Goal: Transaction & Acquisition: Complete application form

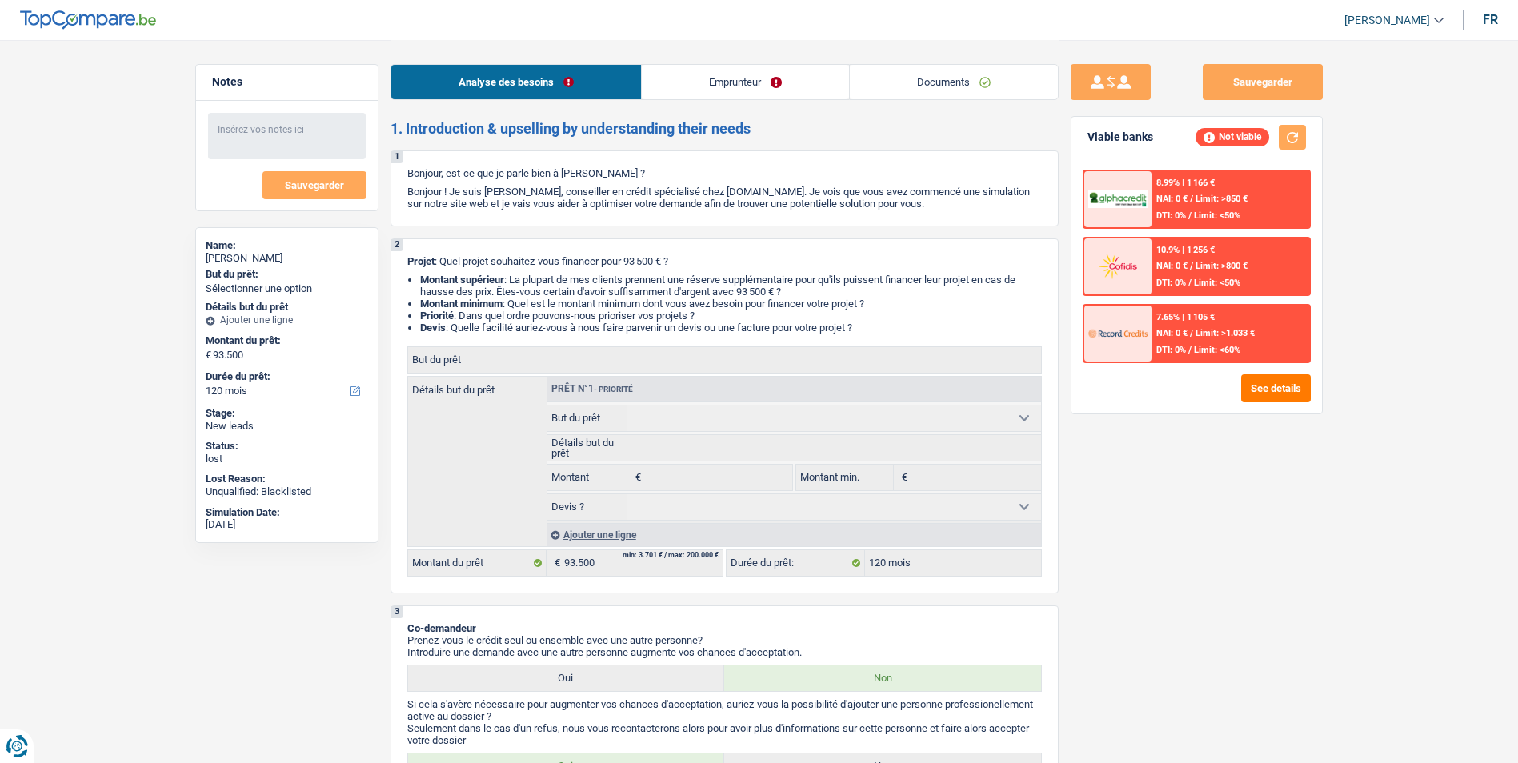
select select "120"
select select "housewife"
select select "120"
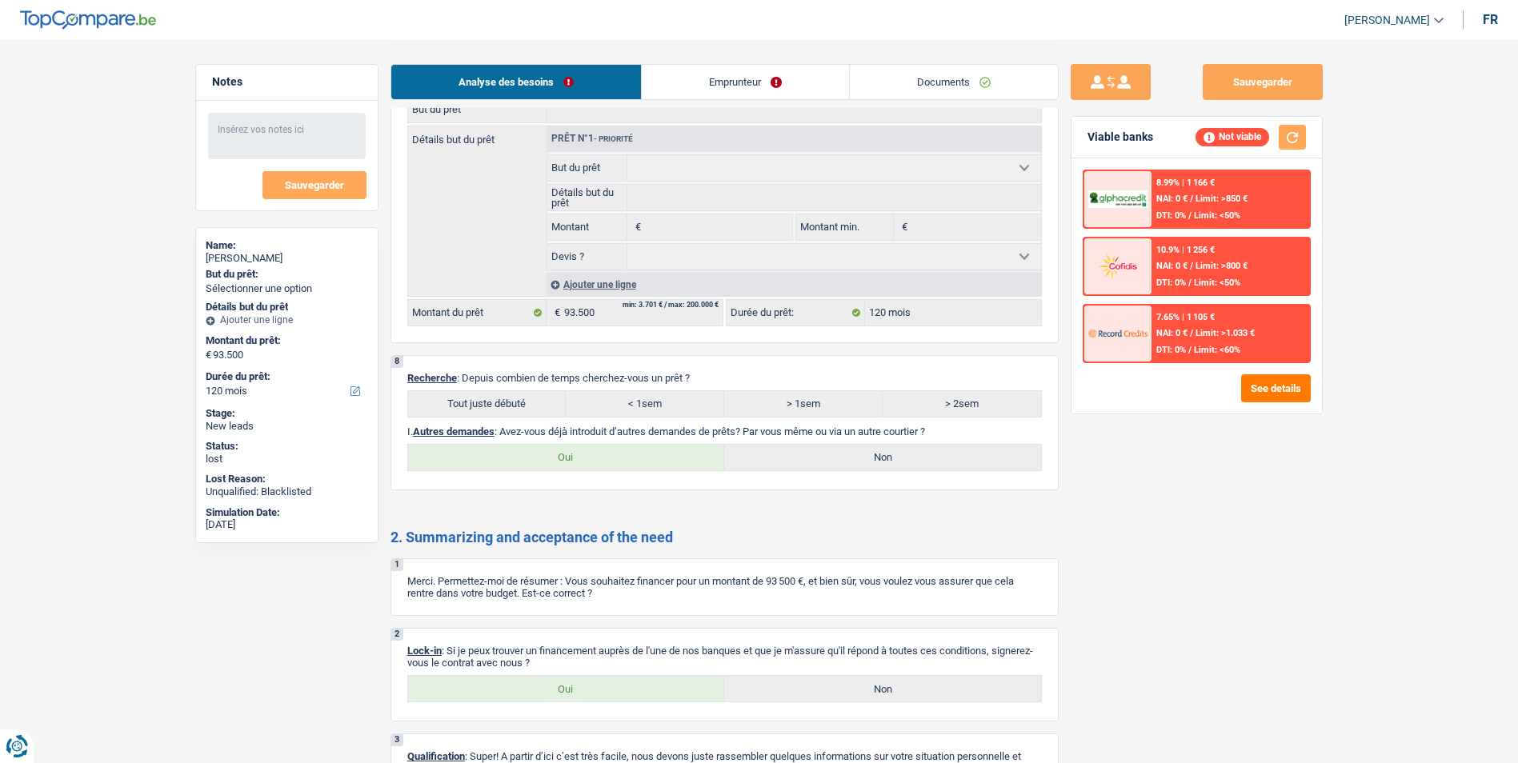
scroll to position [1280, 0]
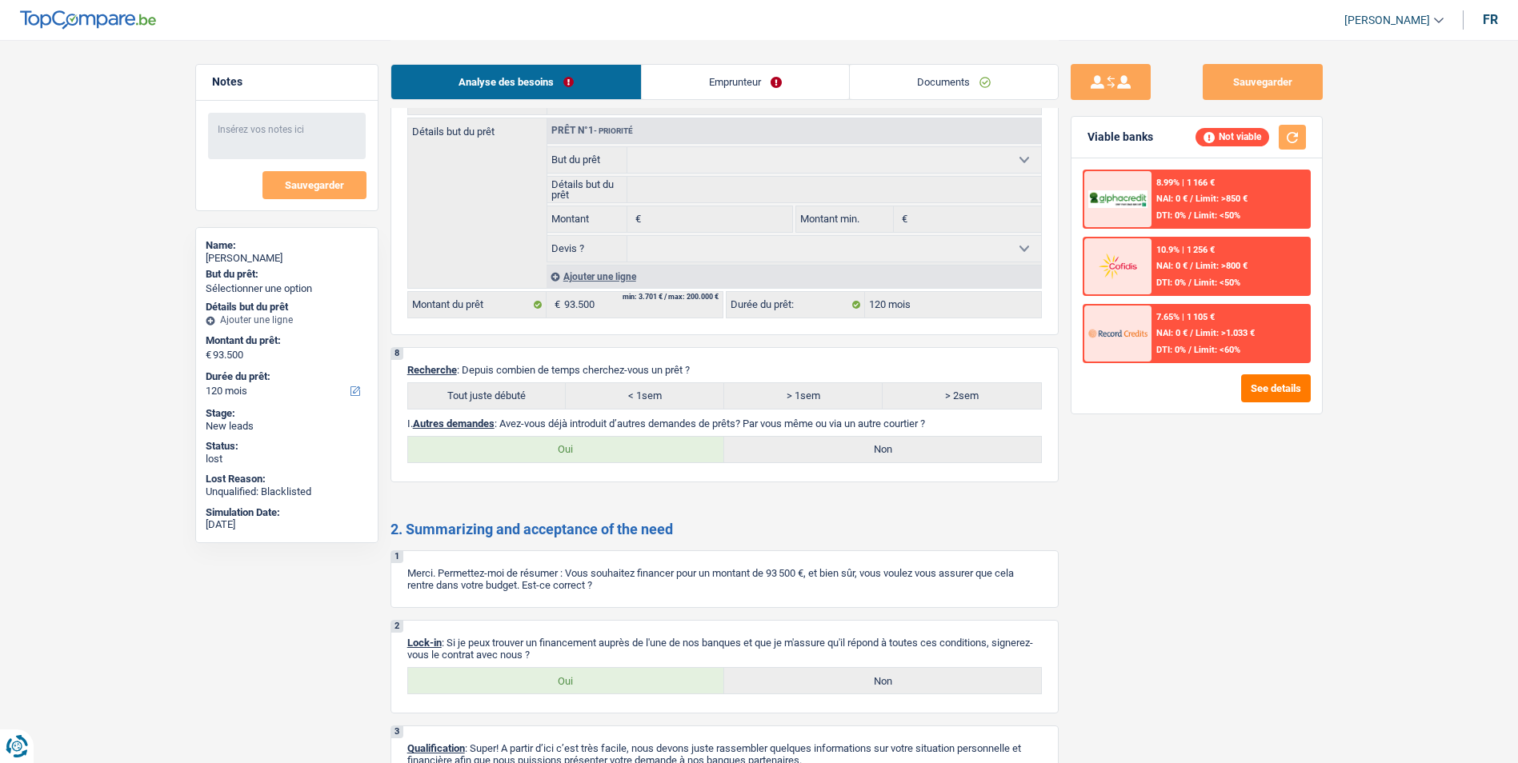
click at [751, 76] on link "Emprunteur" at bounding box center [745, 82] width 207 height 34
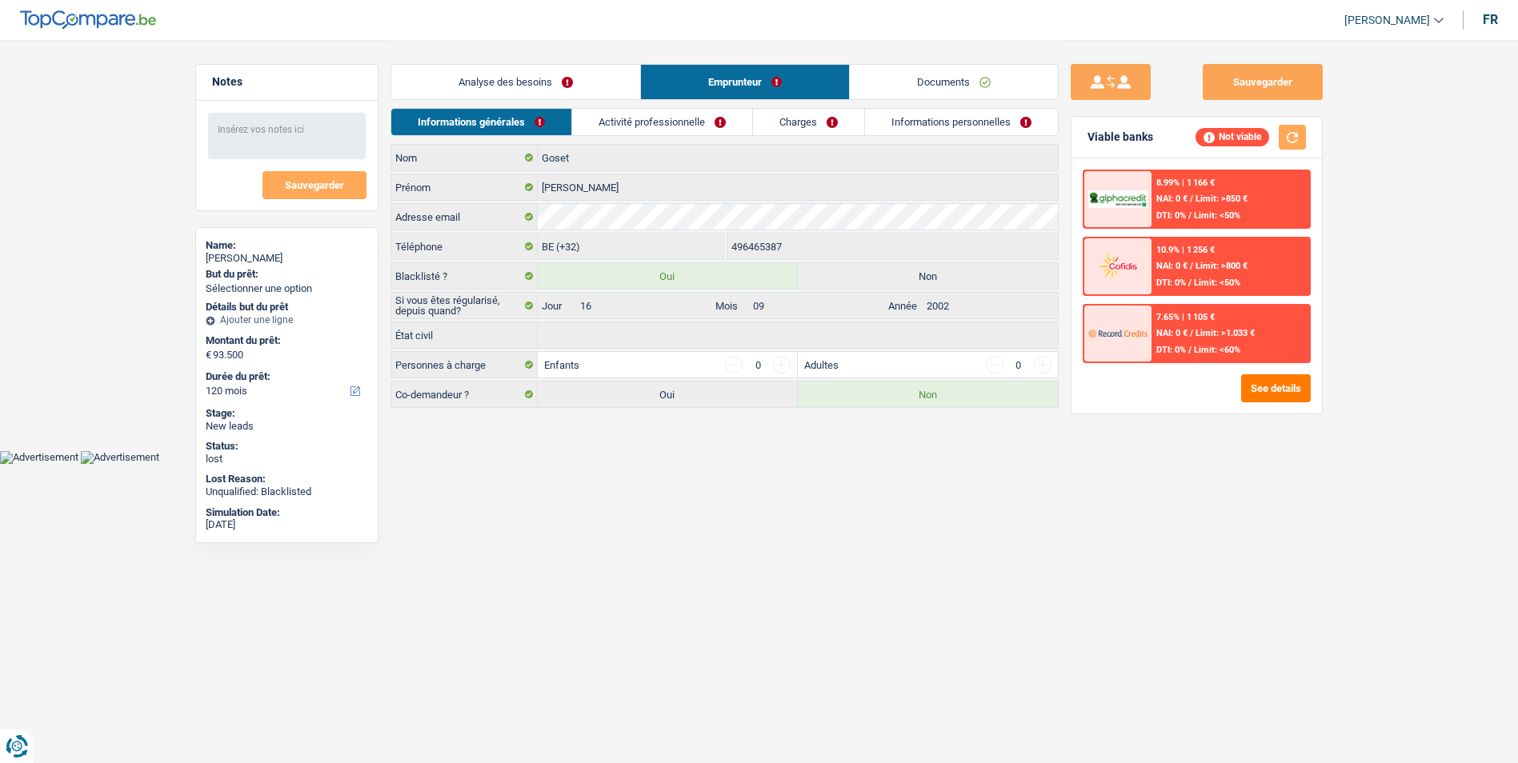
scroll to position [0, 0]
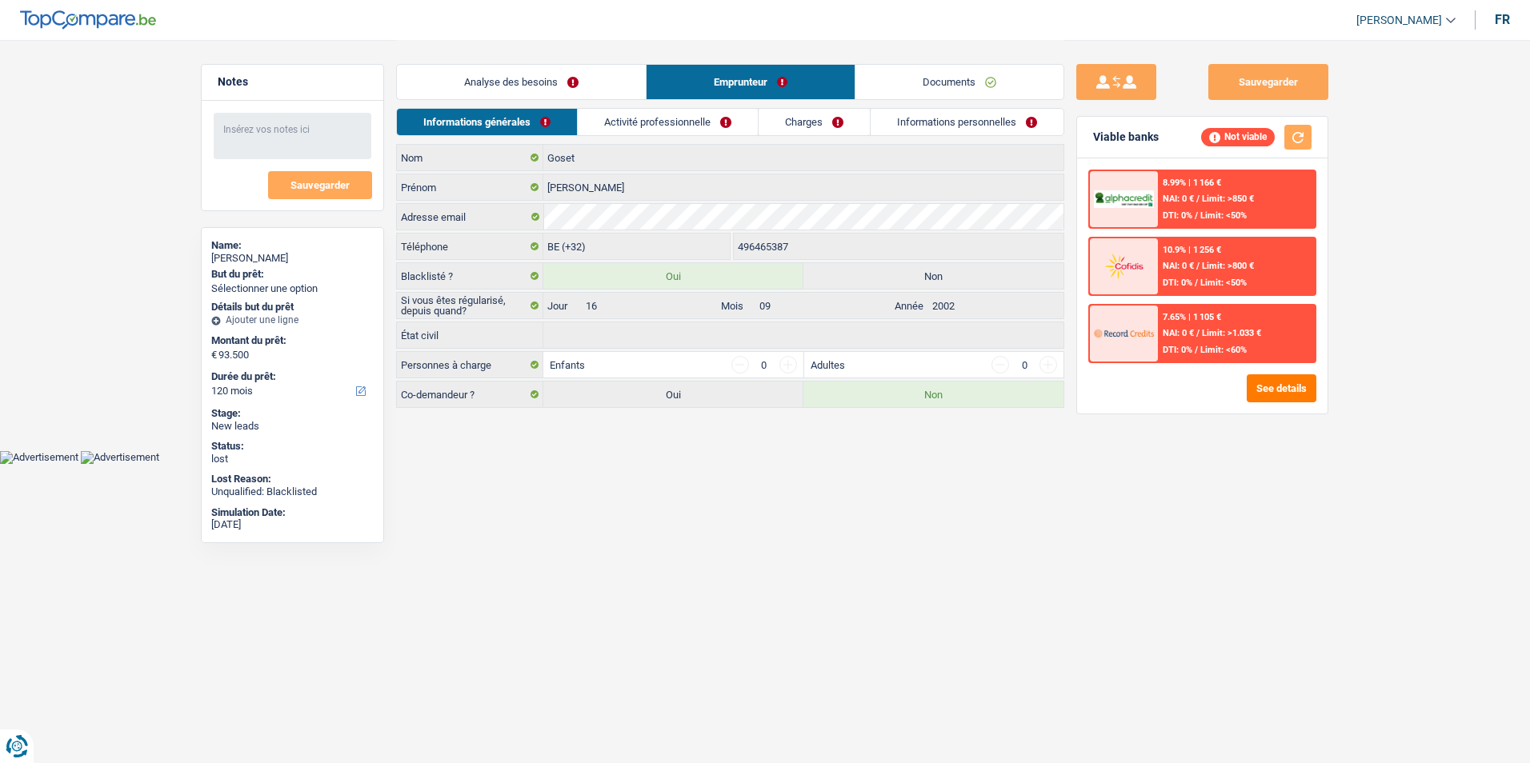
click at [712, 118] on link "Activité professionnelle" at bounding box center [668, 122] width 180 height 26
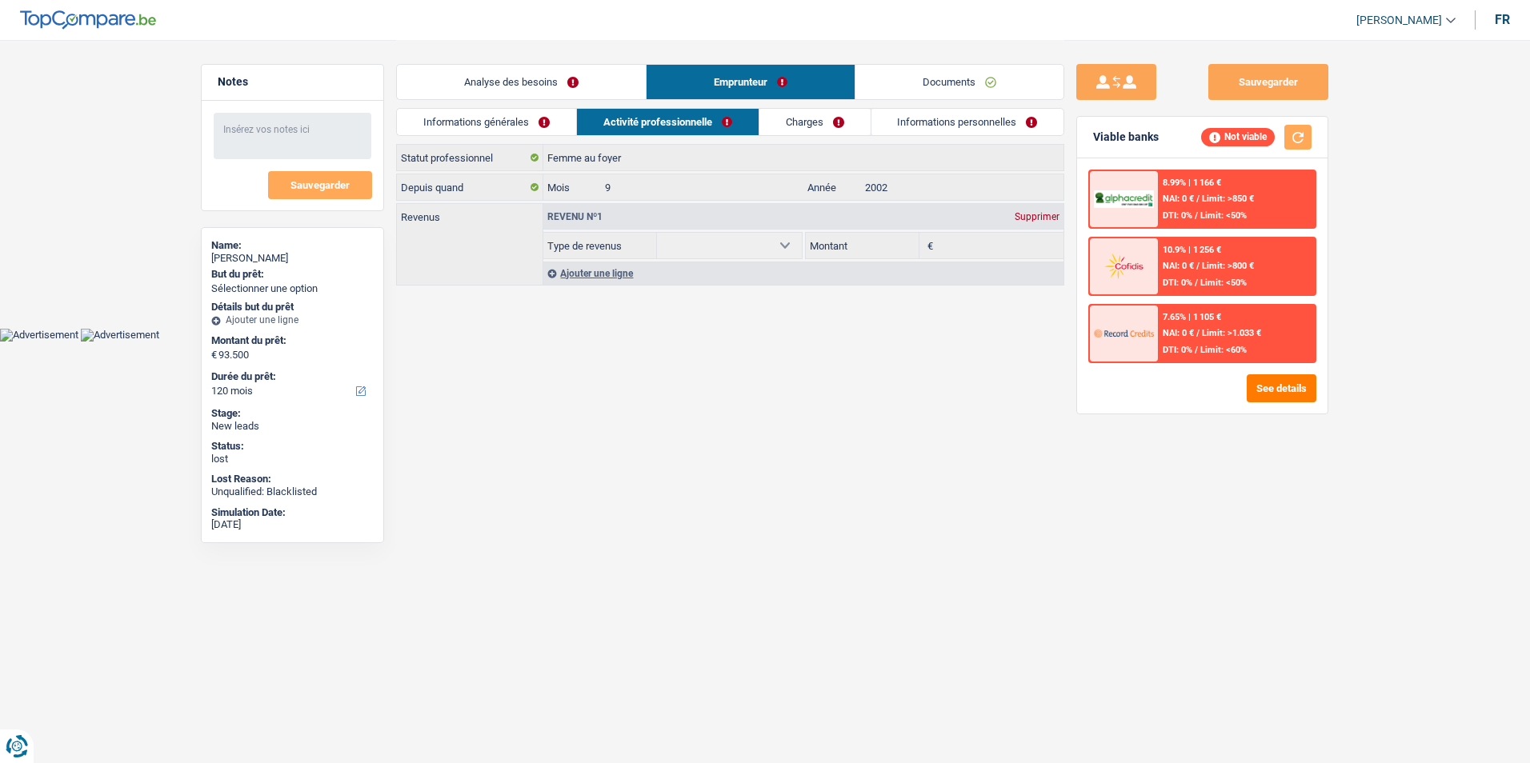
click at [791, 126] on link "Charges" at bounding box center [814, 122] width 111 height 26
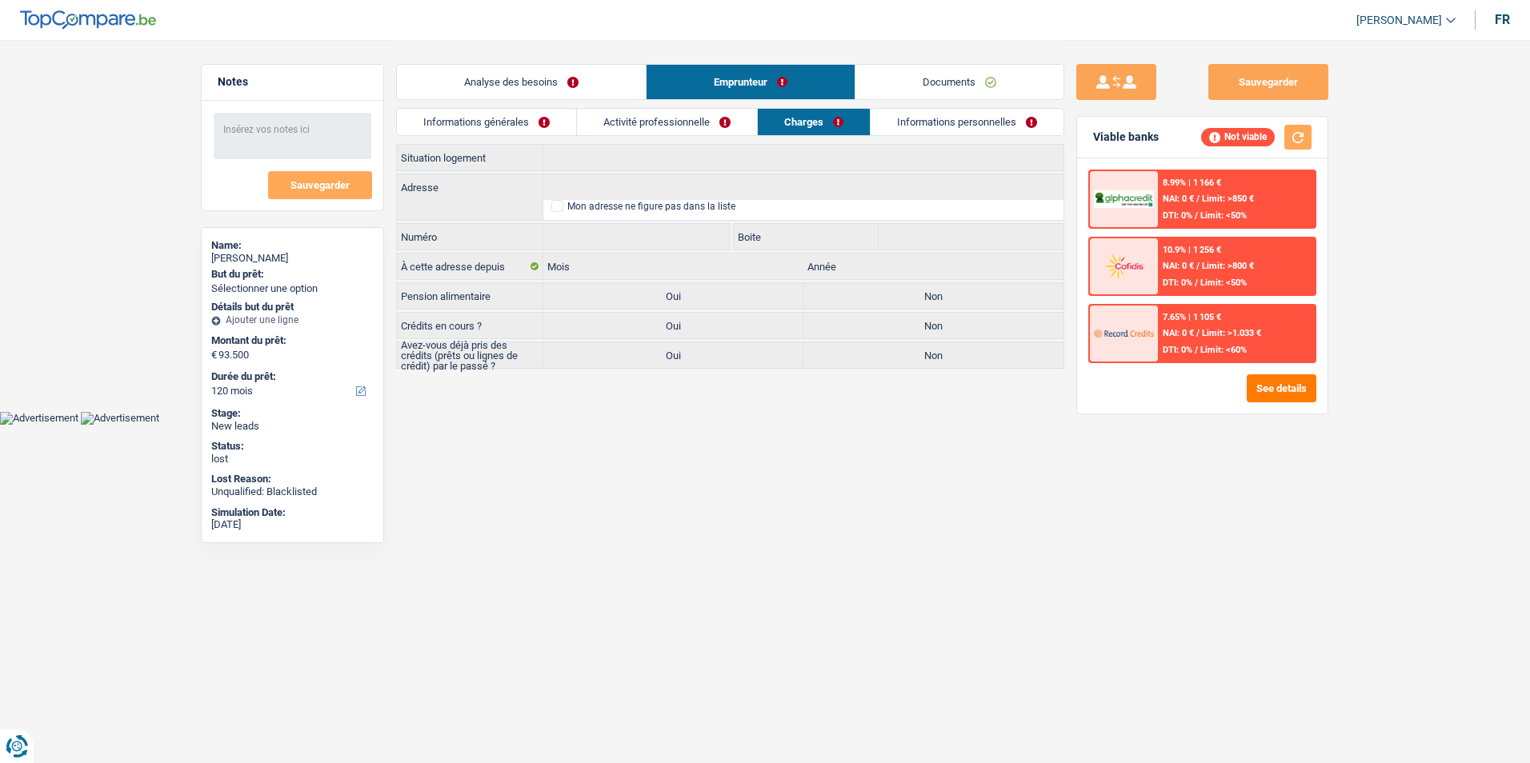
click at [920, 126] on link "Informations personnelles" at bounding box center [967, 122] width 193 height 26
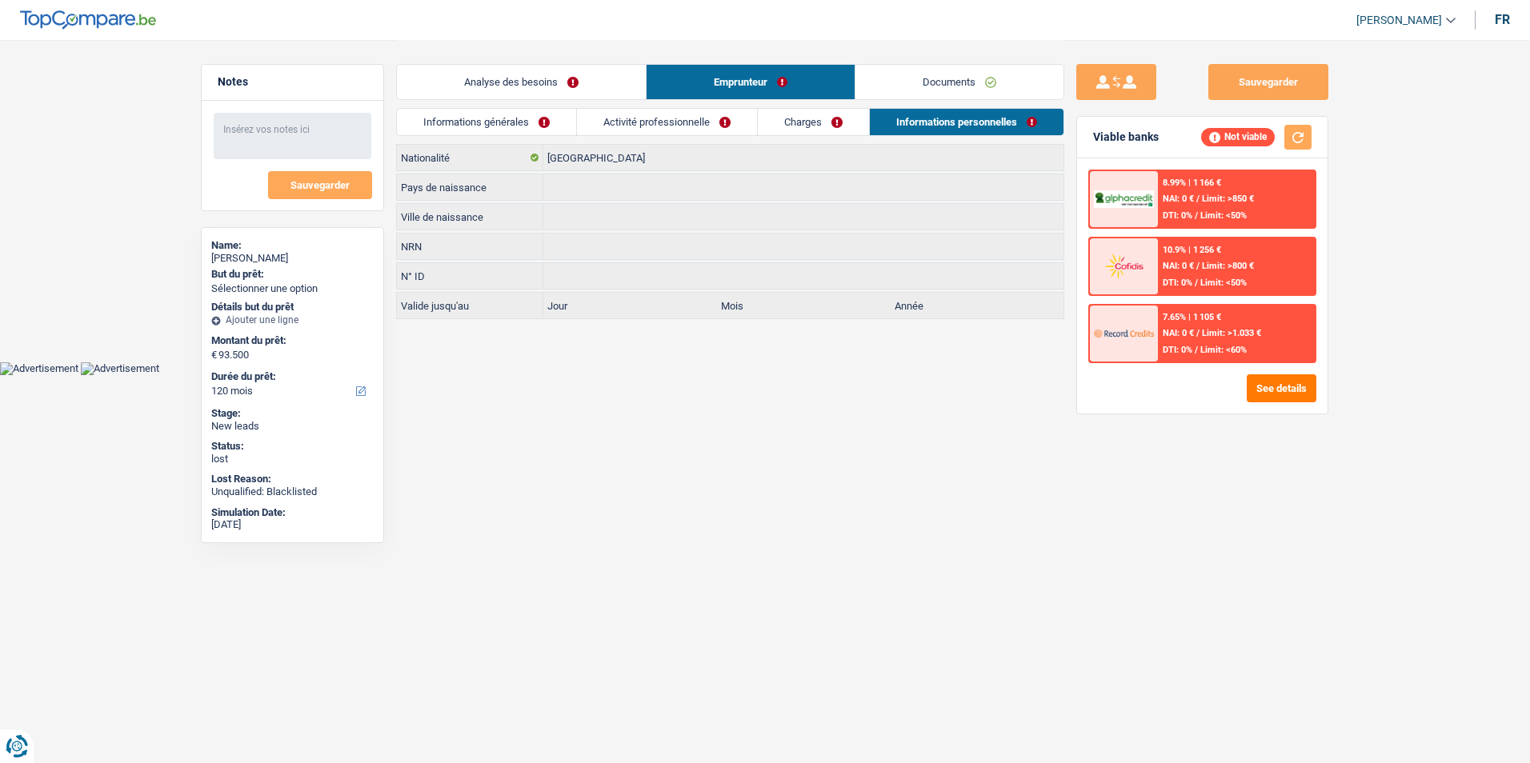
click at [547, 119] on link "Informations générales" at bounding box center [486, 122] width 179 height 26
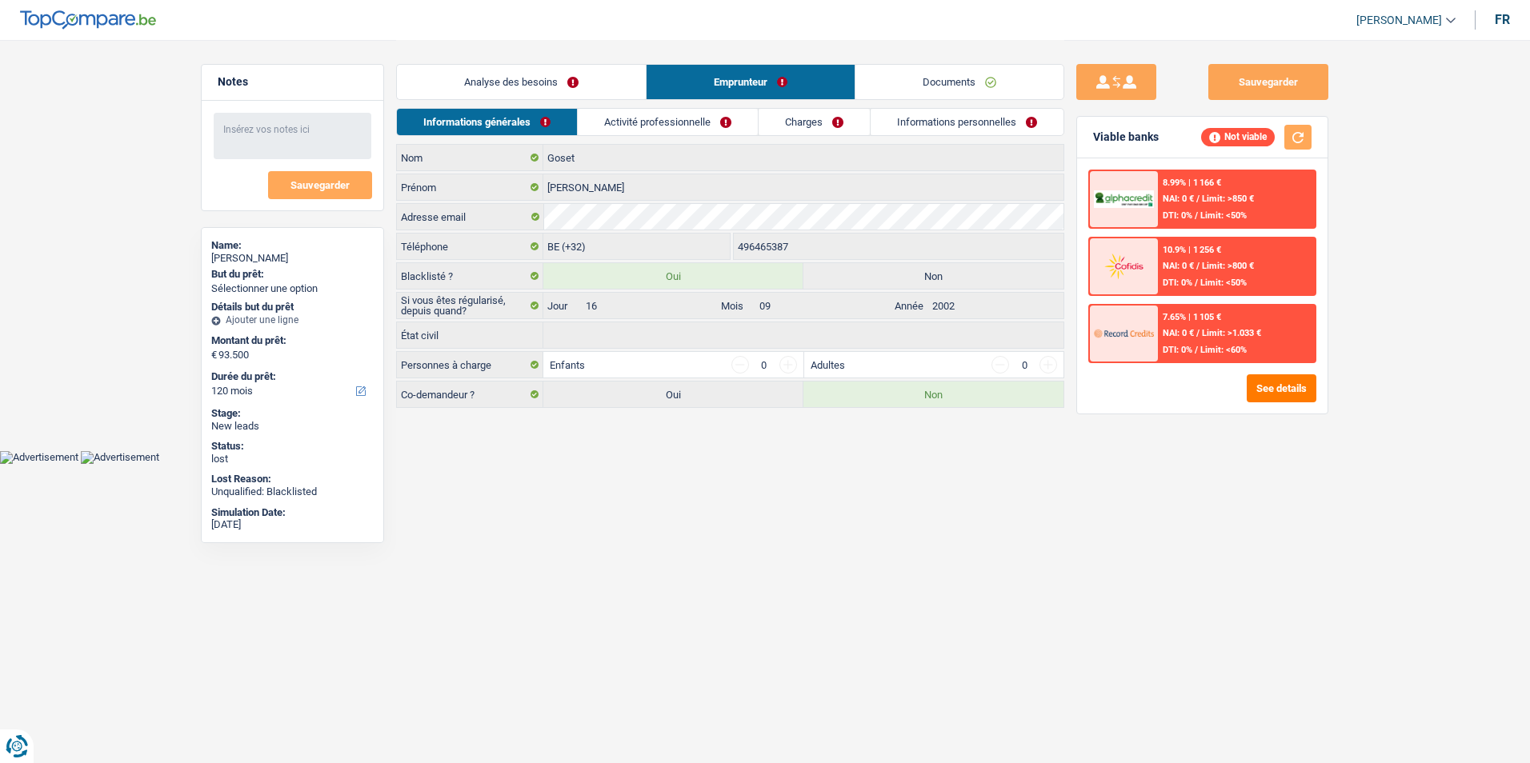
click at [569, 84] on link "Analyse des besoins" at bounding box center [521, 82] width 249 height 34
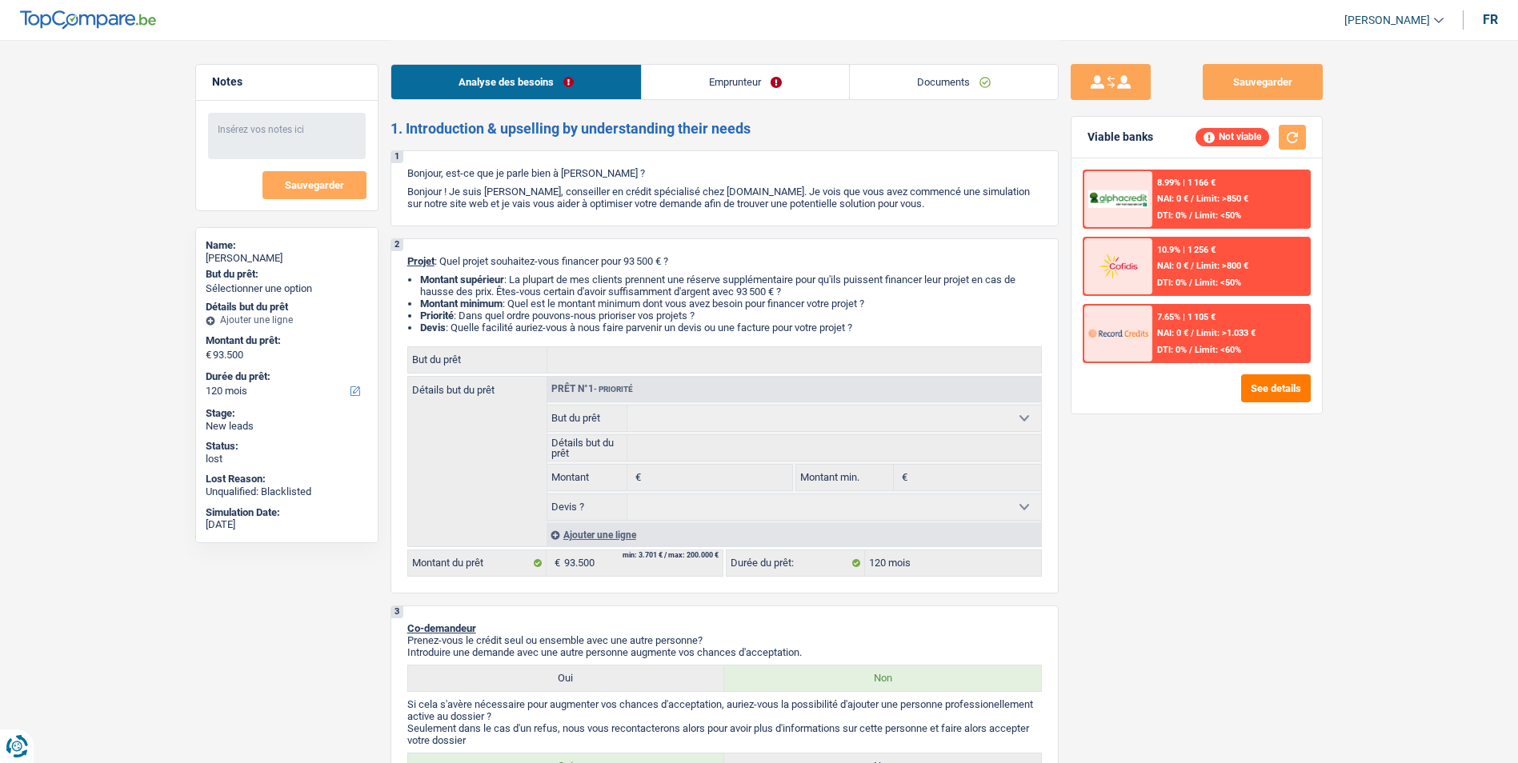
click at [938, 84] on link "Documents" at bounding box center [954, 82] width 208 height 34
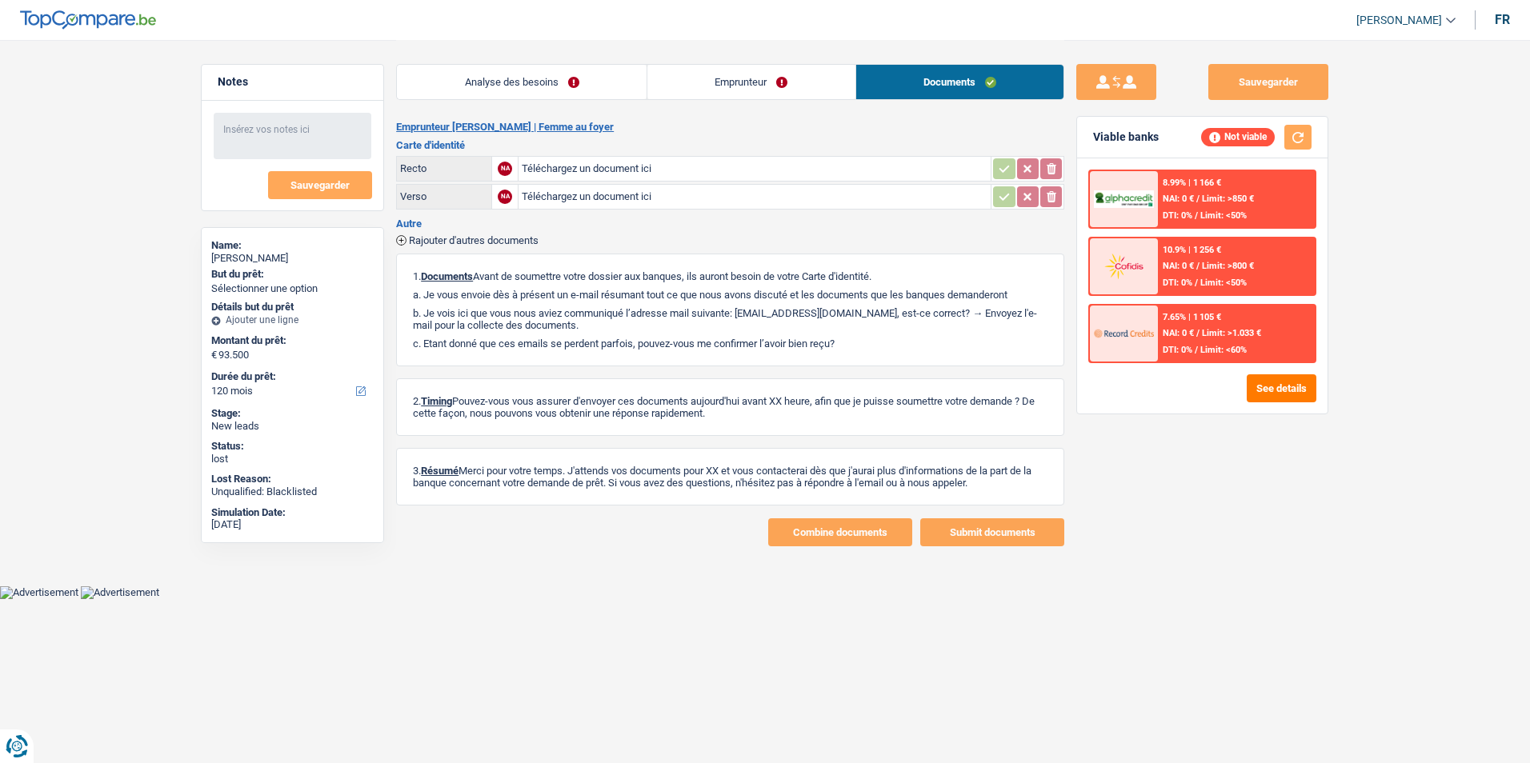
click at [546, 78] on link "Analyse des besoins" at bounding box center [522, 82] width 250 height 34
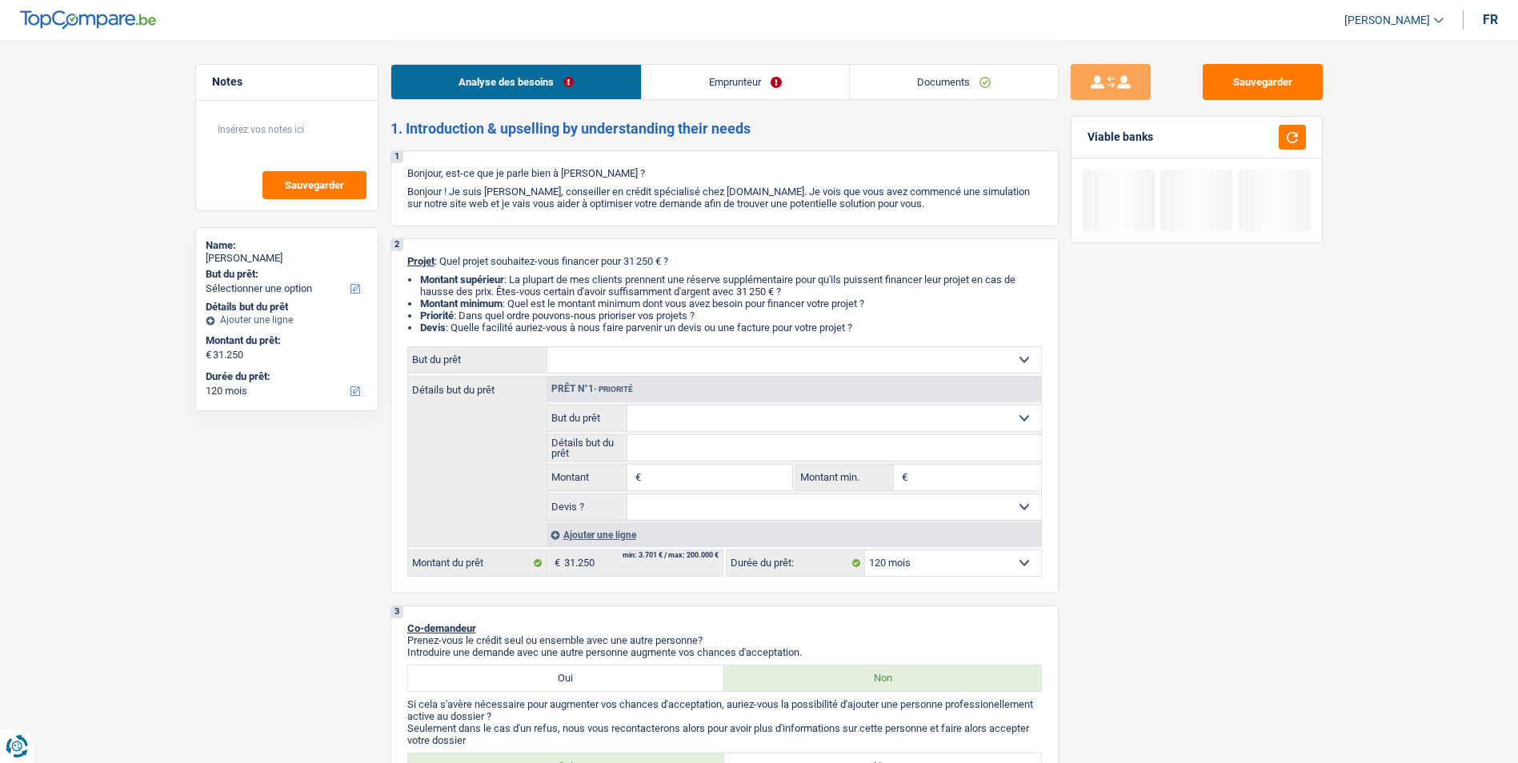
select select "120"
select select "32"
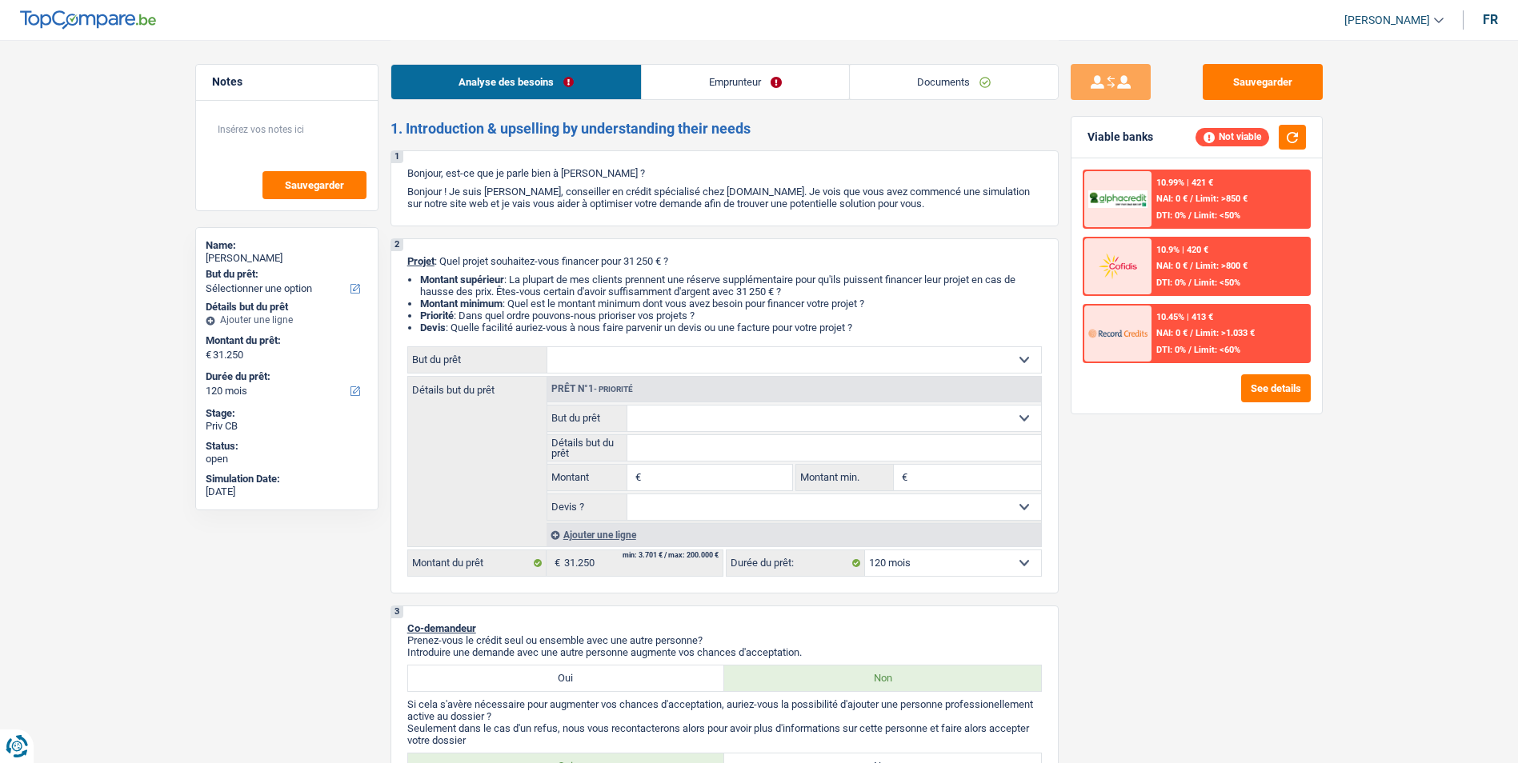
click at [725, 86] on link "Emprunteur" at bounding box center [745, 82] width 207 height 34
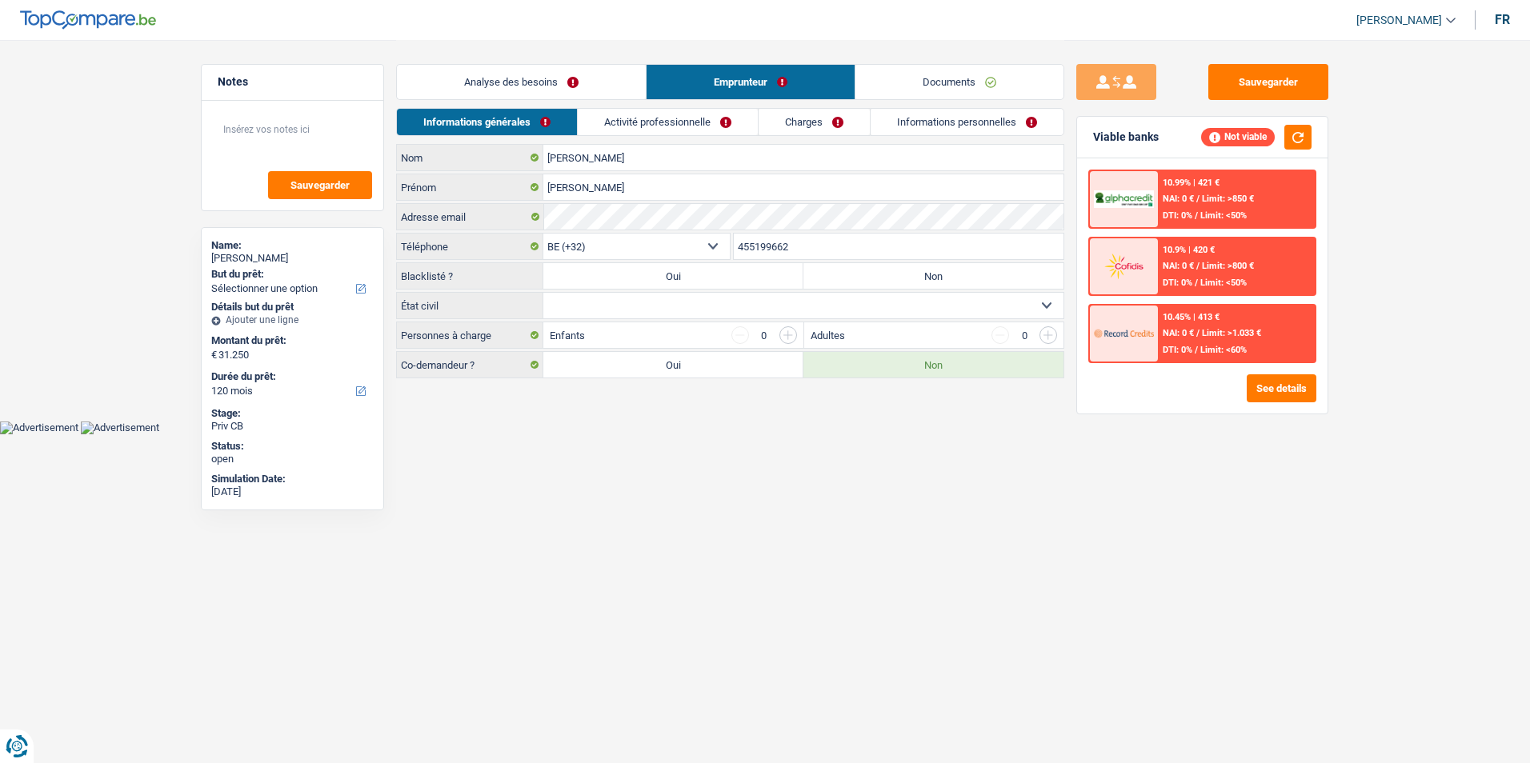
click at [563, 91] on link "Analyse des besoins" at bounding box center [521, 82] width 249 height 34
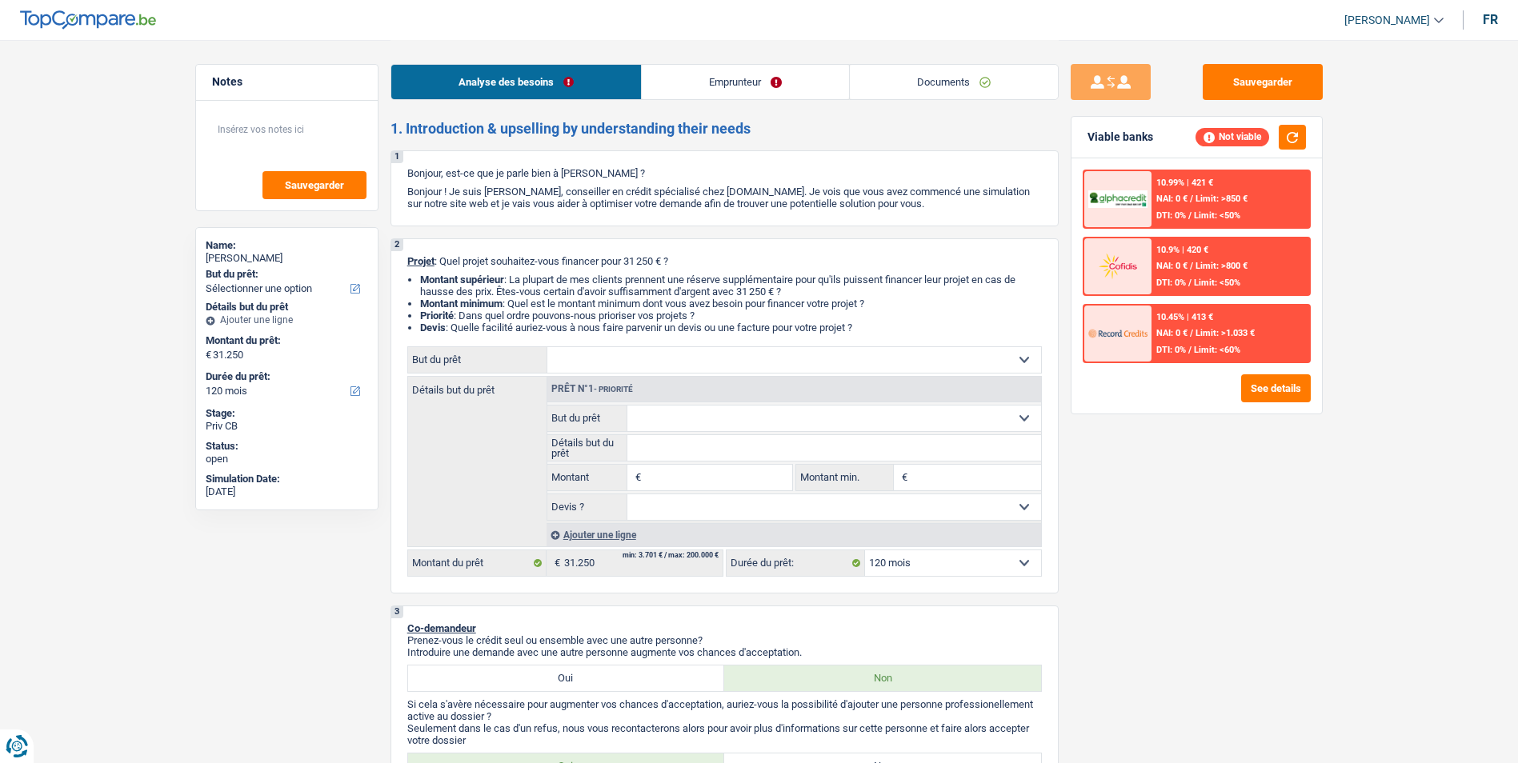
click at [856, 364] on select "Confort maison: meubles, textile, peinture, électroménager, outillage non-profe…" at bounding box center [794, 360] width 494 height 26
select select "household"
click at [547, 347] on select "Confort maison: meubles, textile, peinture, électroménager, outillage non-profe…" at bounding box center [794, 360] width 494 height 26
select select "household"
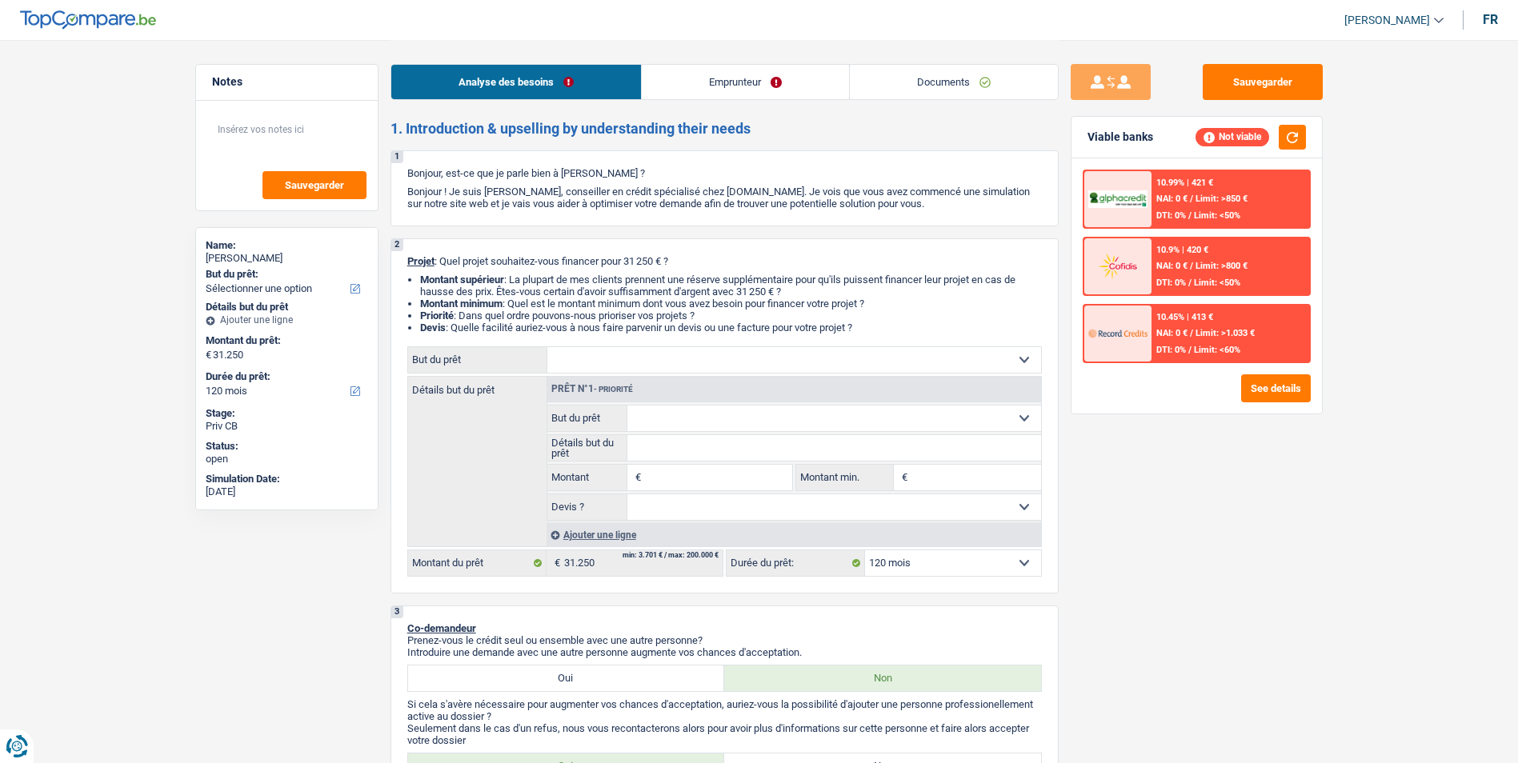
type input "31.250"
select select "household"
type input "31.250"
select select "household"
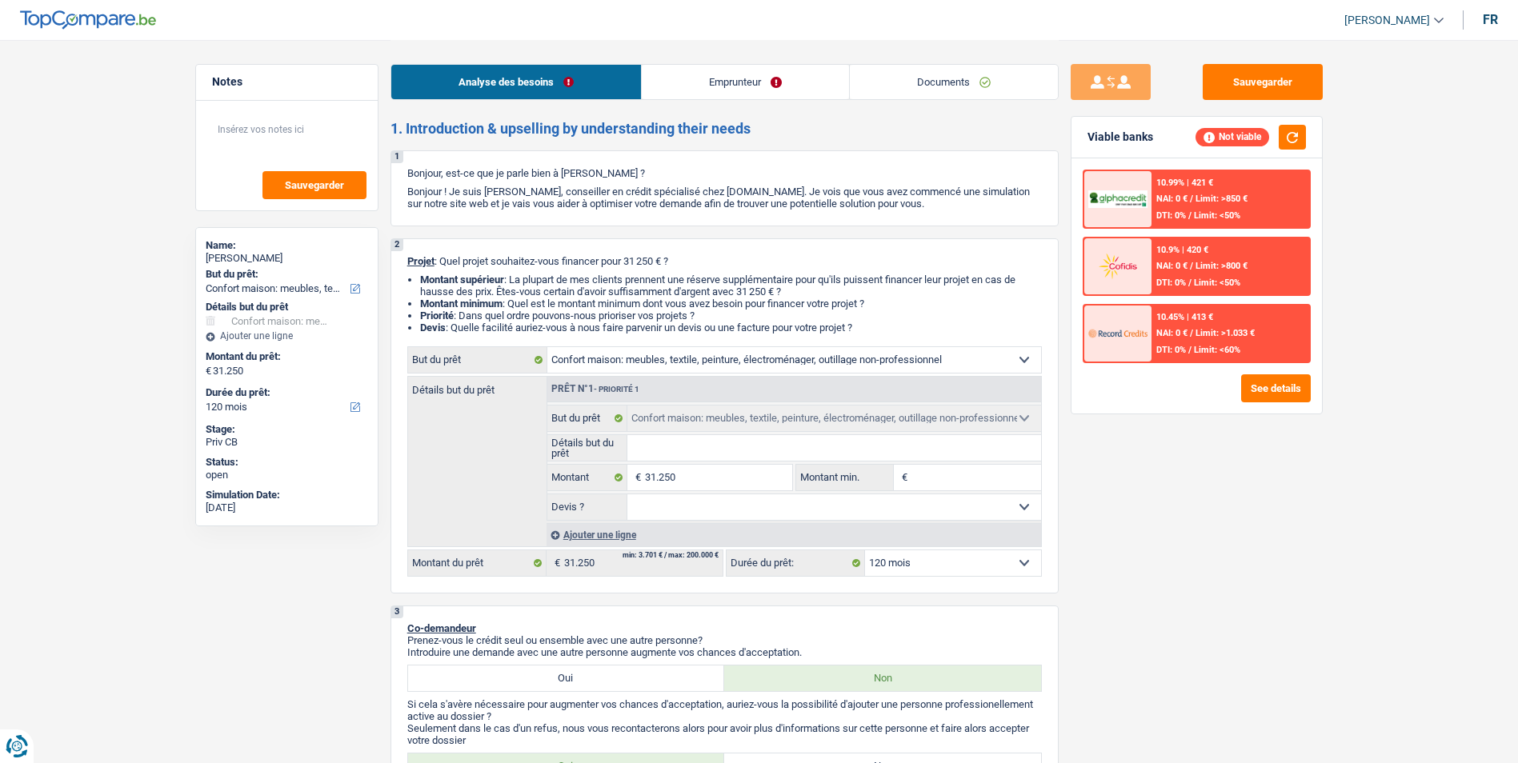
click at [710, 506] on select "Oui Non Non répondu Sélectionner une option" at bounding box center [834, 508] width 414 height 26
select select "false"
click at [627, 495] on select "Oui Non Non répondu Sélectionner une option" at bounding box center [834, 508] width 414 height 26
select select "false"
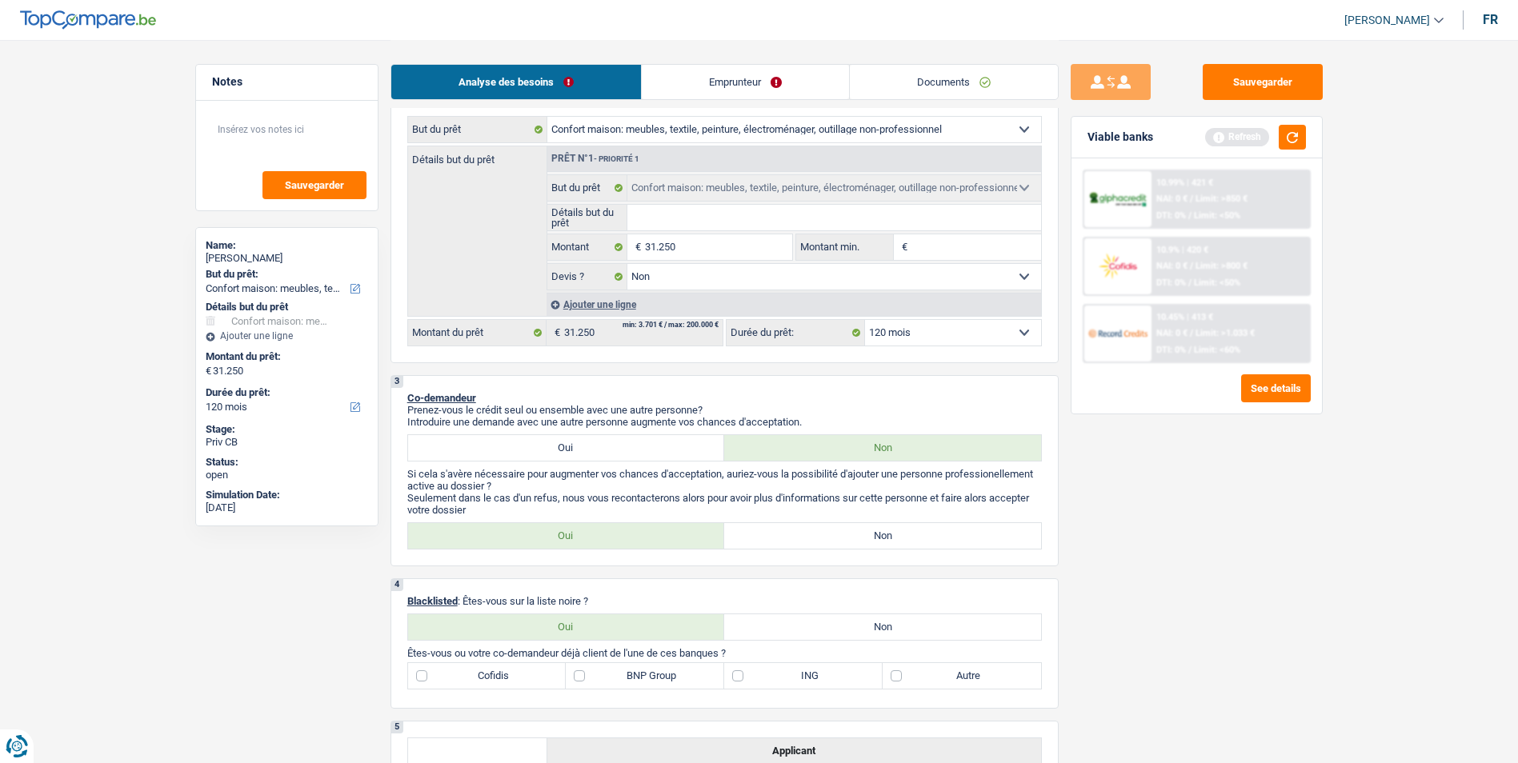
scroll to position [240, 0]
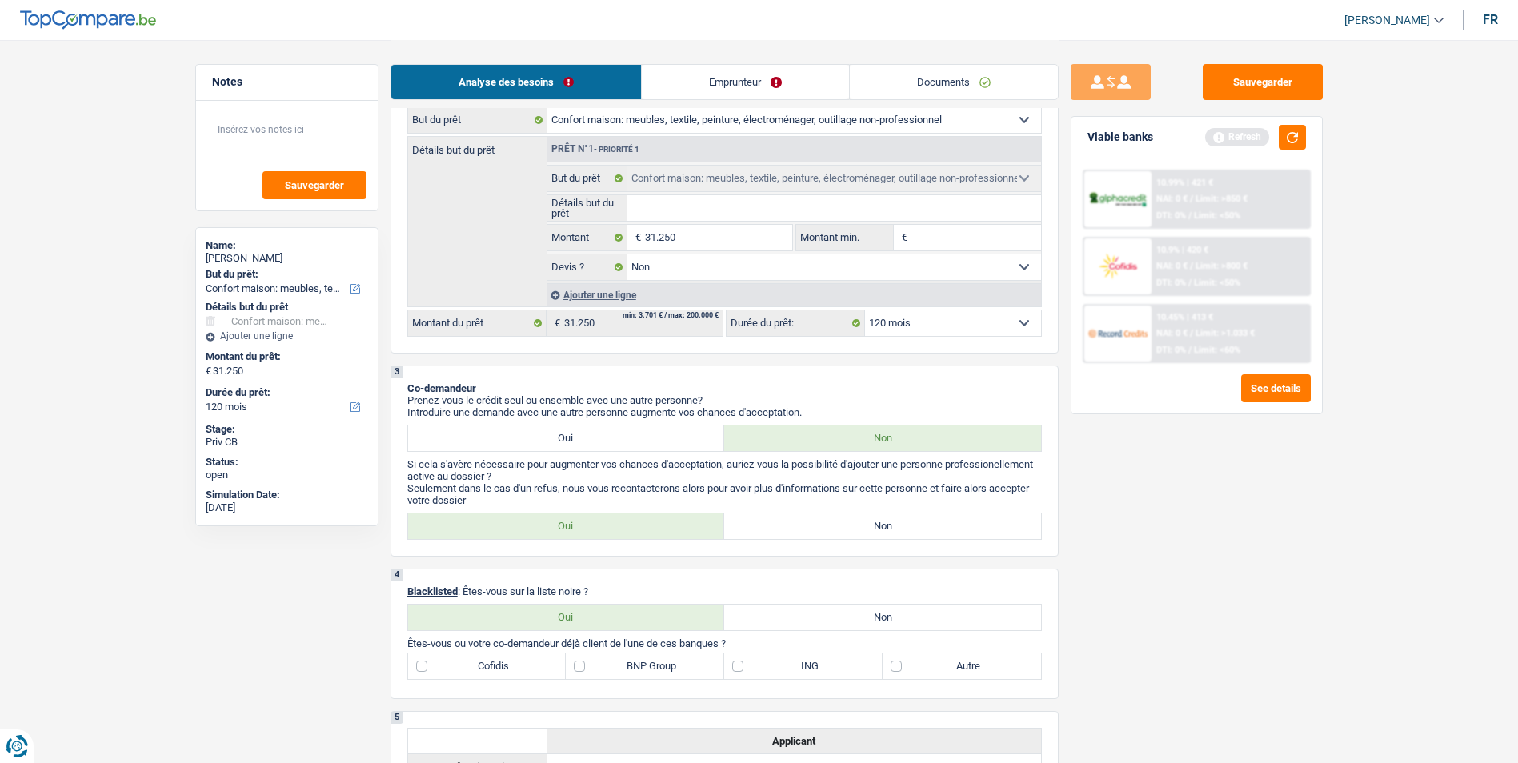
click at [753, 529] on label "Non" at bounding box center [882, 527] width 317 height 26
click at [753, 529] on input "Non" at bounding box center [882, 527] width 317 height 26
radio input "true"
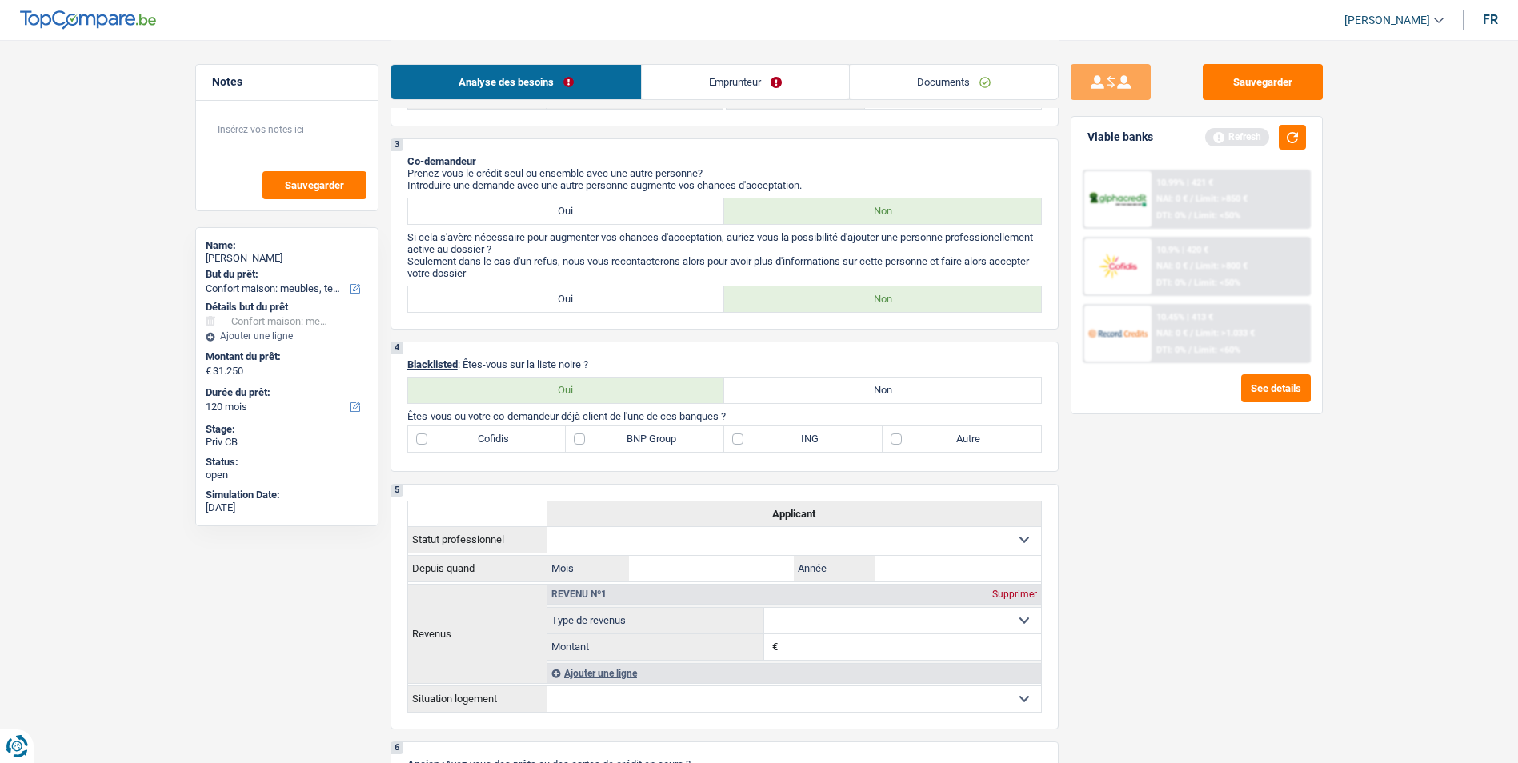
scroll to position [560, 0]
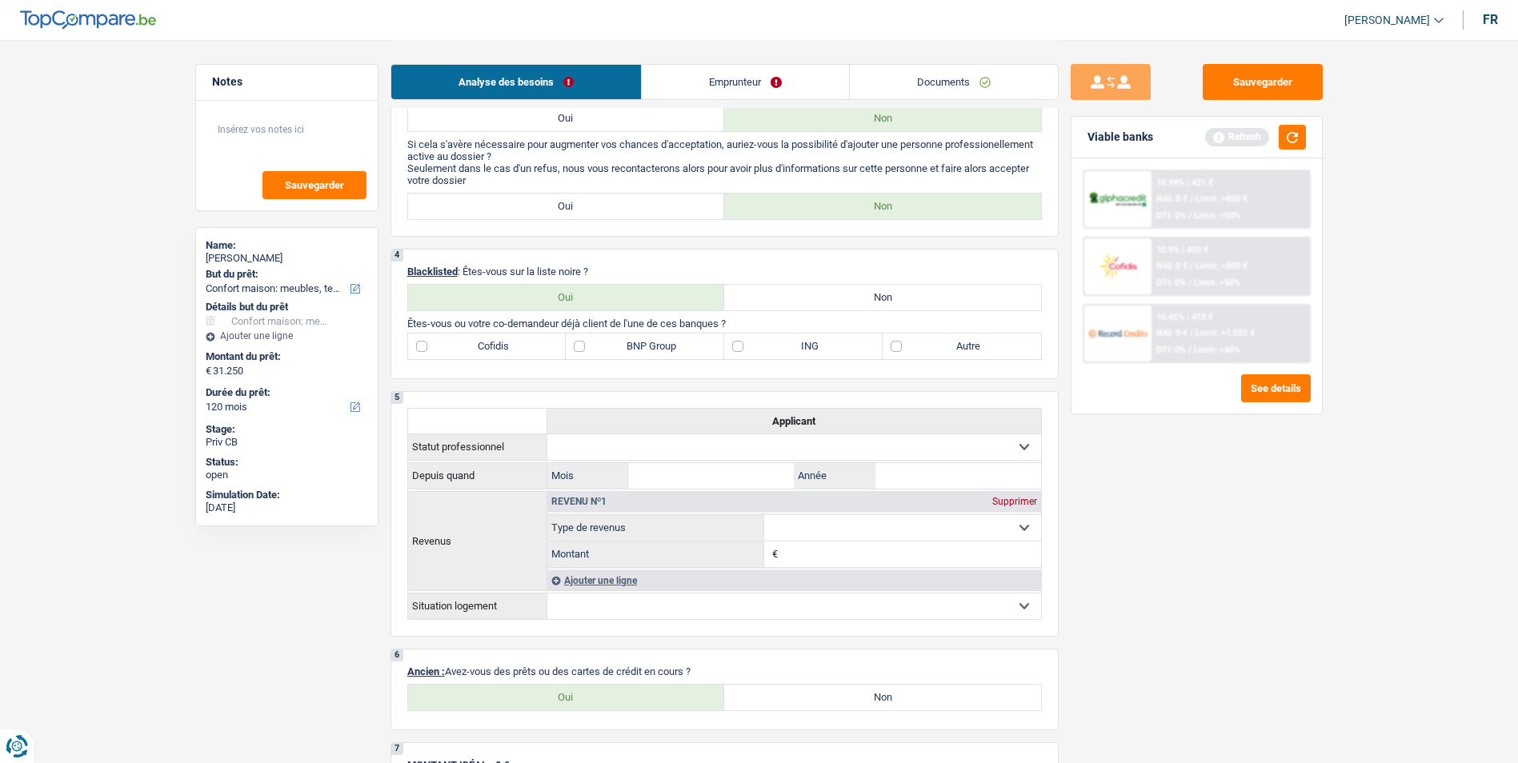
click at [771, 291] on label "Non" at bounding box center [882, 298] width 317 height 26
click at [771, 291] on input "Non" at bounding box center [882, 298] width 317 height 26
radio input "true"
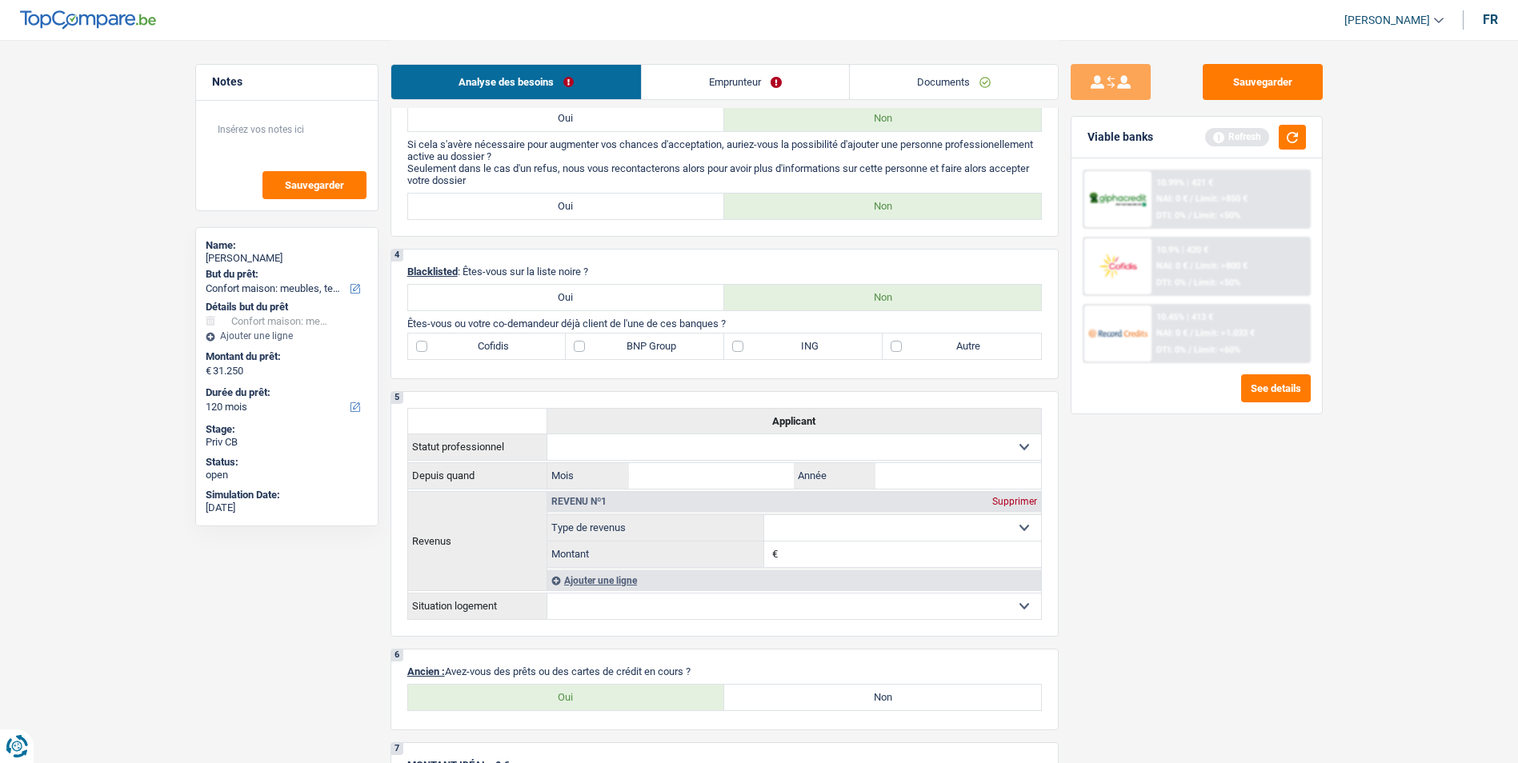
click at [751, 344] on label "ING" at bounding box center [803, 347] width 158 height 26
click at [751, 344] on input "ING" at bounding box center [803, 347] width 158 height 26
checkbox input "true"
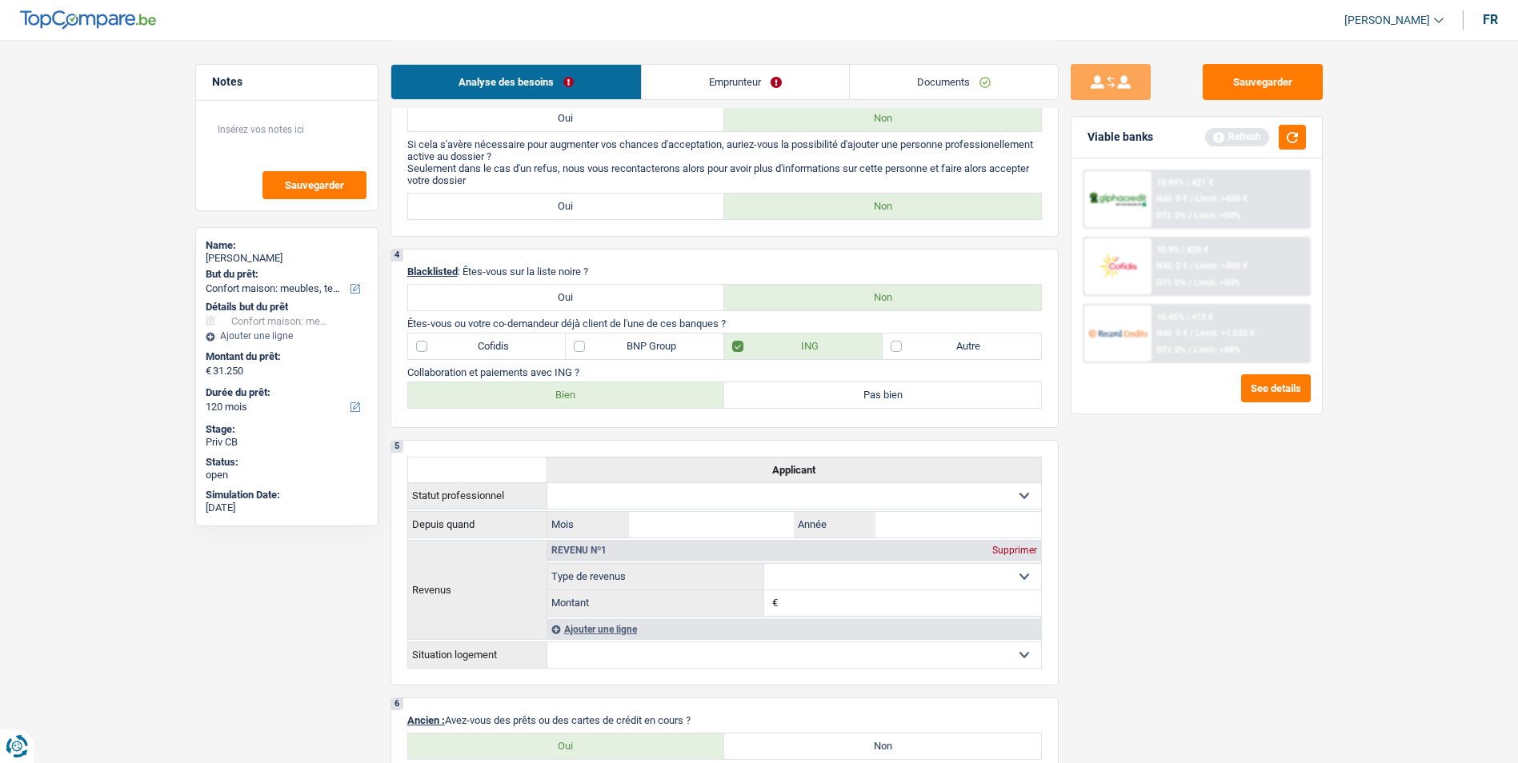
click at [651, 399] on label "Bien" at bounding box center [566, 396] width 317 height 26
click at [651, 399] on input "Bien" at bounding box center [566, 396] width 317 height 26
radio input "true"
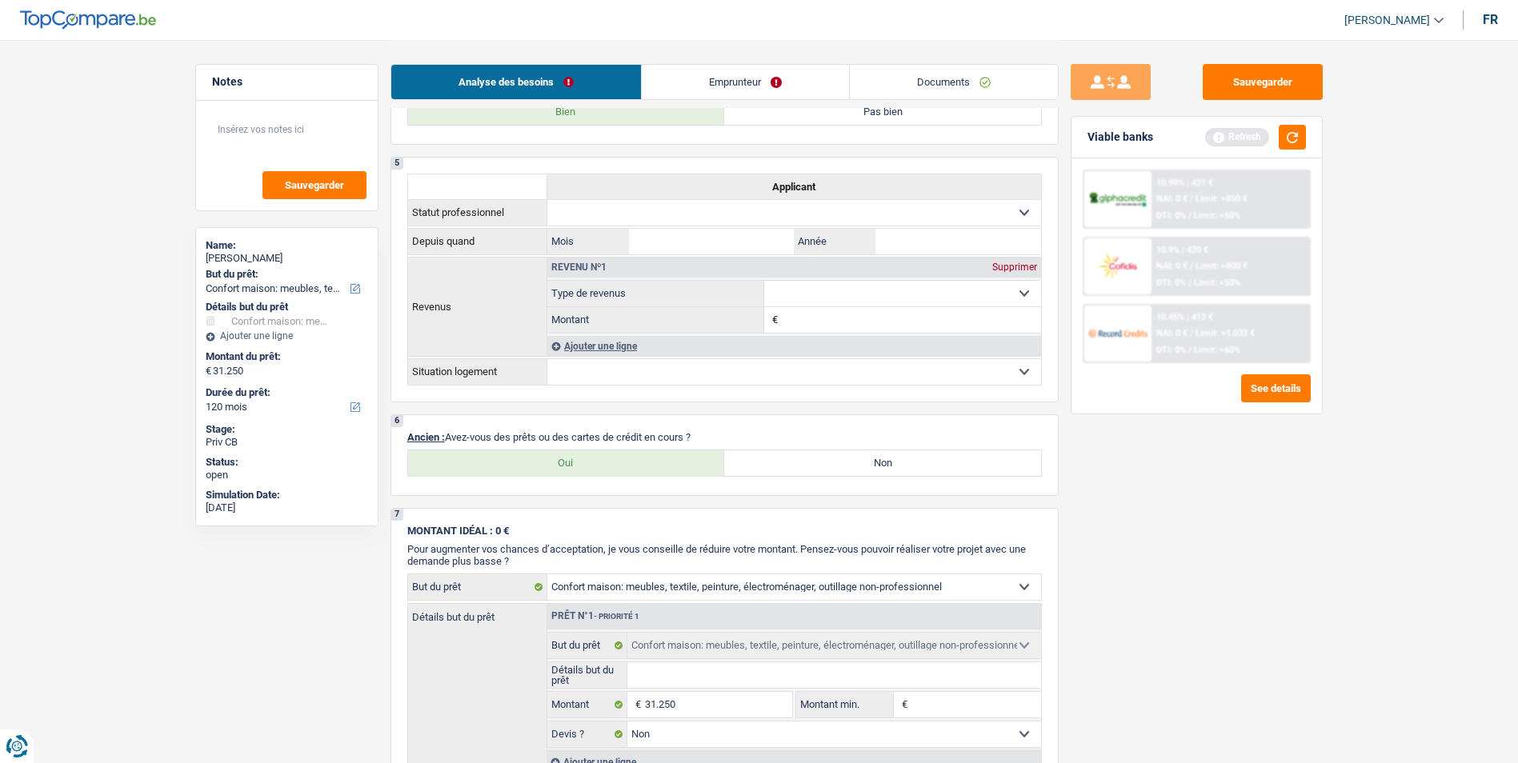
scroll to position [880, 0]
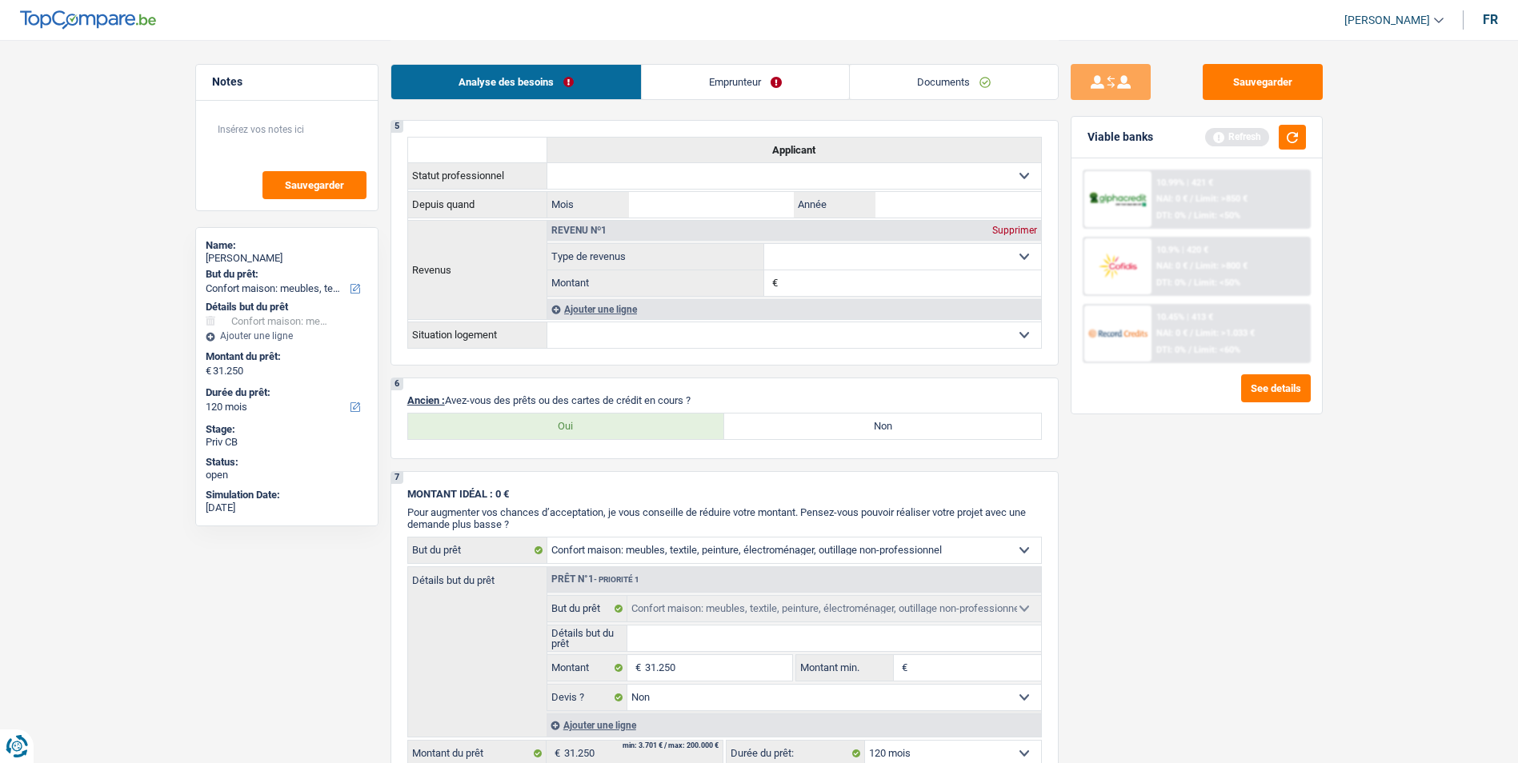
click at [631, 428] on label "Oui" at bounding box center [566, 427] width 317 height 26
click at [631, 428] on input "Oui" at bounding box center [566, 427] width 317 height 26
radio input "true"
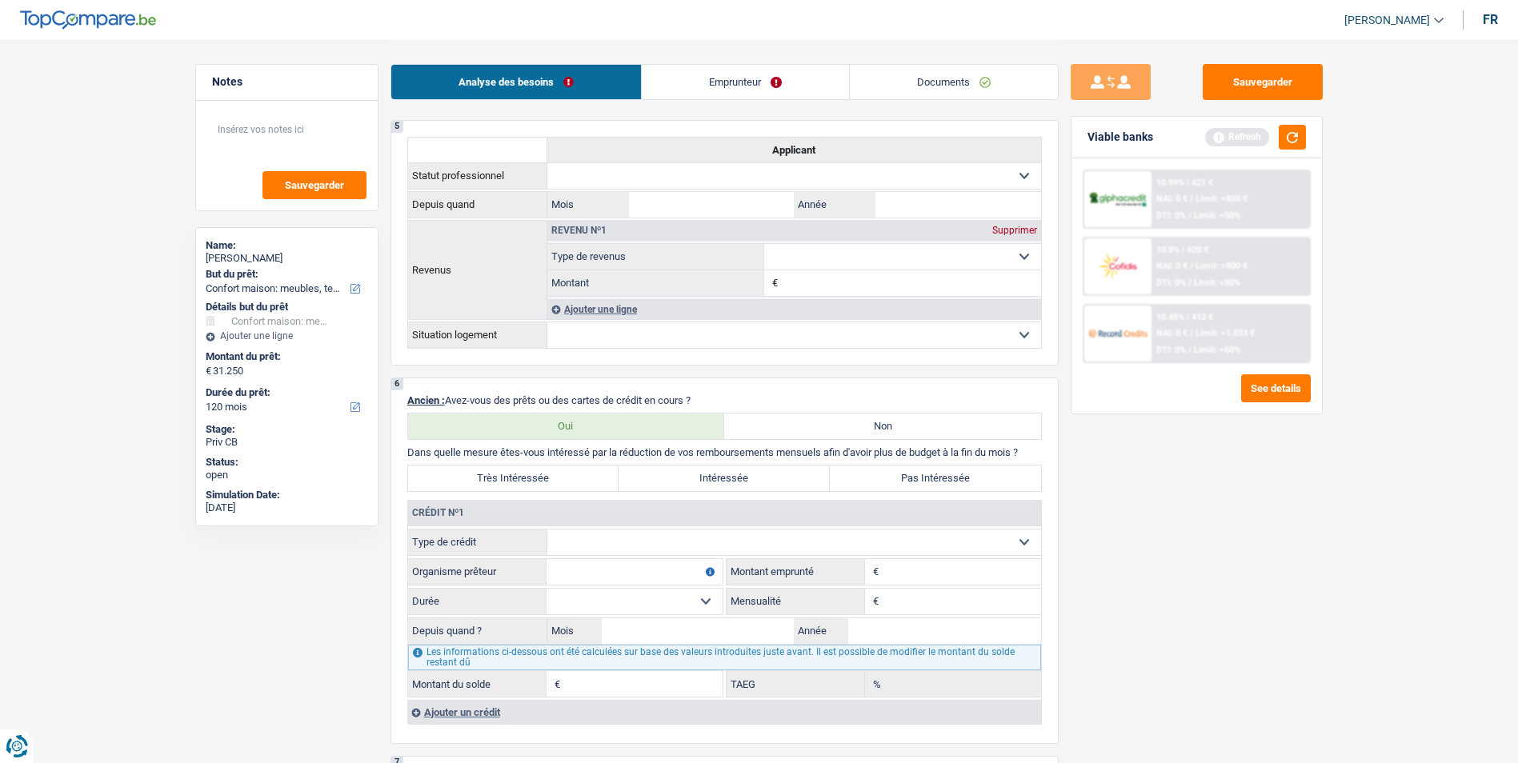
click at [886, 482] on label "Pas Intéressée" at bounding box center [935, 479] width 211 height 26
click at [886, 482] on input "Pas Intéressée" at bounding box center [935, 479] width 211 height 26
radio input "true"
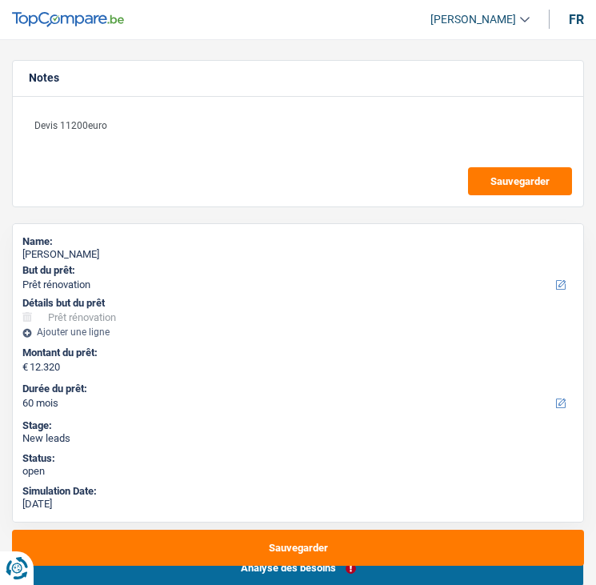
select select "renovation"
select select "60"
select select "renovation"
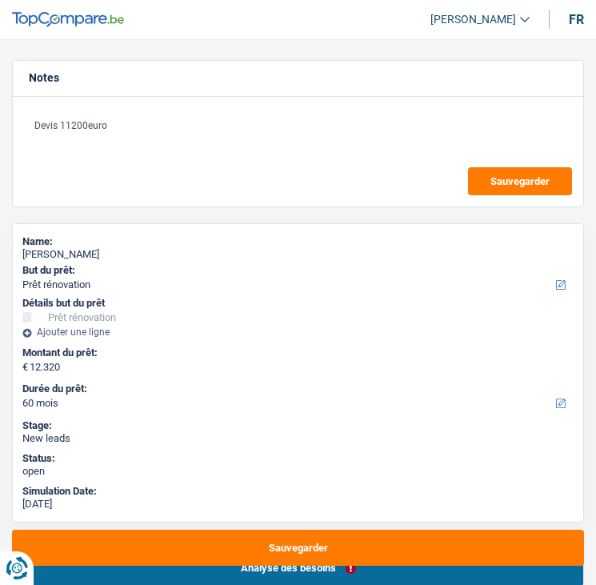
select select "yes"
select select "60"
select select "worker"
select select "netSalary"
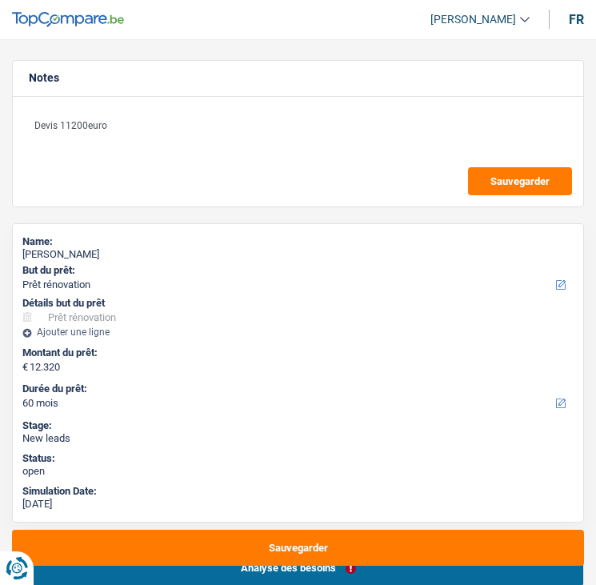
select select "mealVouchers"
select select "familyAllowances"
select select "netSalary"
select select "mutualityIndemnity"
select select "familyAllowances"
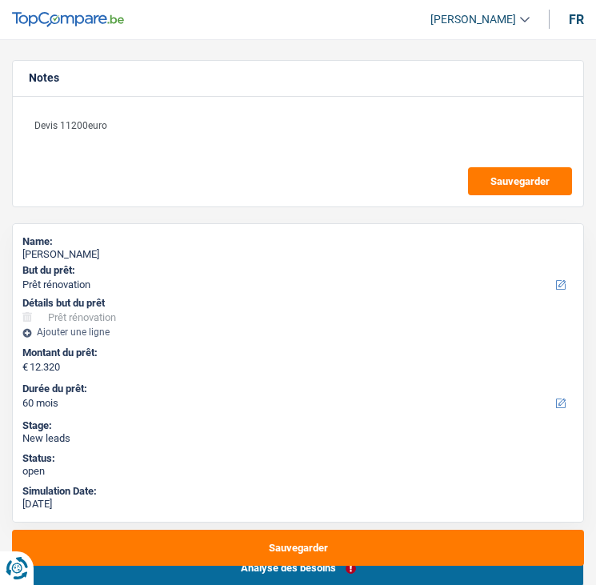
select select "ownerWithMortgage"
select select "mortgage"
select select "240"
select select "carLoan"
select select "60"
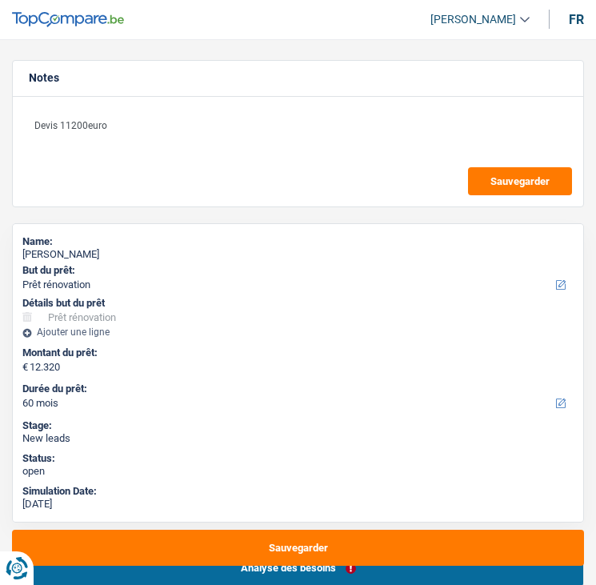
select select "renovation"
select select "yes"
select select "60"
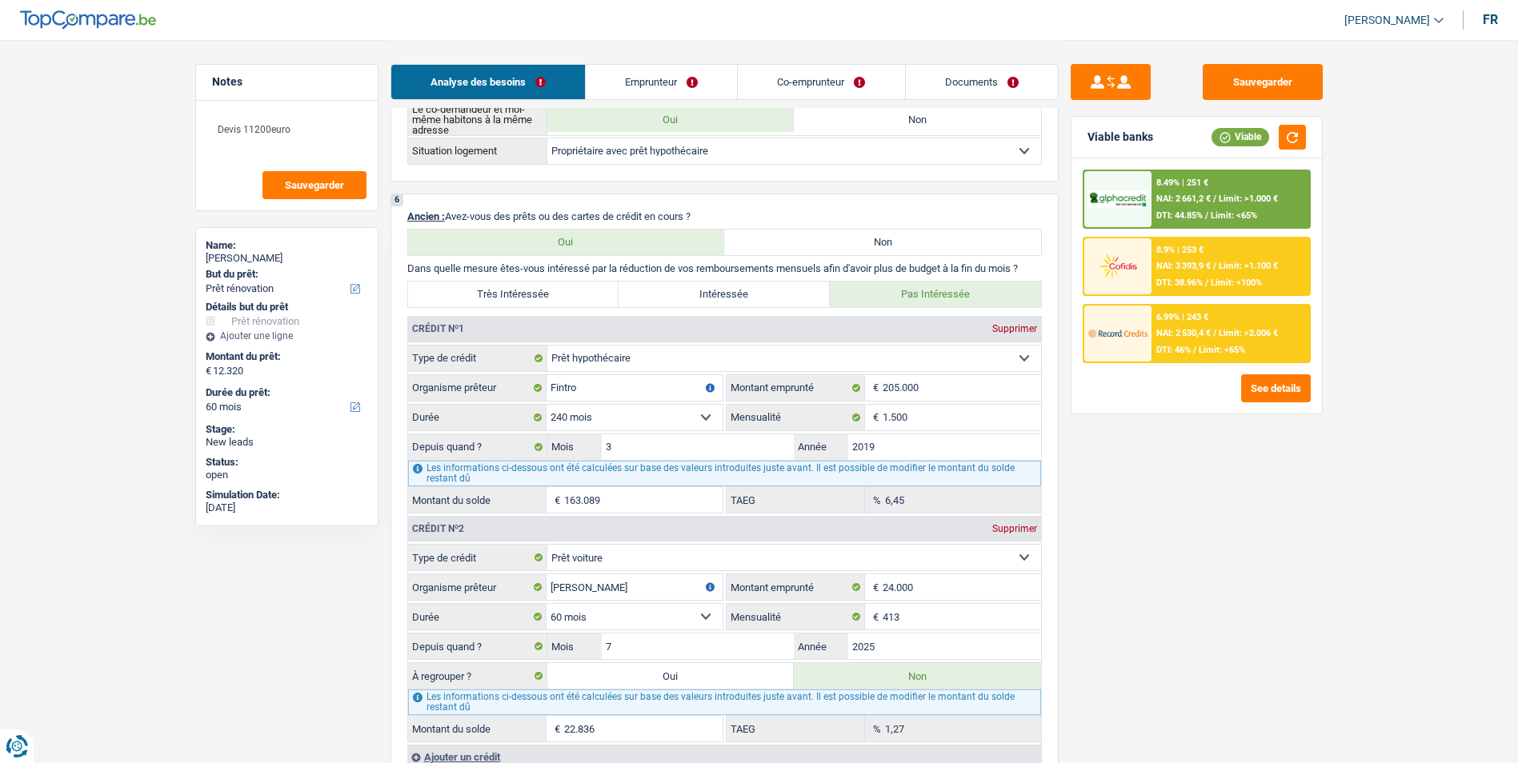
scroll to position [1200, 0]
click at [595, 76] on link "Documents" at bounding box center [982, 82] width 152 height 34
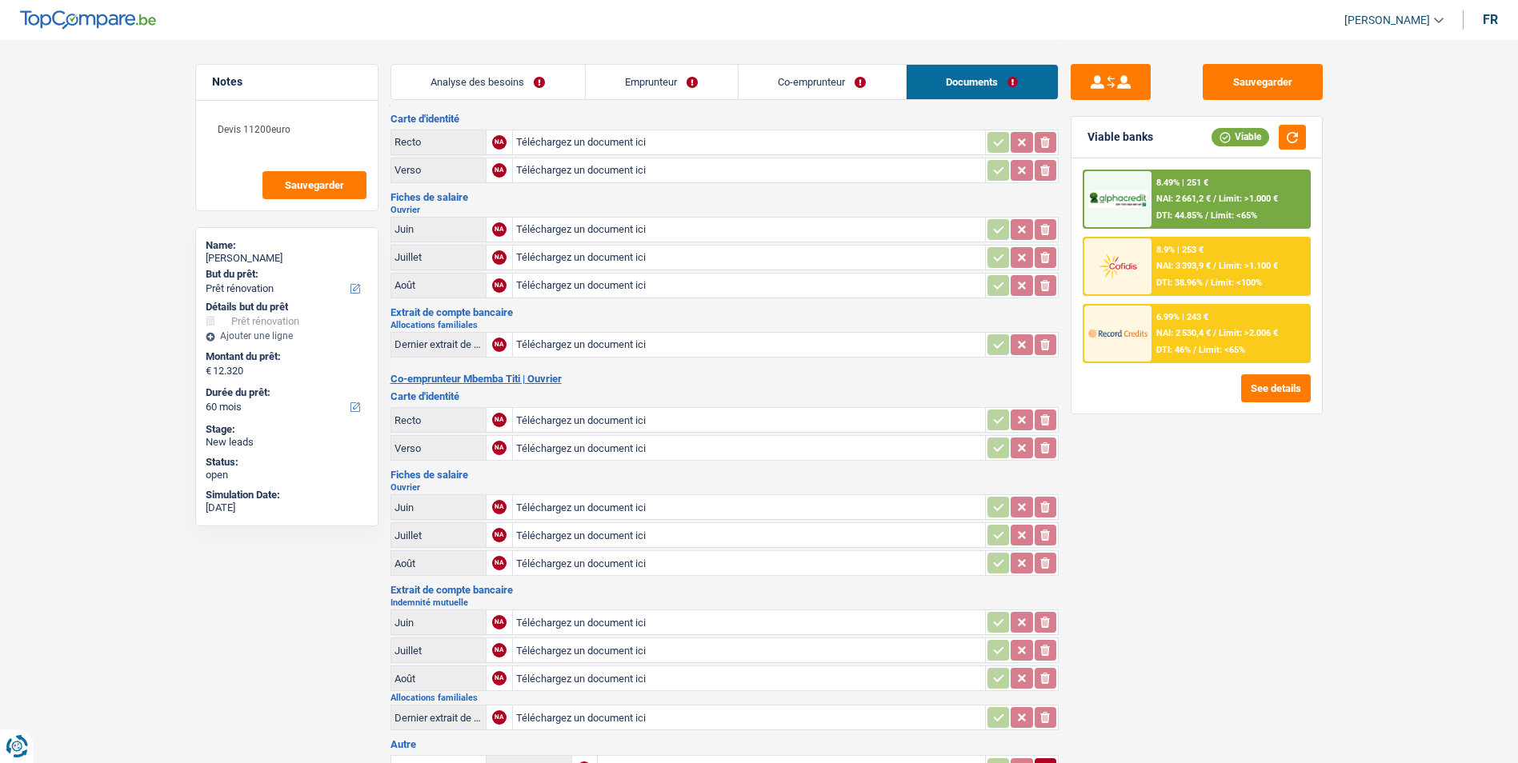
scroll to position [0, 0]
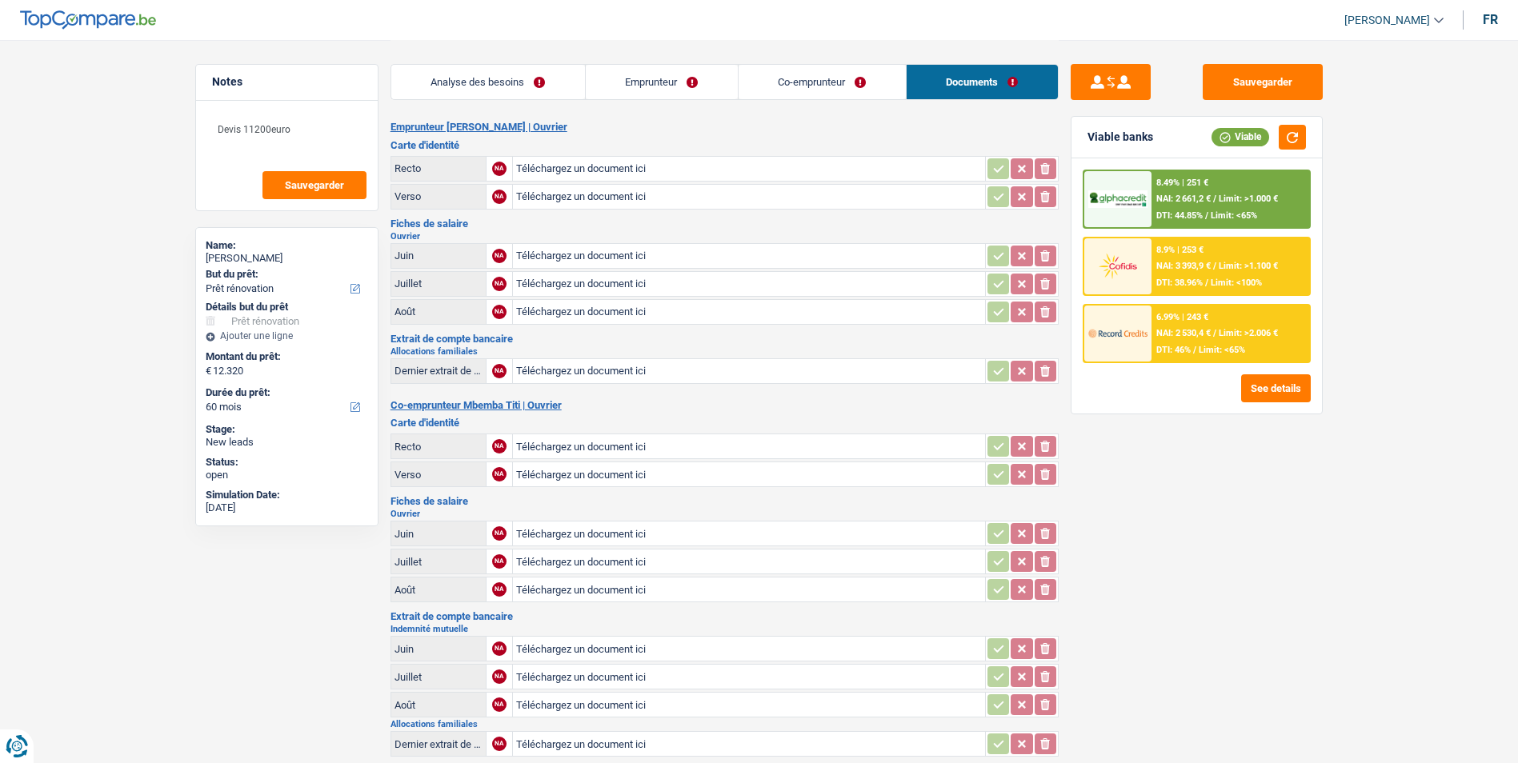
click at [549, 89] on link "Analyse des besoins" at bounding box center [488, 82] width 194 height 34
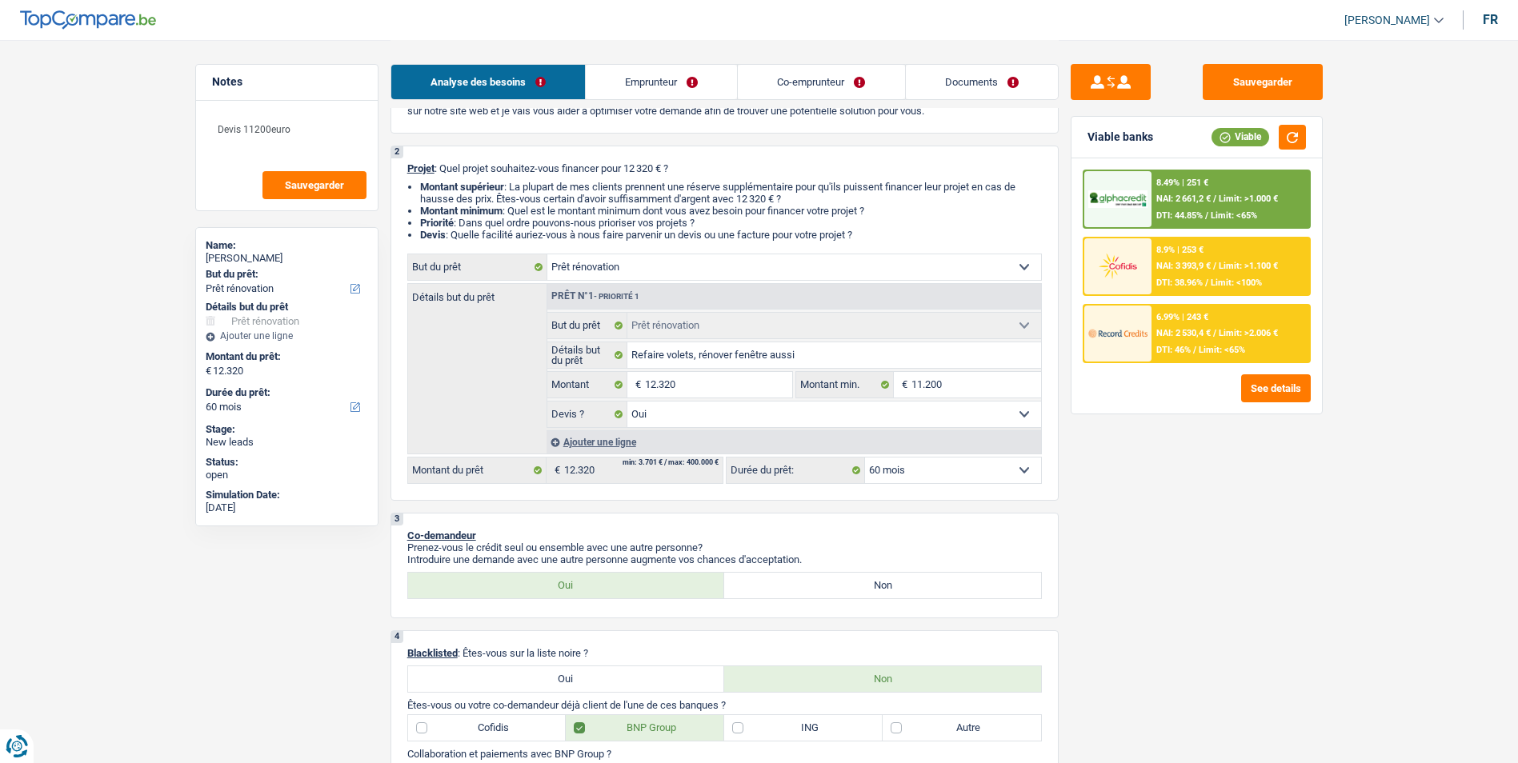
scroll to position [80, 0]
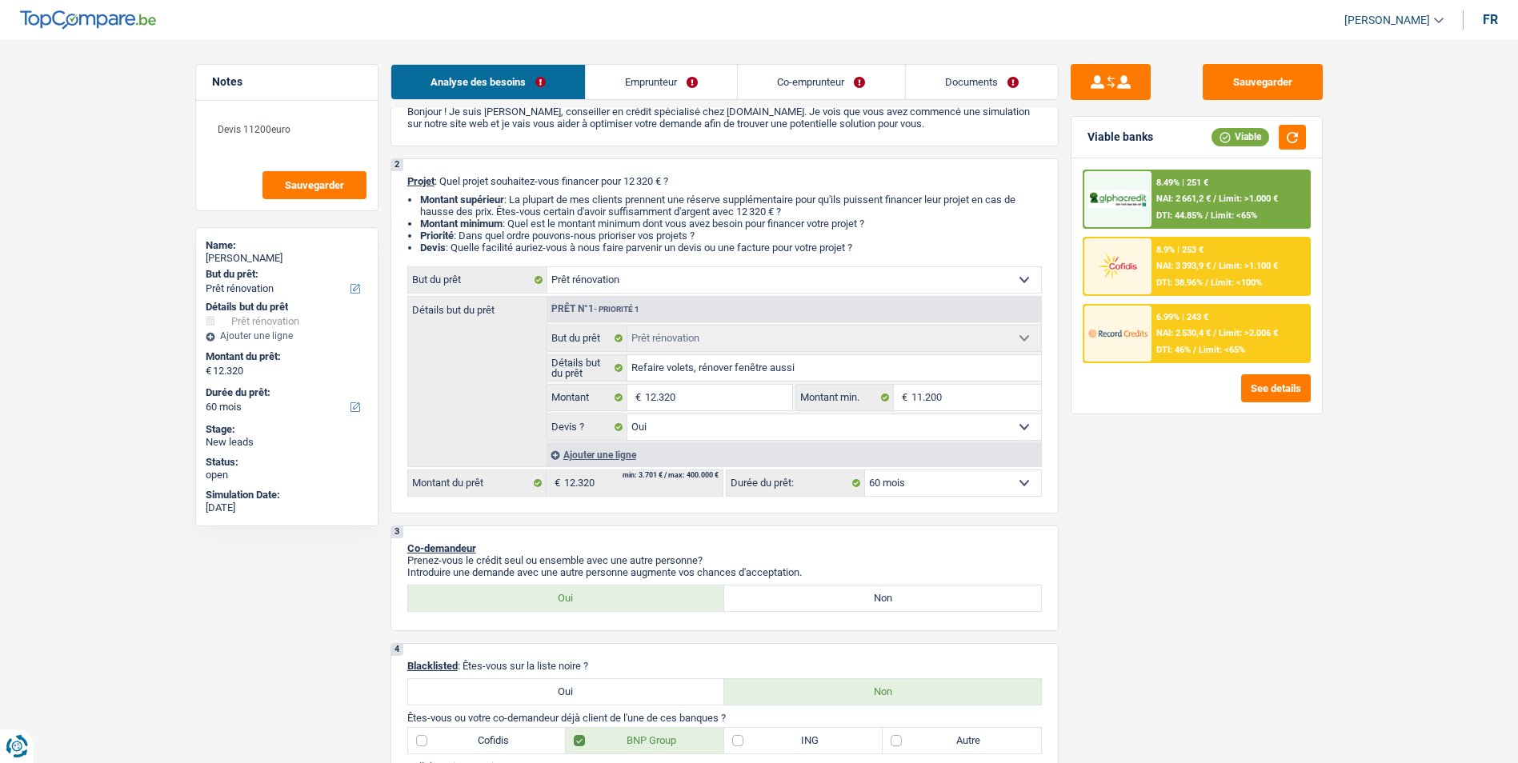
click at [595, 65] on link "Co-emprunteur" at bounding box center [821, 82] width 166 height 34
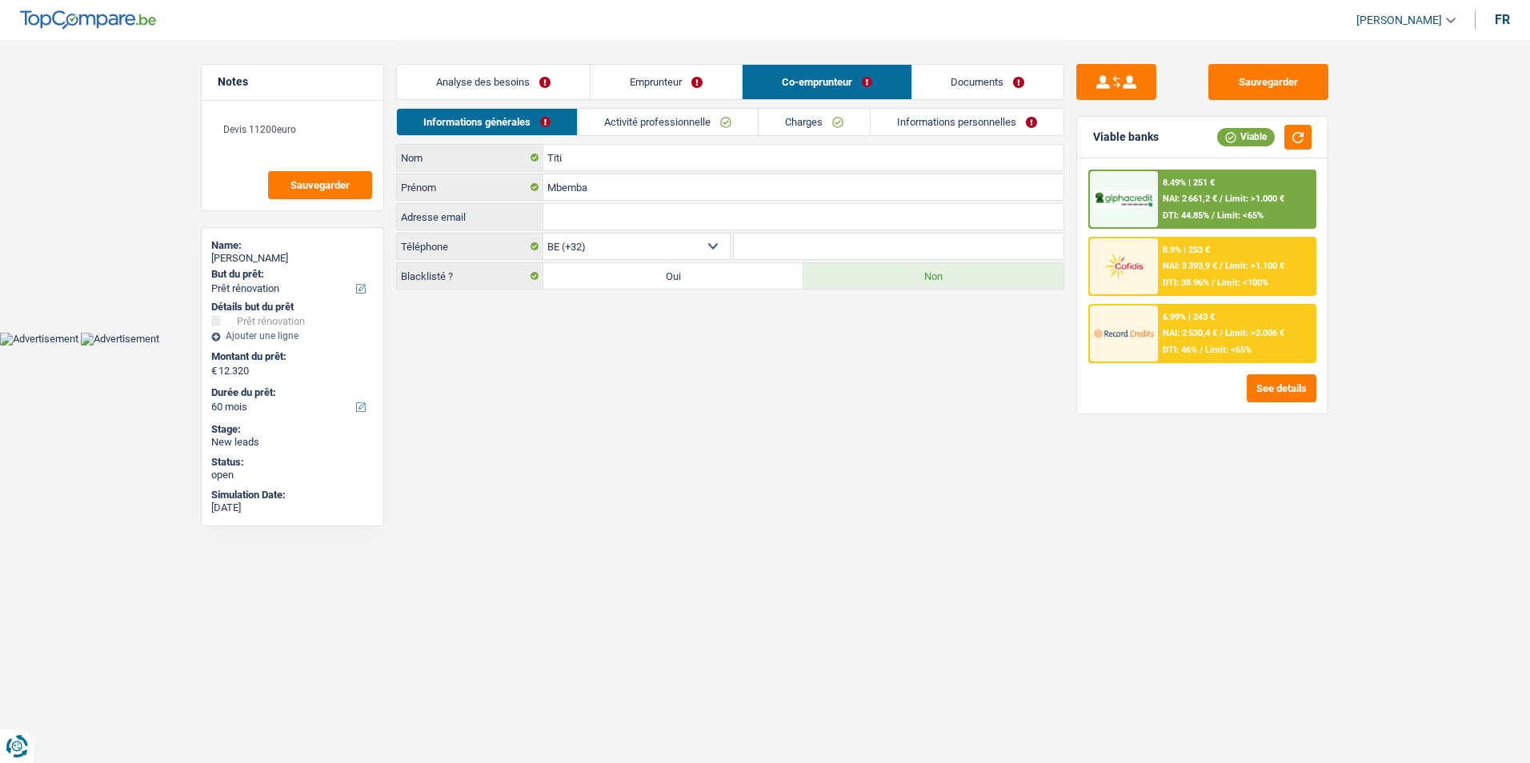
click at [595, 93] on link "Emprunteur" at bounding box center [666, 82] width 151 height 34
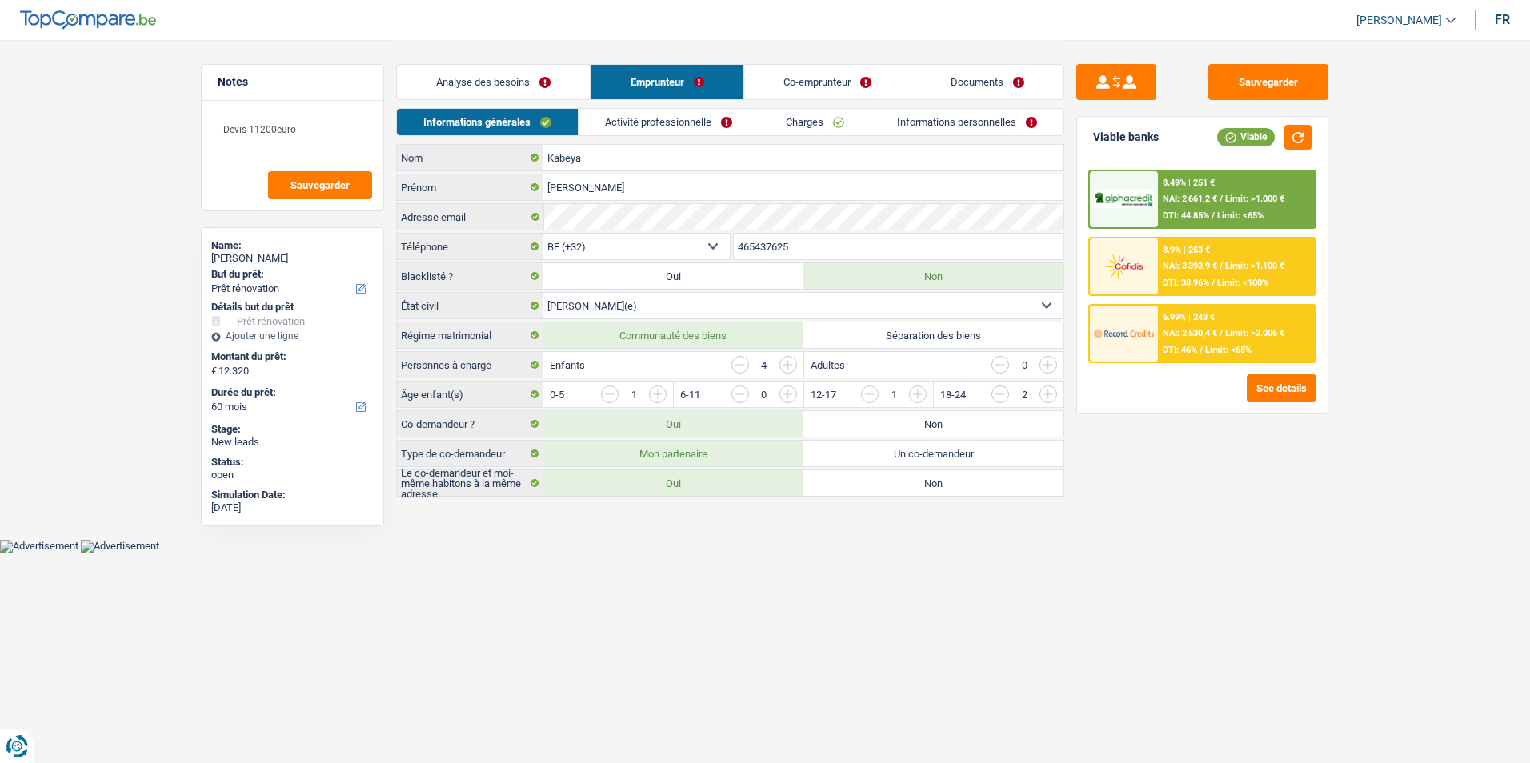
click at [595, 129] on link "Activité professionnelle" at bounding box center [669, 122] width 180 height 26
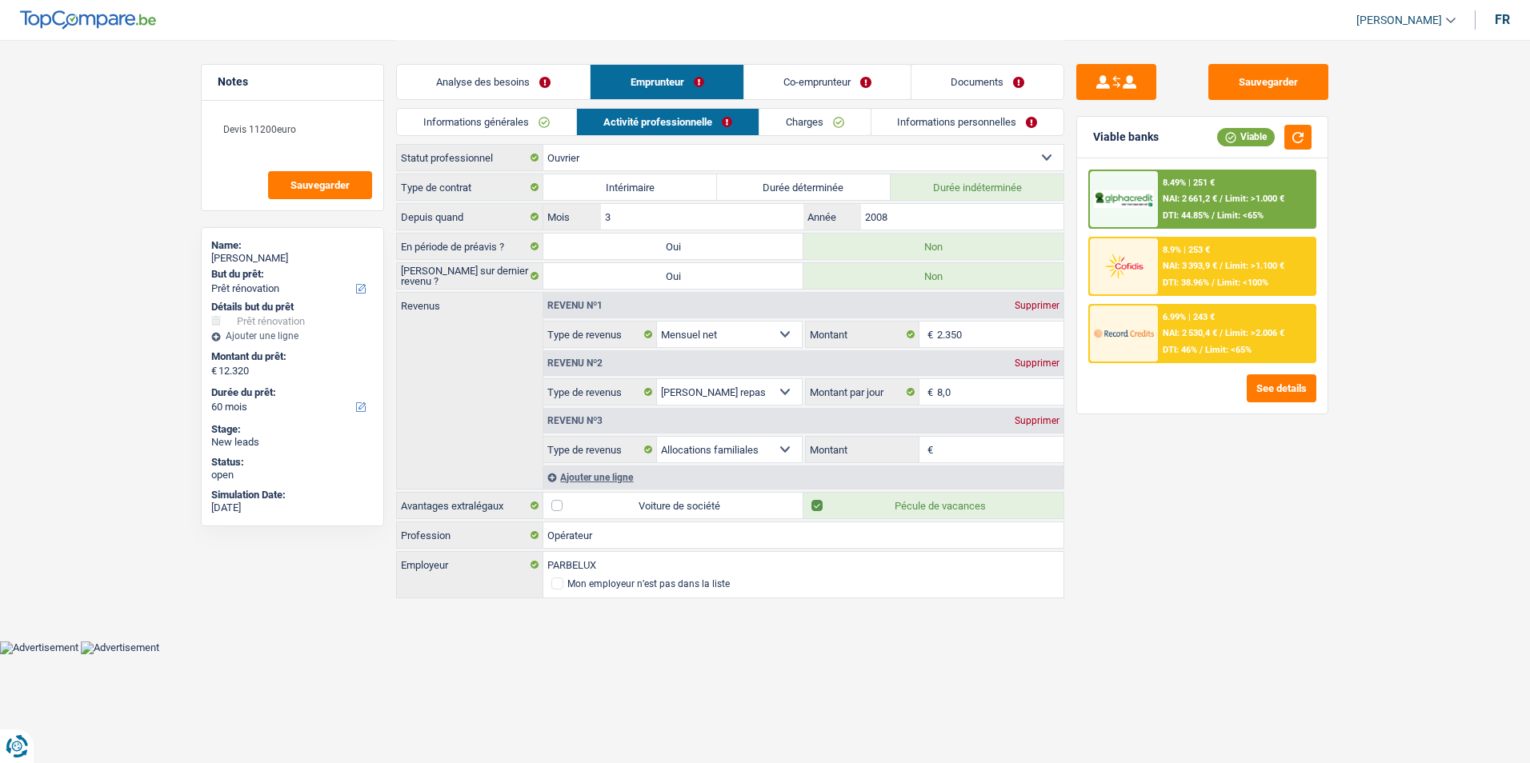
click at [595, 122] on link "Charges" at bounding box center [814, 122] width 111 height 26
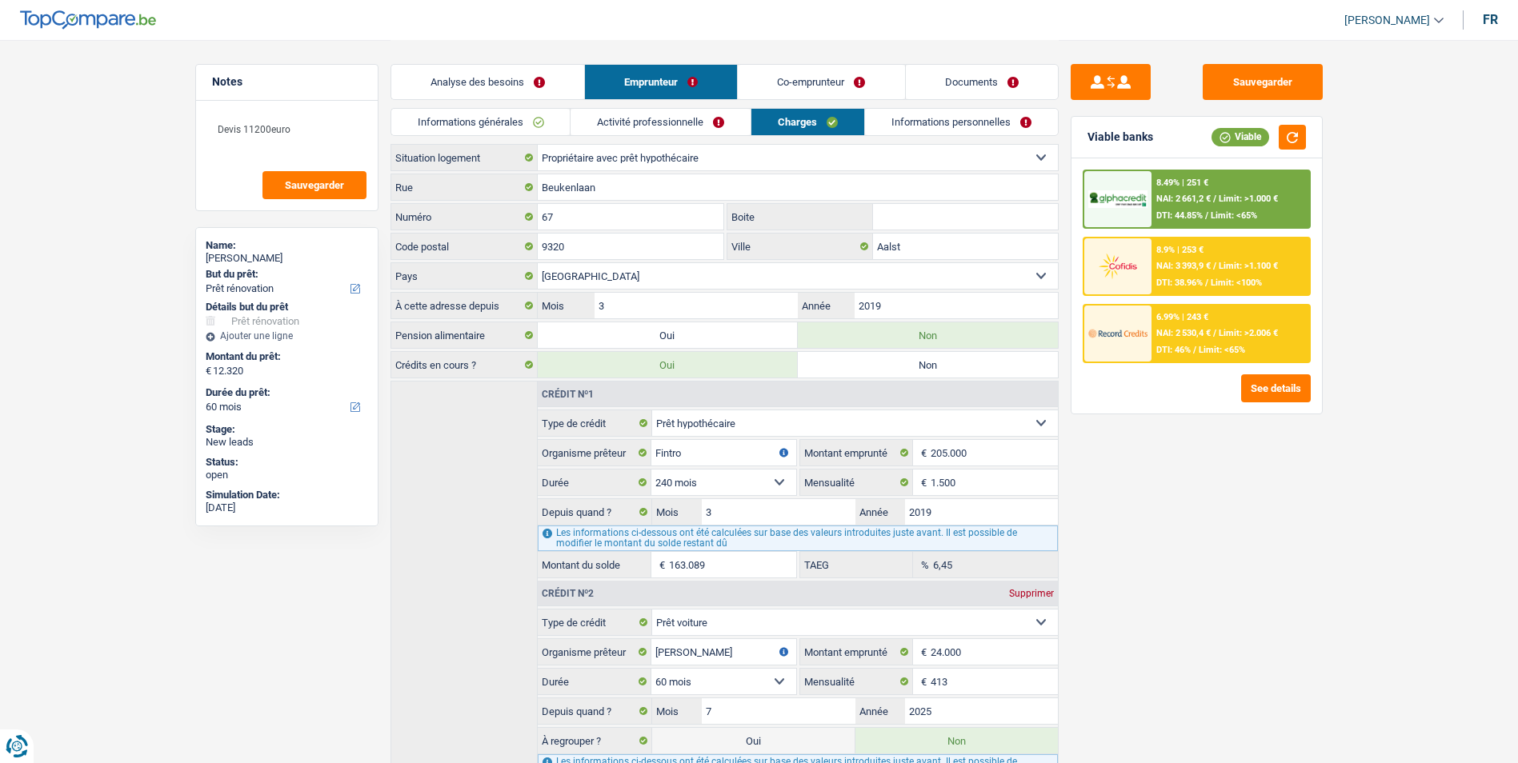
click at [595, 122] on link "Informations personnelles" at bounding box center [961, 122] width 193 height 26
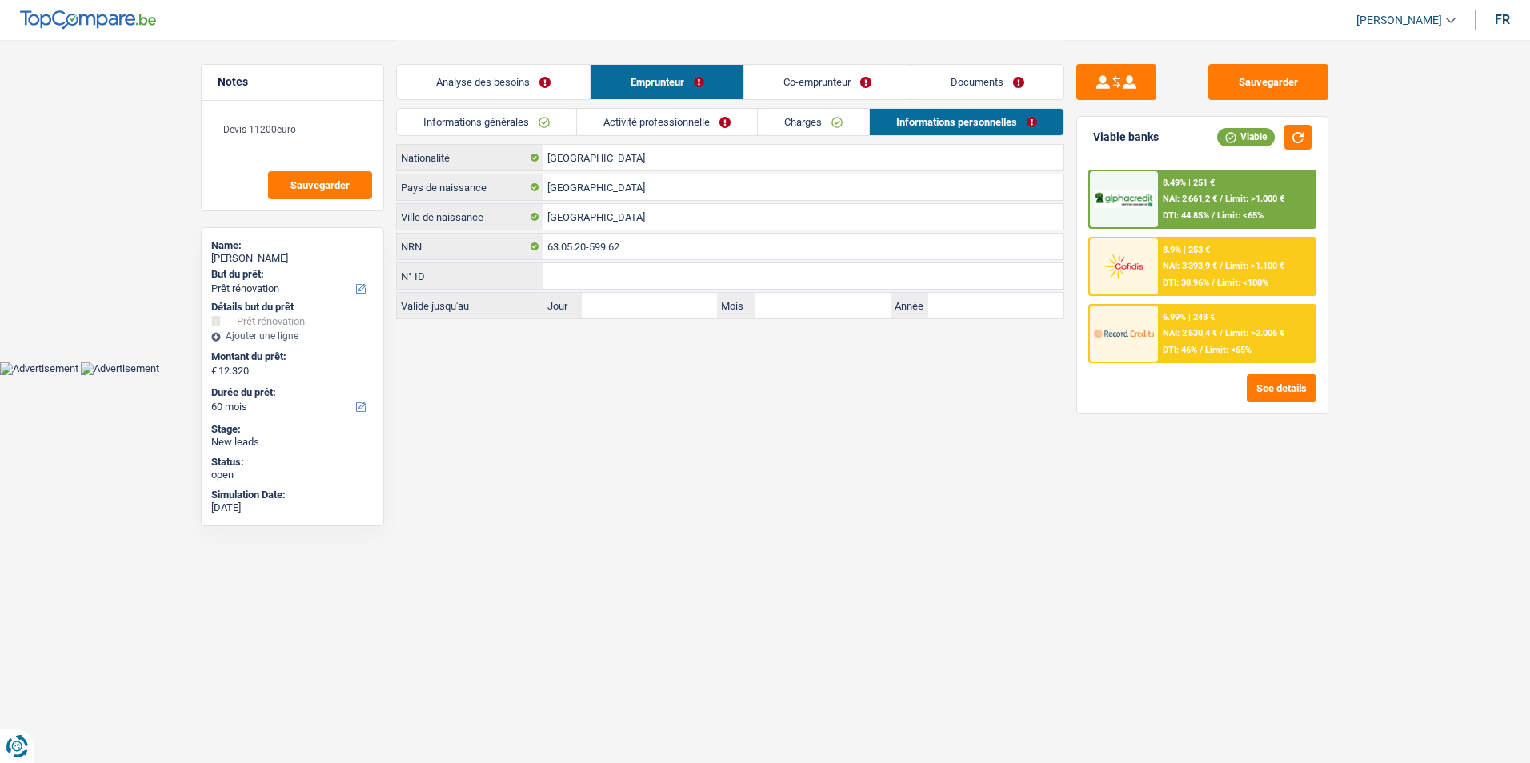
click at [595, 128] on link "Charges" at bounding box center [813, 122] width 111 height 26
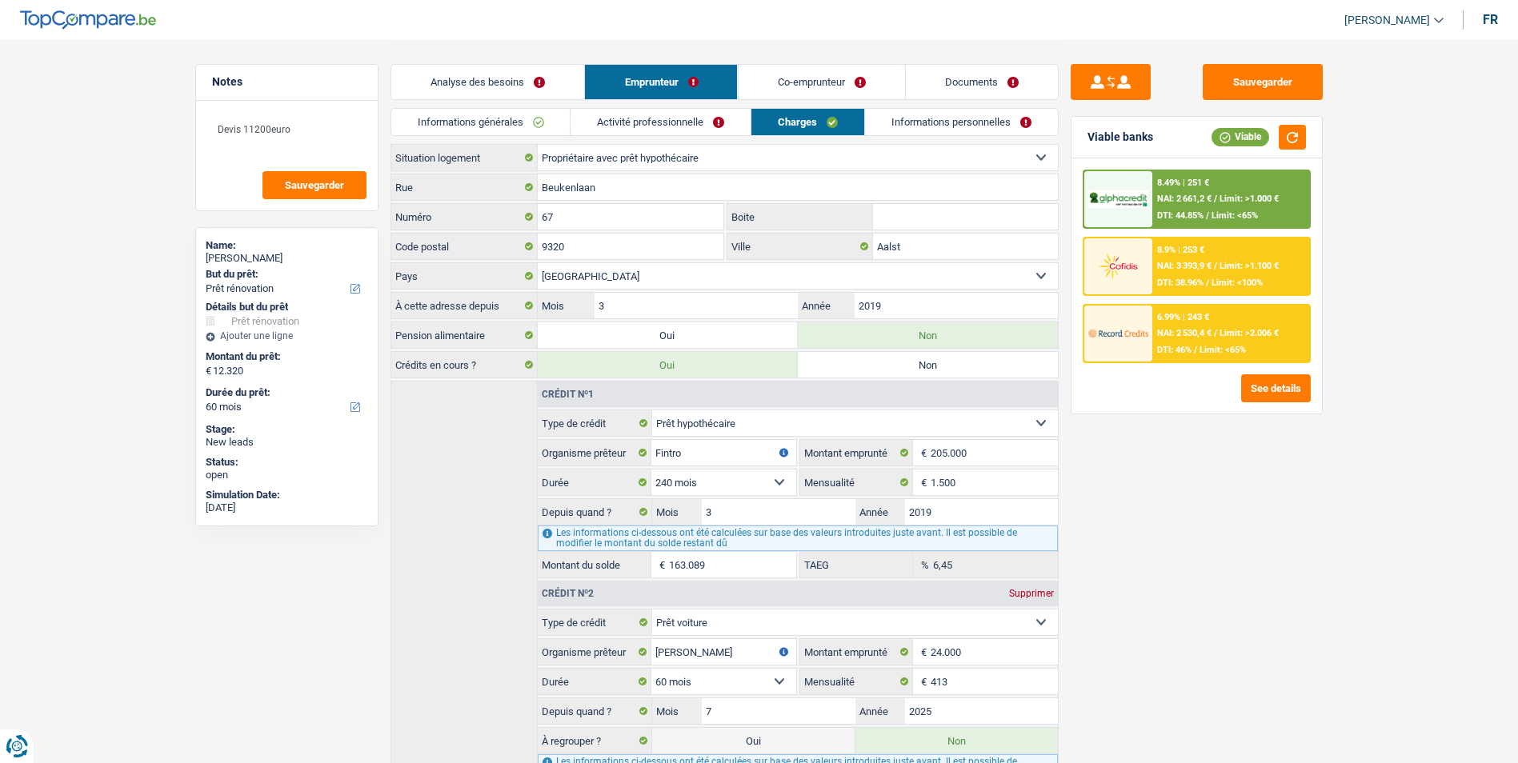
click at [595, 134] on link "Activité professionnelle" at bounding box center [661, 122] width 180 height 26
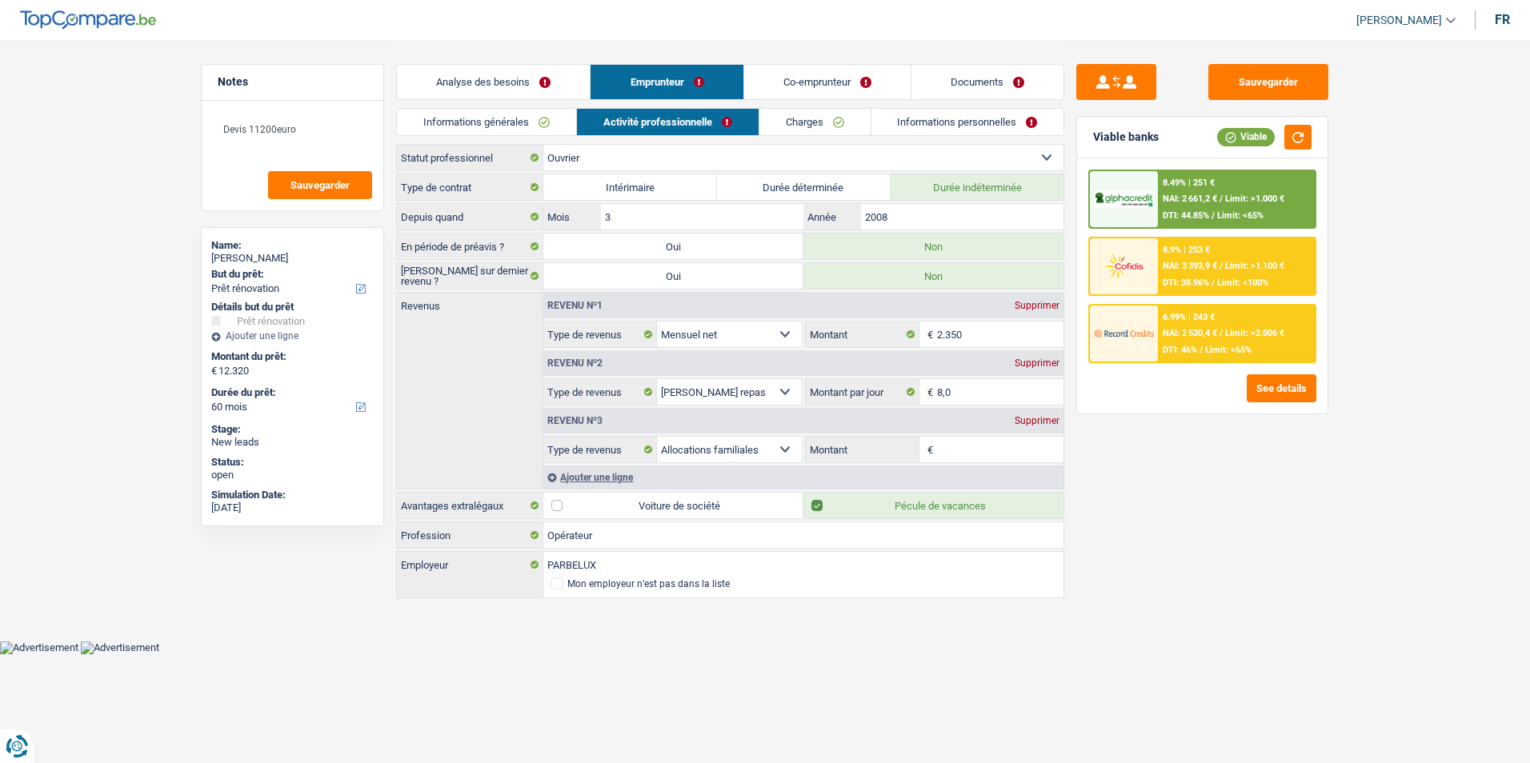
click at [526, 132] on link "Informations générales" at bounding box center [486, 122] width 179 height 26
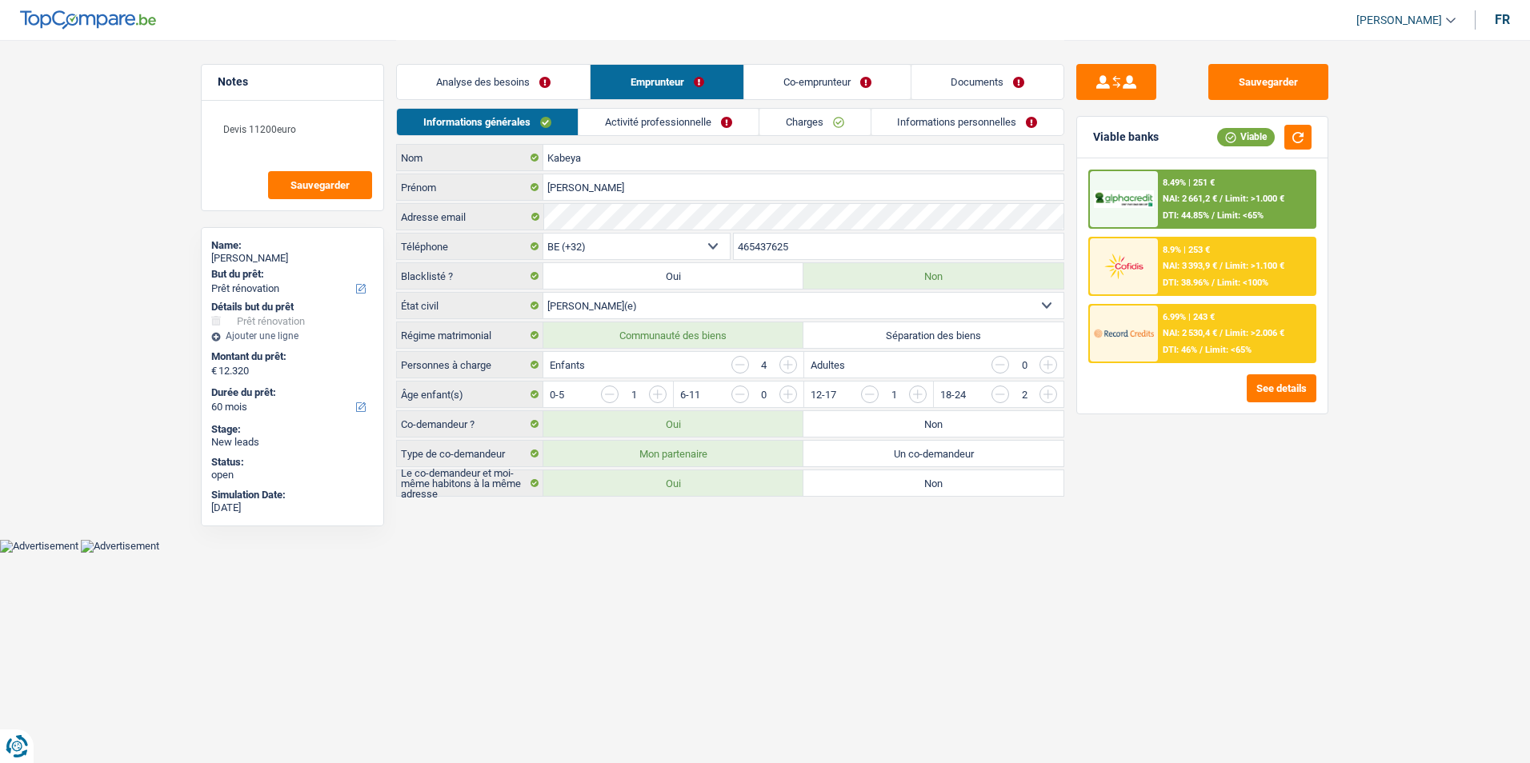
click at [534, 86] on link "Analyse des besoins" at bounding box center [493, 82] width 193 height 34
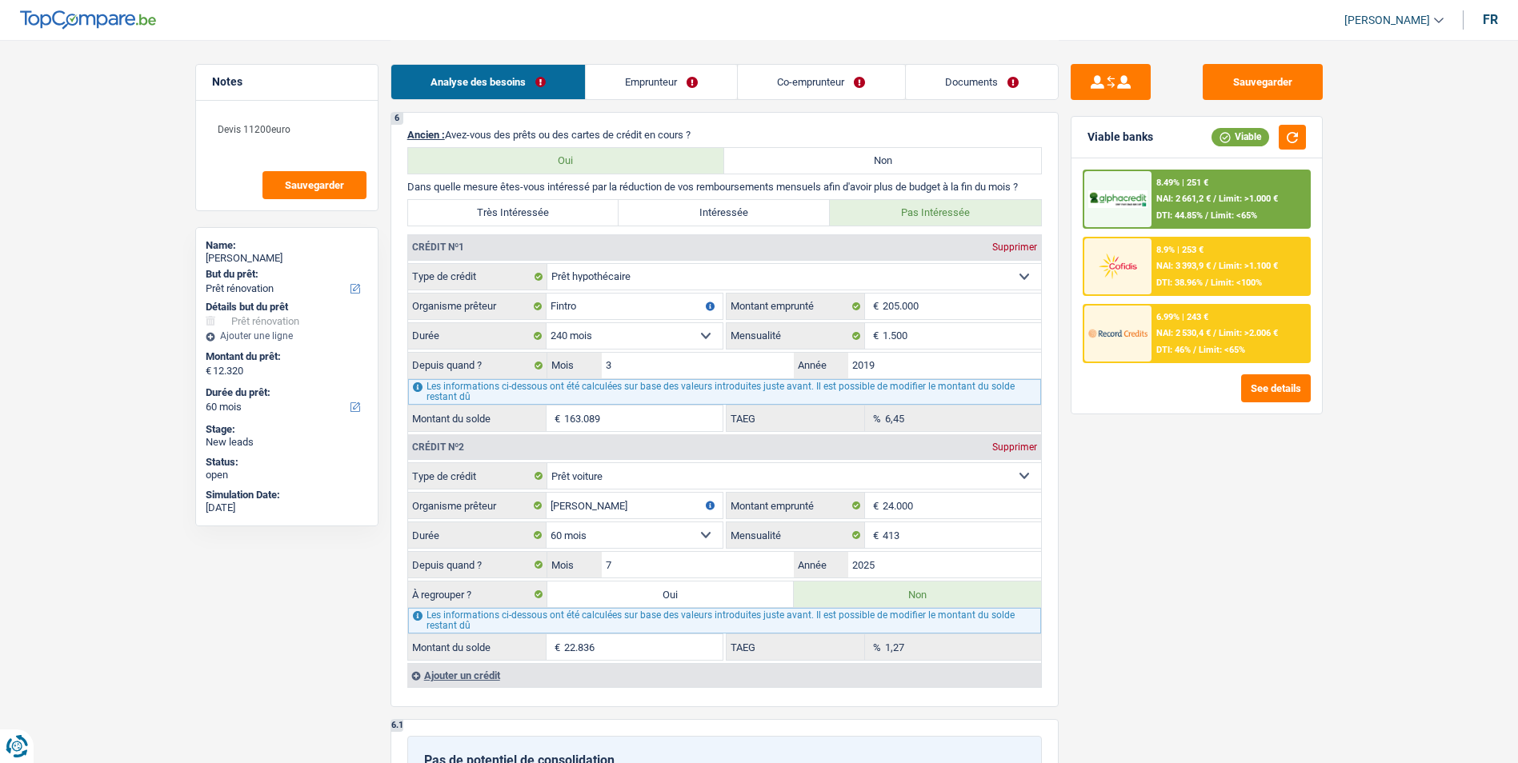
scroll to position [1360, 0]
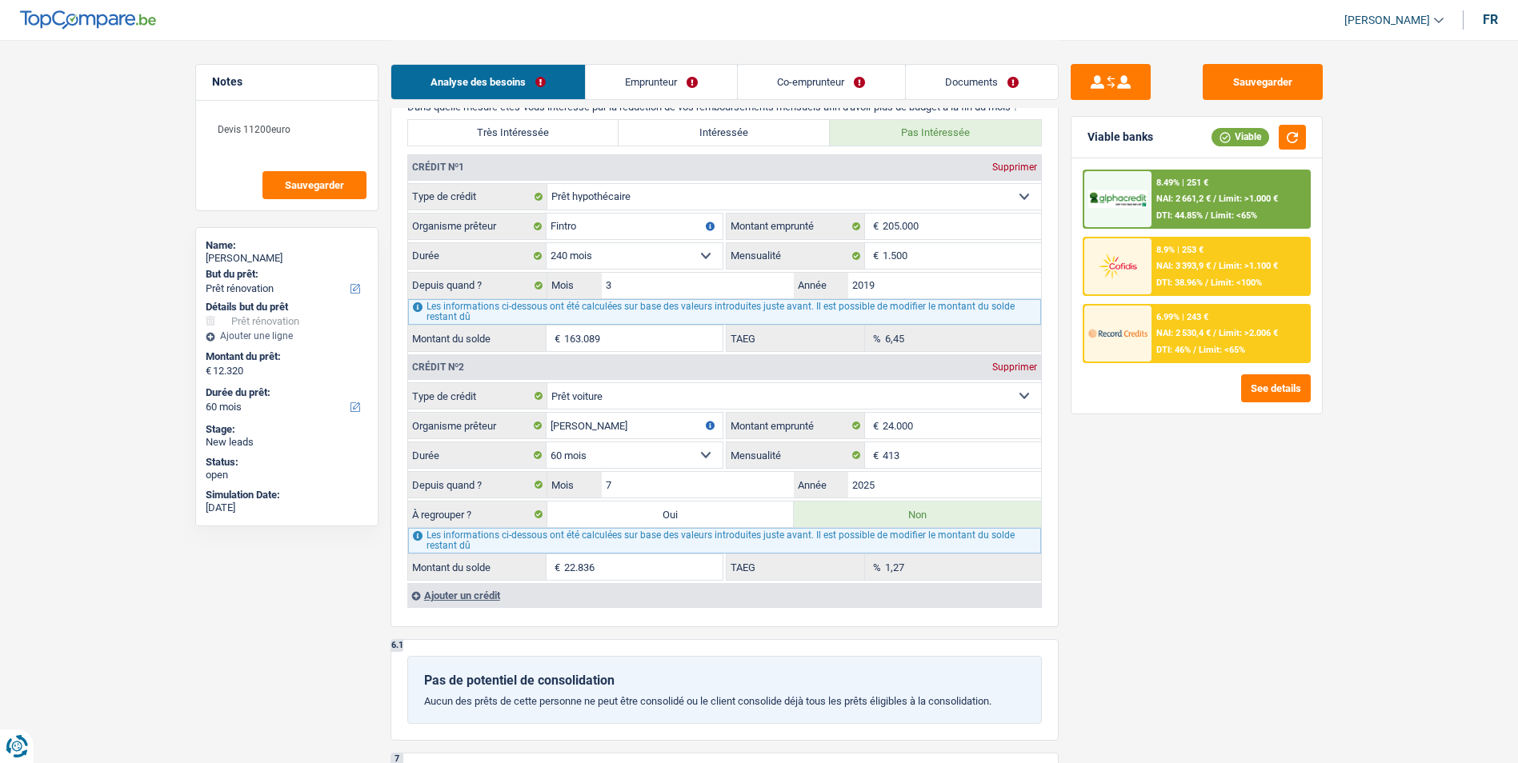
click at [595, 85] on link "Emprunteur" at bounding box center [661, 82] width 151 height 34
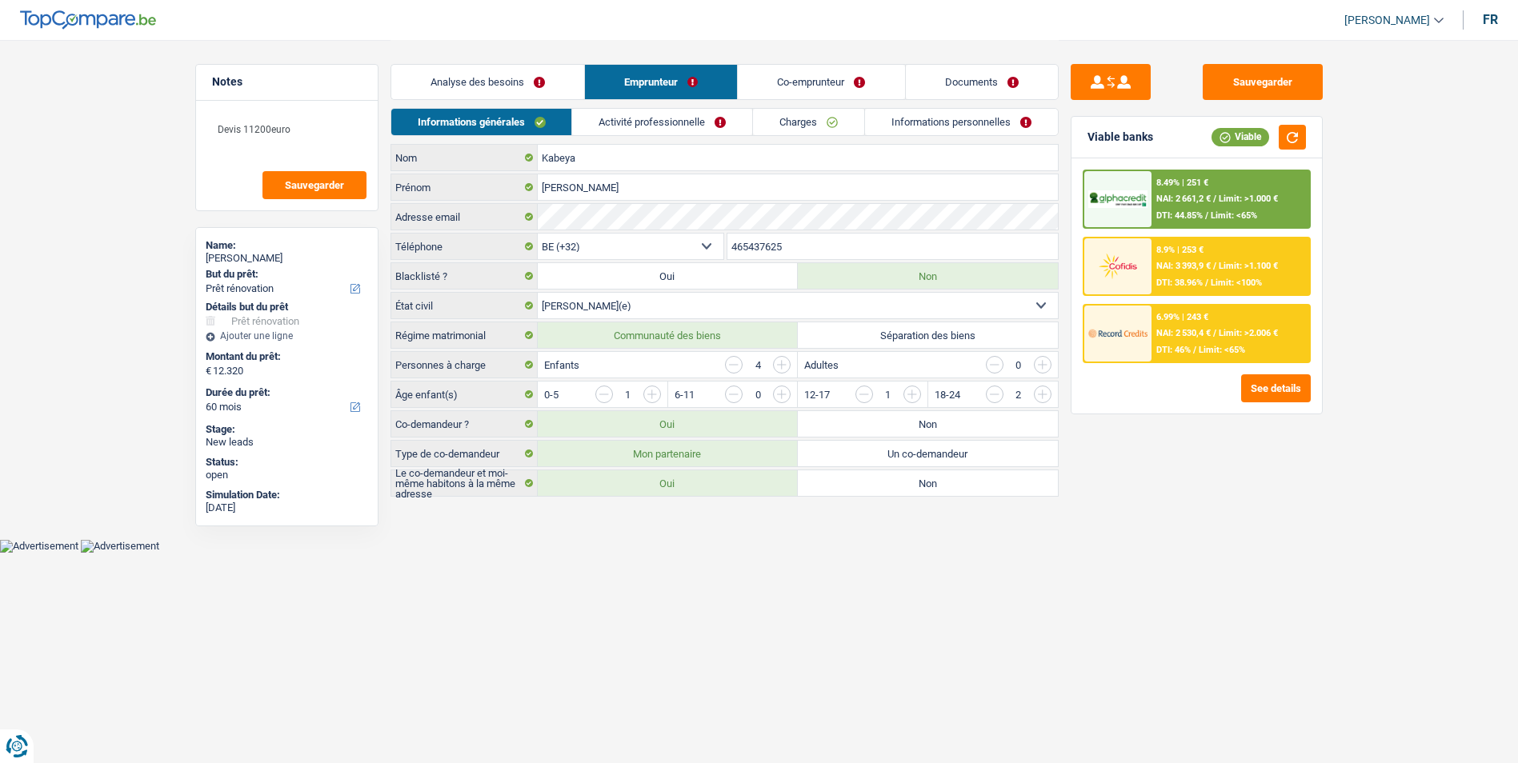
scroll to position [0, 0]
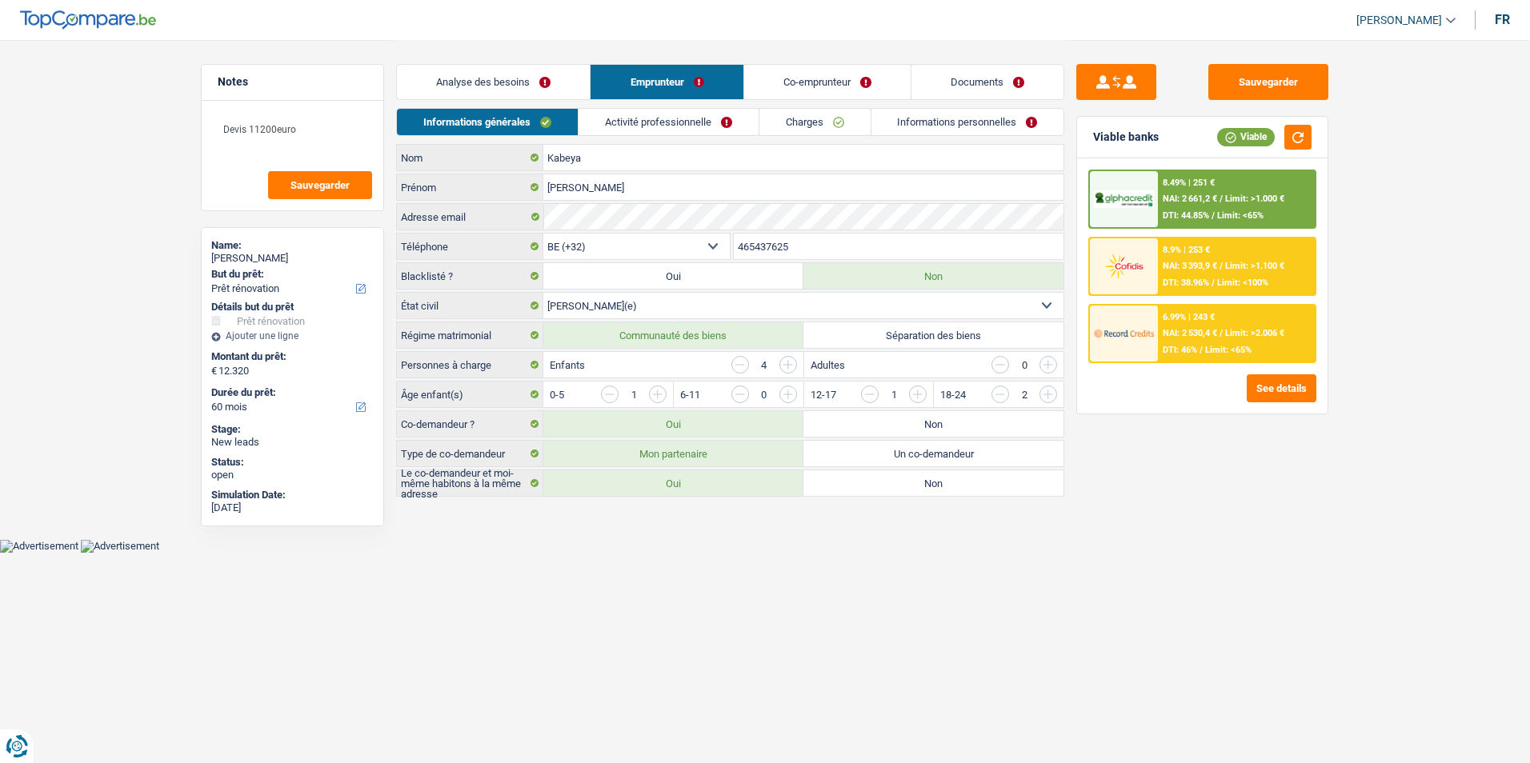
click at [595, 74] on link "Co-emprunteur" at bounding box center [827, 82] width 166 height 34
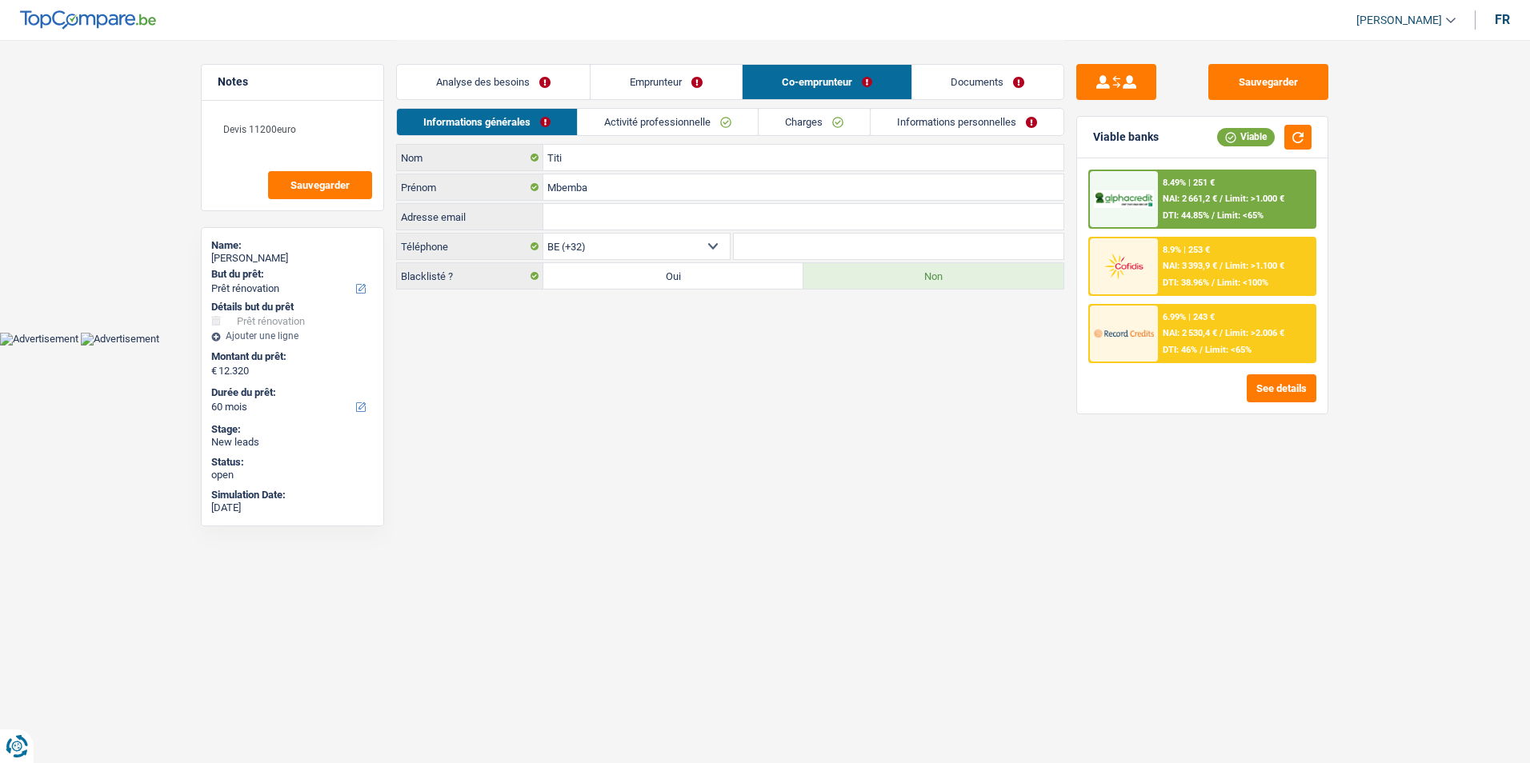
click at [543, 80] on link "Analyse des besoins" at bounding box center [493, 82] width 193 height 34
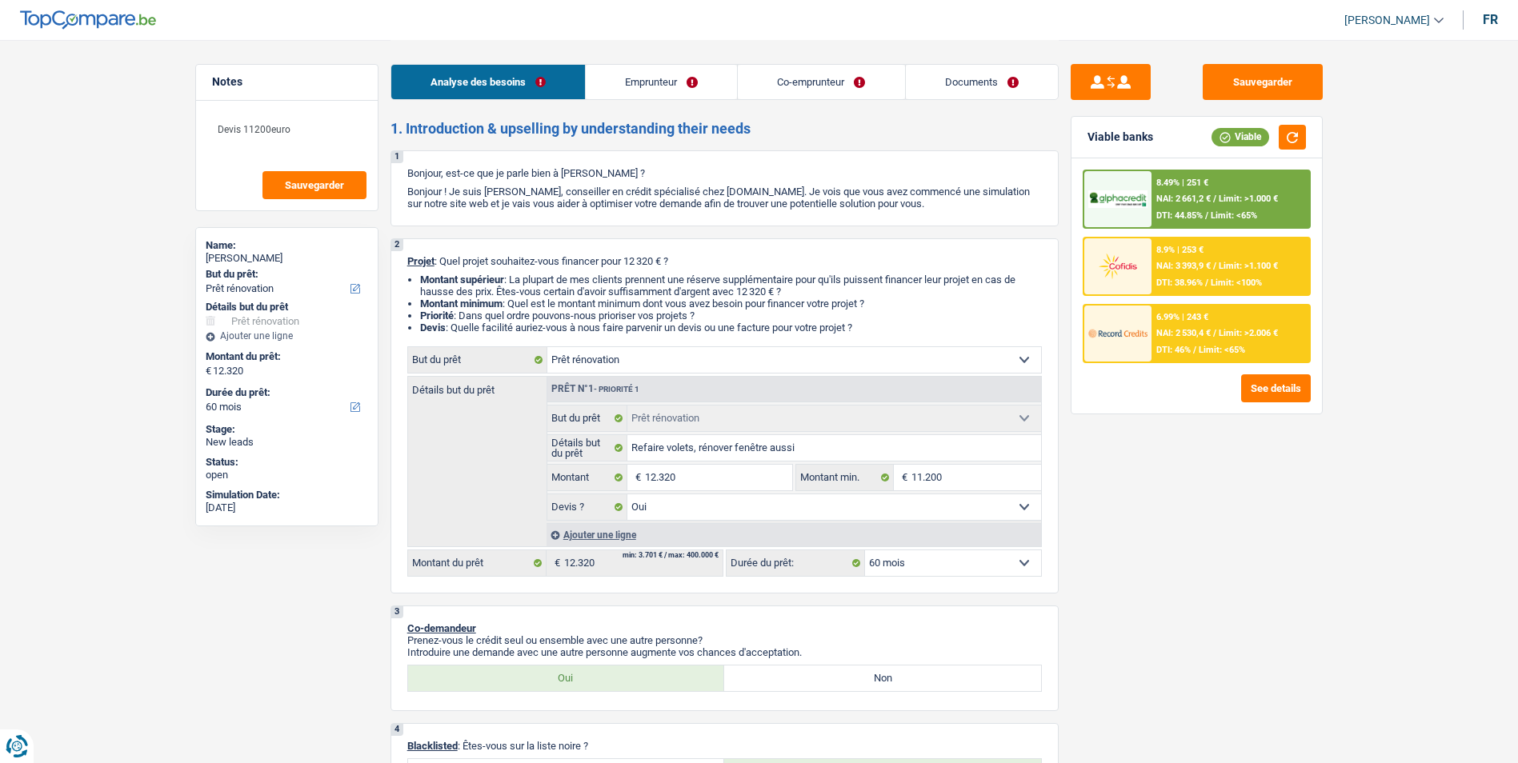
click at [595, 80] on link "Emprunteur" at bounding box center [661, 82] width 151 height 34
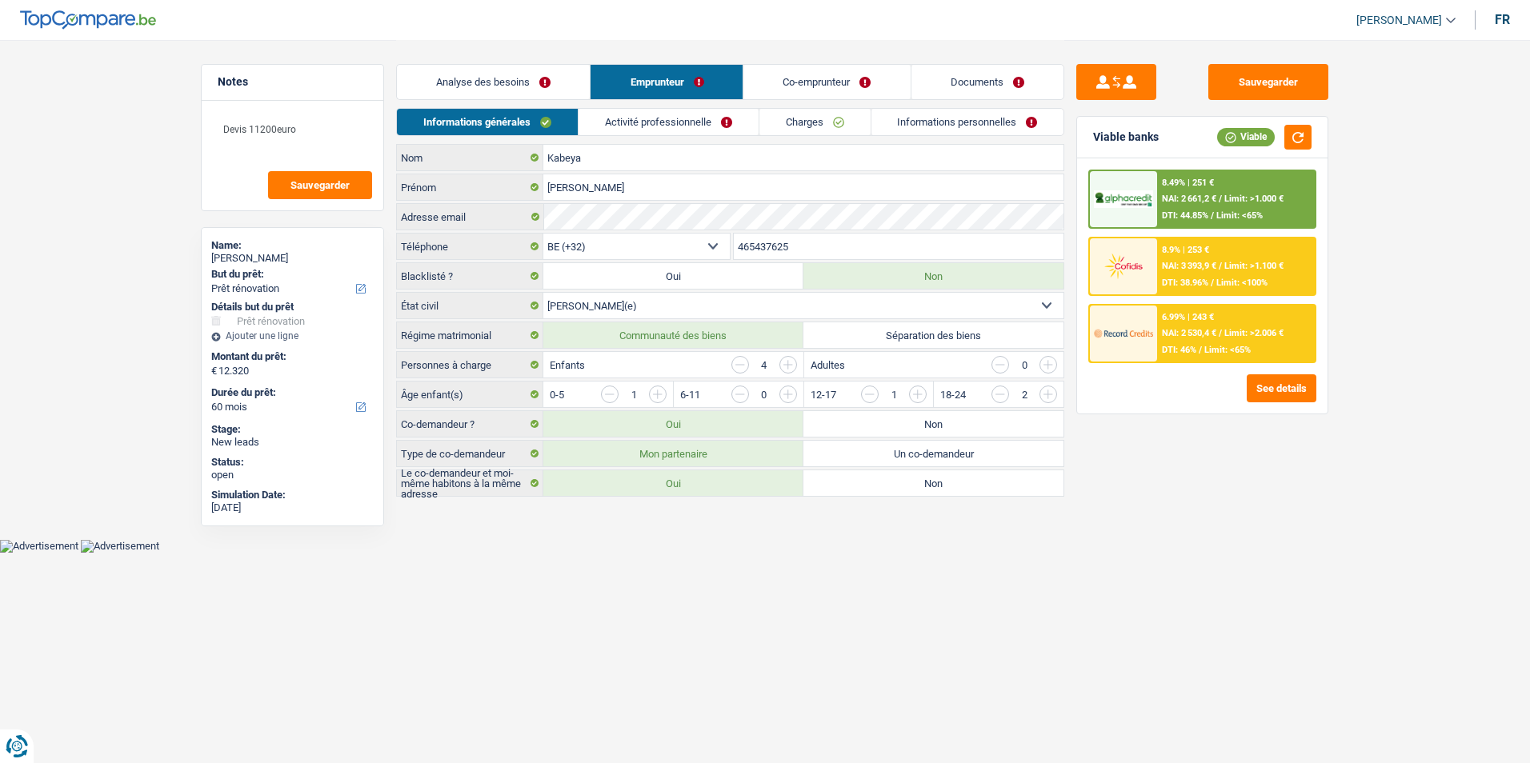
click at [595, 84] on link "Co-emprunteur" at bounding box center [827, 82] width 166 height 34
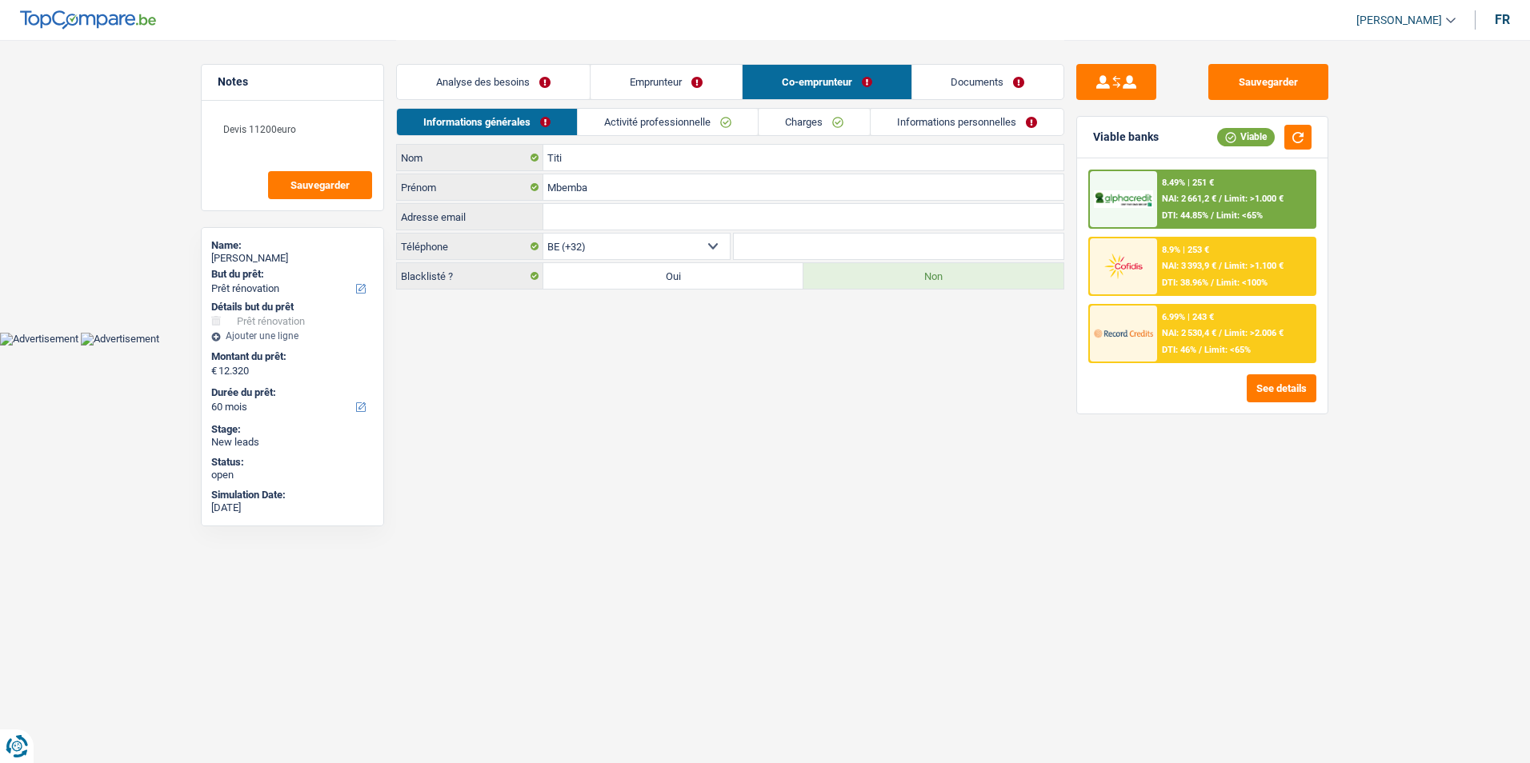
click at [595, 80] on link "Documents" at bounding box center [988, 82] width 152 height 34
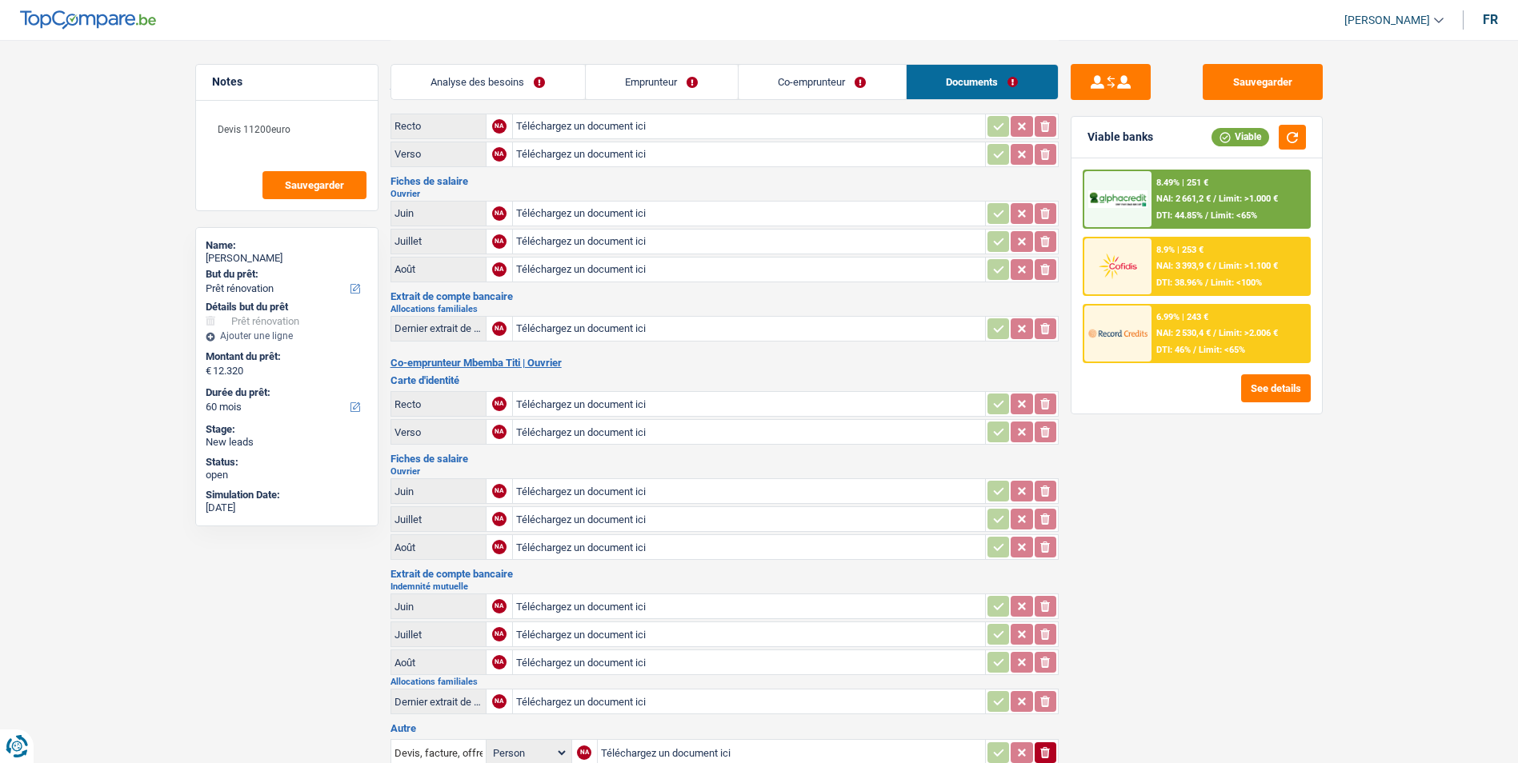
scroll to position [160, 0]
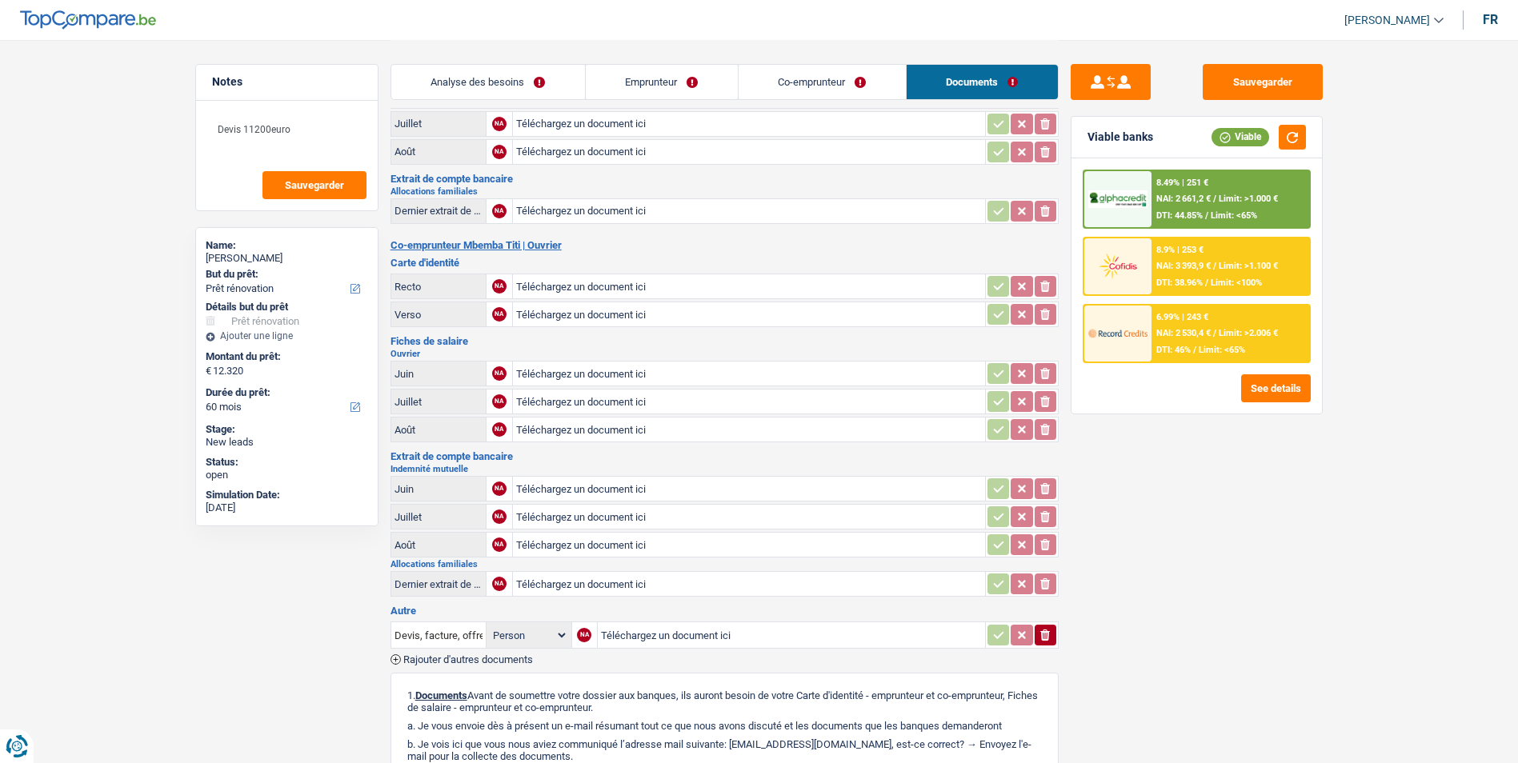
click at [595, 70] on link "Emprunteur" at bounding box center [662, 82] width 152 height 34
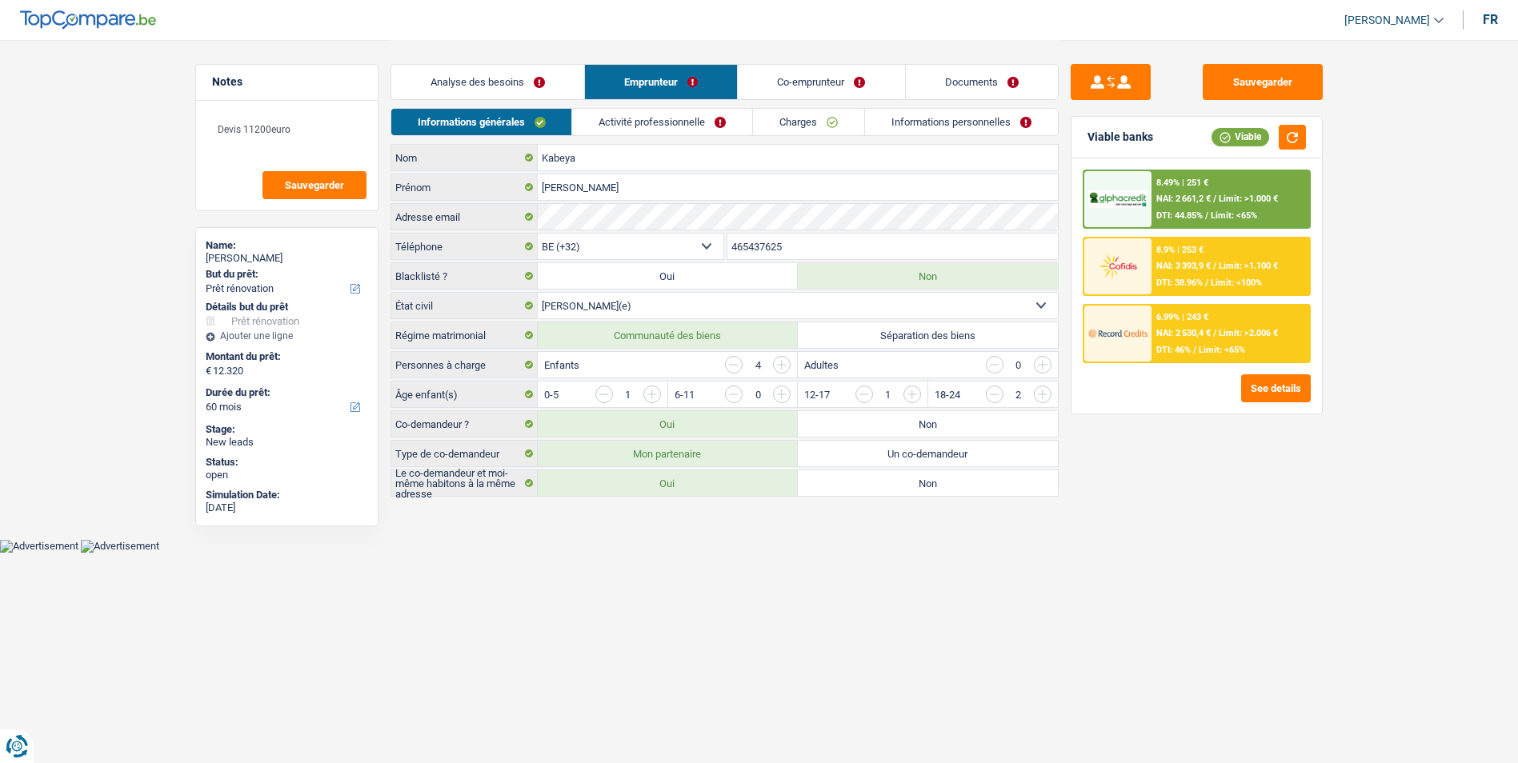
scroll to position [0, 0]
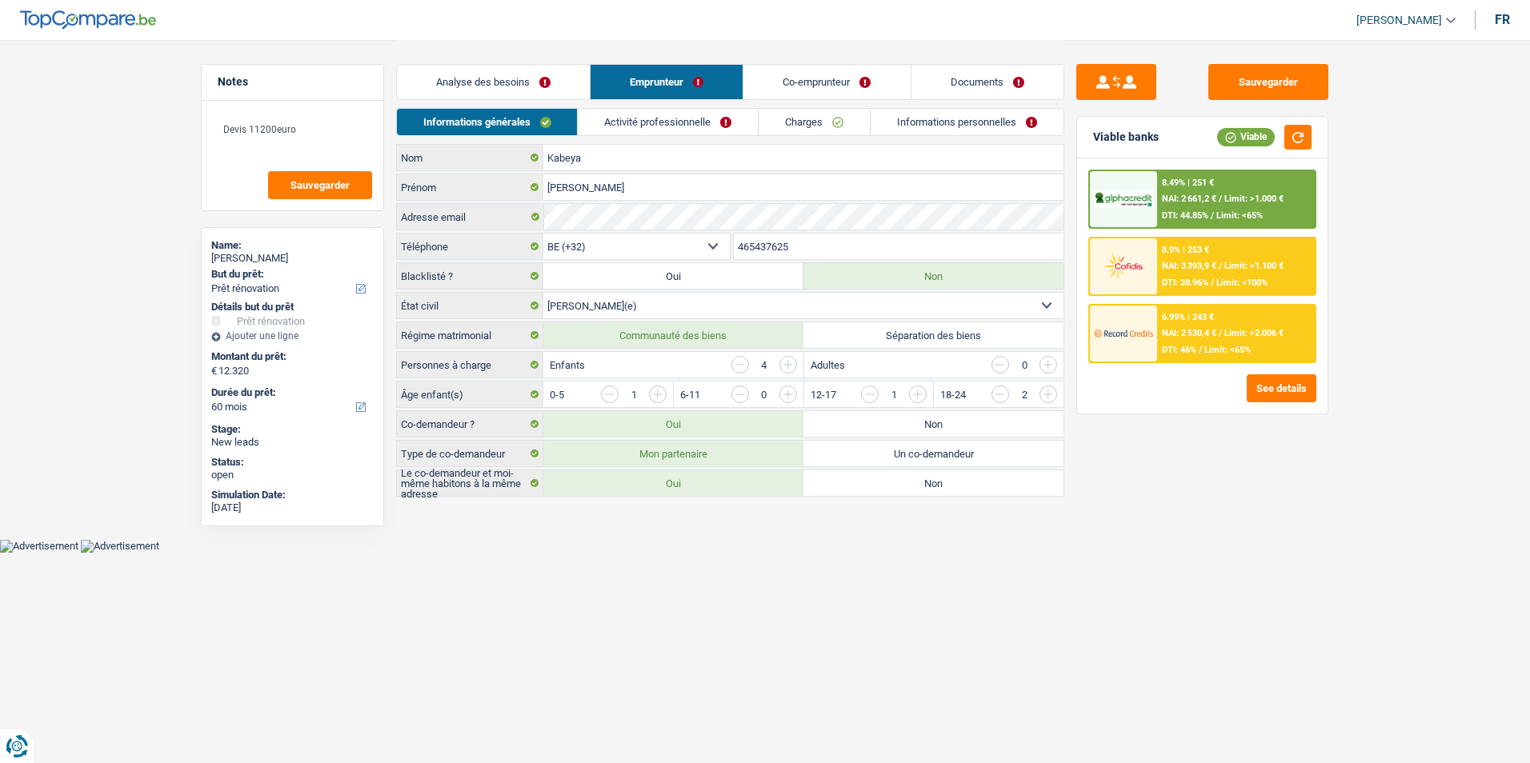
click at [595, 73] on link "Co-emprunteur" at bounding box center [827, 82] width 166 height 34
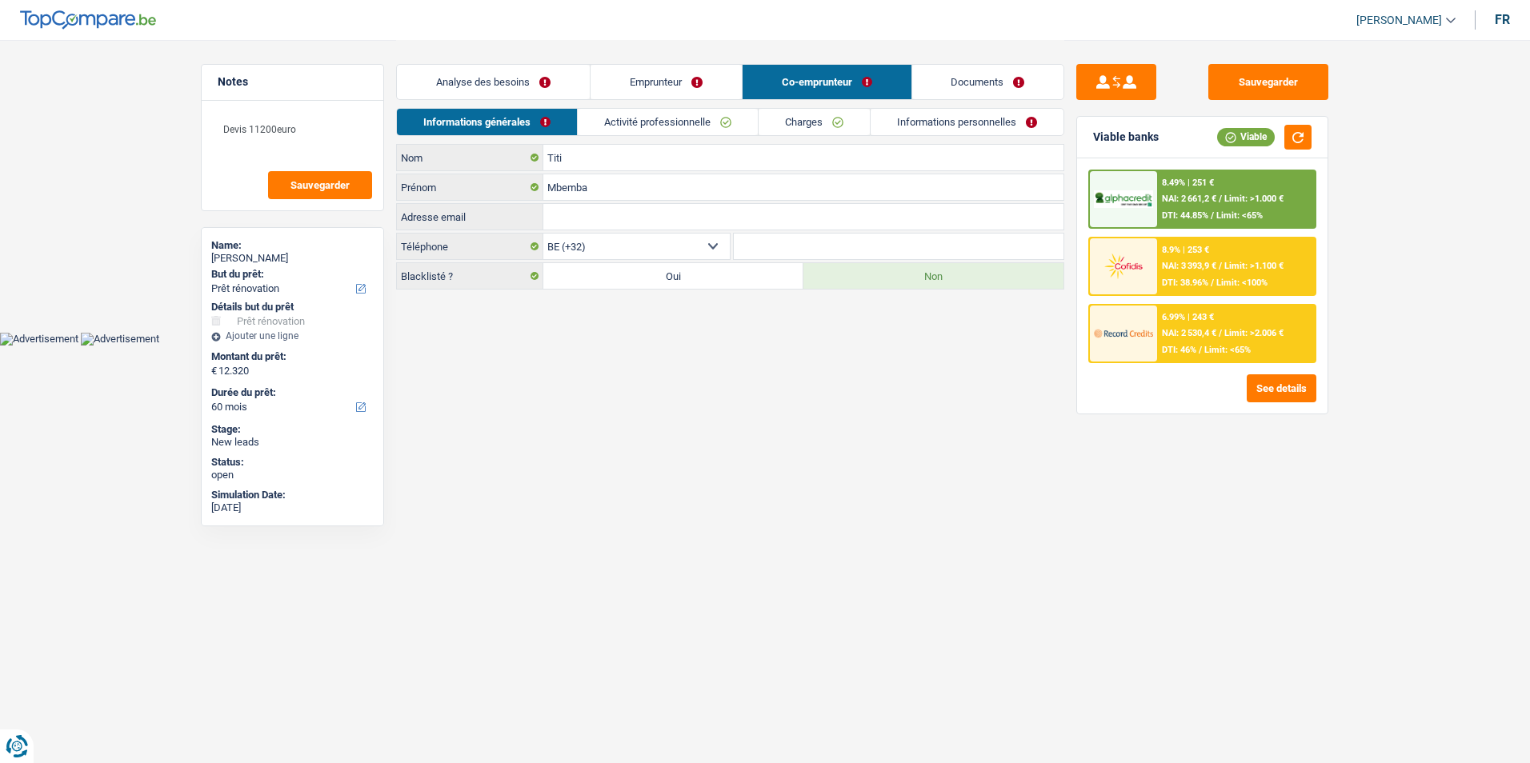
click at [595, 122] on link "Activité professionnelle" at bounding box center [668, 122] width 180 height 26
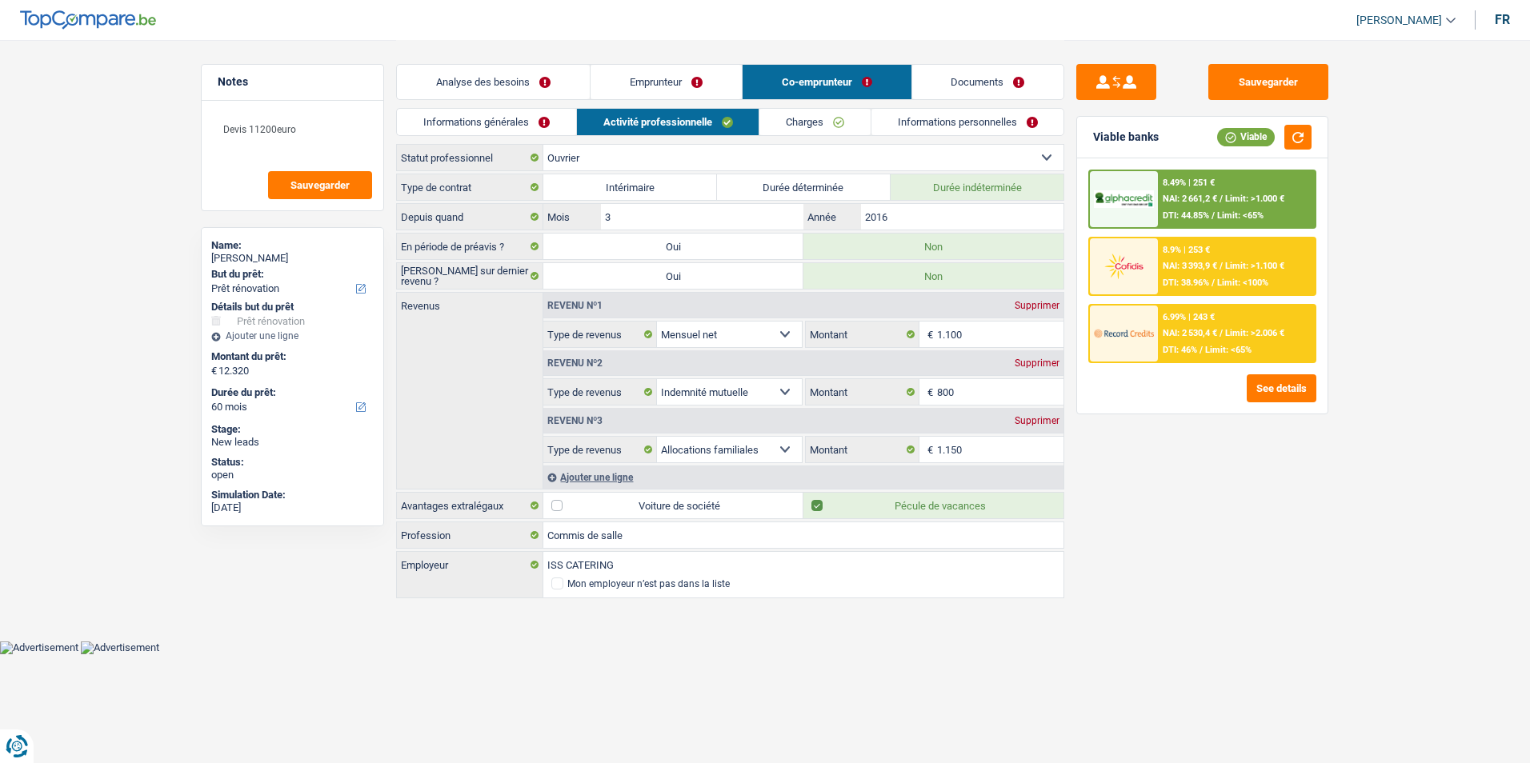
click at [595, 118] on link "Charges" at bounding box center [814, 122] width 111 height 26
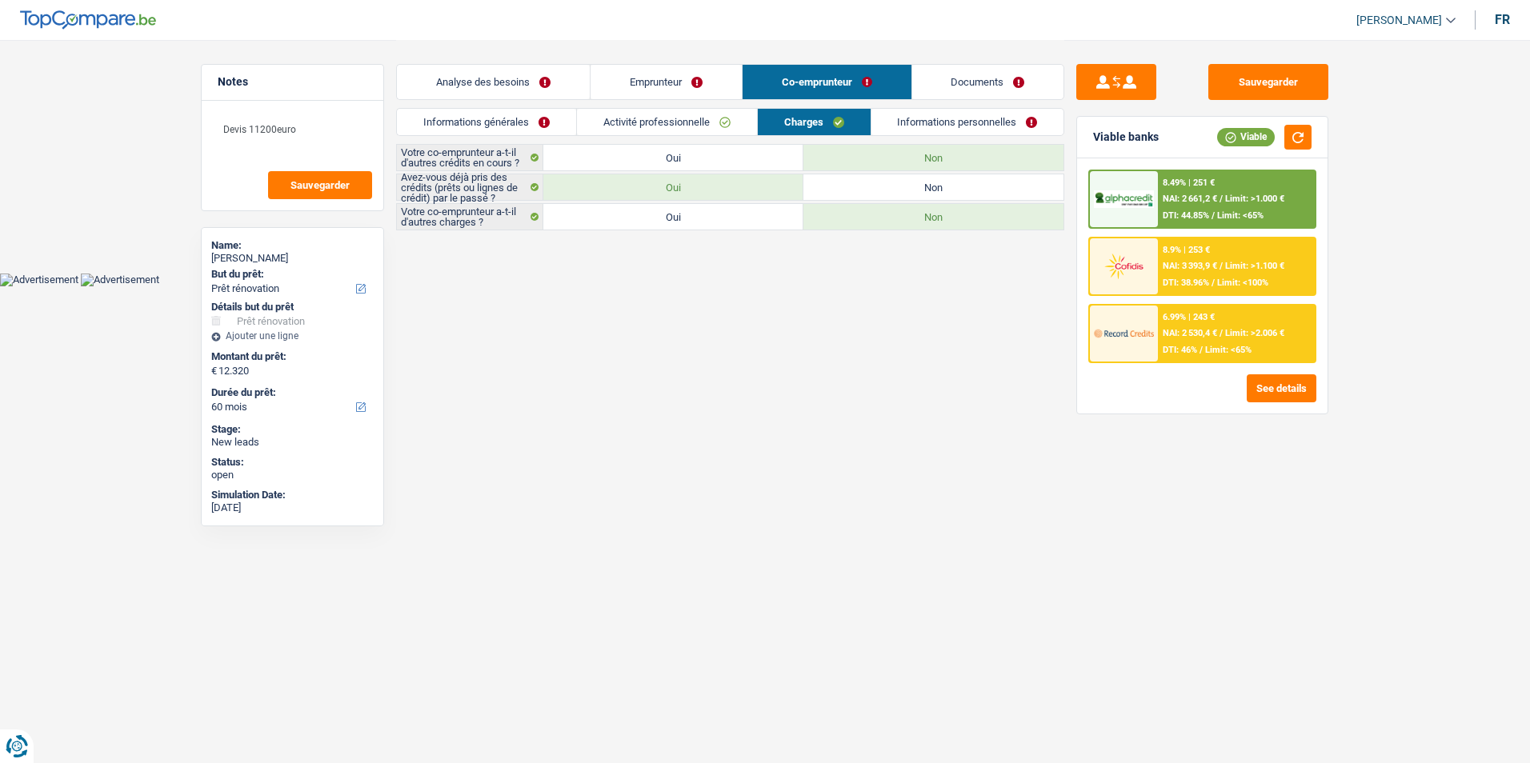
click at [595, 122] on link "Informations personnelles" at bounding box center [967, 122] width 193 height 26
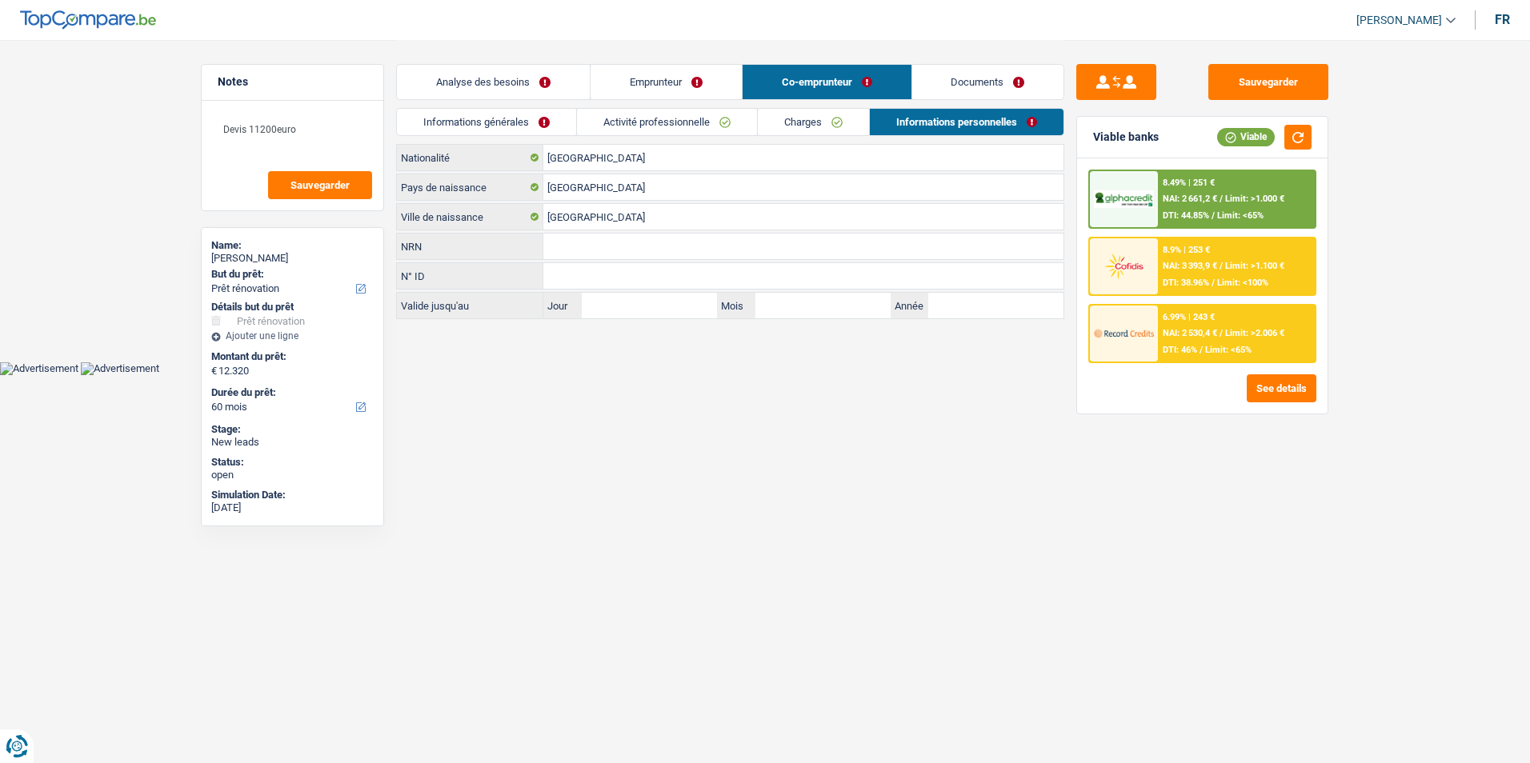
click at [595, 84] on link "Emprunteur" at bounding box center [666, 82] width 151 height 34
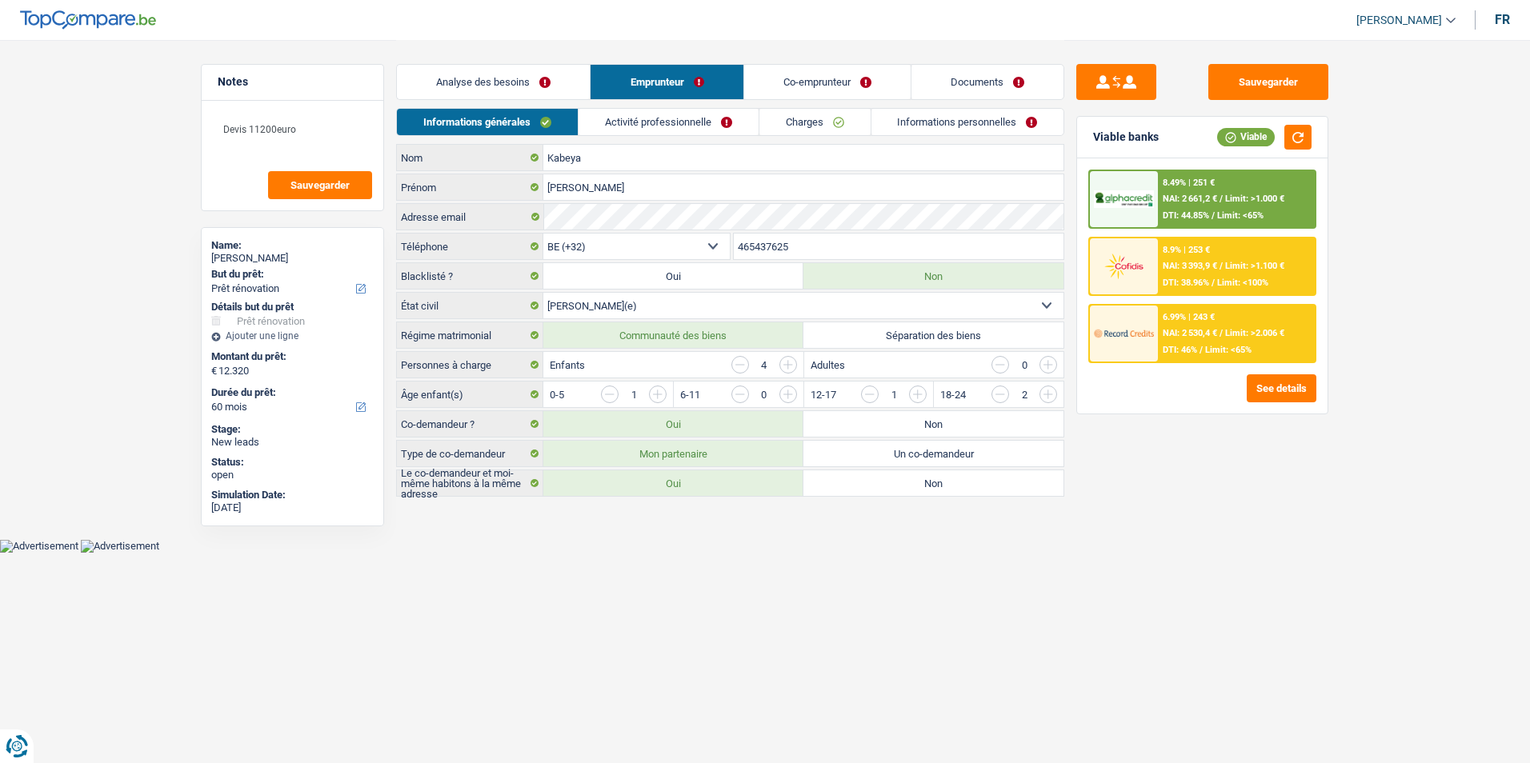
click at [511, 66] on link "Analyse des besoins" at bounding box center [493, 82] width 193 height 34
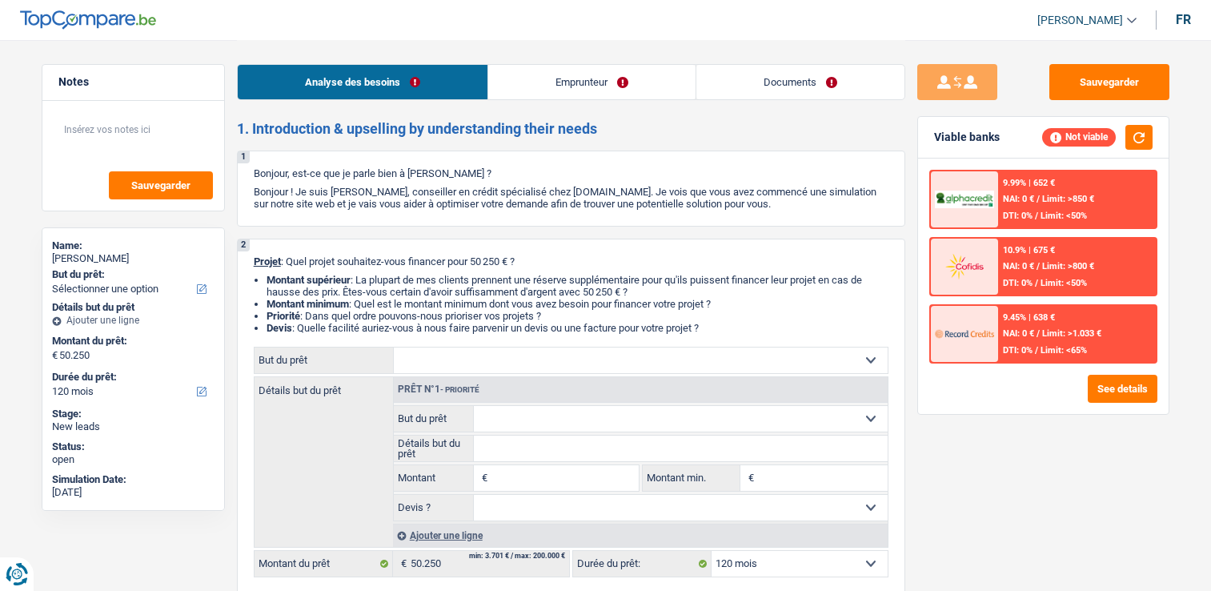
select select "120"
select select "privateEmployee"
select select "netSalary"
select select "mealVouchers"
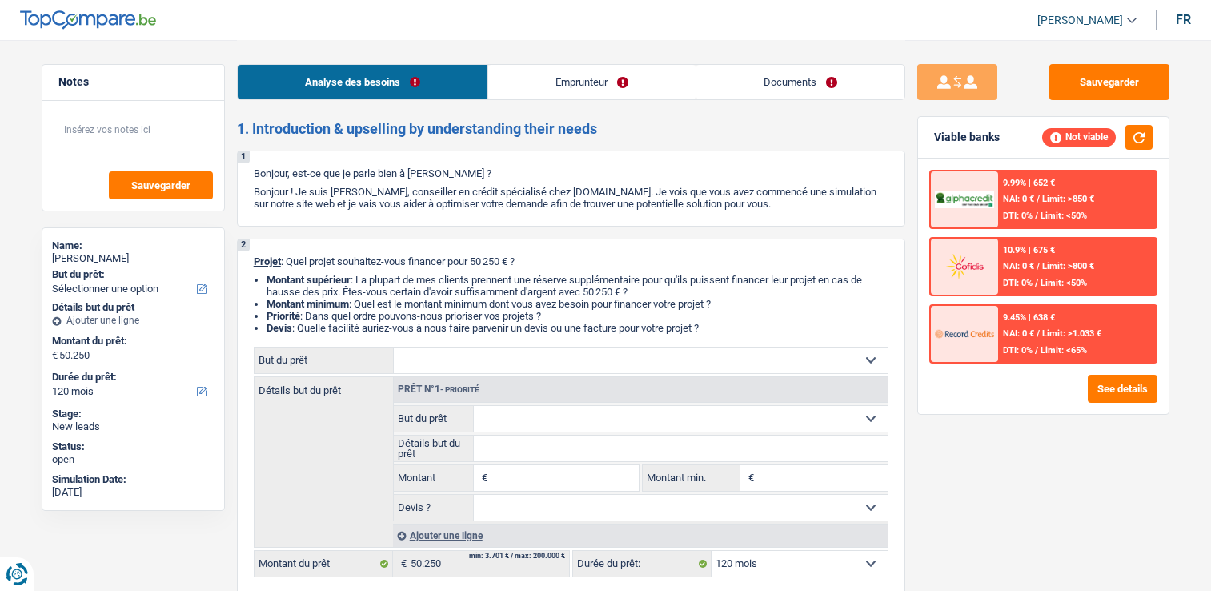
select select "120"
click at [569, 79] on link "Emprunteur" at bounding box center [591, 82] width 207 height 34
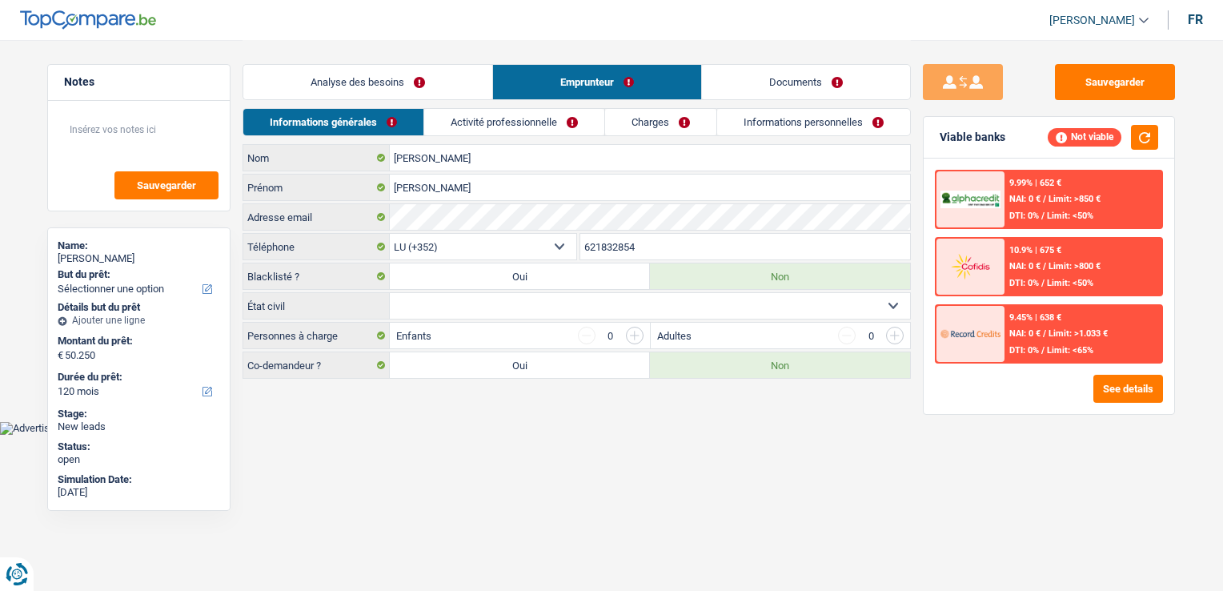
click at [535, 117] on link "Activité professionnelle" at bounding box center [514, 122] width 180 height 26
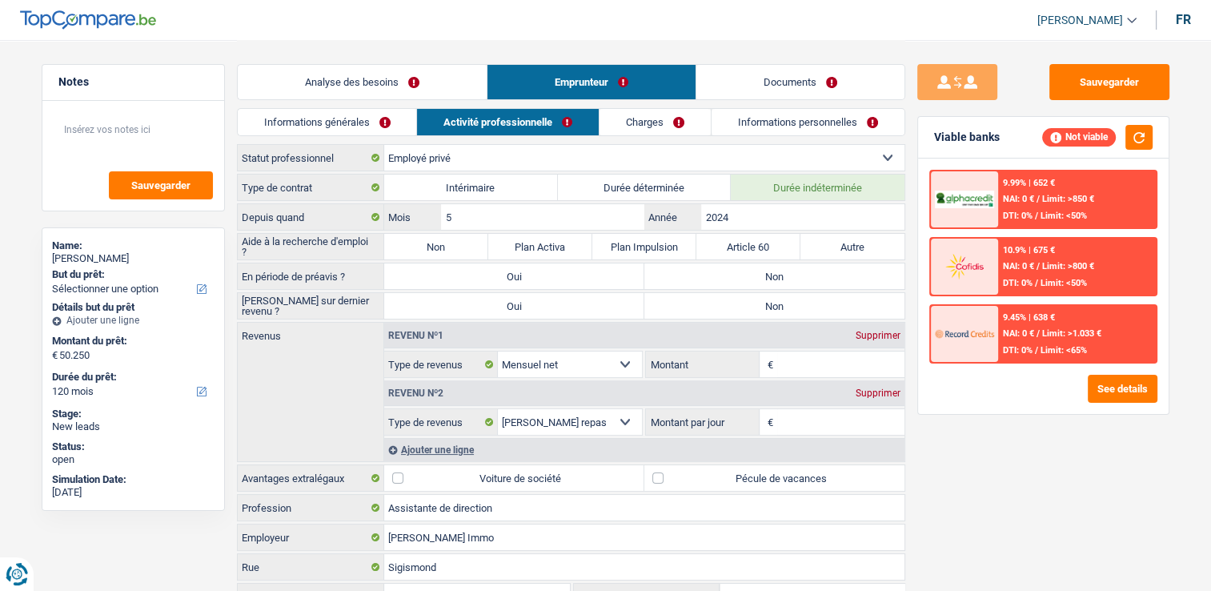
click at [647, 123] on link "Charges" at bounding box center [654, 122] width 111 height 26
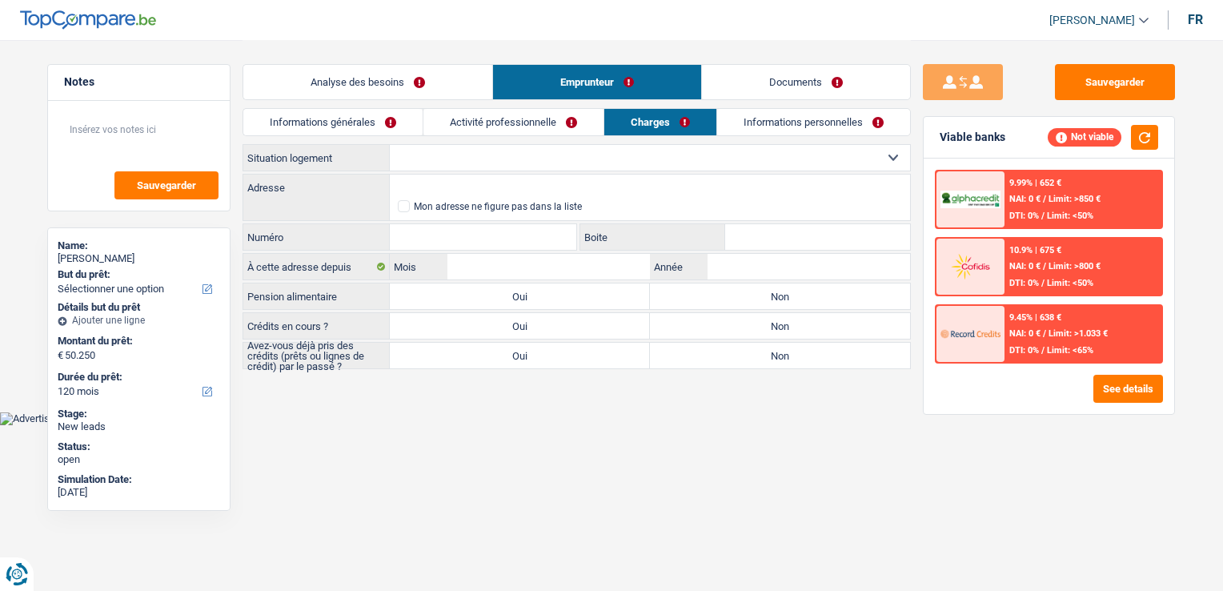
click at [743, 134] on link "Informations personnelles" at bounding box center [813, 122] width 193 height 26
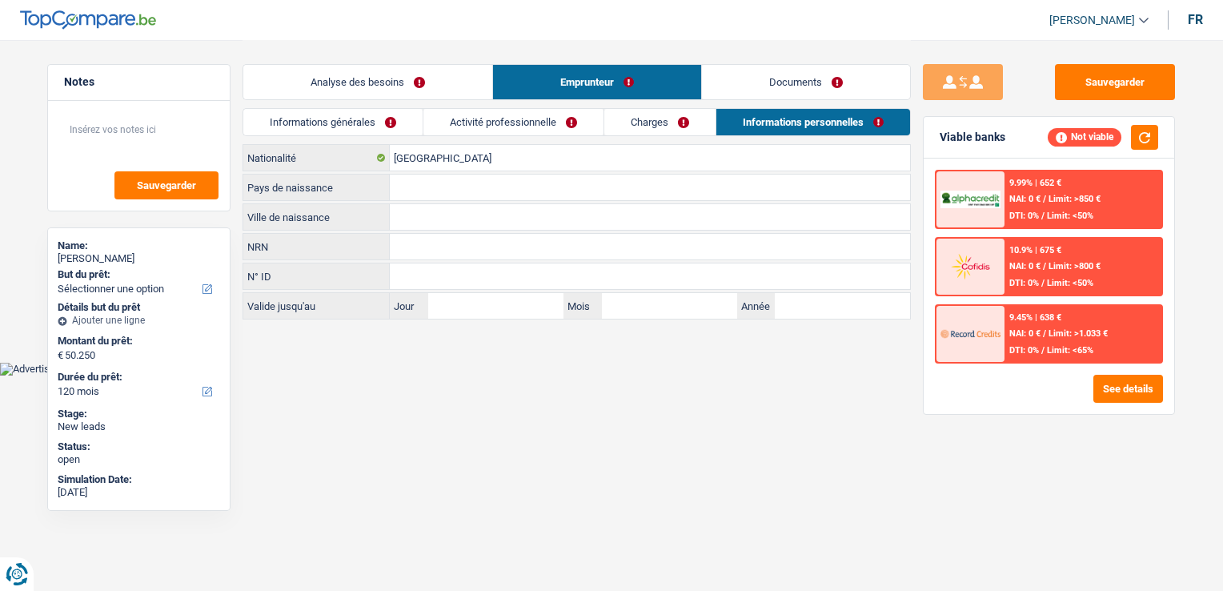
click at [781, 75] on link "Documents" at bounding box center [806, 82] width 208 height 34
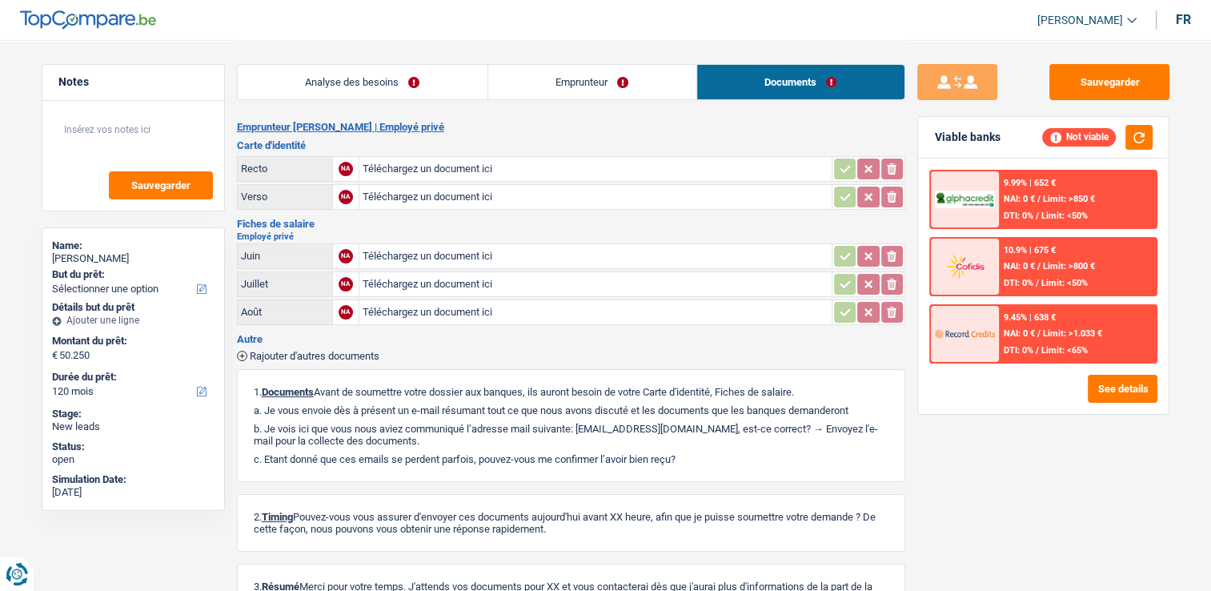
click at [420, 88] on link "Analyse des besoins" at bounding box center [363, 82] width 250 height 34
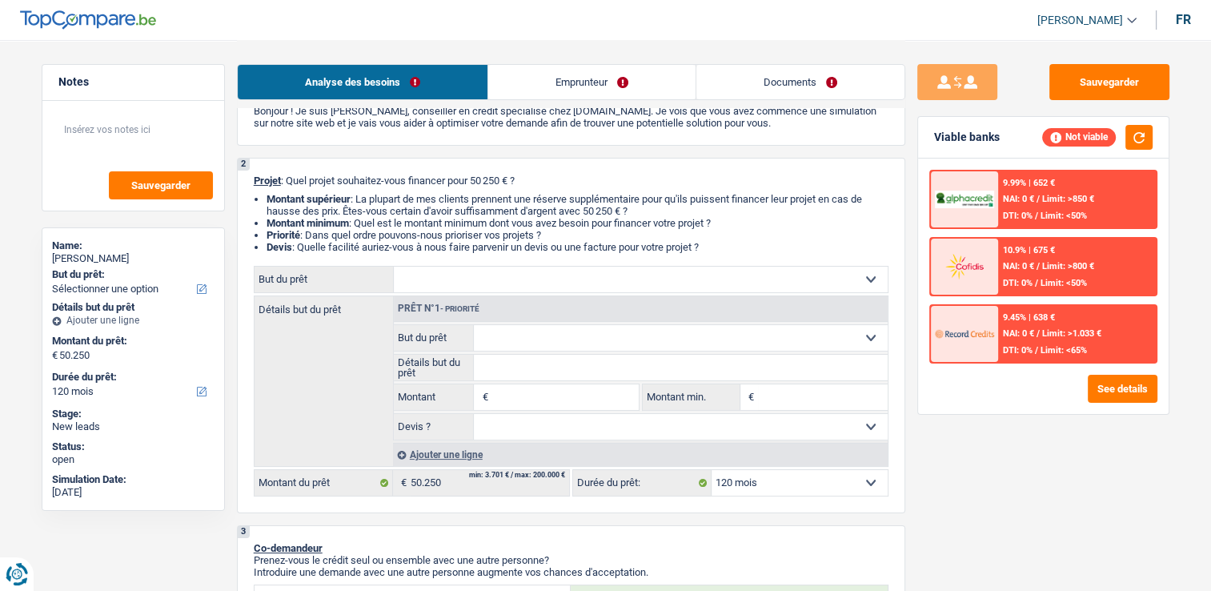
scroll to position [80, 0]
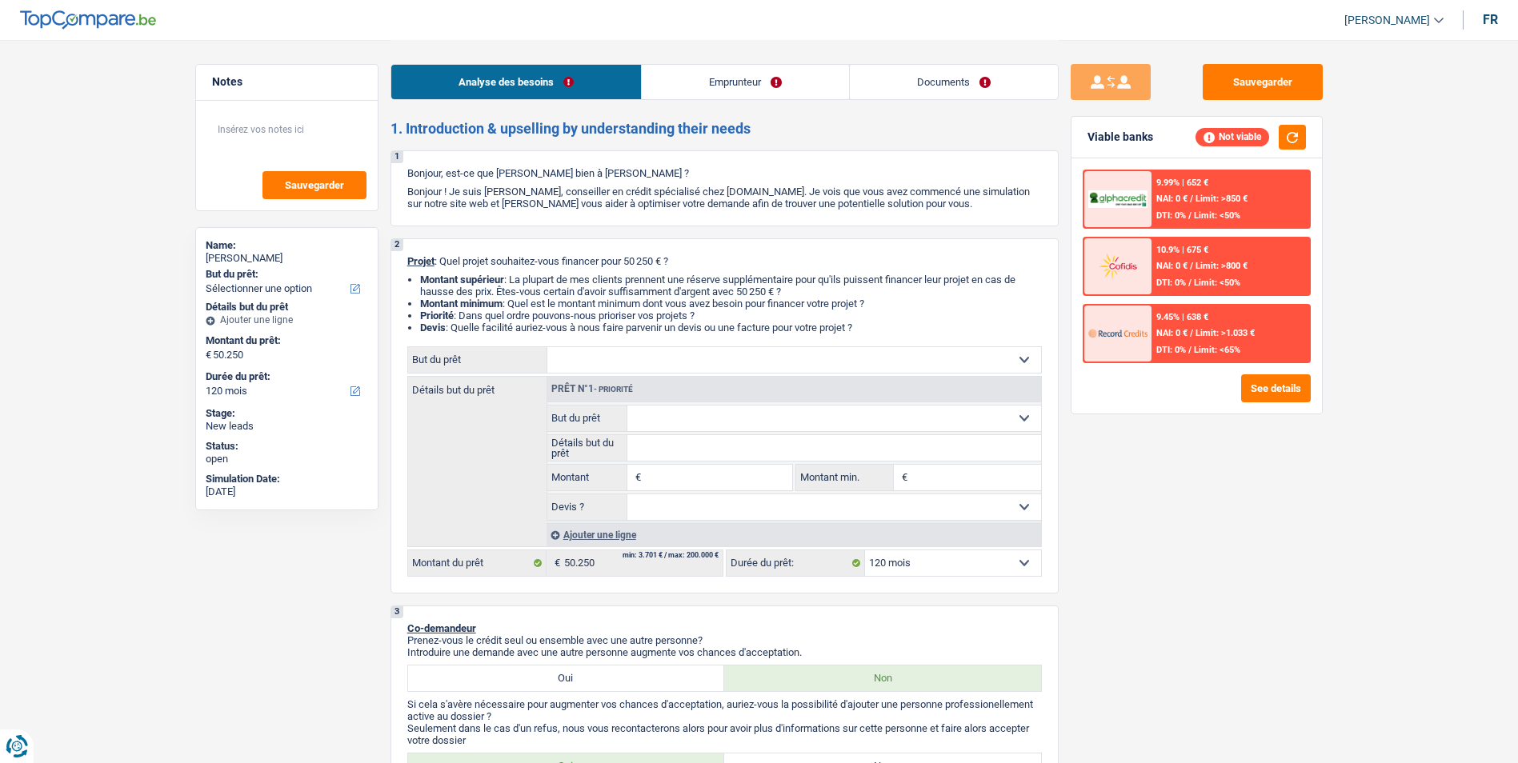
select select "120"
select select "privateEmployee"
select select "netSalary"
select select "mealVouchers"
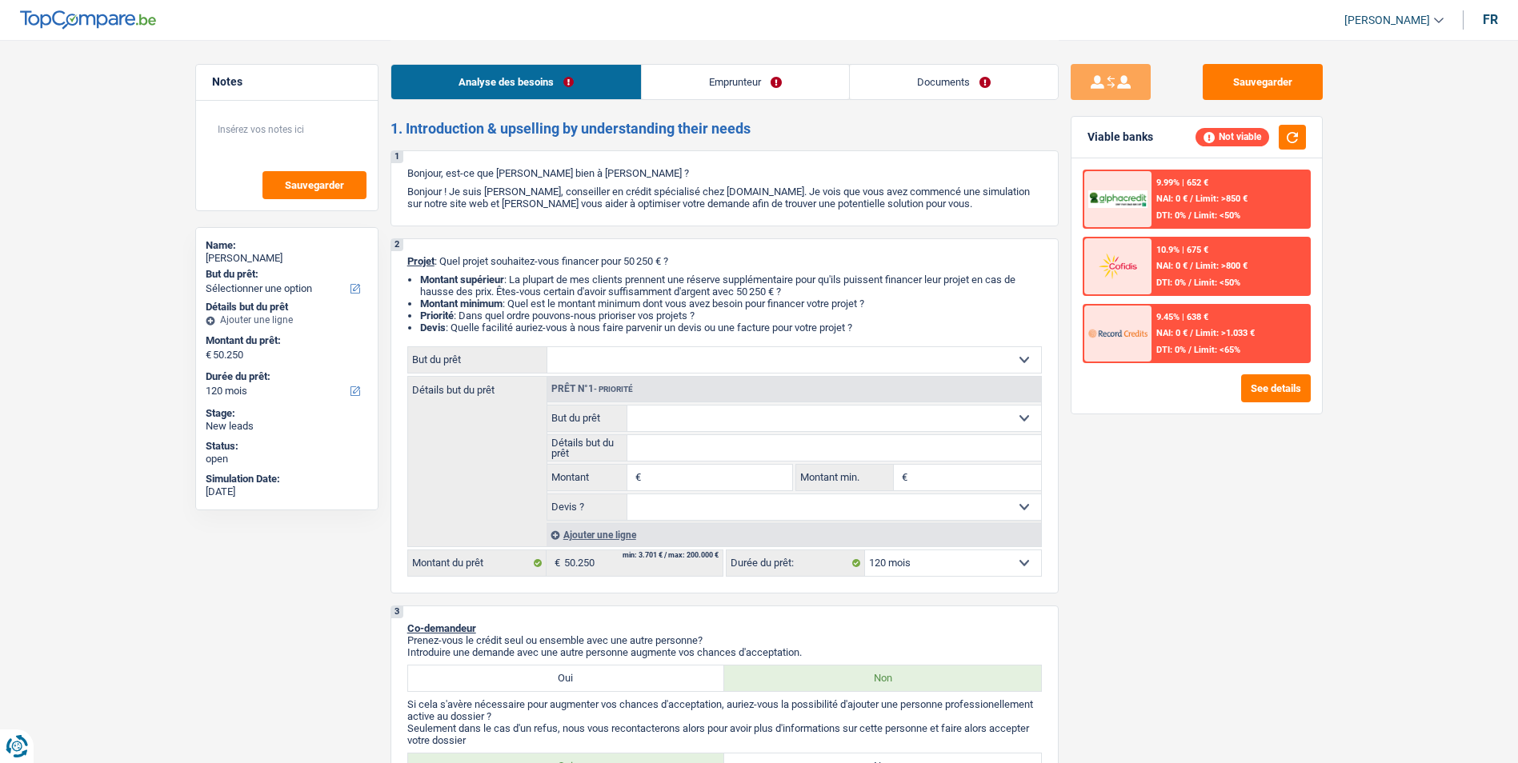
select select "120"
click at [701, 80] on link "Emprunteur" at bounding box center [745, 82] width 207 height 34
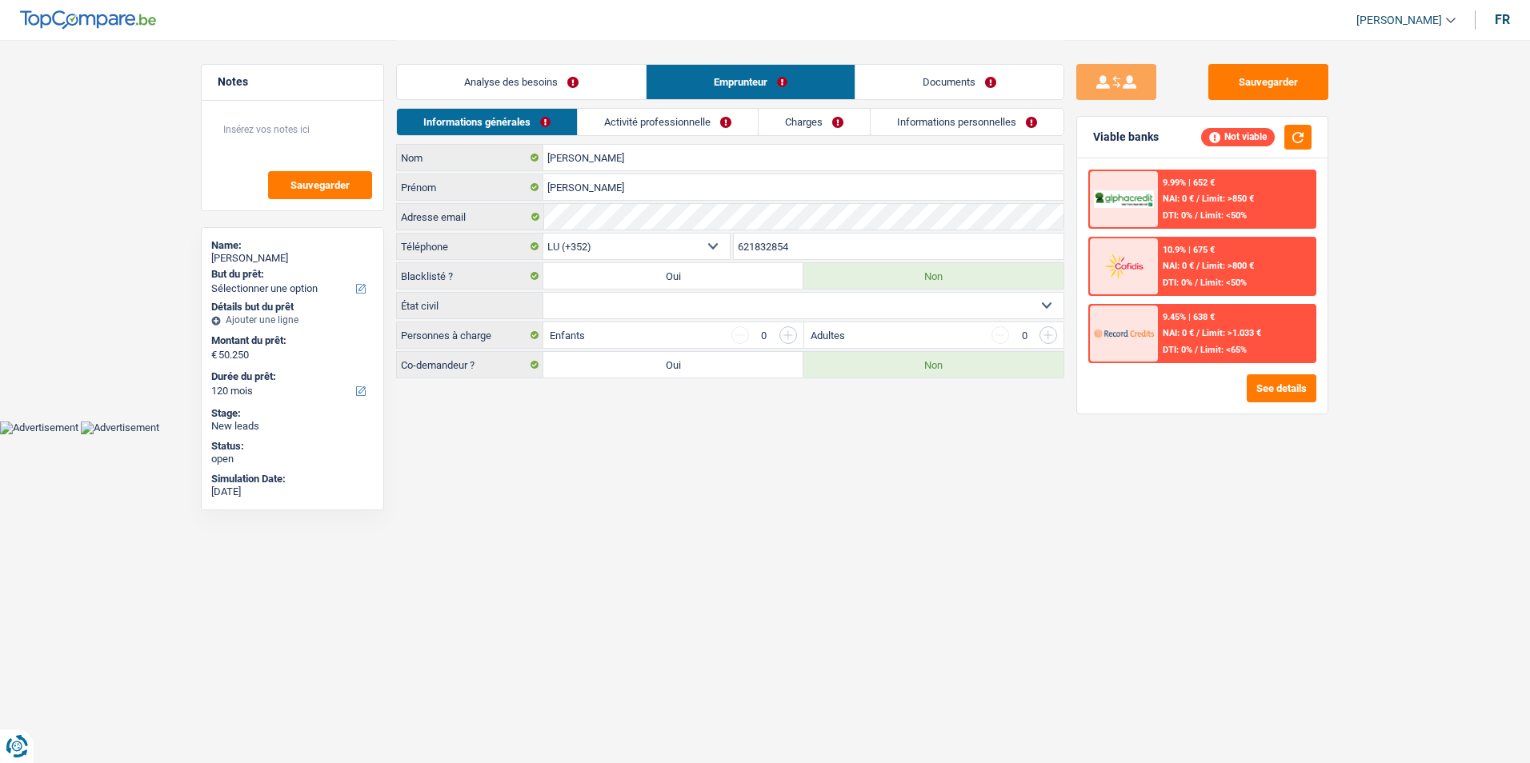
click at [572, 82] on link "Analyse des besoins" at bounding box center [521, 82] width 249 height 34
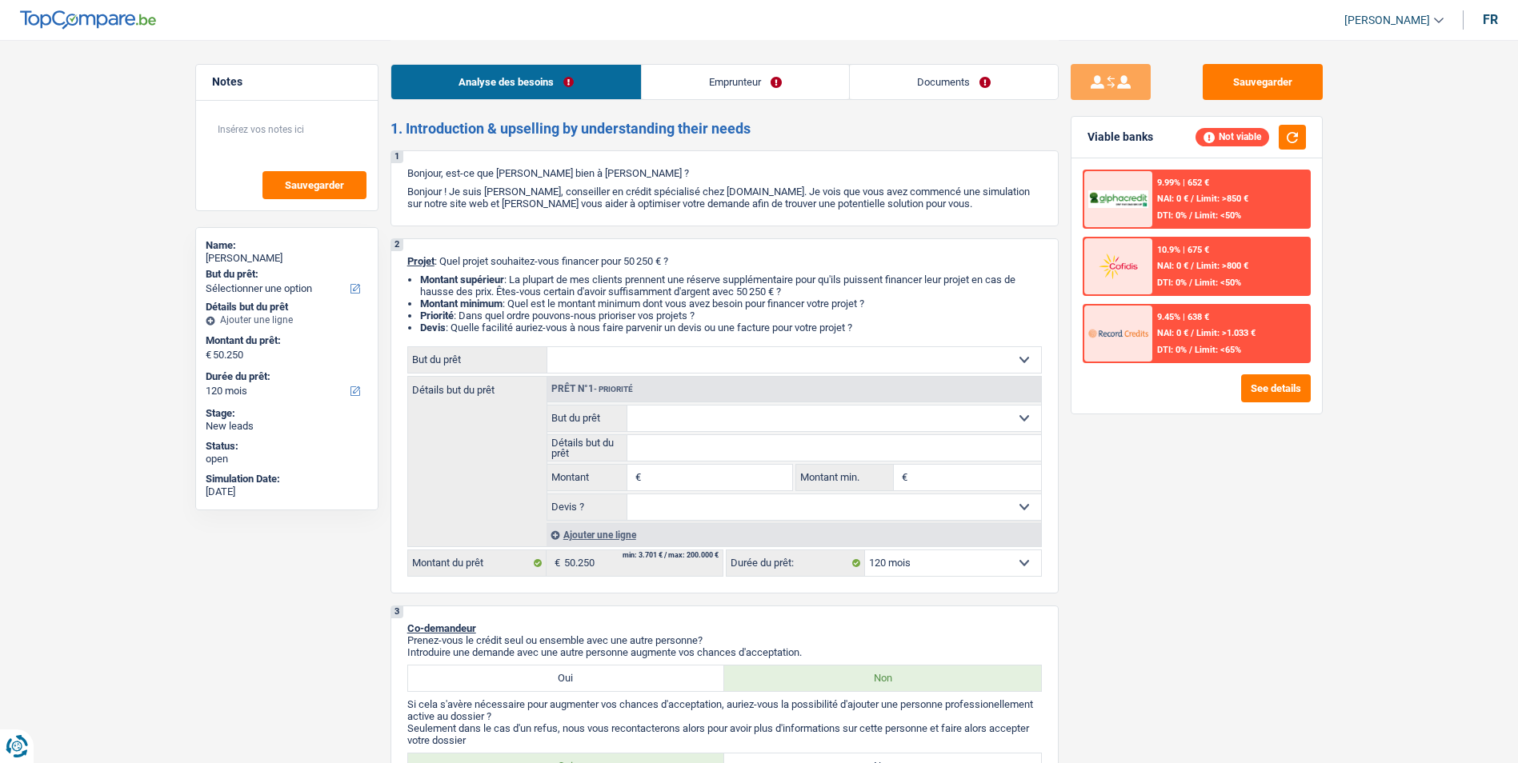
click at [643, 80] on link "Emprunteur" at bounding box center [745, 82] width 207 height 34
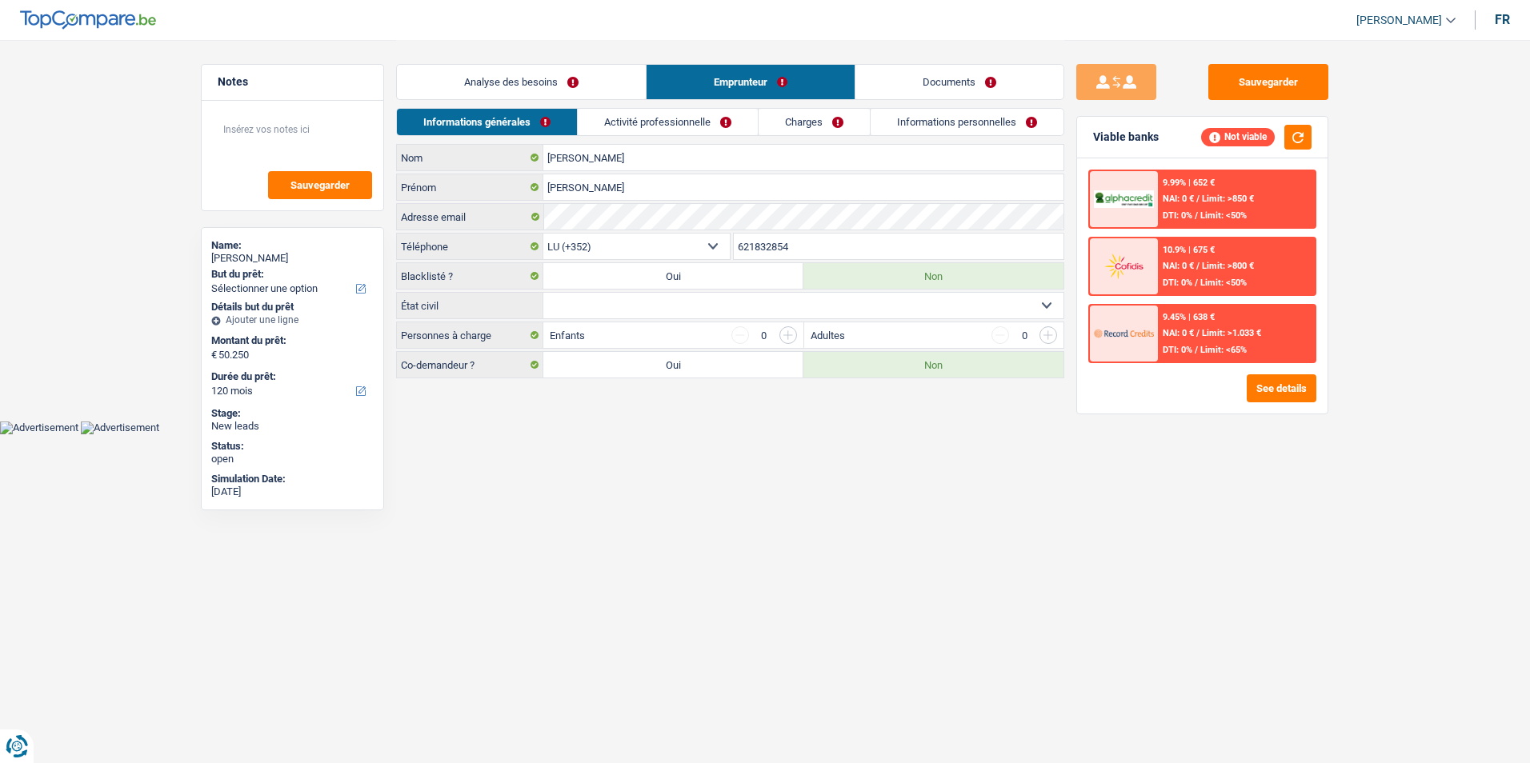
click at [679, 305] on select "Célibataire Marié(e) Cohabitant(e) légal(e) Divorcé(e) Veuf(ve) Séparé (de fait…" at bounding box center [803, 306] width 520 height 26
select select "married"
click at [543, 293] on select "Célibataire Marié(e) Cohabitant(e) légal(e) Divorcé(e) Veuf(ve) Séparé (de fait…" at bounding box center [803, 306] width 520 height 26
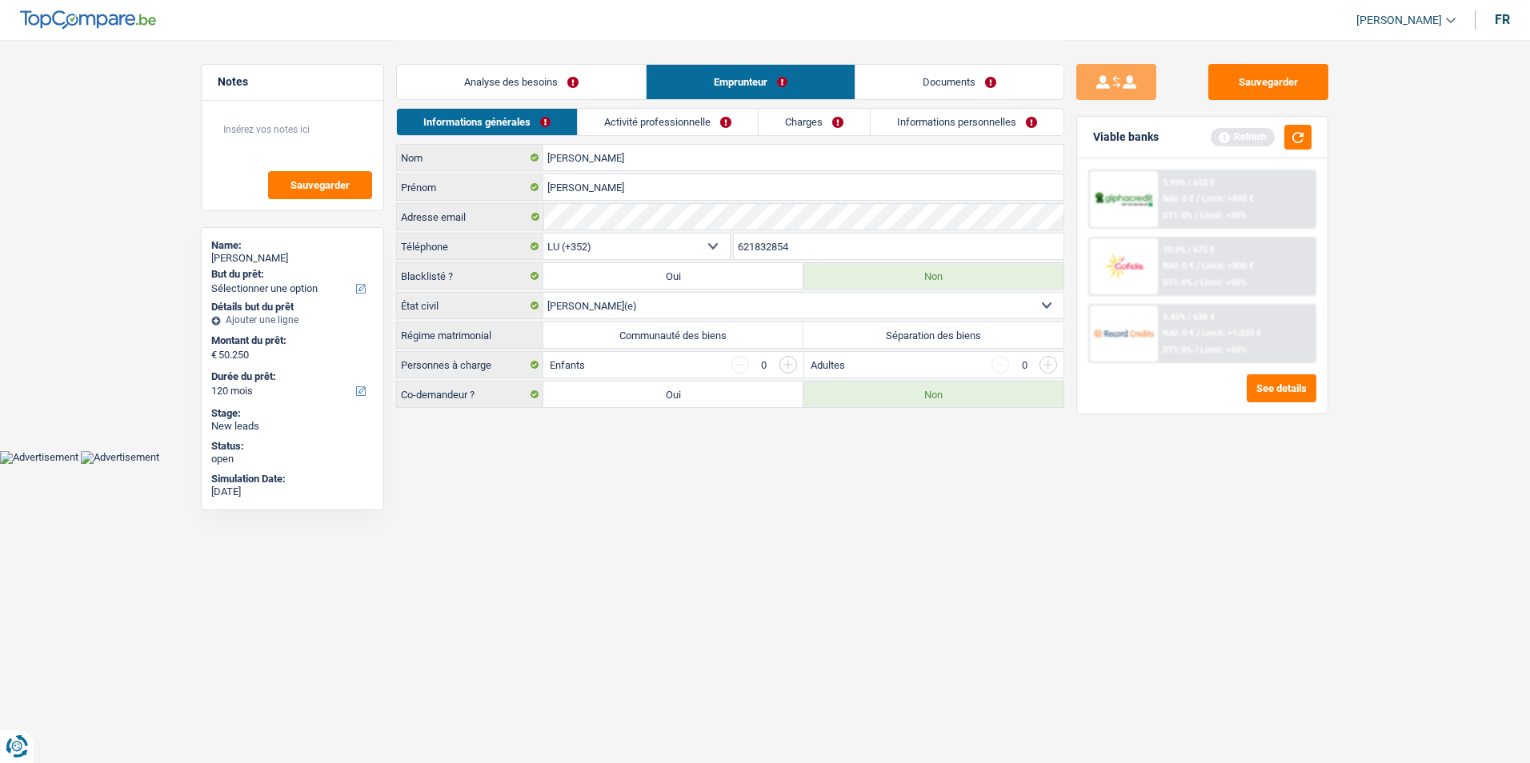
click at [663, 331] on label "Communauté des biens" at bounding box center [673, 335] width 260 height 26
click at [663, 331] on input "Communauté des biens" at bounding box center [673, 335] width 260 height 26
radio input "true"
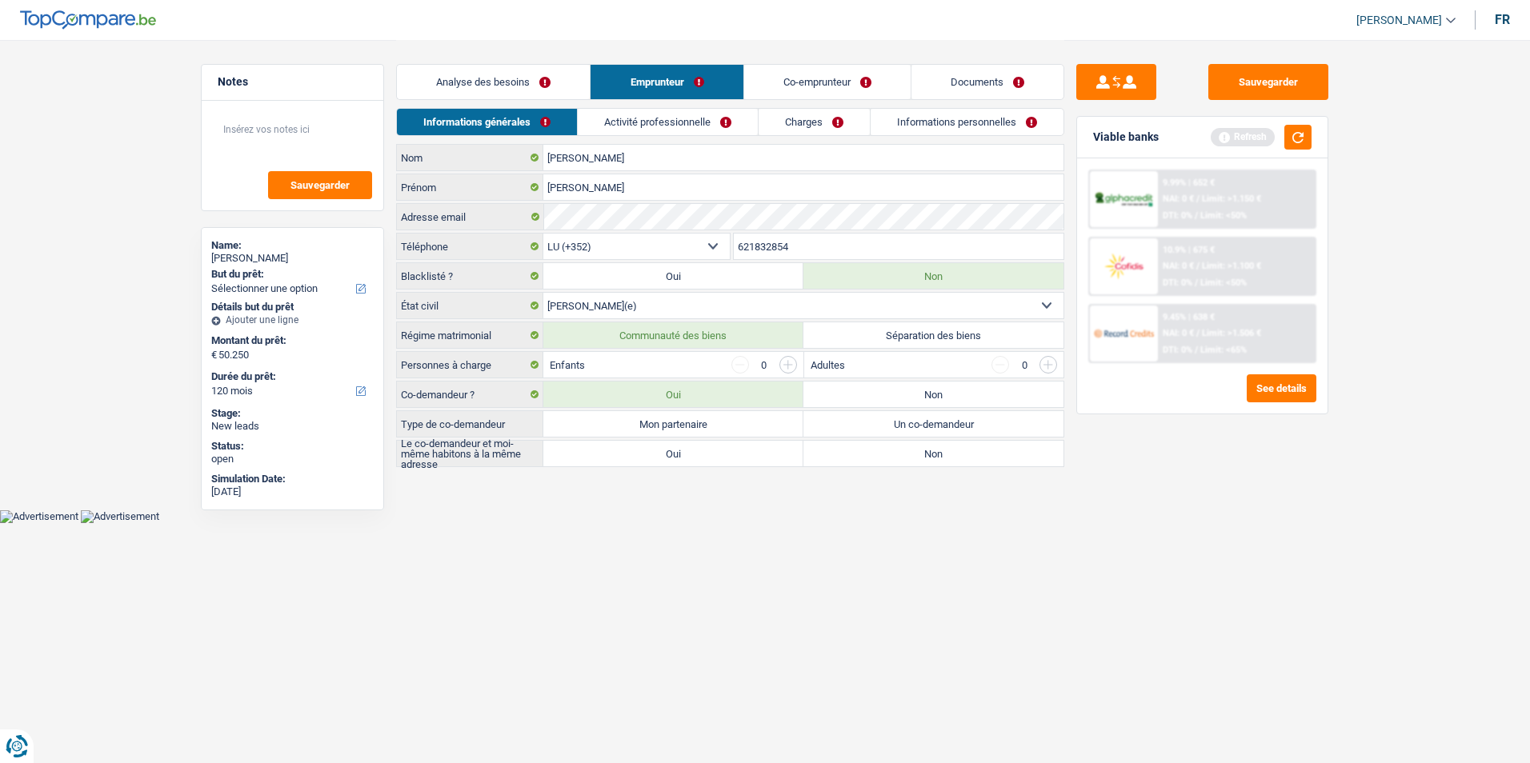
click at [910, 392] on label "Non" at bounding box center [933, 395] width 260 height 26
click at [910, 392] on input "Non" at bounding box center [933, 395] width 260 height 26
radio input "true"
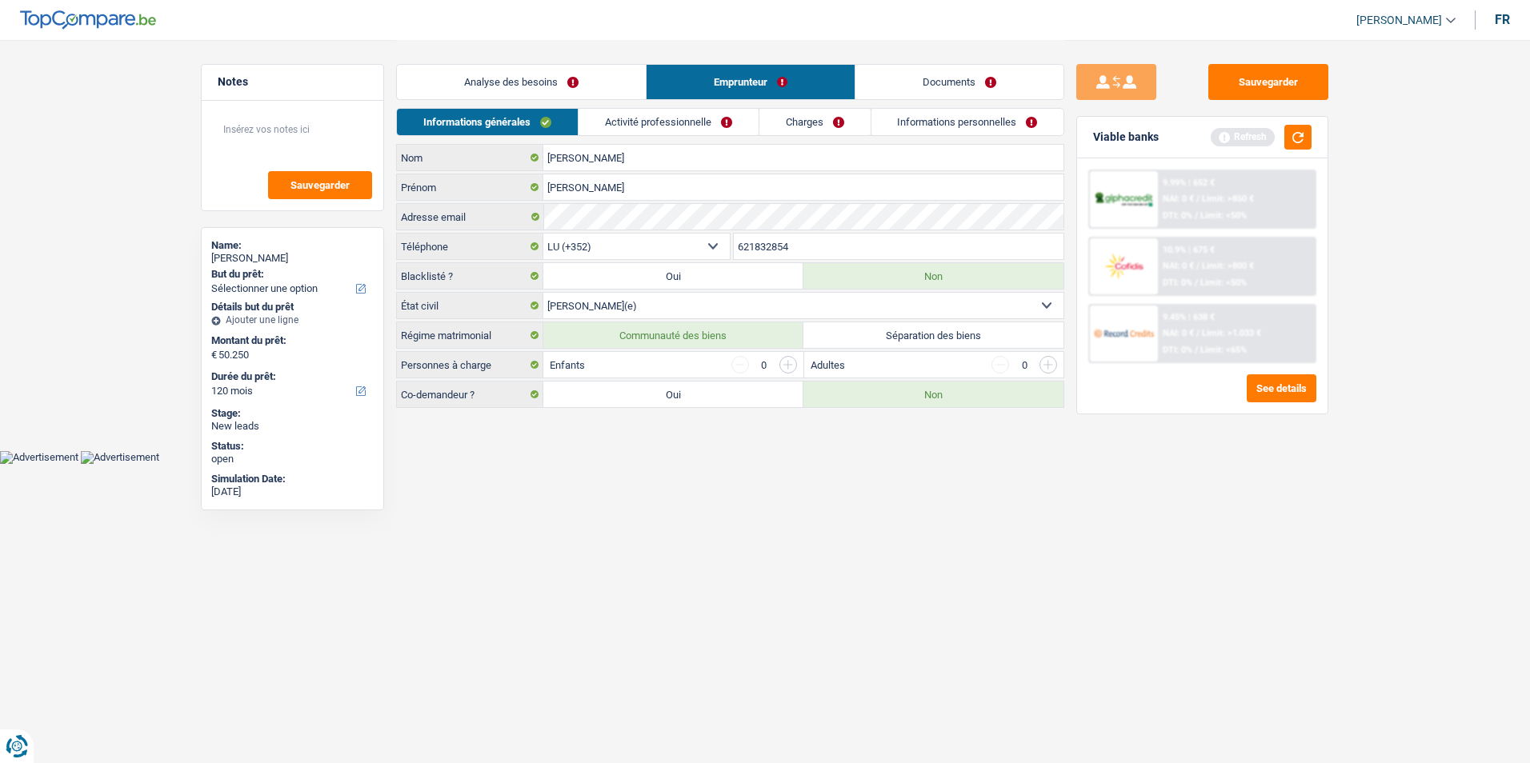
click at [593, 76] on link "Analyse des besoins" at bounding box center [521, 82] width 249 height 34
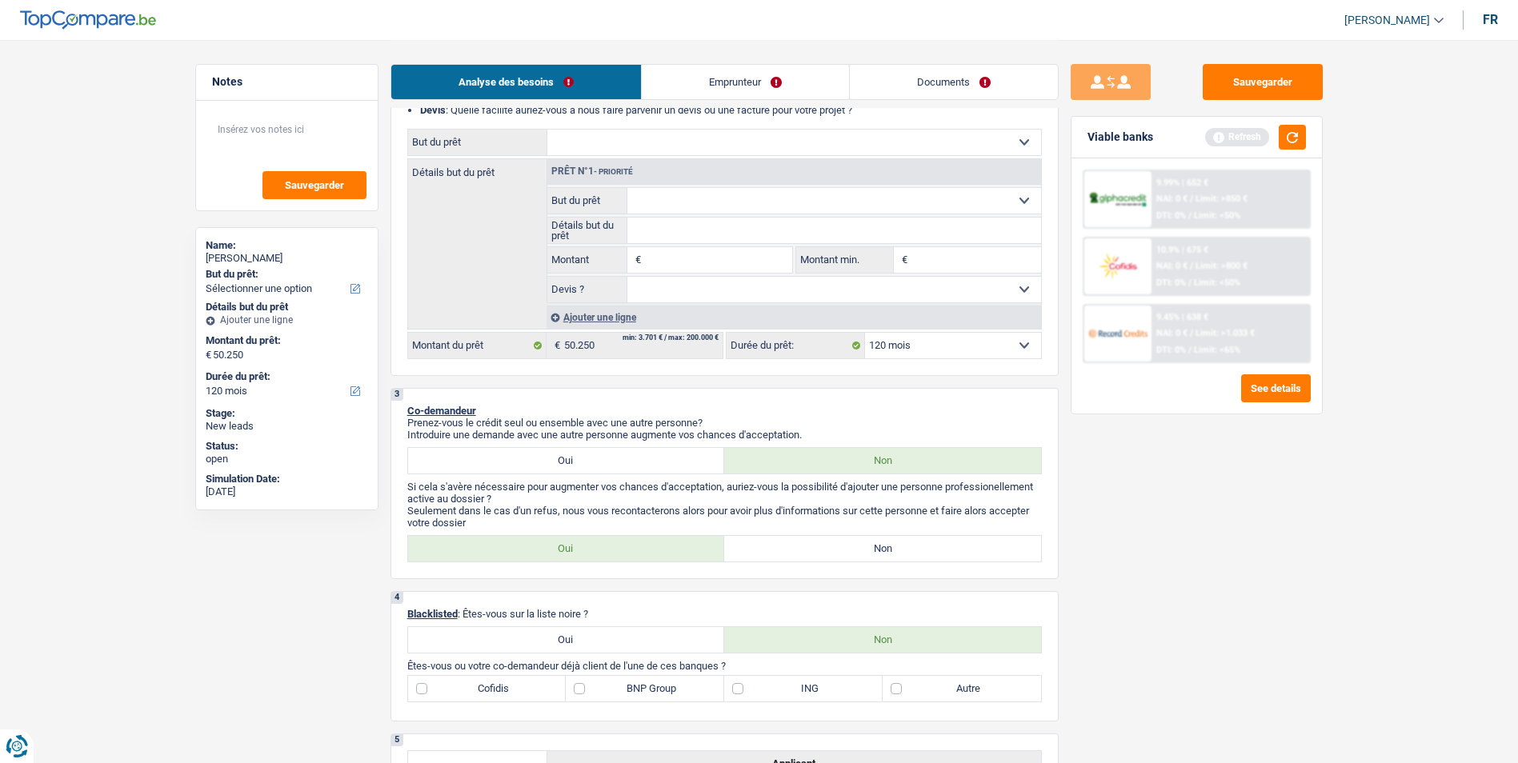
scroll to position [240, 0]
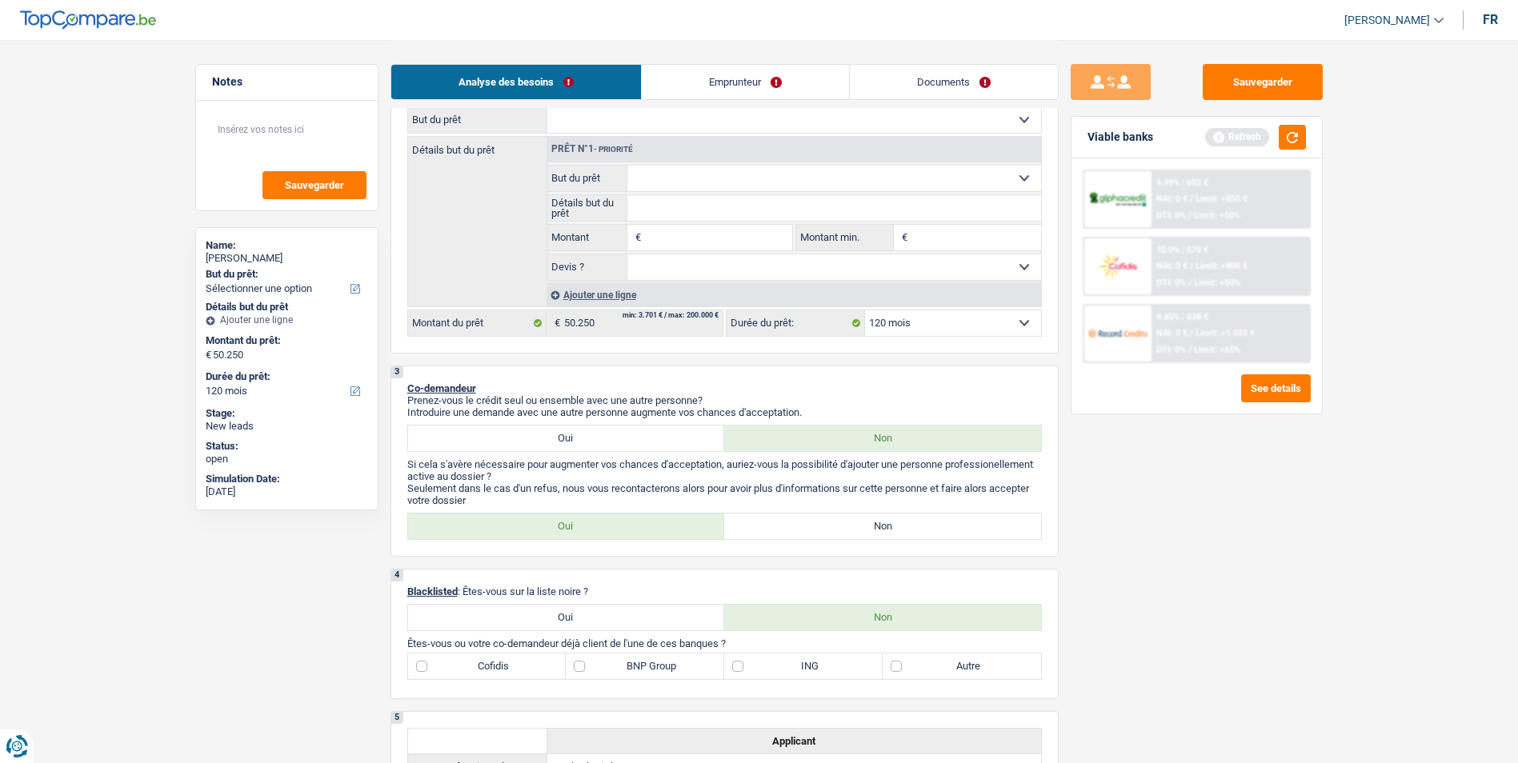
click at [807, 533] on label "Non" at bounding box center [882, 527] width 317 height 26
click at [807, 533] on input "Non" at bounding box center [882, 527] width 317 height 26
radio input "true"
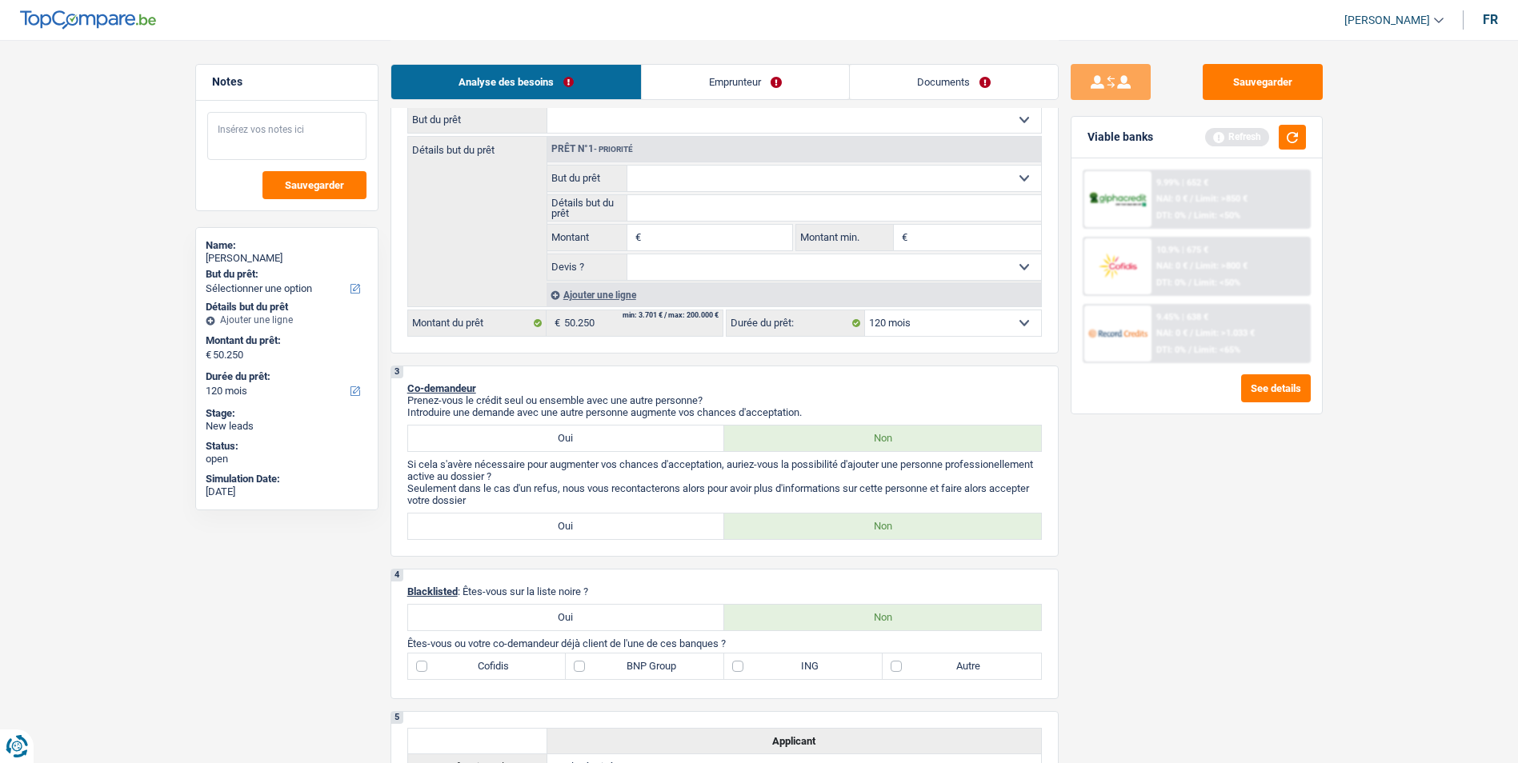
click at [272, 142] on textarea at bounding box center [286, 136] width 159 height 48
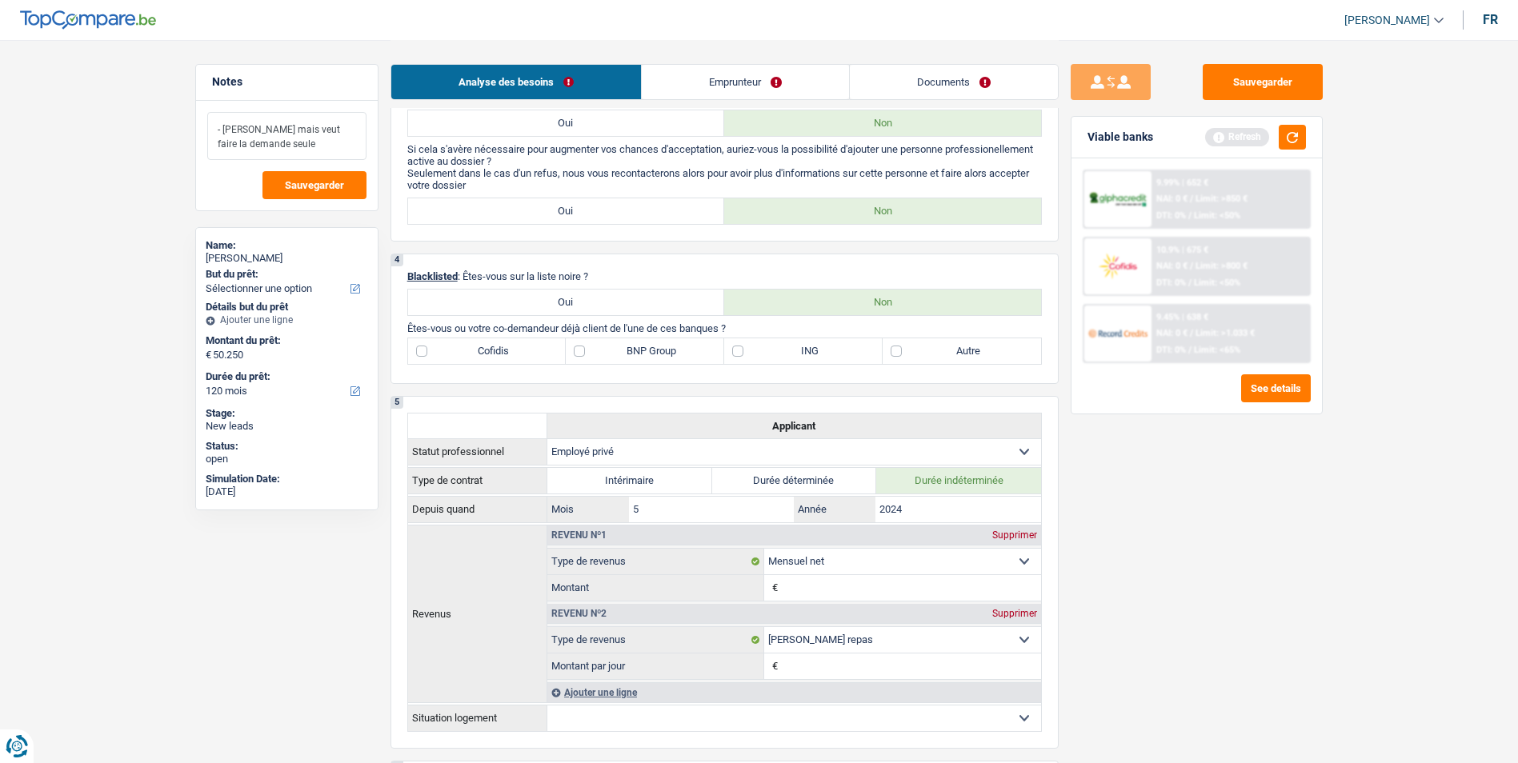
scroll to position [560, 0]
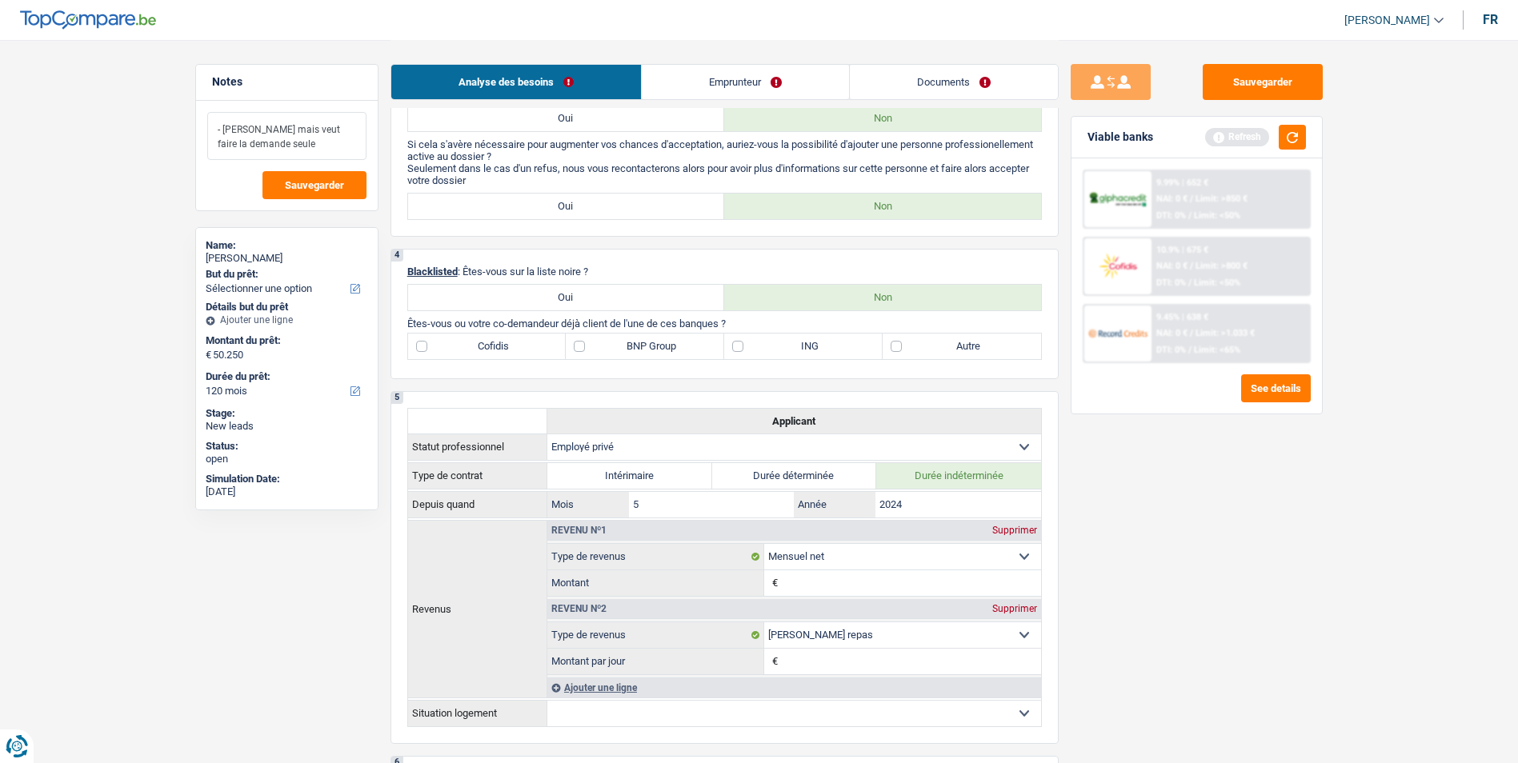
type textarea "- Mariée mais veut faire la demande seule"
click at [586, 344] on label "BNP Group" at bounding box center [645, 347] width 158 height 26
click at [586, 344] on input "BNP Group" at bounding box center [645, 347] width 158 height 26
checkbox input "true"
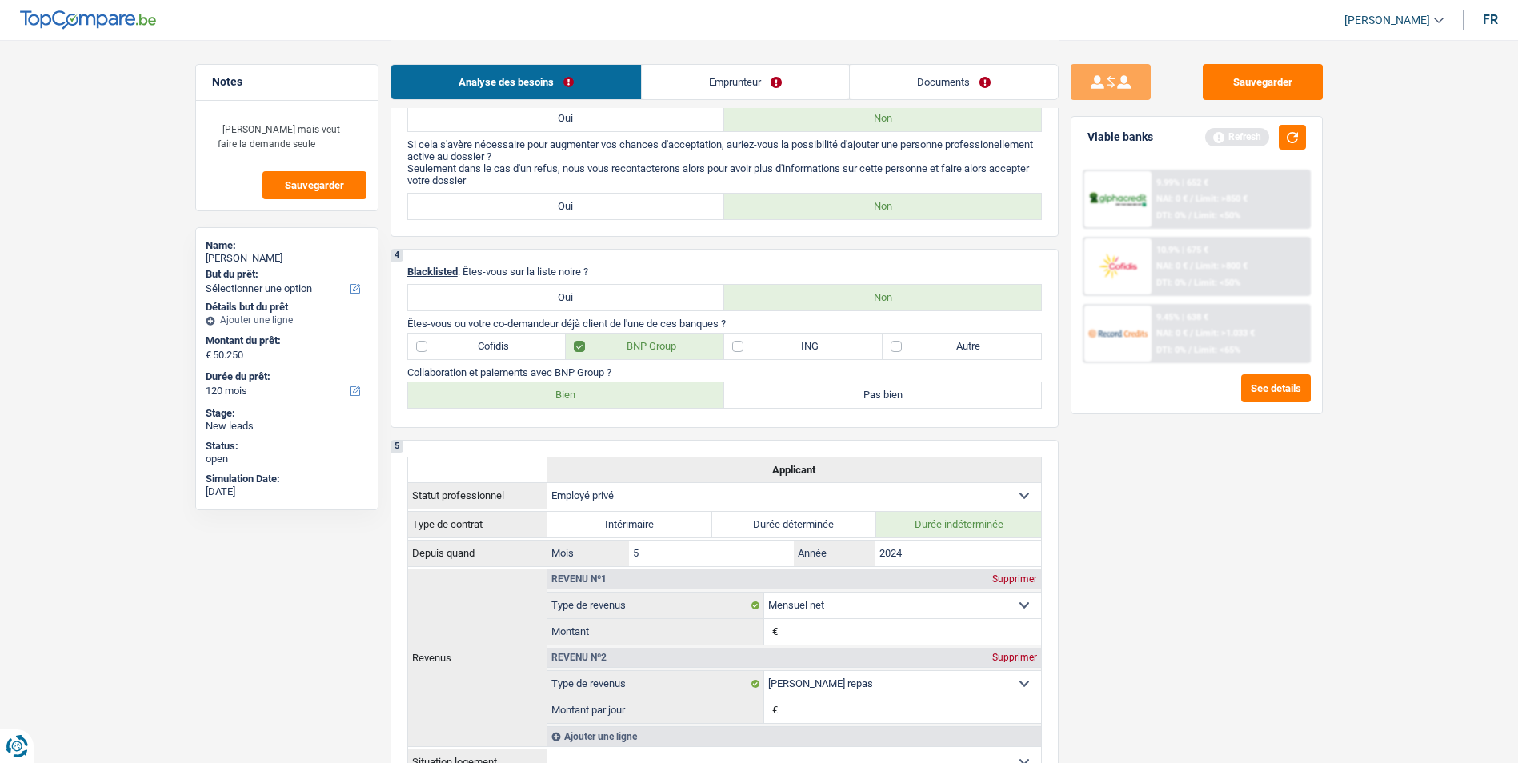
click at [601, 402] on label "Bien" at bounding box center [566, 396] width 317 height 26
click at [601, 402] on input "Bien" at bounding box center [566, 396] width 317 height 26
radio input "true"
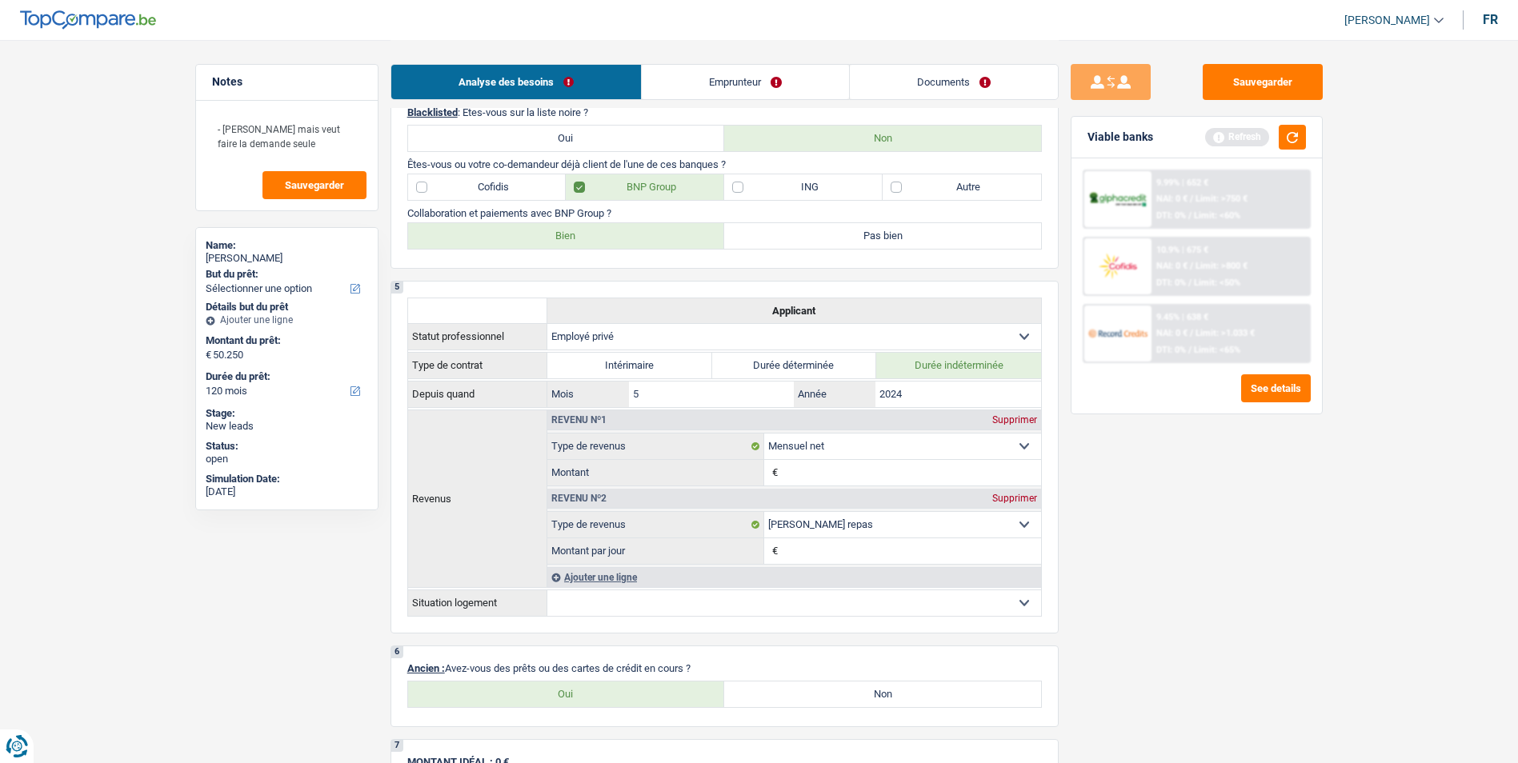
scroll to position [720, 0]
click at [589, 698] on label "Oui" at bounding box center [566, 694] width 317 height 26
click at [589, 698] on input "Oui" at bounding box center [566, 694] width 317 height 26
radio input "true"
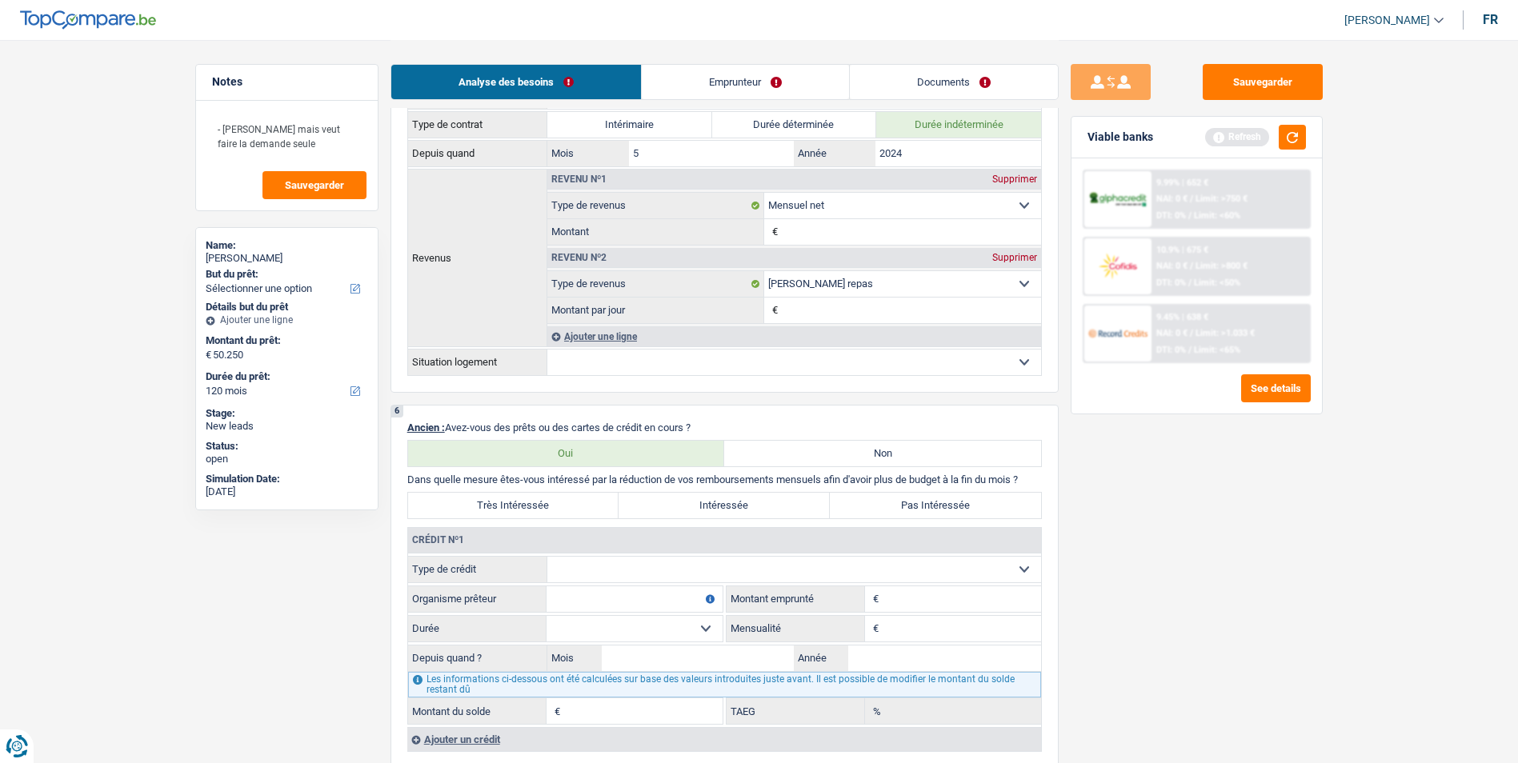
scroll to position [1040, 0]
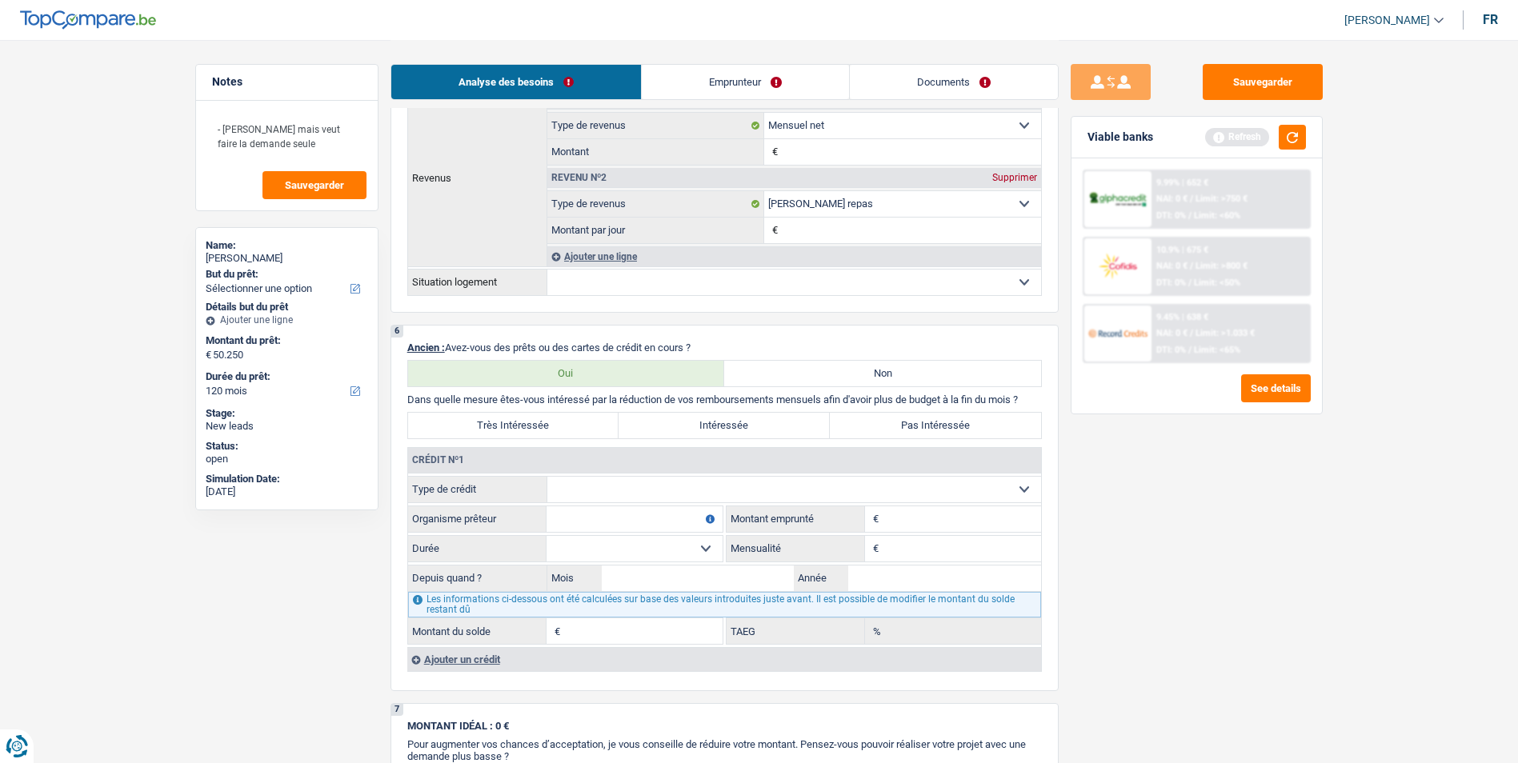
click at [612, 515] on input "Organisme prêteur" at bounding box center [635, 520] width 176 height 26
type input "Alpha Crédit"
click at [624, 490] on select "Carte ou ouverture de crédit Prêt hypothécaire Vente à tempérament Prêt à tempé…" at bounding box center [794, 490] width 494 height 26
select select "personalLoan"
type input "0"
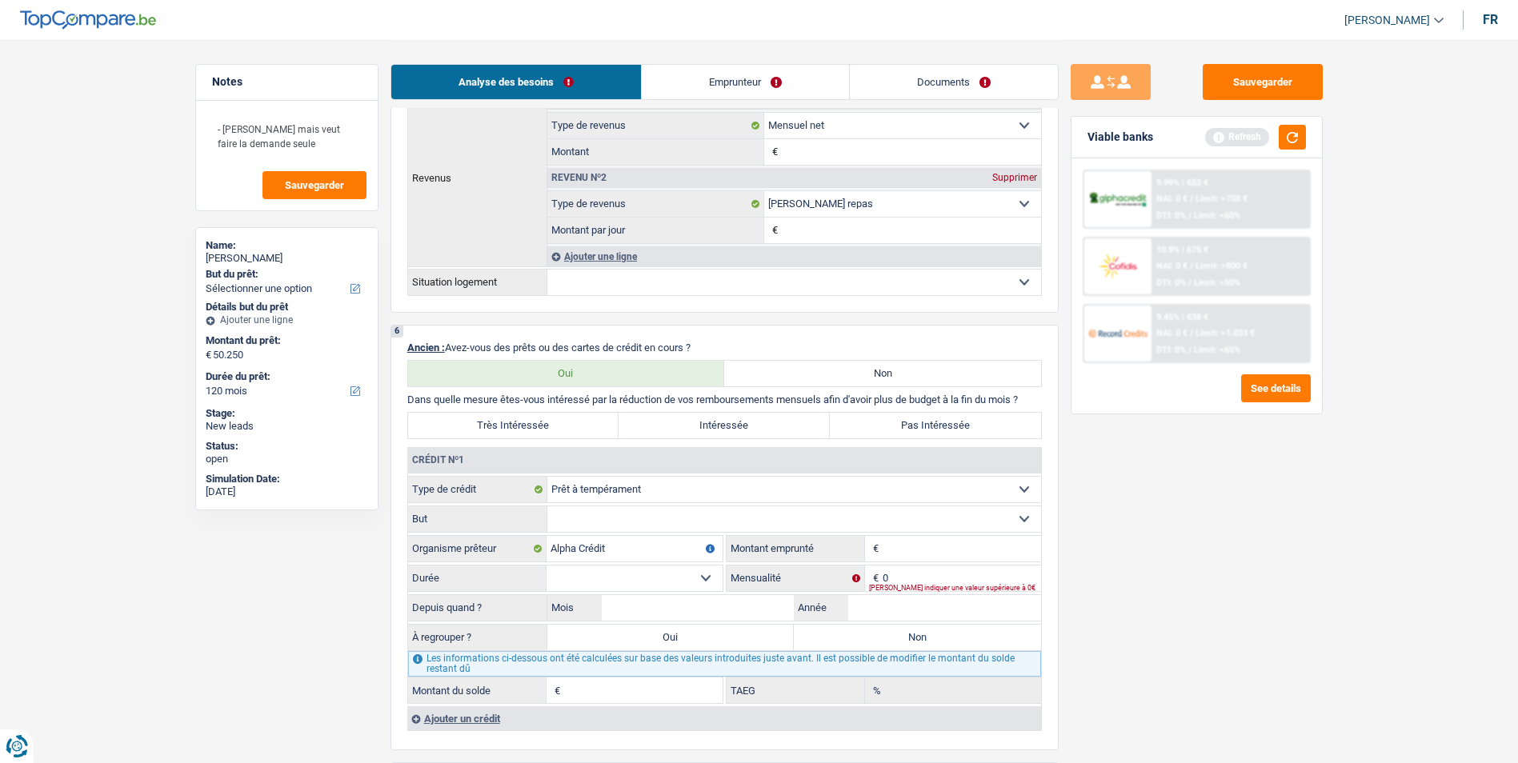
click at [898, 552] on input "Montant" at bounding box center [962, 549] width 158 height 26
type input "25.000"
click at [768, 607] on input "Mois" at bounding box center [698, 608] width 193 height 26
type input "09"
type input "2022"
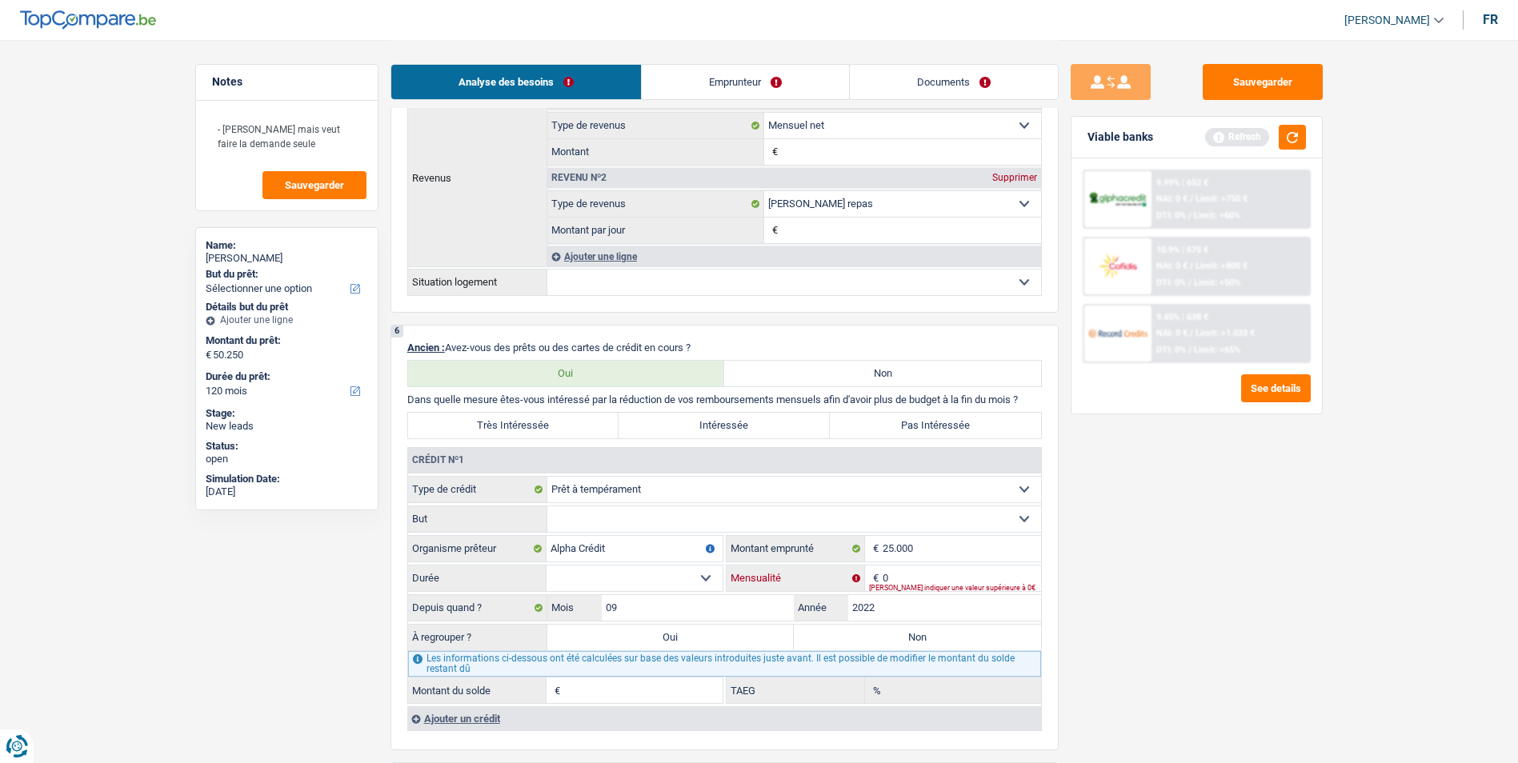
click at [917, 577] on input "0" at bounding box center [962, 579] width 158 height 26
click at [699, 575] on select "12 mois 18 mois 24 mois 30 mois 36 mois 42 mois 48 mois 60 mois 72 mois 84 mois…" at bounding box center [635, 579] width 176 height 26
select select "24"
click at [547, 566] on select "12 mois 18 mois 24 mois 30 mois 36 mois 42 mois 48 mois 60 mois 72 mois 84 mois…" at bounding box center [635, 579] width 176 height 26
type input "1"
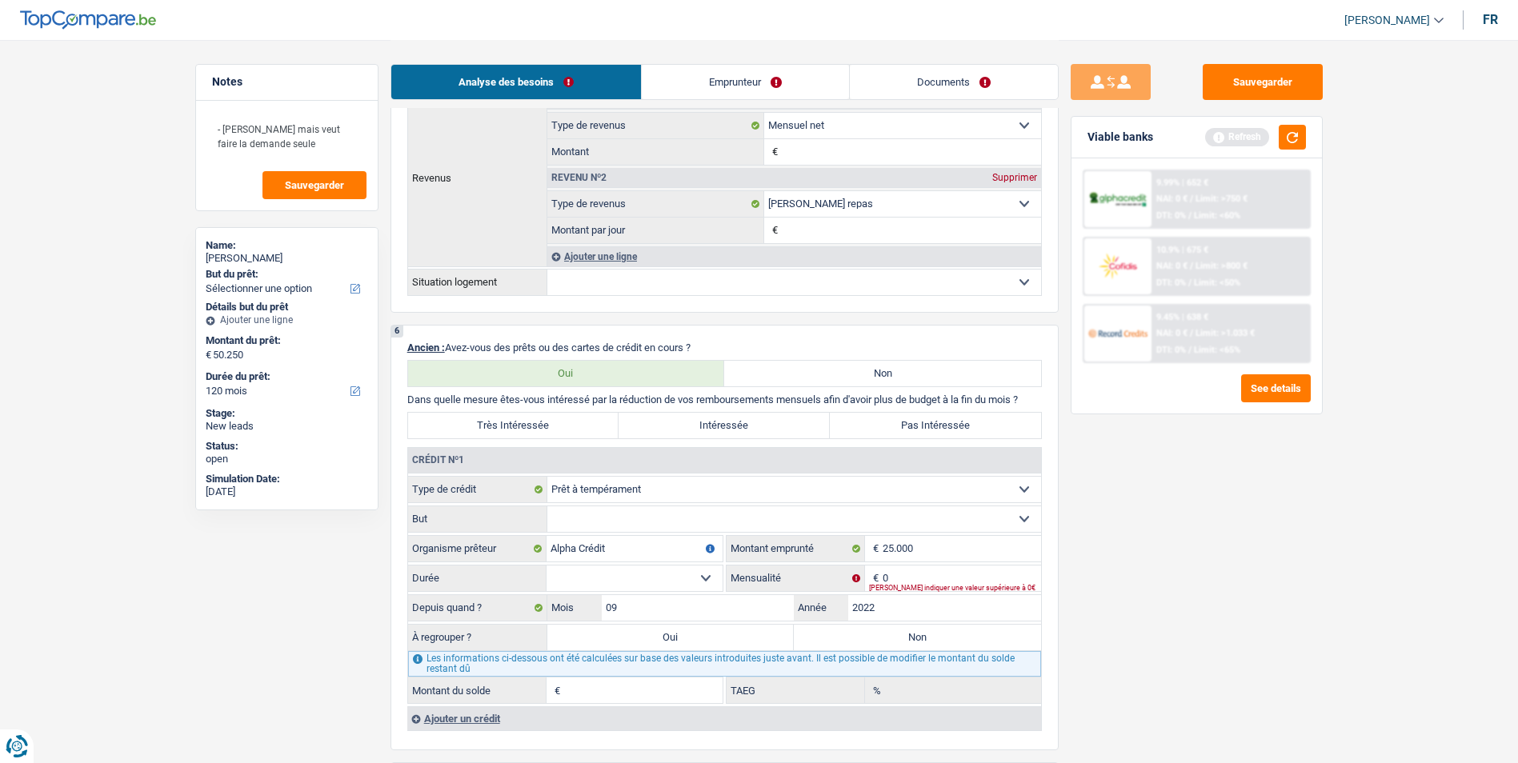
type input "0,00"
click at [706, 574] on select "12 mois 18 mois 24 mois 30 mois 36 mois 42 mois 48 mois 60 mois 72 mois 84 mois…" at bounding box center [635, 579] width 176 height 26
select select "48"
click at [547, 566] on select "12 mois 18 mois 24 mois 30 mois 36 mois 42 mois 48 mois 60 mois 72 mois 84 mois…" at bounding box center [635, 579] width 176 height 26
click at [892, 579] on input "0" at bounding box center [962, 579] width 158 height 26
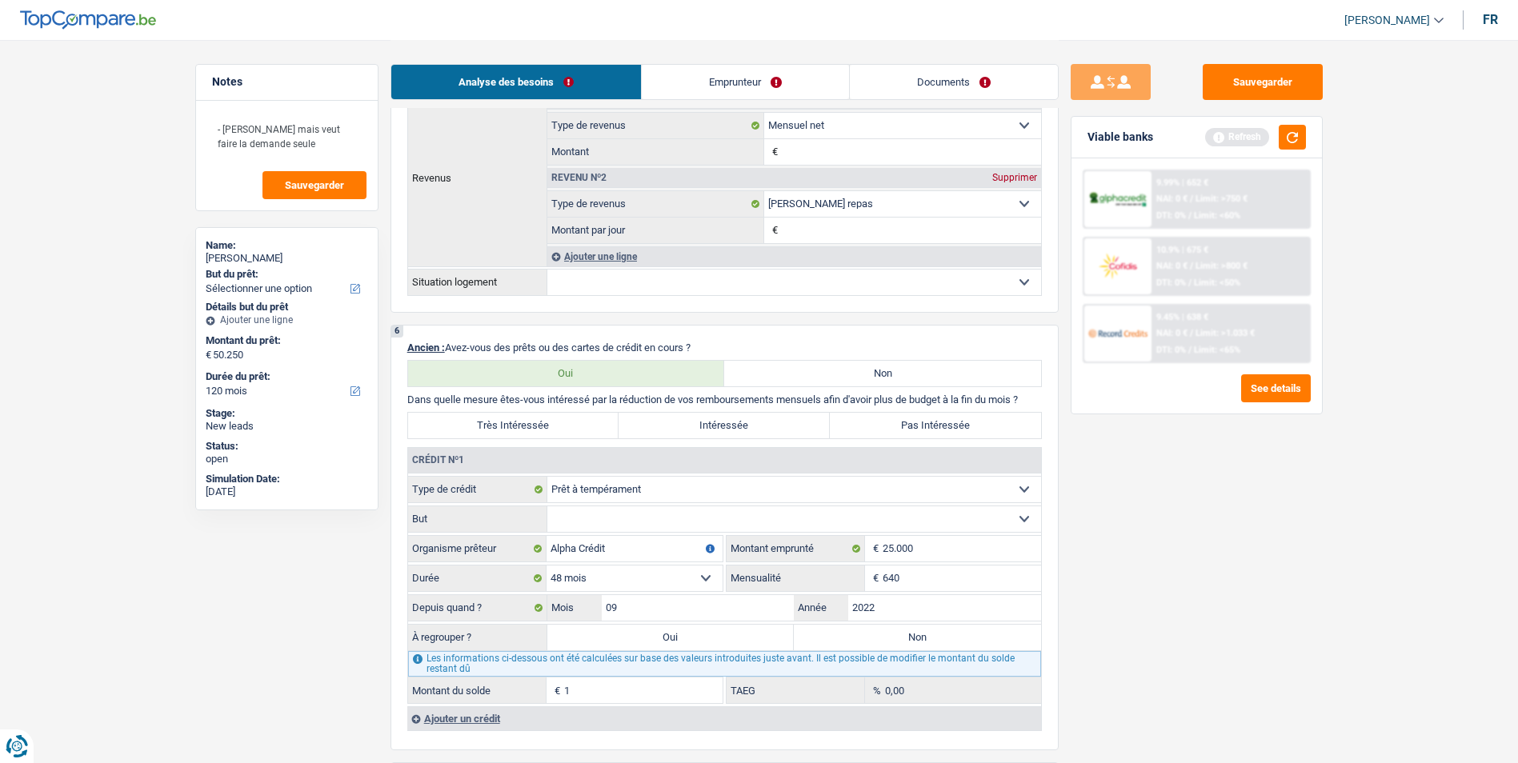
type input "640"
type input "6.685"
type input "11,01"
click at [695, 642] on label "Oui" at bounding box center [670, 638] width 247 height 26
click at [695, 642] on input "Oui" at bounding box center [670, 638] width 247 height 26
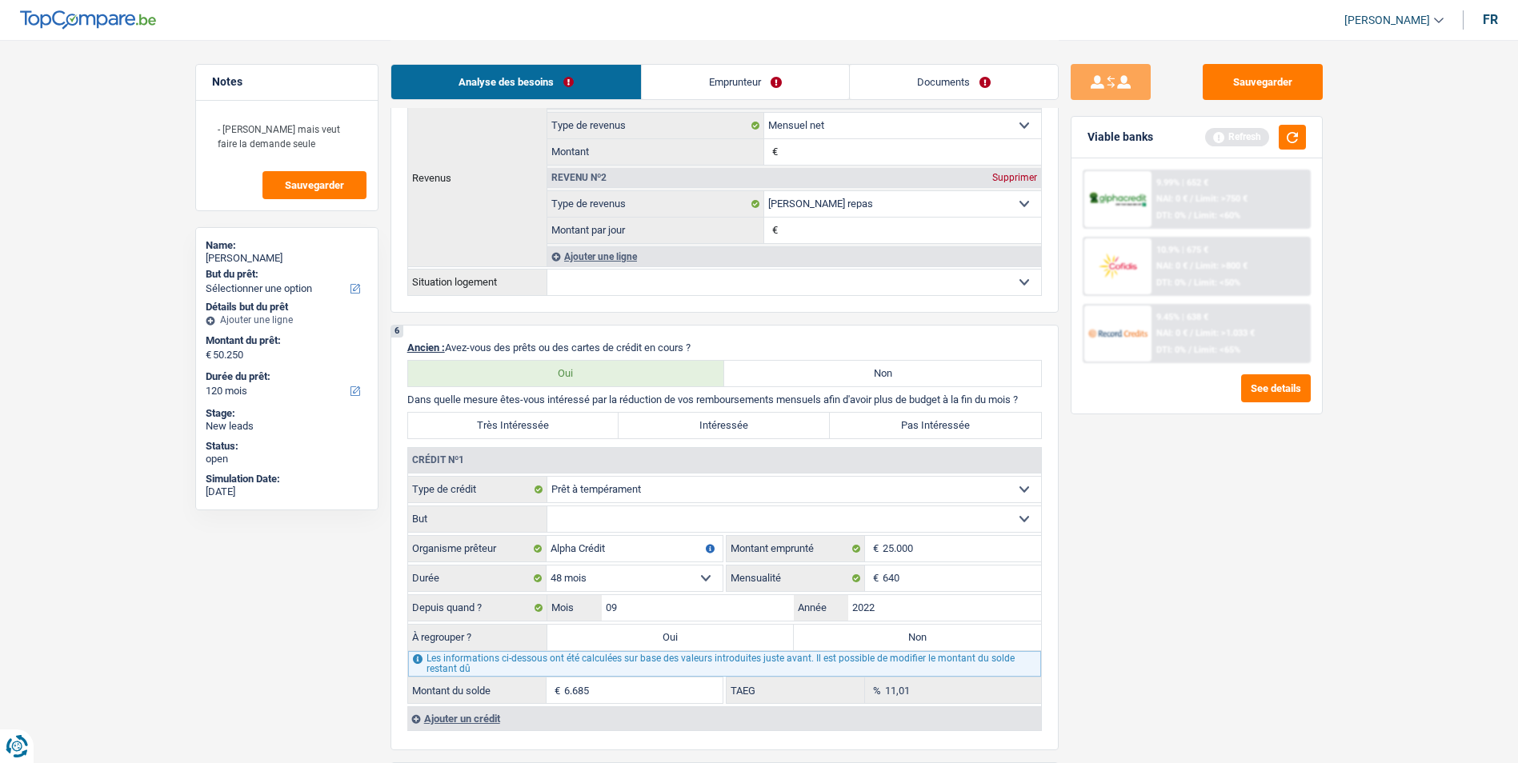
radio input "true"
type input "6.685"
select select "42"
type input "6.685"
select select "42"
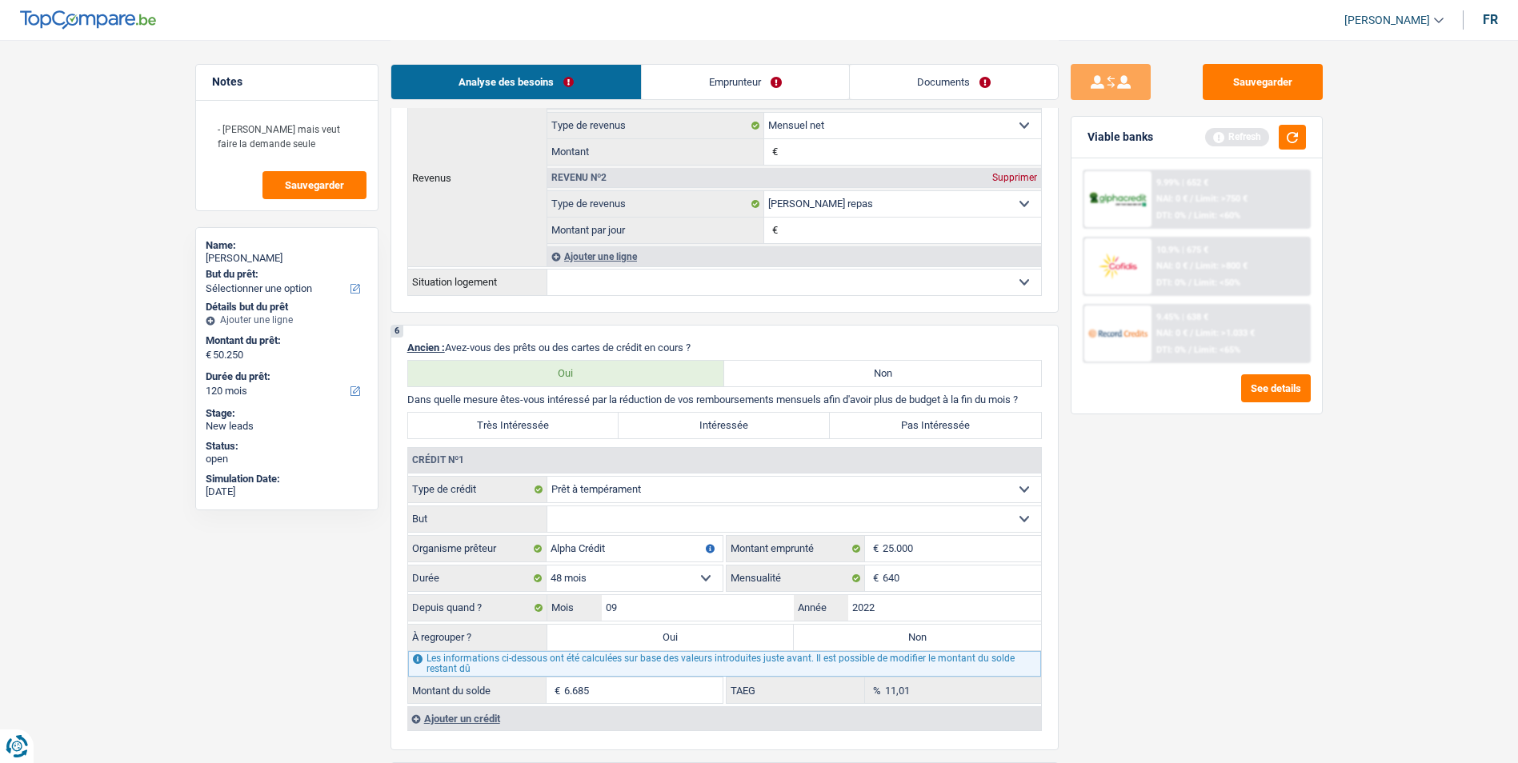
type input "6.685"
select select "42"
select select "refinancing"
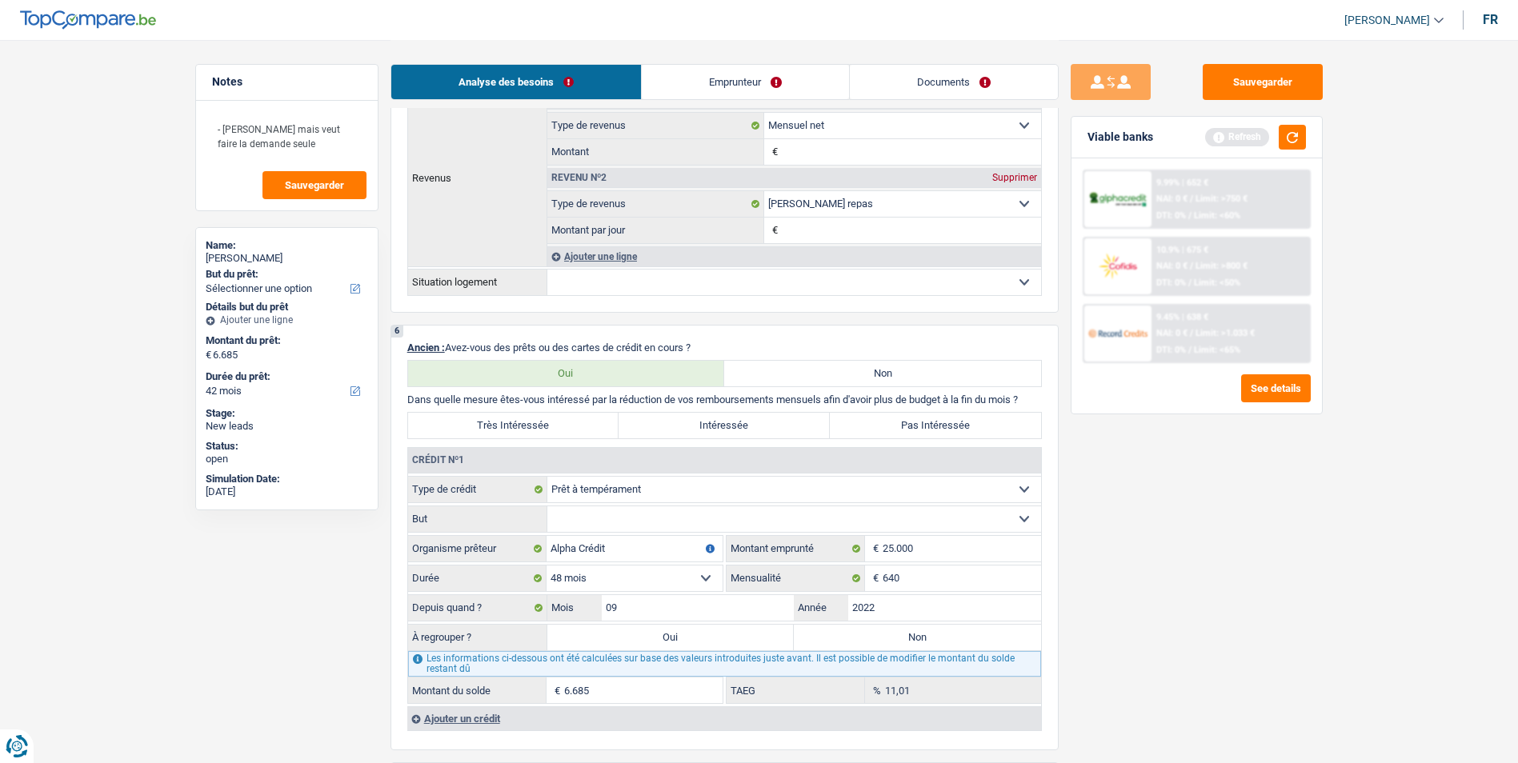
select select "refinancing"
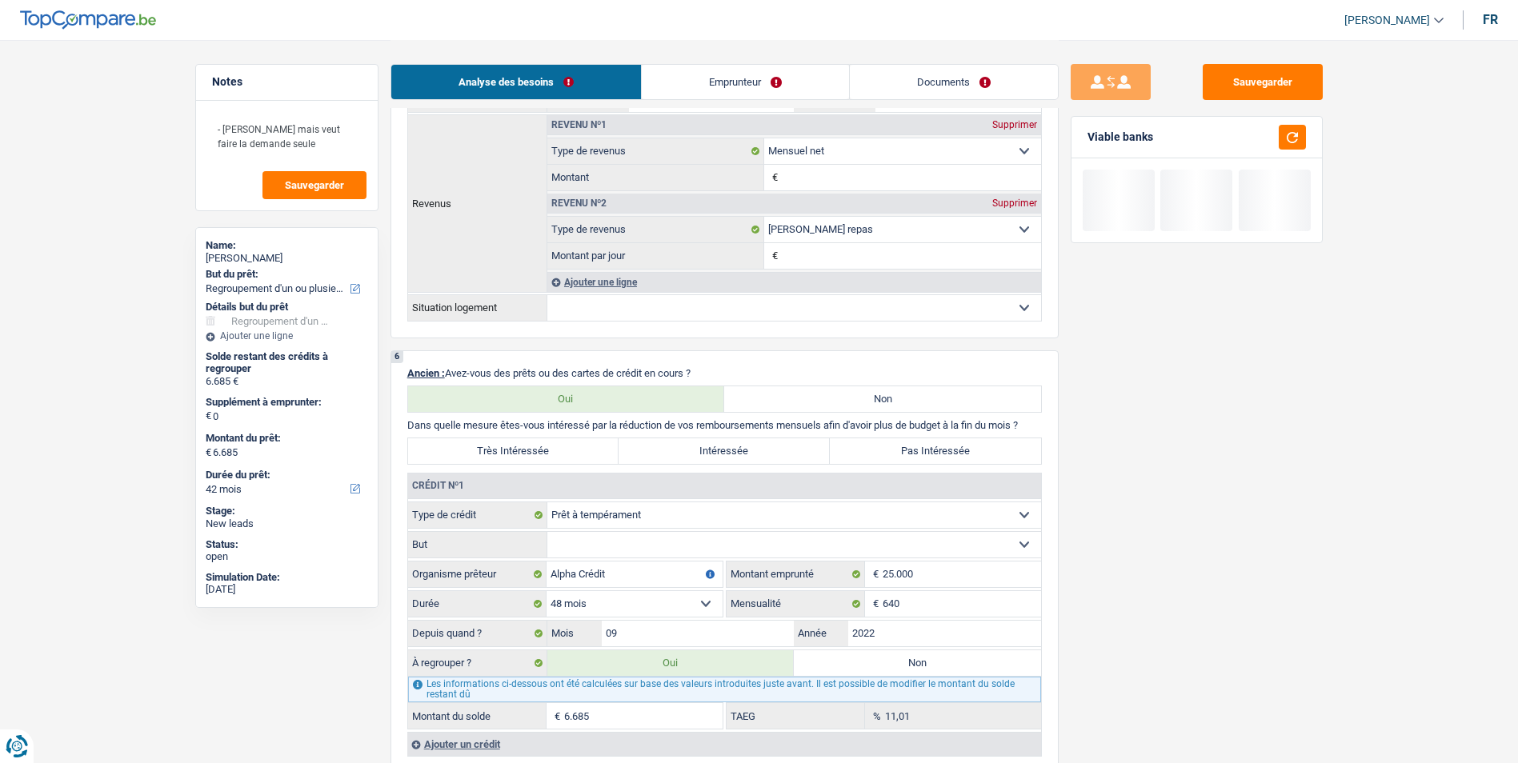
click at [649, 549] on select "Confort maison: meubles, textile, peinture, électroménager, outillage non-profe…" at bounding box center [794, 545] width 494 height 26
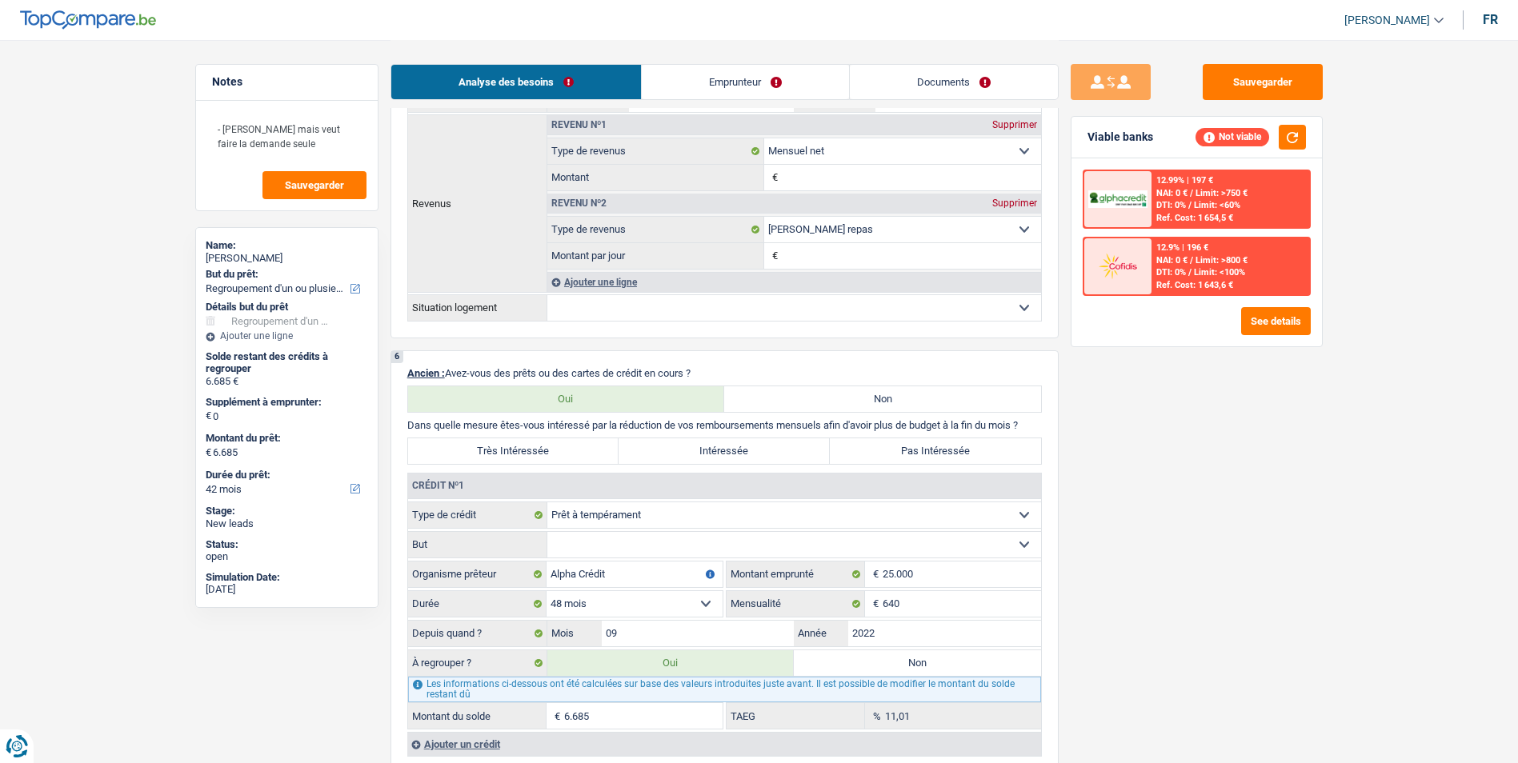
select select "familyEvent"
click at [547, 532] on select "Confort maison: meubles, textile, peinture, électroménager, outillage non-profe…" at bounding box center [794, 545] width 494 height 26
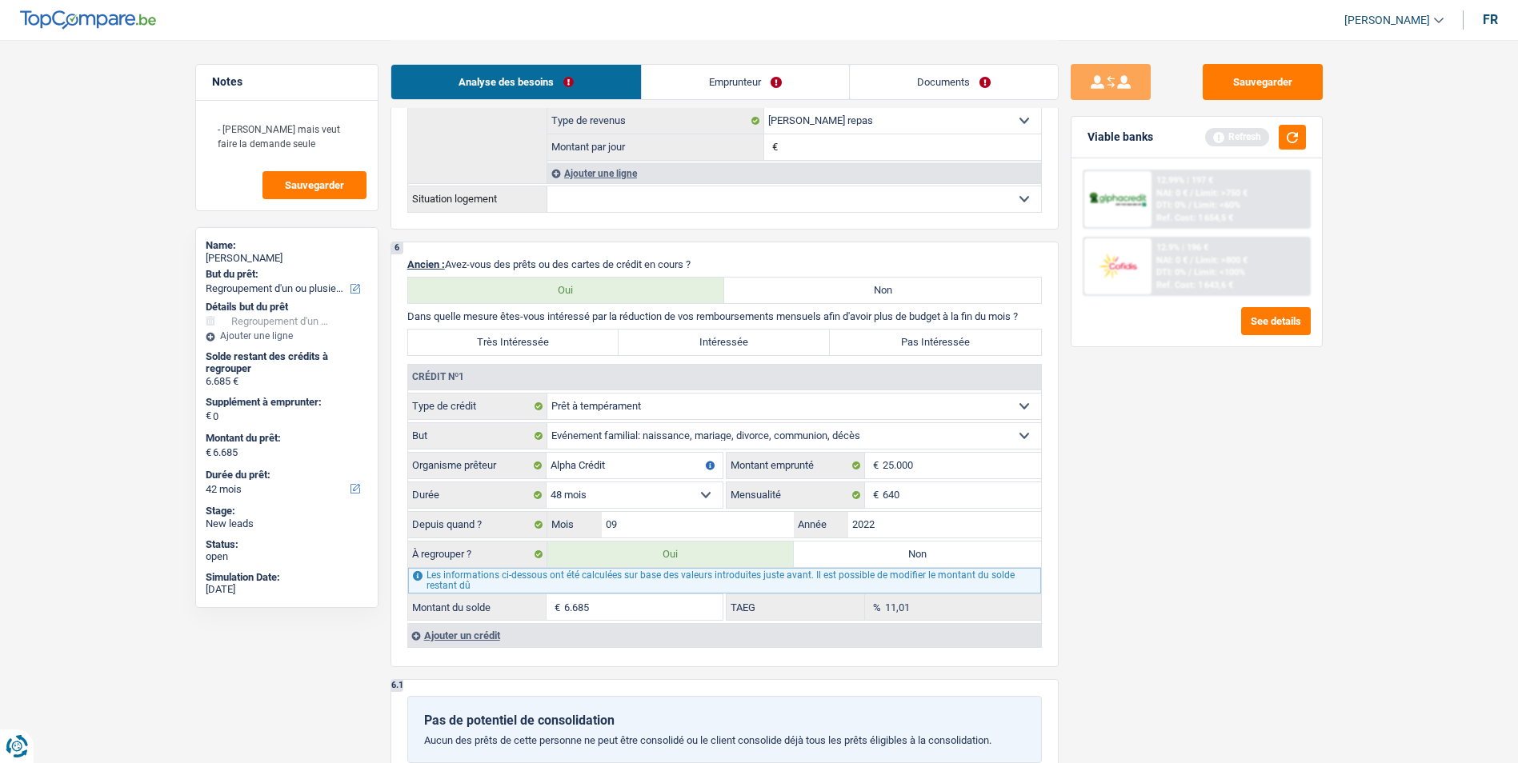
scroll to position [1120, 0]
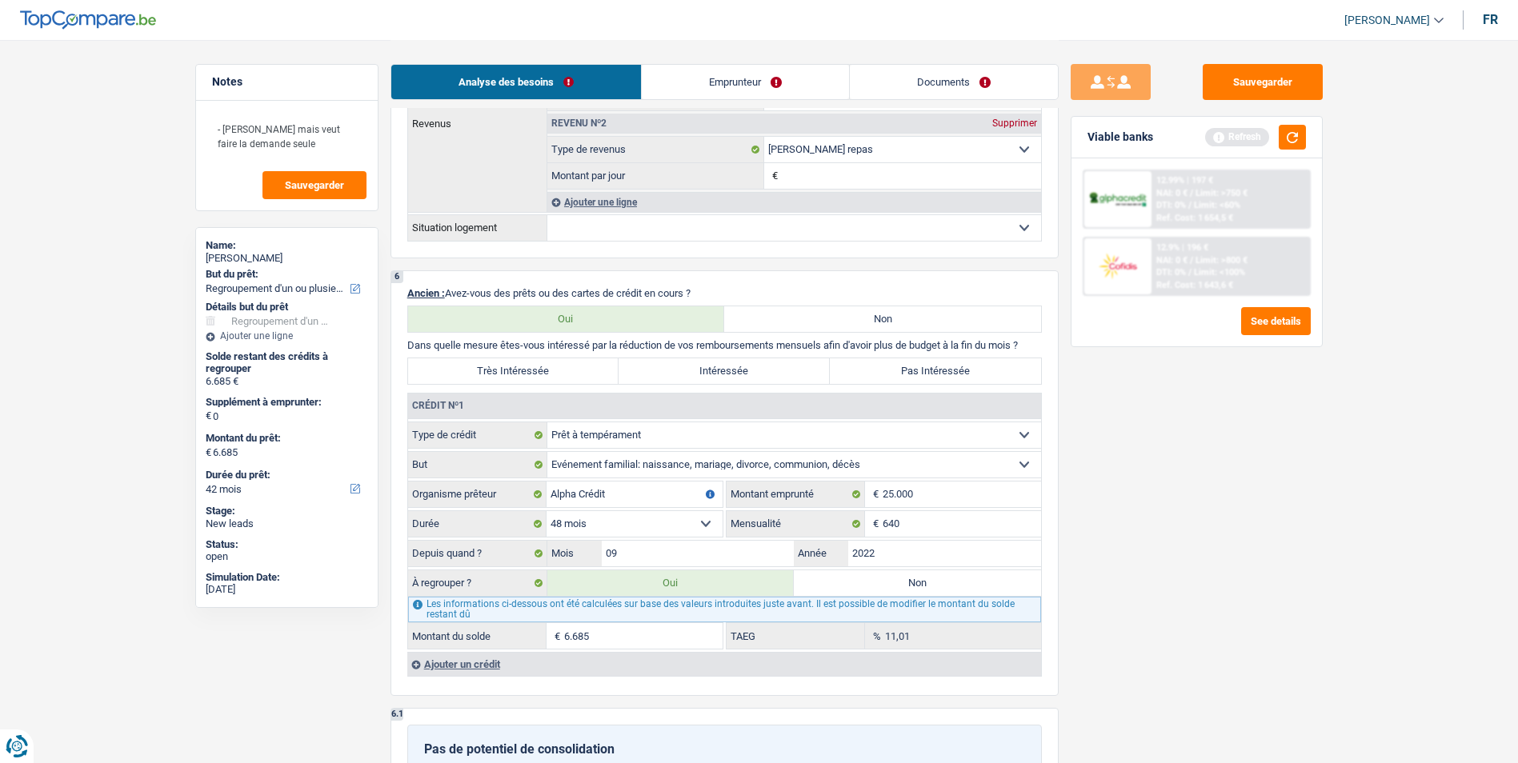
click at [468, 667] on div "Ajouter un crédit" at bounding box center [724, 664] width 634 height 24
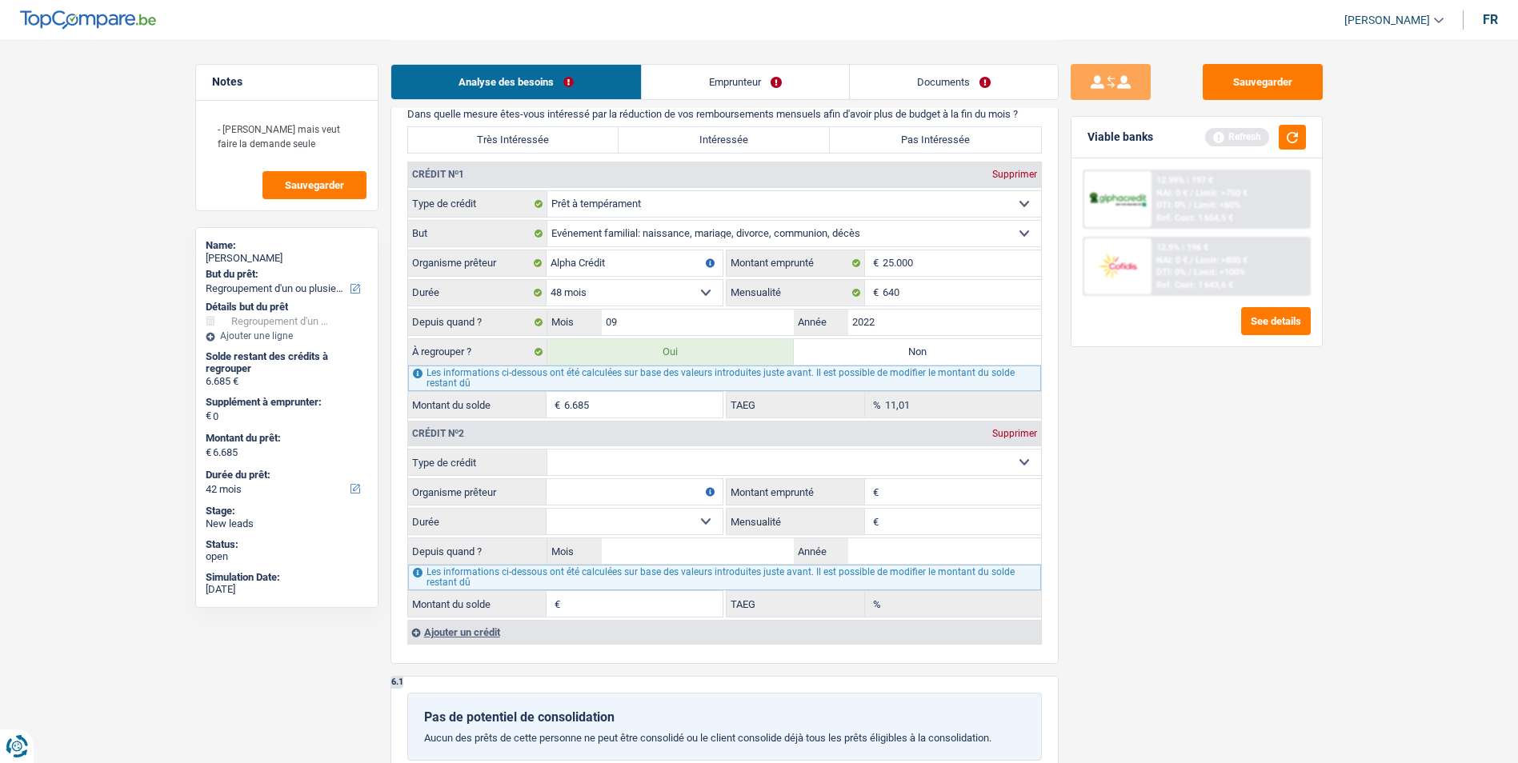
scroll to position [1360, 0]
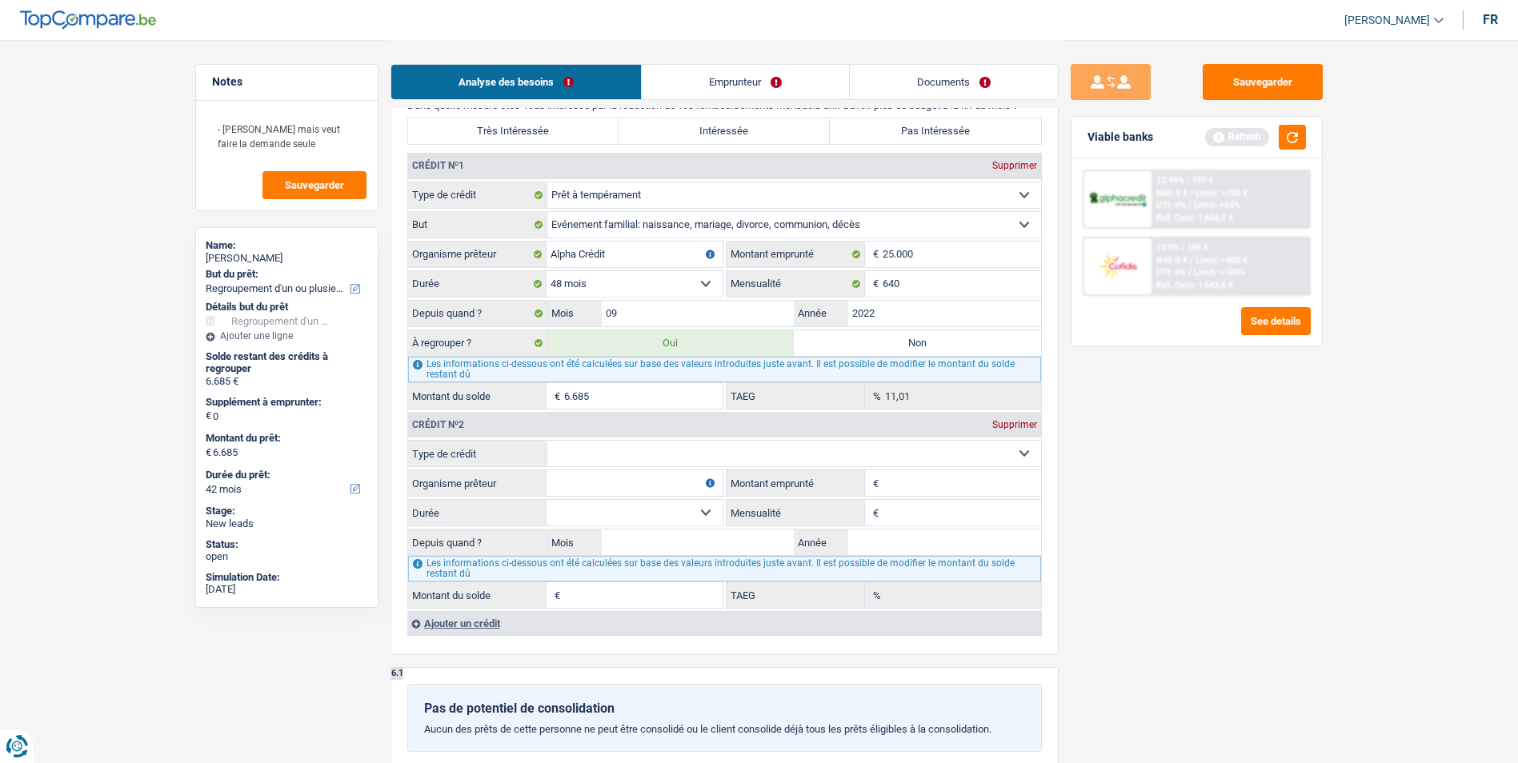
click at [710, 460] on select "Carte ou ouverture de crédit Prêt hypothécaire Vente à tempérament Prêt à tempé…" at bounding box center [794, 454] width 494 height 26
select select "mortgage"
click at [547, 441] on select "Carte ou ouverture de crédit Prêt hypothécaire Vente à tempérament Prêt à tempé…" at bounding box center [794, 454] width 494 height 26
type input "0"
click at [651, 484] on input "Organisme prêteur" at bounding box center [635, 484] width 176 height 26
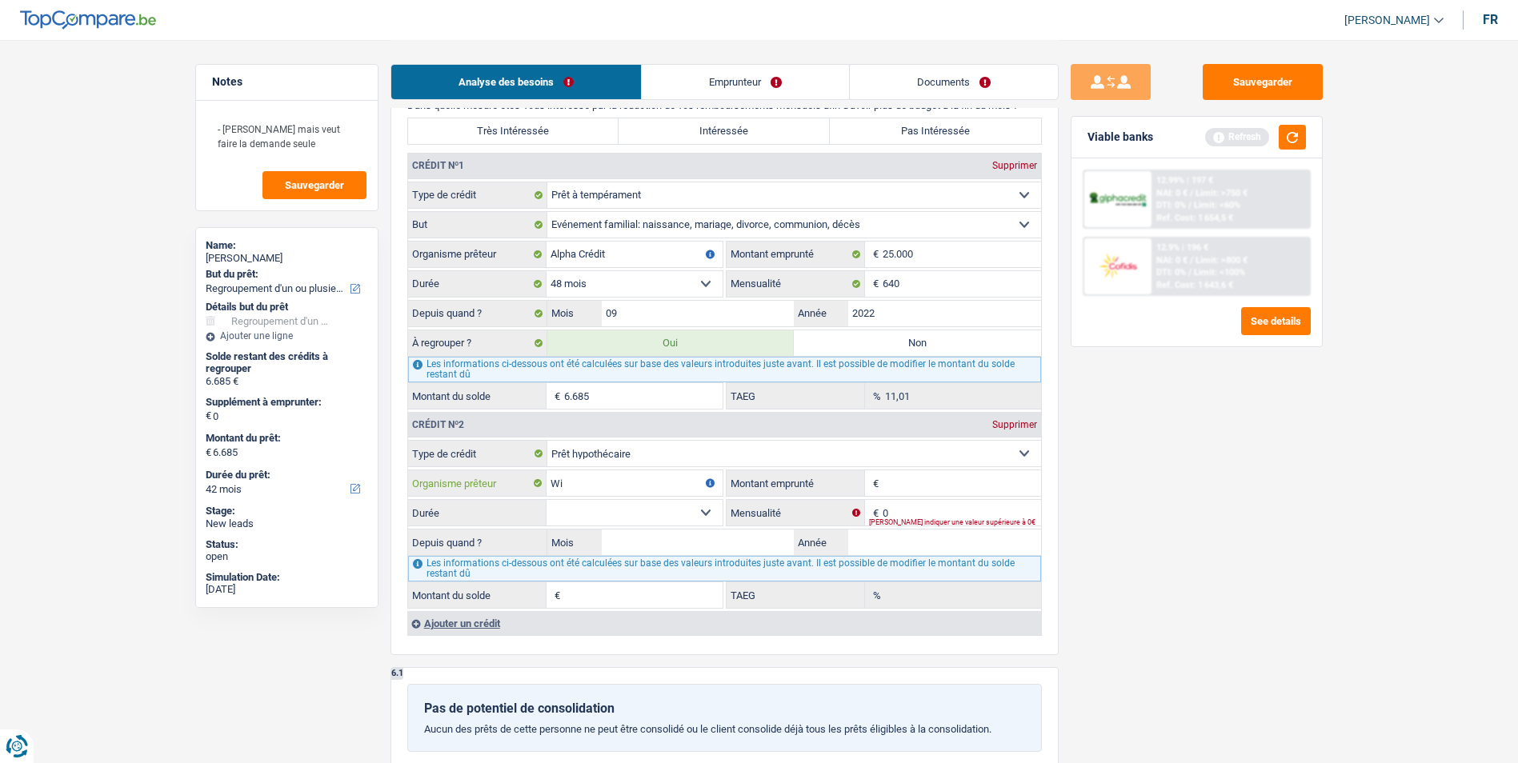
type input "W"
type input "Vustenrood"
click at [922, 479] on input "Montant emprunté" at bounding box center [962, 484] width 158 height 26
type input "550.000"
click at [944, 507] on input "0" at bounding box center [962, 513] width 158 height 26
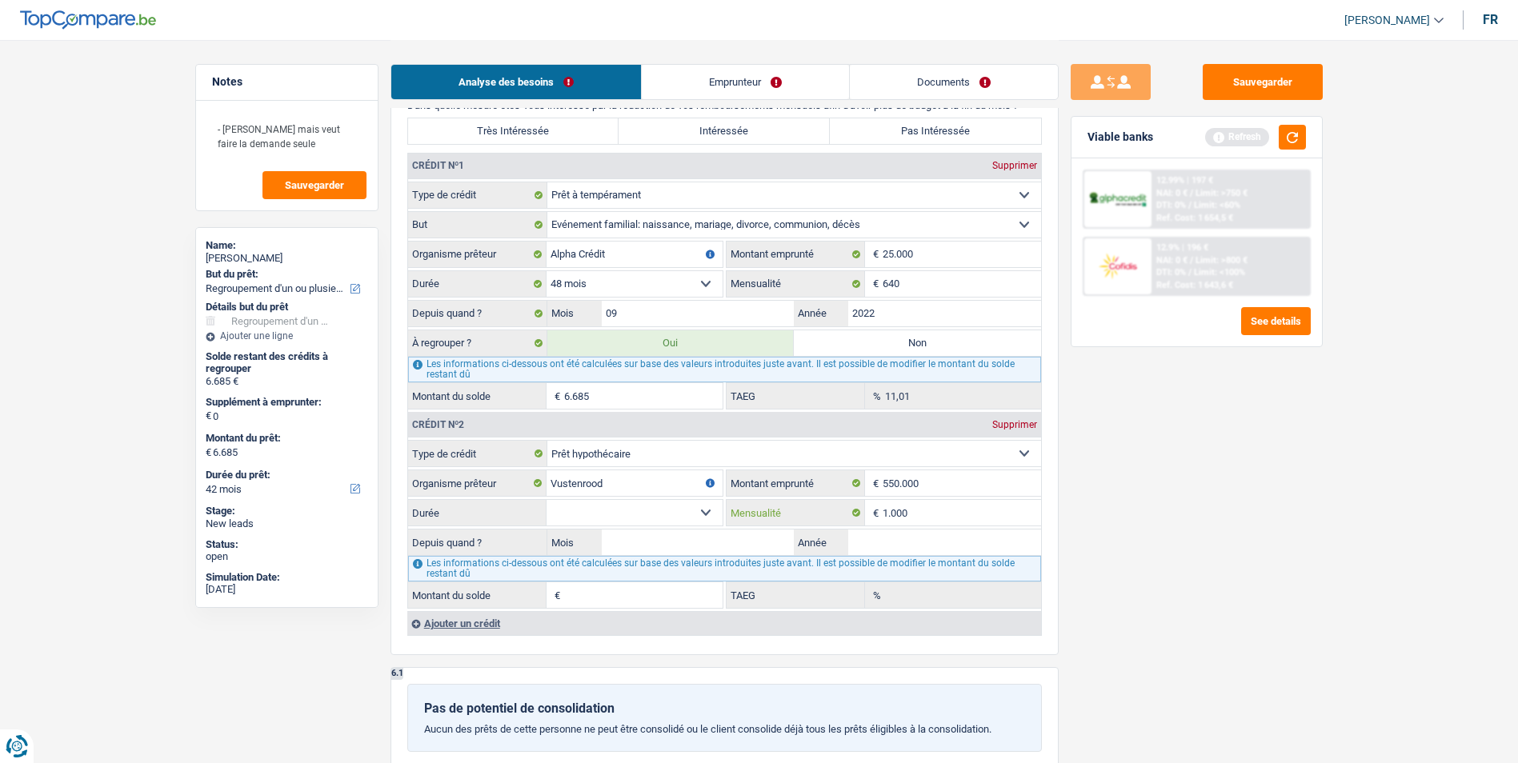
type input "1.000"
click at [699, 513] on select "120 mois 132 mois 144 mois 180 mois 240 mois 300 mois 360 mois 420 mois Sélecti…" at bounding box center [635, 513] width 176 height 26
click at [547, 500] on select "120 mois 132 mois 144 mois 180 mois 240 mois 300 mois 360 mois 420 mois Sélecti…" at bounding box center [635, 513] width 176 height 26
click at [676, 515] on select "120 mois 132 mois 144 mois 180 mois 240 mois 300 mois 360 mois 420 mois Sélecti…" at bounding box center [635, 513] width 176 height 26
select select "300"
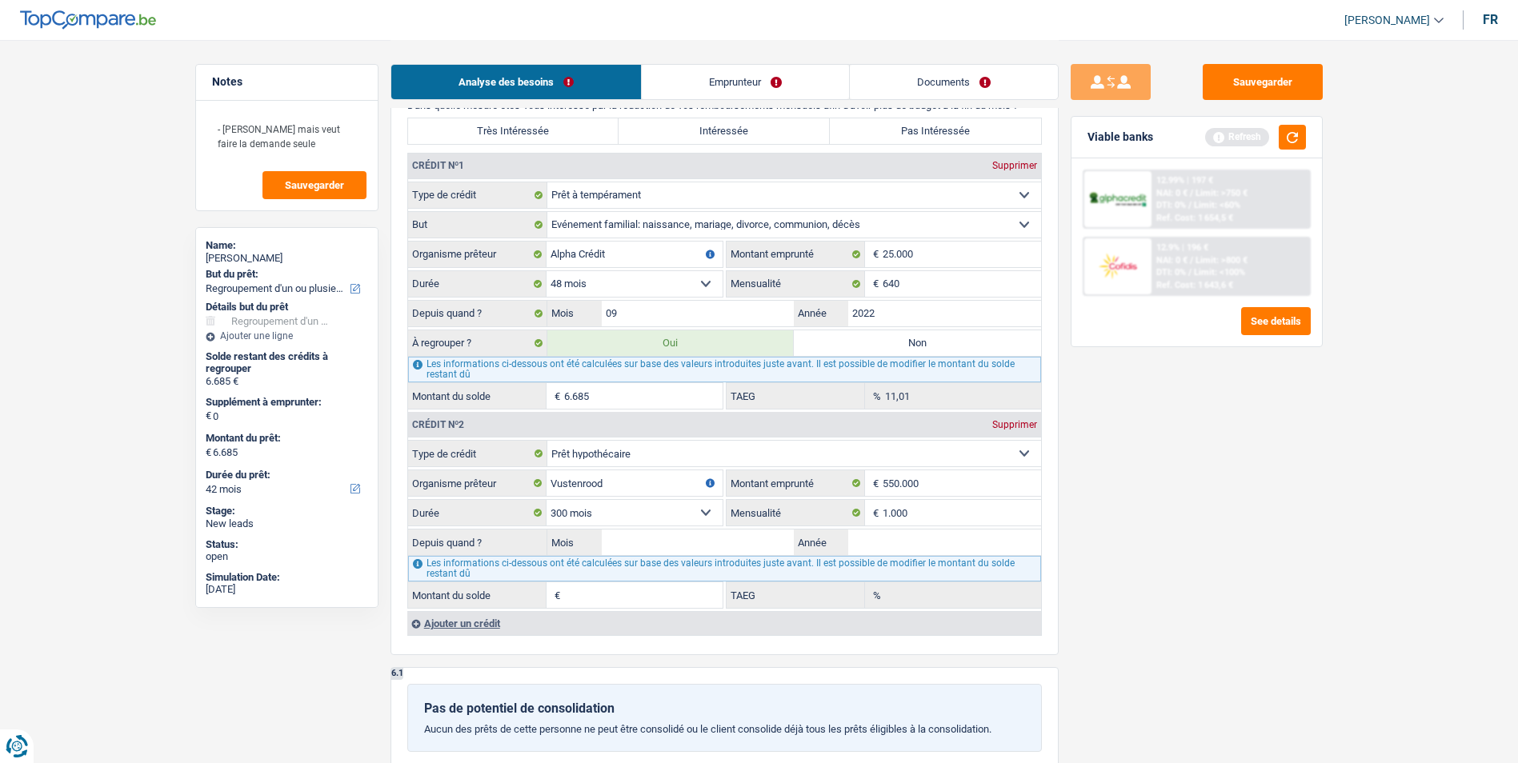
click at [547, 500] on select "120 mois 132 mois 144 mois 180 mois 240 mois 300 mois 360 mois 420 mois Sélecti…" at bounding box center [635, 513] width 176 height 26
click at [679, 539] on input "Mois" at bounding box center [698, 543] width 193 height 26
click at [665, 551] on input "Mois" at bounding box center [698, 543] width 193 height 26
click at [877, 551] on input "Année" at bounding box center [944, 543] width 193 height 26
click at [738, 531] on input "Mois" at bounding box center [698, 543] width 193 height 26
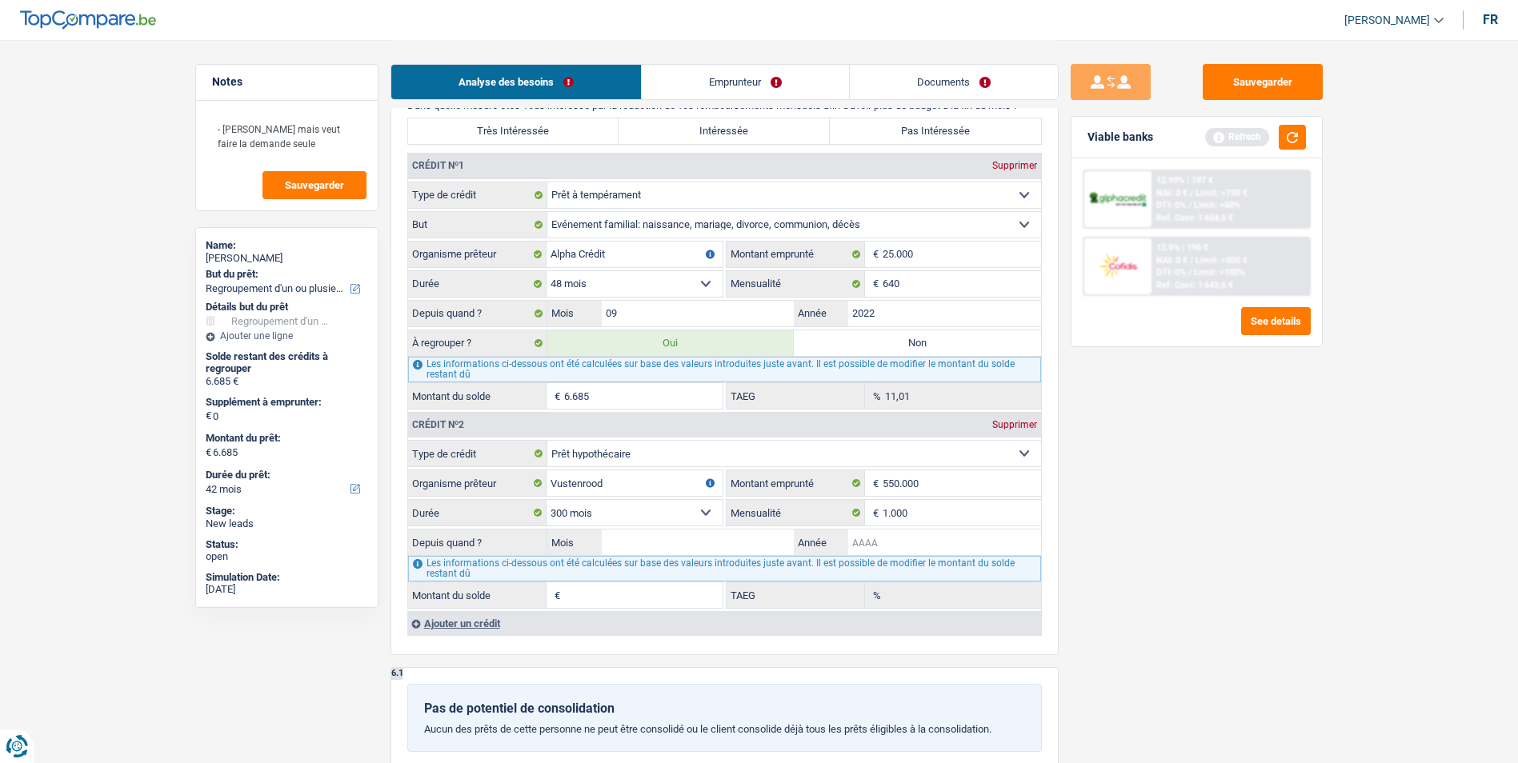
click at [867, 543] on input "Année" at bounding box center [944, 543] width 193 height 26
type input "2013"
click at [764, 542] on input "Mois" at bounding box center [698, 543] width 193 height 26
type input "03"
type input "199.014"
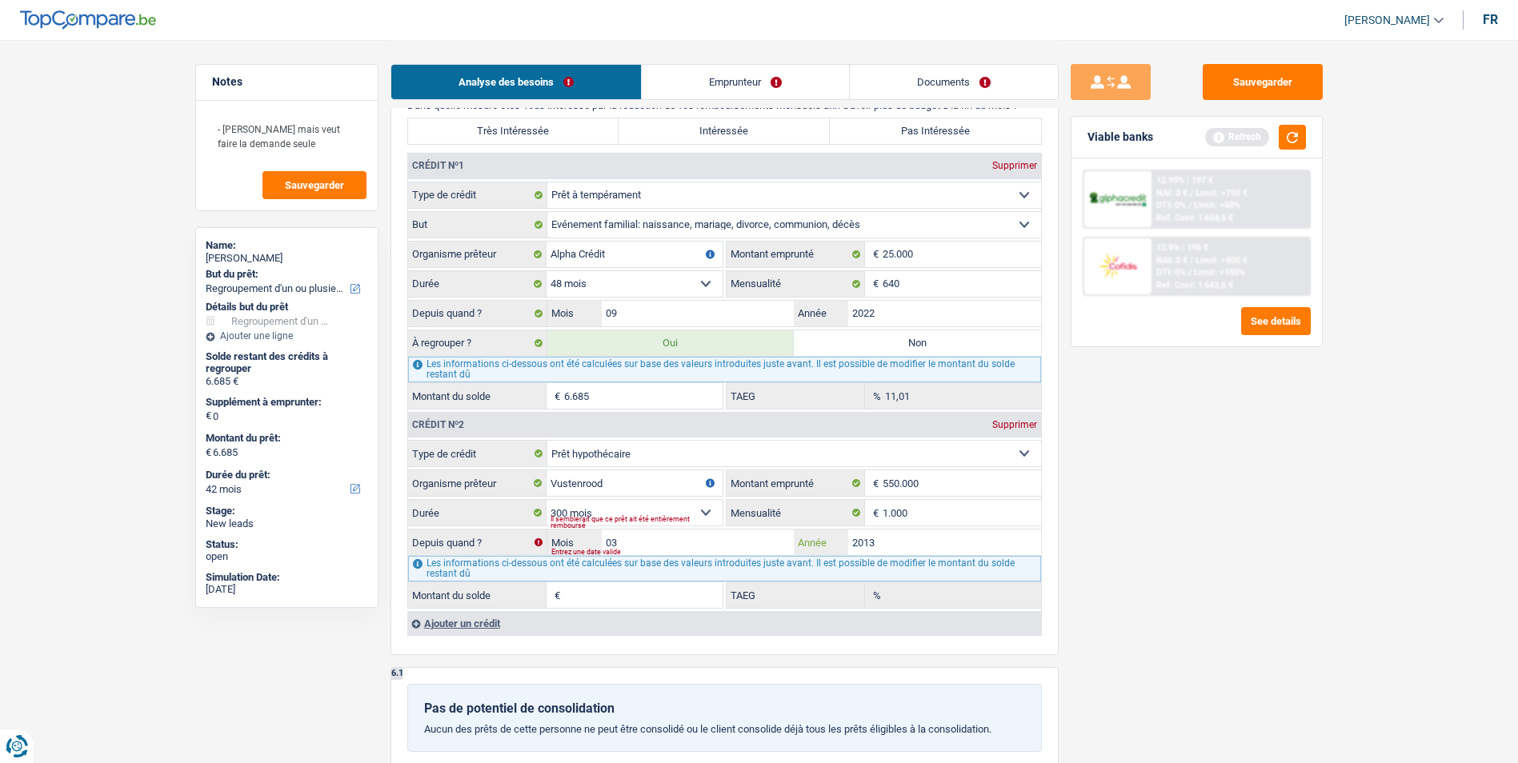
type input "0,00"
click at [1182, 568] on div "Sauvegarder Viable banks Refresh 12.99% | 197 € NAI: 0 € / Limit: >750 € DTI: 0…" at bounding box center [1197, 401] width 276 height 674
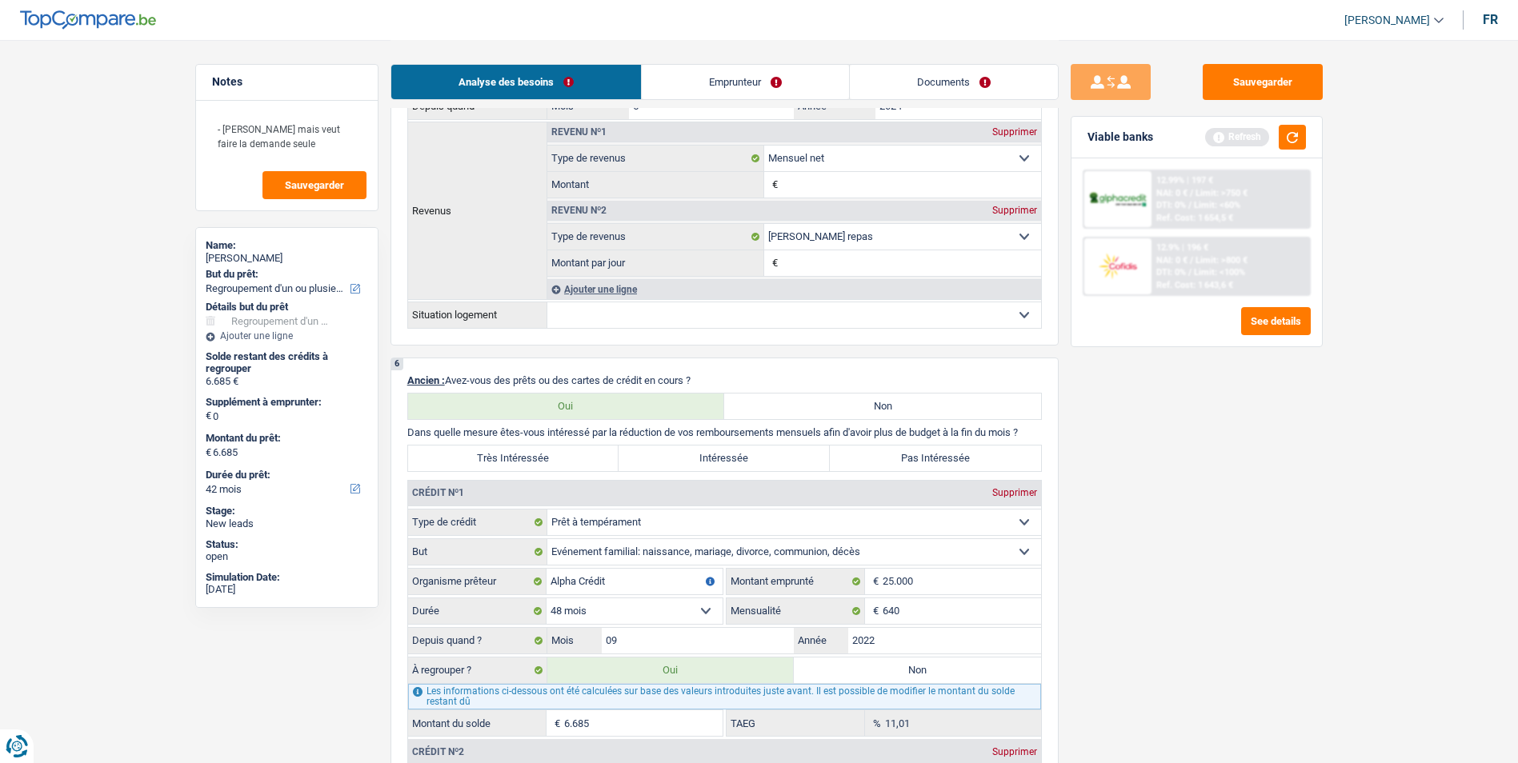
scroll to position [1120, 0]
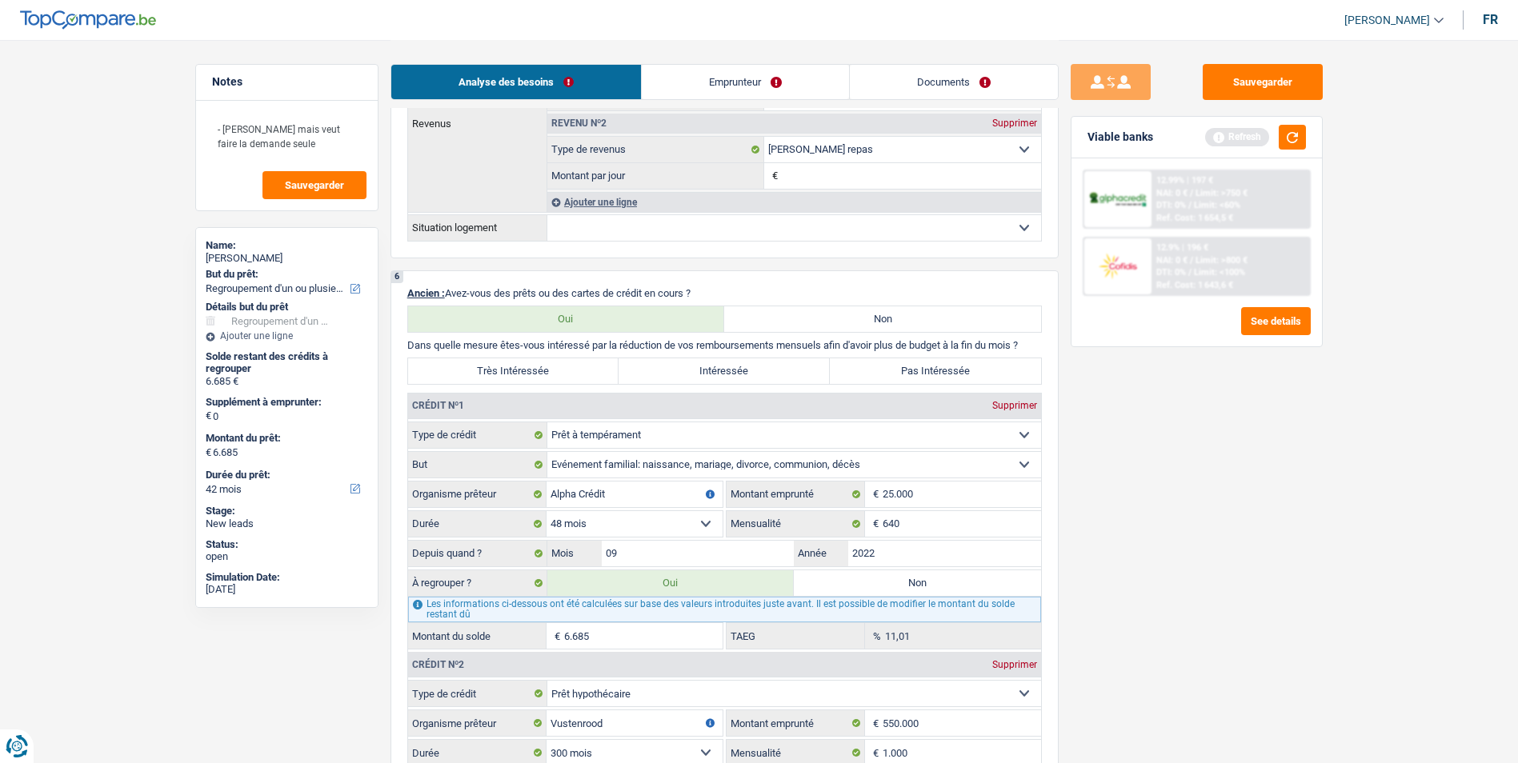
click at [547, 377] on label "Très Intéressée" at bounding box center [513, 371] width 211 height 26
click at [547, 377] on input "Très Intéressée" at bounding box center [513, 371] width 211 height 26
radio input "true"
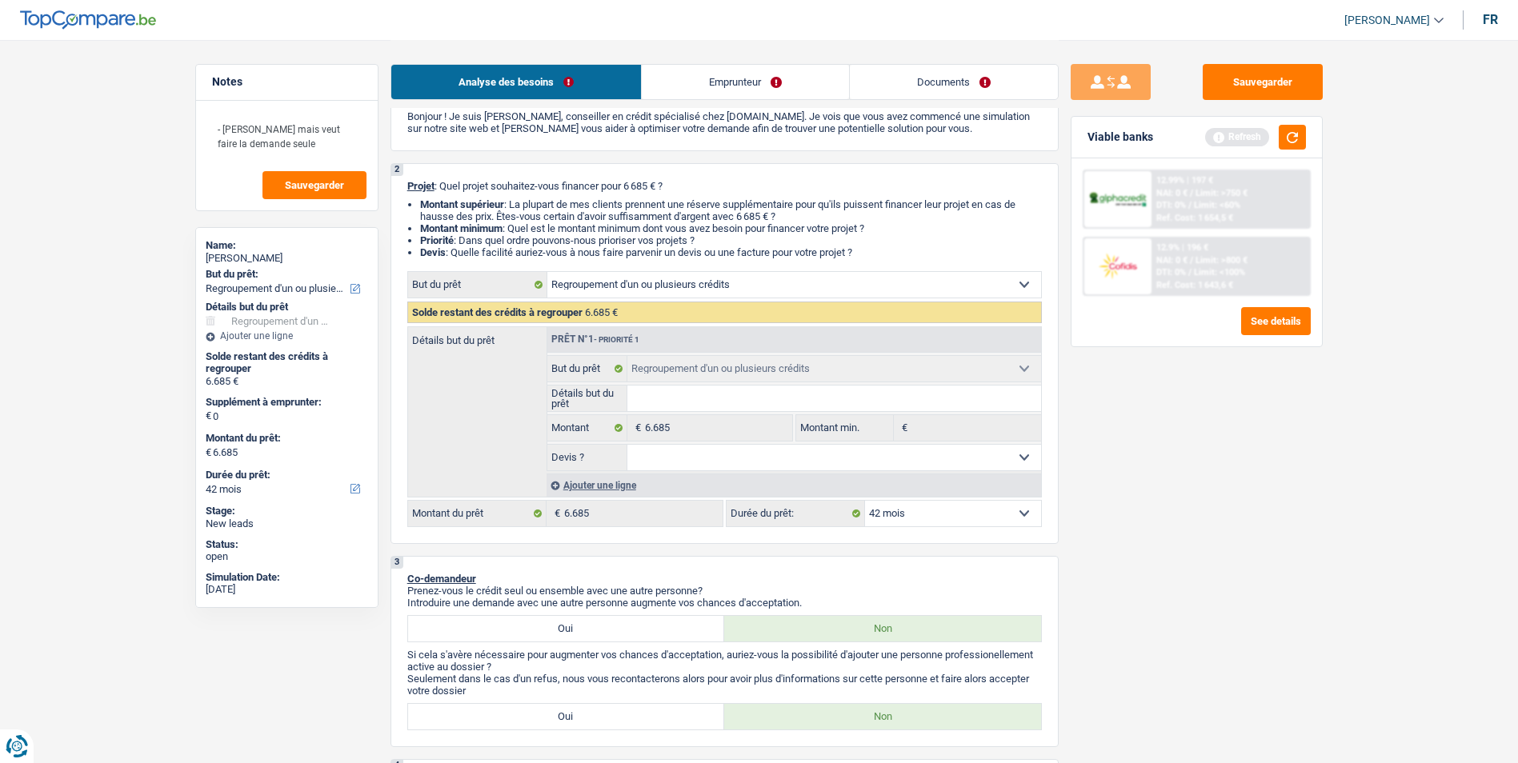
scroll to position [0, 0]
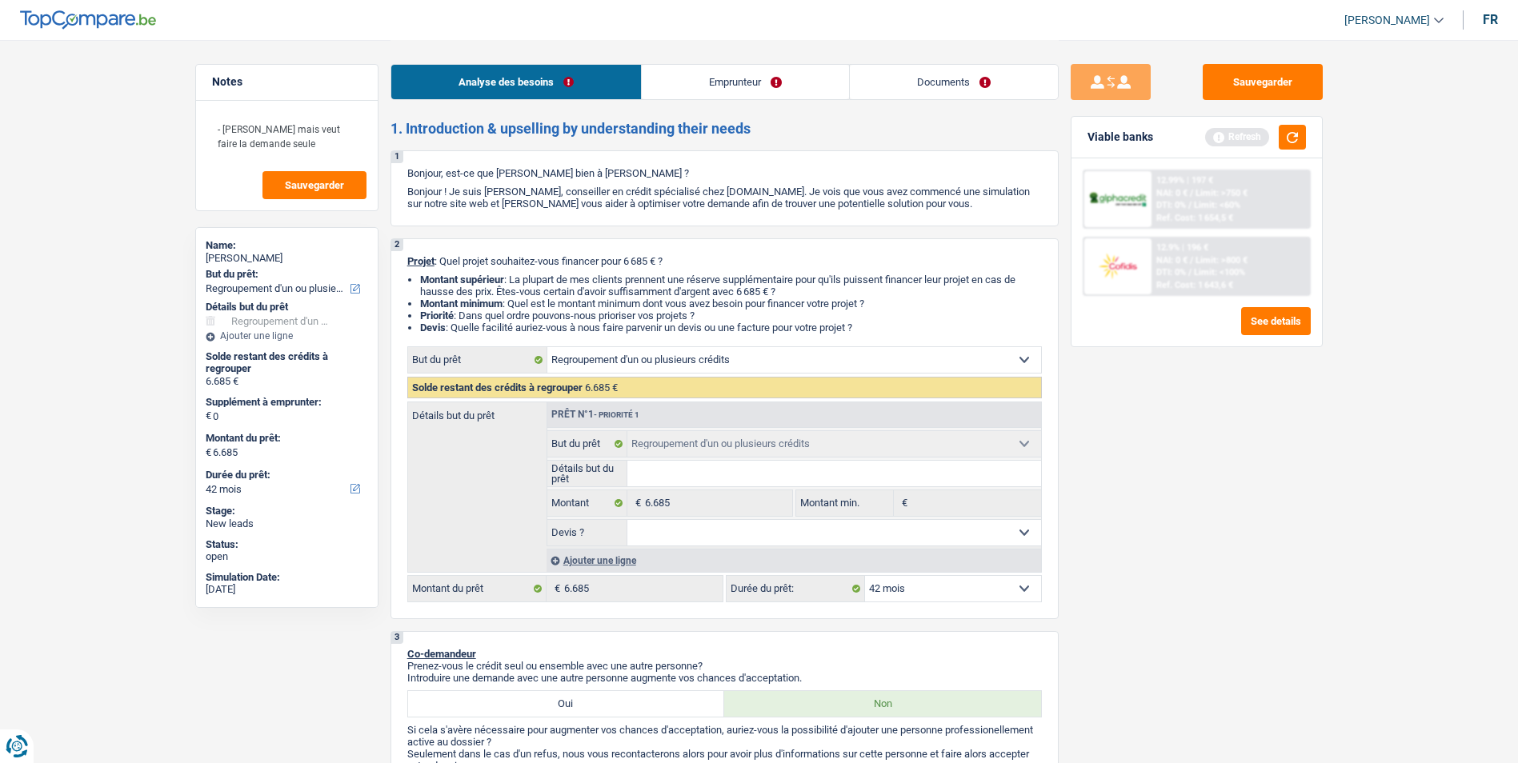
click at [735, 82] on link "Emprunteur" at bounding box center [745, 82] width 207 height 34
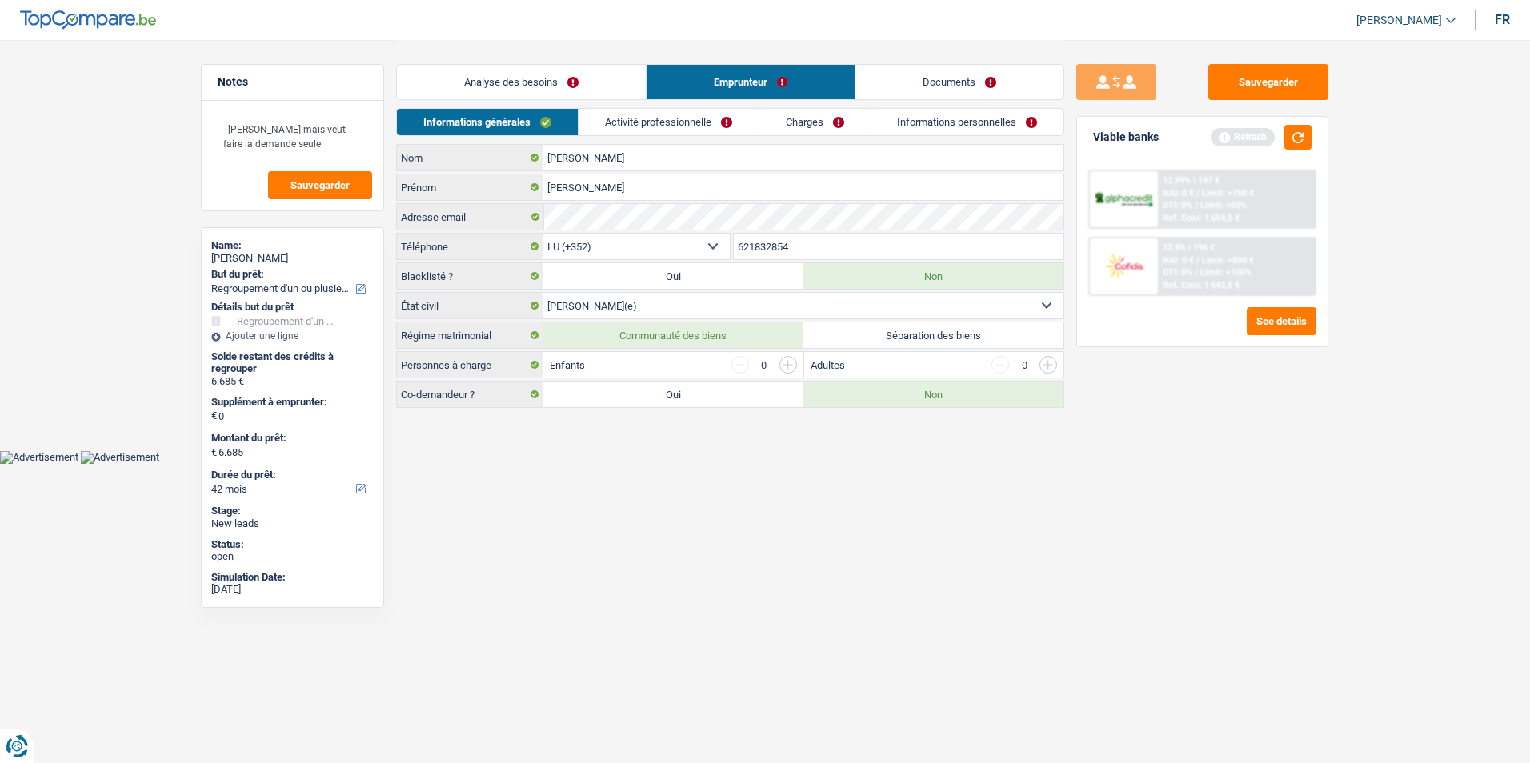
click at [791, 362] on input "button" at bounding box center [788, 365] width 18 height 18
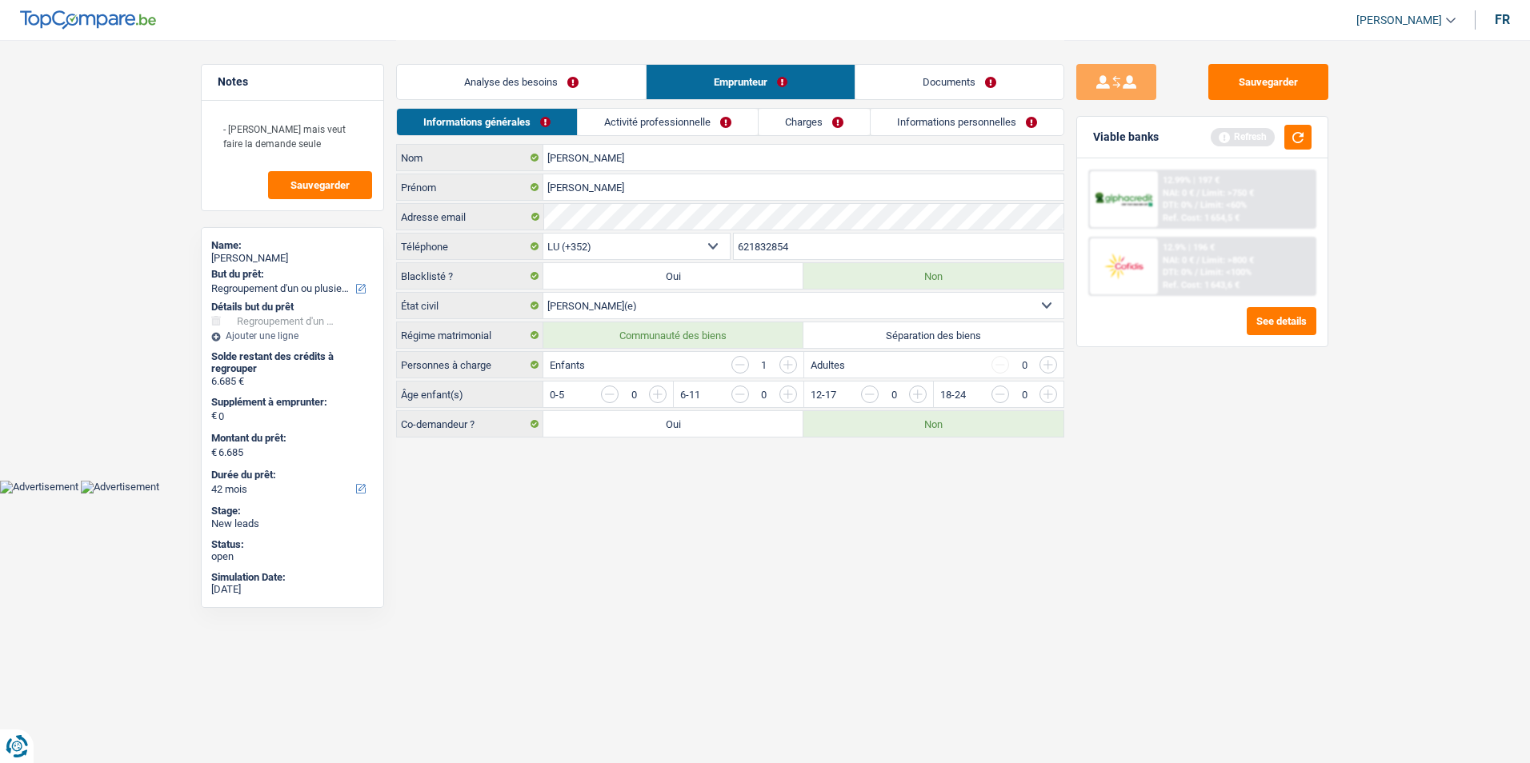
click at [1051, 397] on input "button" at bounding box center [1372, 399] width 667 height 26
click at [664, 126] on link "Activité professionnelle" at bounding box center [669, 122] width 180 height 26
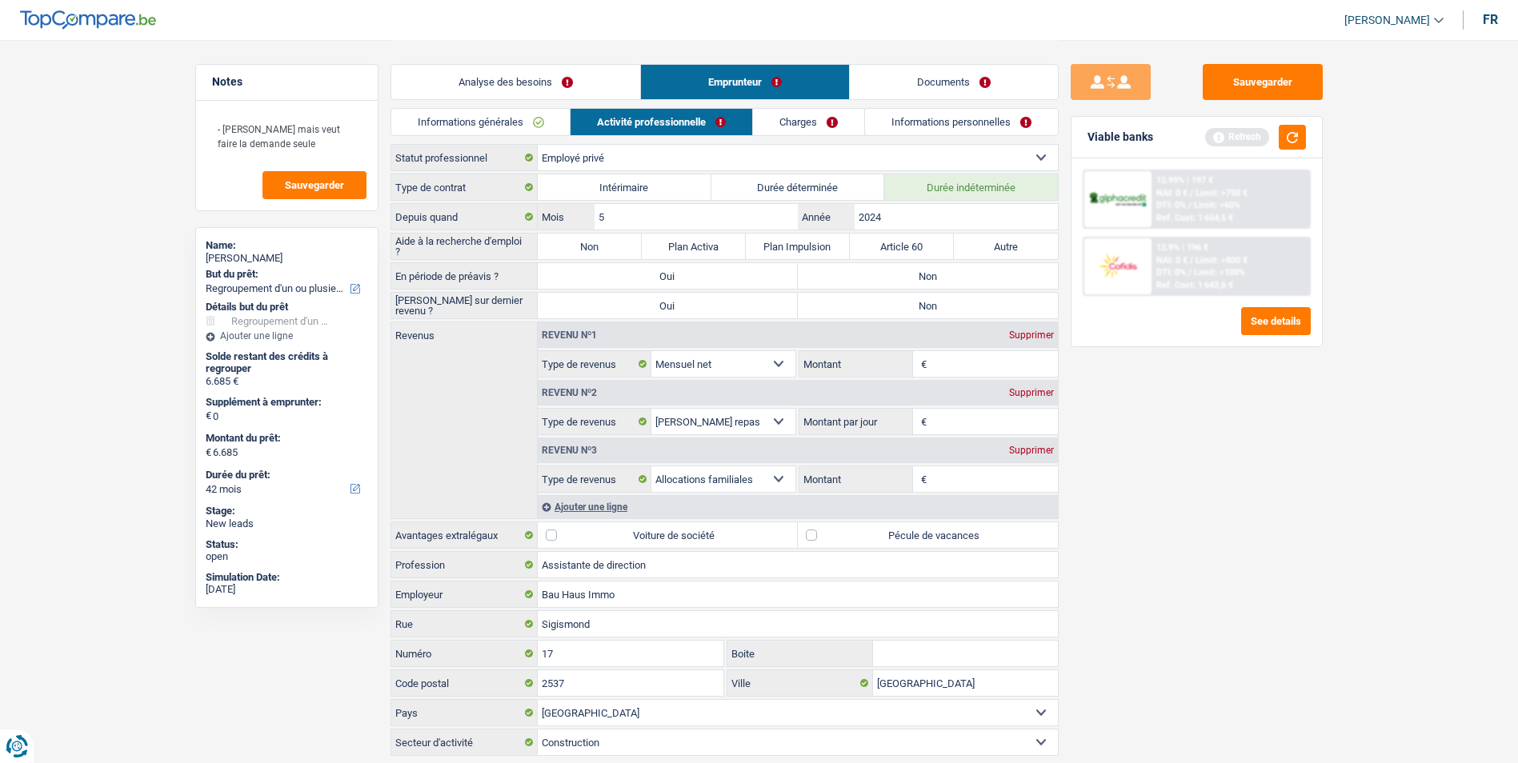
click at [617, 251] on label "Non" at bounding box center [590, 247] width 104 height 26
click at [617, 251] on input "Non" at bounding box center [590, 247] width 104 height 26
radio input "true"
click at [901, 278] on label "Non" at bounding box center [928, 276] width 260 height 26
click at [901, 278] on input "Non" at bounding box center [928, 276] width 260 height 26
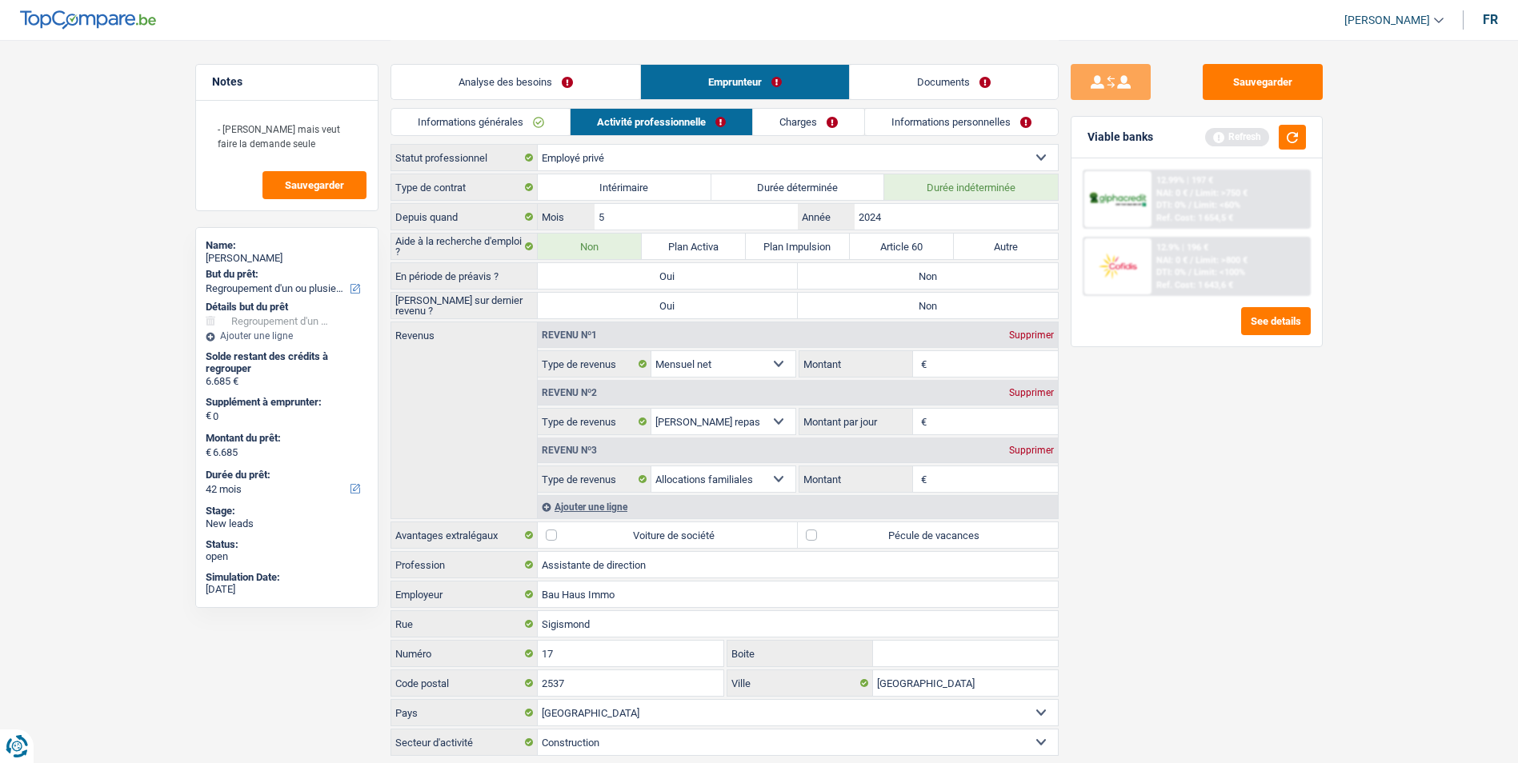
radio input "true"
click at [887, 300] on label "Non" at bounding box center [928, 306] width 260 height 26
click at [887, 300] on input "Non" at bounding box center [928, 306] width 260 height 26
radio input "true"
click at [945, 358] on input "Montant" at bounding box center [994, 364] width 127 height 26
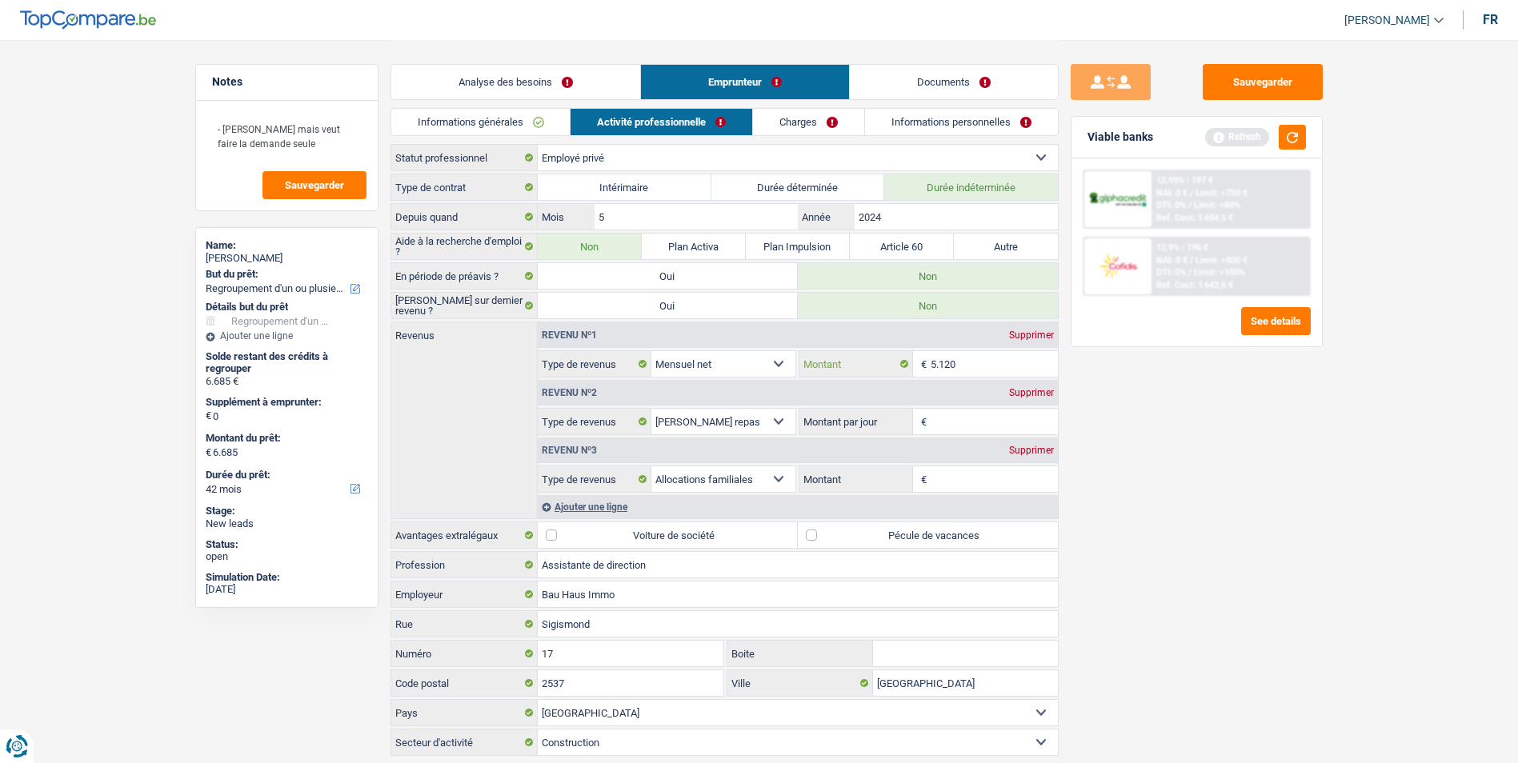
type input "5.120"
click at [1027, 391] on div "Supprimer" at bounding box center [1031, 393] width 53 height 10
select select "familyAllowances"
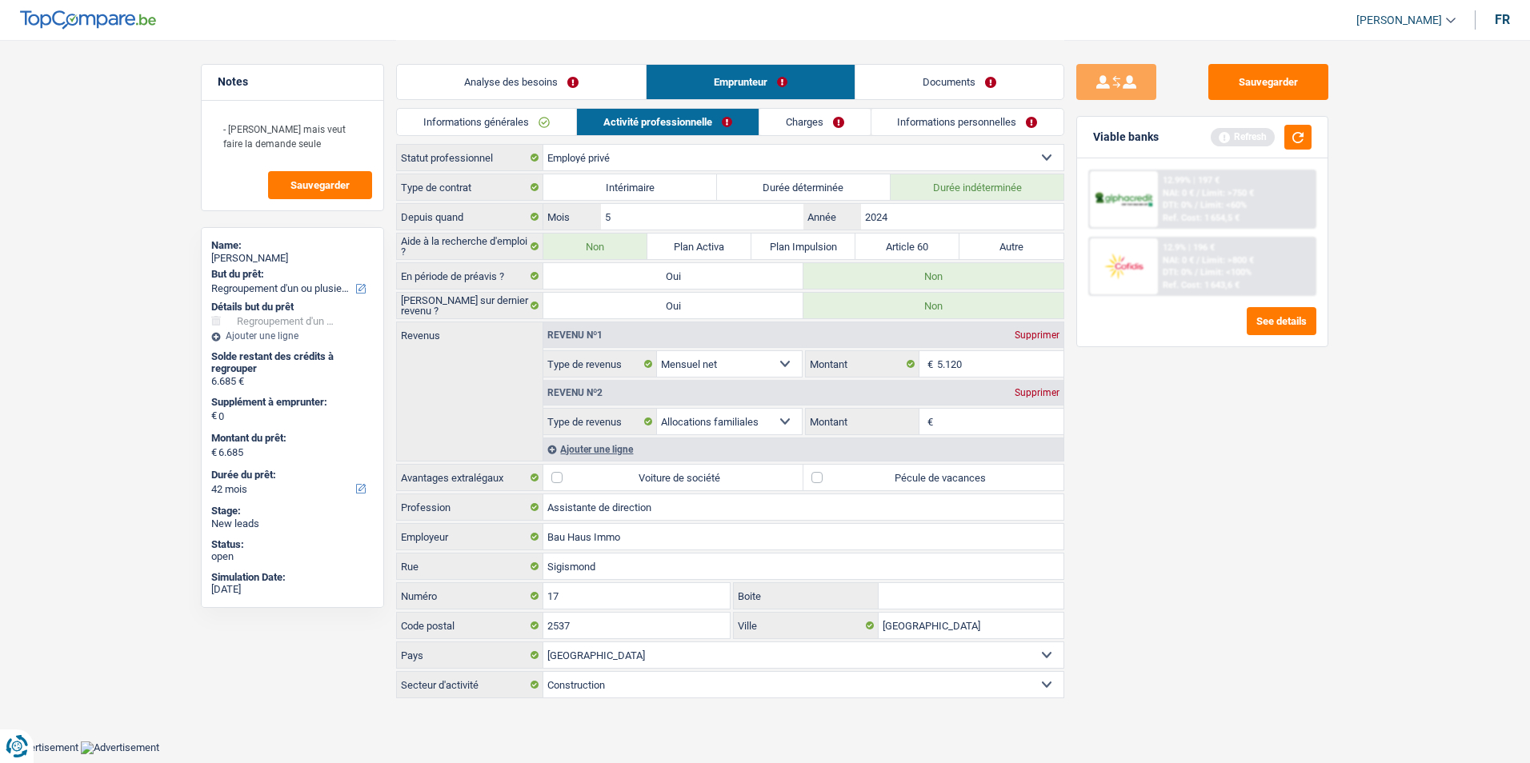
click at [1028, 395] on div "Supprimer" at bounding box center [1037, 393] width 53 height 10
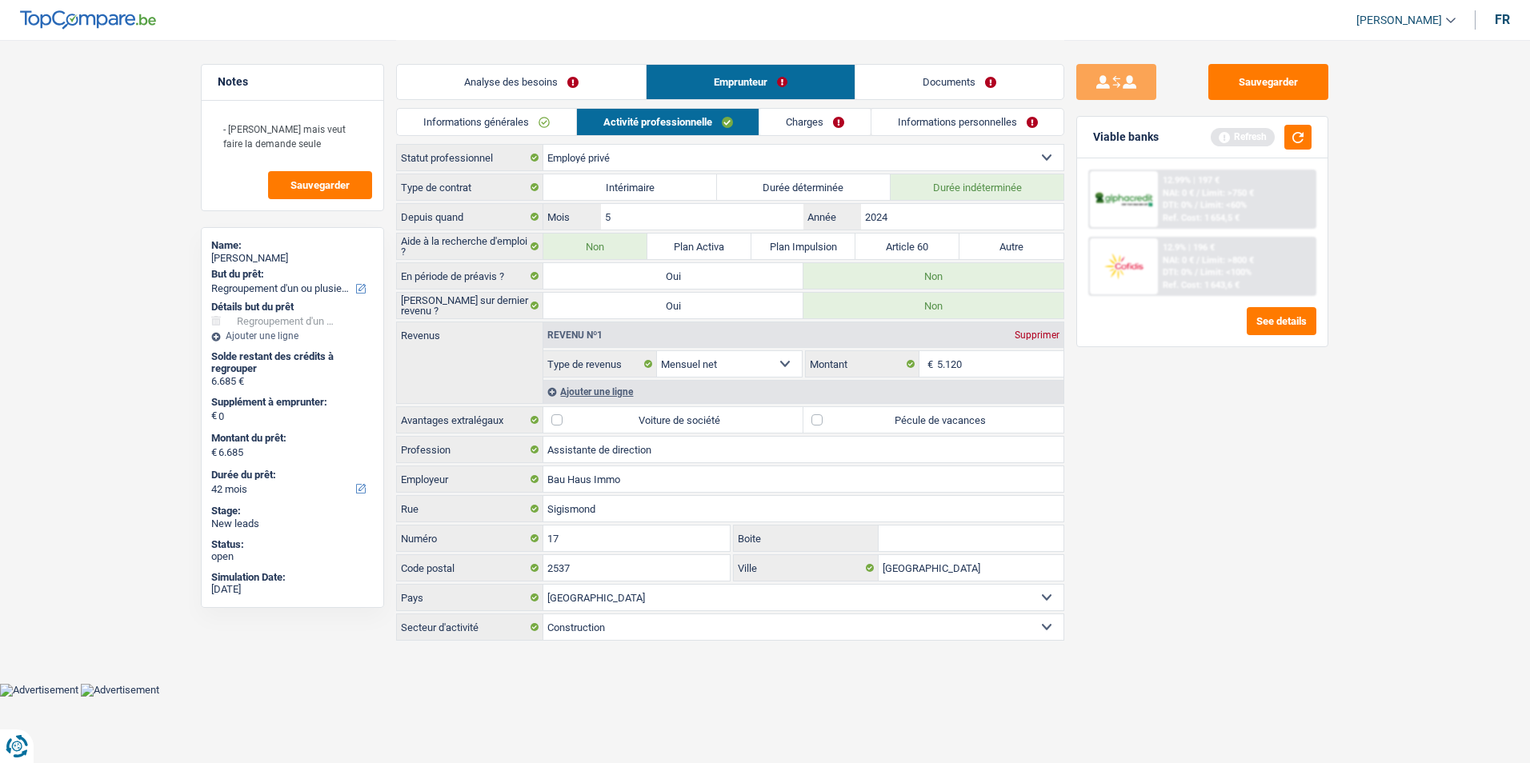
click at [553, 419] on label "Voiture de société" at bounding box center [673, 420] width 260 height 26
click at [553, 419] on input "Voiture de société" at bounding box center [673, 420] width 260 height 26
checkbox input "true"
click at [831, 123] on link "Charges" at bounding box center [814, 122] width 111 height 26
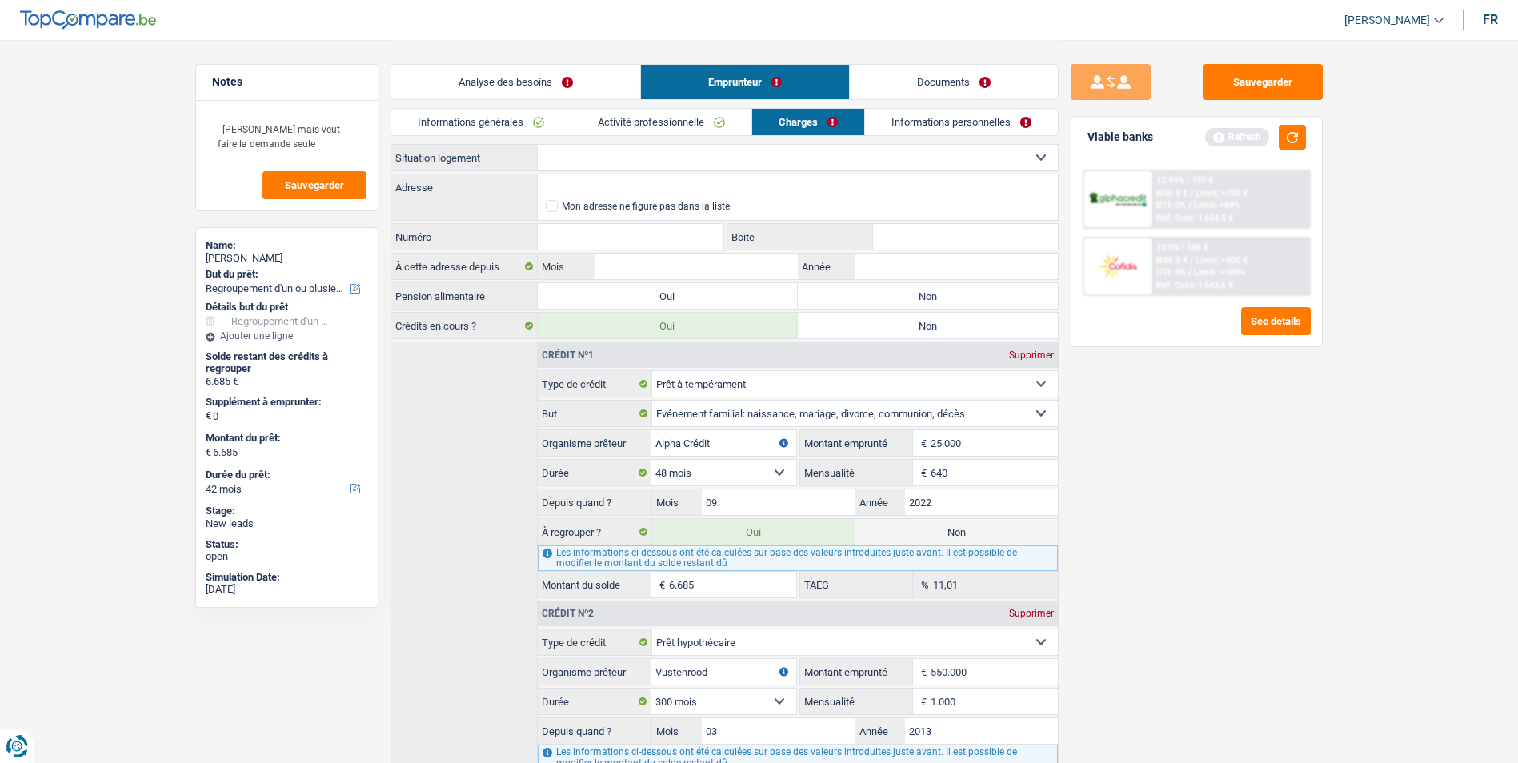
click at [725, 151] on select "Locataire Propriétaire avec prêt hypothécaire Propriétaire sans prêt hypothécai…" at bounding box center [798, 158] width 520 height 26
select select "ownerWithoutMortgage"
click at [538, 145] on select "Locataire Propriétaire avec prêt hypothécaire Propriétaire sans prêt hypothécai…" at bounding box center [798, 158] width 520 height 26
click at [666, 188] on input "Adresse" at bounding box center [798, 187] width 520 height 26
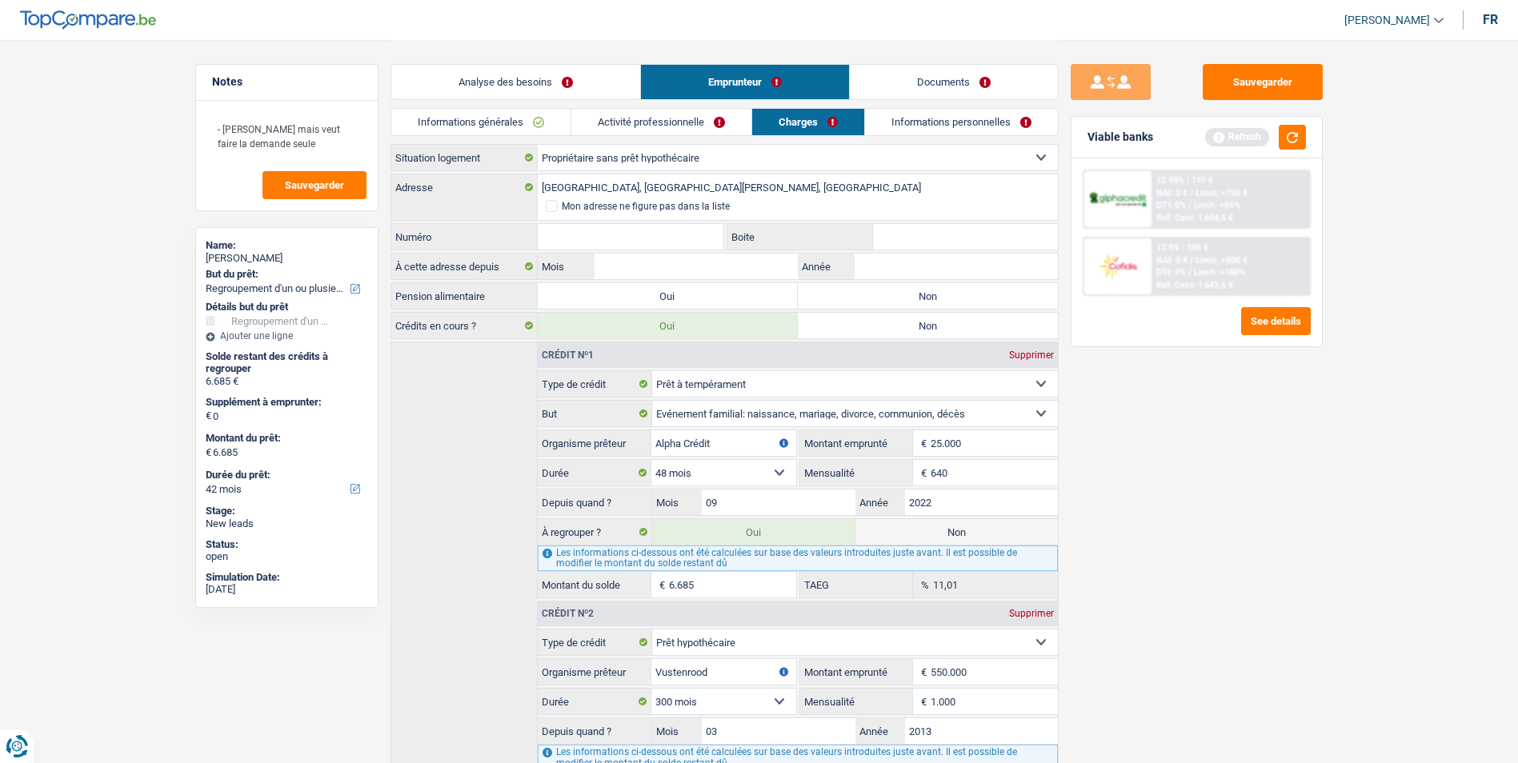
type input "Rue de Bettembourg, 3320, Roeser, LU"
click at [679, 233] on input "Numéro" at bounding box center [631, 237] width 186 height 26
type input "82"
click at [859, 289] on label "Non" at bounding box center [928, 296] width 260 height 26
click at [859, 289] on input "Non" at bounding box center [928, 296] width 260 height 26
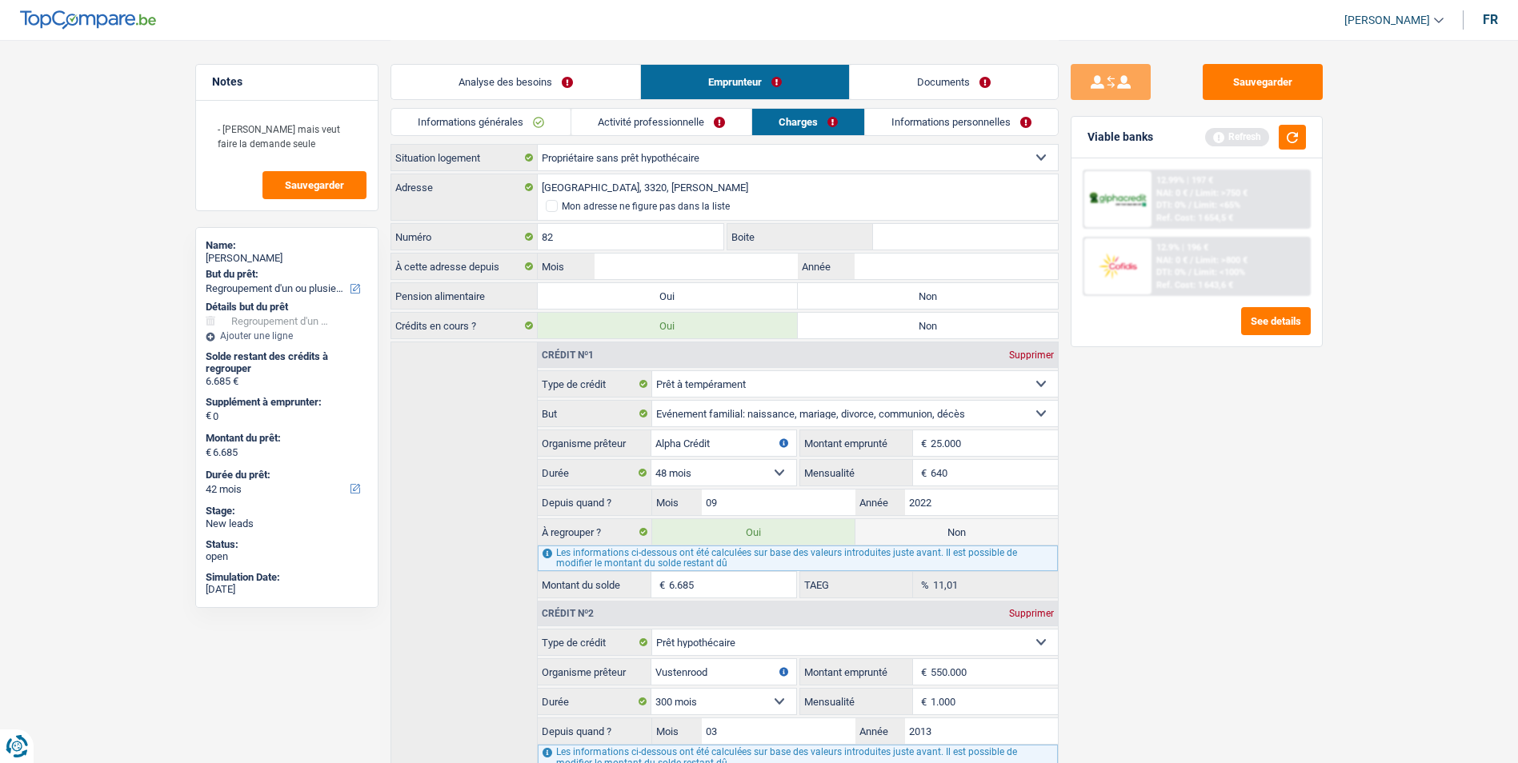
radio input "true"
click at [706, 275] on input "Mois" at bounding box center [696, 267] width 202 height 26
type input "01"
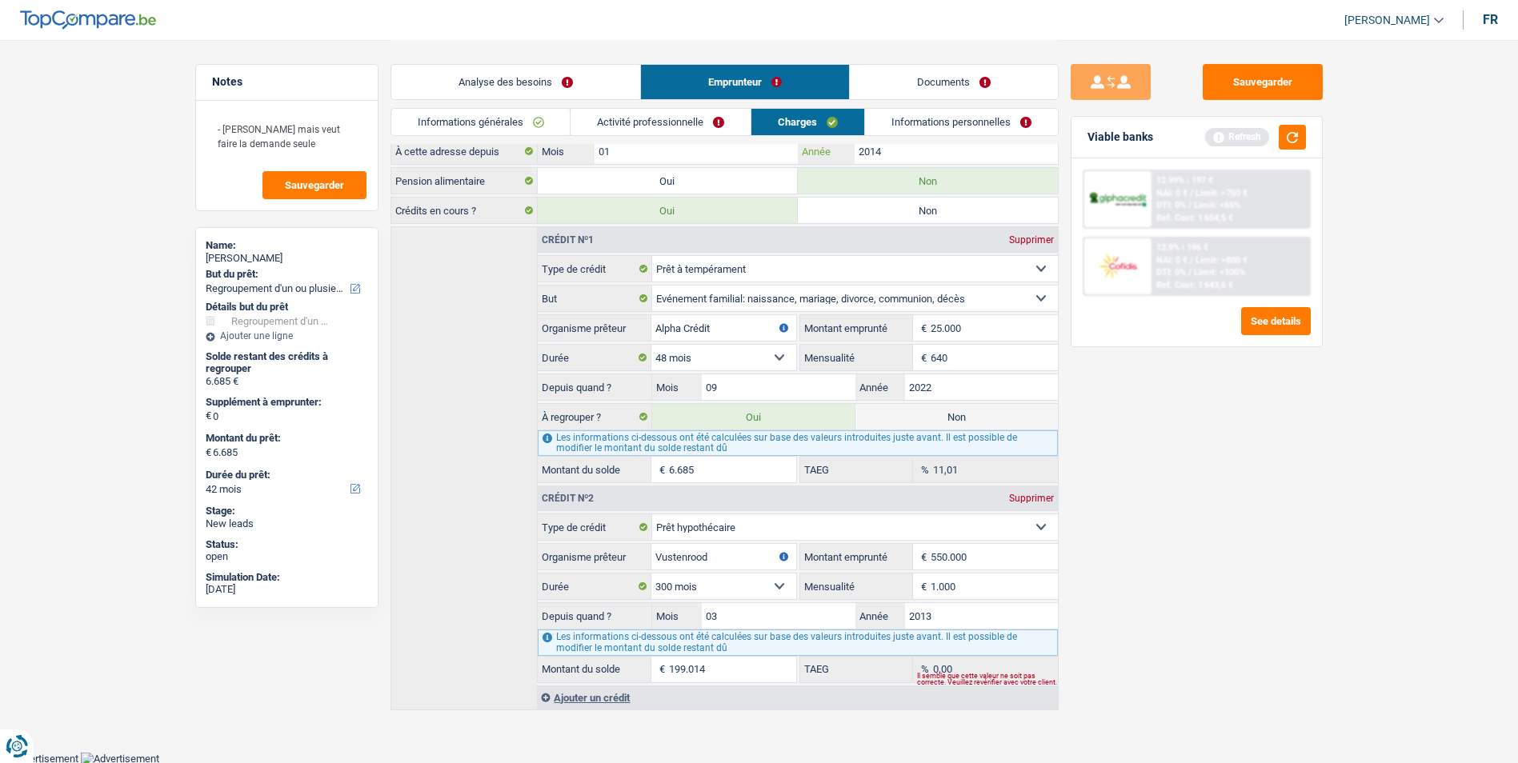
scroll to position [117, 0]
type input "2014"
click at [902, 118] on link "Informations personnelles" at bounding box center [961, 122] width 193 height 26
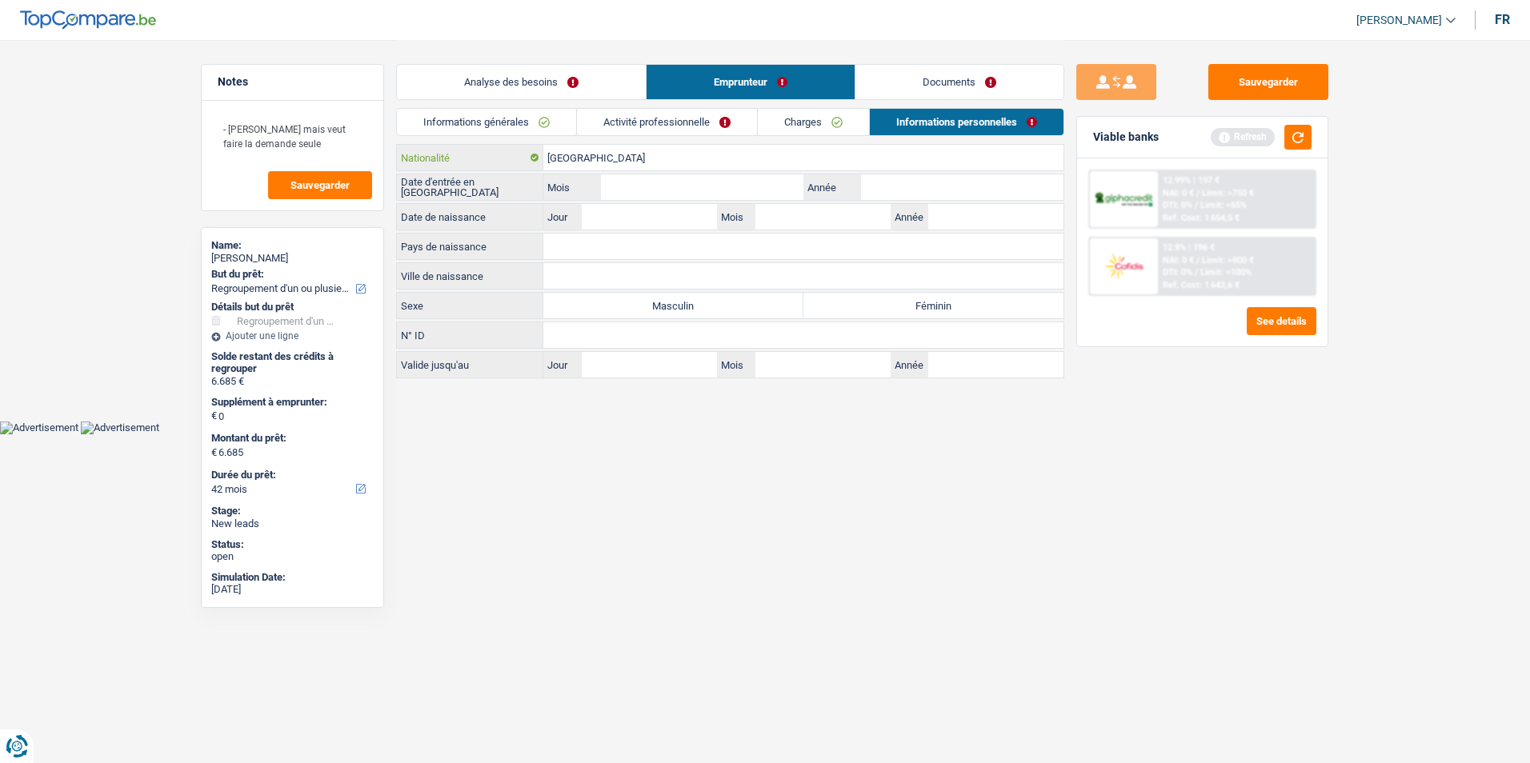
click at [659, 162] on input "[GEOGRAPHIC_DATA]" at bounding box center [803, 158] width 520 height 26
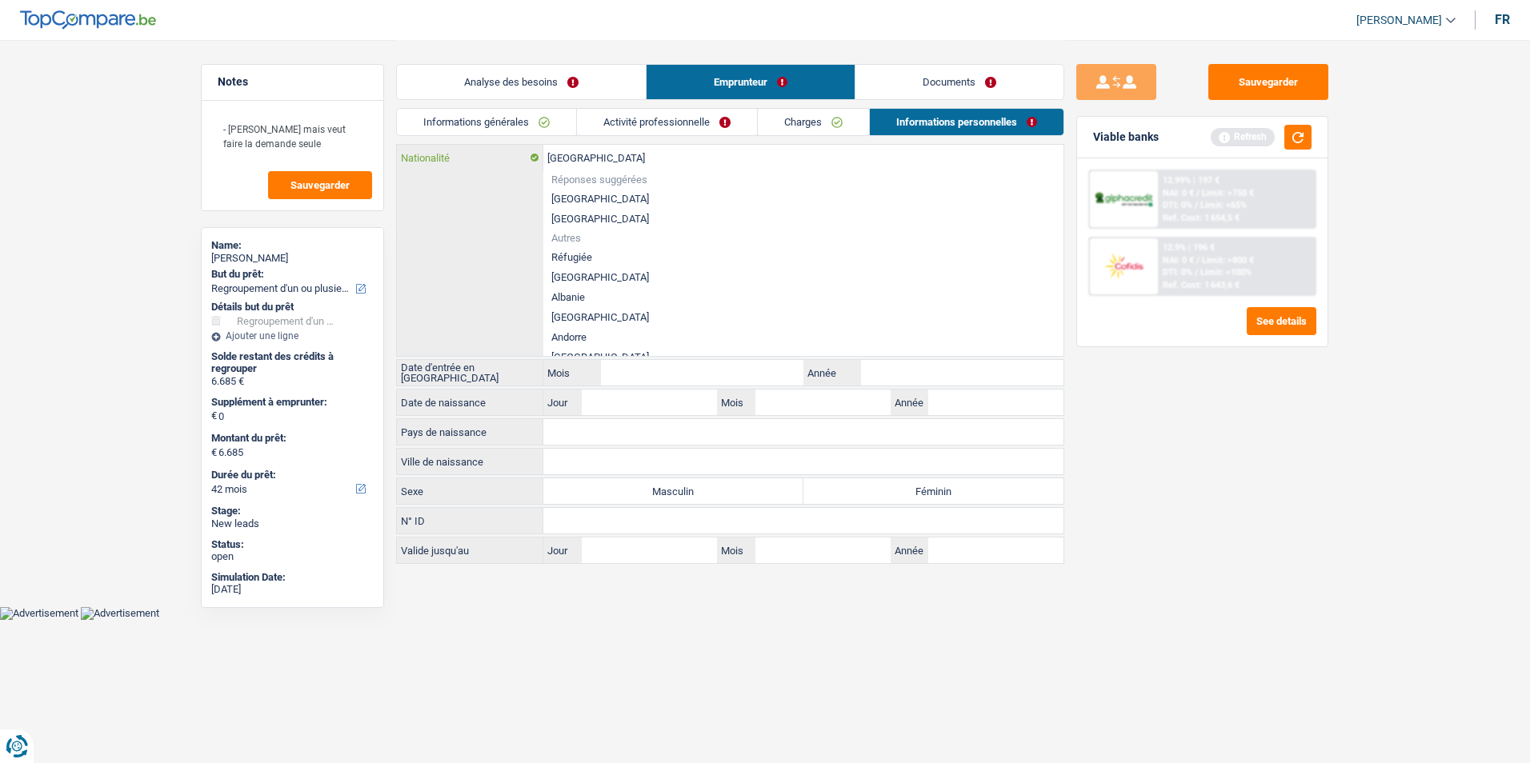
type input "Belgiqu"
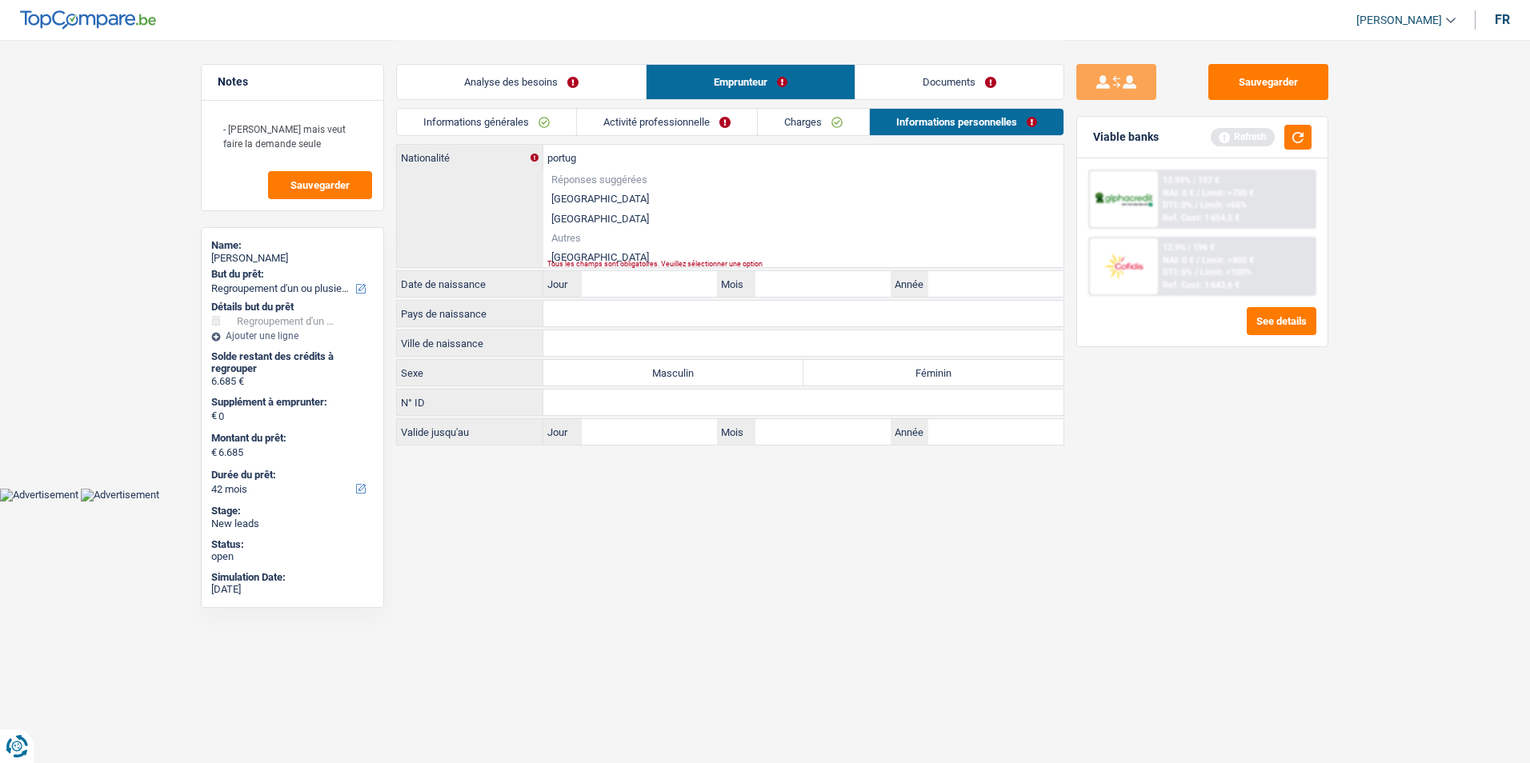
click at [619, 254] on li "[GEOGRAPHIC_DATA]" at bounding box center [803, 257] width 520 height 20
type input "[GEOGRAPHIC_DATA]"
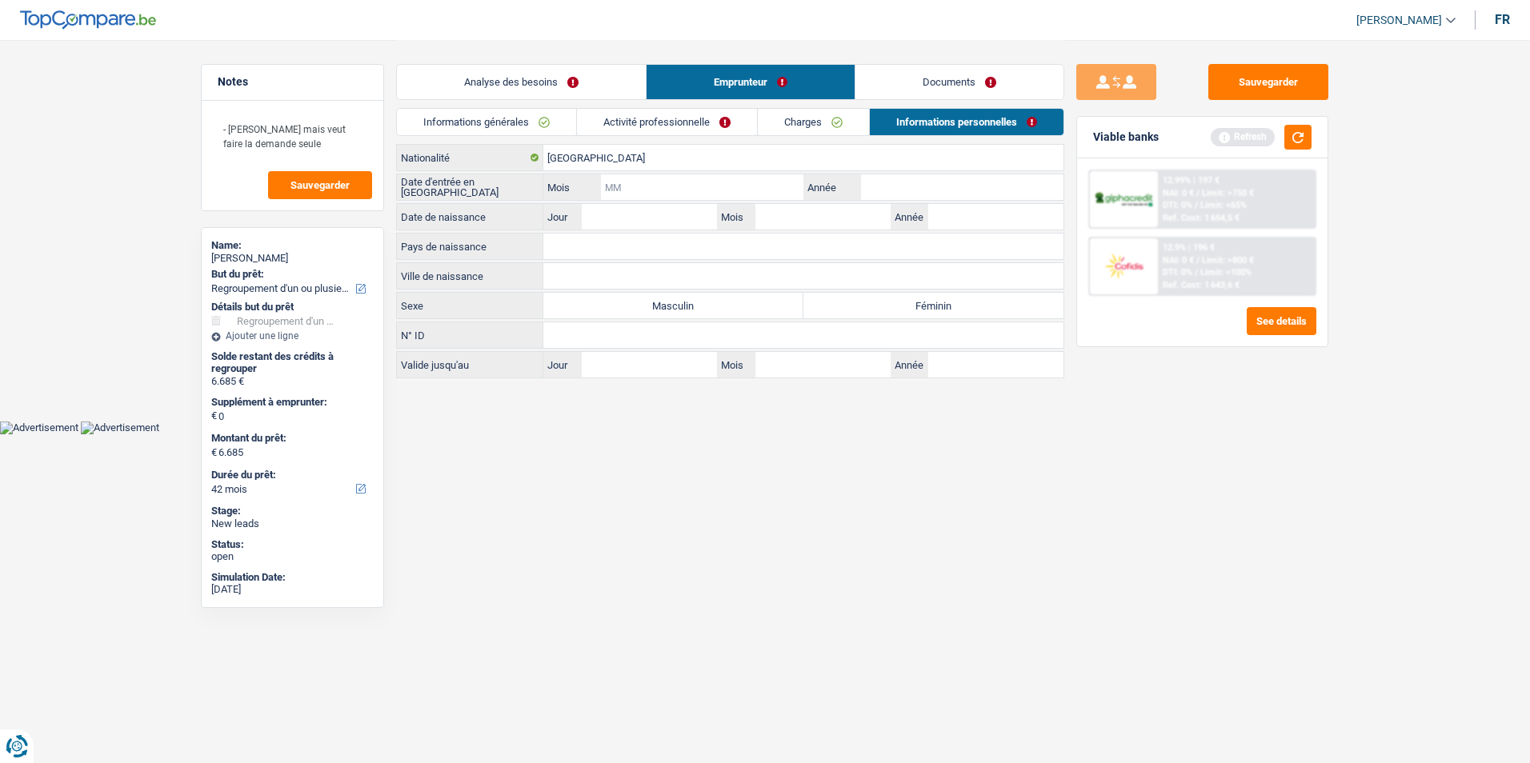
click at [644, 188] on input "Mois" at bounding box center [702, 187] width 202 height 26
click at [684, 130] on link "Activité professionnelle" at bounding box center [667, 122] width 180 height 26
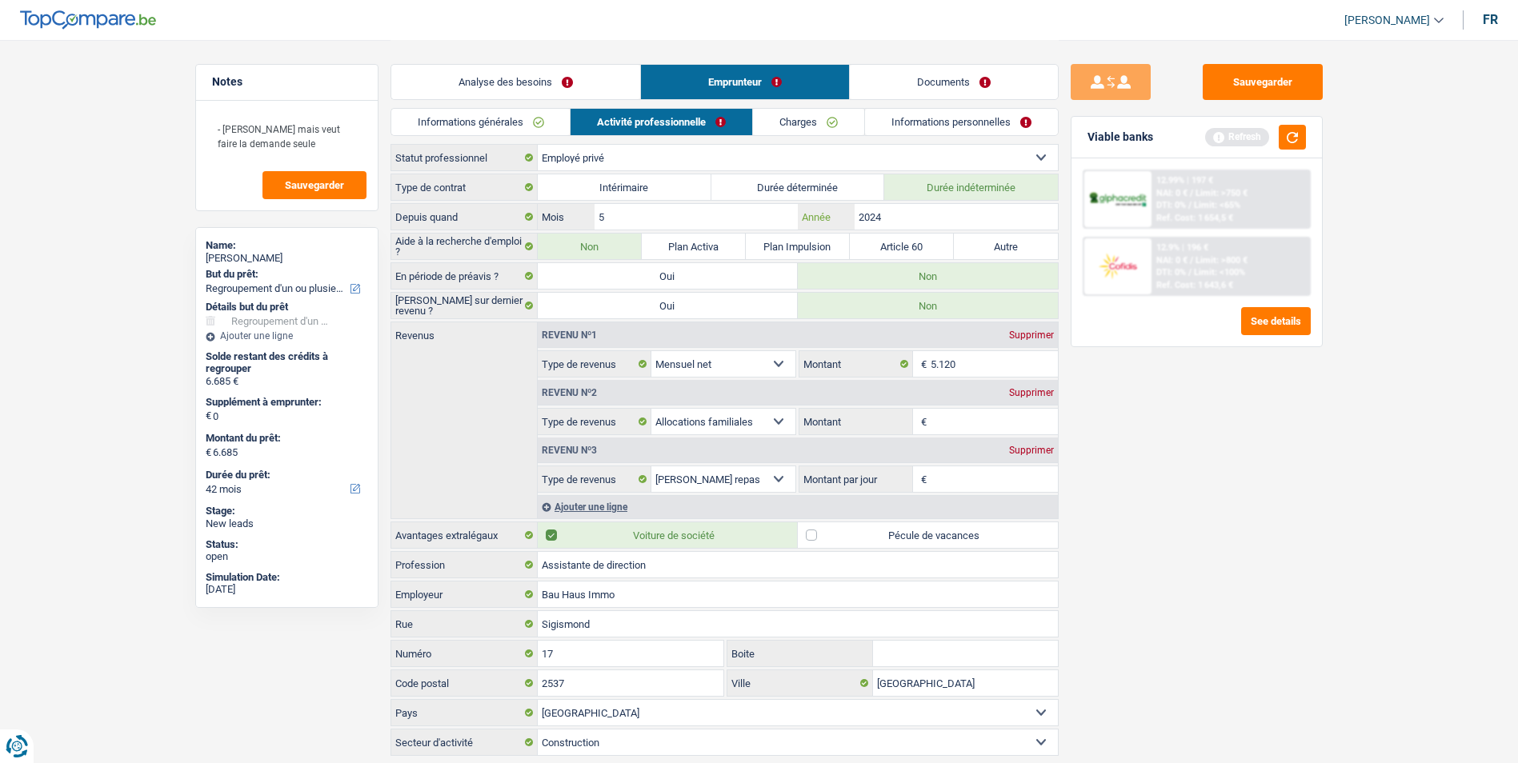
click at [903, 212] on input "2024" at bounding box center [956, 217] width 202 height 26
click at [683, 212] on input "5" at bounding box center [696, 217] width 202 height 26
type input "9"
click at [907, 215] on input "2024" at bounding box center [956, 217] width 202 height 26
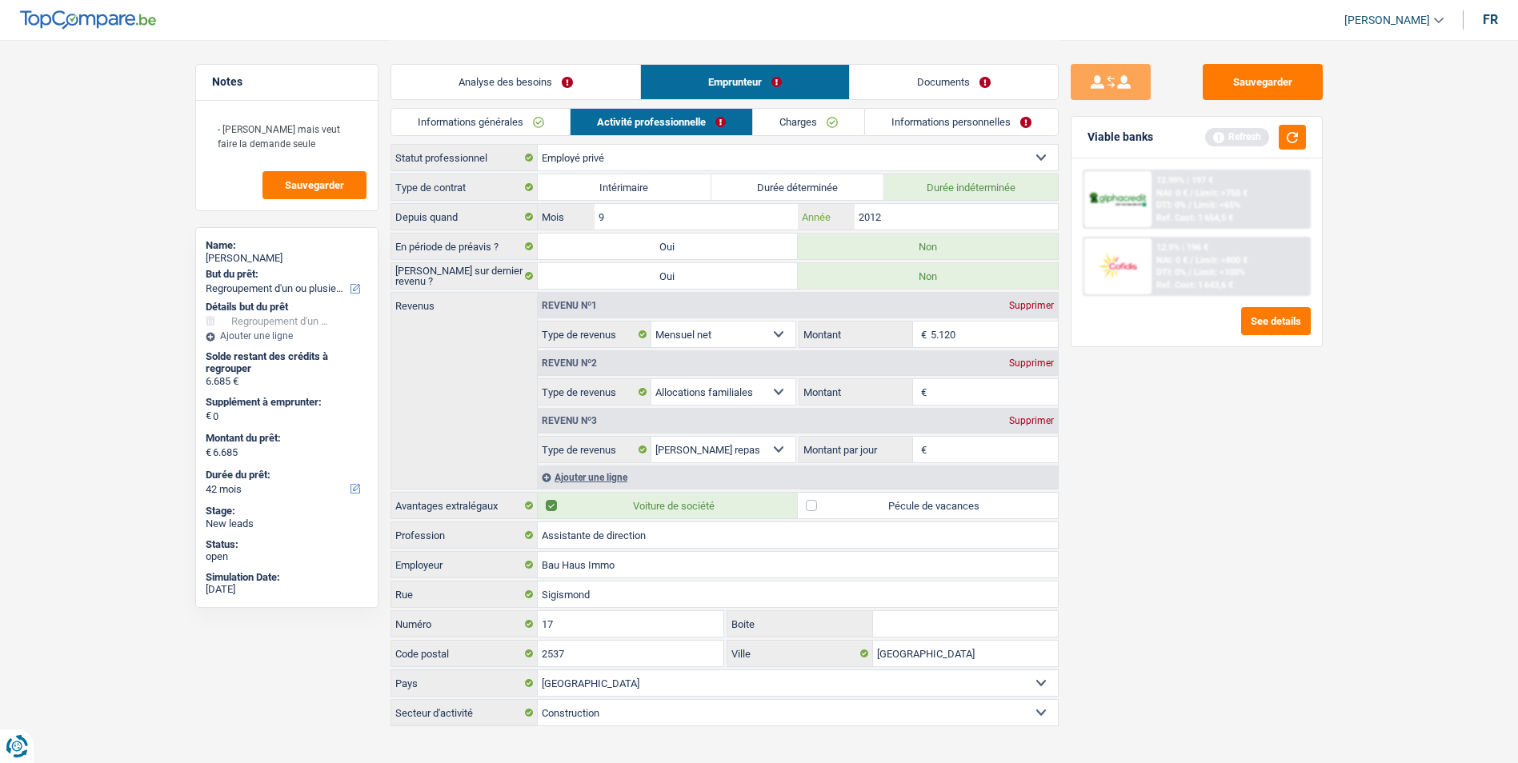
type input "2012"
click at [847, 133] on link "Charges" at bounding box center [808, 122] width 111 height 26
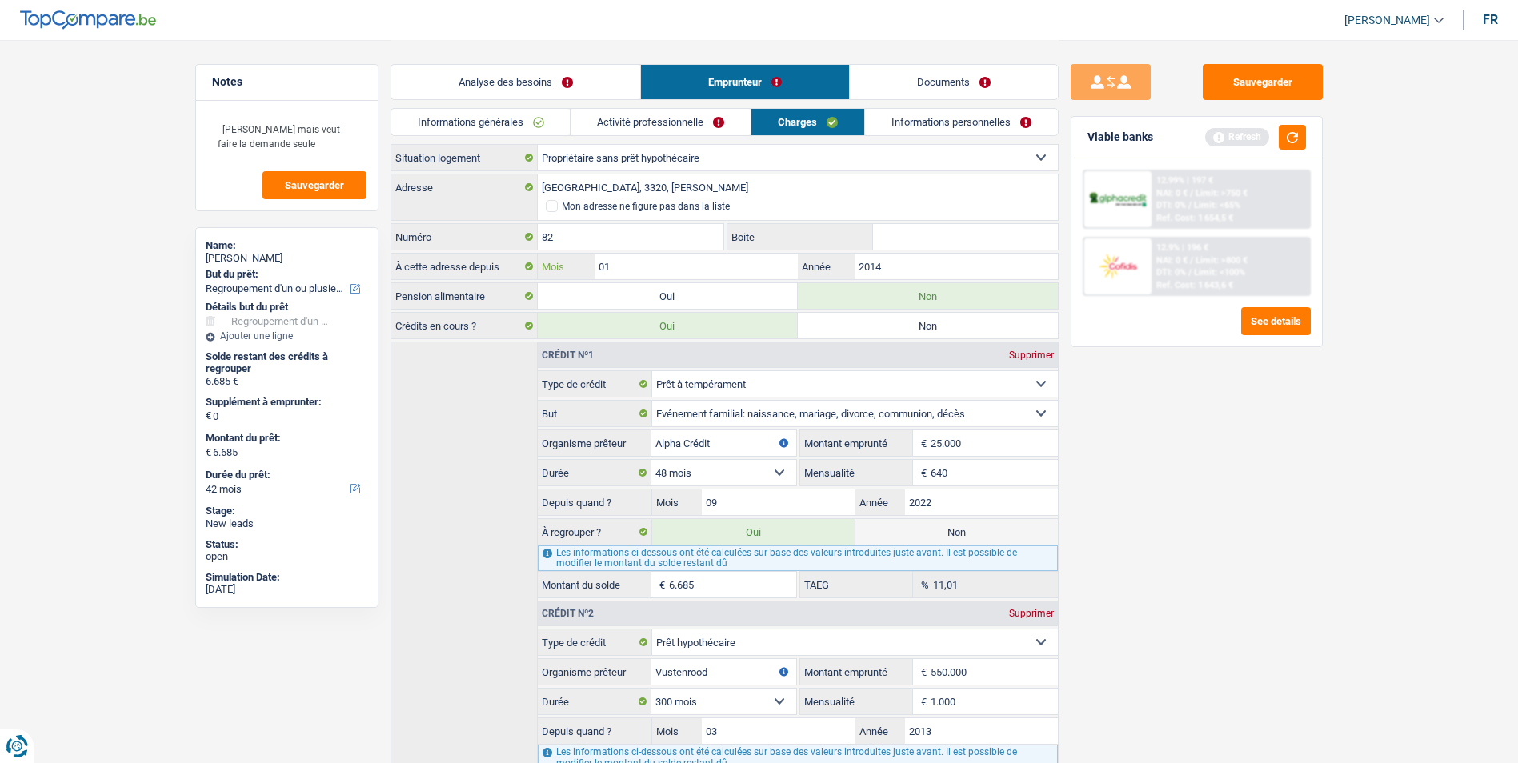
click at [708, 264] on input "01" at bounding box center [696, 267] width 202 height 26
click at [974, 129] on link "Informations personnelles" at bounding box center [961, 122] width 193 height 26
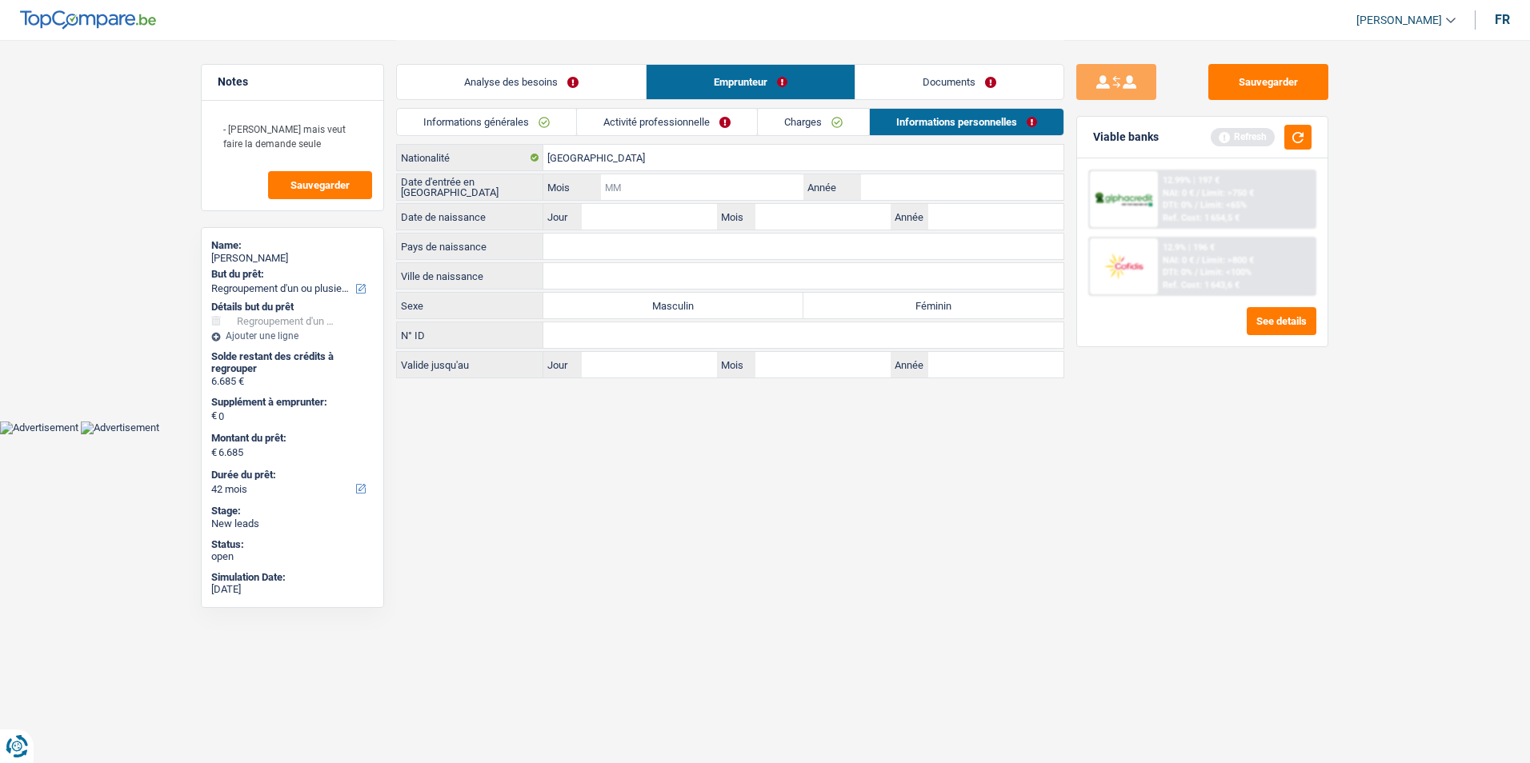
click at [683, 175] on input "Mois" at bounding box center [702, 187] width 202 height 26
type input "09"
type input "2012"
click at [644, 207] on input "Jour" at bounding box center [649, 217] width 135 height 26
type input "20"
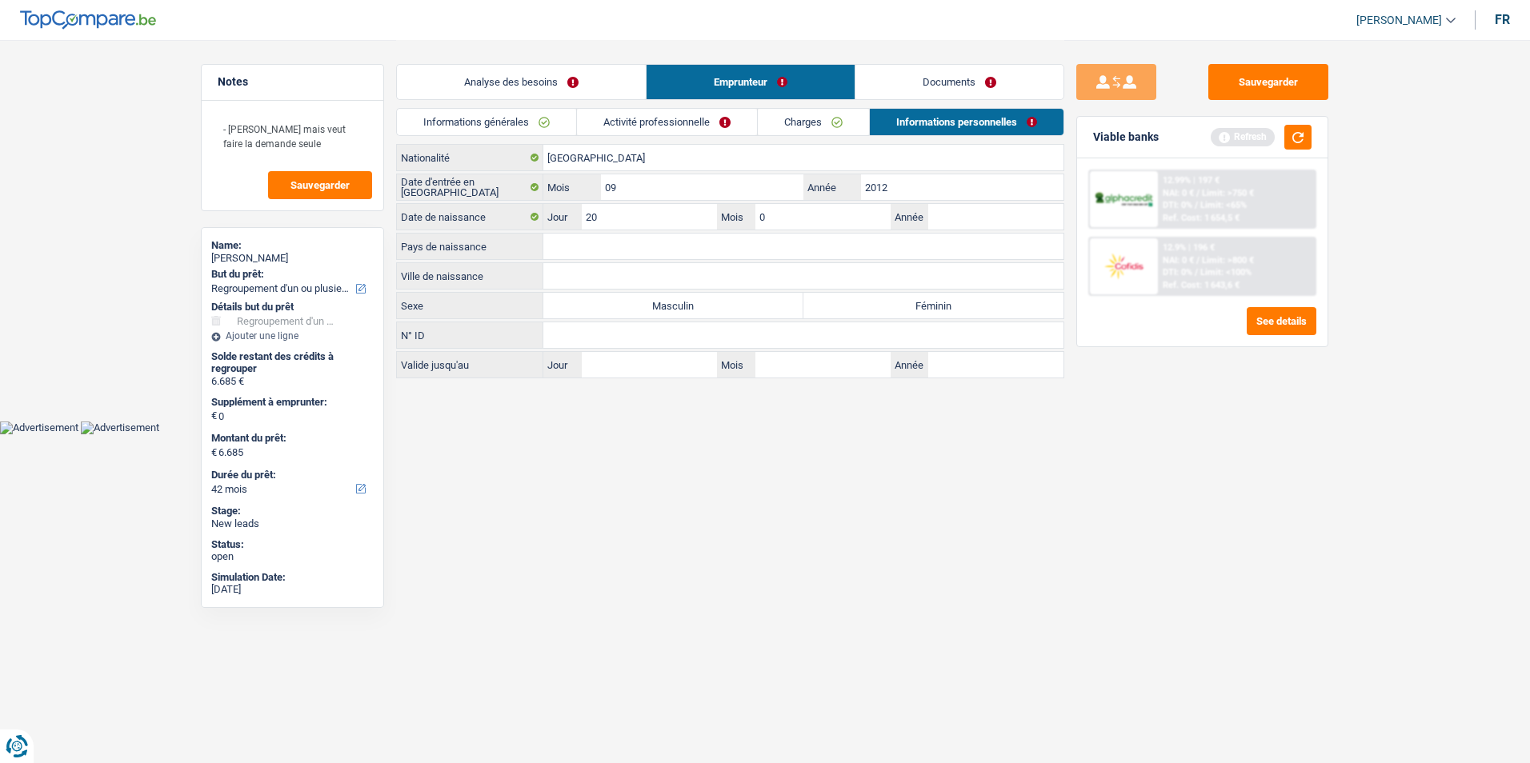
type input "07"
type input "1970"
click at [629, 241] on input "Pays de naissance" at bounding box center [803, 247] width 520 height 26
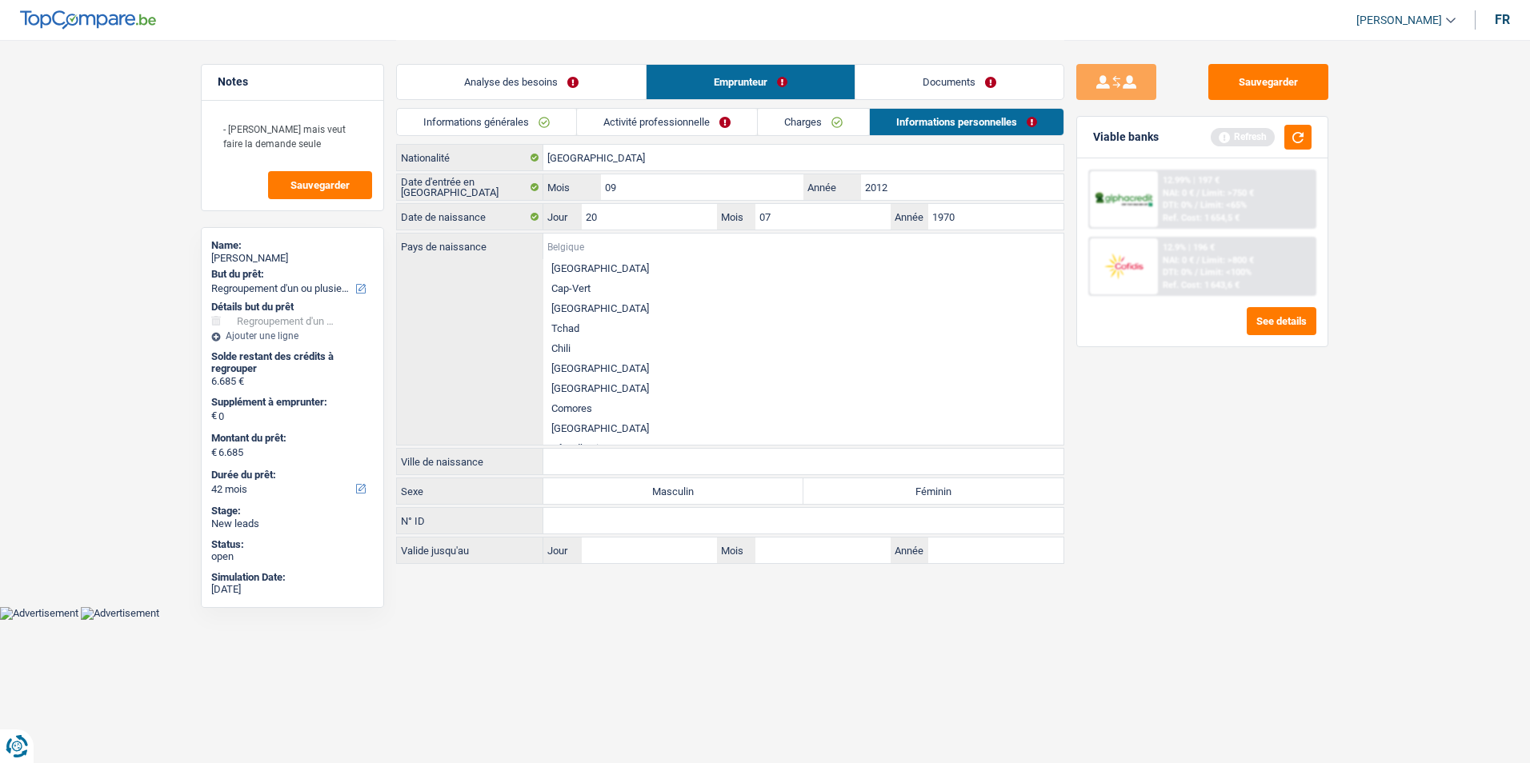
scroll to position [720, 0]
type input "P"
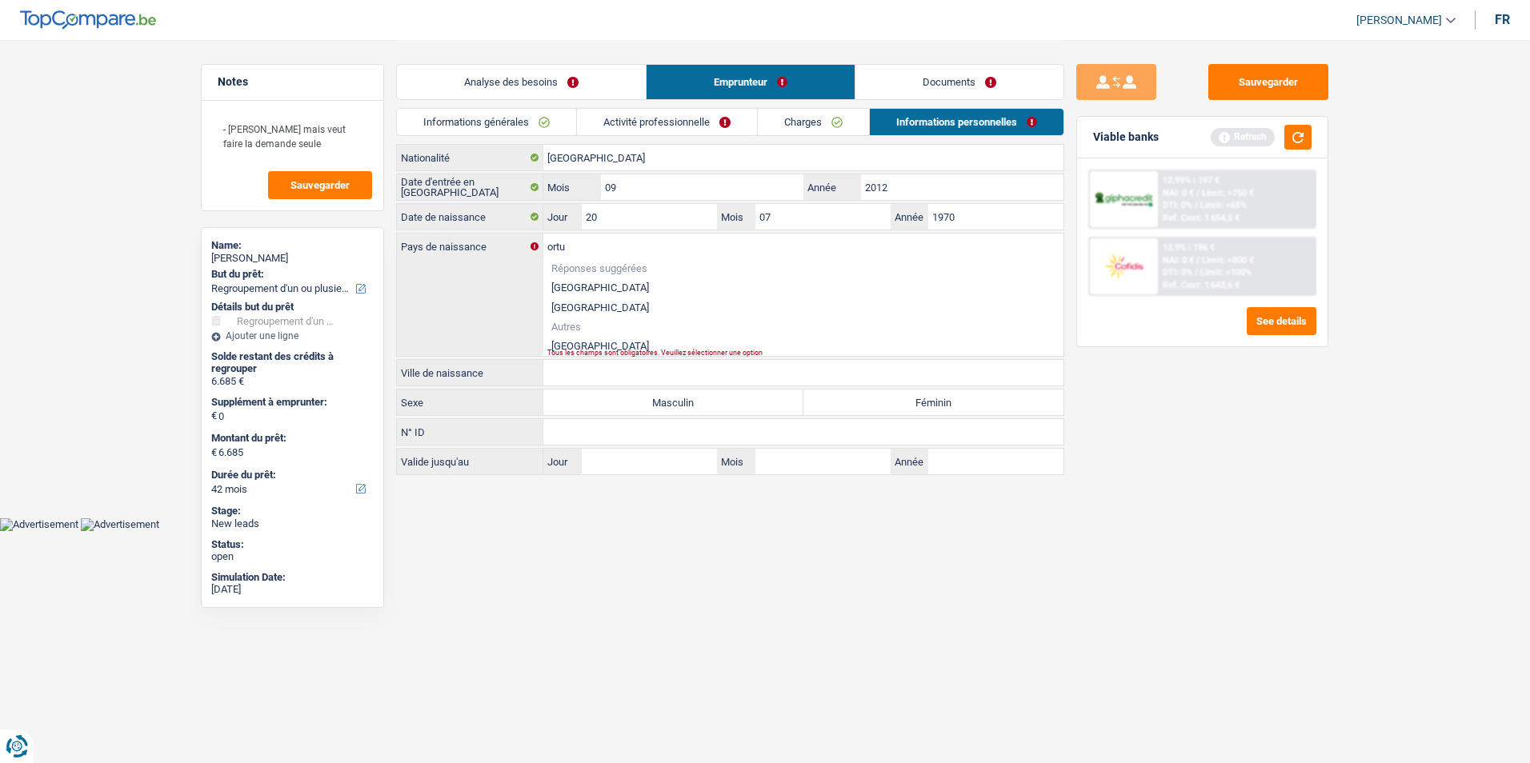
click at [578, 347] on li "[GEOGRAPHIC_DATA]" at bounding box center [803, 346] width 520 height 20
type input "[GEOGRAPHIC_DATA]"
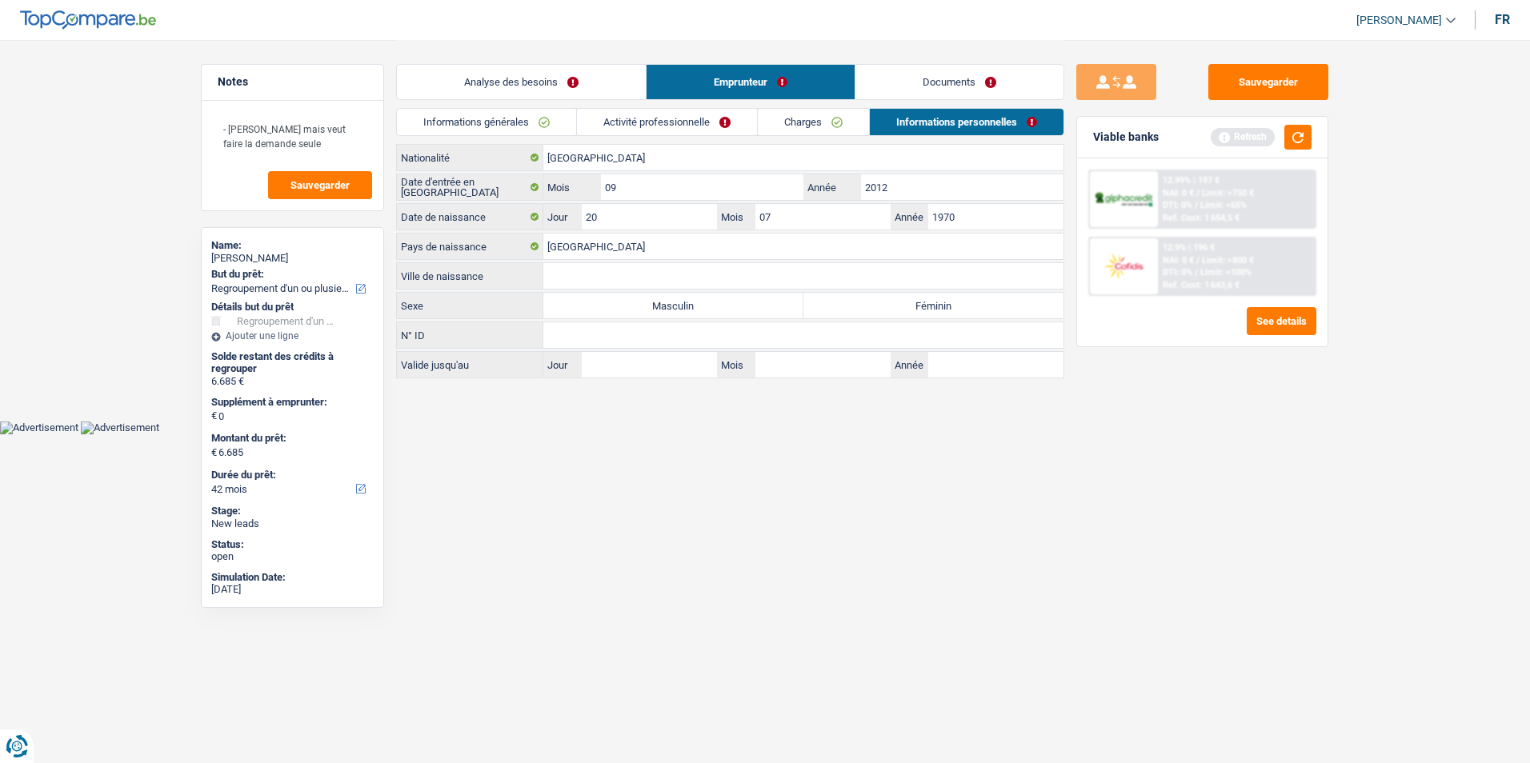
click at [612, 271] on input "Ville de naissance" at bounding box center [803, 276] width 520 height 26
click at [595, 278] on input "Castellobranco" at bounding box center [803, 276] width 520 height 26
type input "Castellobranco"
click at [843, 299] on label "Féminin" at bounding box center [933, 306] width 260 height 26
click at [843, 299] on input "Féminin" at bounding box center [933, 306] width 260 height 26
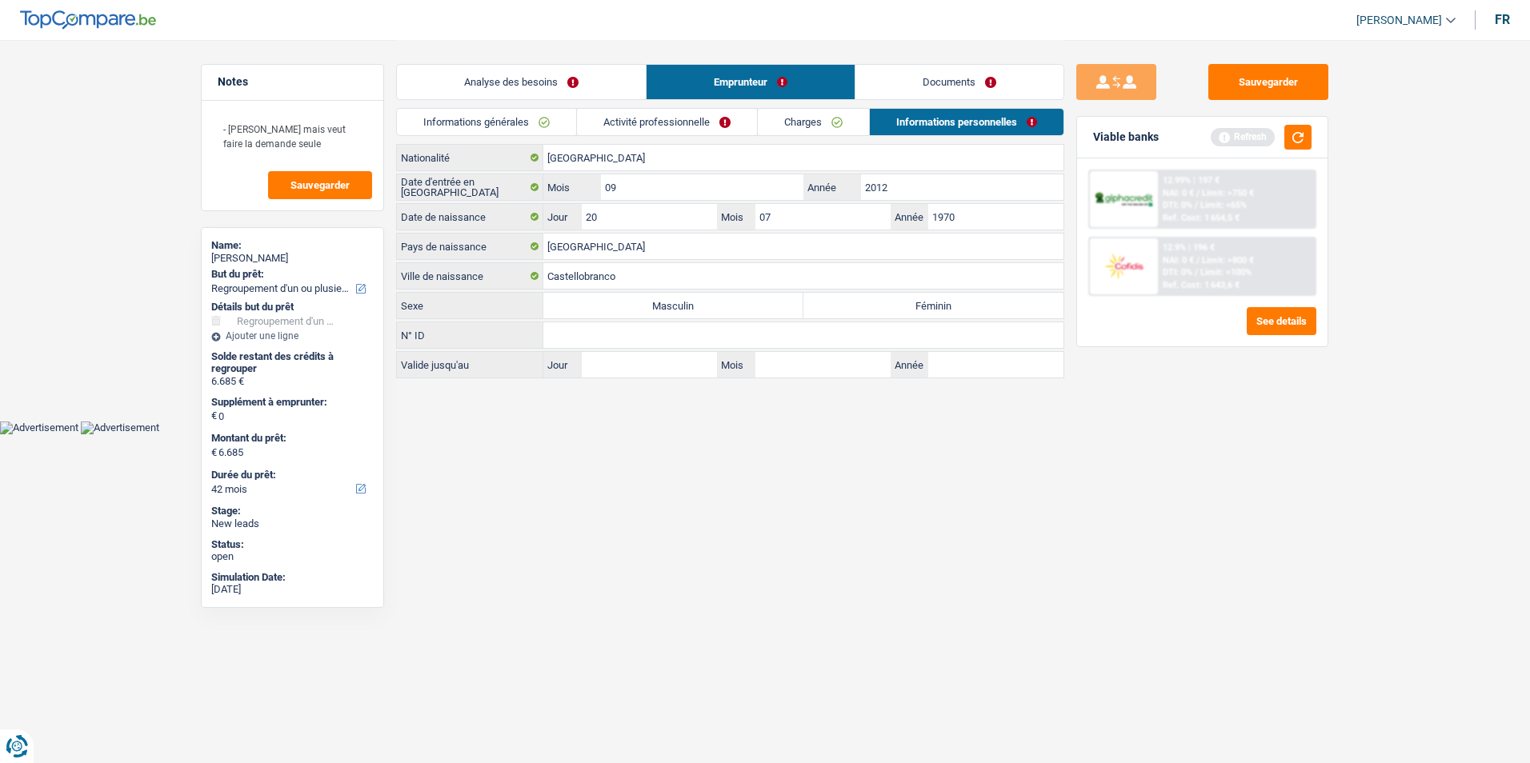
radio input "true"
drag, startPoint x: 704, startPoint y: 126, endPoint x: 744, endPoint y: 117, distance: 41.1
click at [704, 126] on link "Activité professionnelle" at bounding box center [667, 122] width 180 height 26
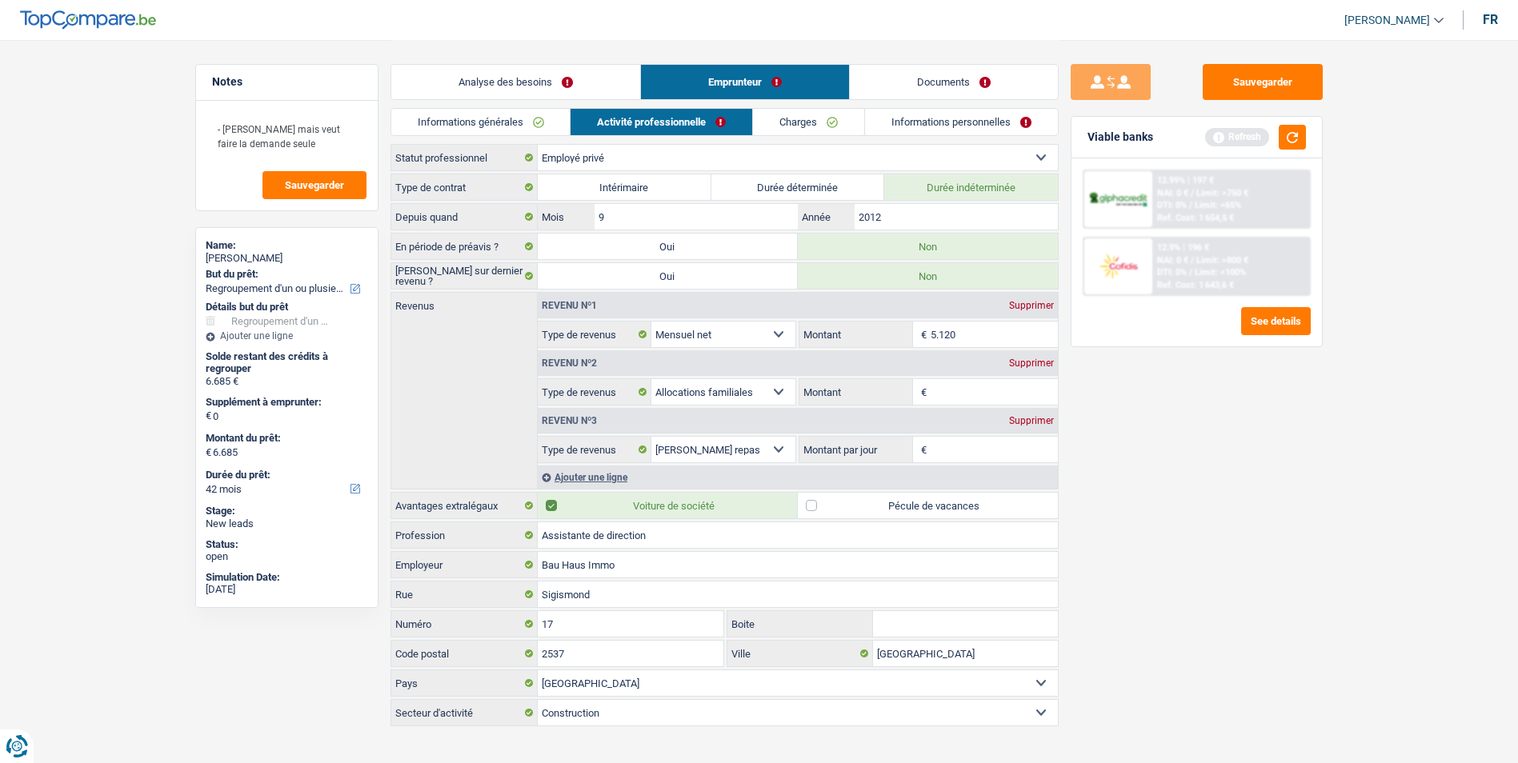
click at [942, 86] on link "Documents" at bounding box center [954, 82] width 208 height 34
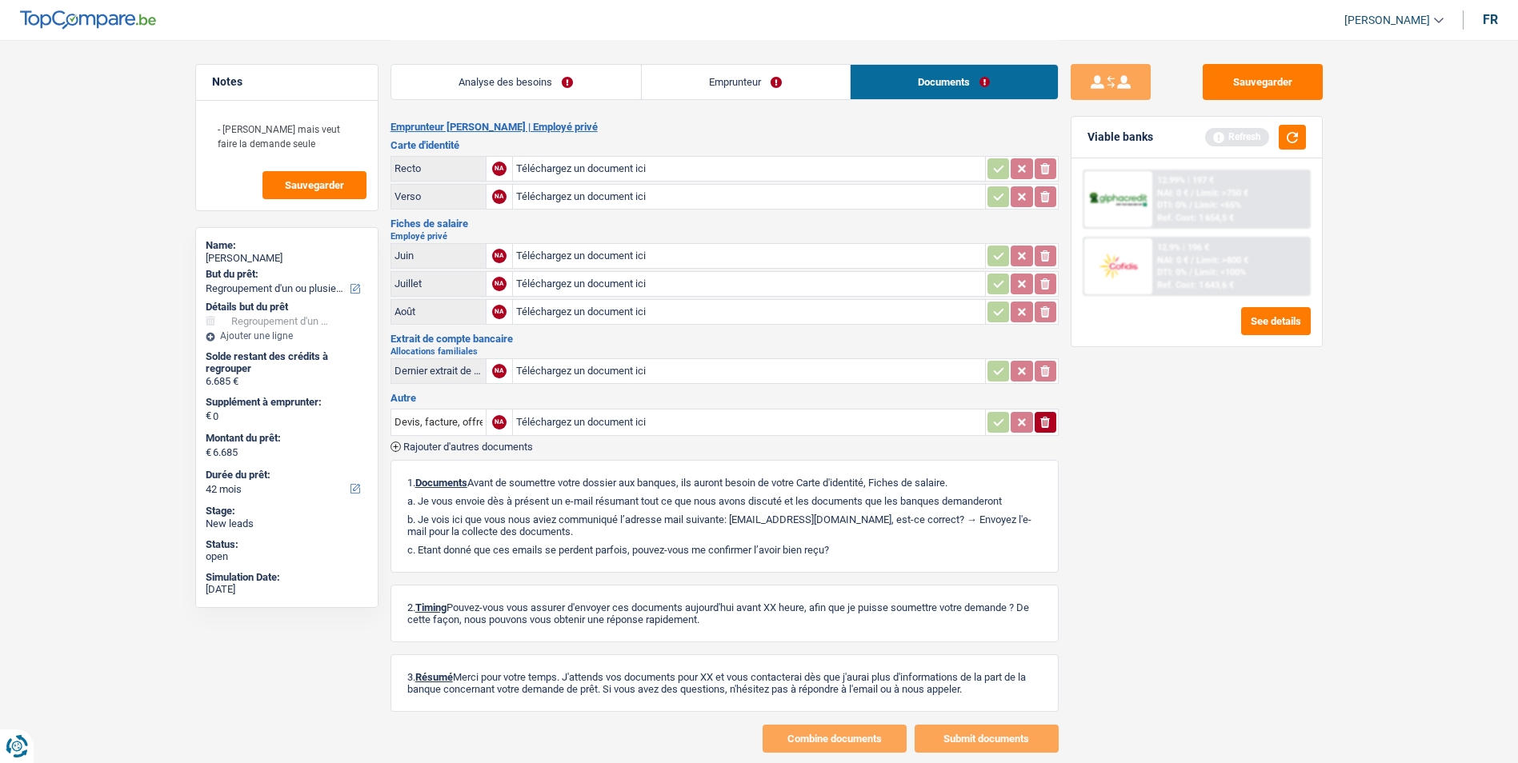
click at [592, 83] on link "Analyse des besoins" at bounding box center [516, 82] width 250 height 34
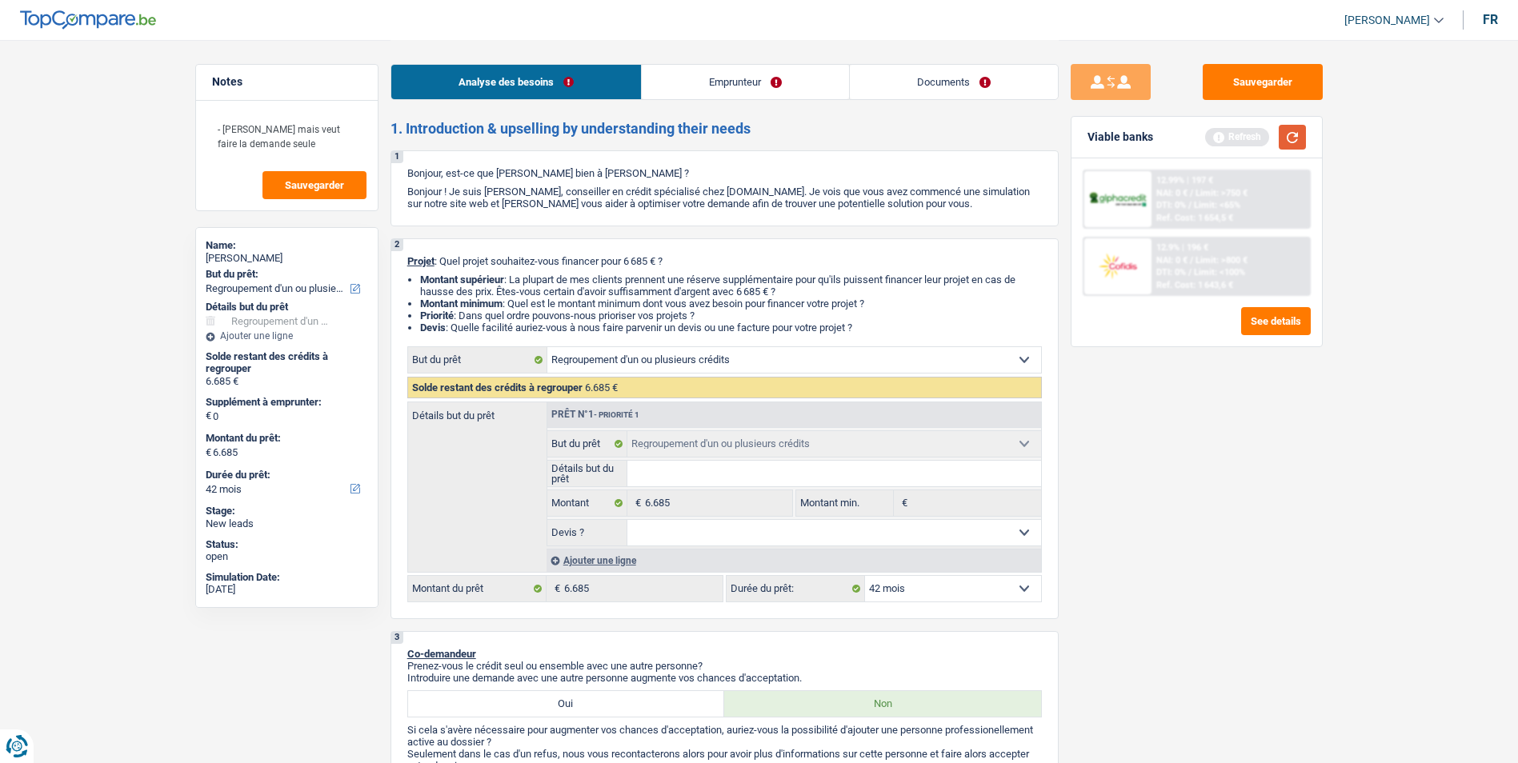
click at [1291, 134] on button "button" at bounding box center [1292, 137] width 27 height 25
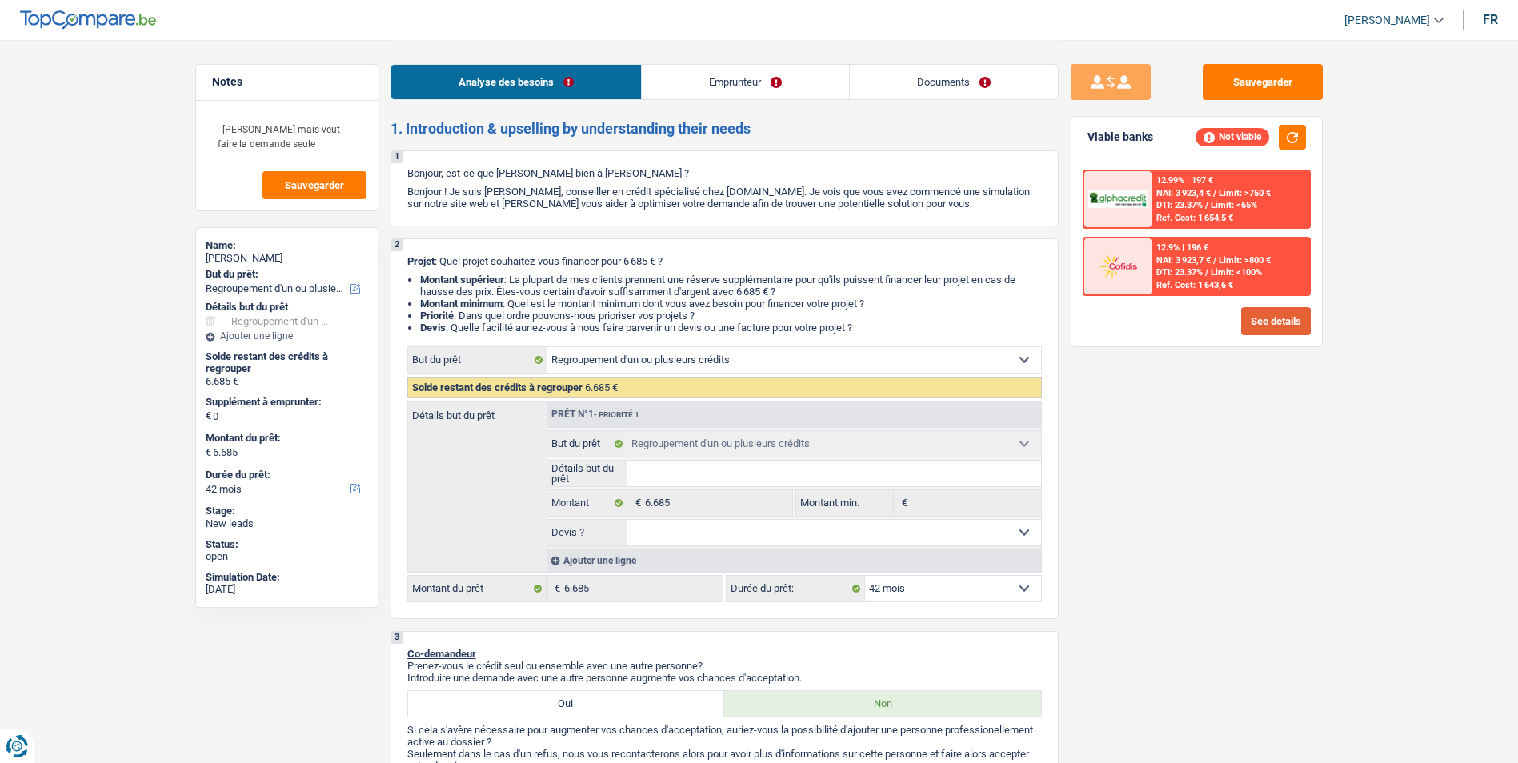
click at [1266, 324] on button "See details" at bounding box center [1276, 321] width 70 height 28
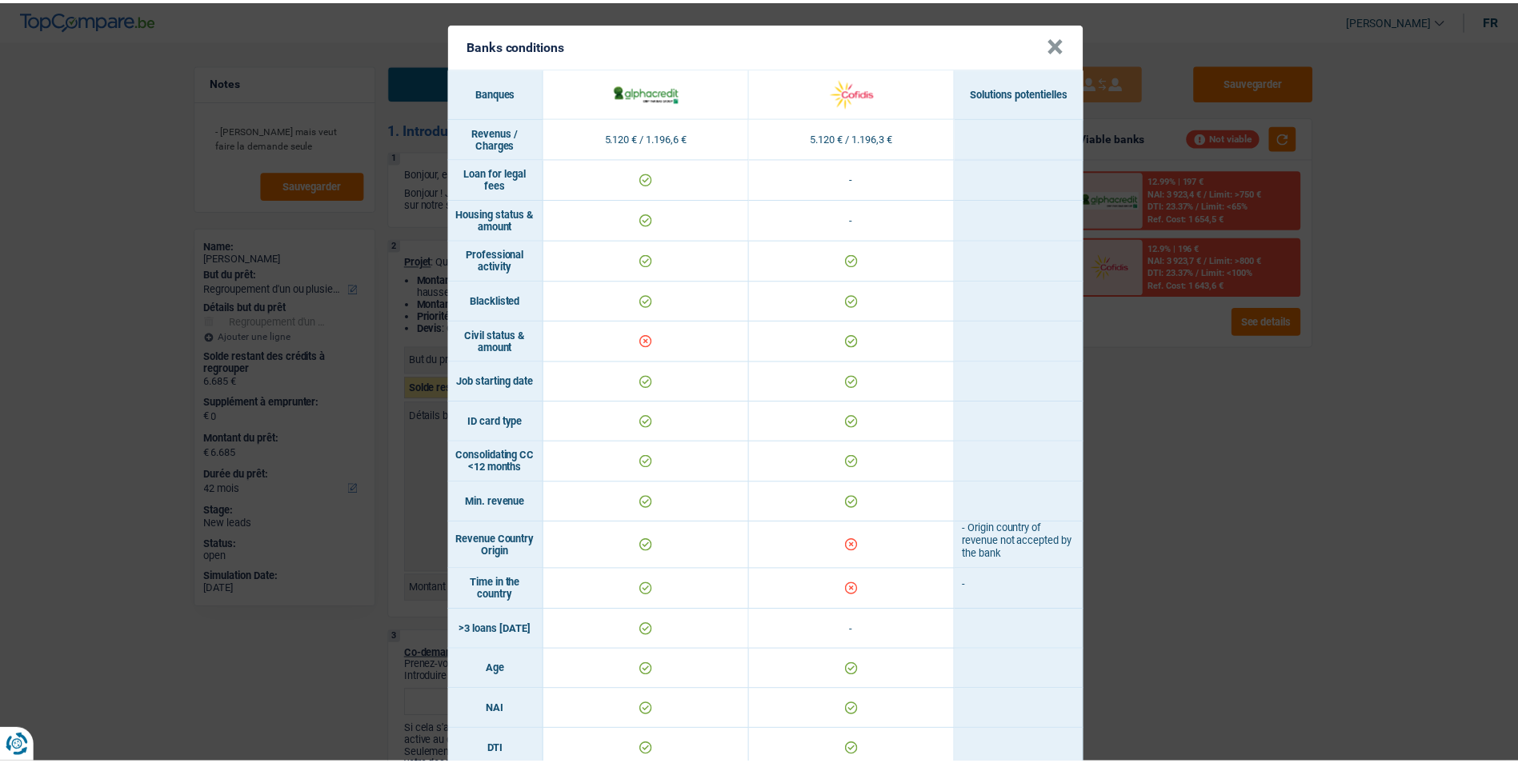
scroll to position [80, 0]
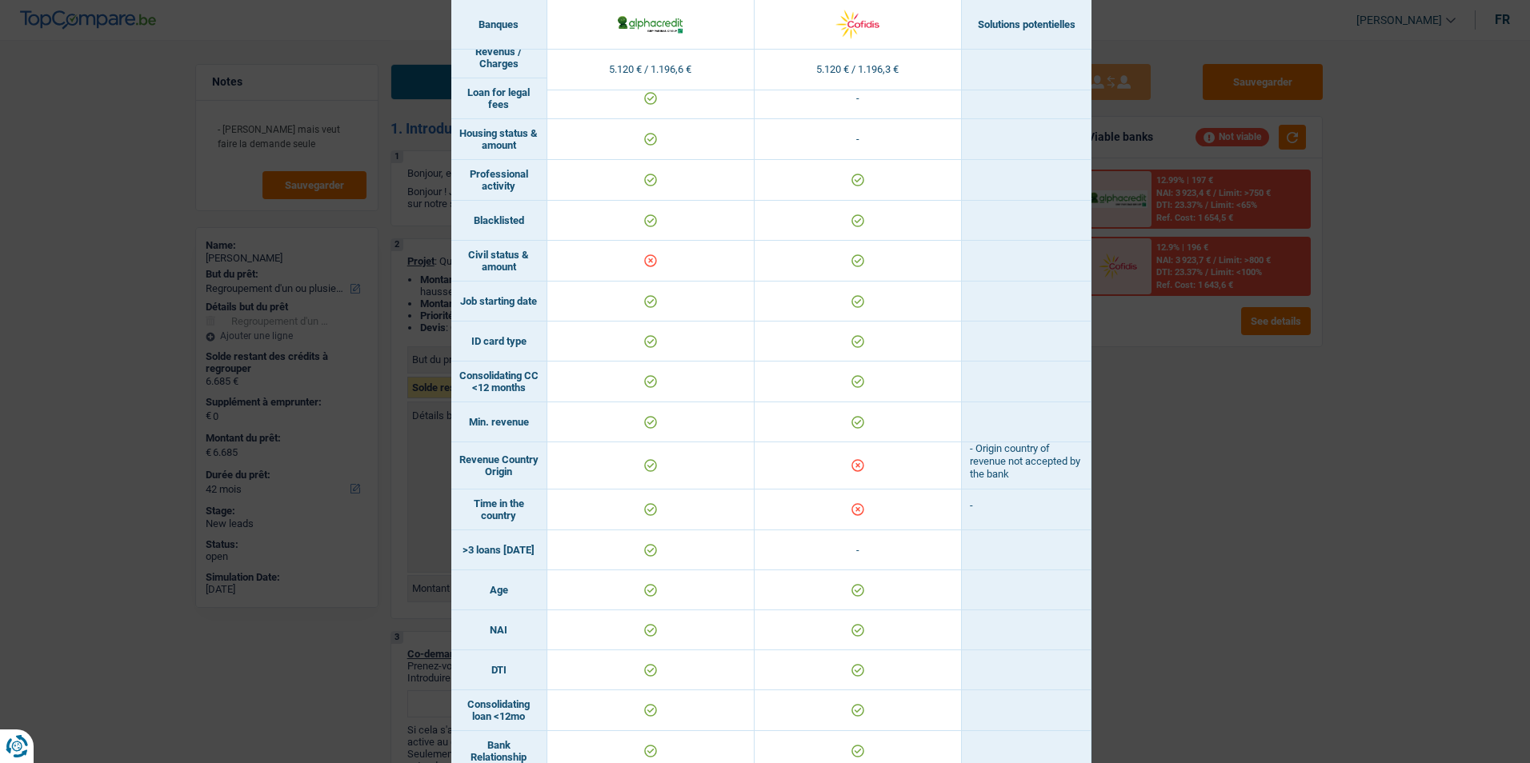
click at [1136, 379] on div "Banks conditions × Banques Solutions potentielles Revenus / Charges 5.120 € / 1…" at bounding box center [765, 381] width 1530 height 763
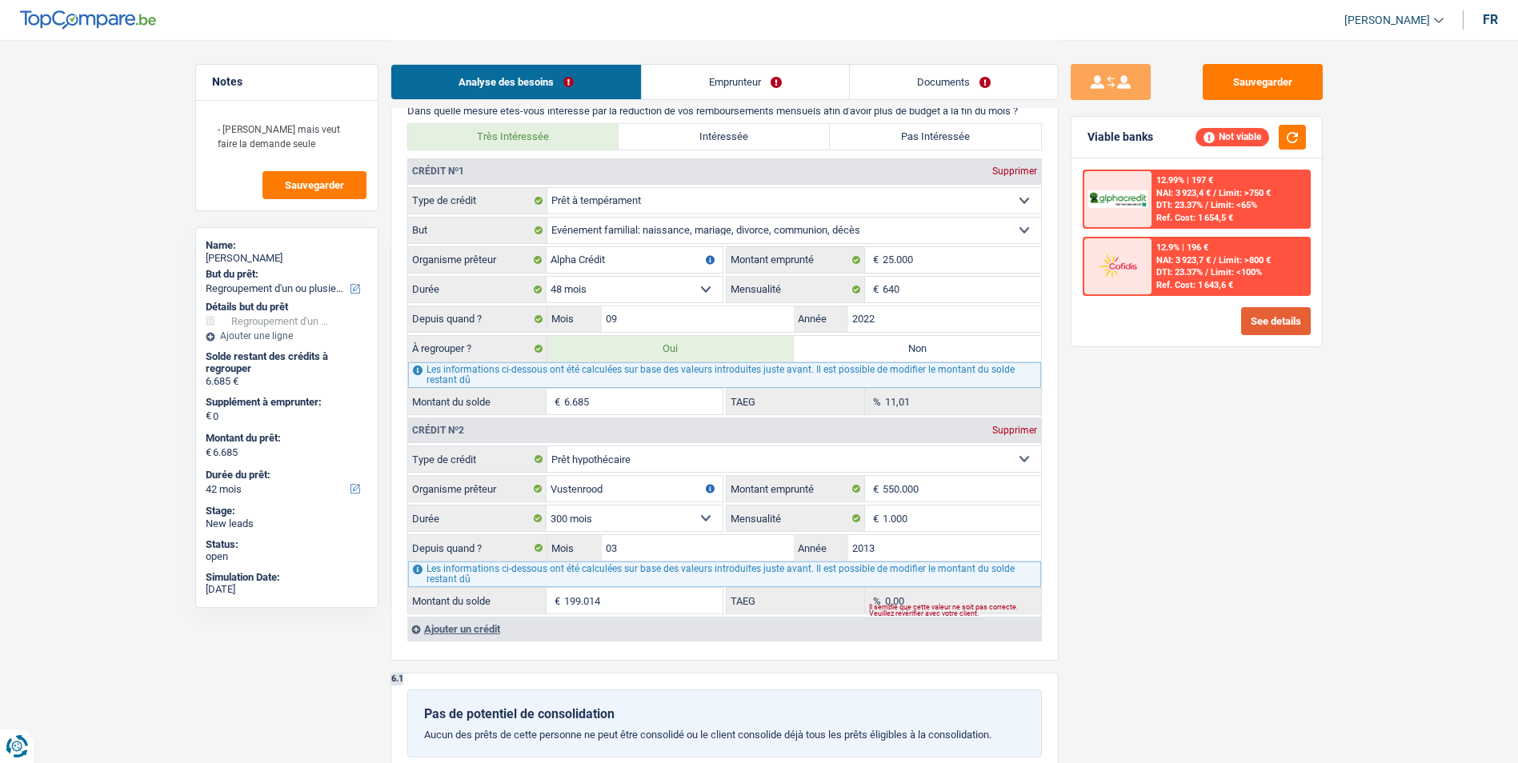
scroll to position [1440, 0]
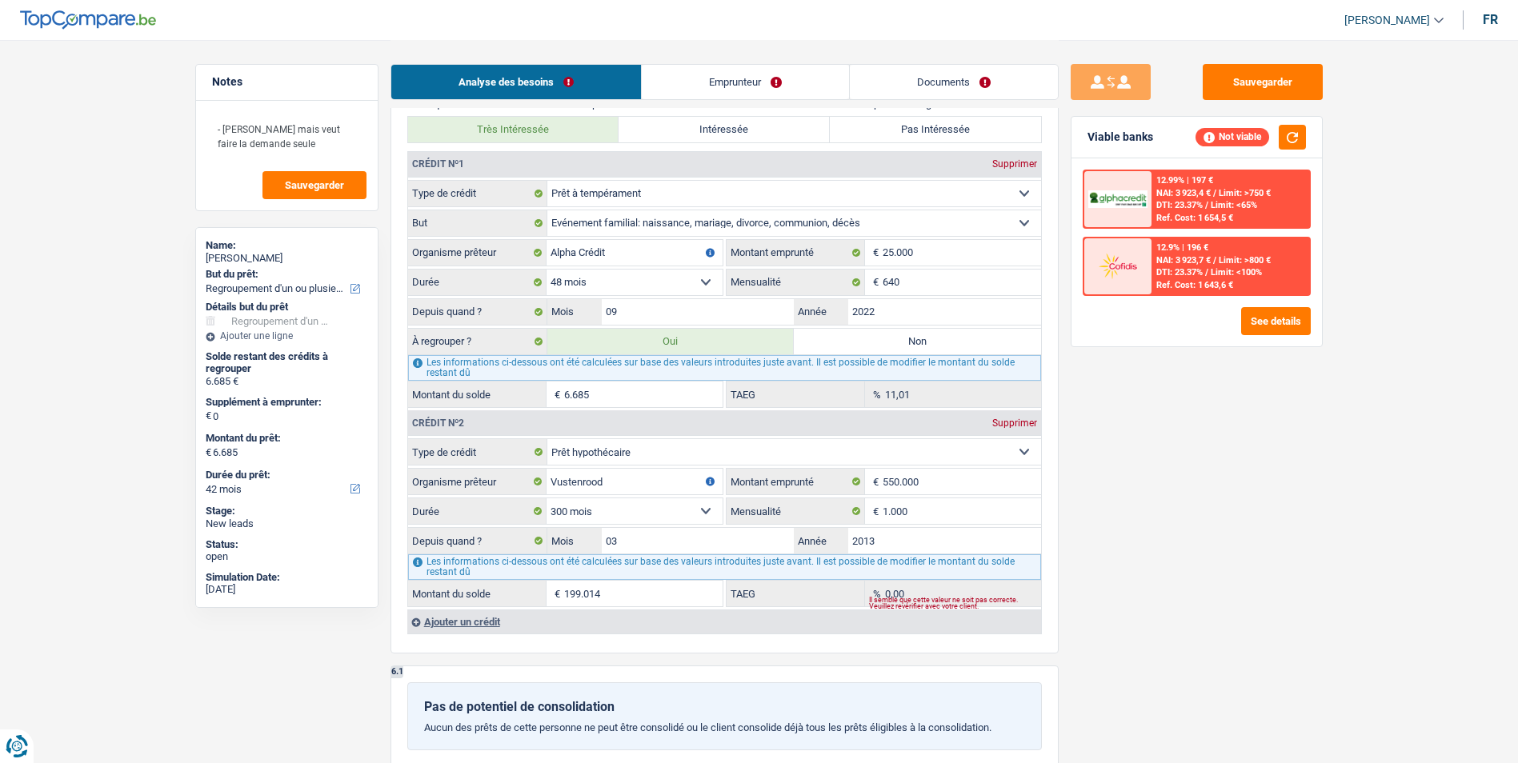
click at [854, 344] on label "Non" at bounding box center [917, 342] width 247 height 26
click at [854, 344] on input "Non" at bounding box center [917, 342] width 247 height 26
radio input "true"
select select
select select "24"
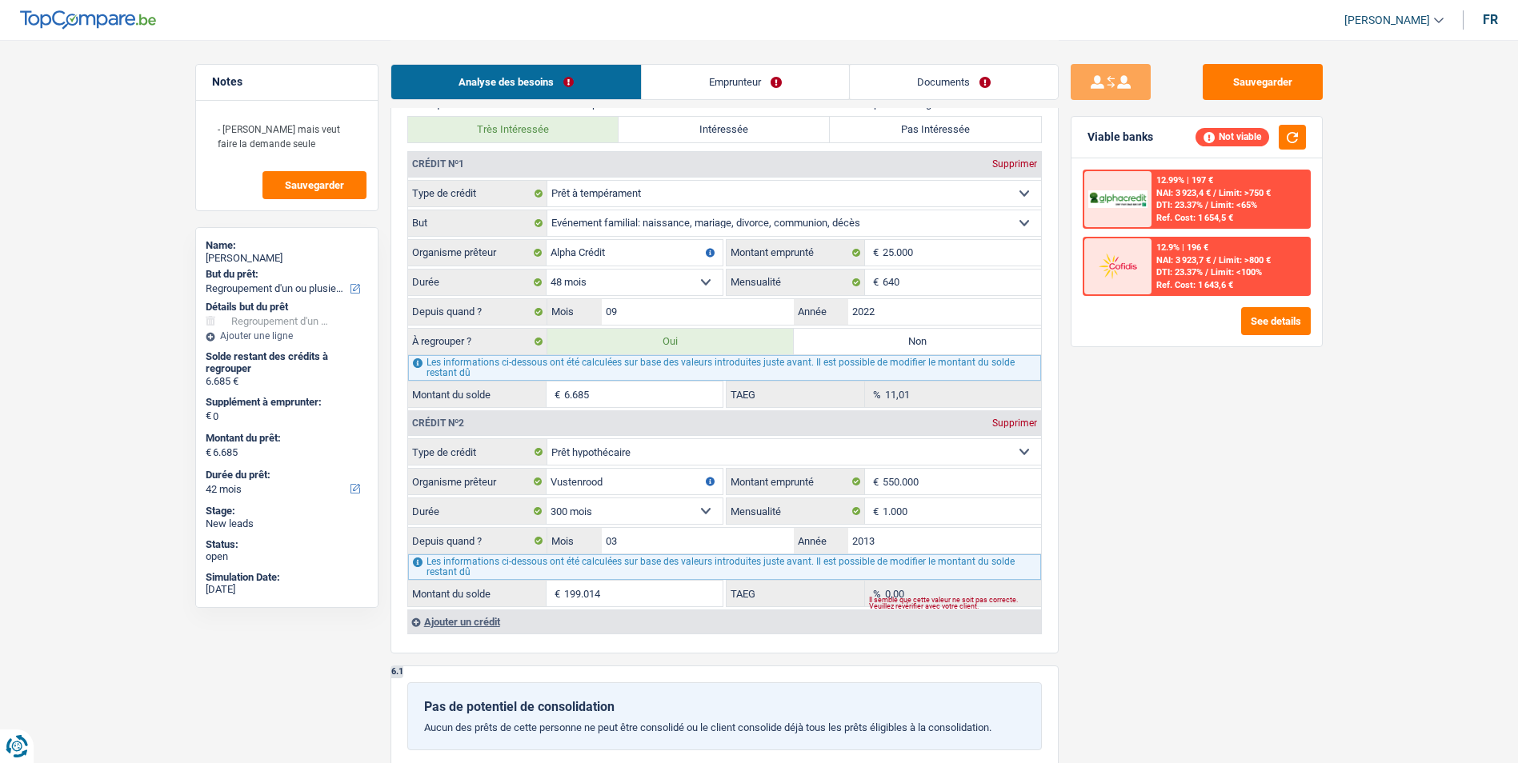
select select
type input "0"
select select "24"
select select
type input "0"
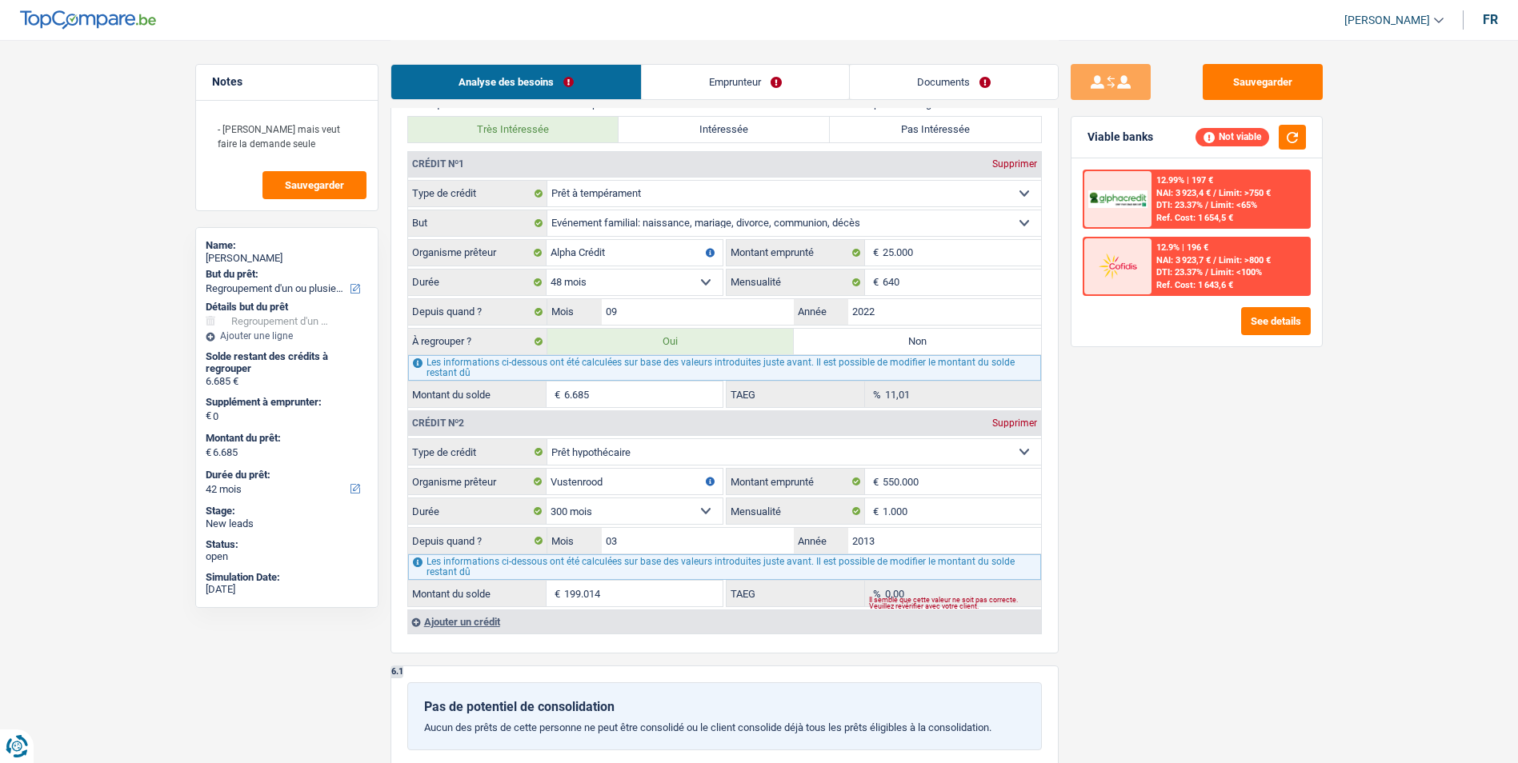
select select "24"
radio input "false"
type input "0"
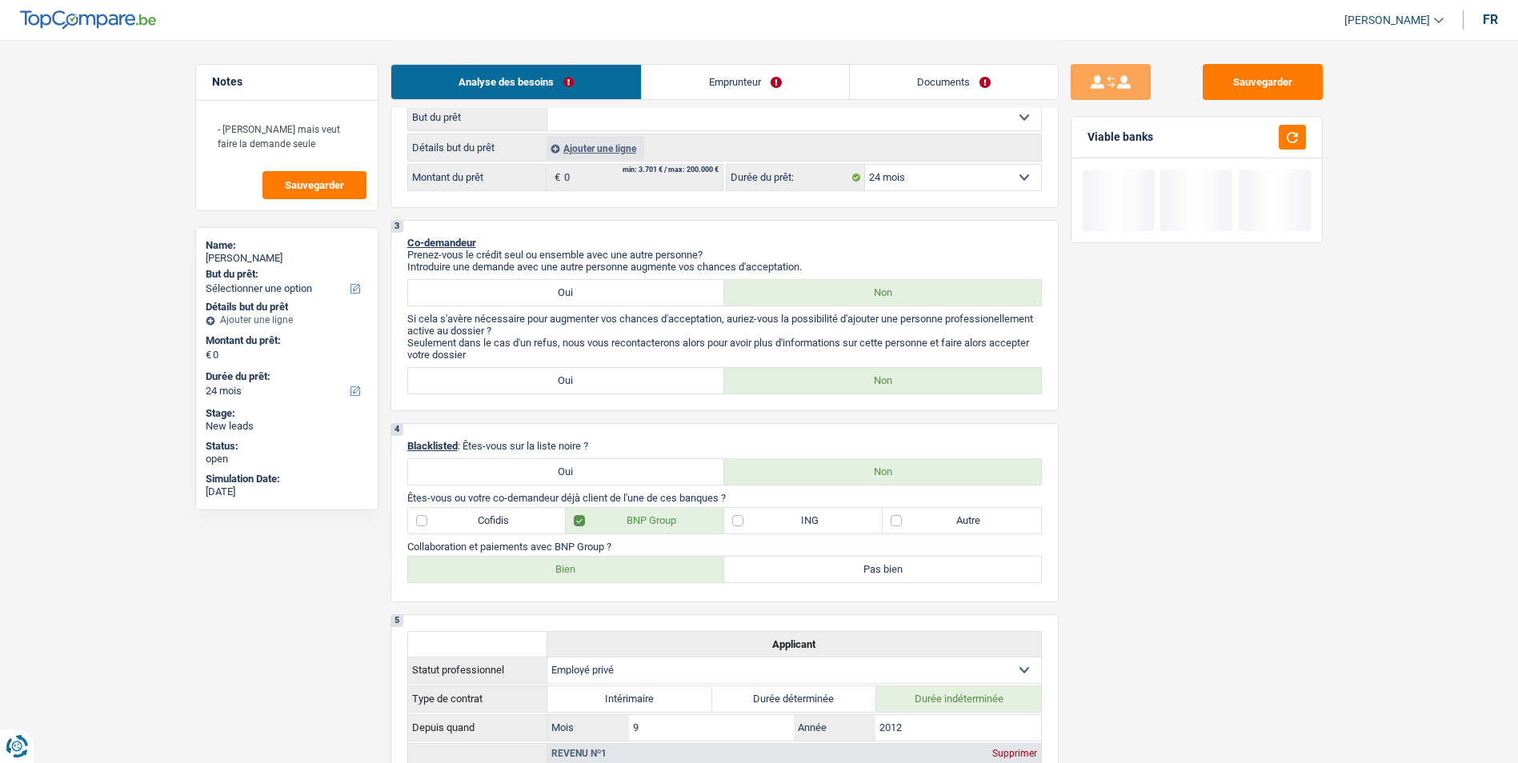
scroll to position [0, 0]
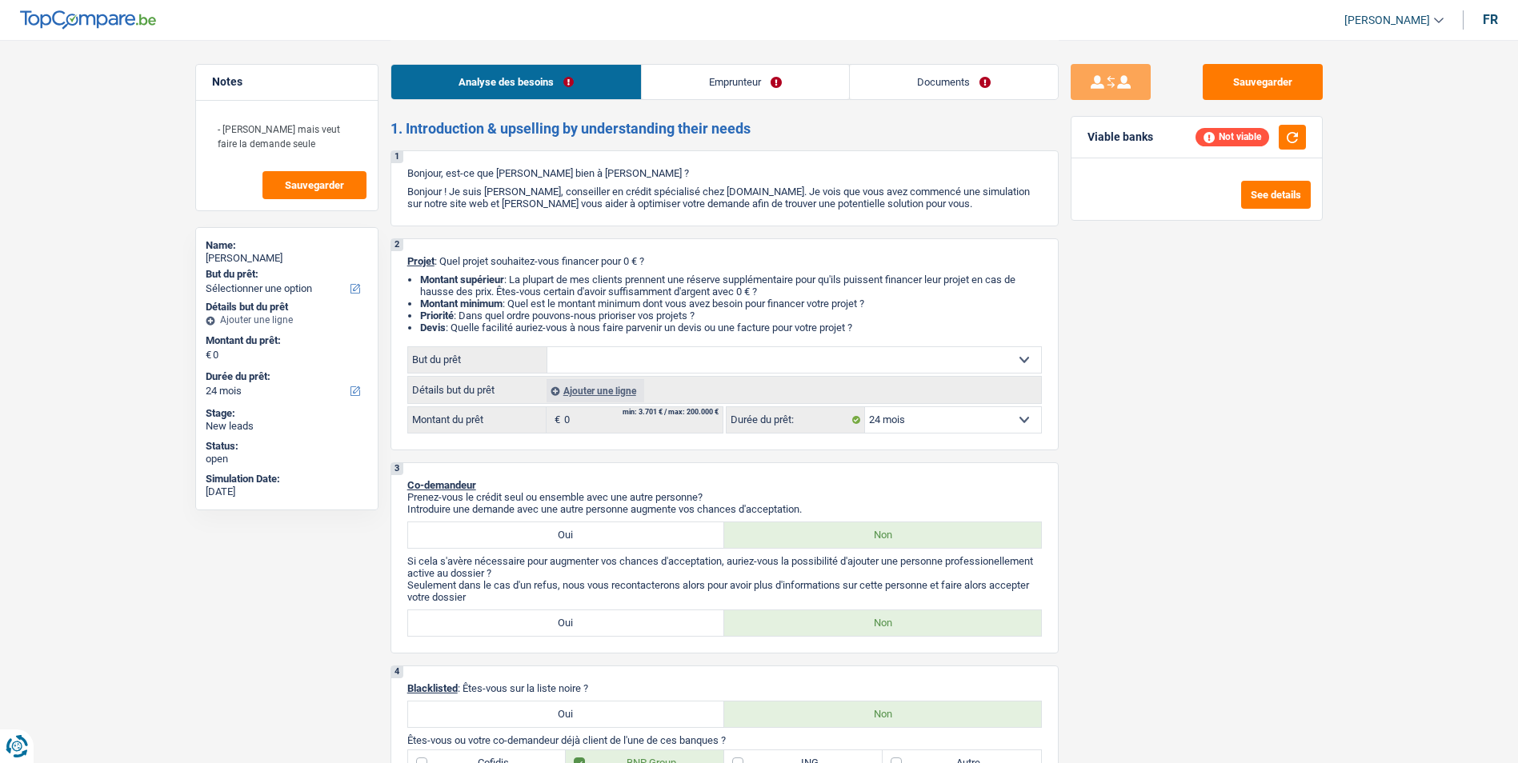
click at [783, 356] on select "Confort maison: meubles, textile, peinture, électroménager, outillage non-profe…" at bounding box center [794, 360] width 494 height 26
click at [911, 364] on select "Confort maison: meubles, textile, peinture, électroménager, outillage non-profe…" at bounding box center [794, 360] width 494 height 26
select select "household"
click at [547, 347] on select "Confort maison: meubles, textile, peinture, électroménager, outillage non-profe…" at bounding box center [794, 360] width 494 height 26
select select "household"
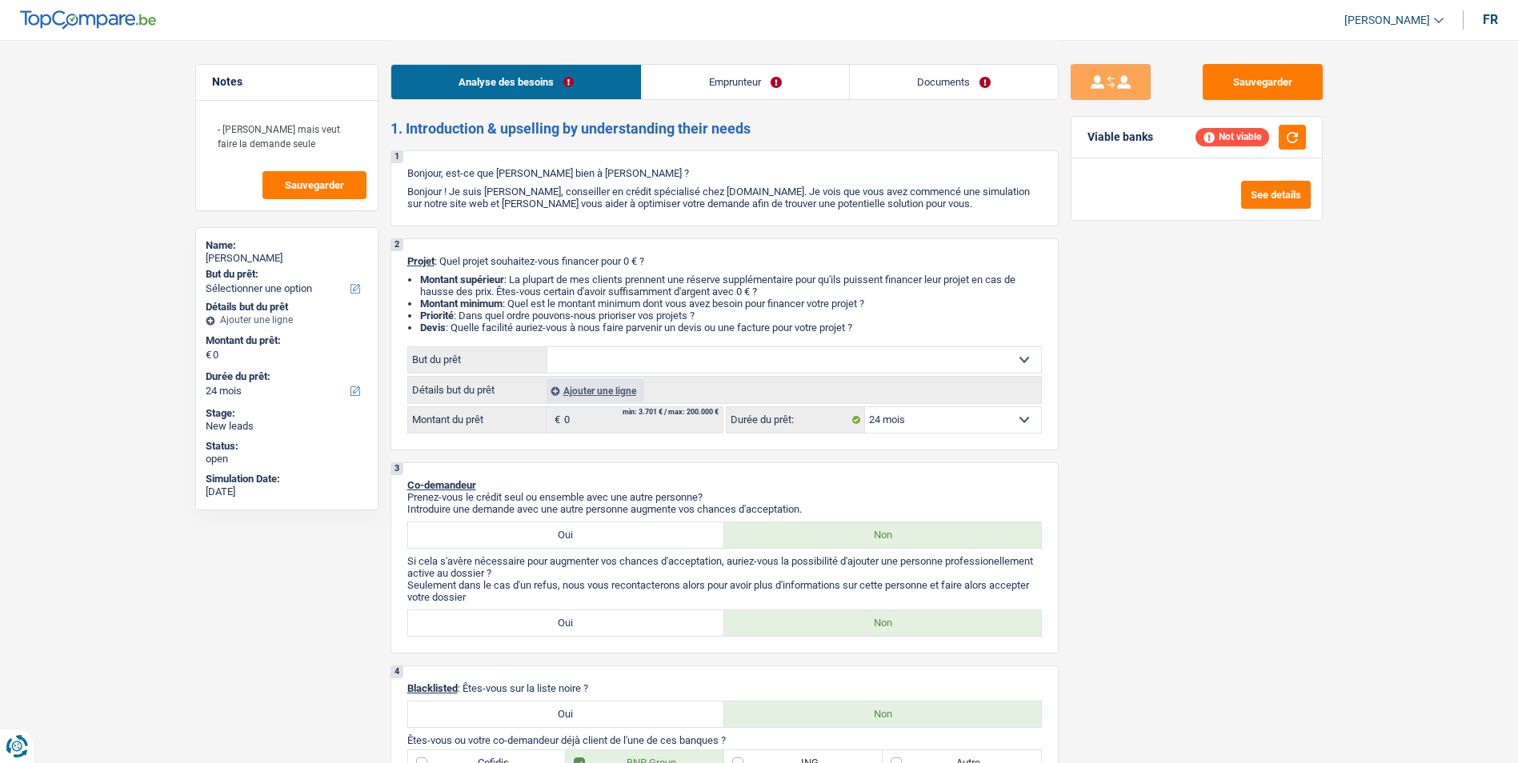
select select "household"
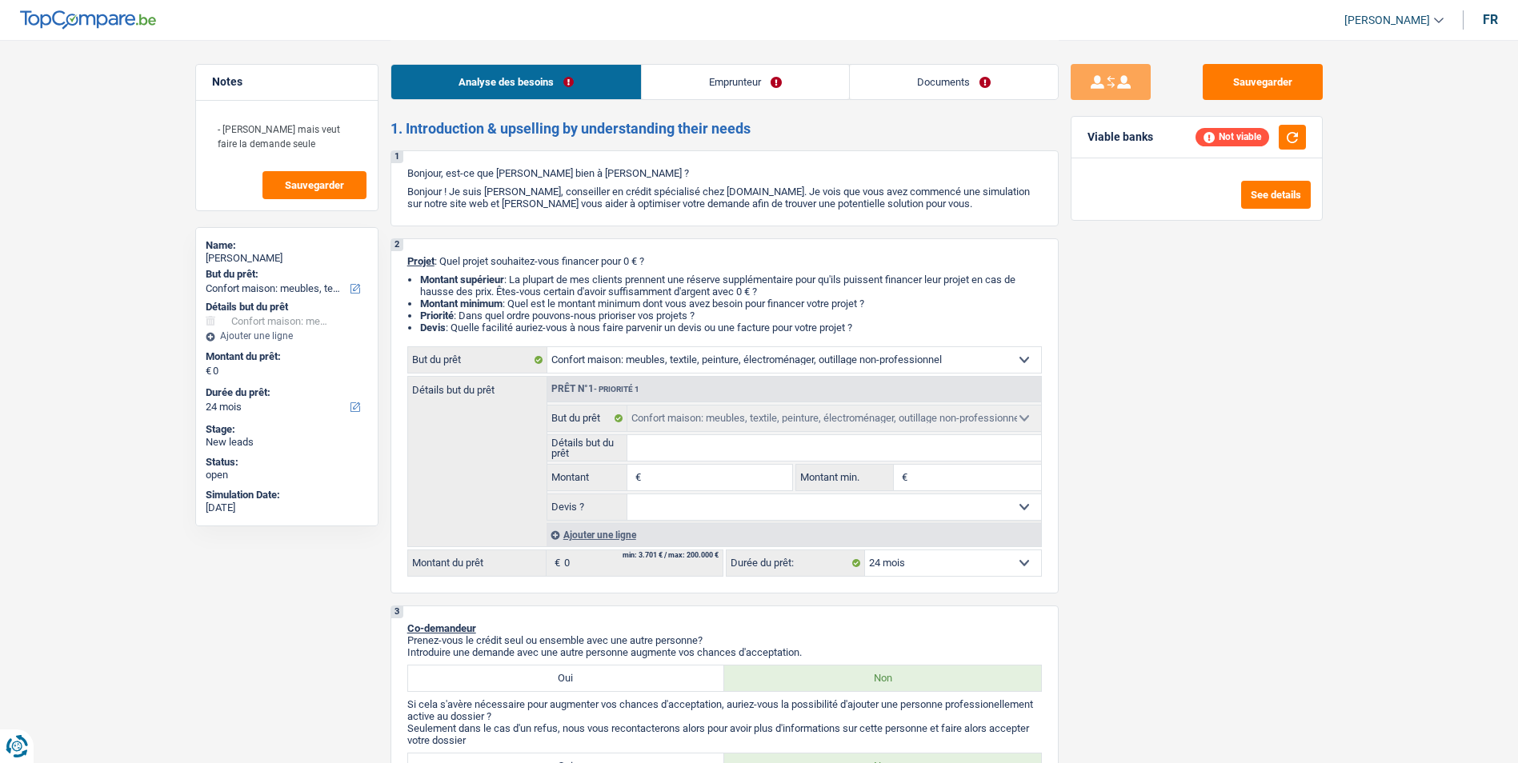
click at [735, 466] on input "Montant" at bounding box center [718, 478] width 146 height 26
type input "5"
type input "50"
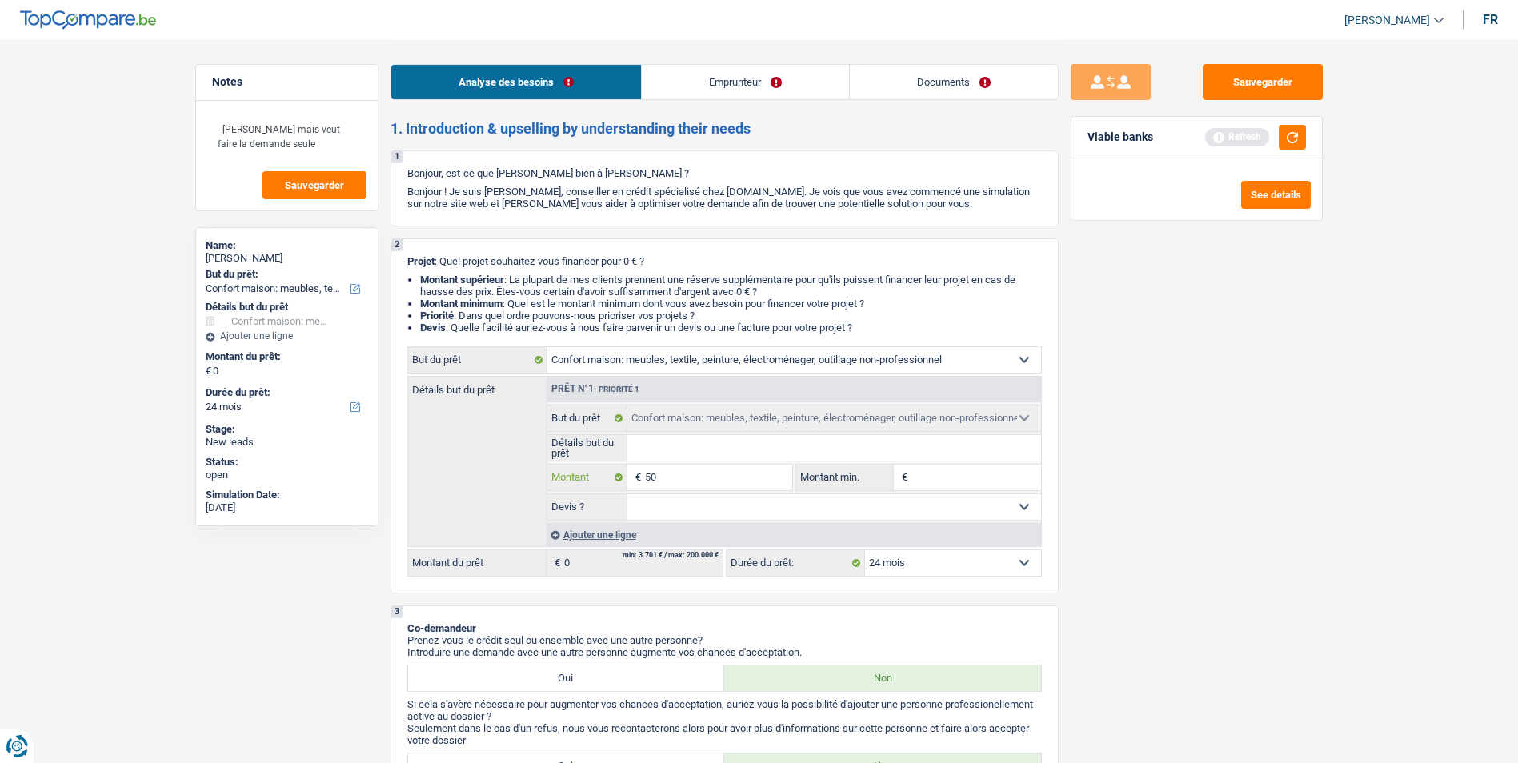
type input "500"
type input "5.000"
type input "50.000"
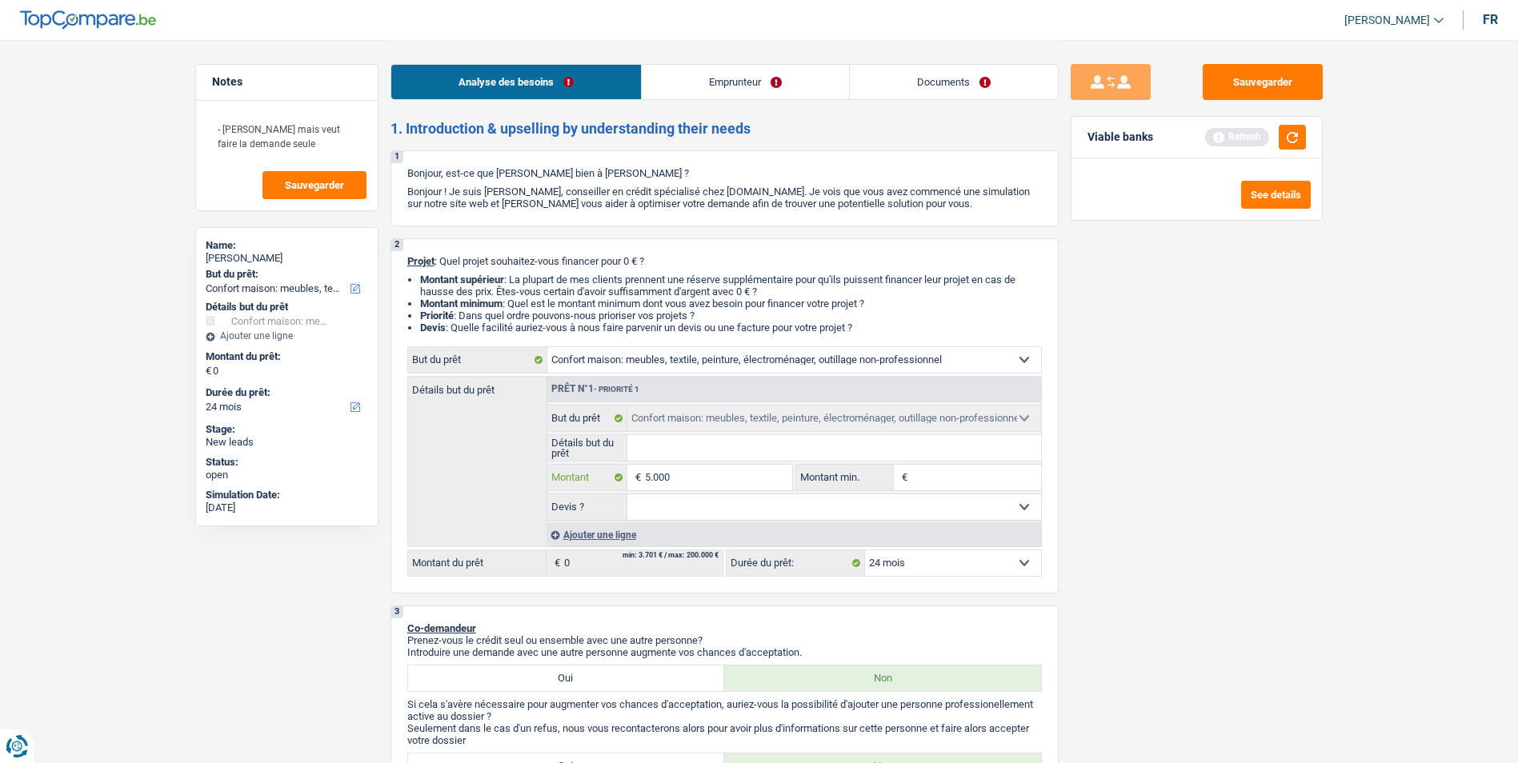
type input "50.000"
type input "5.000"
type input "500"
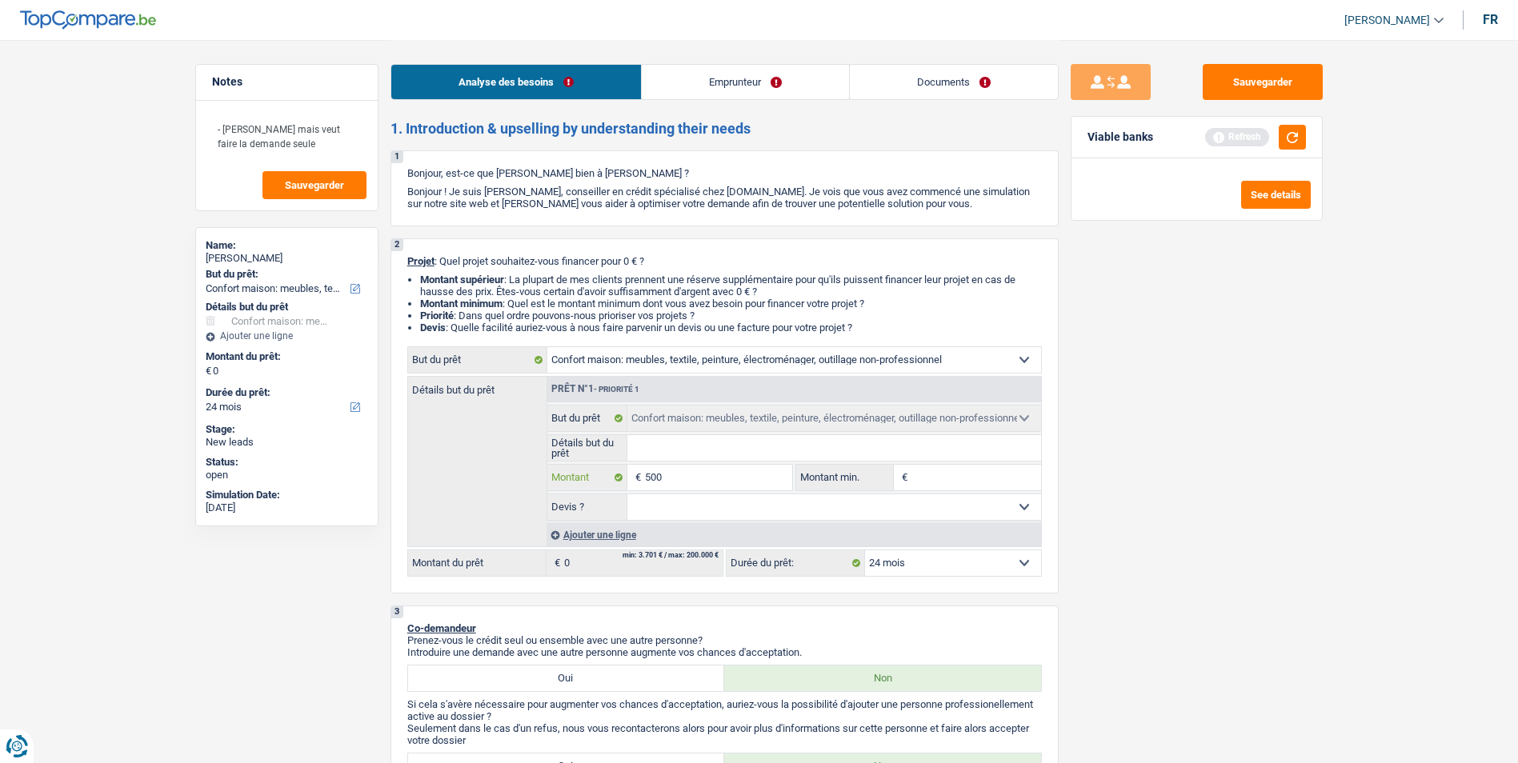
type input "50"
type input "5"
type input "3"
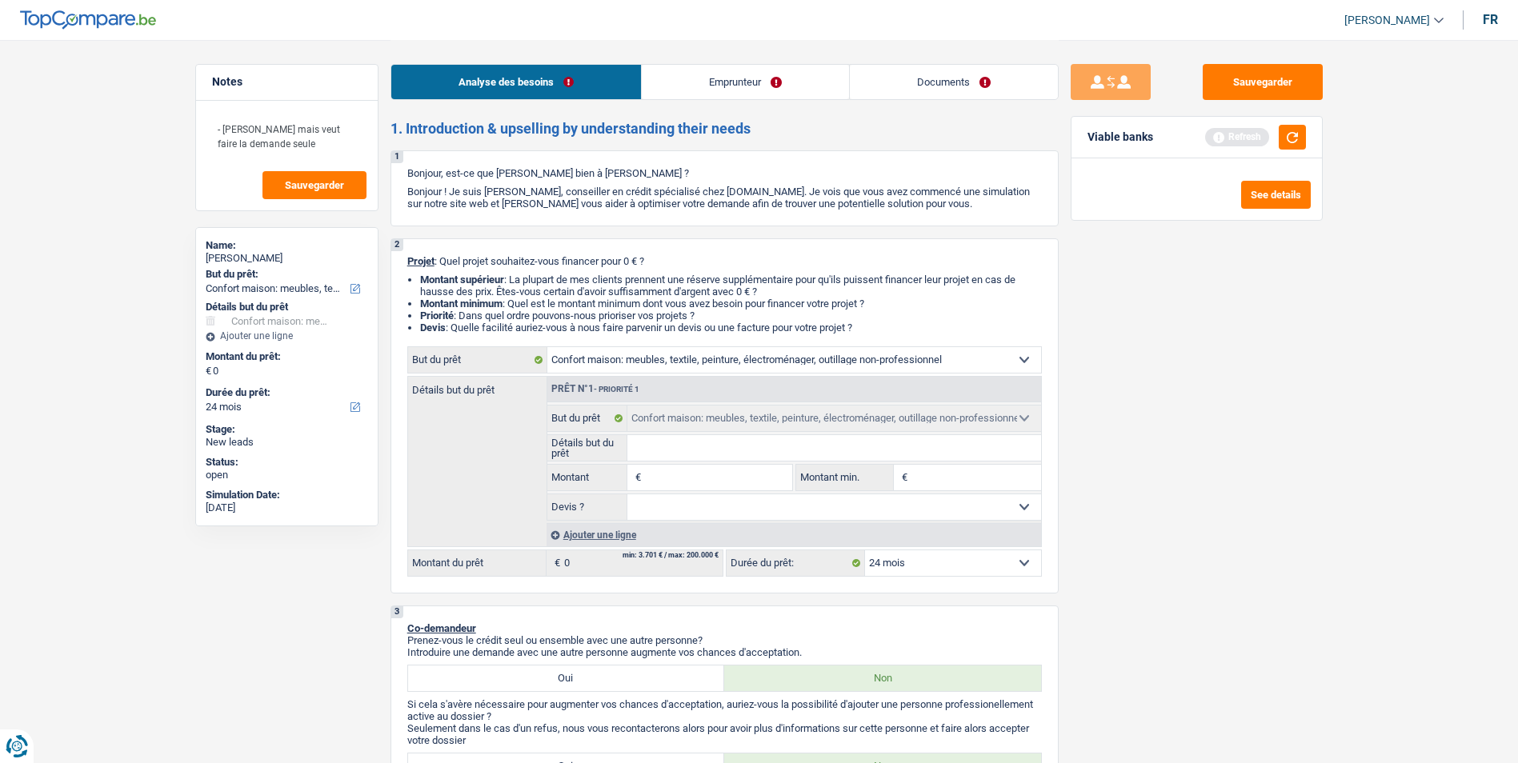
type input "3"
type input "30"
type input "300"
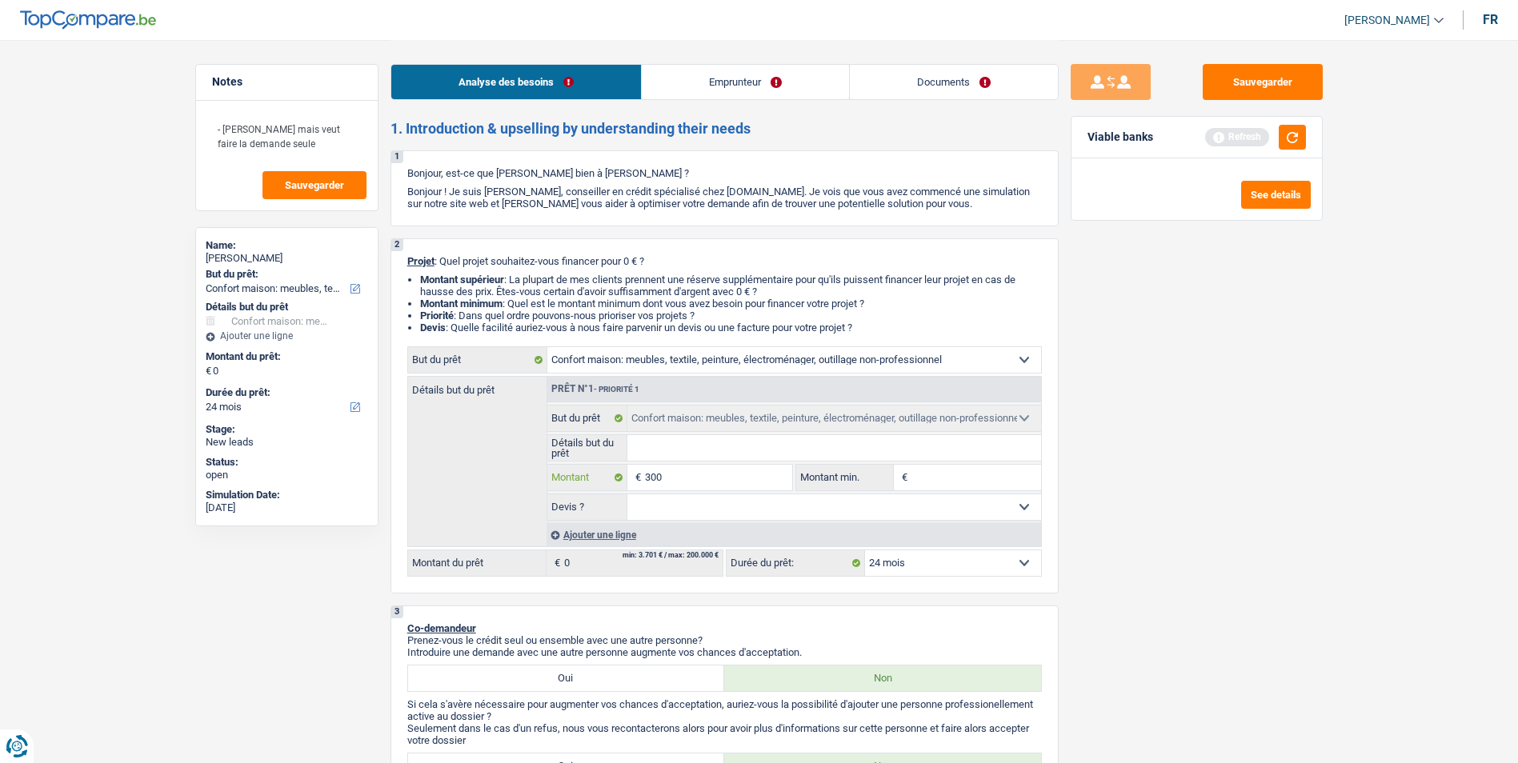
type input "3.000"
type input "30.000"
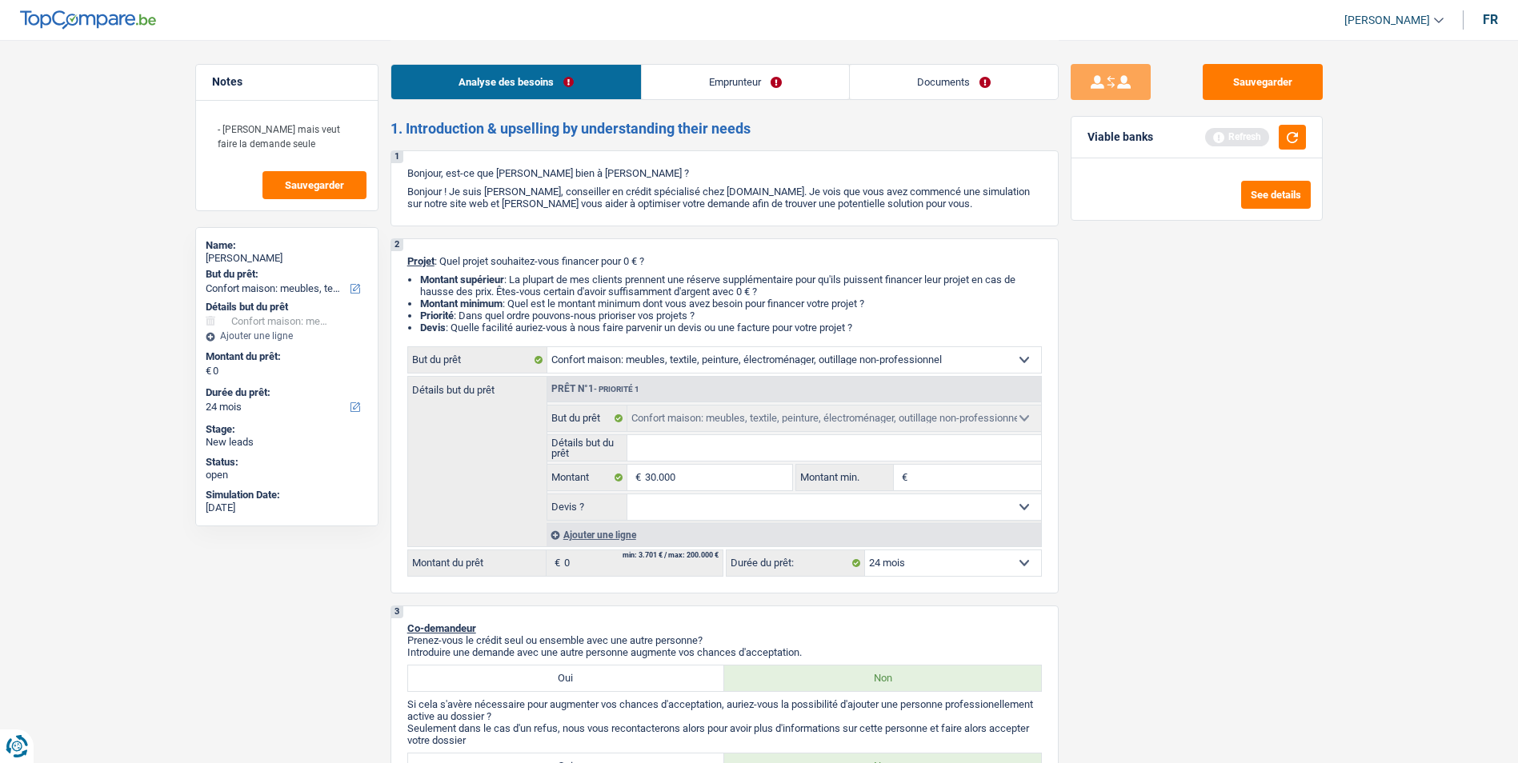
type input "30.000"
select select "120"
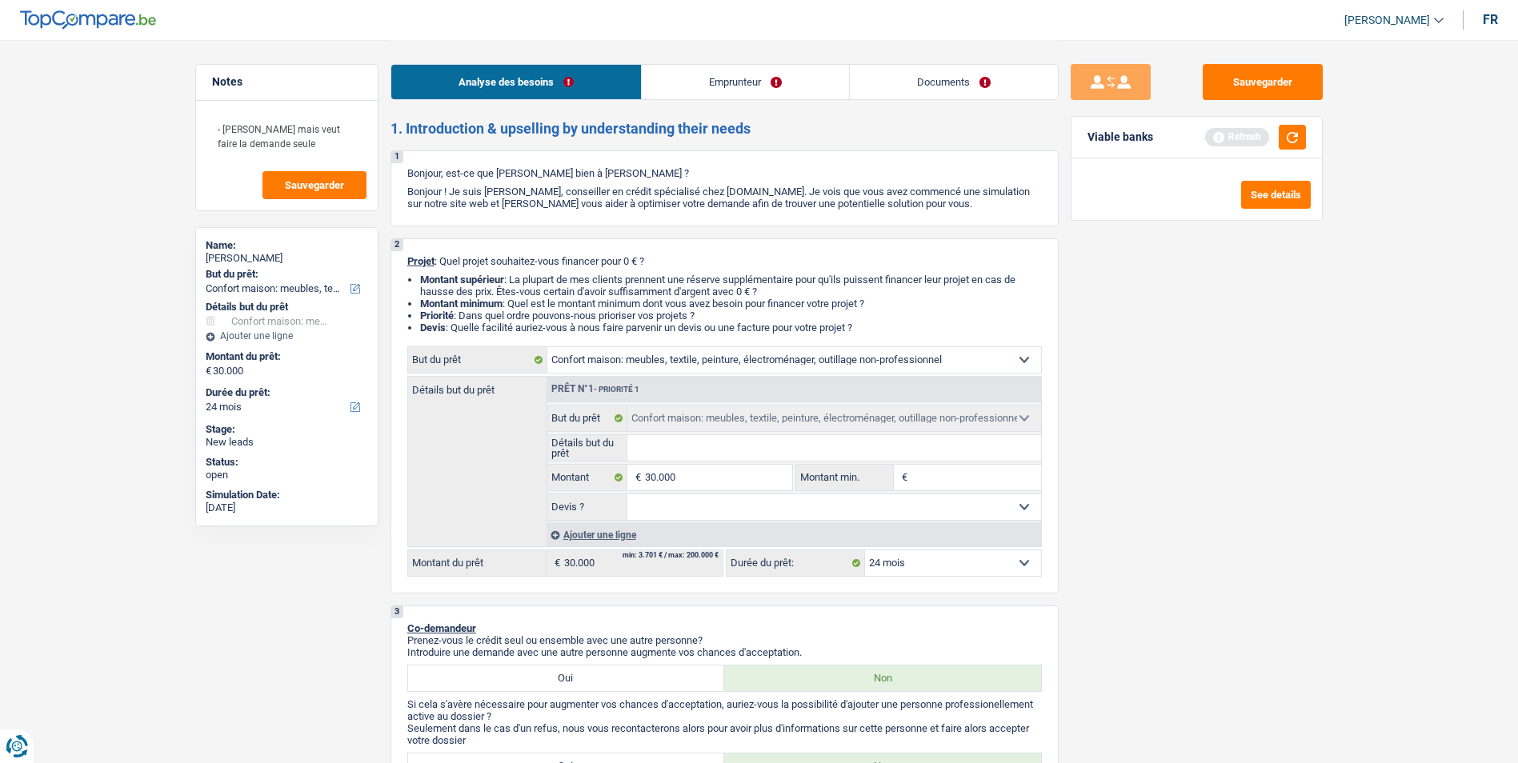
select select "120"
click at [787, 512] on select "Oui Non Non répondu Sélectionner une option" at bounding box center [834, 508] width 414 height 26
select select "false"
click at [627, 495] on select "Oui Non Non répondu Sélectionner une option" at bounding box center [834, 508] width 414 height 26
select select "false"
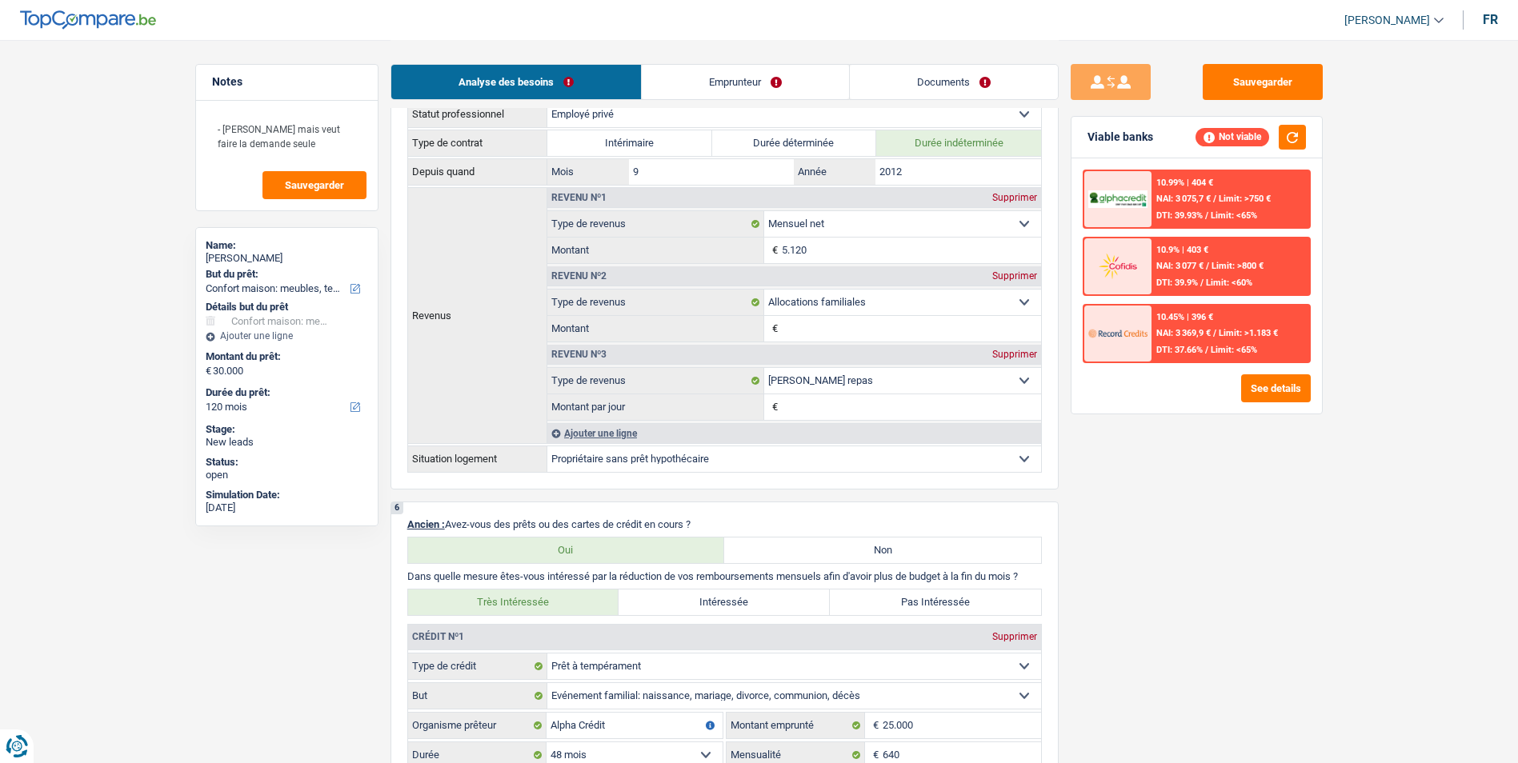
scroll to position [1200, 0]
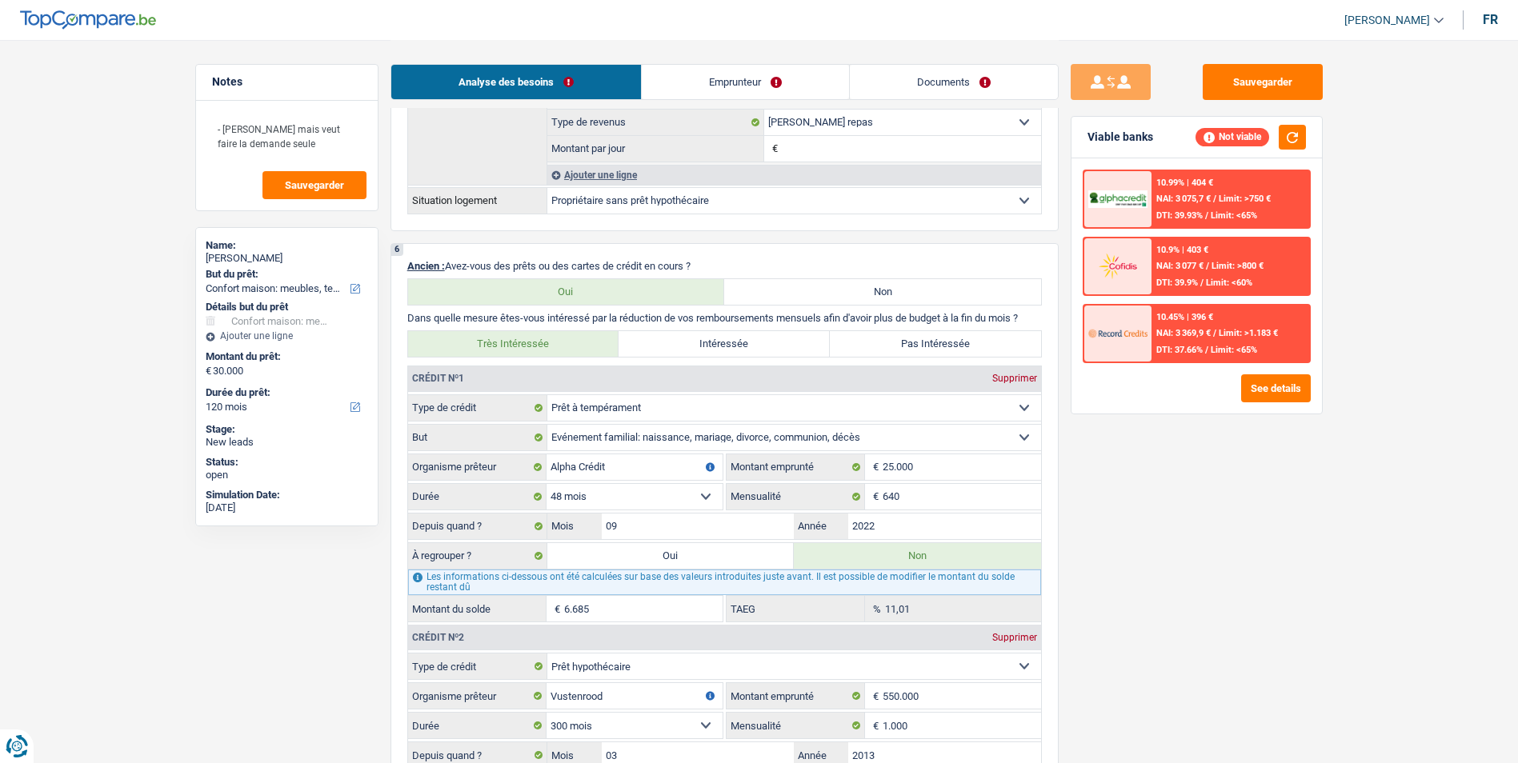
click at [719, 559] on label "Oui" at bounding box center [670, 556] width 247 height 26
click at [719, 559] on input "Oui" at bounding box center [670, 556] width 247 height 26
radio input "true"
radio input "false"
type input "36.685"
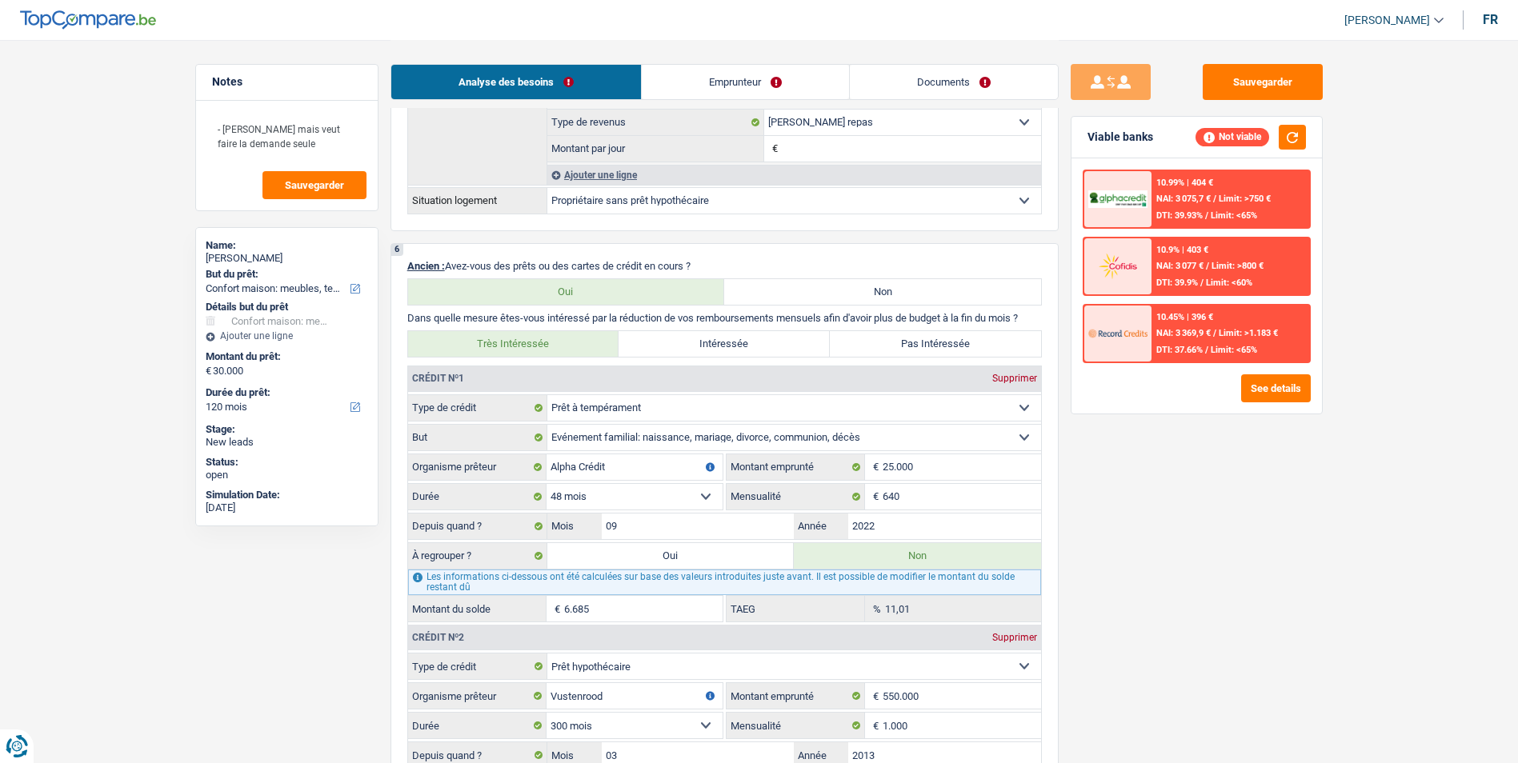
type input "6.685"
select select
type input "6.685"
select select
select select "refinancing"
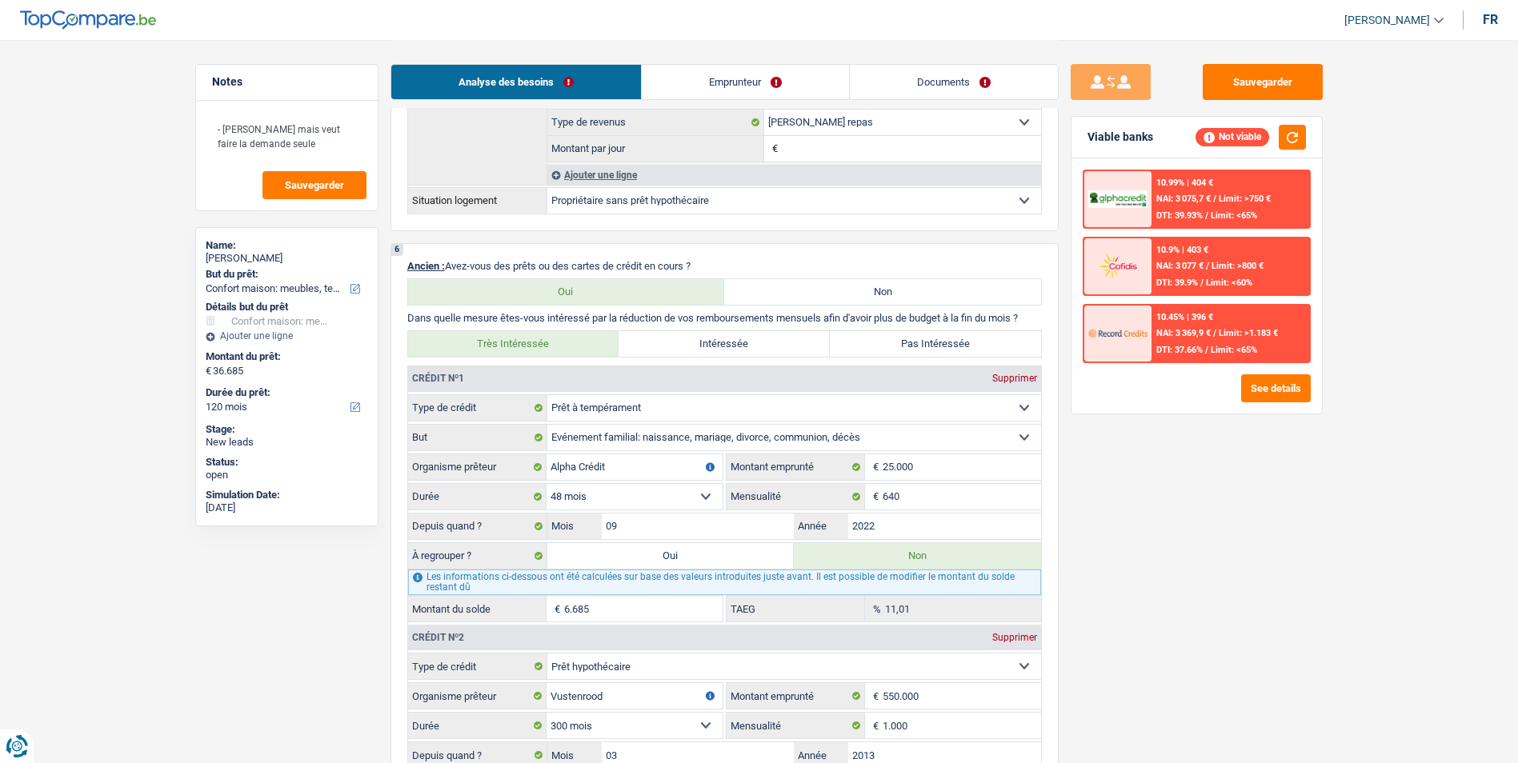
select select "refinancing"
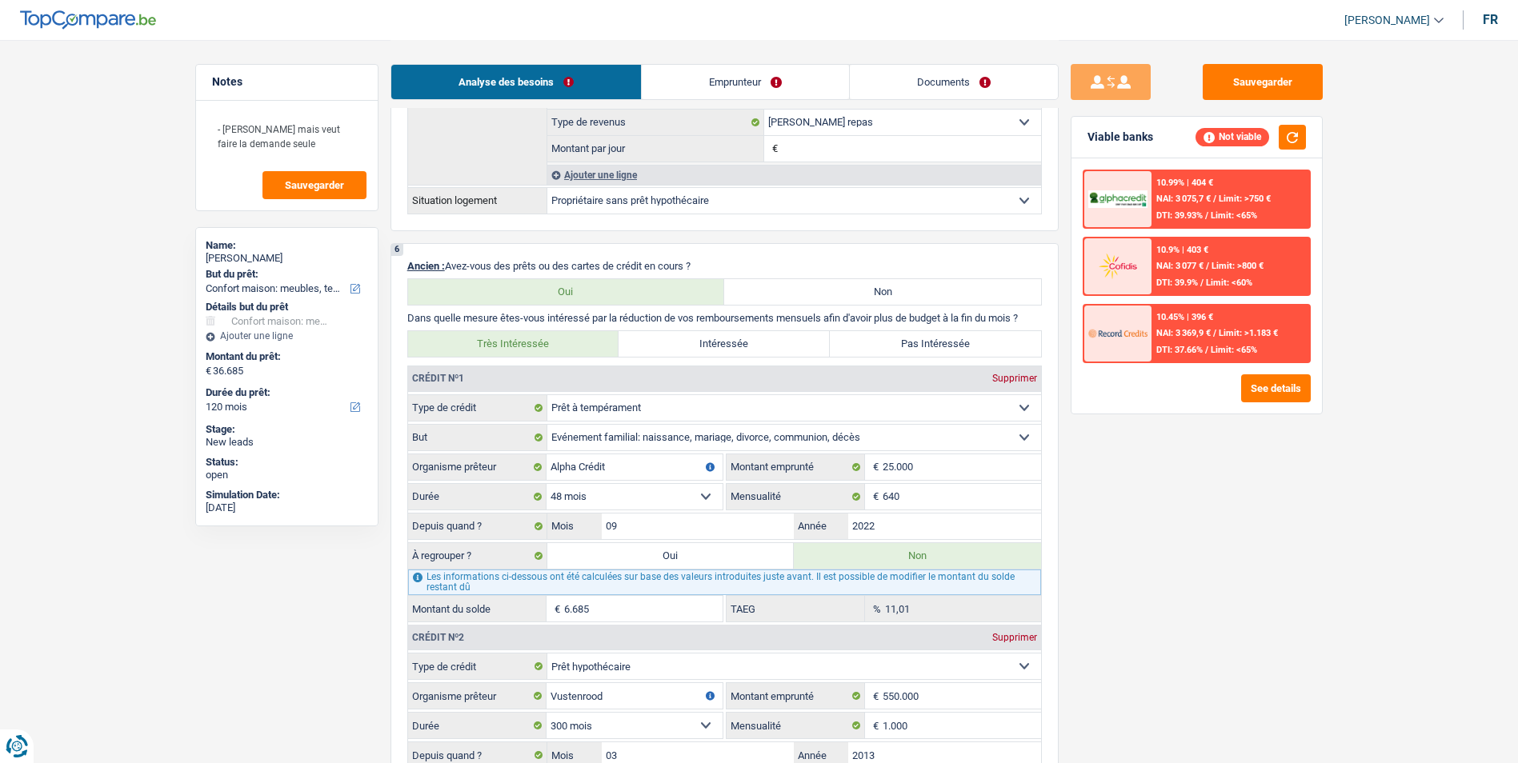
select select "household"
select select "false"
select select "household"
select select "false"
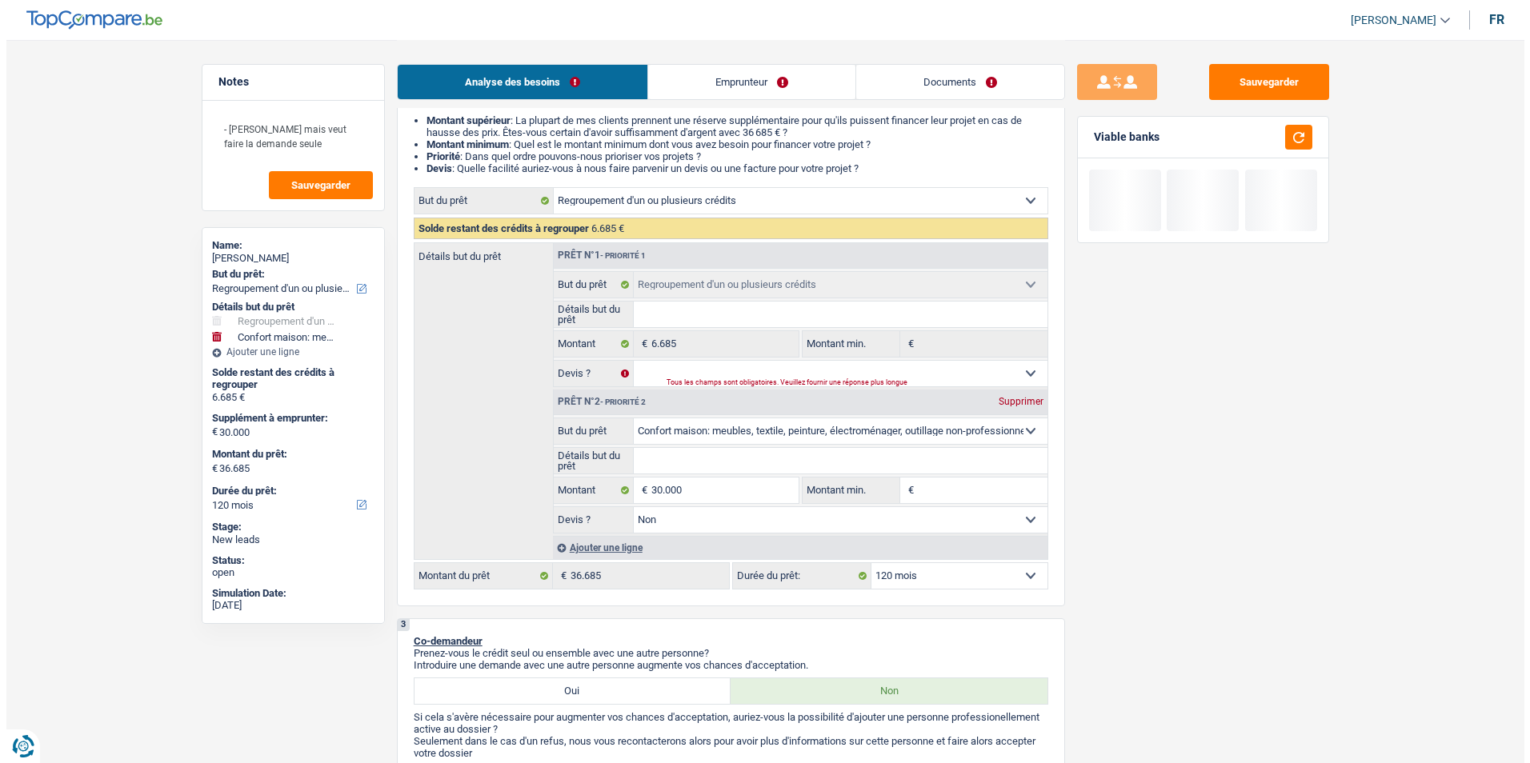
scroll to position [160, 0]
click at [719, 485] on input "30.000" at bounding box center [718, 490] width 146 height 26
type input "3.000"
type input "300"
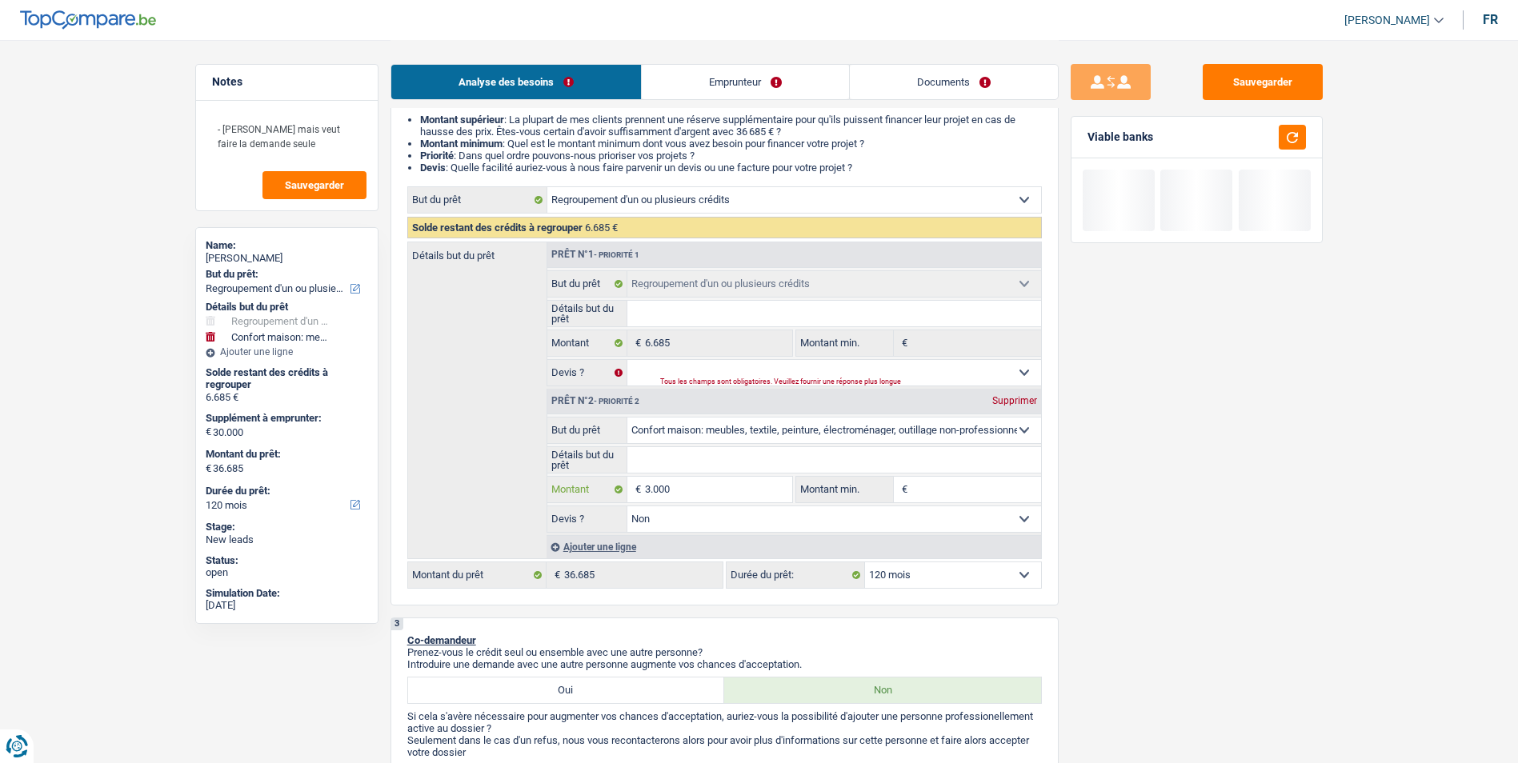
type input "300"
type input "30"
type input "3"
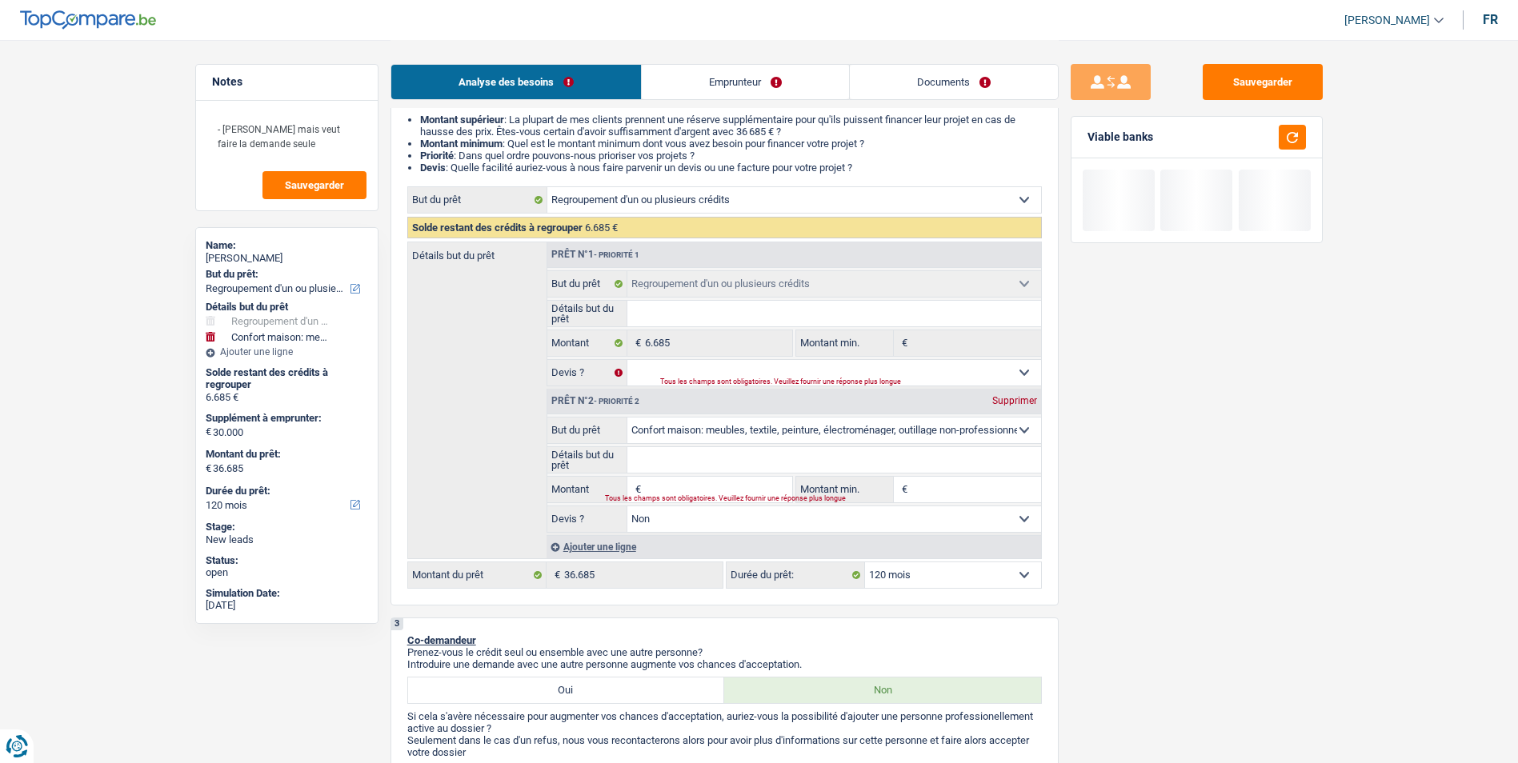
type input "2"
type input "25"
type input "250"
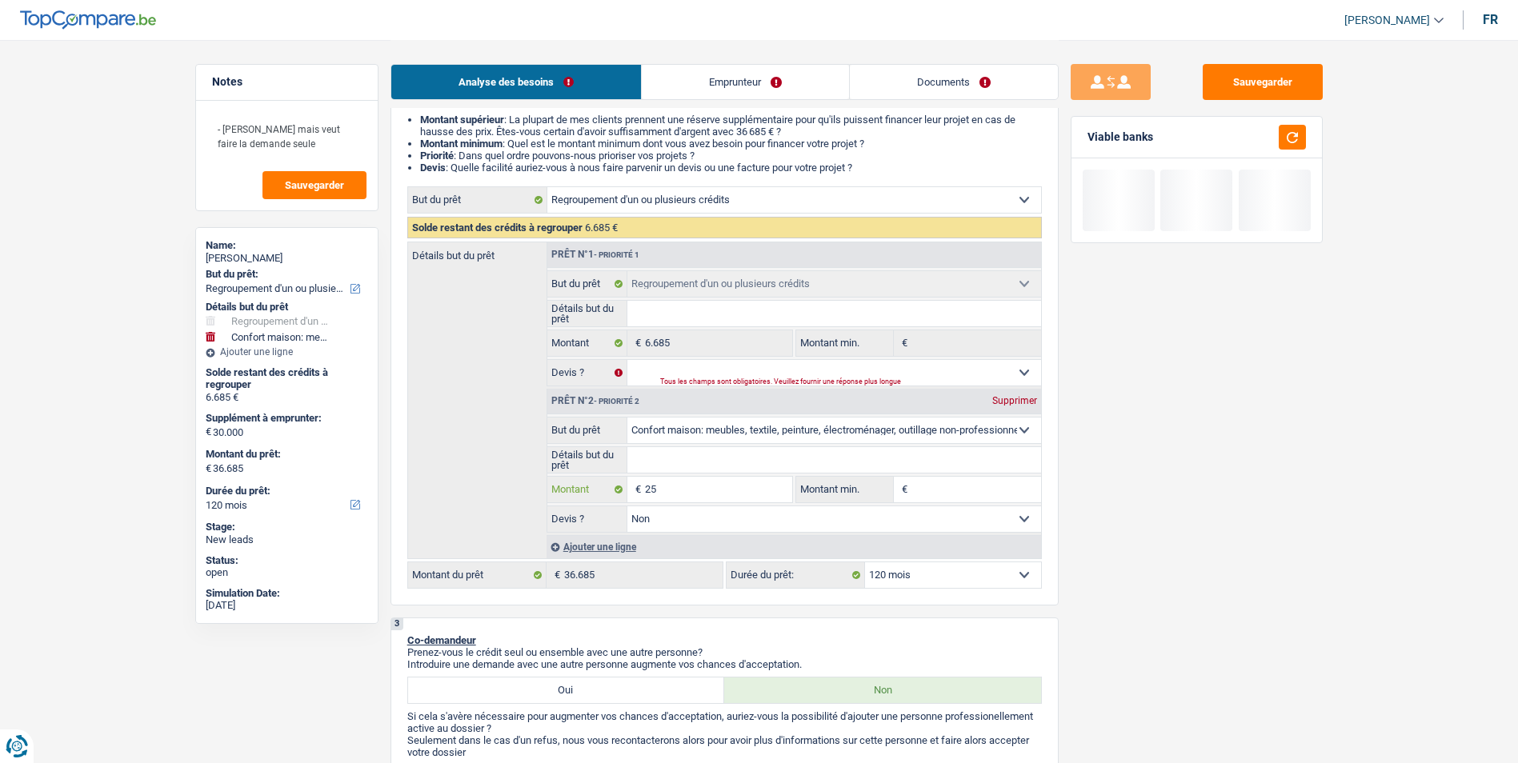
type input "250"
type input "2.500"
type input "25.000"
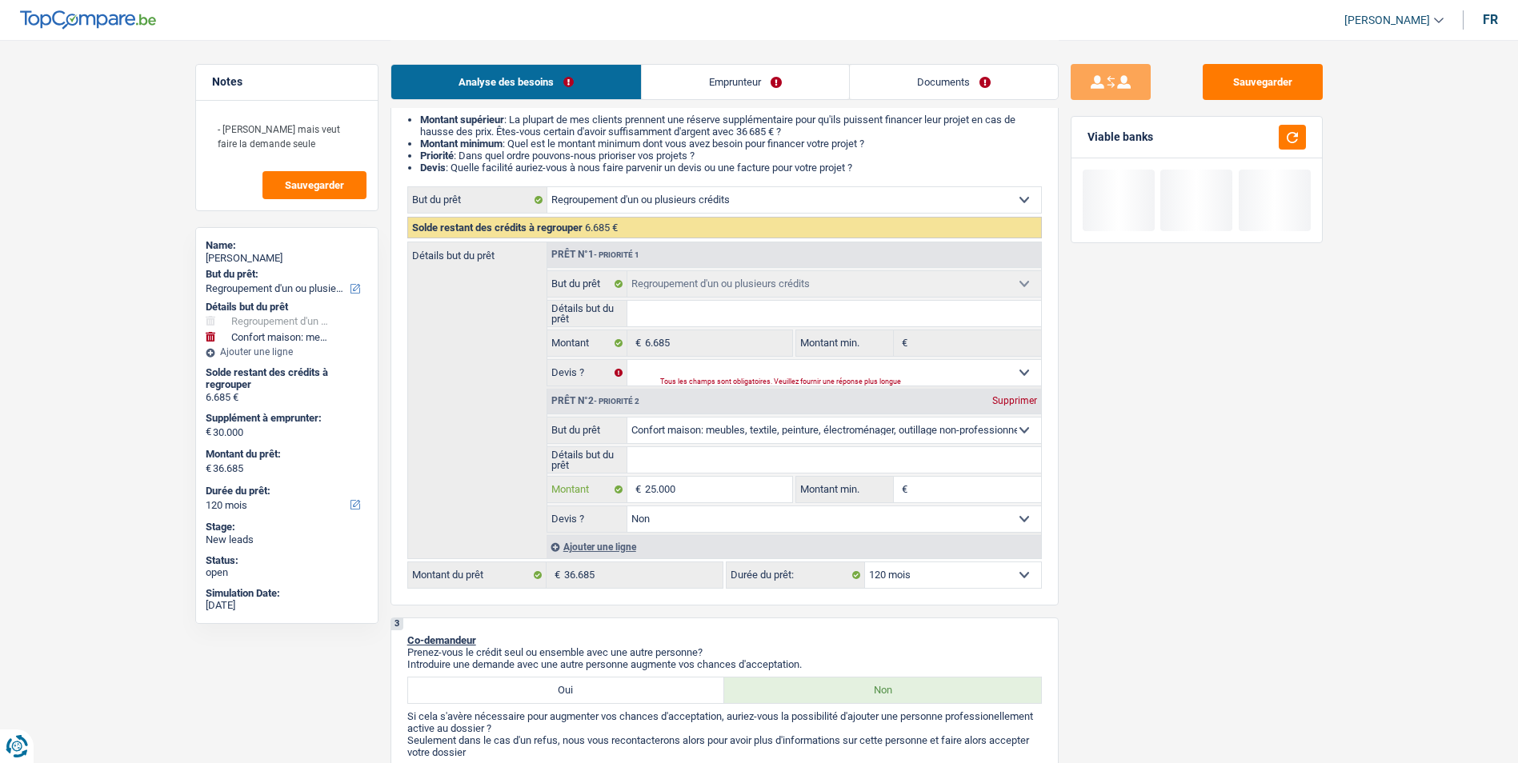
type input "25.000"
type input "31.685"
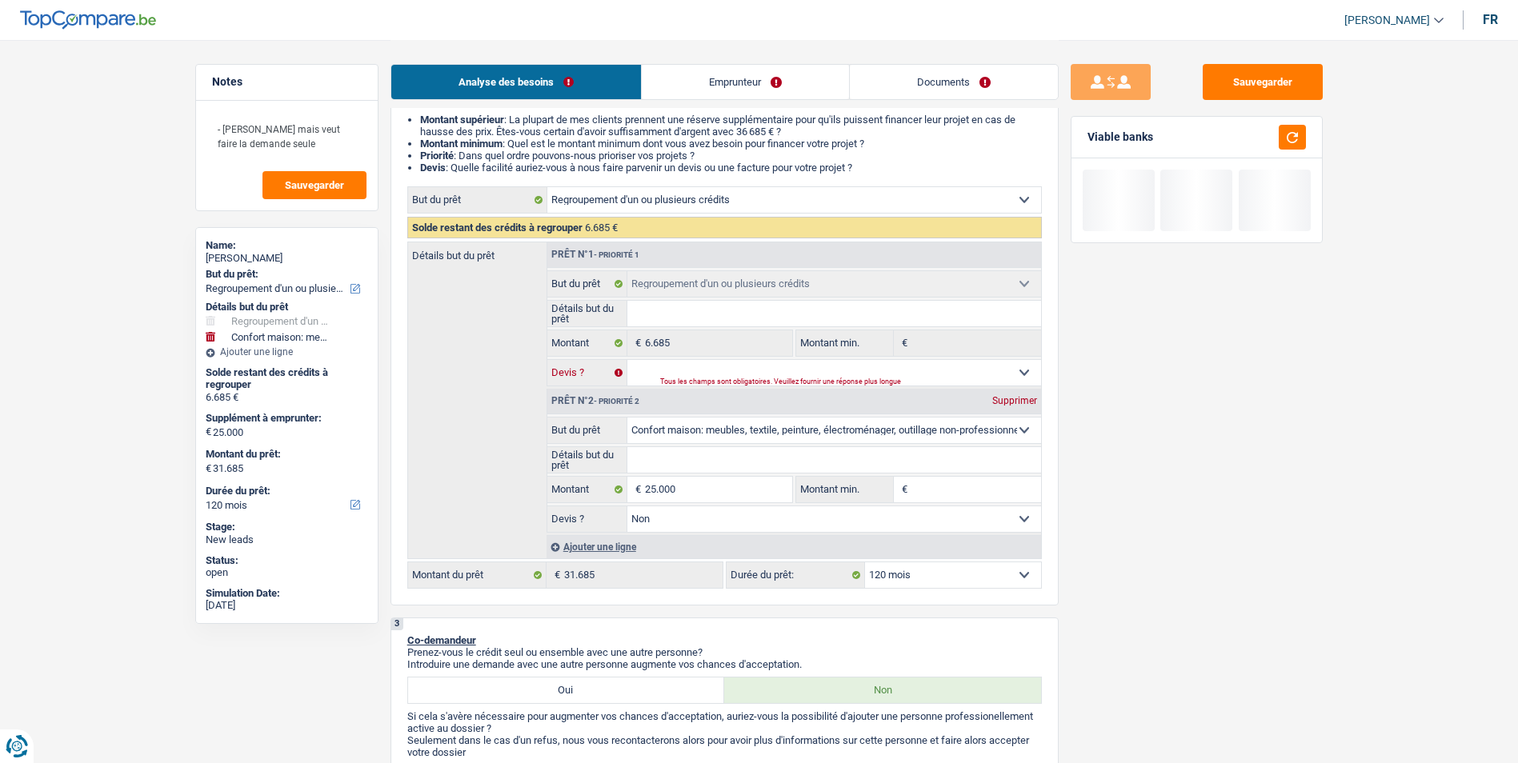
click at [713, 374] on select "Oui Non Non répondu Sélectionner une option" at bounding box center [834, 373] width 414 height 26
select select "false"
click at [627, 360] on select "Oui Non Non répondu Sélectionner une option" at bounding box center [834, 373] width 414 height 26
select select "false"
click at [666, 322] on input "Détails but du prêt" at bounding box center [834, 314] width 414 height 26
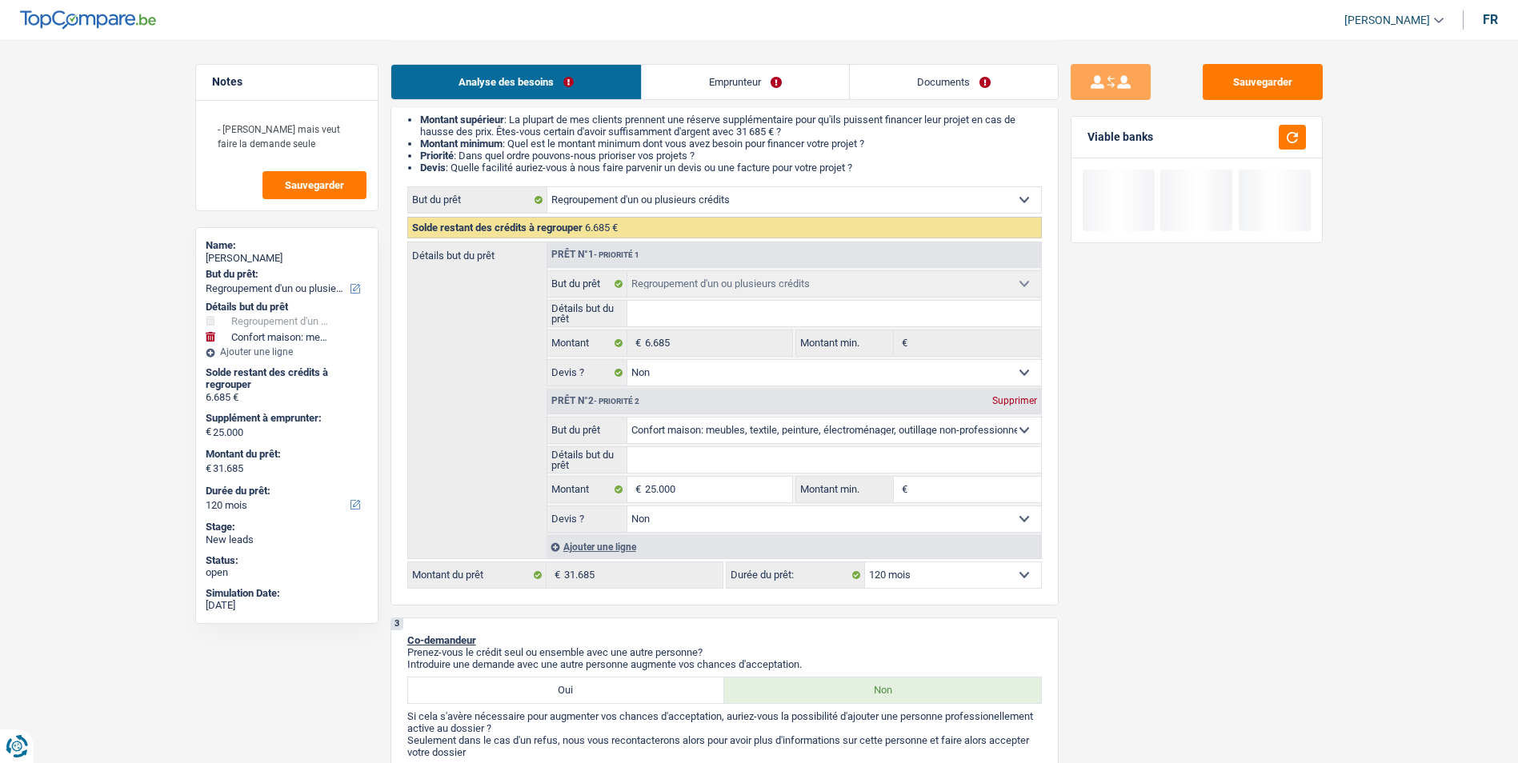
type input "r"
type input "re"
type input "rep"
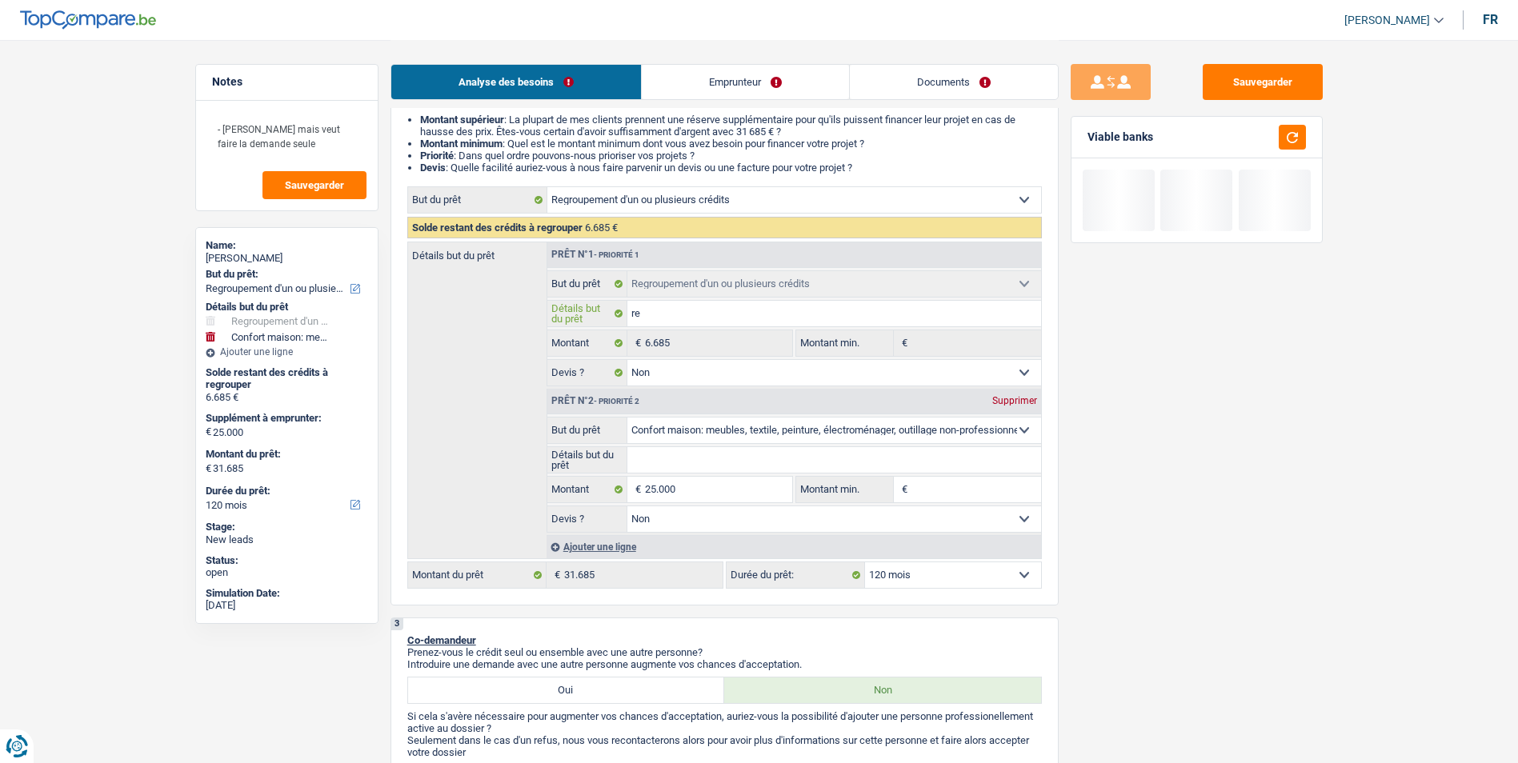
type input "rep"
type input "repr"
type input "repre"
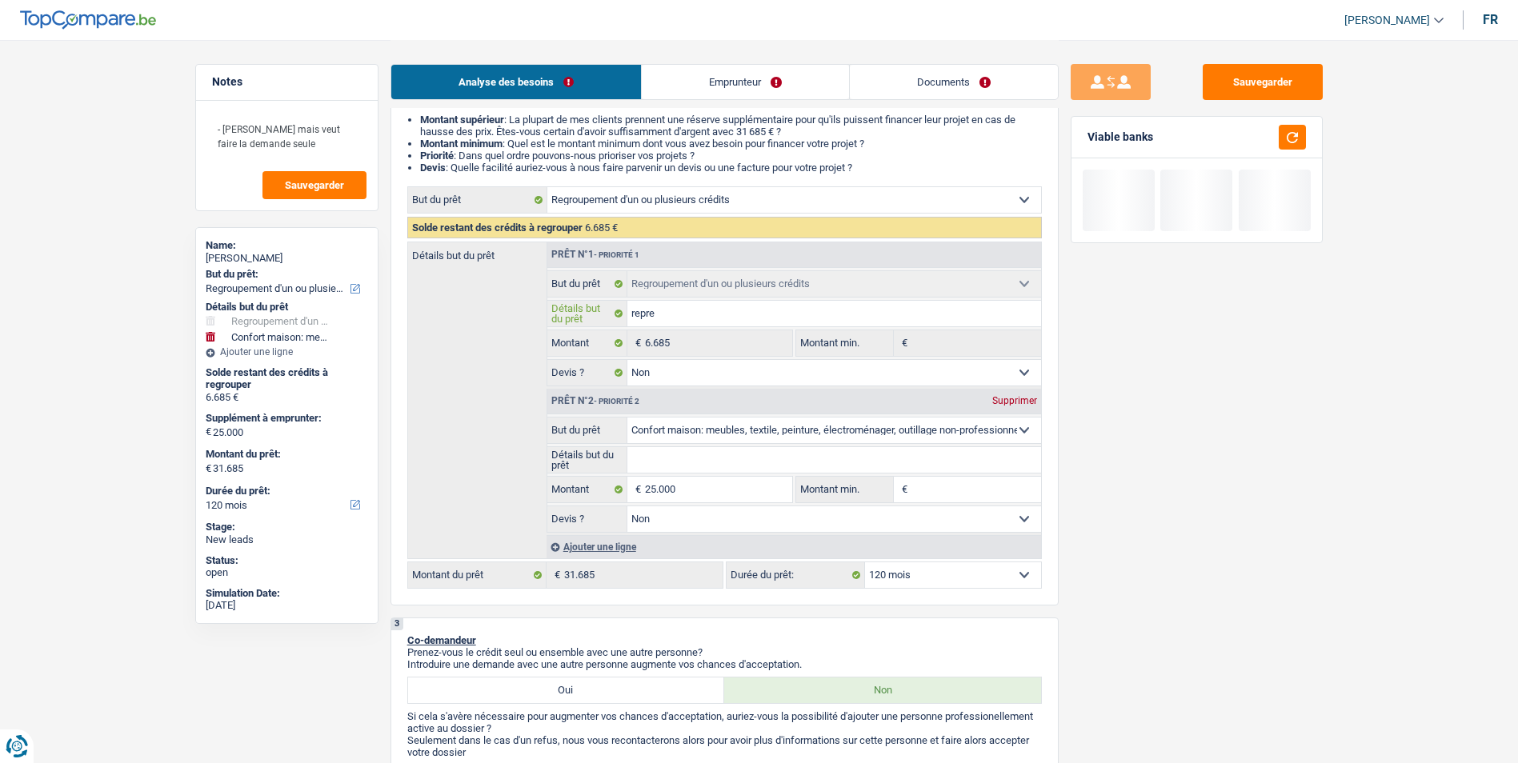
type input "repren"
type input "reprend"
type input "reprendr"
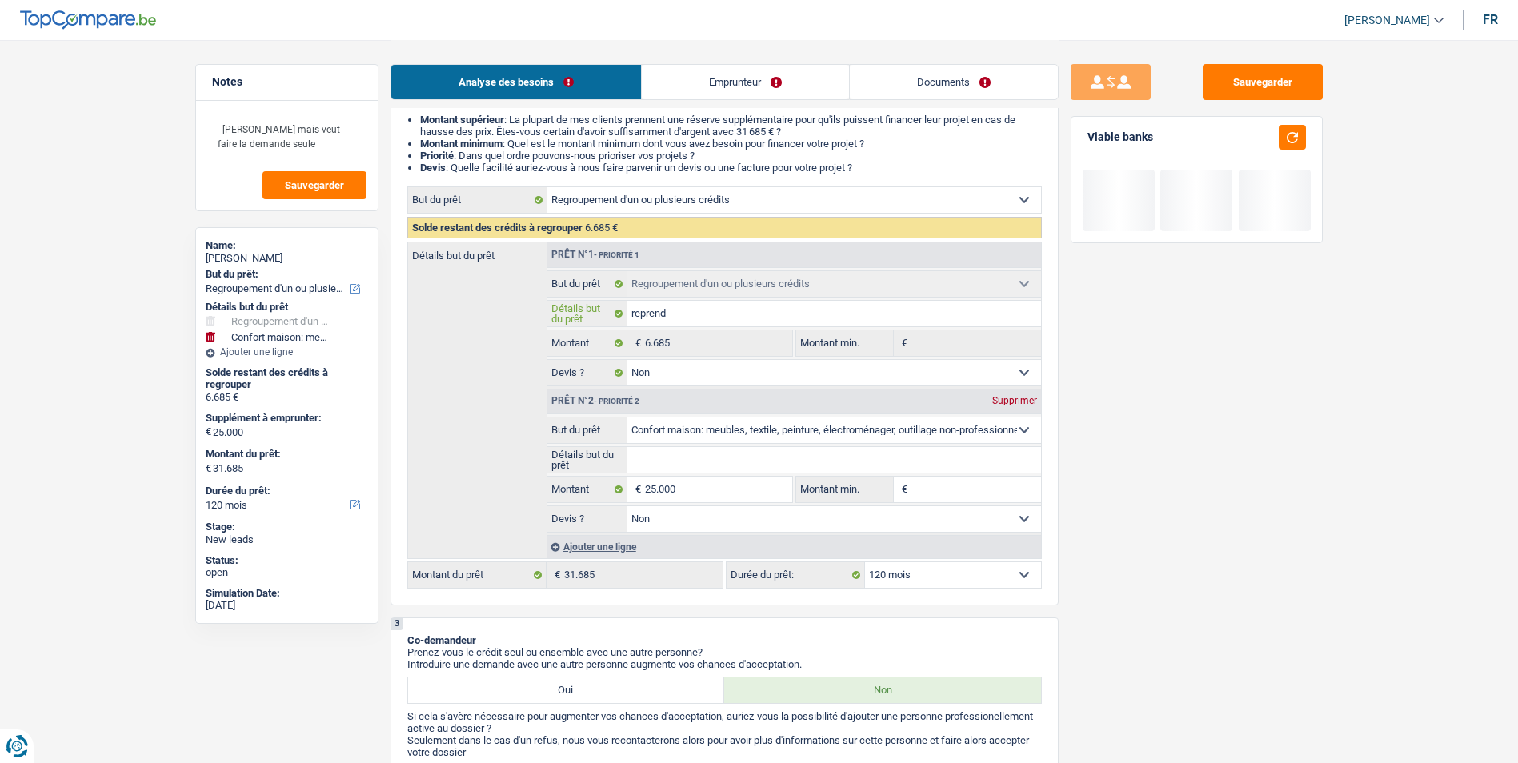
type input "reprendr"
type input "reprendre"
click at [1289, 152] on div "Viable banks" at bounding box center [1196, 138] width 250 height 42
click at [1294, 135] on button "button" at bounding box center [1292, 137] width 27 height 25
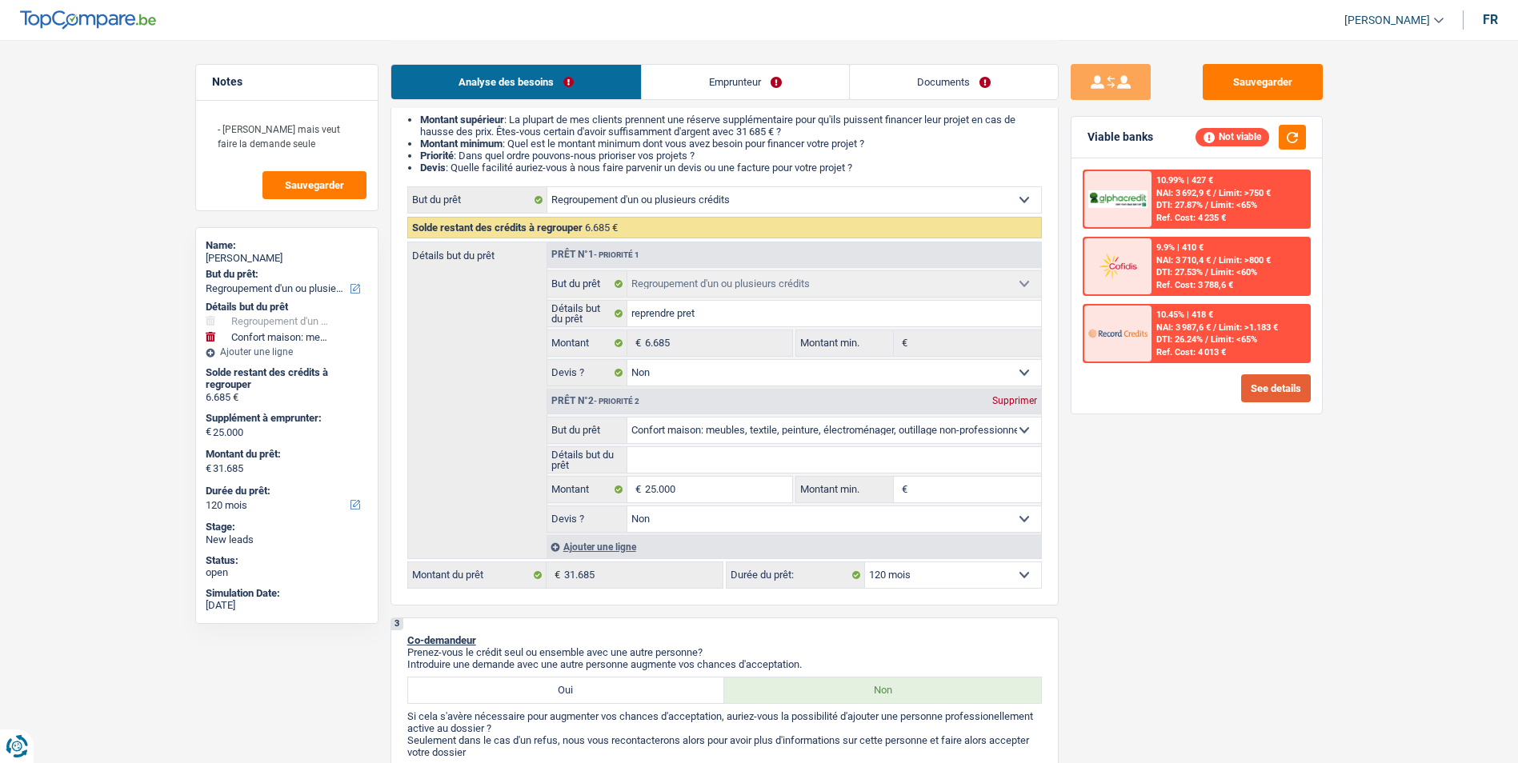
click at [1263, 383] on button "See details" at bounding box center [1276, 388] width 70 height 28
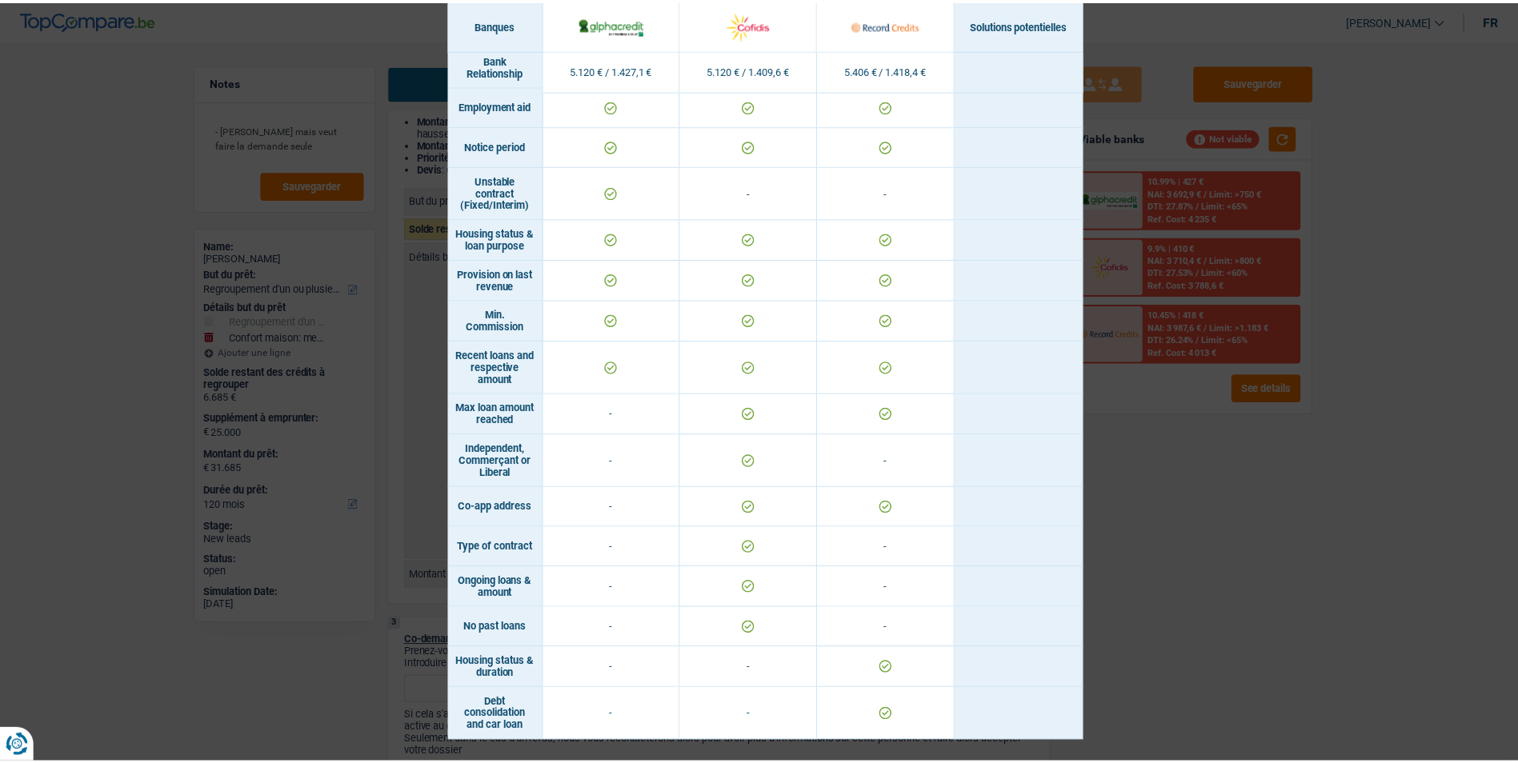
scroll to position [782, 0]
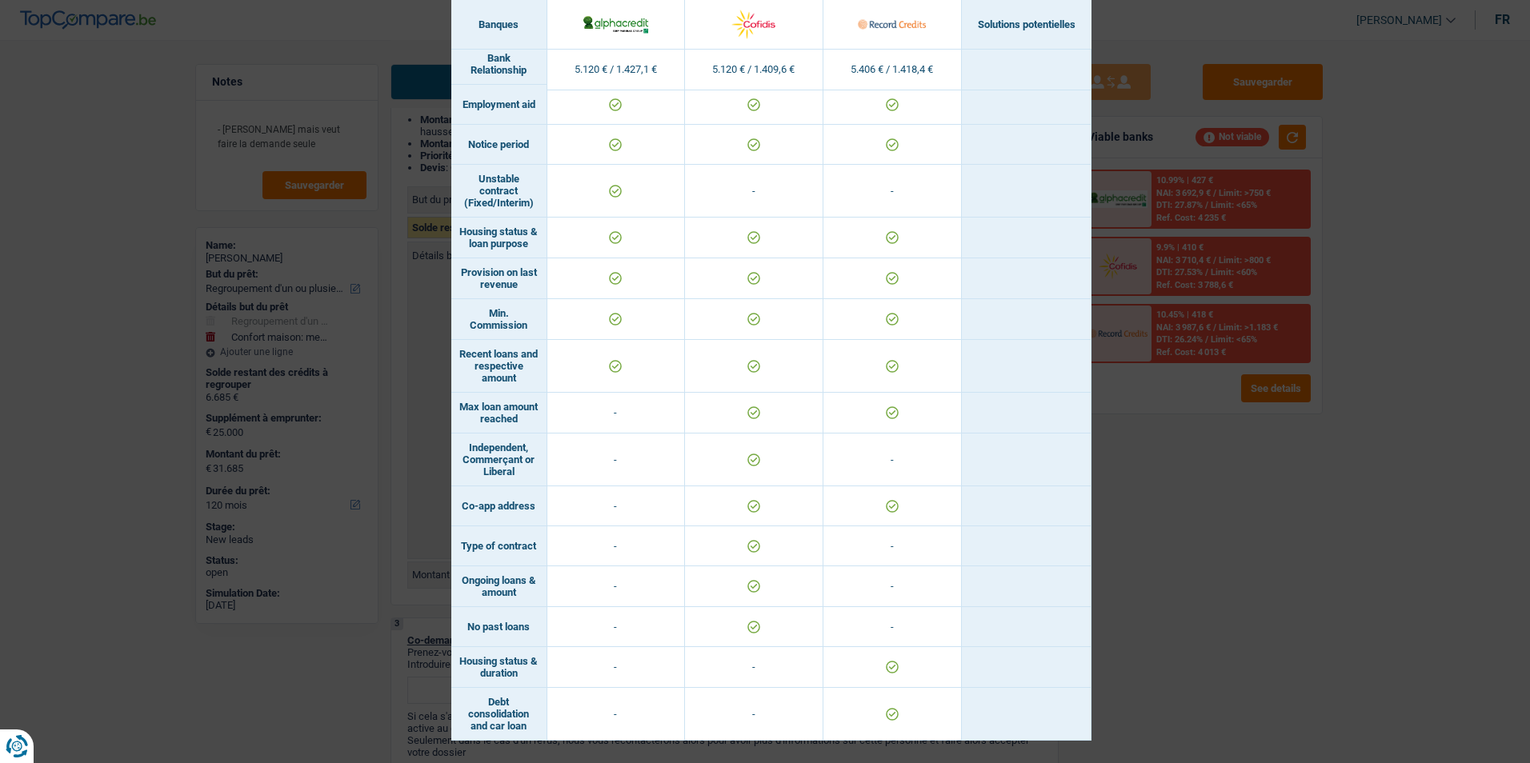
click at [1300, 505] on div "Banks conditions × Banques Solutions potentielles Revenus / Charges 5.120 € / 1…" at bounding box center [765, 381] width 1530 height 763
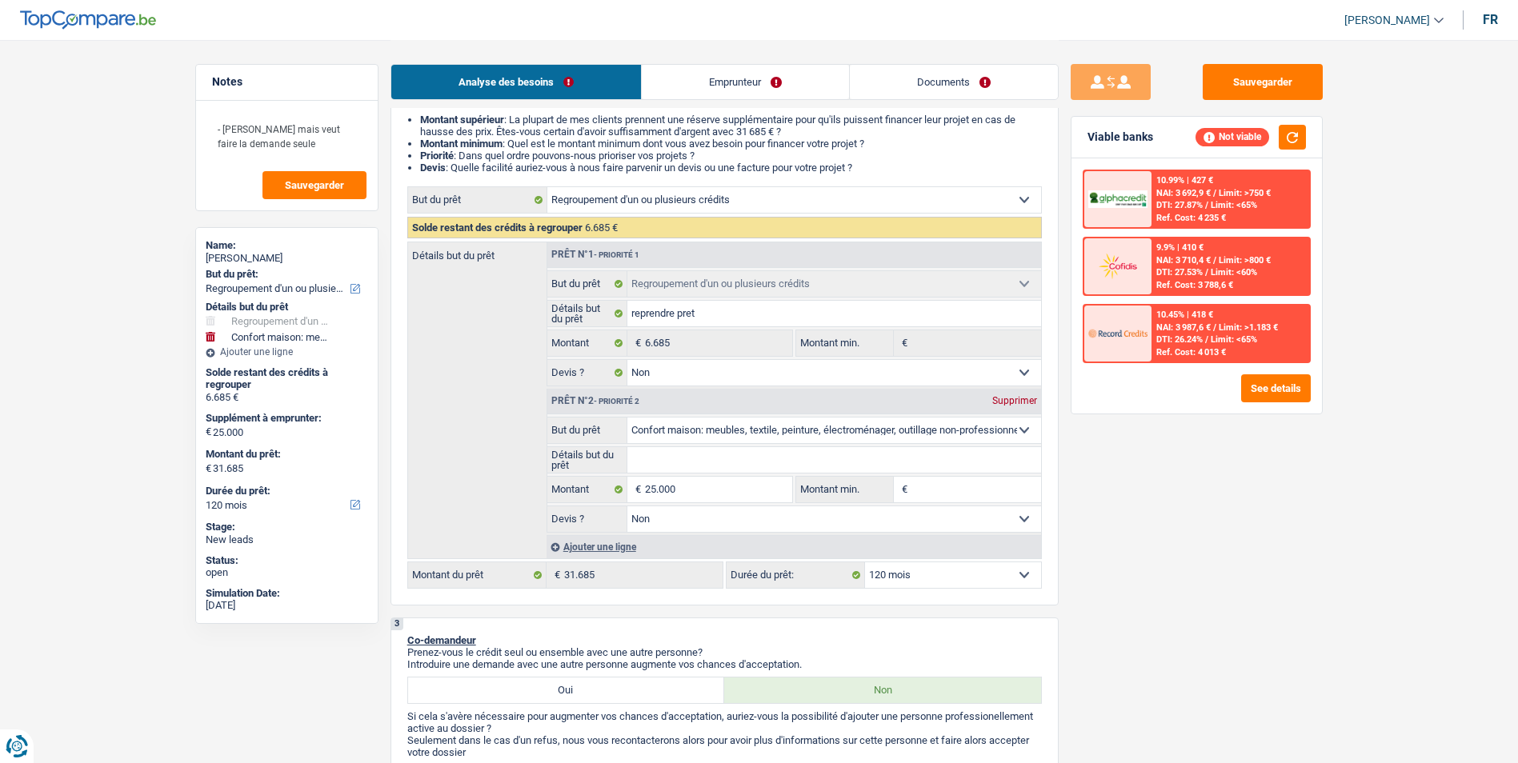
click at [897, 83] on link "Documents" at bounding box center [954, 82] width 208 height 34
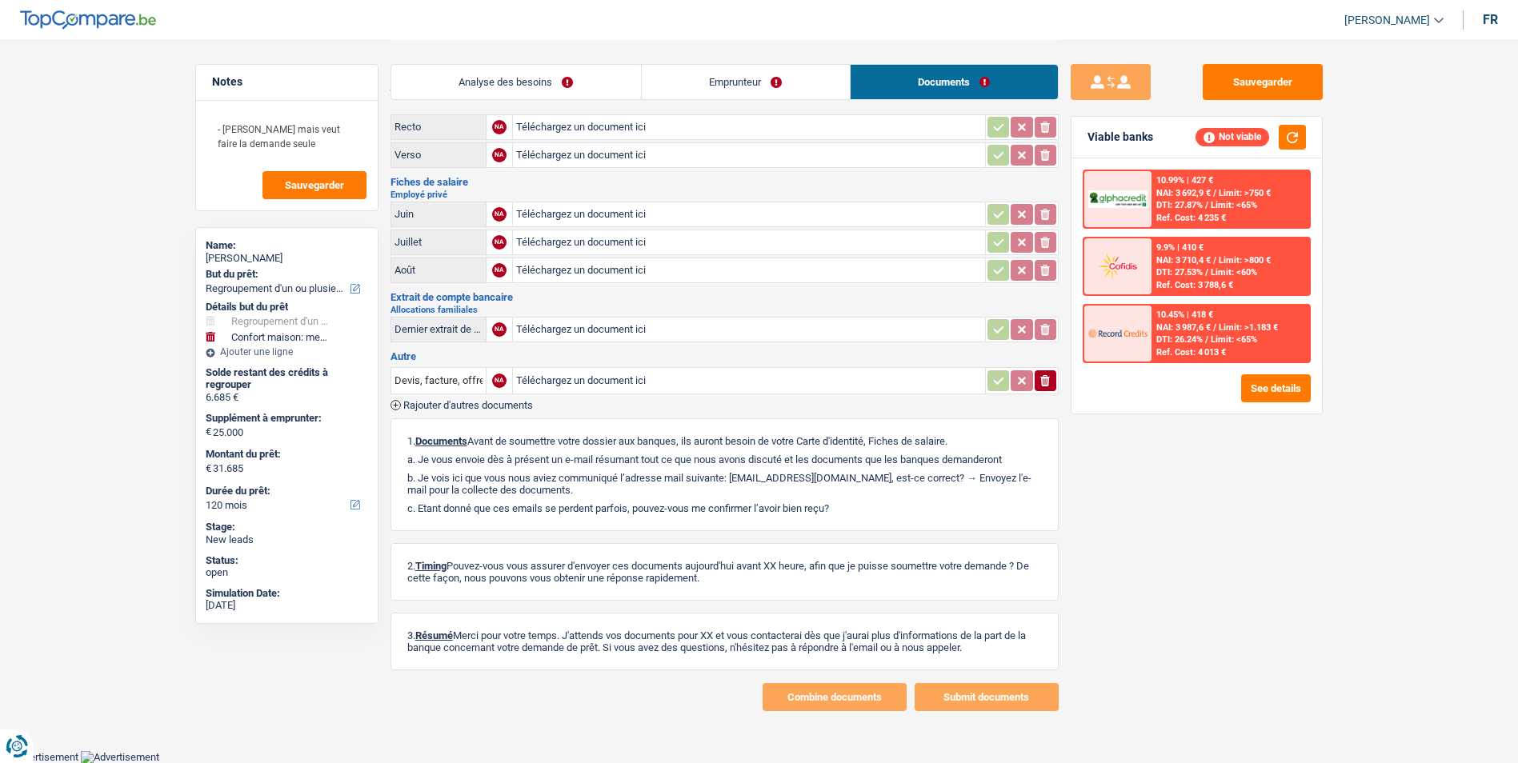
click at [797, 82] on link "Emprunteur" at bounding box center [746, 82] width 208 height 34
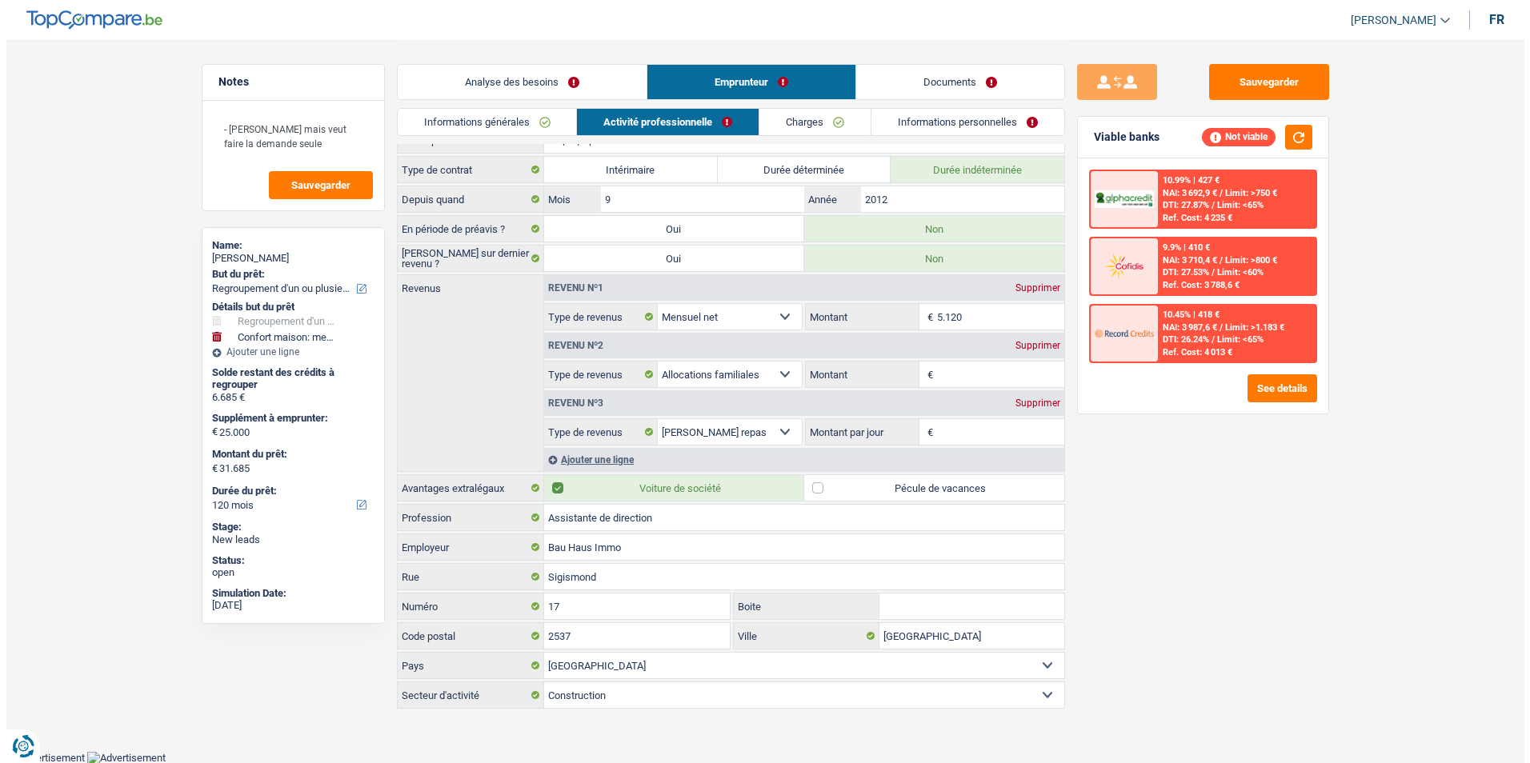
scroll to position [0, 0]
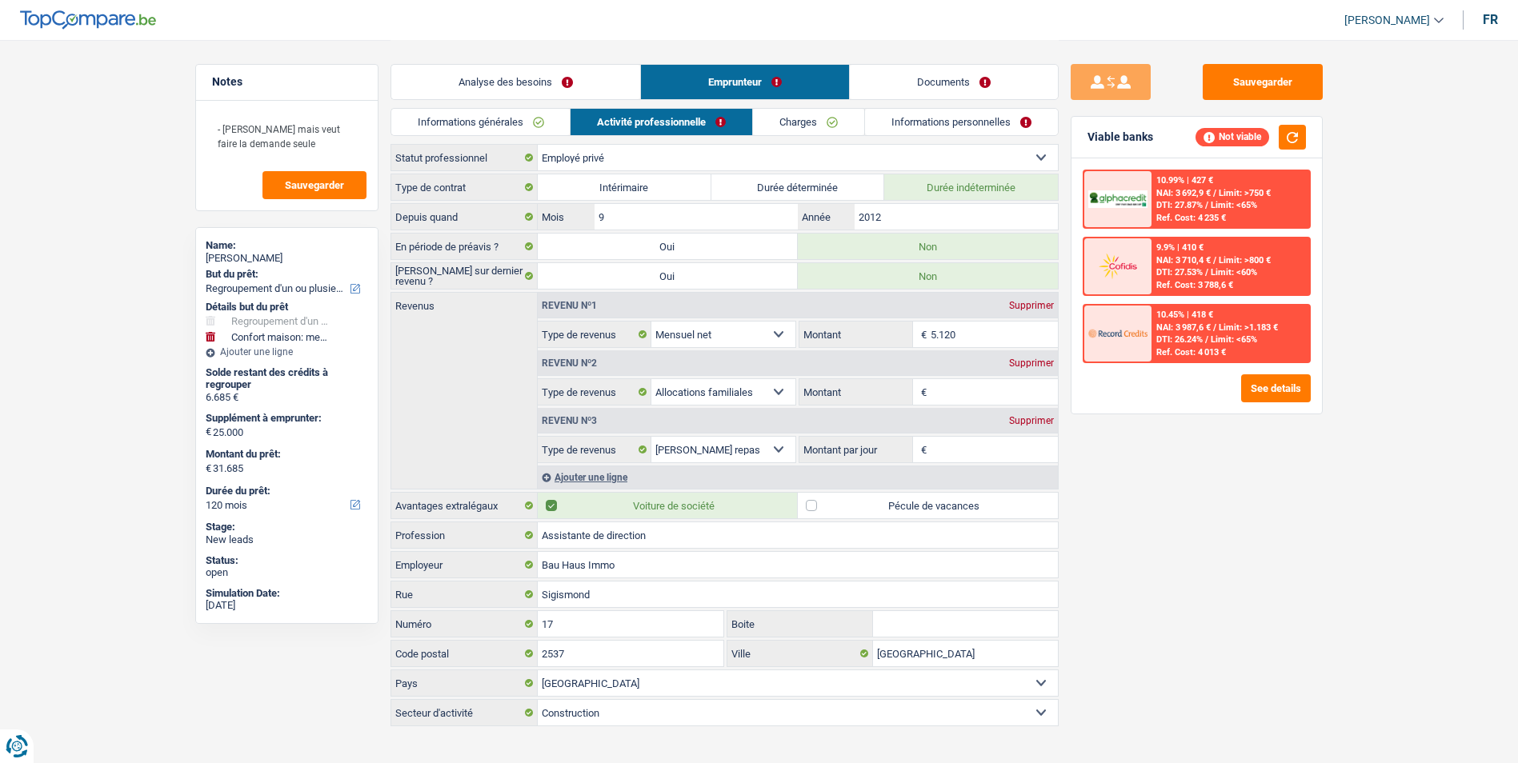
click at [850, 118] on link "Charges" at bounding box center [808, 122] width 111 height 26
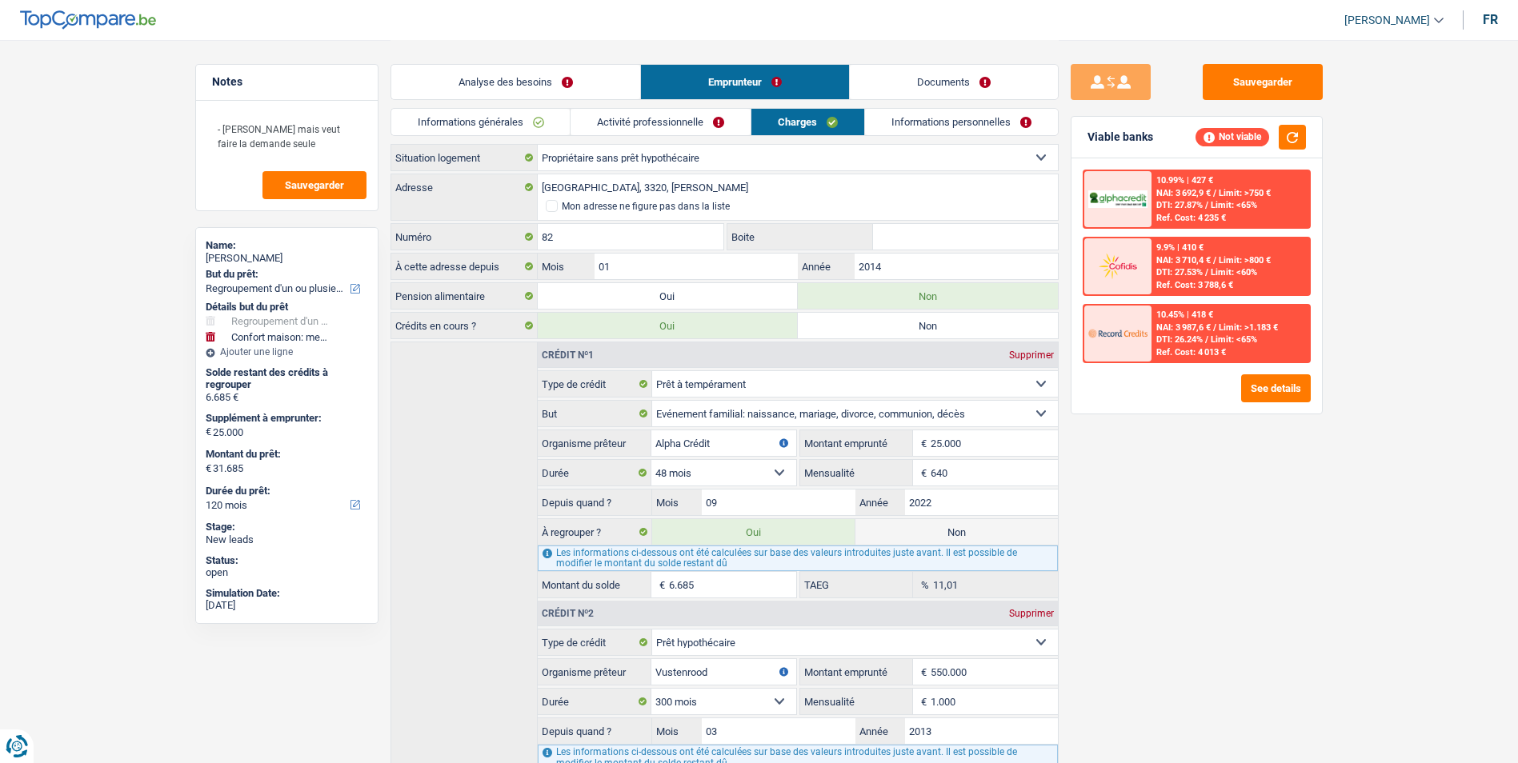
click at [927, 127] on link "Informations personnelles" at bounding box center [961, 122] width 193 height 26
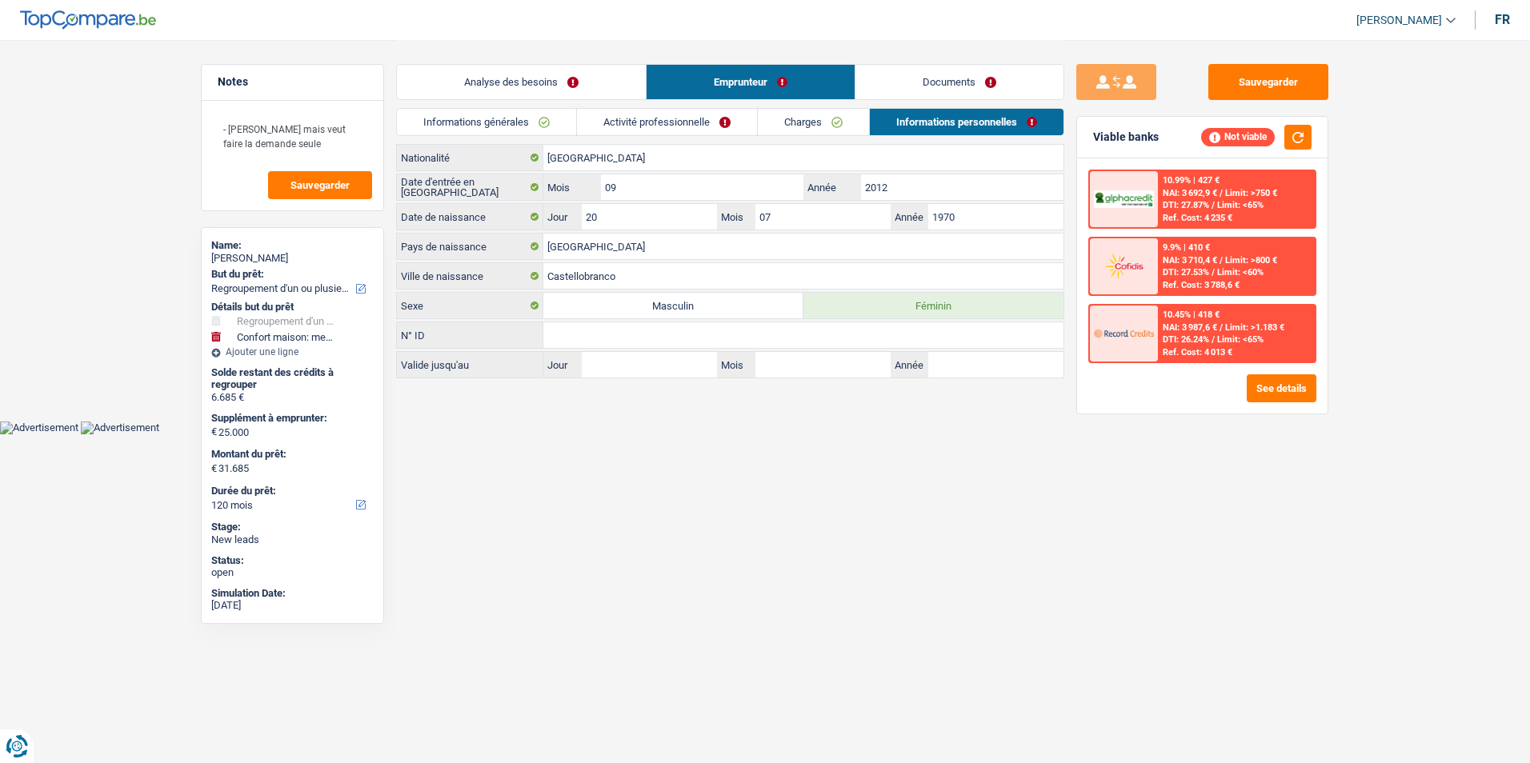
click at [794, 128] on link "Charges" at bounding box center [813, 122] width 111 height 26
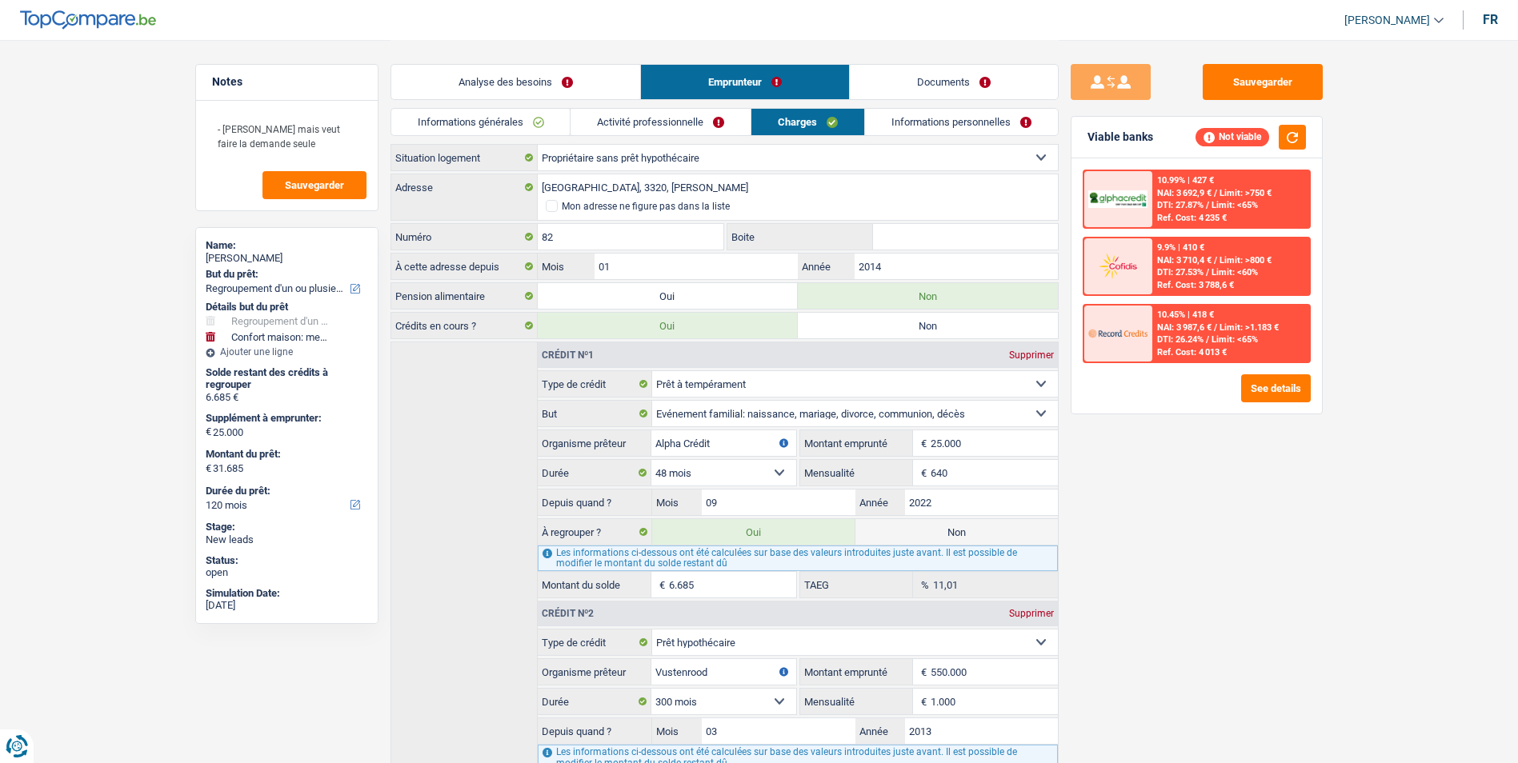
click at [713, 121] on link "Activité professionnelle" at bounding box center [661, 122] width 180 height 26
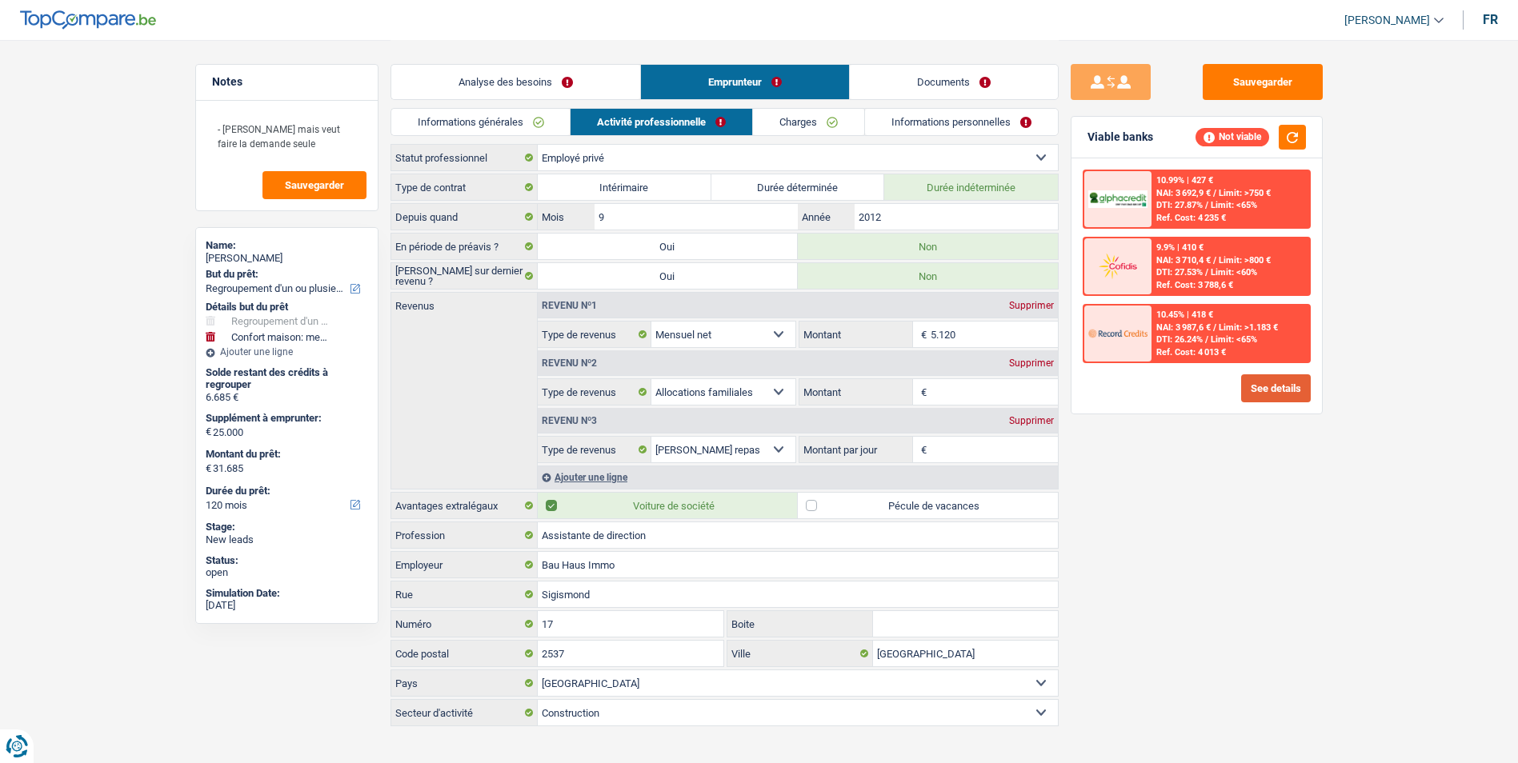
click at [1278, 398] on button "See details" at bounding box center [1276, 388] width 70 height 28
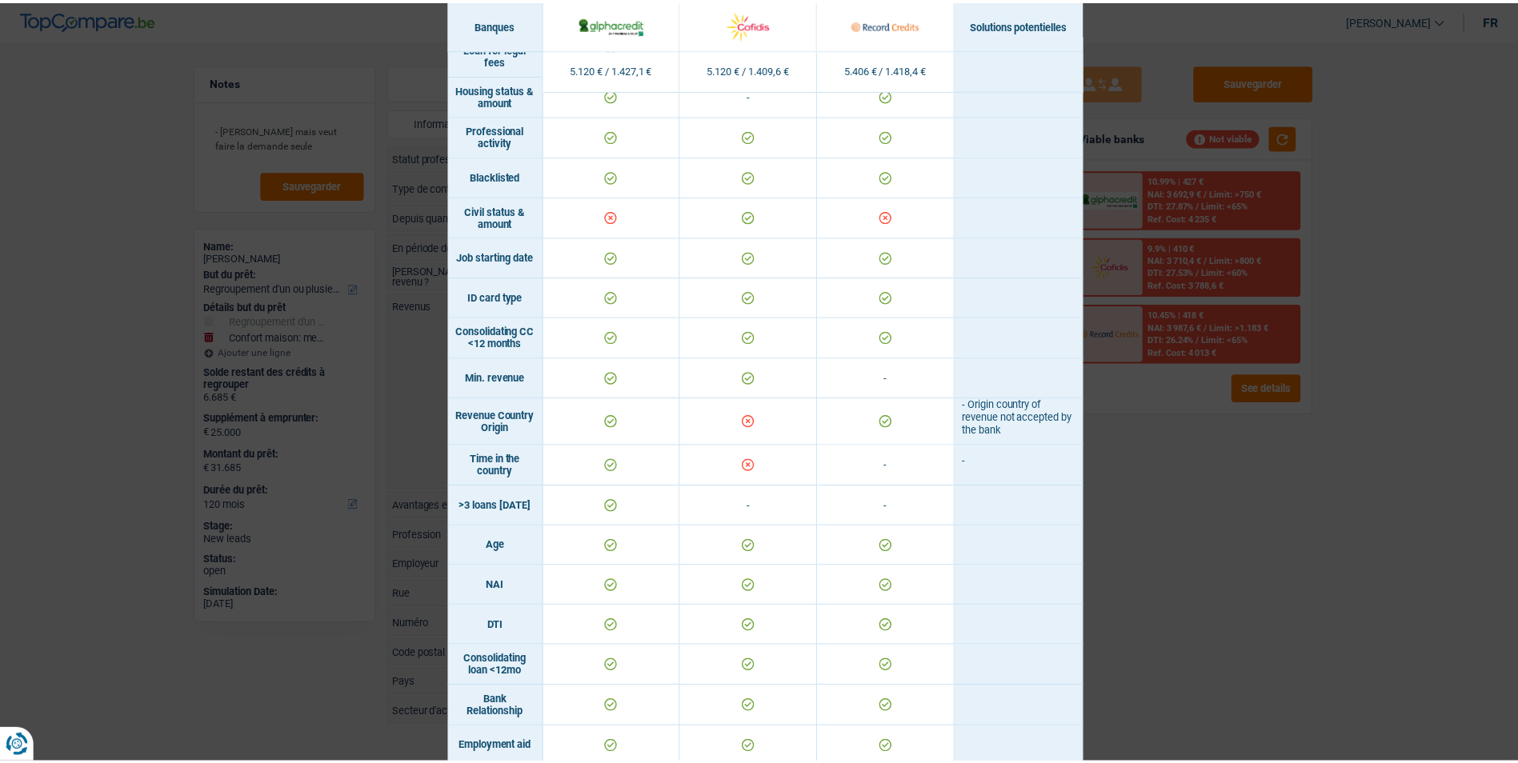
scroll to position [62, 0]
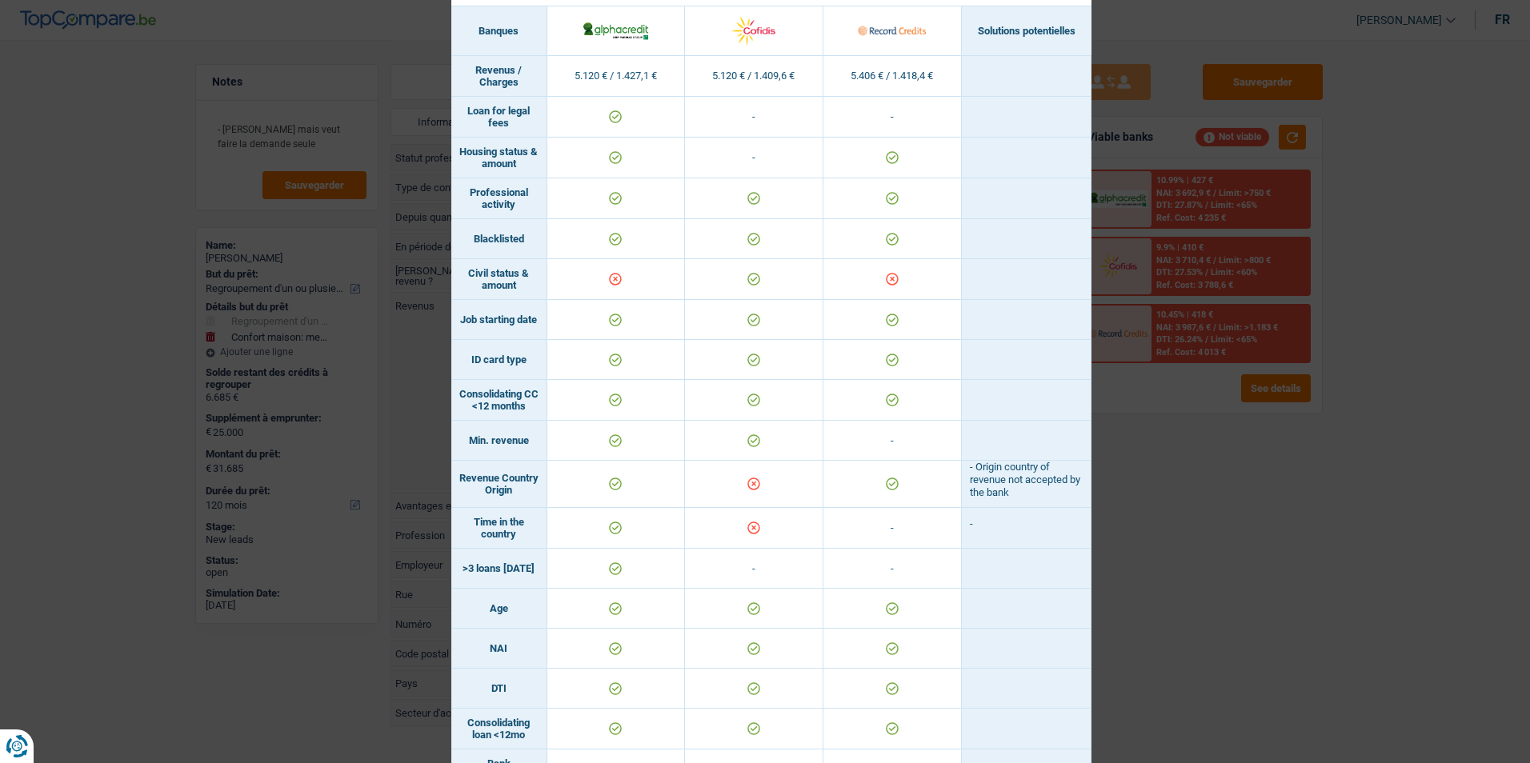
click at [1194, 590] on div "Banks conditions × Banques Solutions potentielles Revenus / Charges 5.120 € / 1…" at bounding box center [765, 381] width 1530 height 763
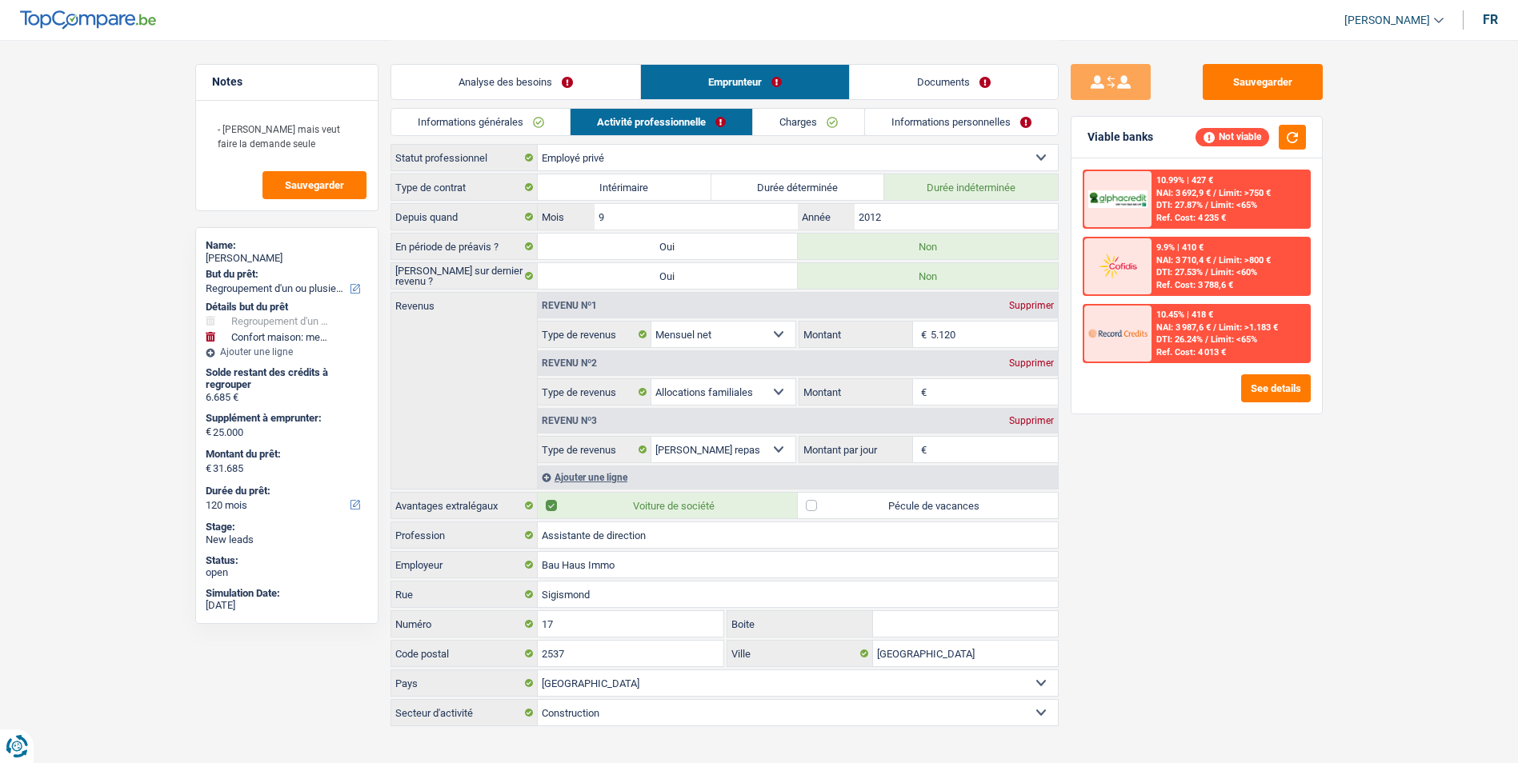
click at [918, 95] on link "Documents" at bounding box center [954, 82] width 208 height 34
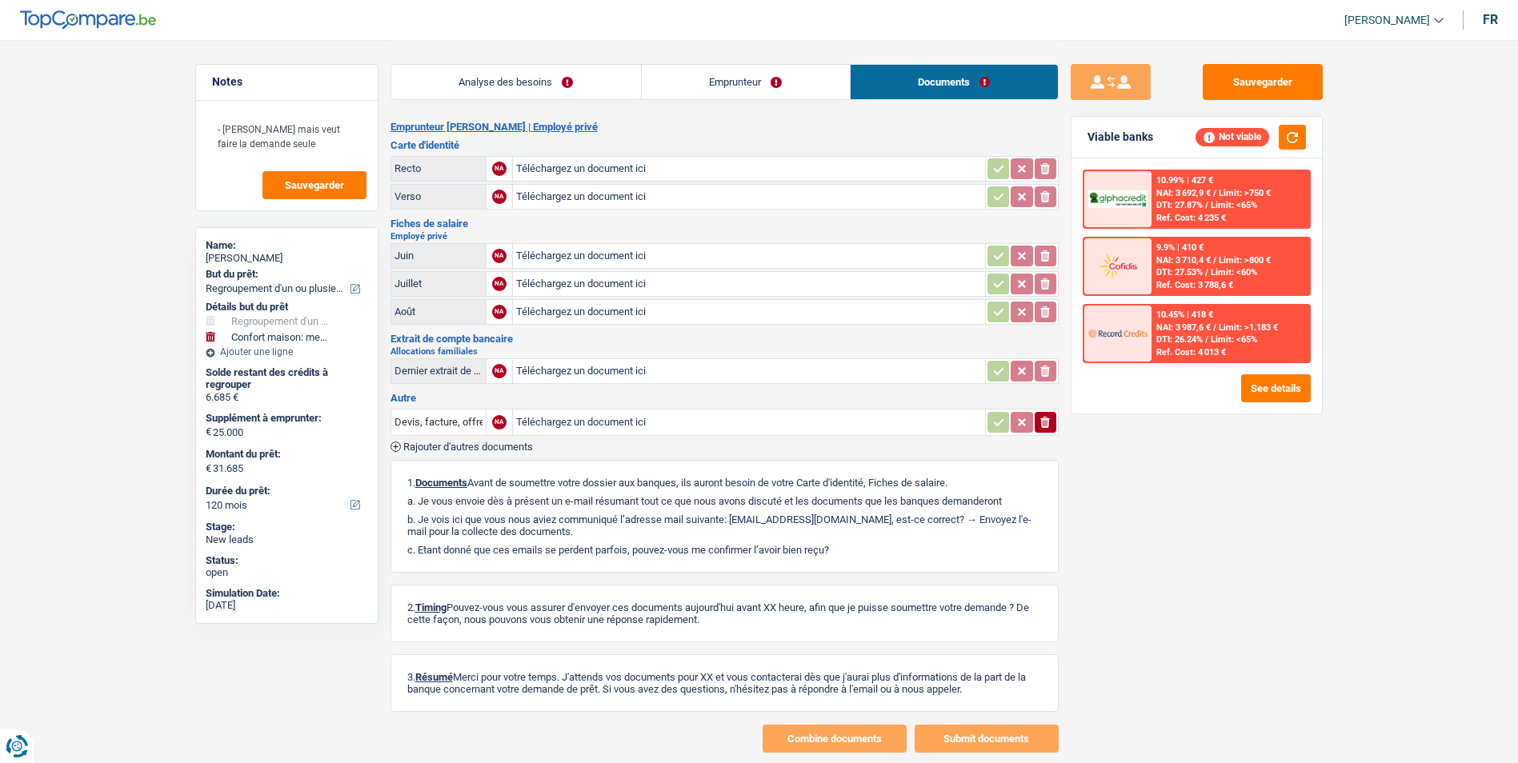
click at [802, 93] on link "Emprunteur" at bounding box center [746, 82] width 208 height 34
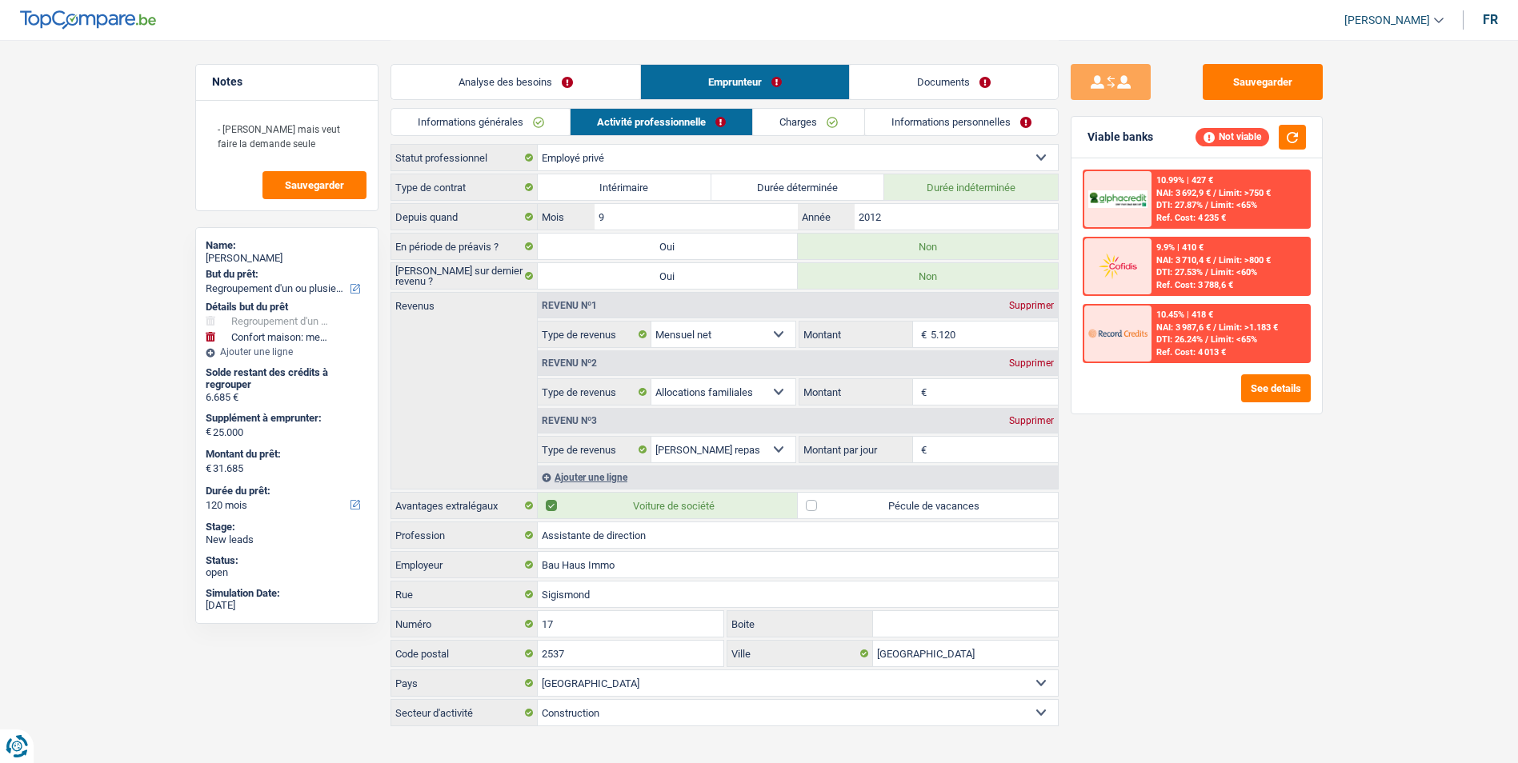
click at [912, 116] on link "Informations personnelles" at bounding box center [961, 122] width 193 height 26
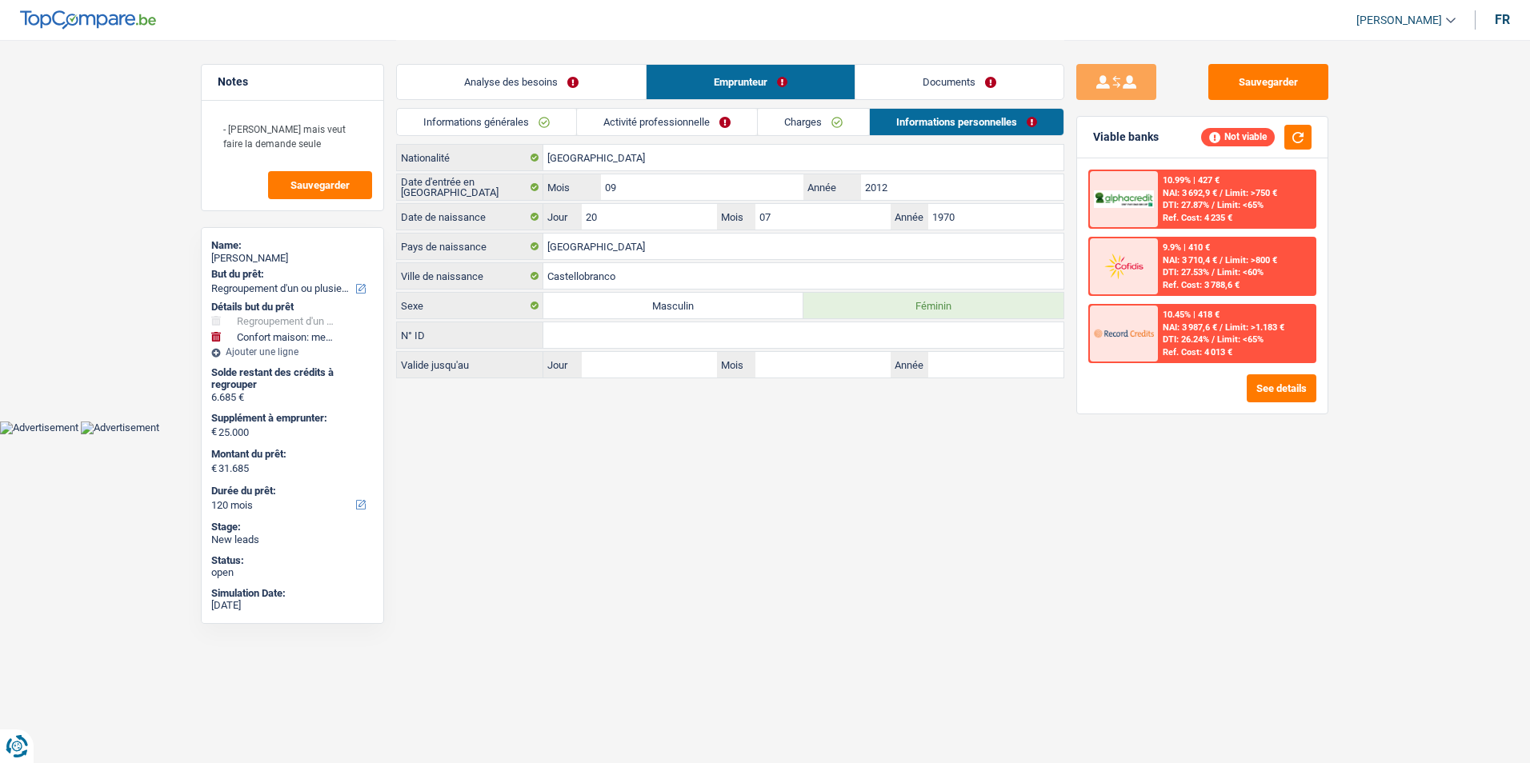
click at [789, 122] on link "Charges" at bounding box center [813, 122] width 111 height 26
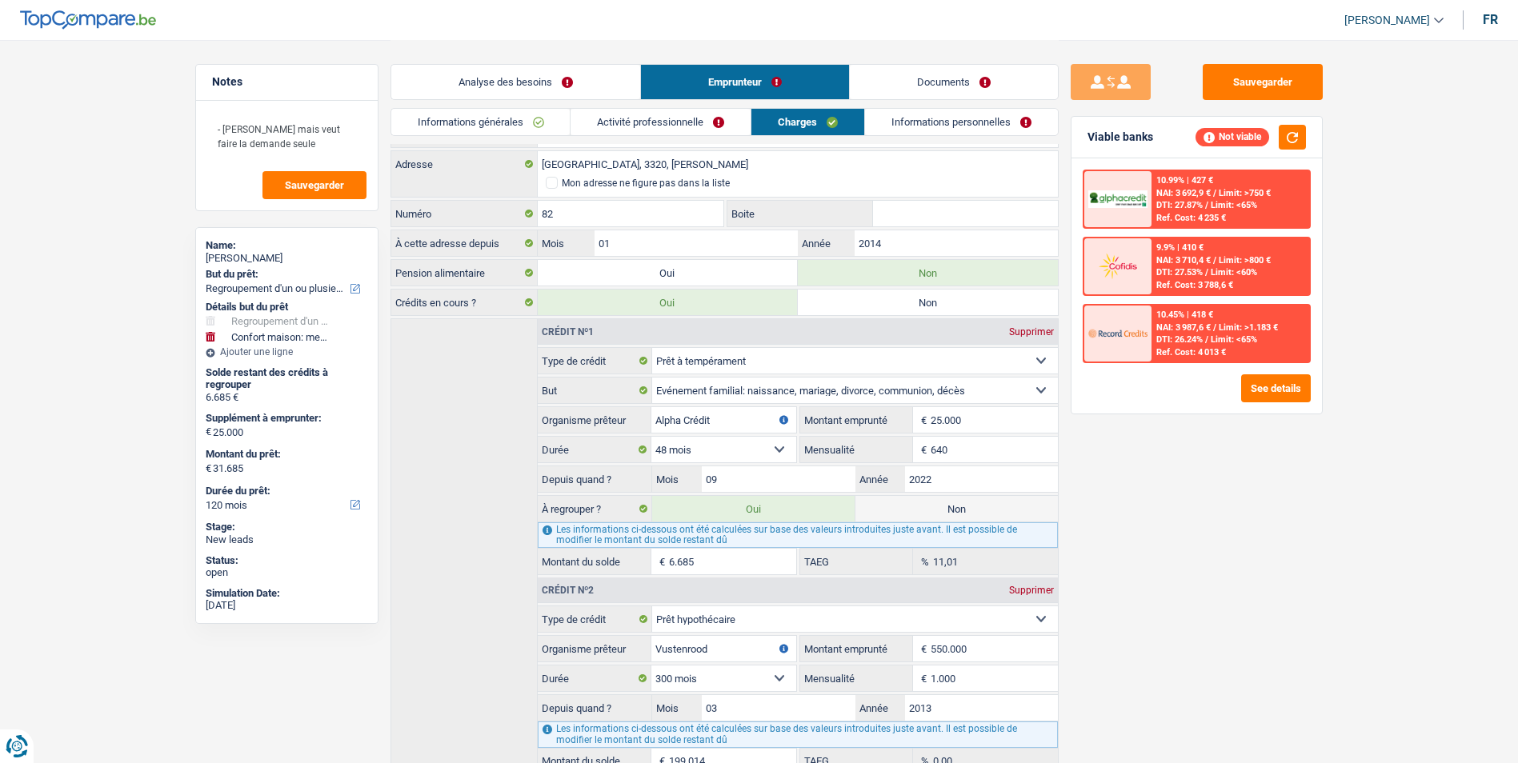
scroll to position [0, 0]
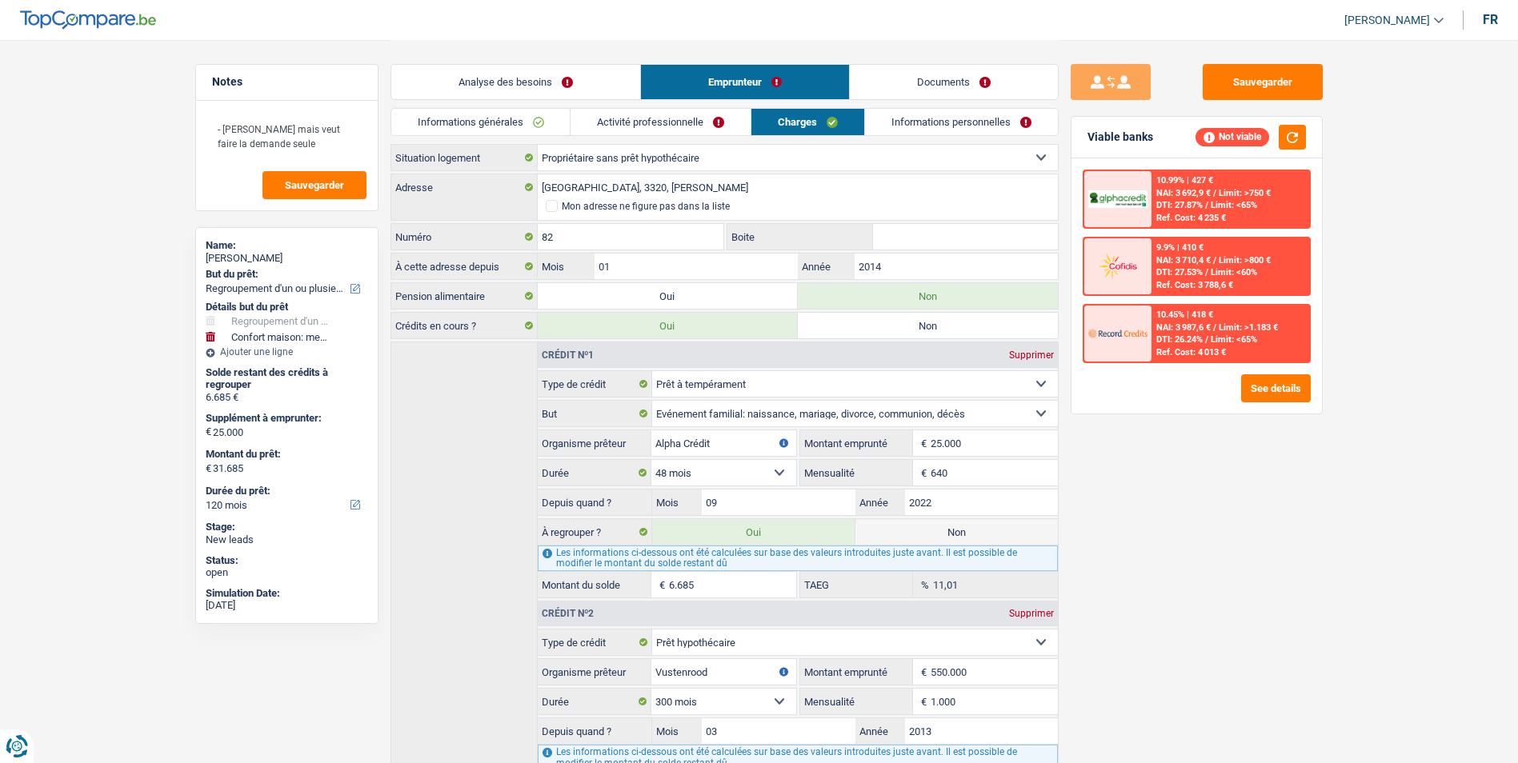
click at [681, 117] on link "Activité professionnelle" at bounding box center [661, 122] width 180 height 26
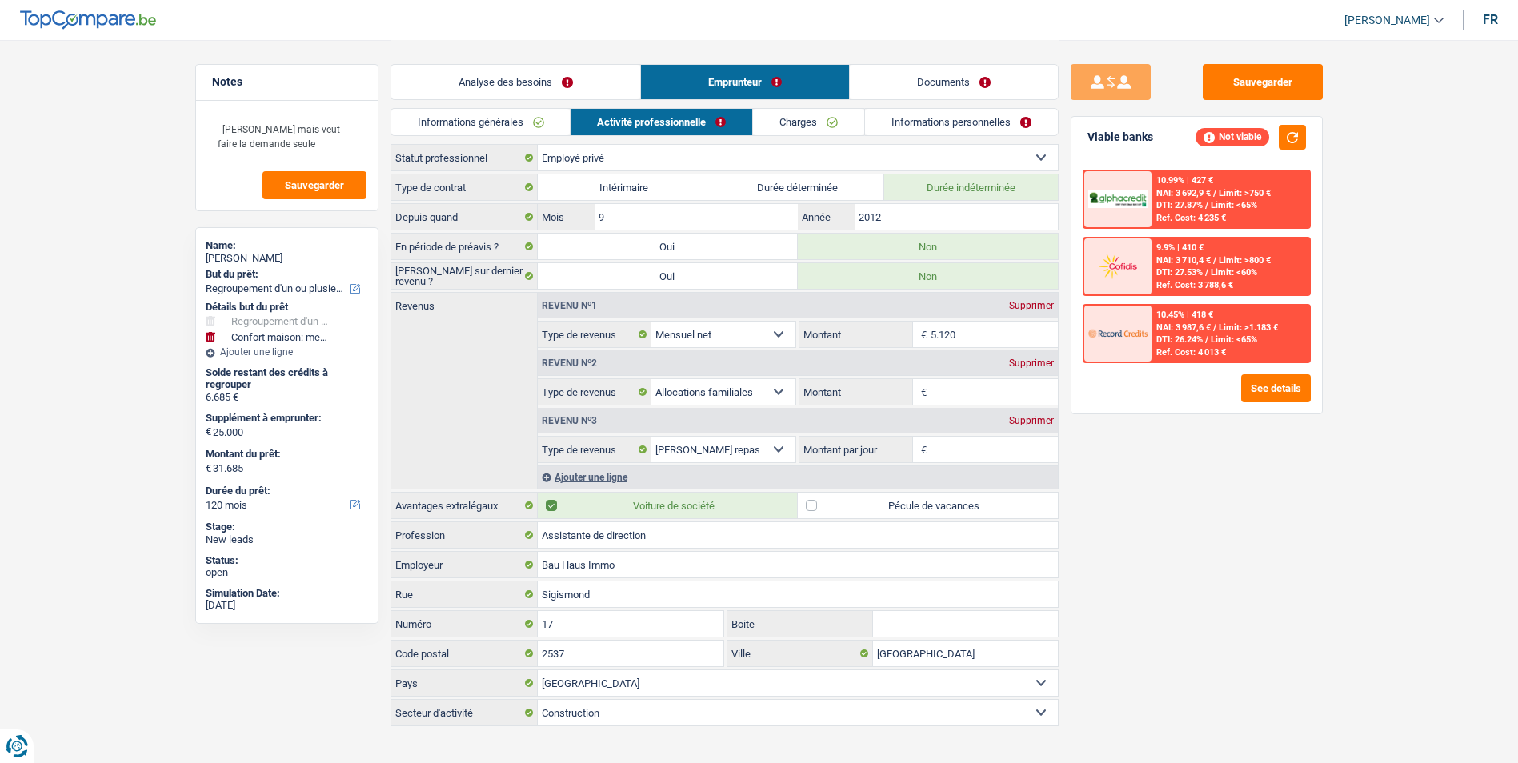
scroll to position [18, 0]
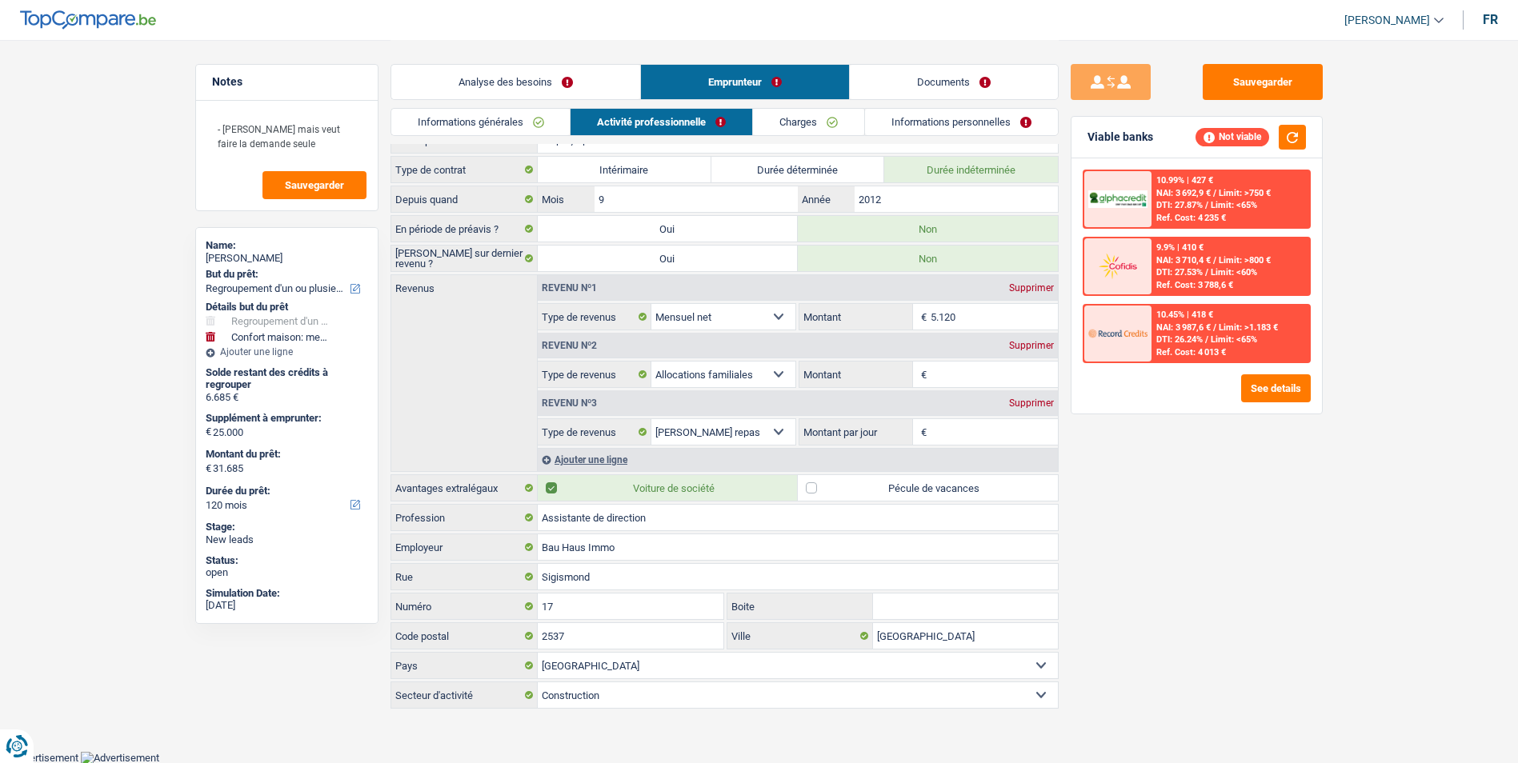
click at [1026, 400] on div "Supprimer" at bounding box center [1031, 404] width 53 height 10
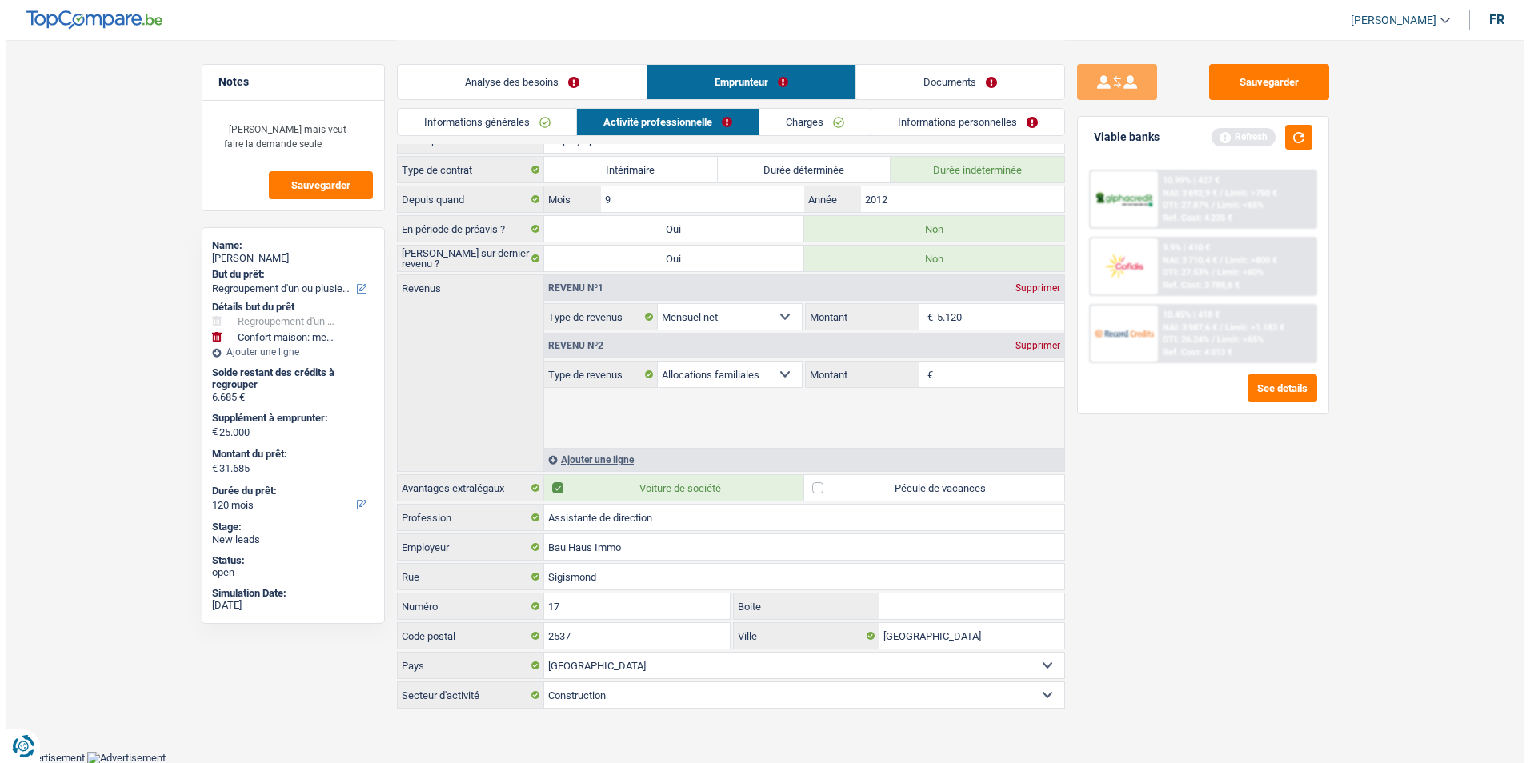
scroll to position [0, 0]
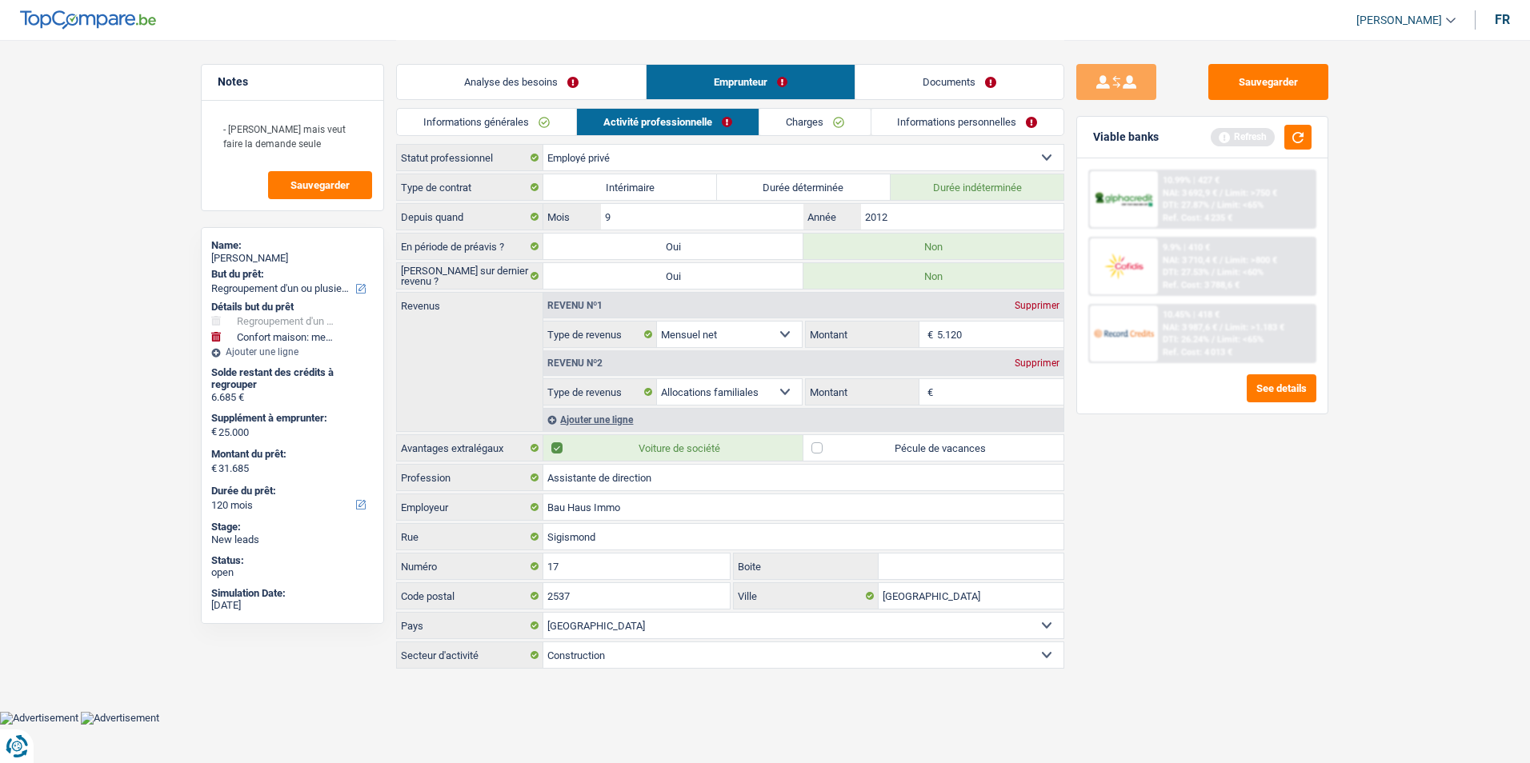
click at [1024, 360] on div "Supprimer" at bounding box center [1037, 363] width 53 height 10
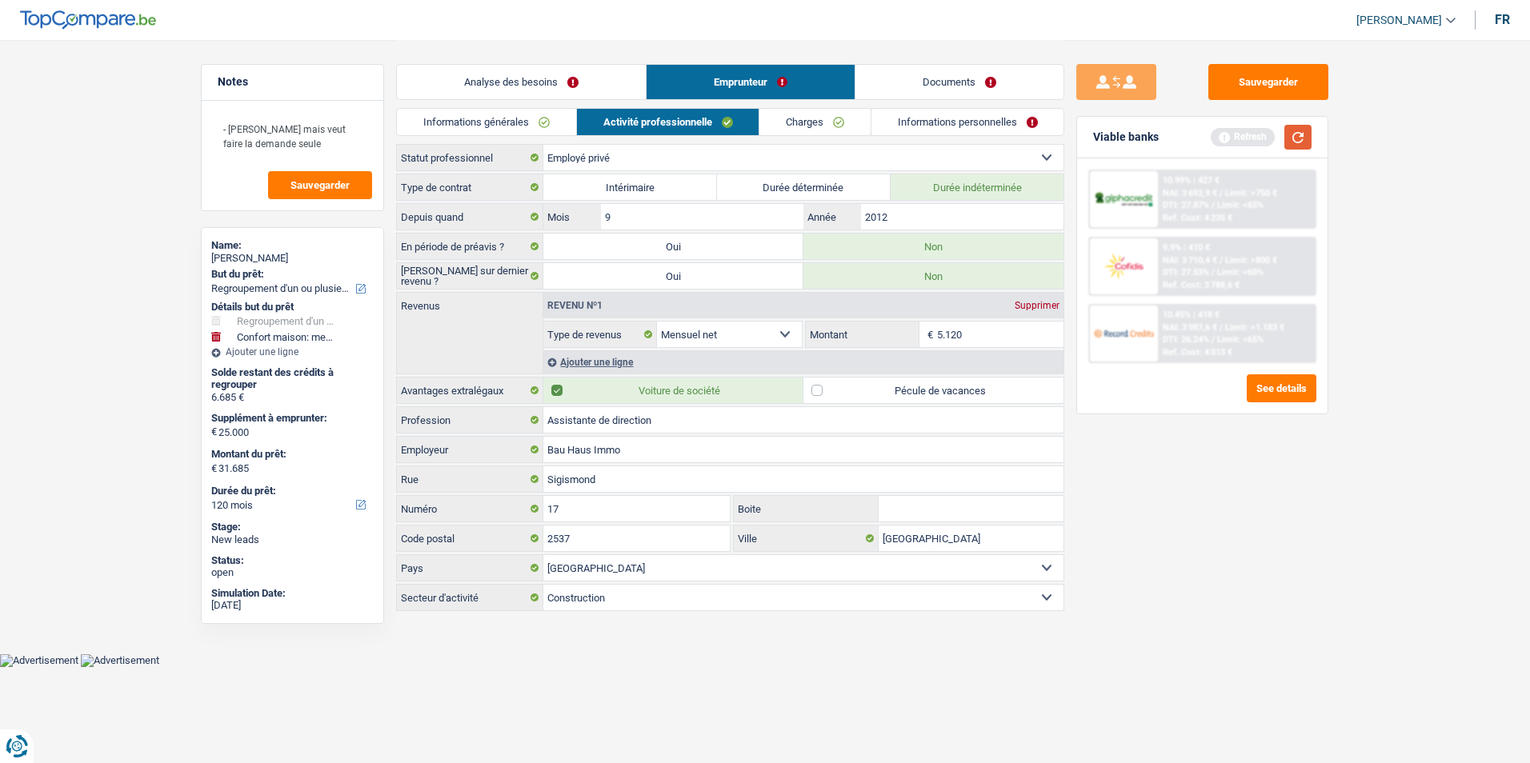
click at [1292, 138] on button "button" at bounding box center [1297, 137] width 27 height 25
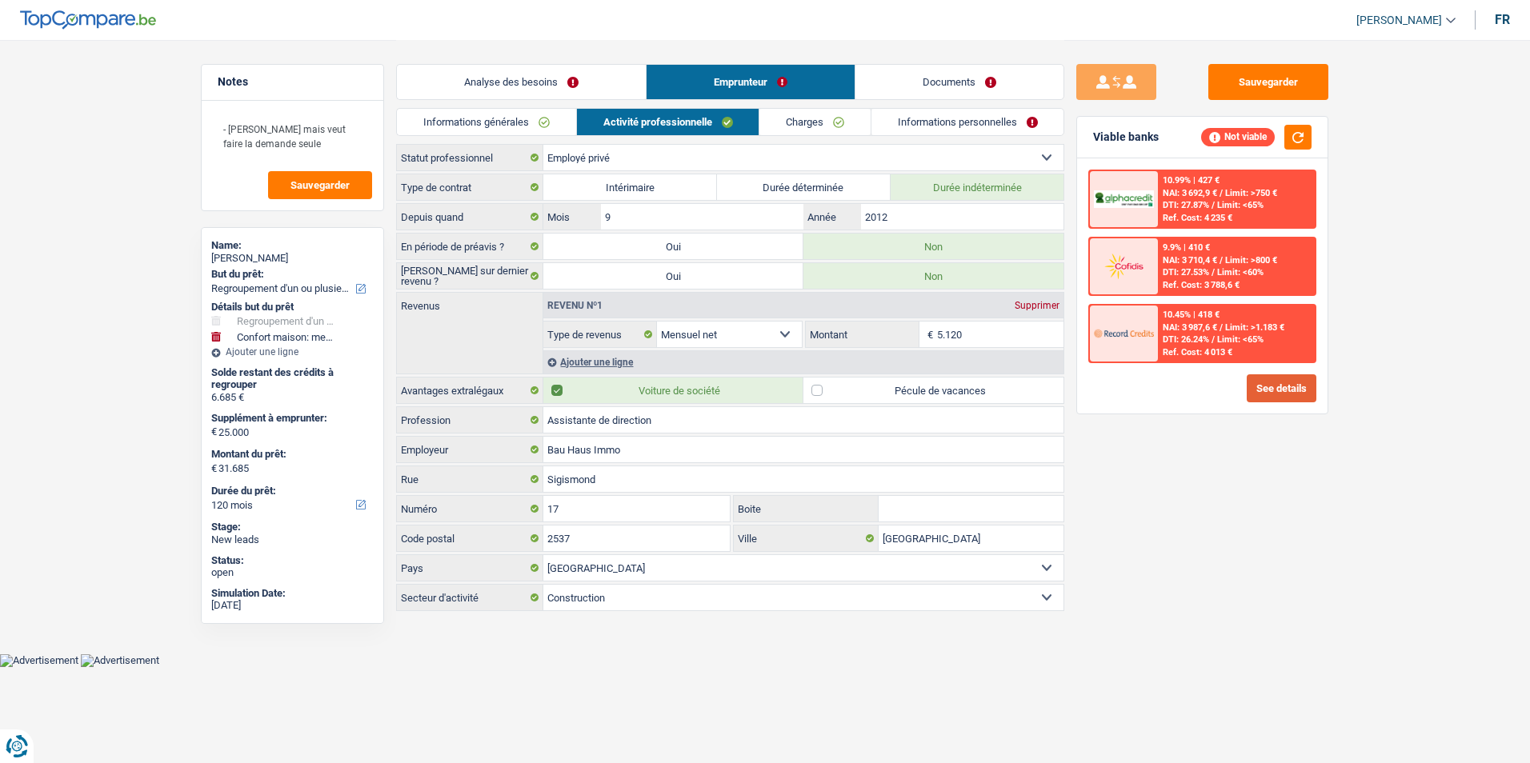
click at [1265, 395] on button "See details" at bounding box center [1282, 388] width 70 height 28
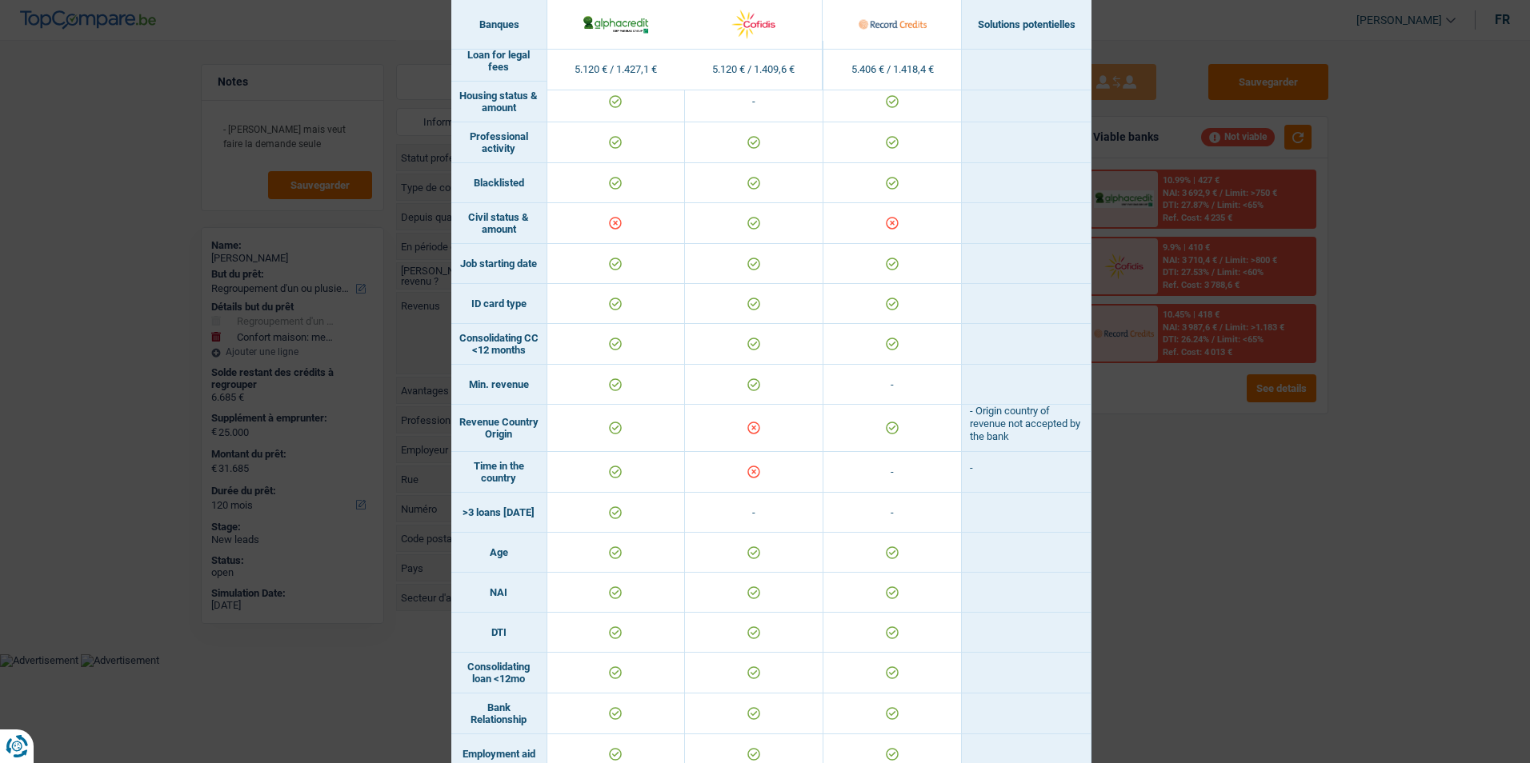
scroll to position [160, 0]
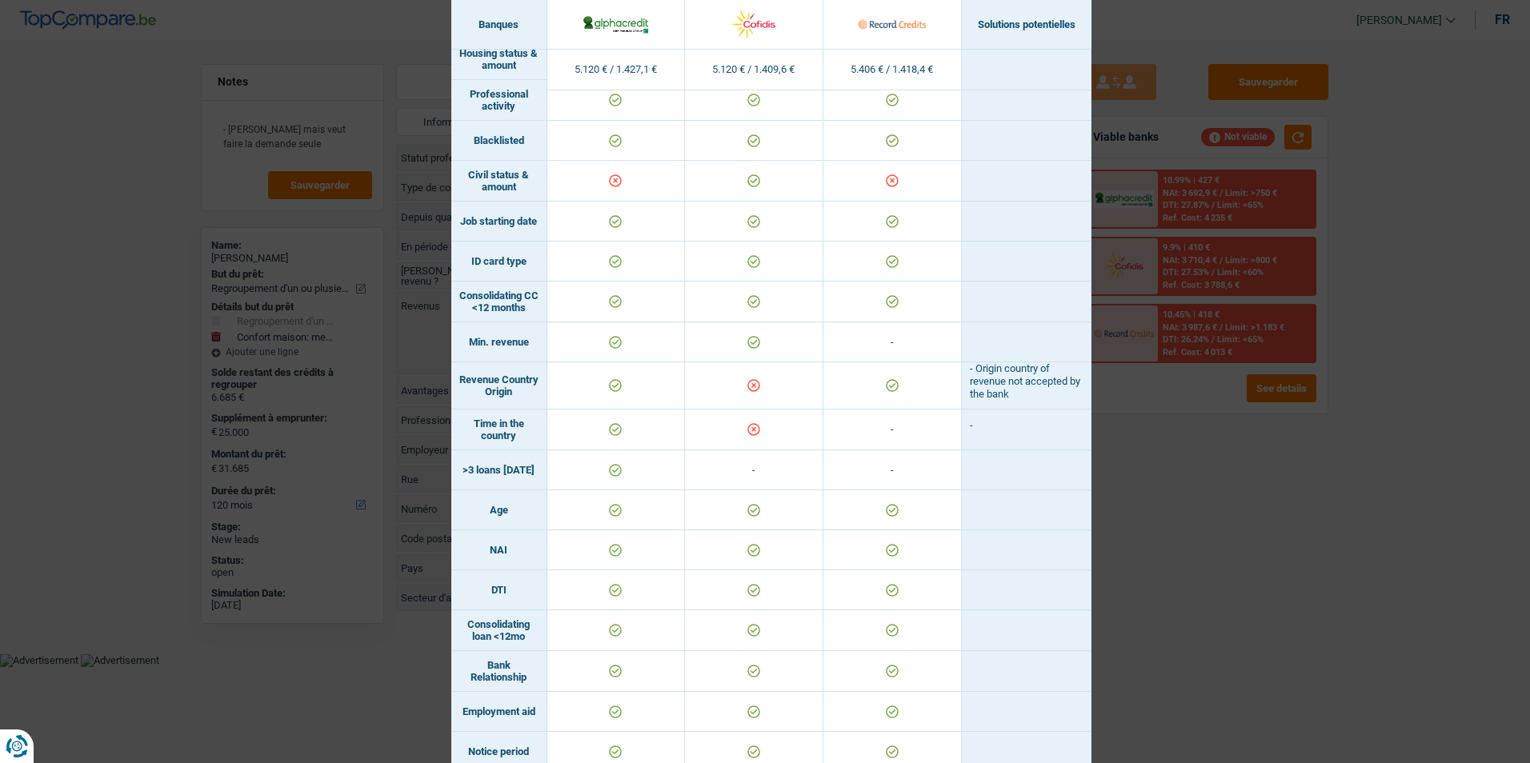
click at [1183, 538] on div "Banks conditions × Banques Solutions potentielles Revenus / Charges 5.120 € / 1…" at bounding box center [765, 381] width 1530 height 763
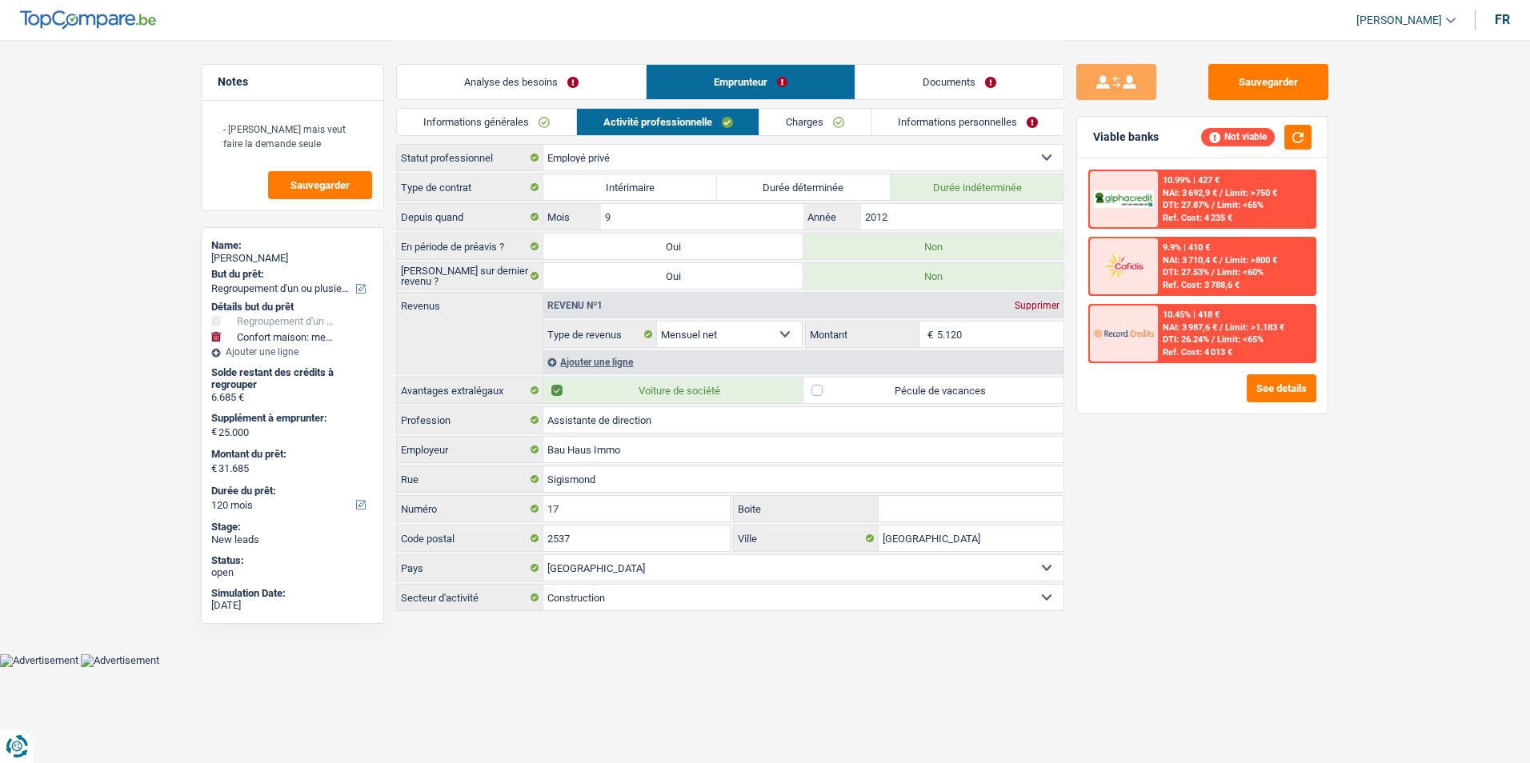
click at [819, 126] on link "Charges" at bounding box center [814, 122] width 111 height 26
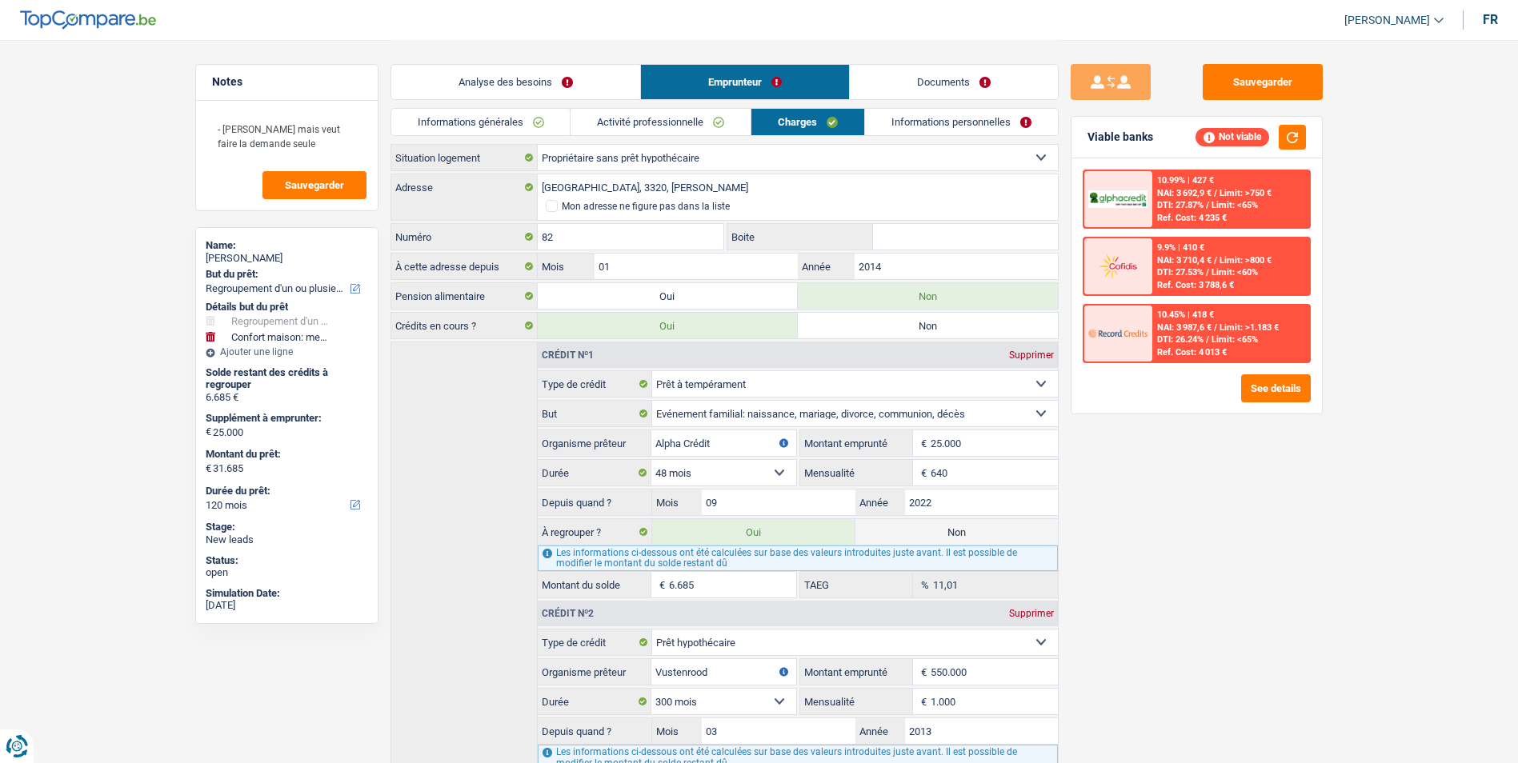
click at [924, 121] on link "Informations personnelles" at bounding box center [961, 122] width 193 height 26
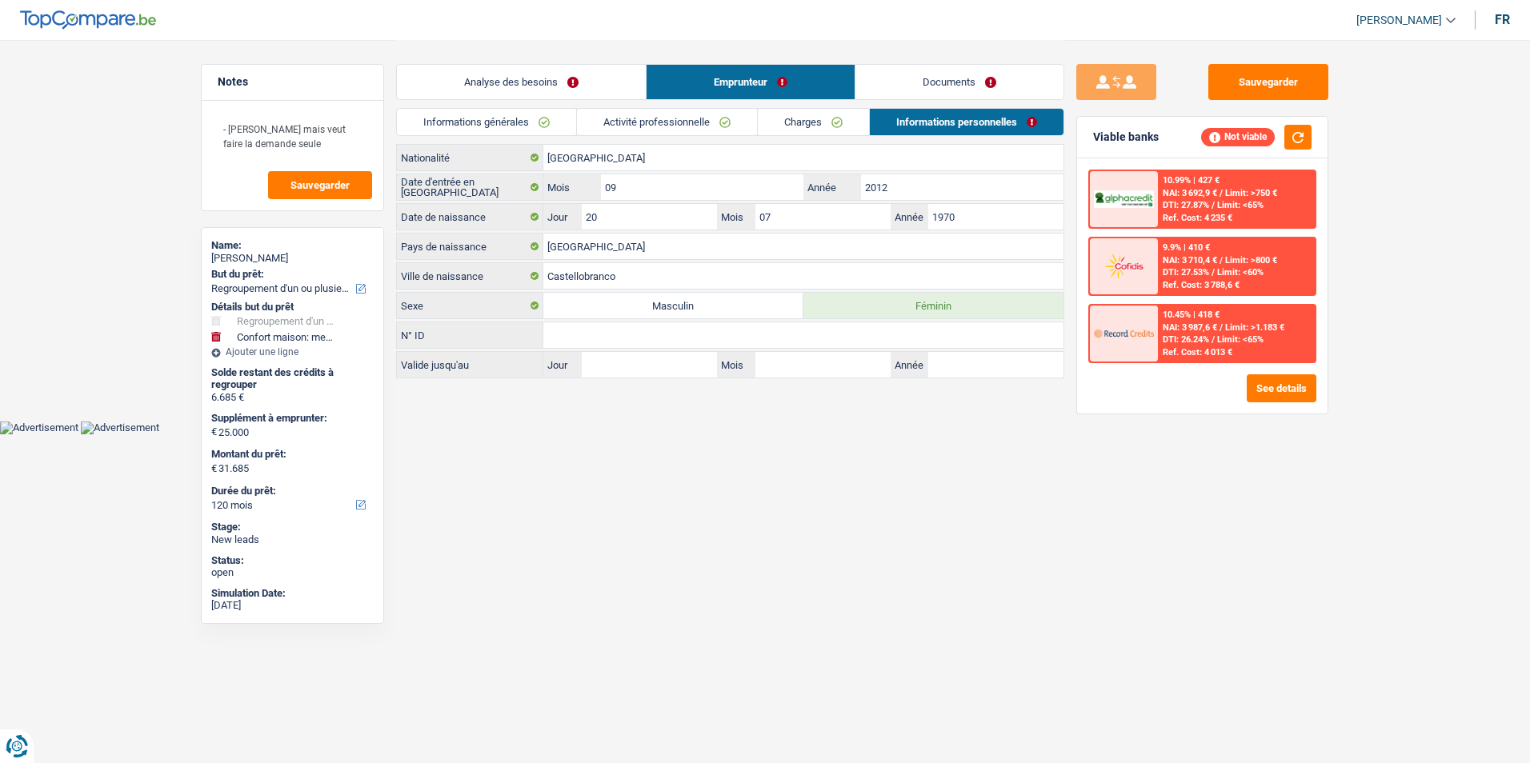
click at [825, 116] on link "Charges" at bounding box center [813, 122] width 111 height 26
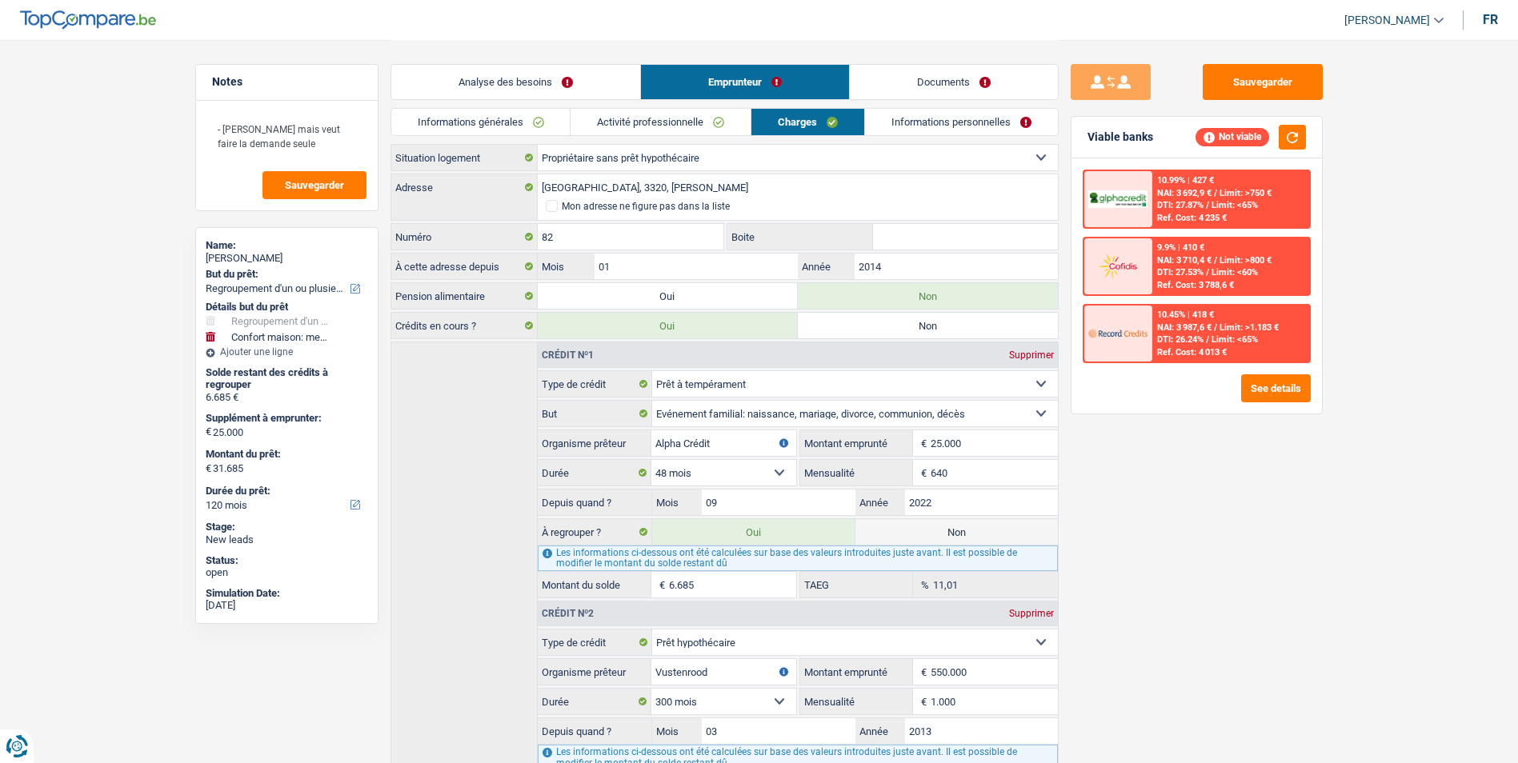
click at [703, 118] on link "Activité professionnelle" at bounding box center [661, 122] width 180 height 26
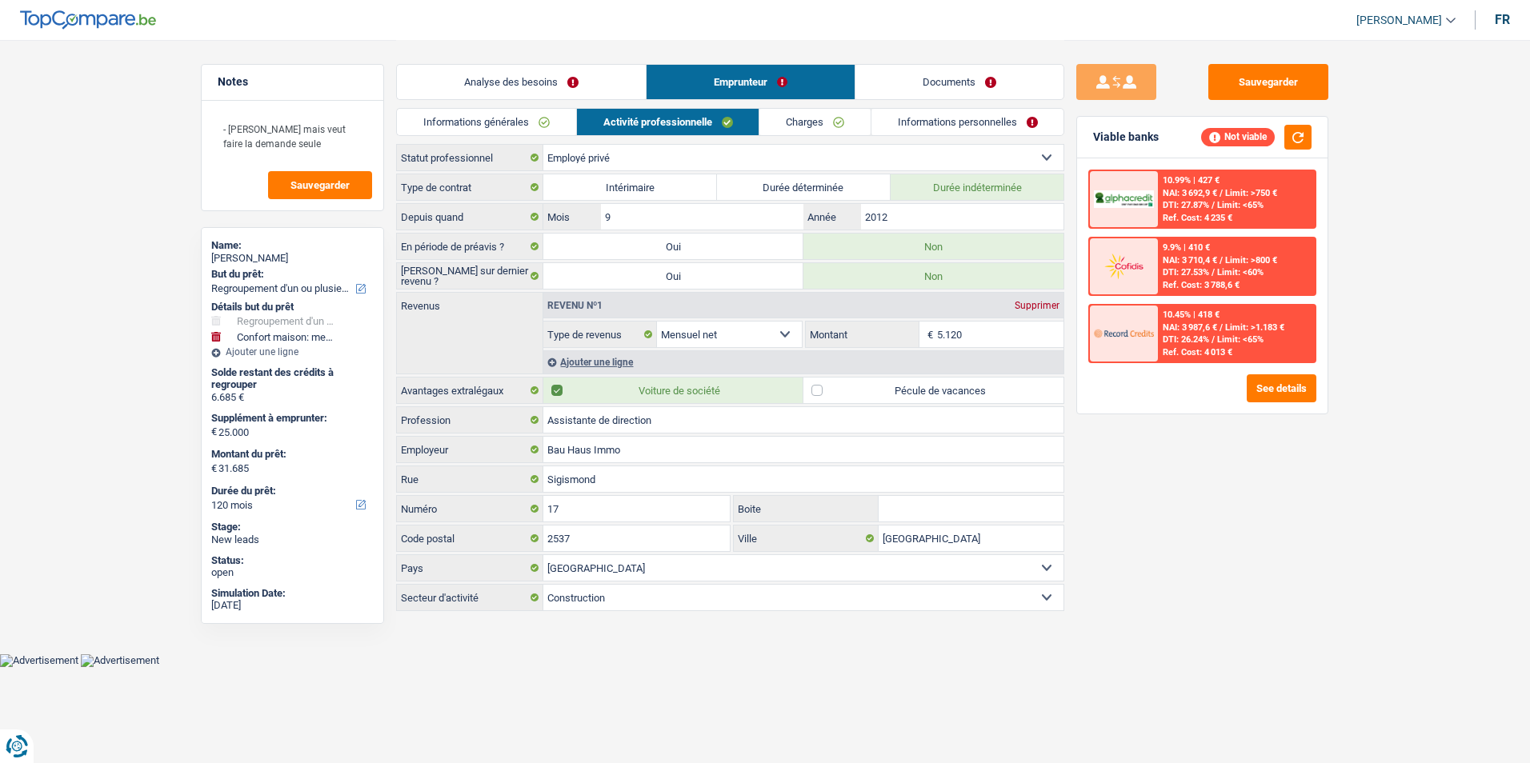
click at [550, 117] on link "Informations générales" at bounding box center [486, 122] width 179 height 26
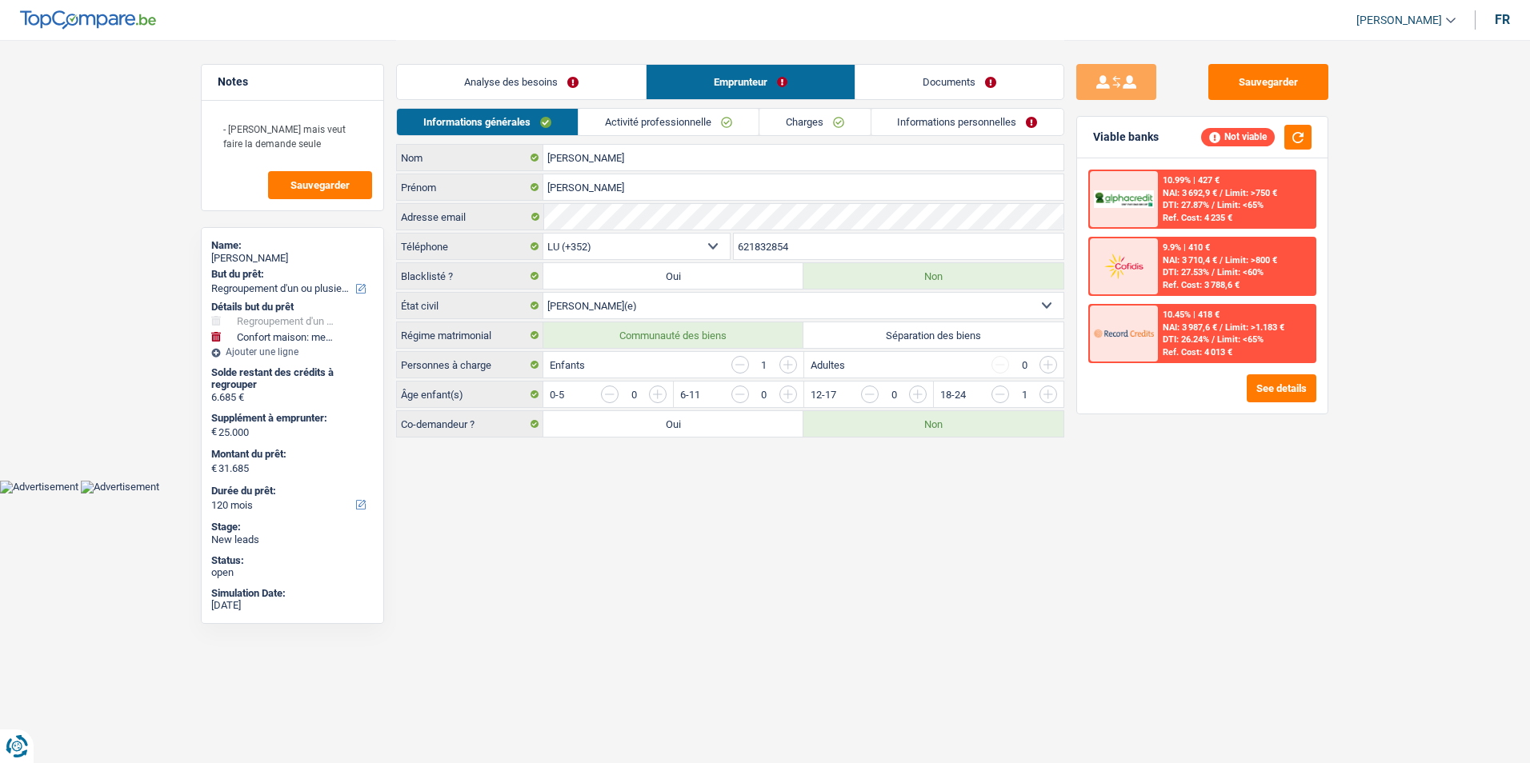
click at [653, 129] on link "Activité professionnelle" at bounding box center [669, 122] width 180 height 26
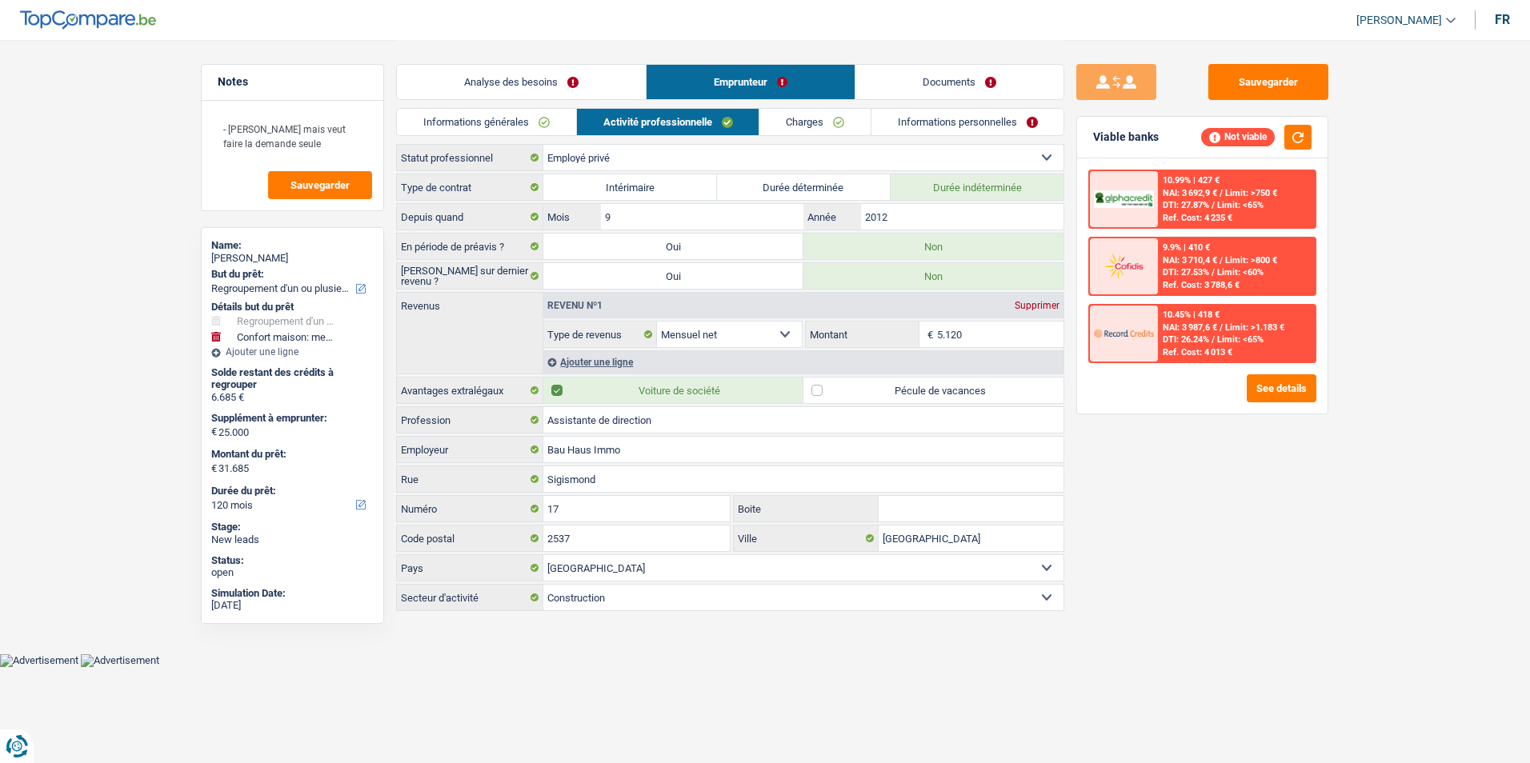
click at [781, 129] on link "Charges" at bounding box center [814, 122] width 111 height 26
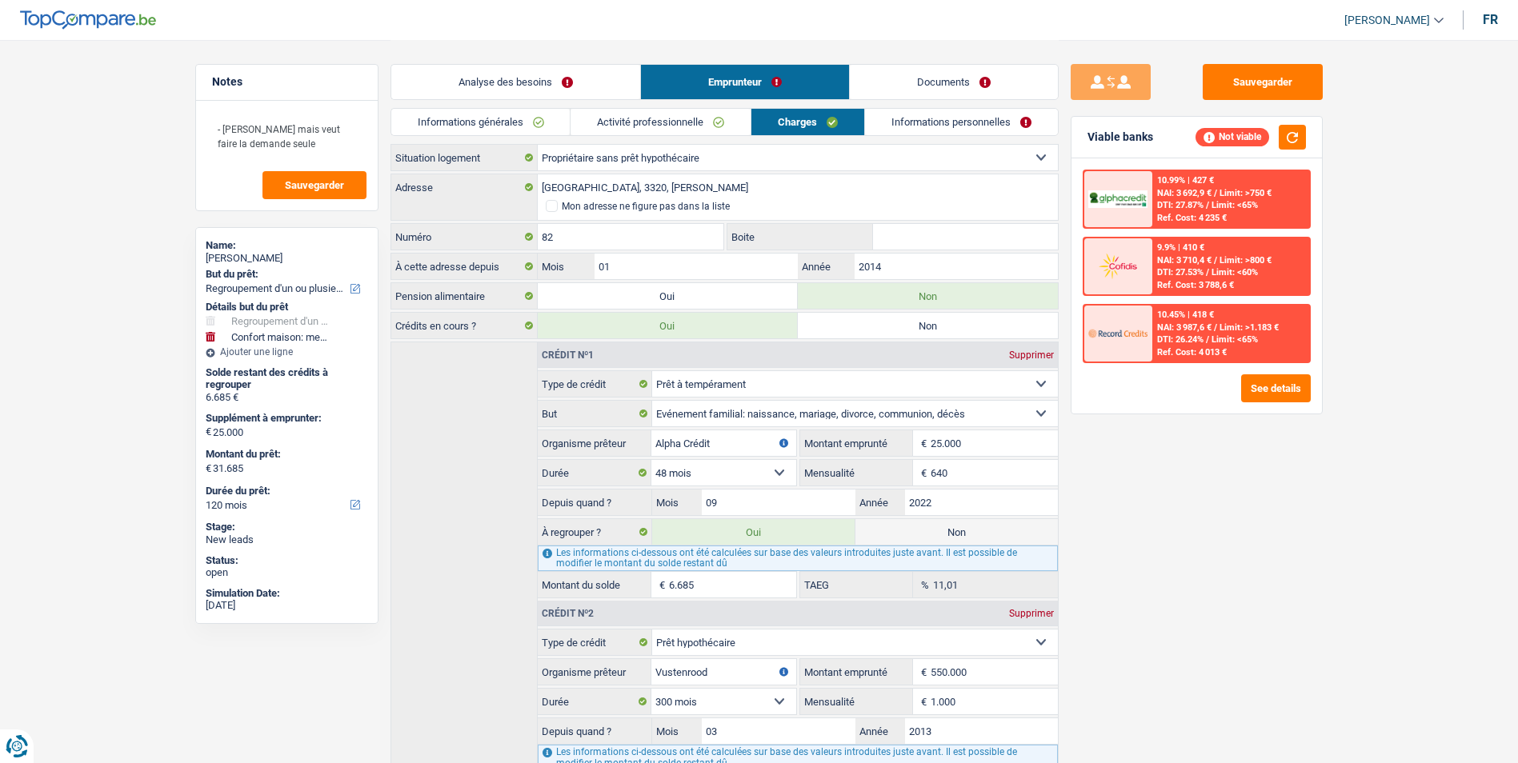
click at [925, 122] on link "Informations personnelles" at bounding box center [961, 122] width 193 height 26
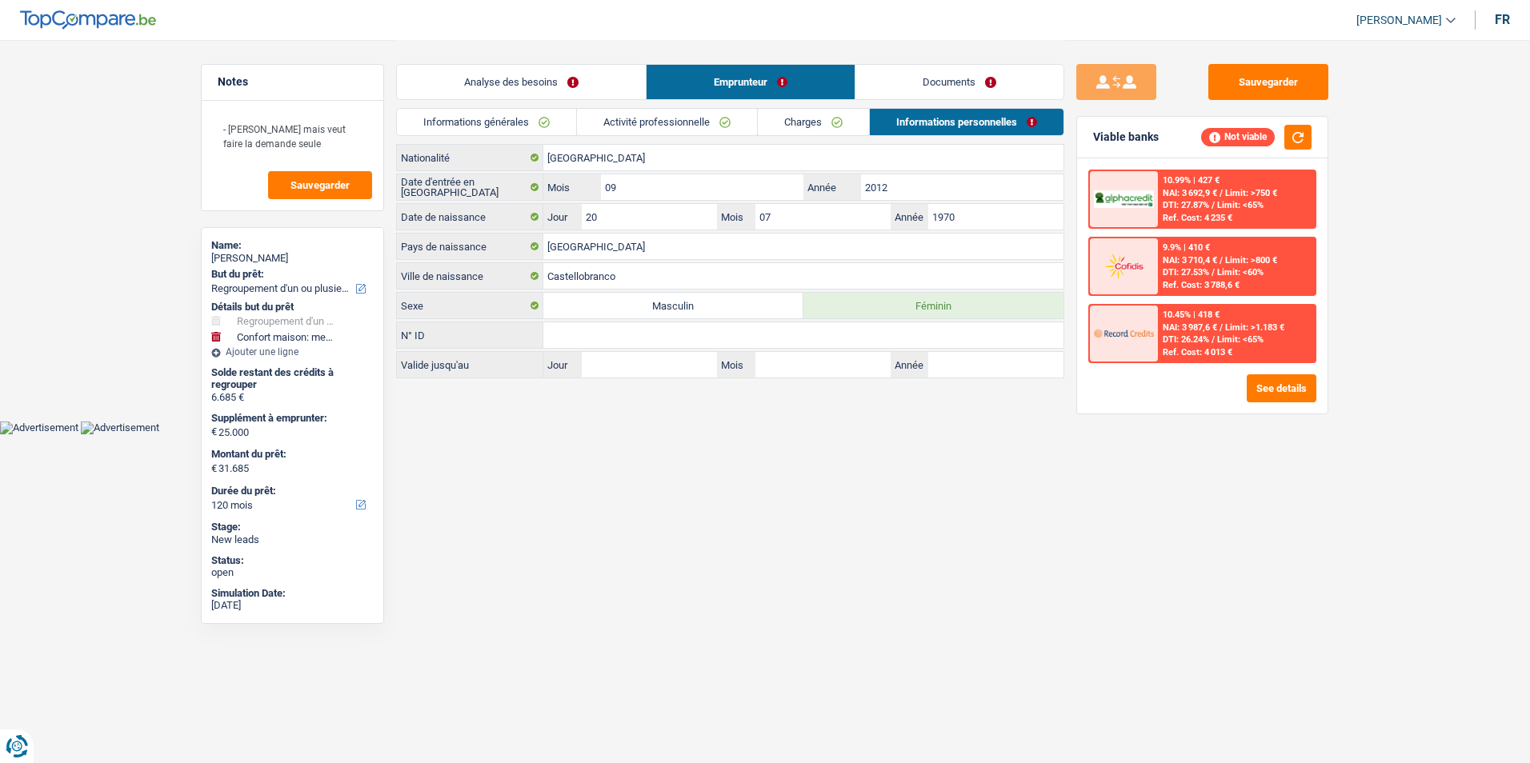
click at [930, 71] on link "Documents" at bounding box center [959, 82] width 208 height 34
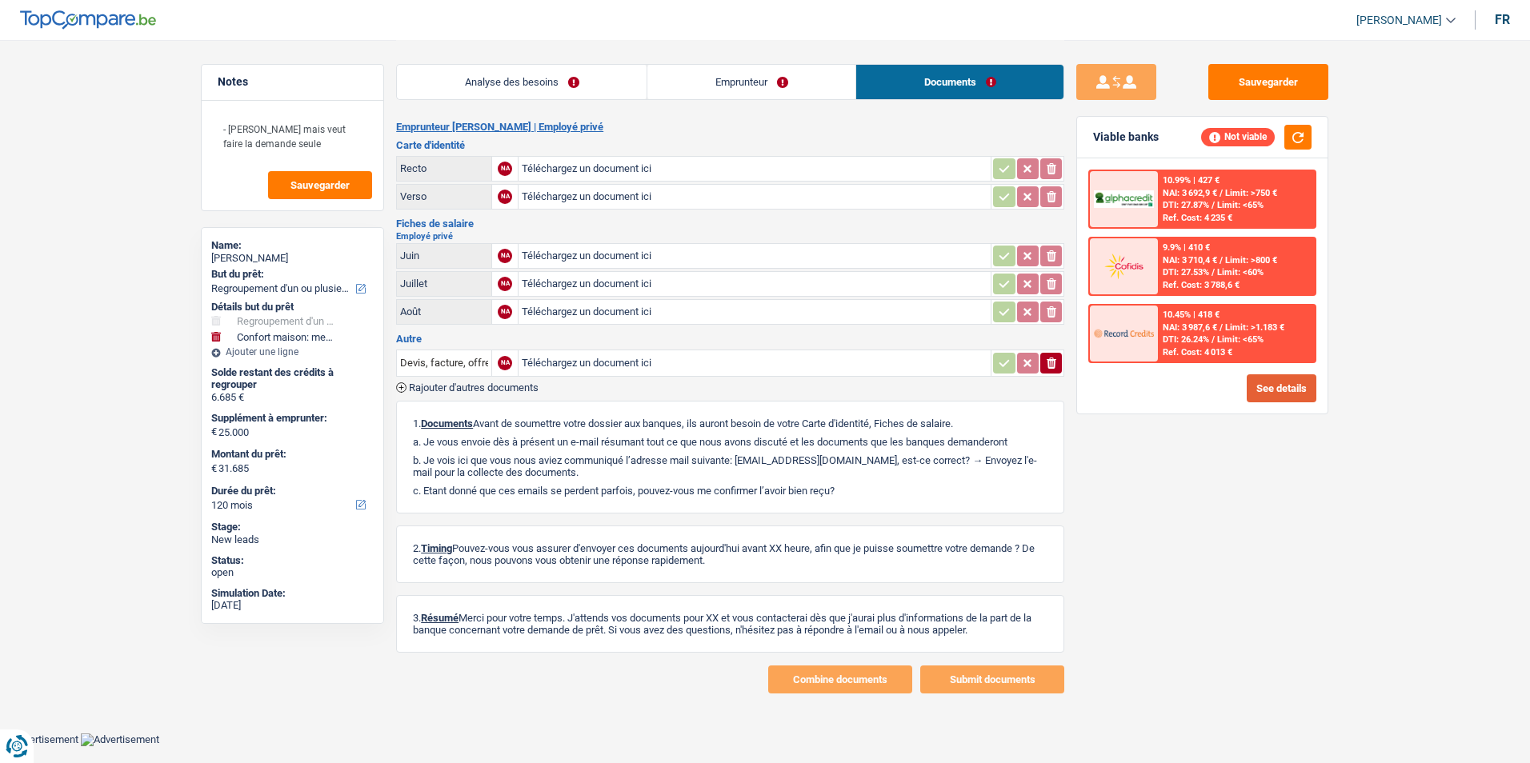
click at [1269, 402] on button "See details" at bounding box center [1282, 388] width 70 height 28
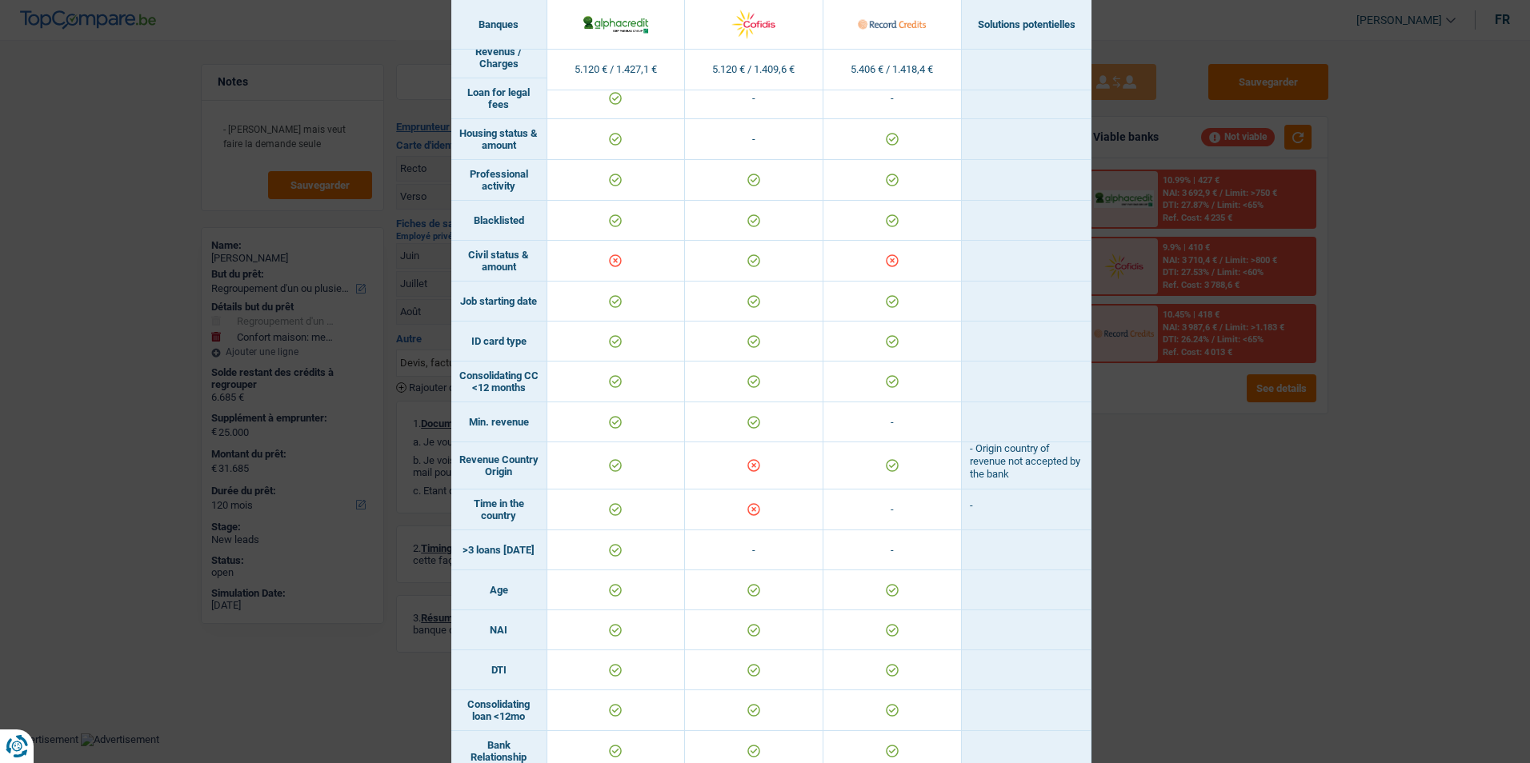
scroll to position [0, 0]
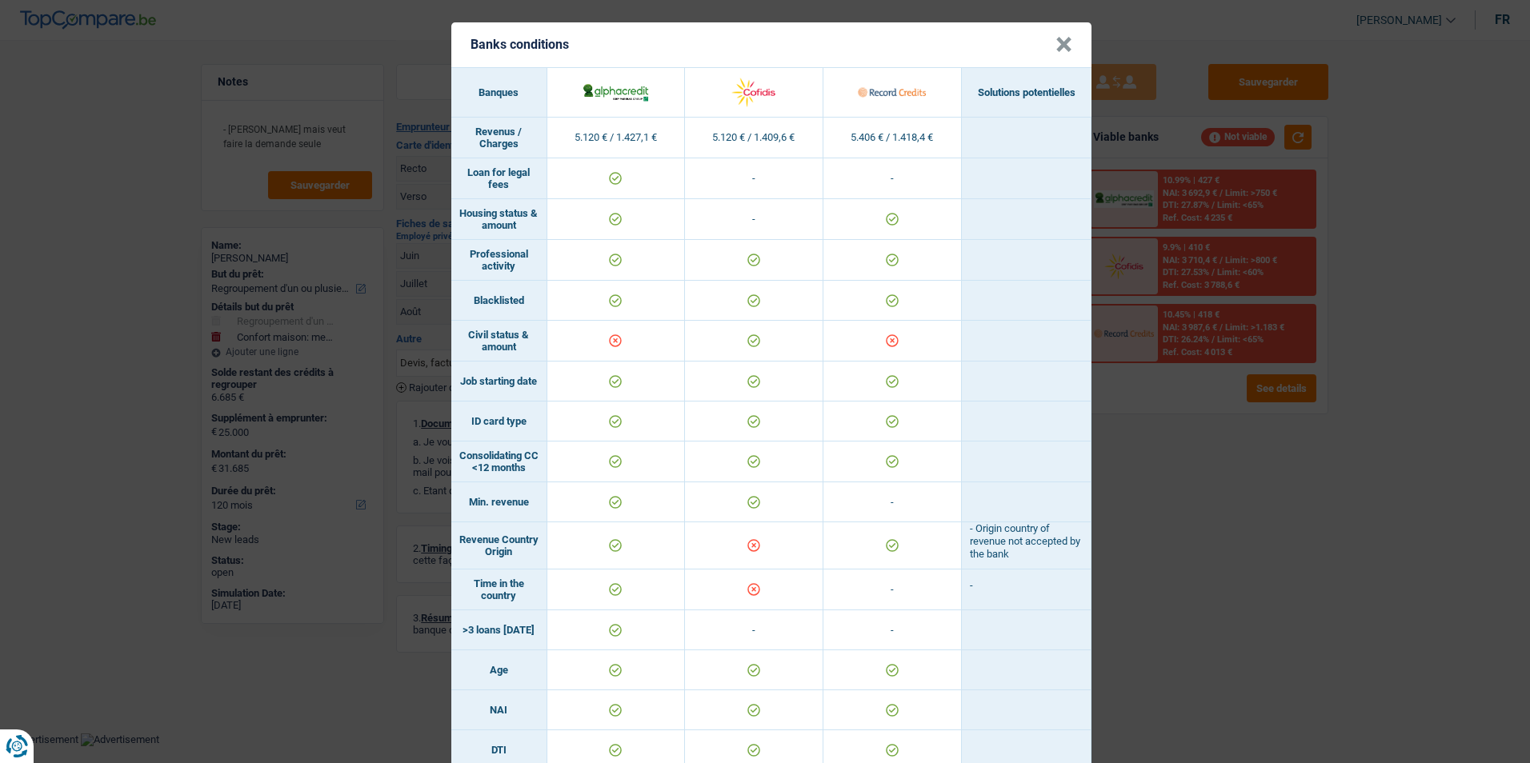
click at [1063, 42] on button "×" at bounding box center [1063, 45] width 17 height 16
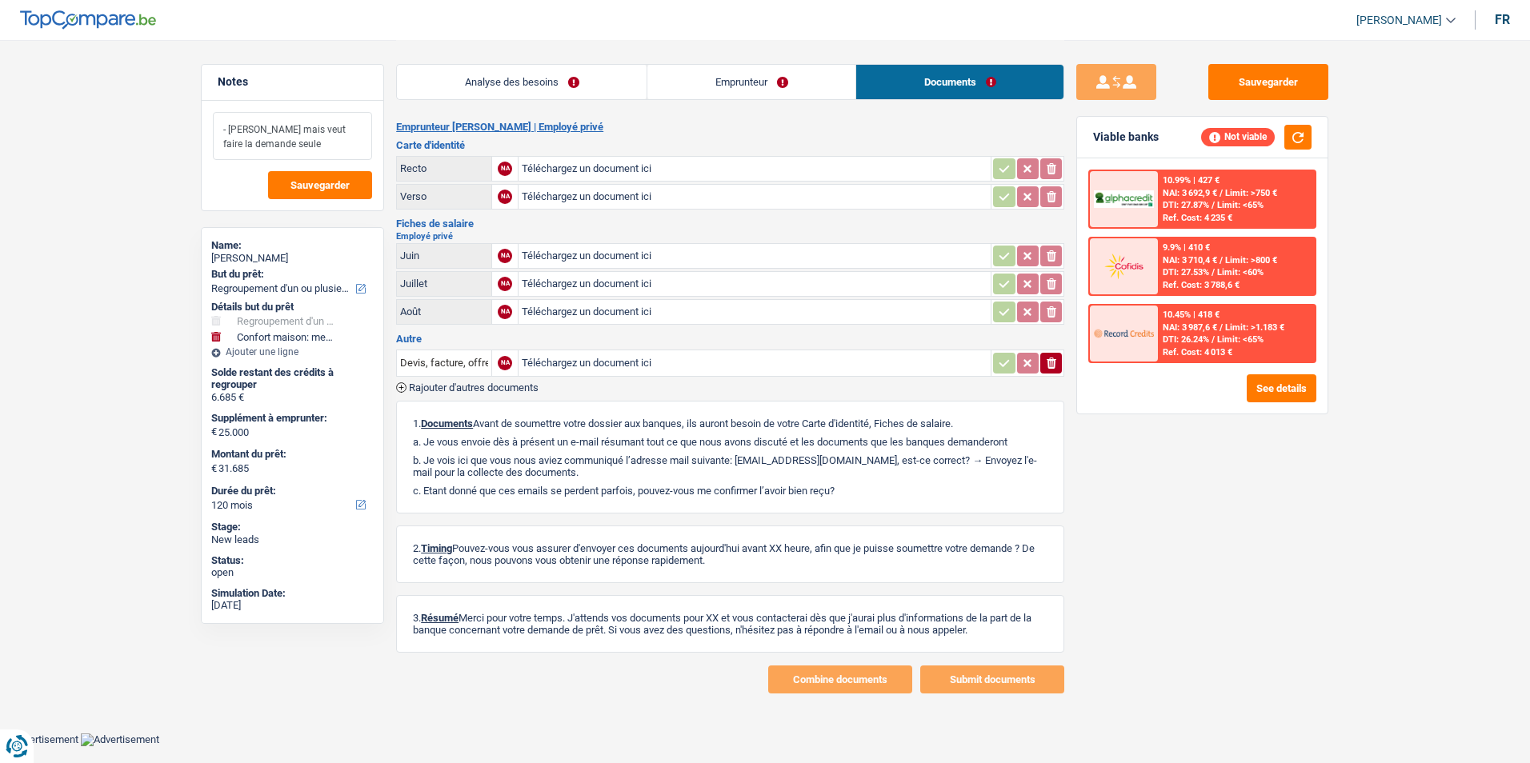
drag, startPoint x: 305, startPoint y: 150, endPoint x: 197, endPoint y: 122, distance: 111.4
click at [197, 123] on div "Notes - Mariée mais veut faire la demande seule Sauvegarder Name: Paula Santos …" at bounding box center [292, 401] width 207 height 674
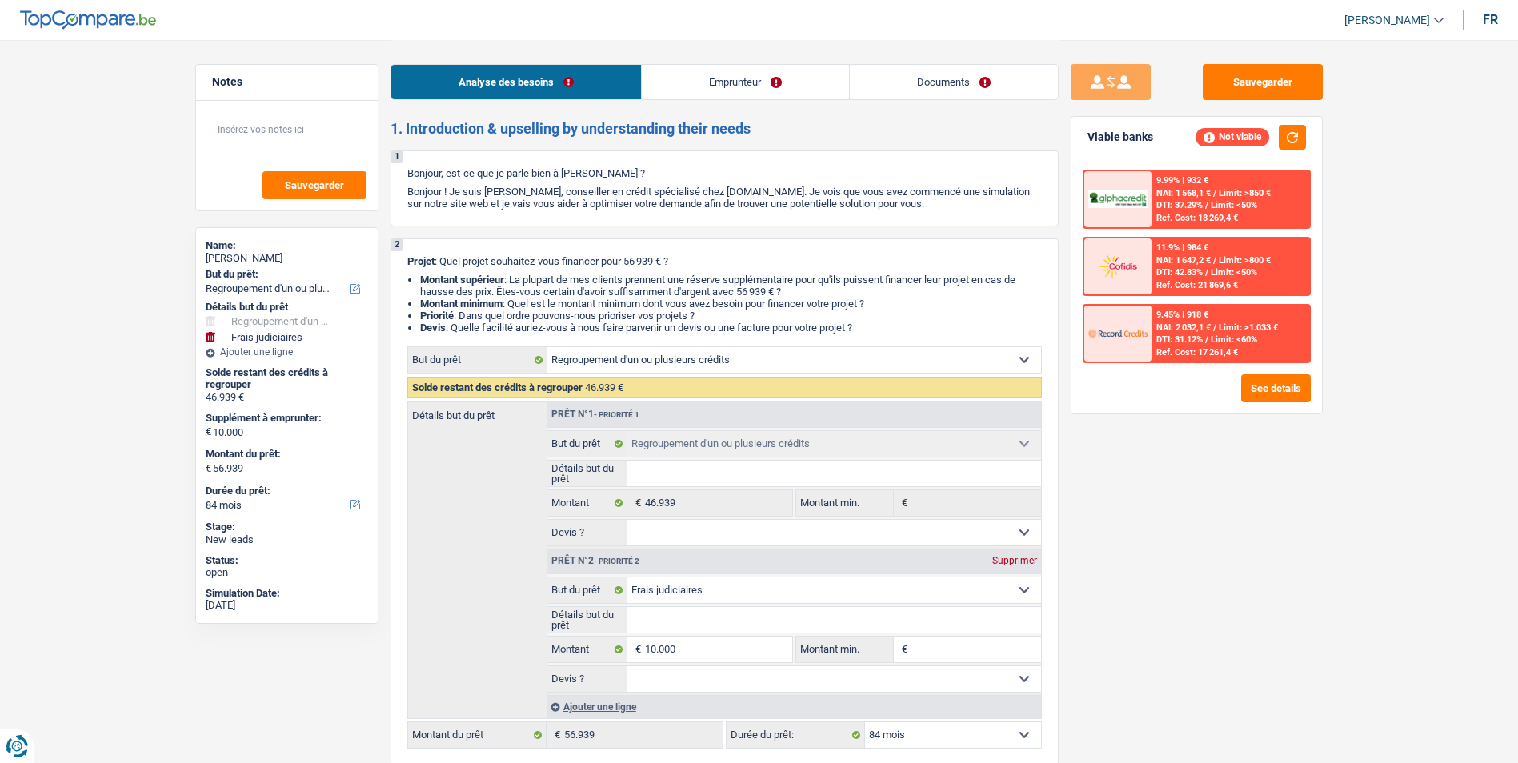
select select "refinancing"
select select "judicial"
select select "84"
select select "refinancing"
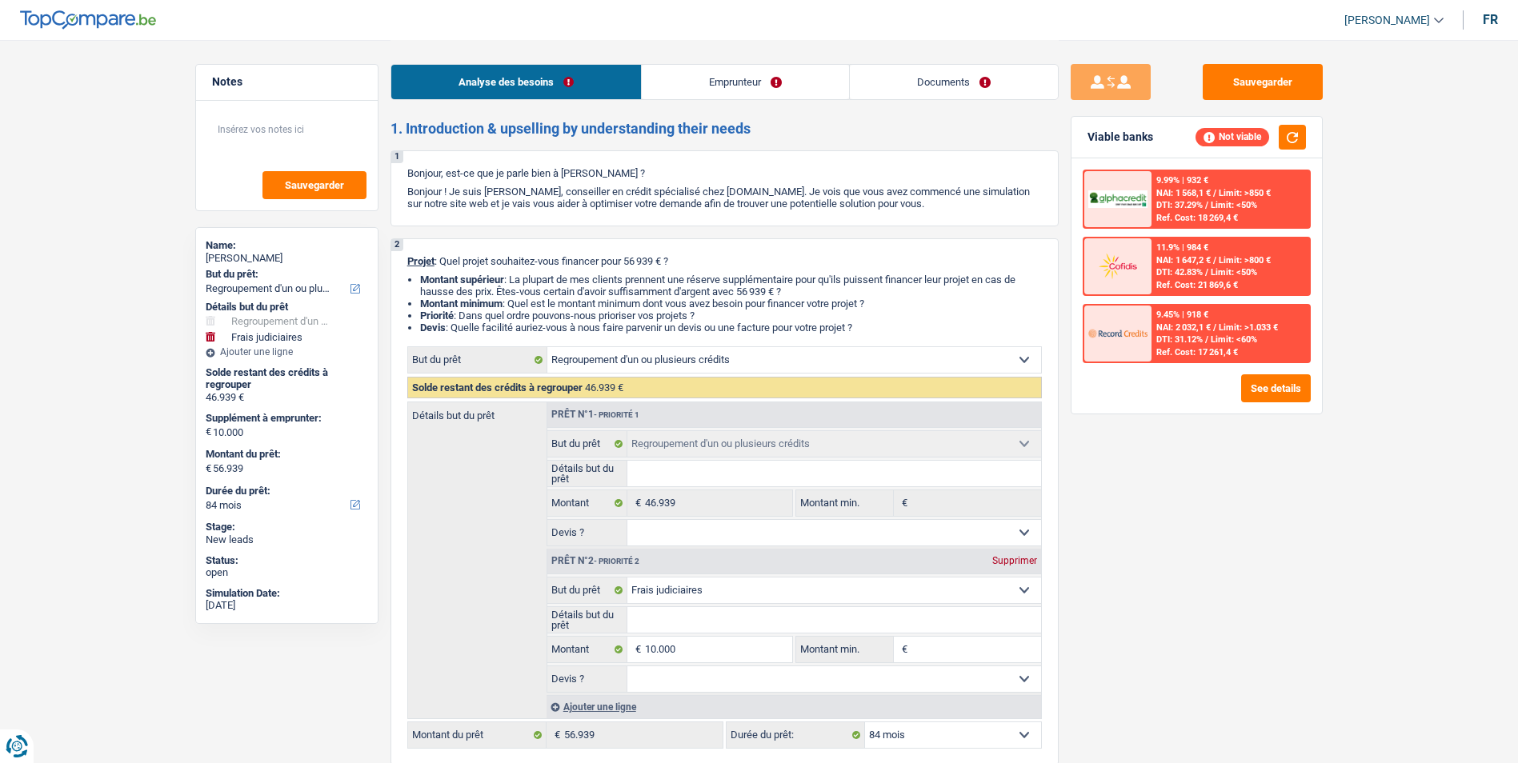
select select "refinancing"
select select "judicial"
select select "84"
select select "privateEmployee"
select select "familyAllowances"
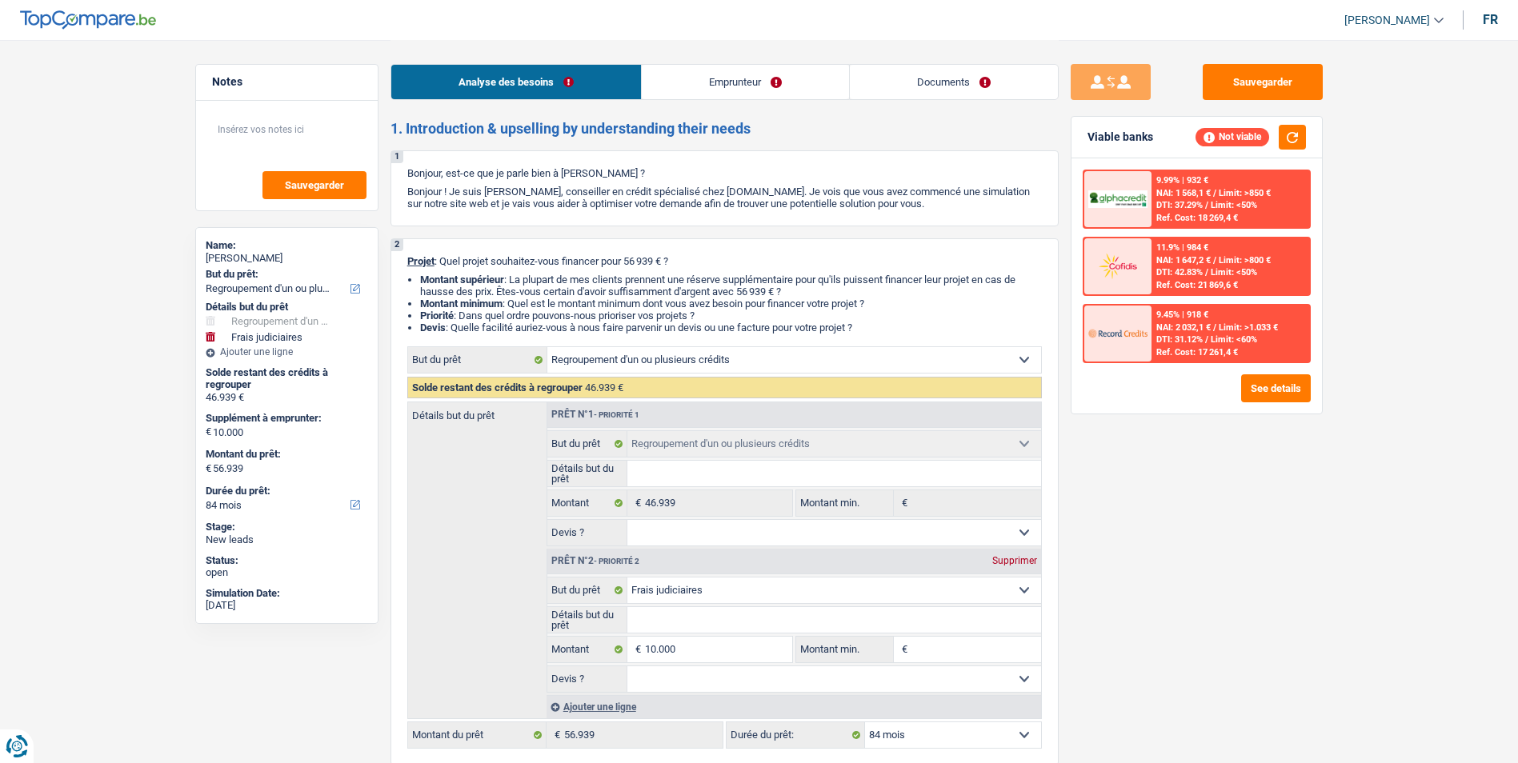
select select "mealVouchers"
select select "netSalary"
select select "alimony"
select select "liveWithParents"
select select "personalLoan"
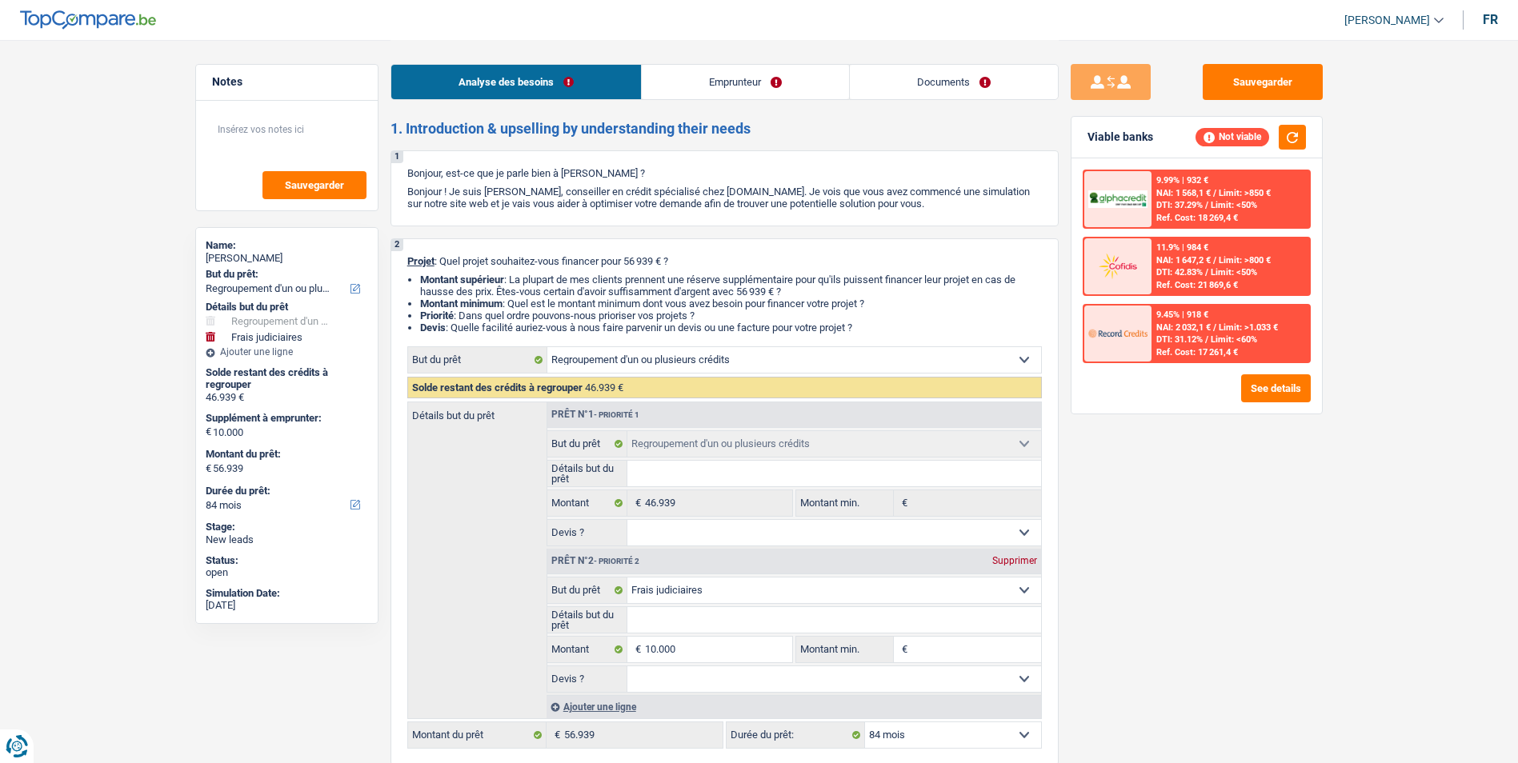
select select "loanRepayment"
select select "72"
select select "personalLoan"
select select "hobbies"
select select "30"
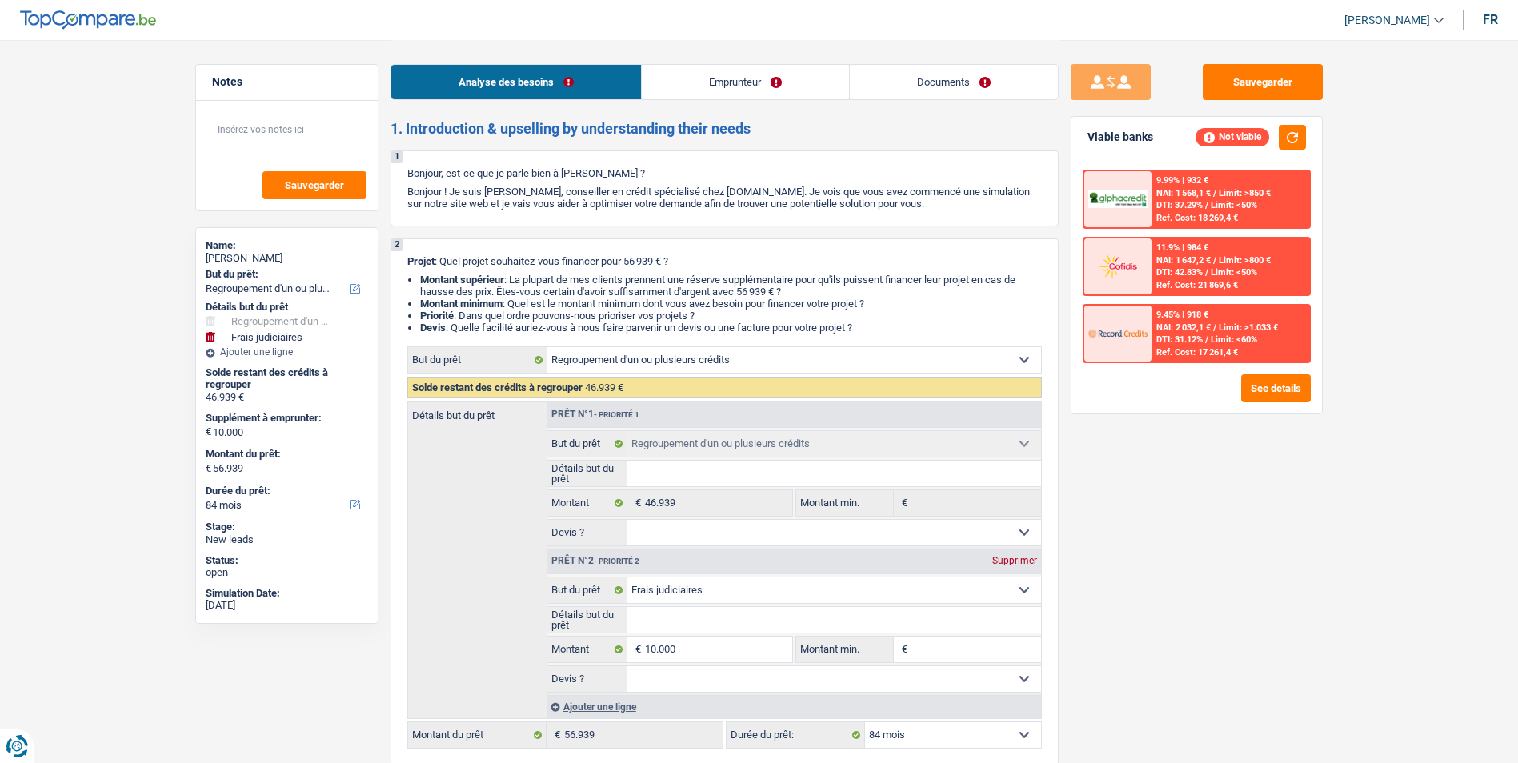
select select "refinancing"
select select "judicial"
select select "84"
click at [915, 80] on link "Documents" at bounding box center [954, 82] width 208 height 34
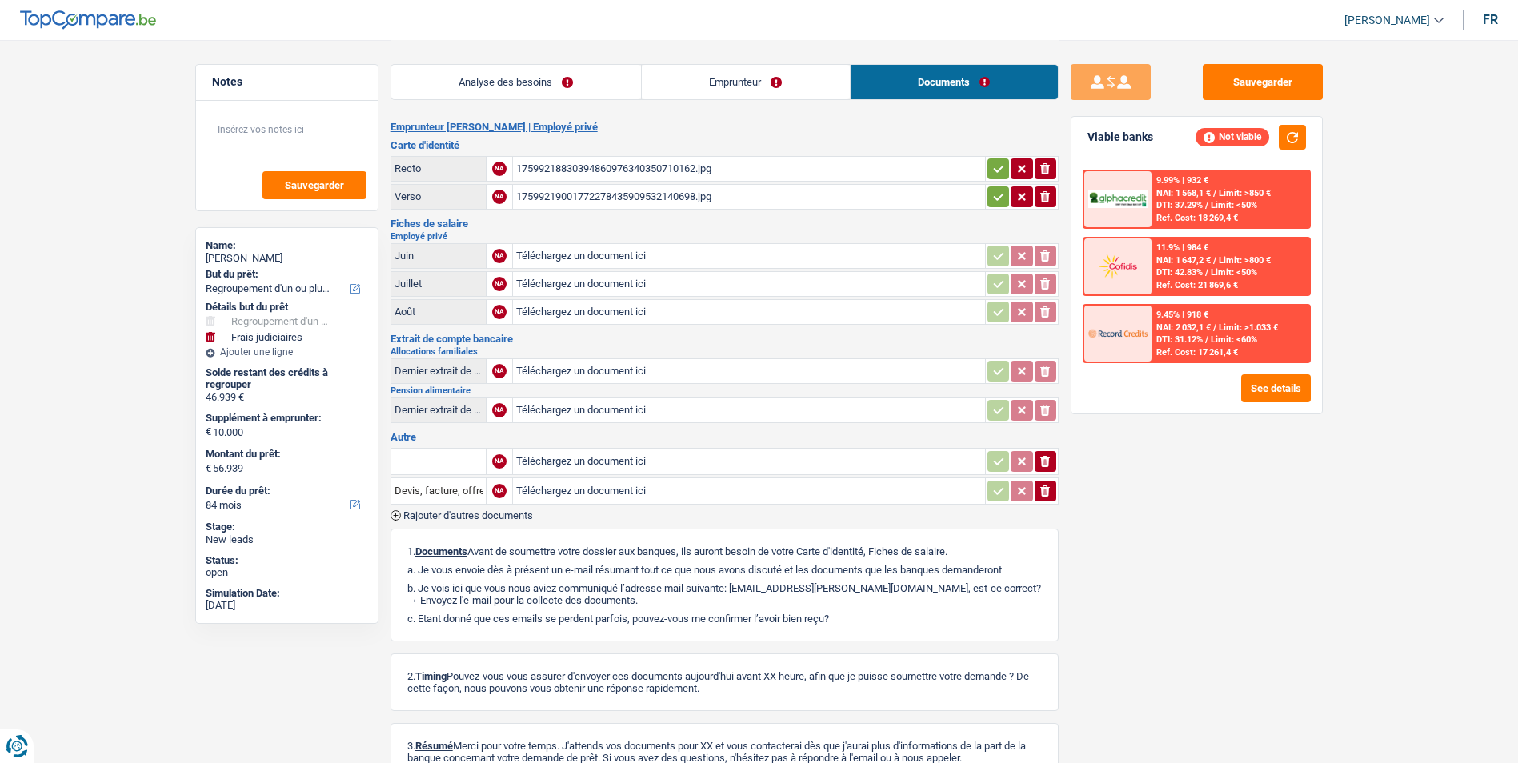
click at [672, 170] on div "17599218830394860976340350710162.jpg" at bounding box center [749, 169] width 466 height 24
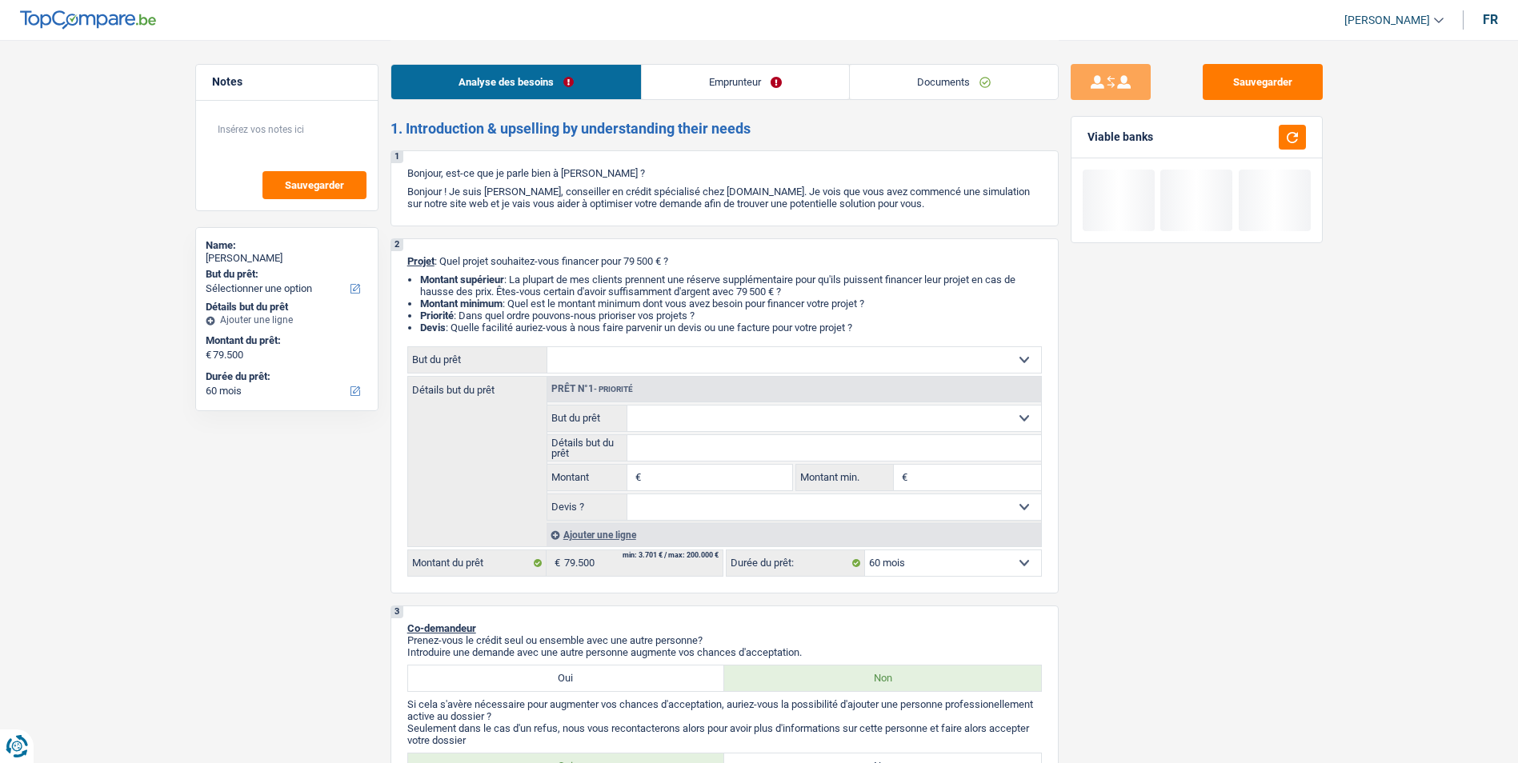
select select "60"
select select "noProfession"
select select "60"
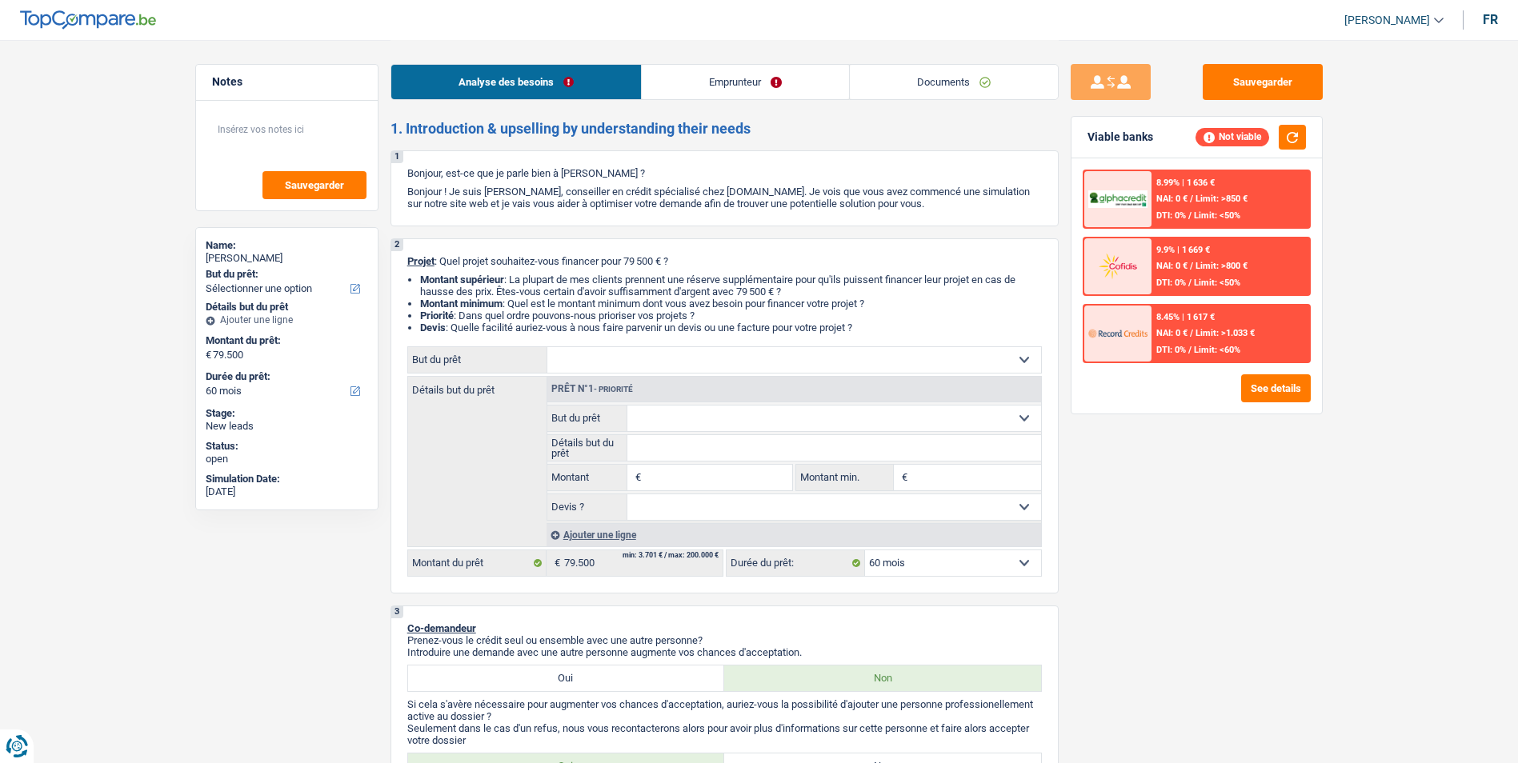
click at [733, 79] on link "Emprunteur" at bounding box center [745, 82] width 207 height 34
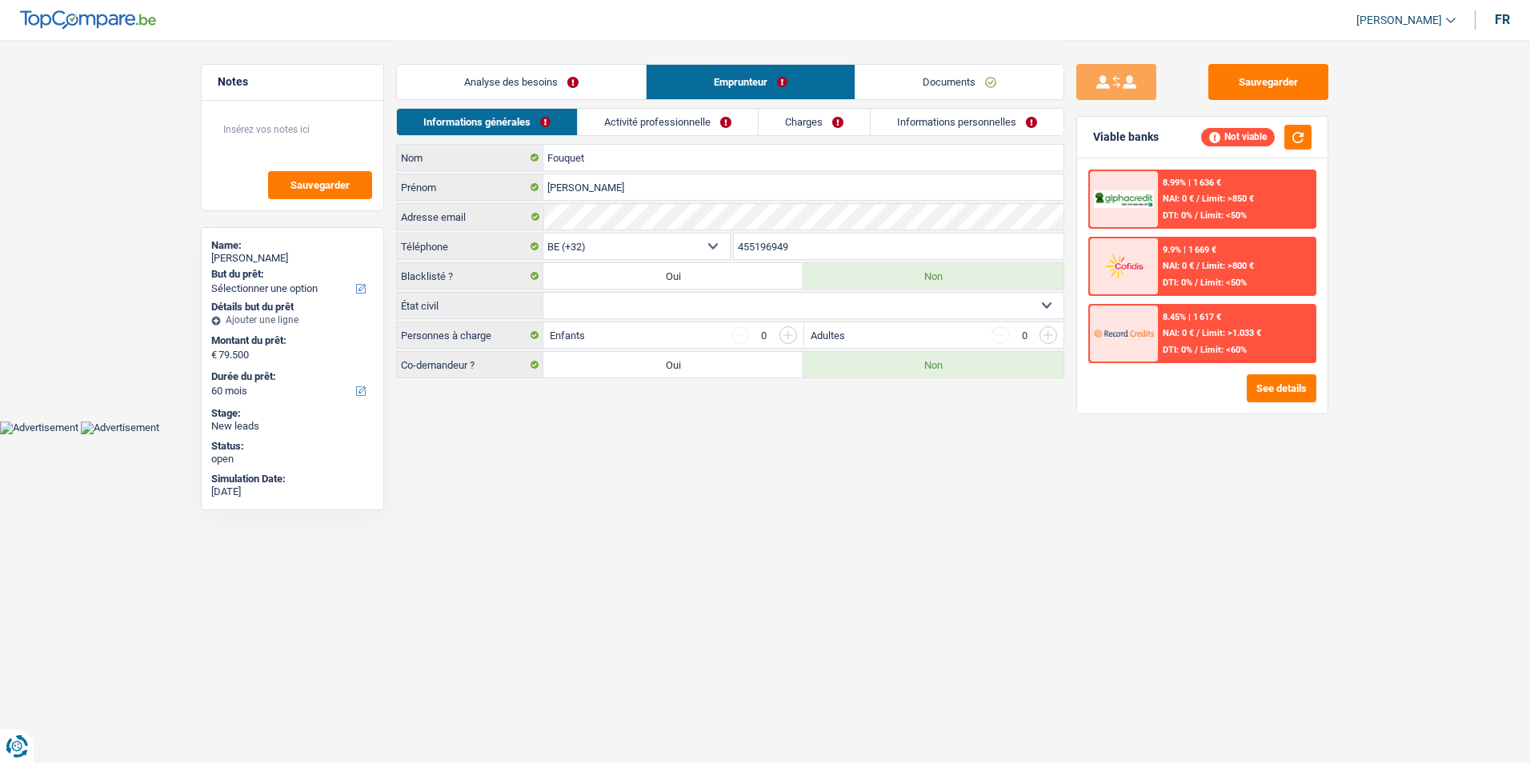
click at [895, 75] on link "Documents" at bounding box center [959, 82] width 208 height 34
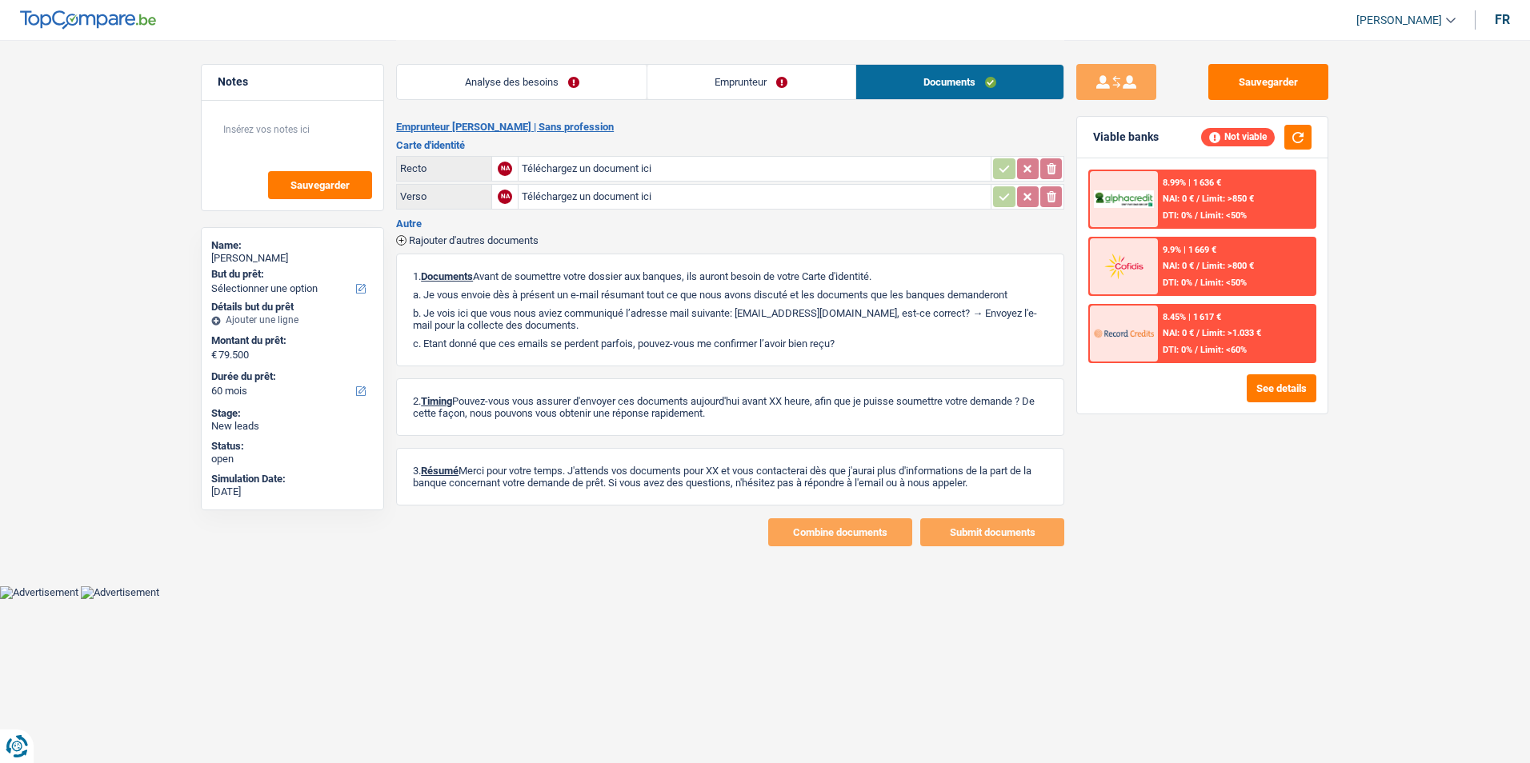
click at [711, 86] on link "Emprunteur" at bounding box center [751, 82] width 208 height 34
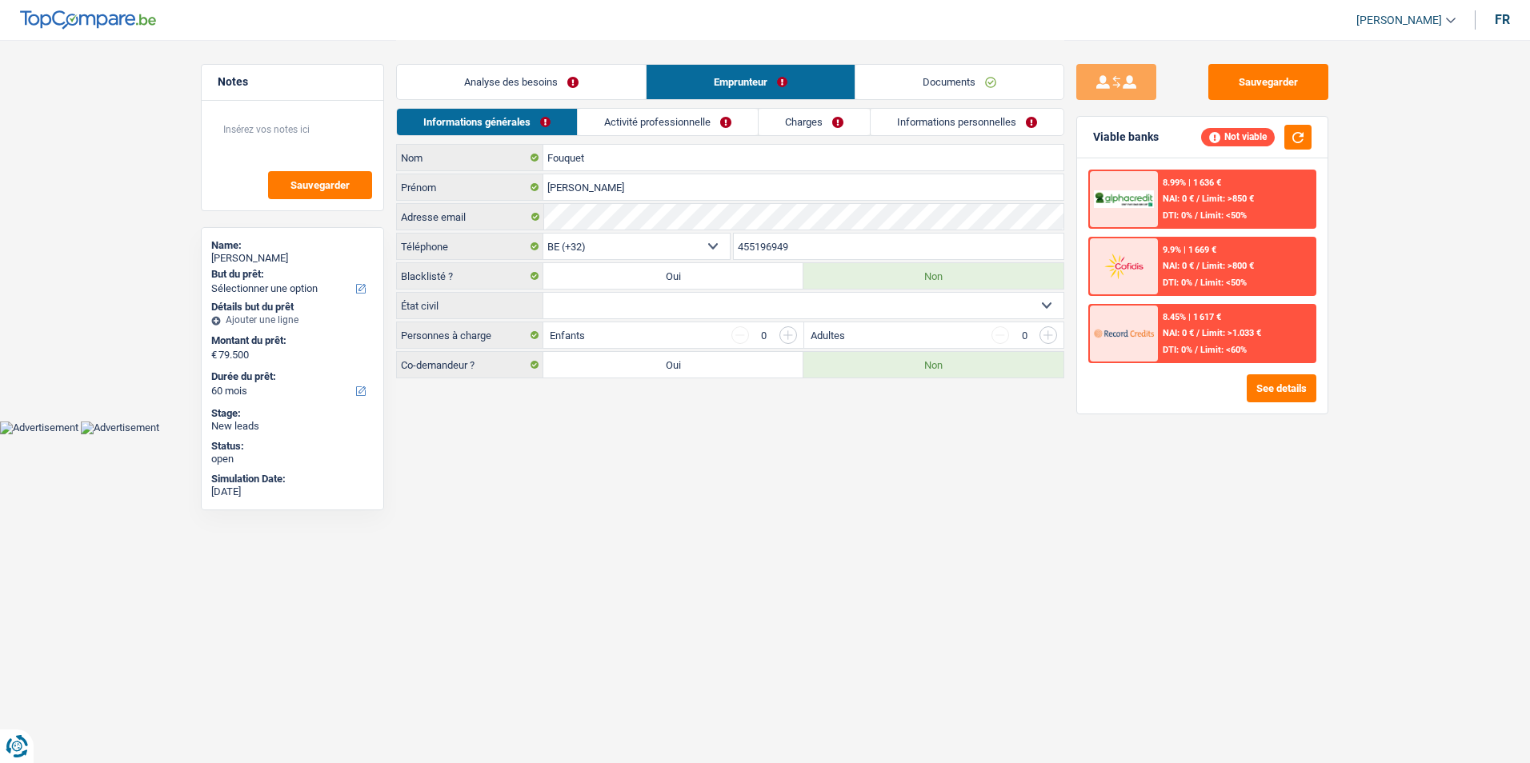
click at [652, 120] on link "Activité professionnelle" at bounding box center [668, 122] width 180 height 26
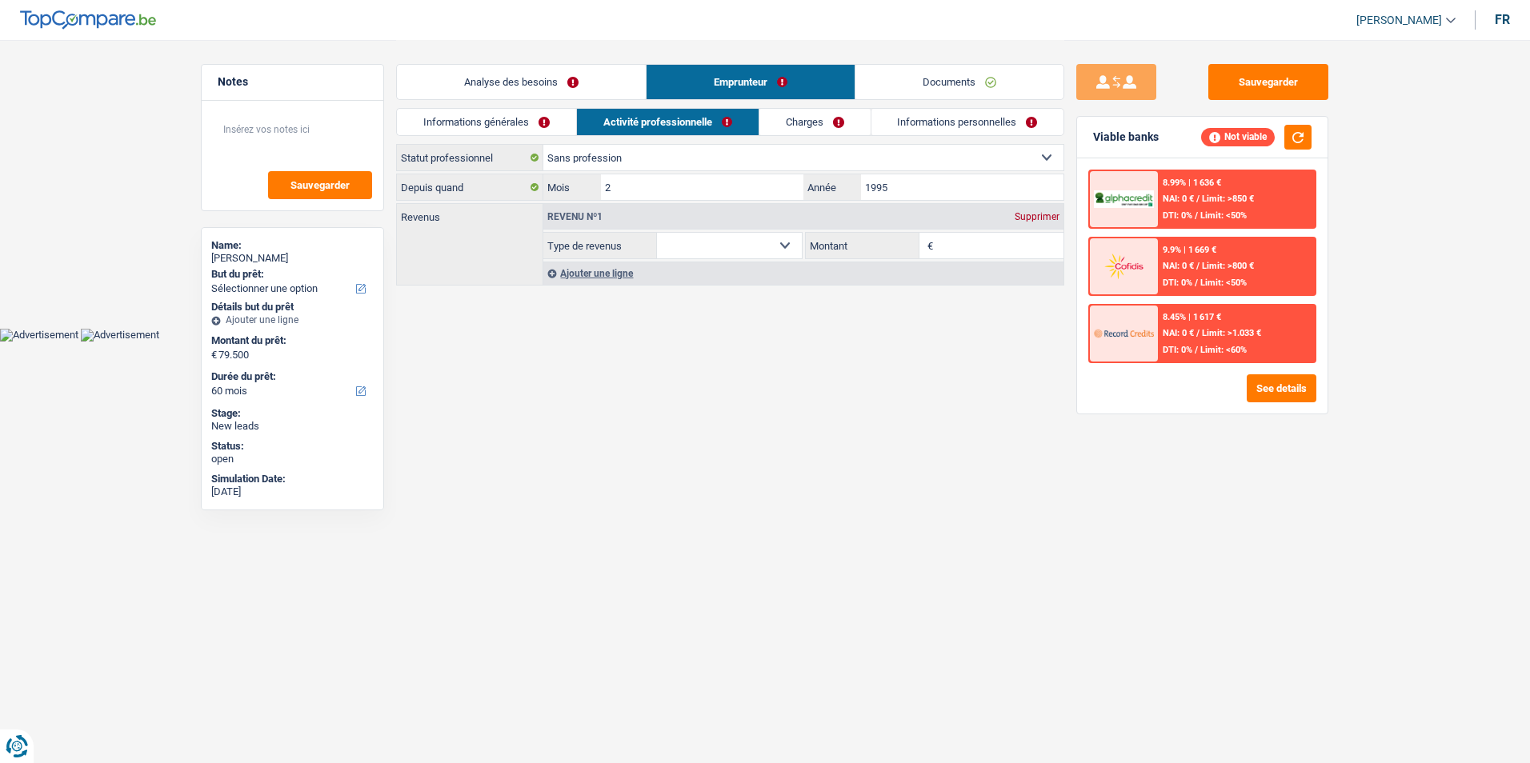
click at [817, 117] on link "Charges" at bounding box center [814, 122] width 111 height 26
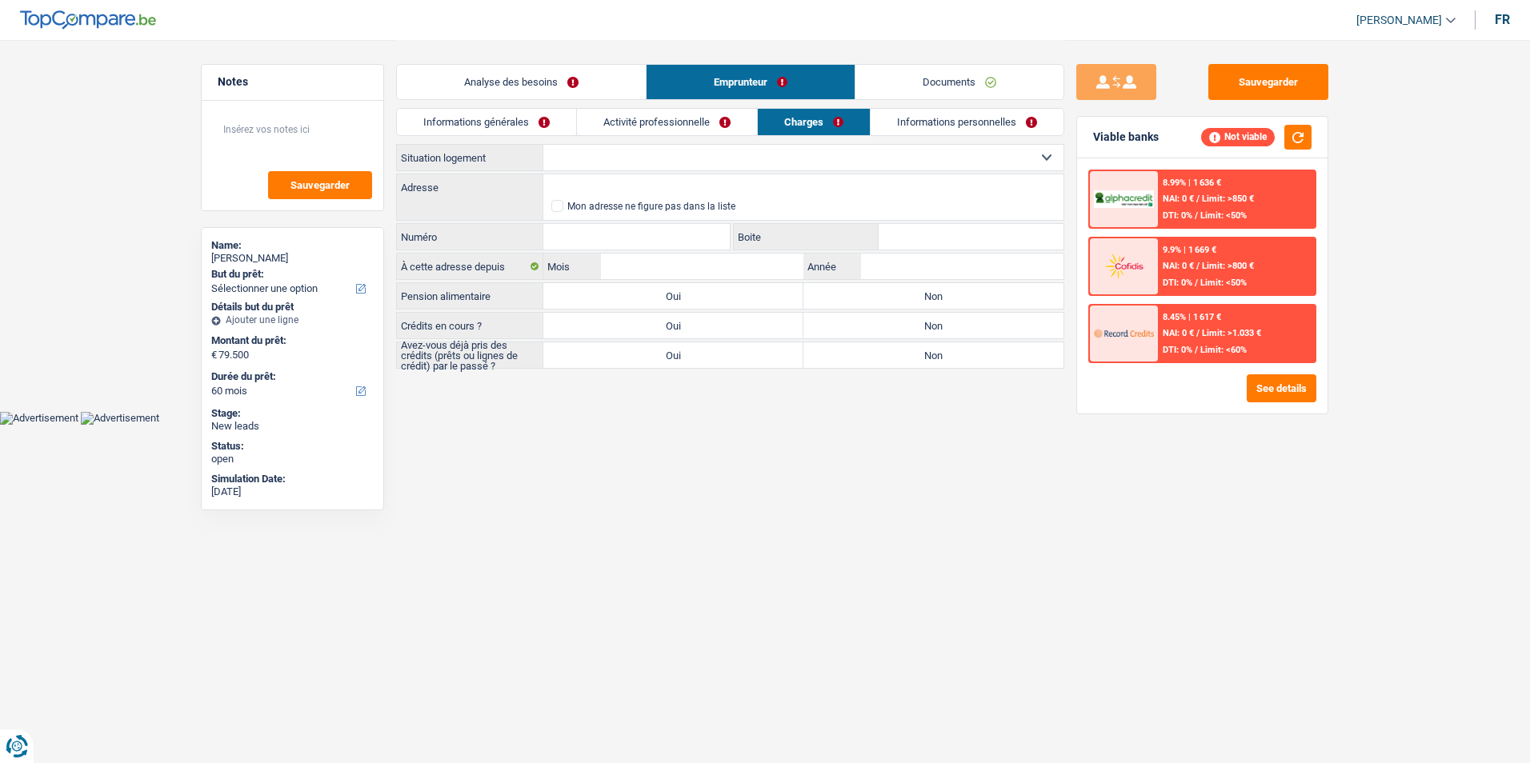
click at [925, 125] on link "Informations personnelles" at bounding box center [967, 122] width 193 height 26
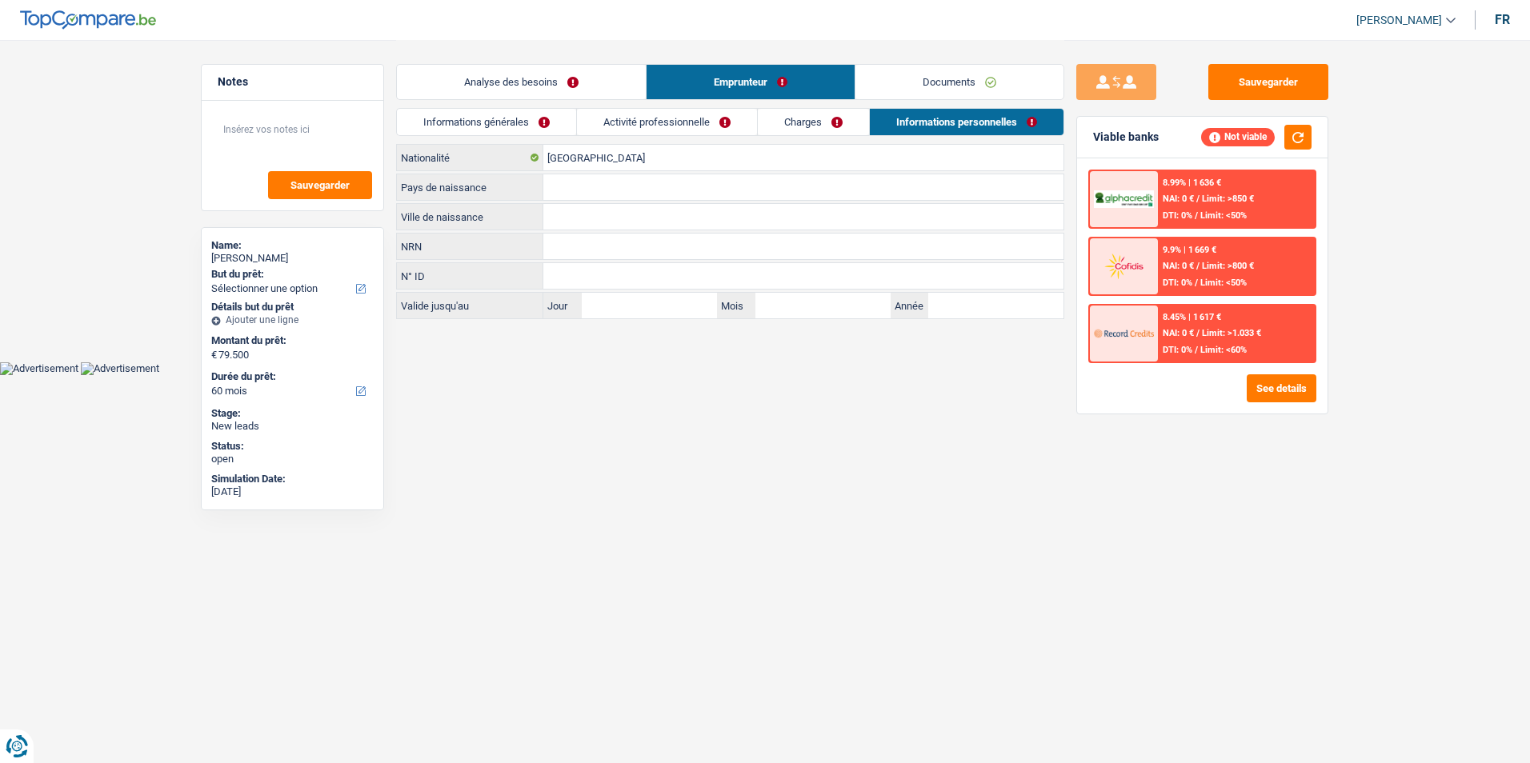
click at [559, 81] on link "Analyse des besoins" at bounding box center [521, 82] width 249 height 34
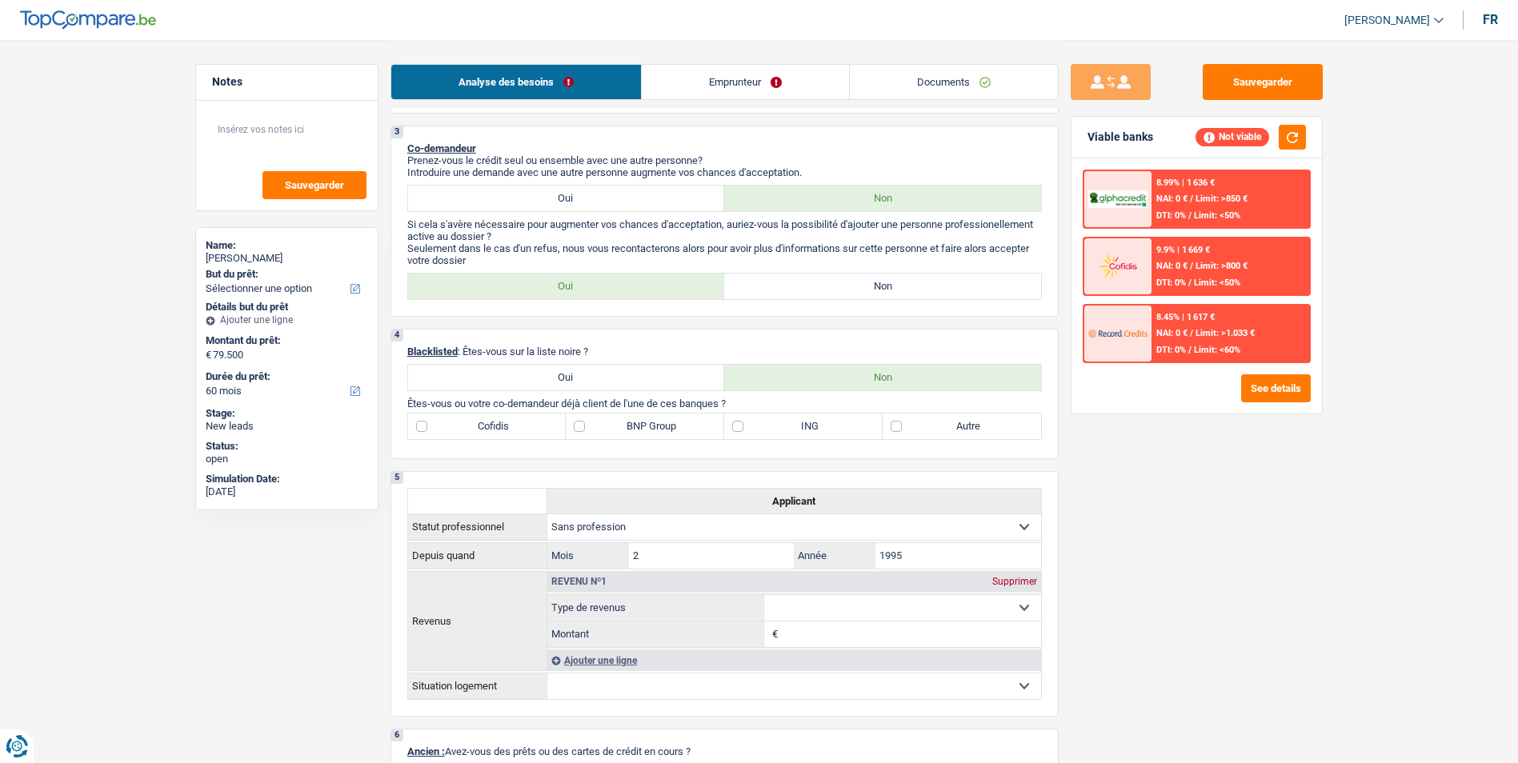
scroll to position [80, 0]
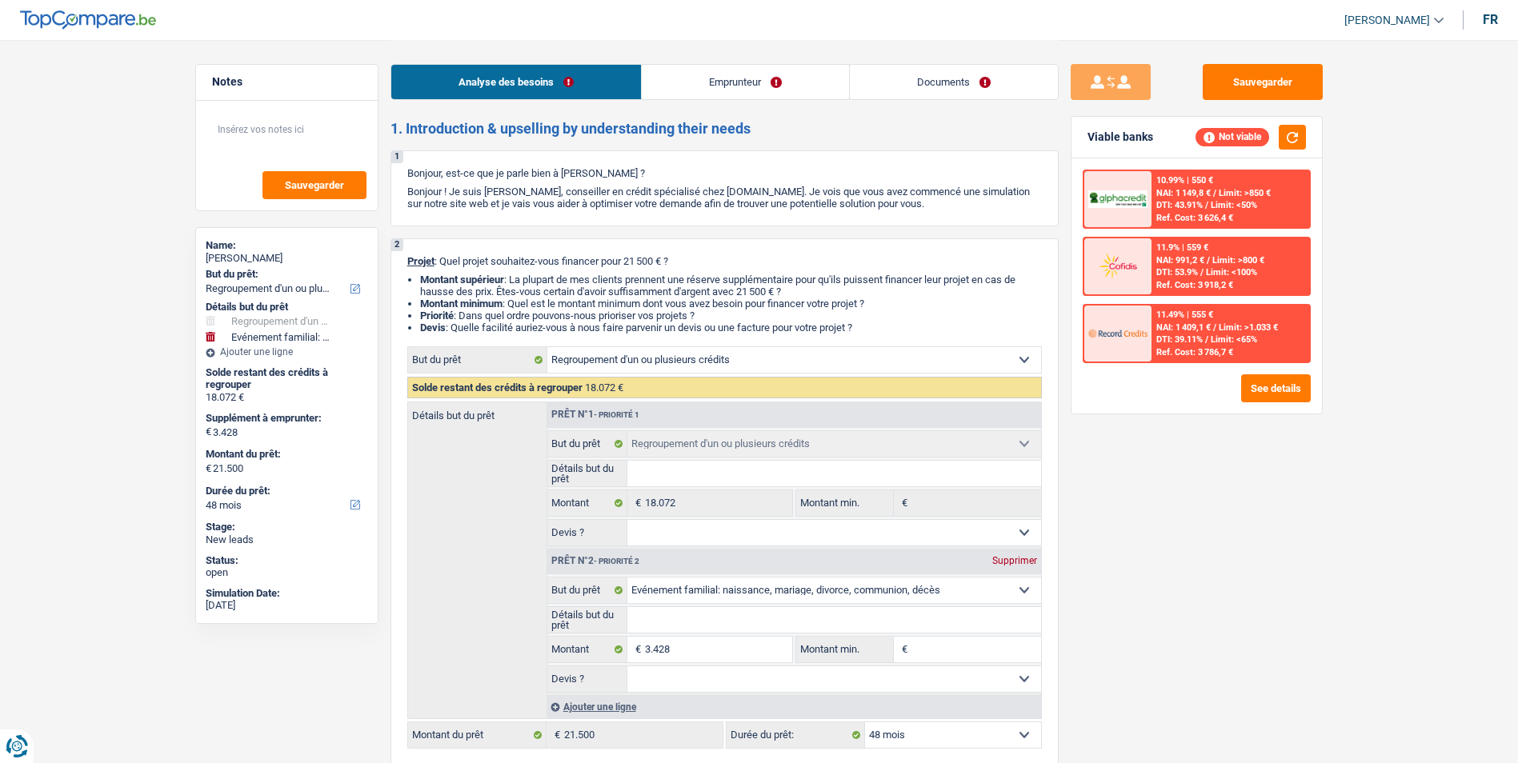
select select "refinancing"
select select "familyEvent"
select select "48"
select select "refinancing"
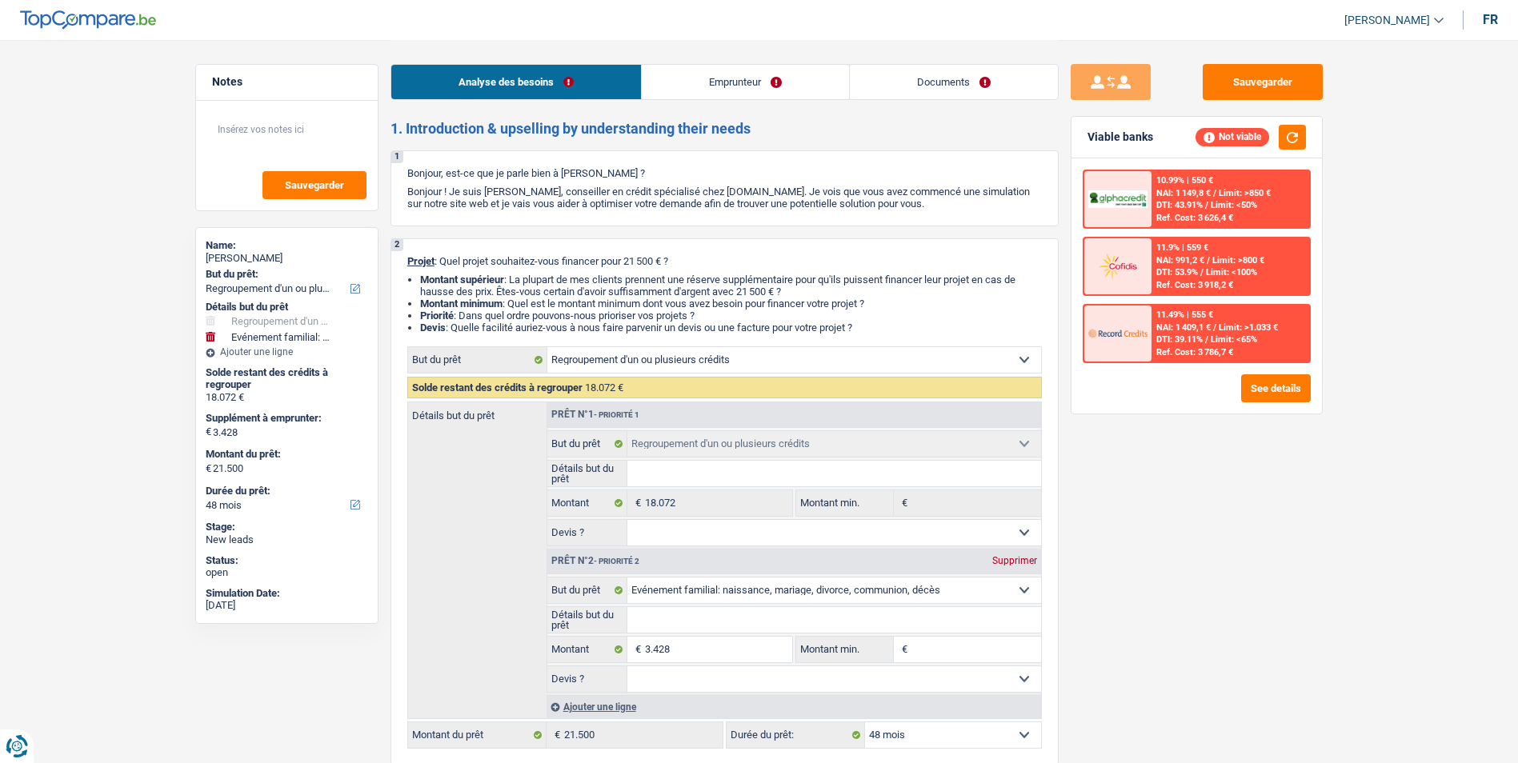
select select "refinancing"
select select "familyEvent"
select select "48"
select select "privateEmployee"
select select "netSalary"
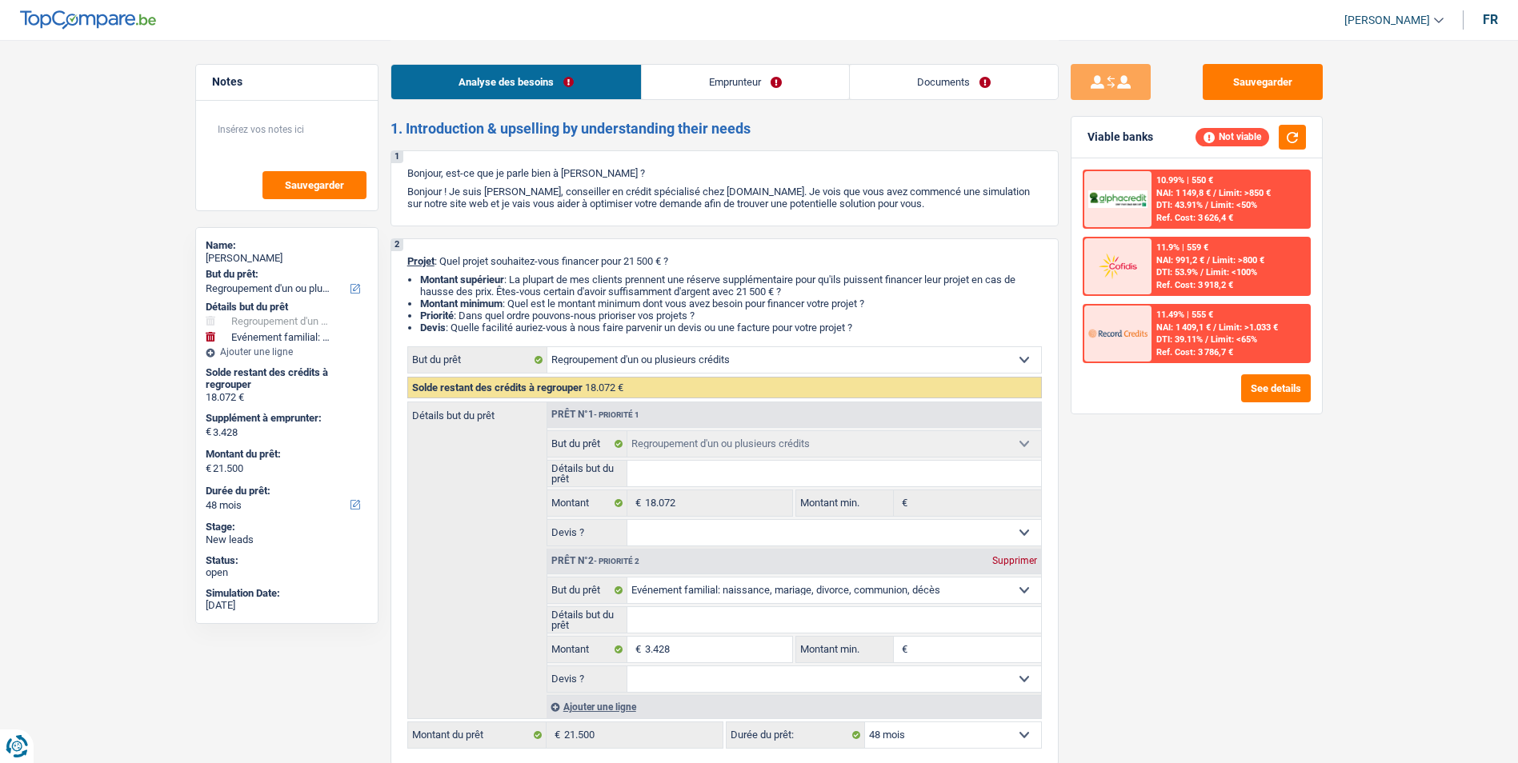
select select "mealVouchers"
select select "liveWithParents"
select select "carLoan"
select select "60"
select select "personalLoan"
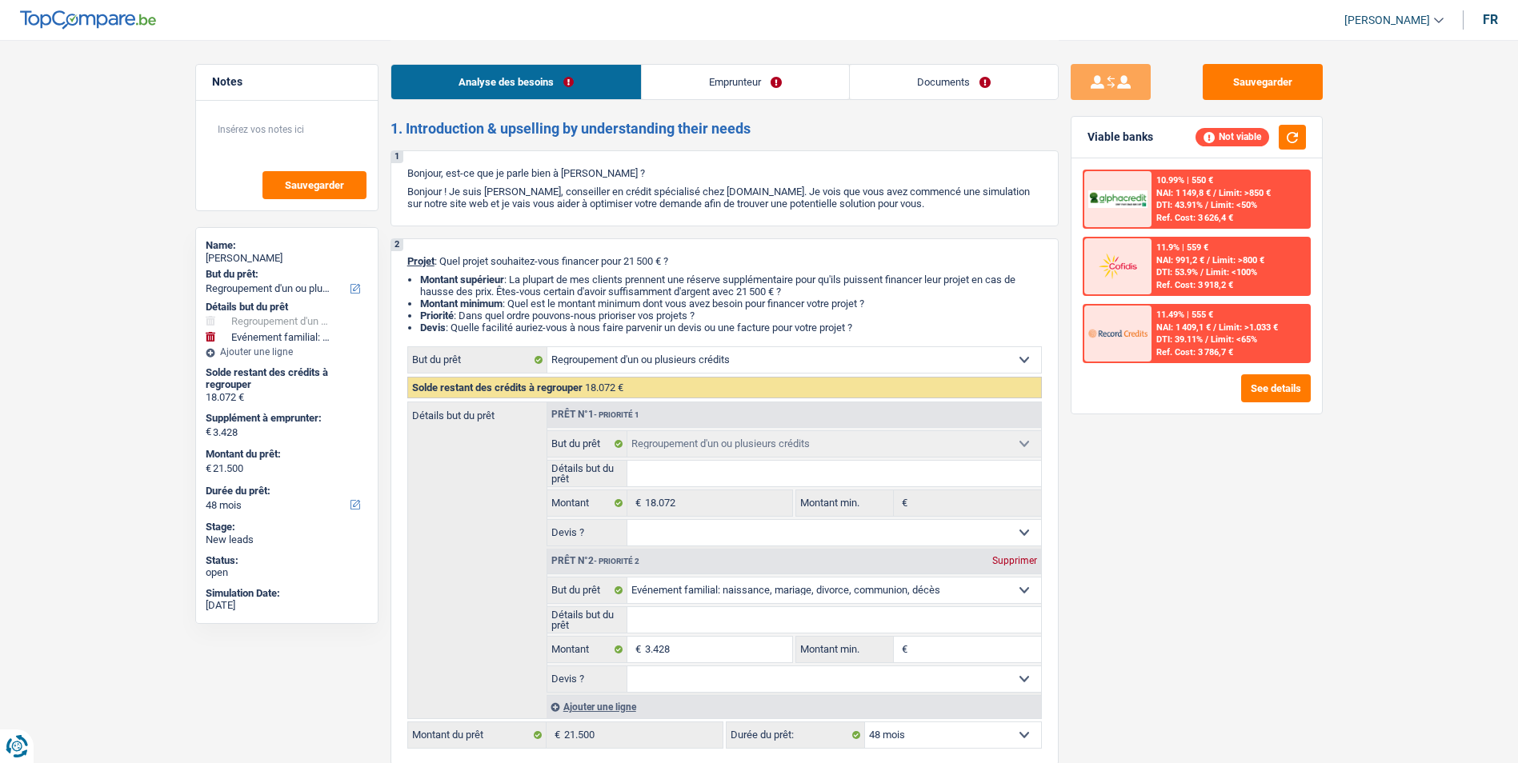
select select "carRestore"
select select "30"
select select "personalLoan"
select select "familyEvent"
select select "24"
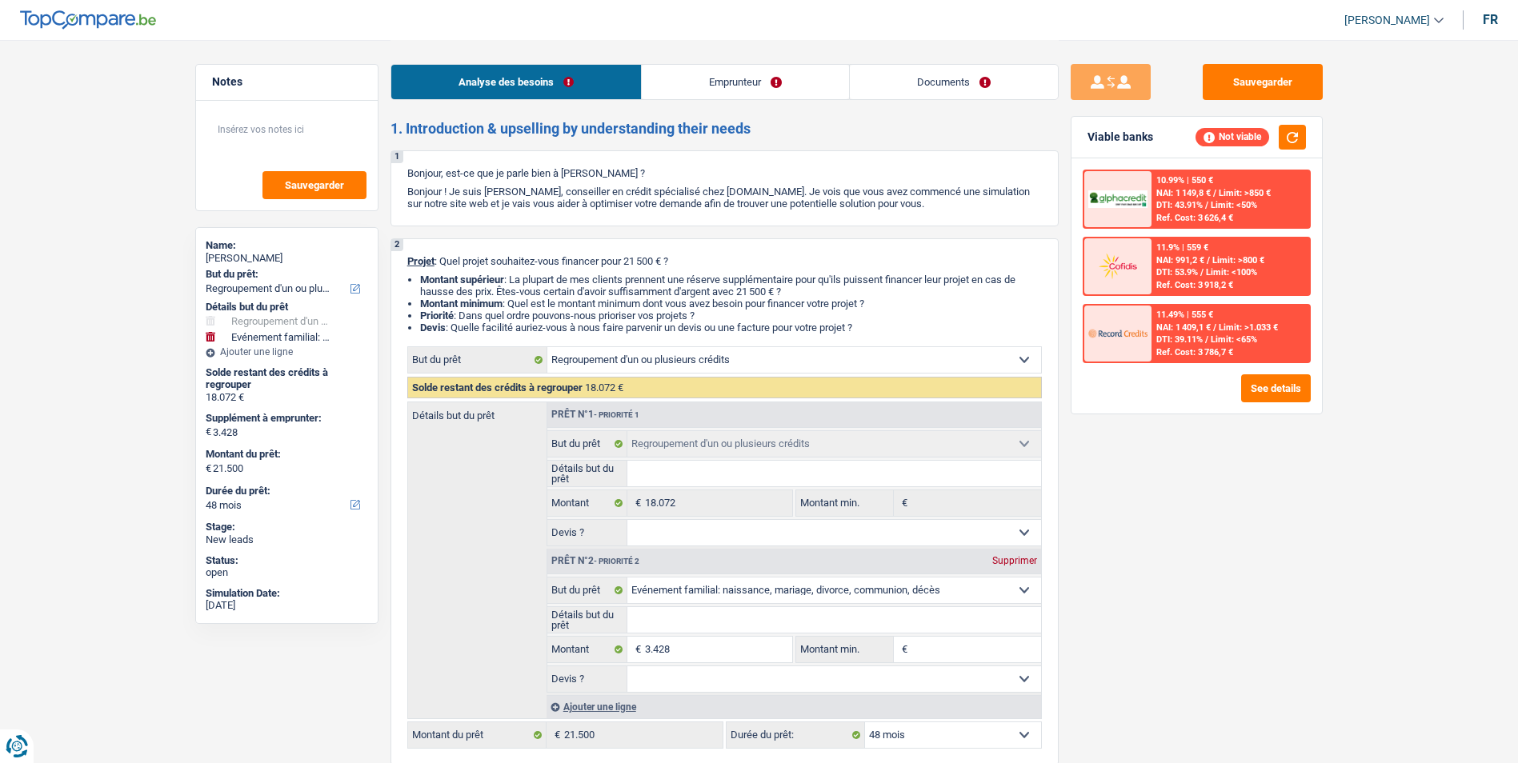
select select "cardOrCredit"
select select "refinancing"
select select "familyEvent"
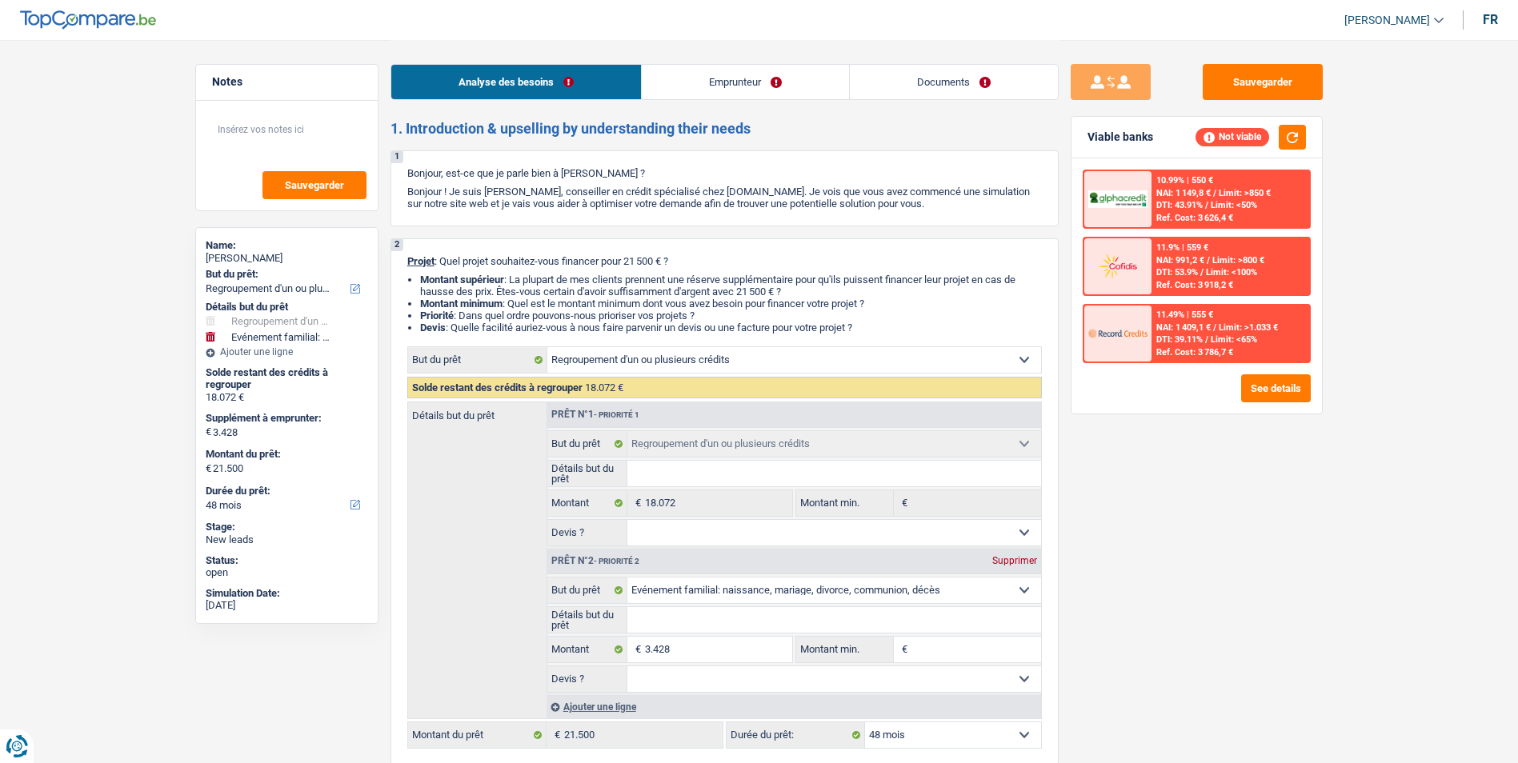
select select "48"
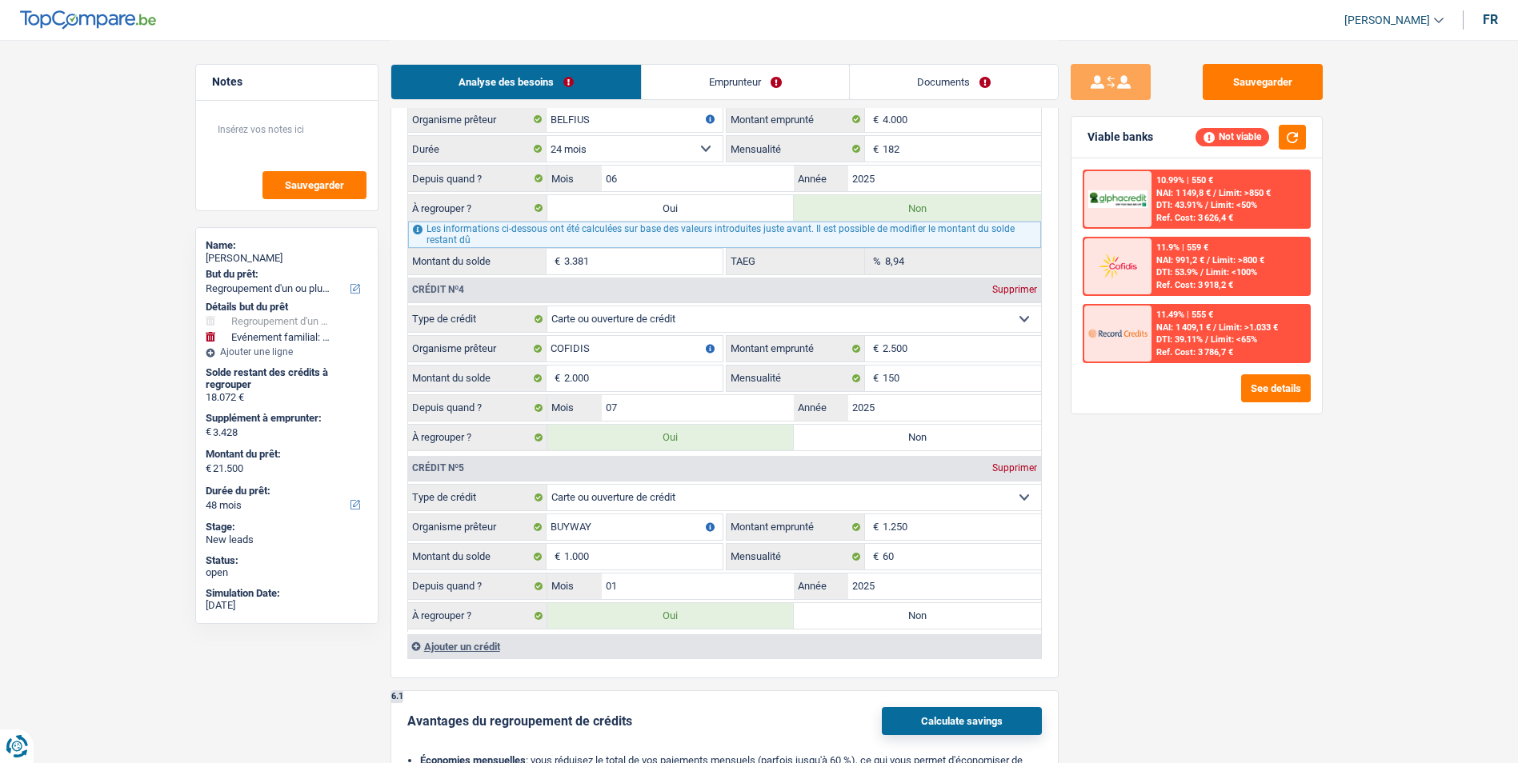
click at [903, 80] on link "Documents" at bounding box center [954, 82] width 208 height 34
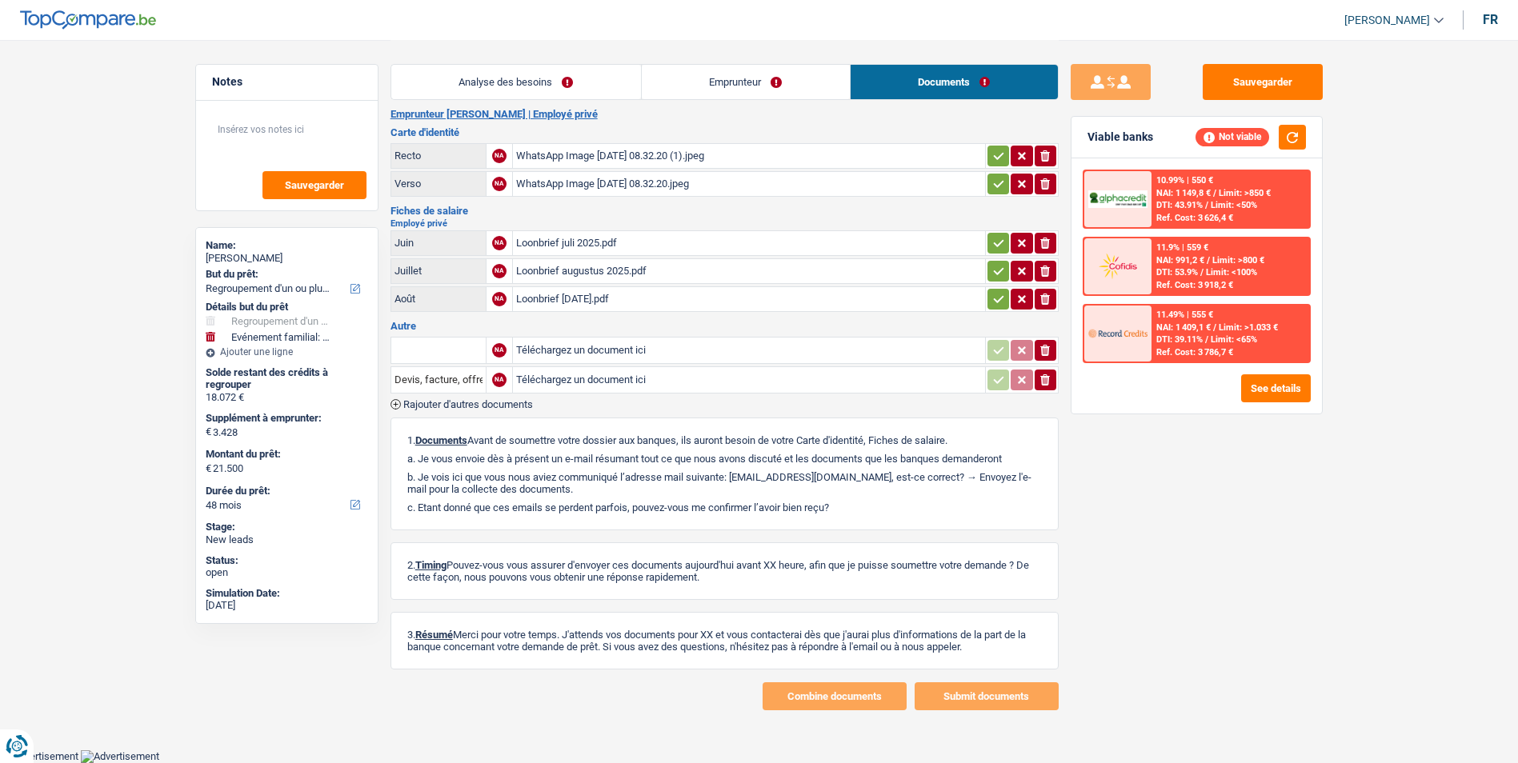
scroll to position [12, 0]
click at [651, 152] on div "WhatsApp Image [DATE] 08.32.20 (1).jpeg" at bounding box center [749, 157] width 466 height 24
click at [580, 237] on div "Loonbrief juli 2025.pdf" at bounding box center [749, 244] width 466 height 24
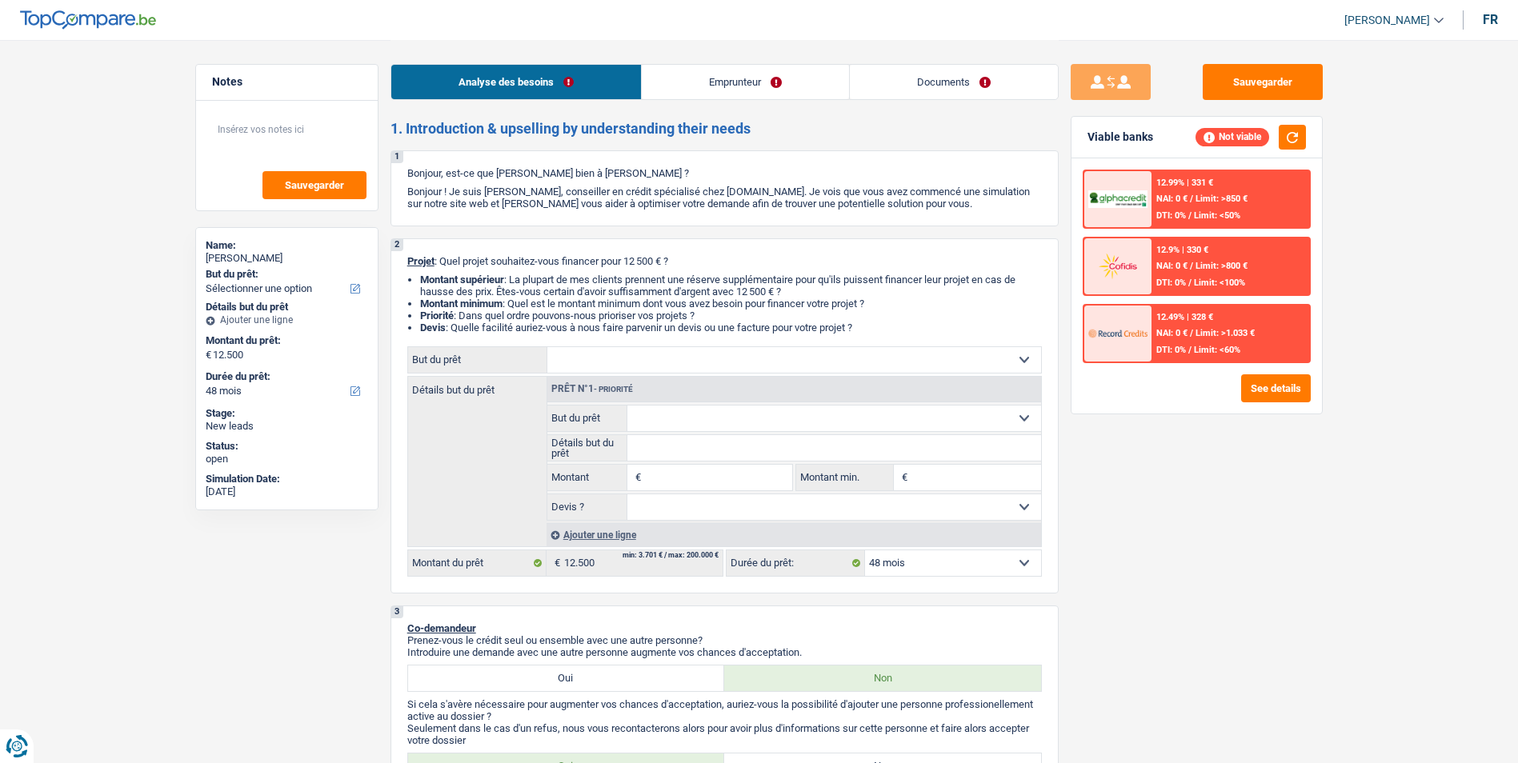
select select "48"
select select "publicEmployee"
select select "familyAllowances"
select select "netSalary"
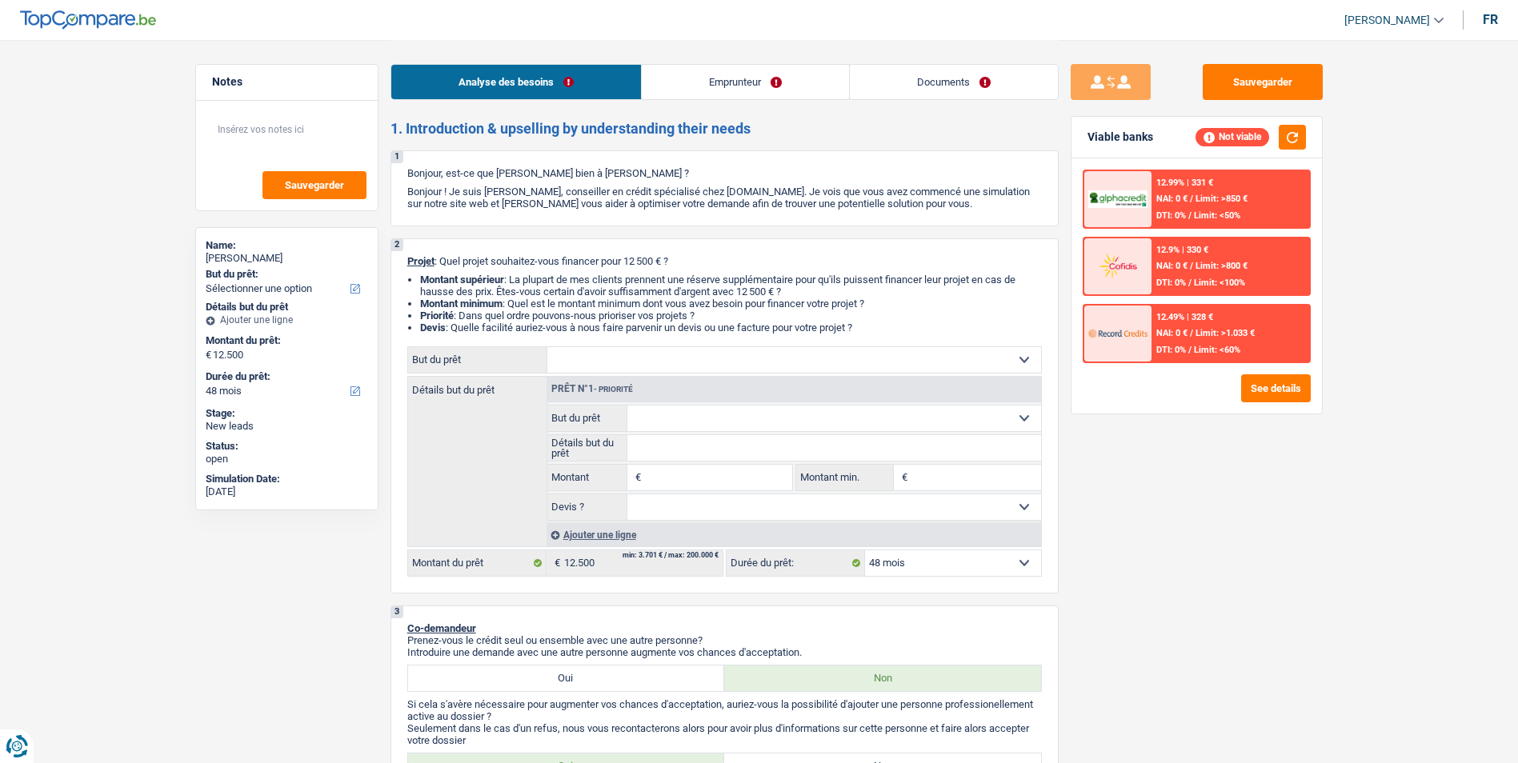
select select "mealVouchers"
select select "rents"
select select "48"
click at [721, 90] on link "Emprunteur" at bounding box center [745, 82] width 207 height 34
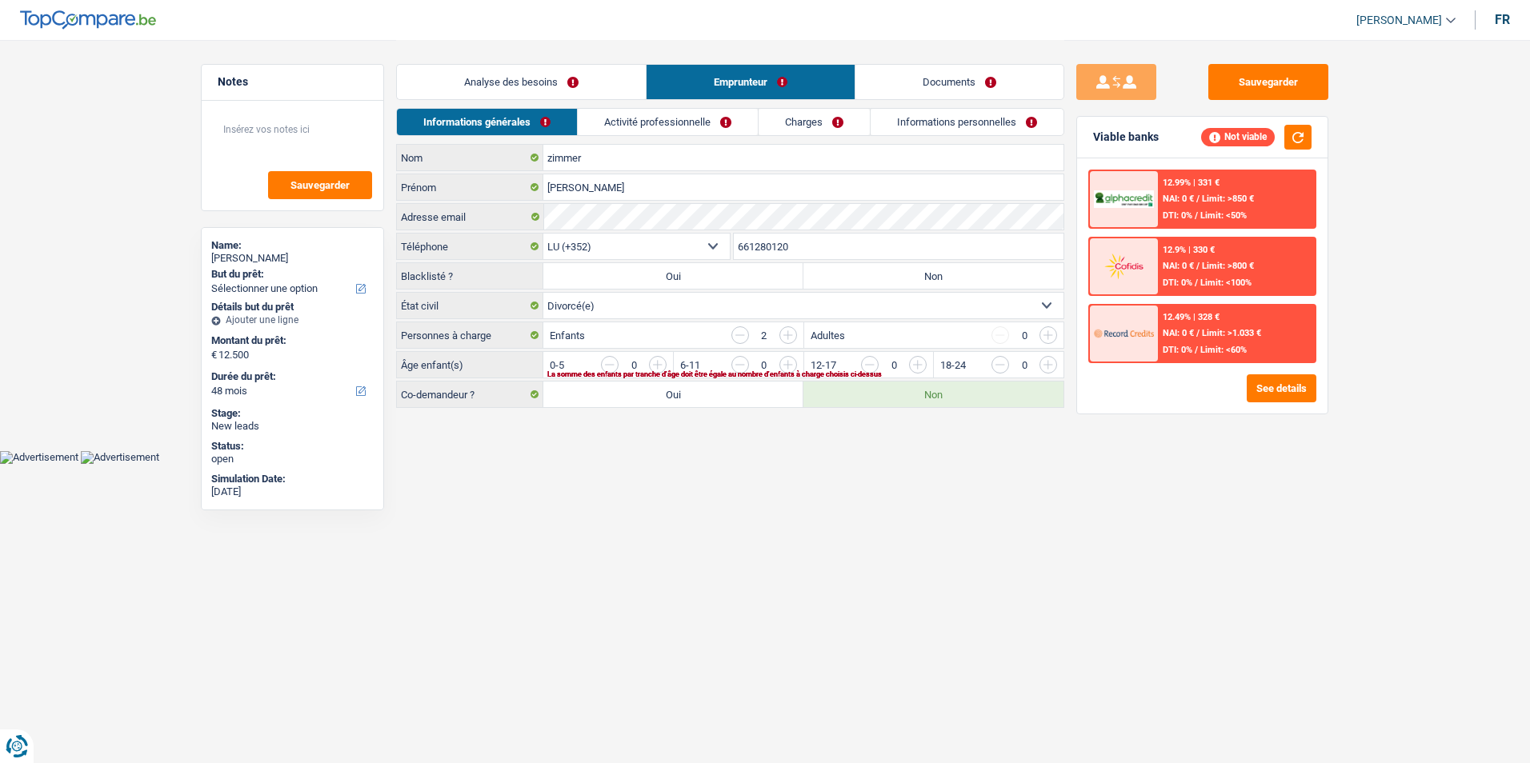
click at [899, 94] on link "Documents" at bounding box center [959, 82] width 208 height 34
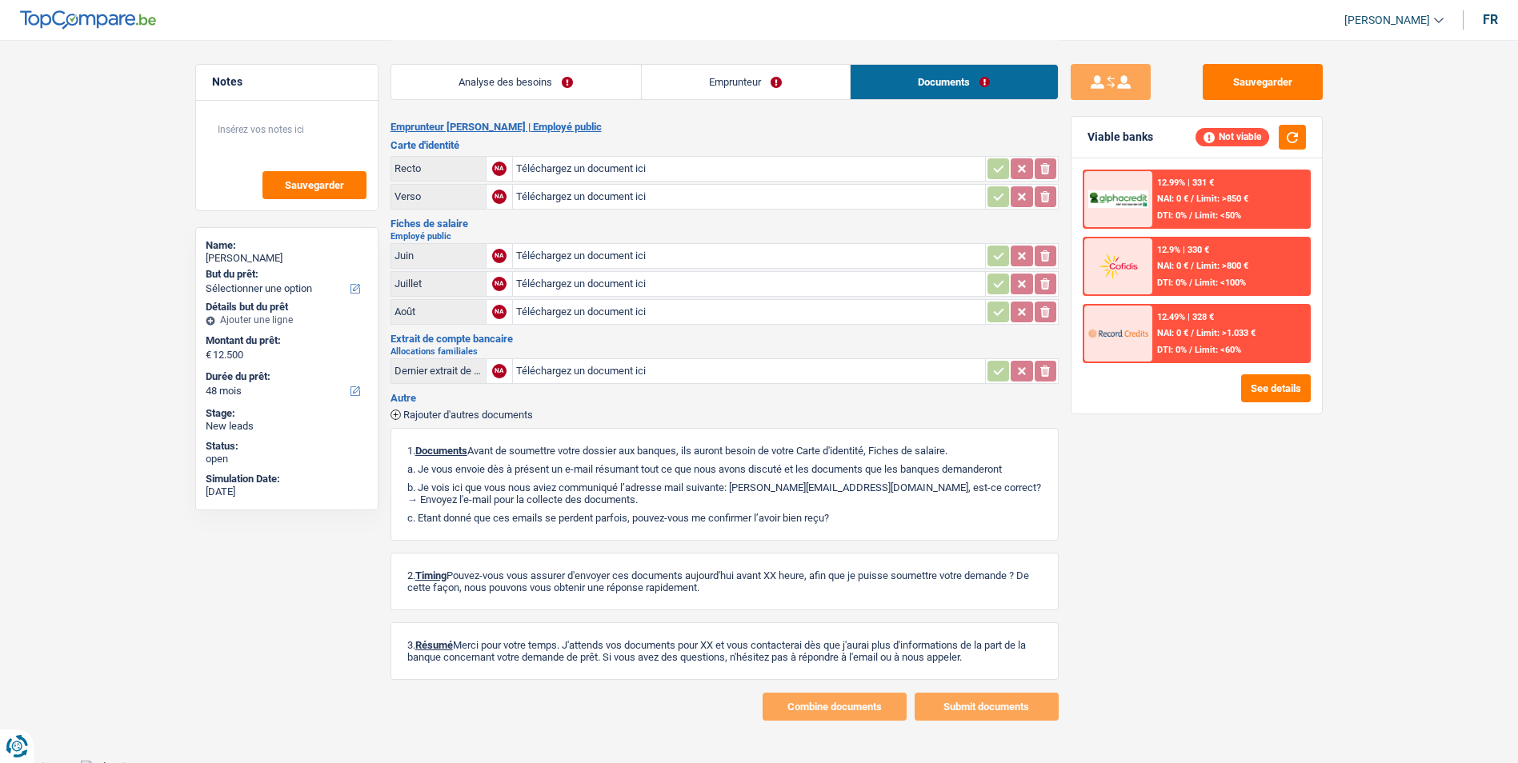
click at [583, 86] on link "Analyse des besoins" at bounding box center [516, 82] width 250 height 34
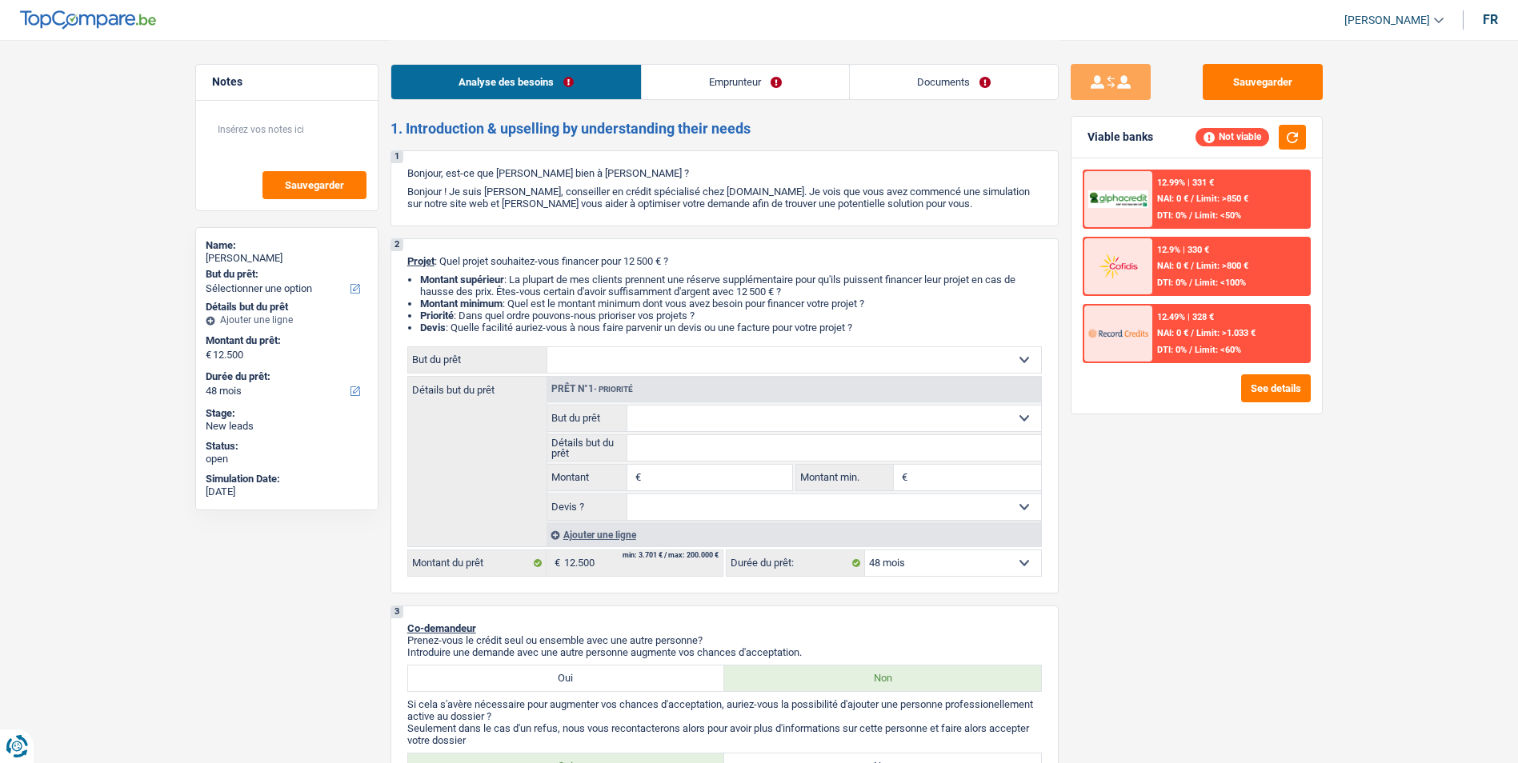
click at [704, 90] on link "Emprunteur" at bounding box center [745, 82] width 207 height 34
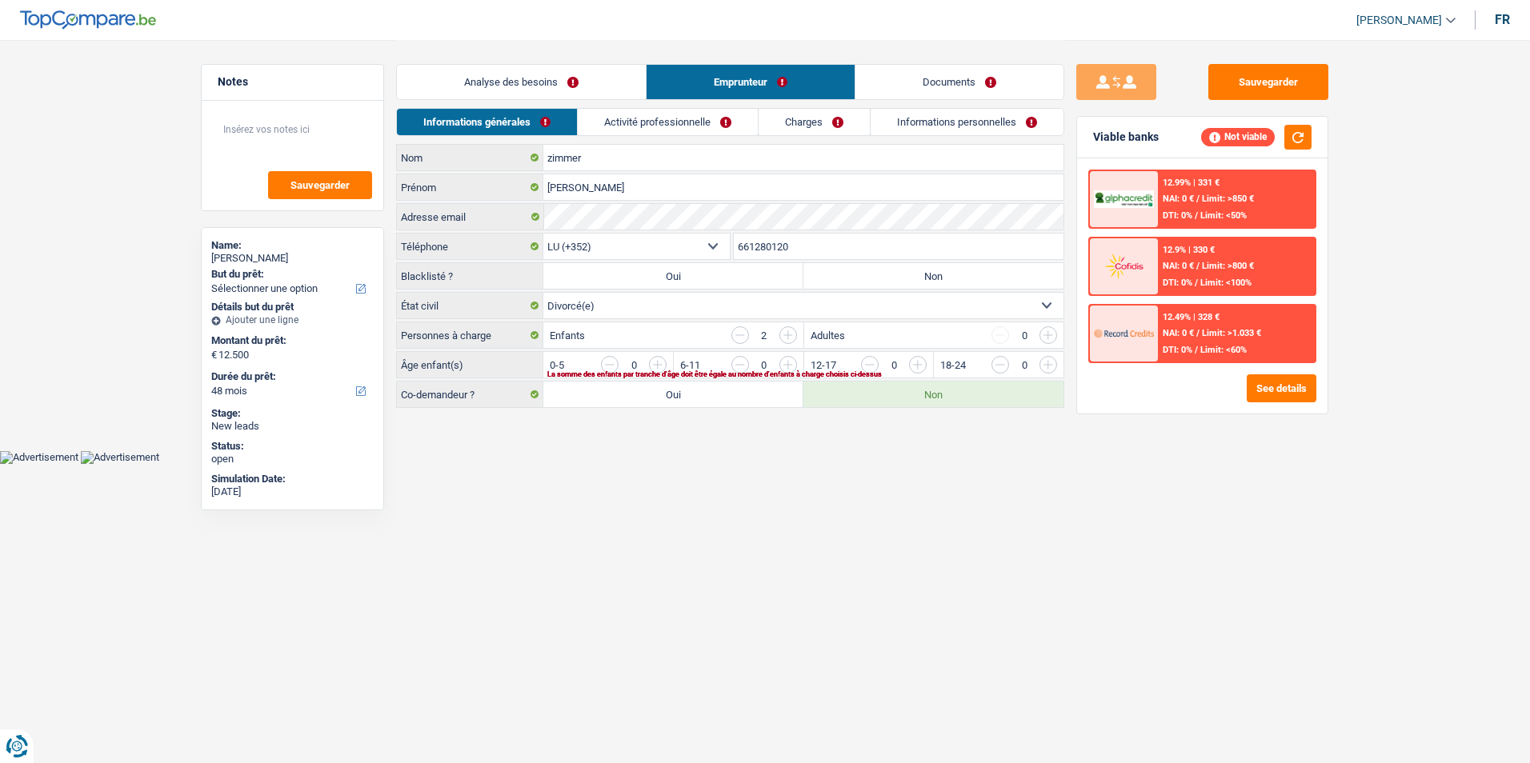
click at [906, 82] on link "Documents" at bounding box center [959, 82] width 208 height 34
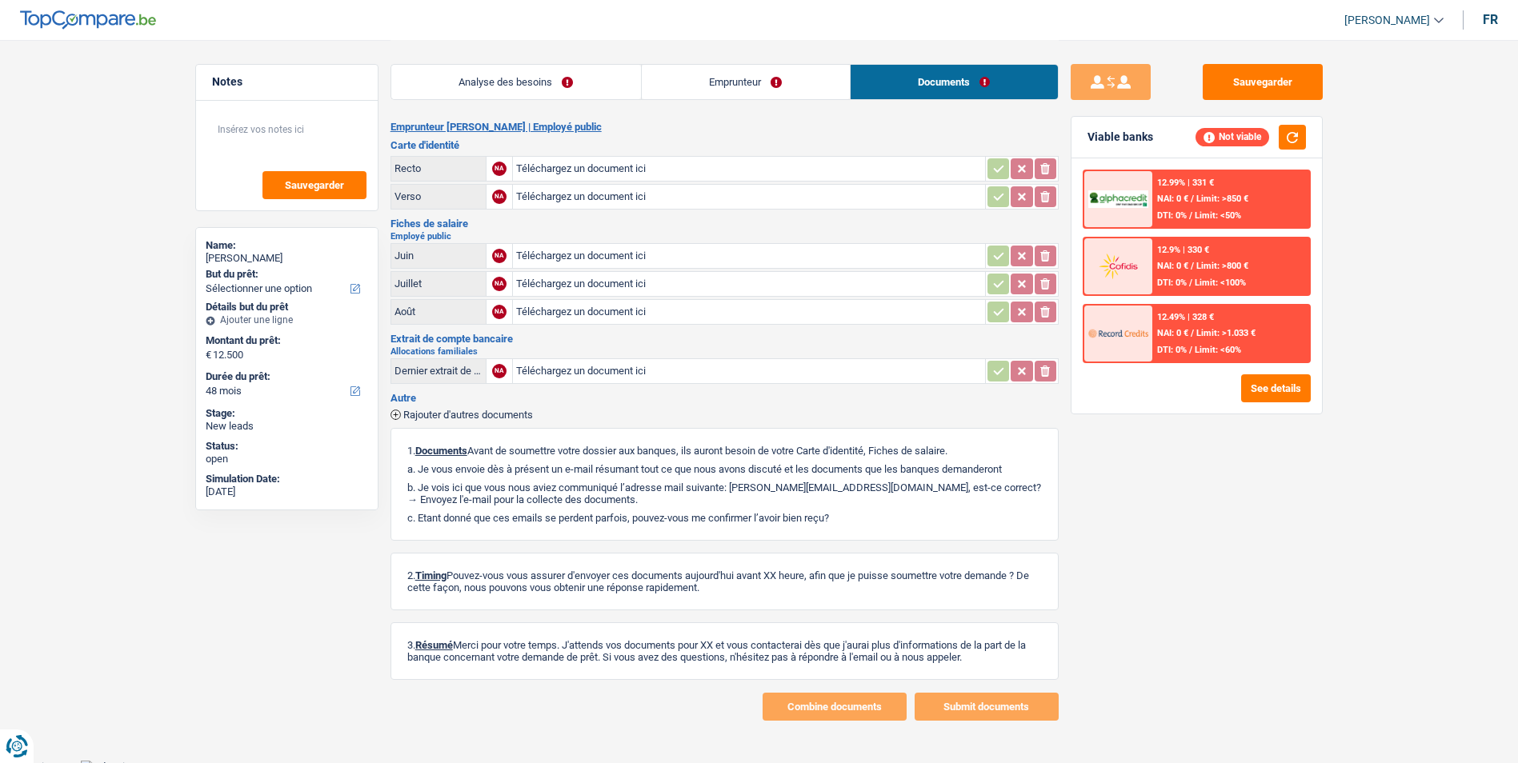
click at [751, 75] on link "Emprunteur" at bounding box center [746, 82] width 208 height 34
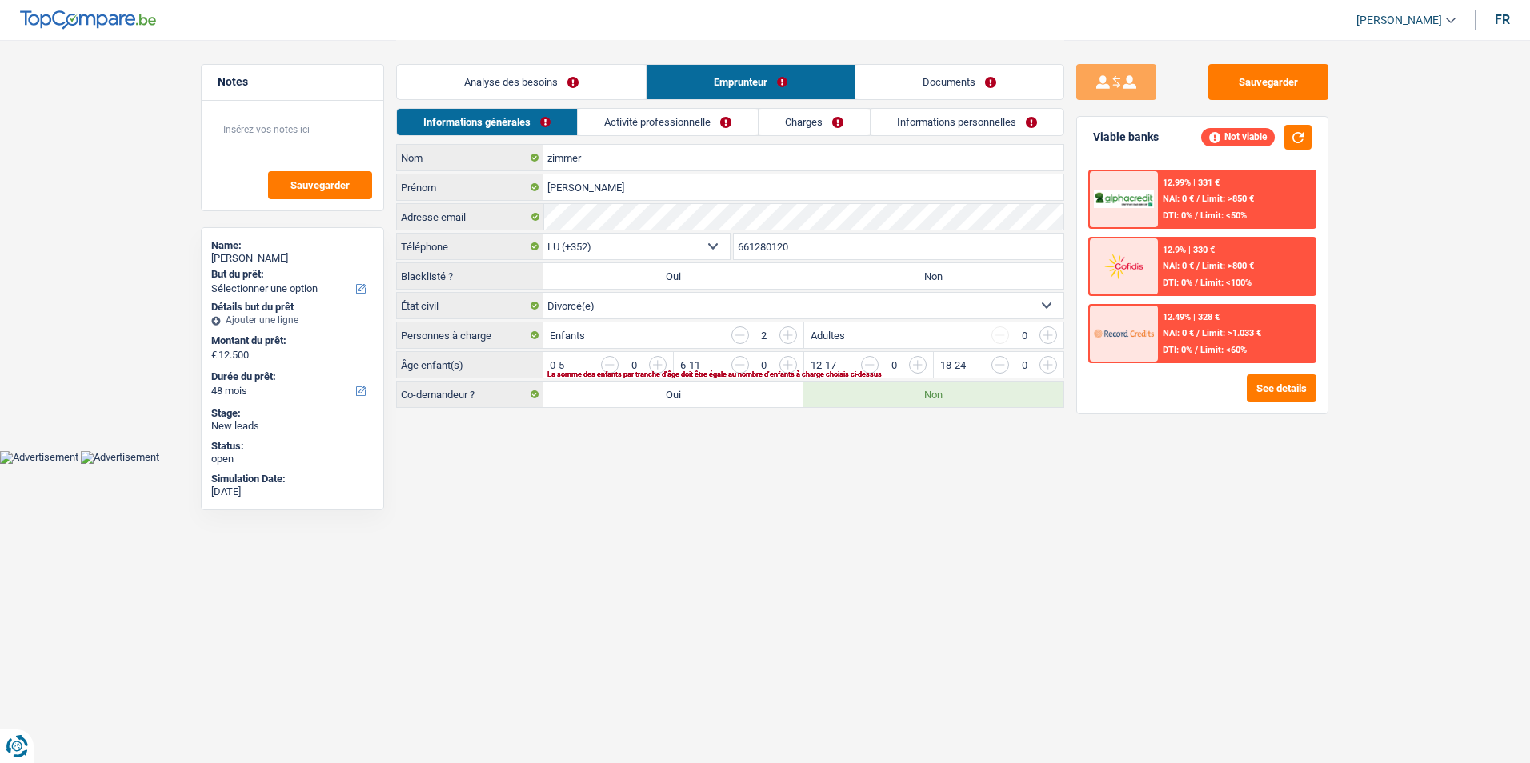
click at [576, 77] on link "Analyse des besoins" at bounding box center [521, 82] width 249 height 34
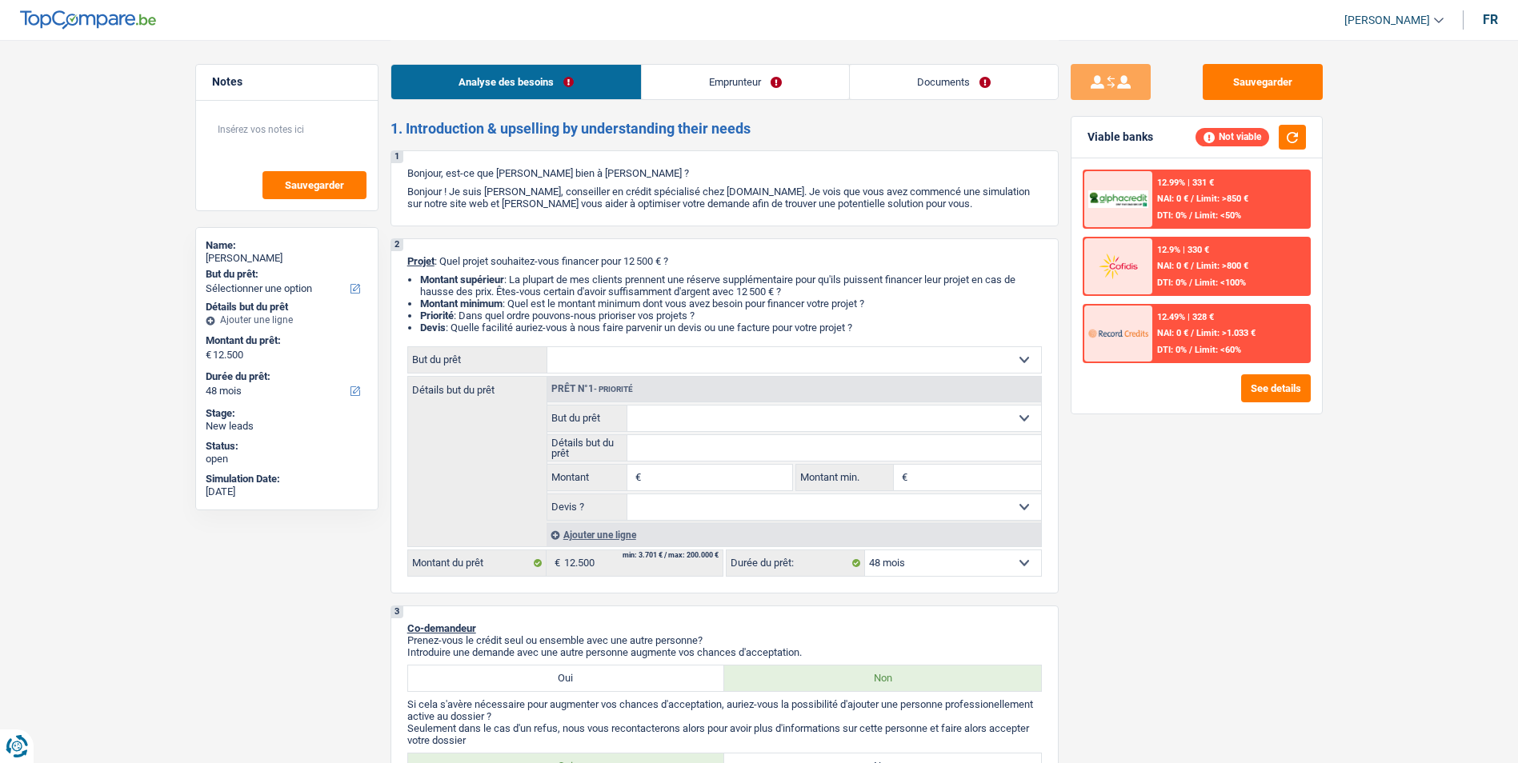
click at [713, 89] on link "Emprunteur" at bounding box center [745, 82] width 207 height 34
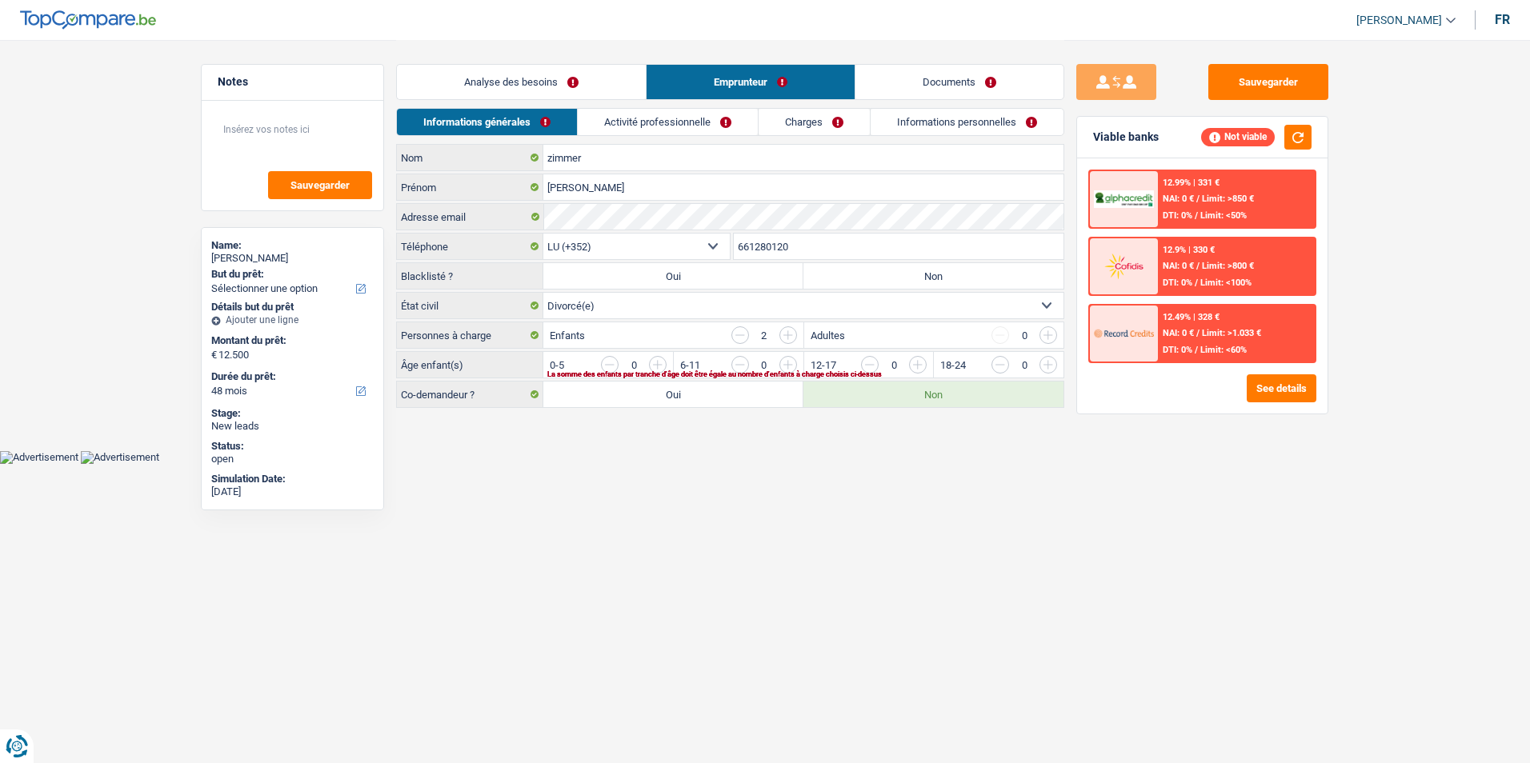
click at [887, 90] on link "Documents" at bounding box center [959, 82] width 208 height 34
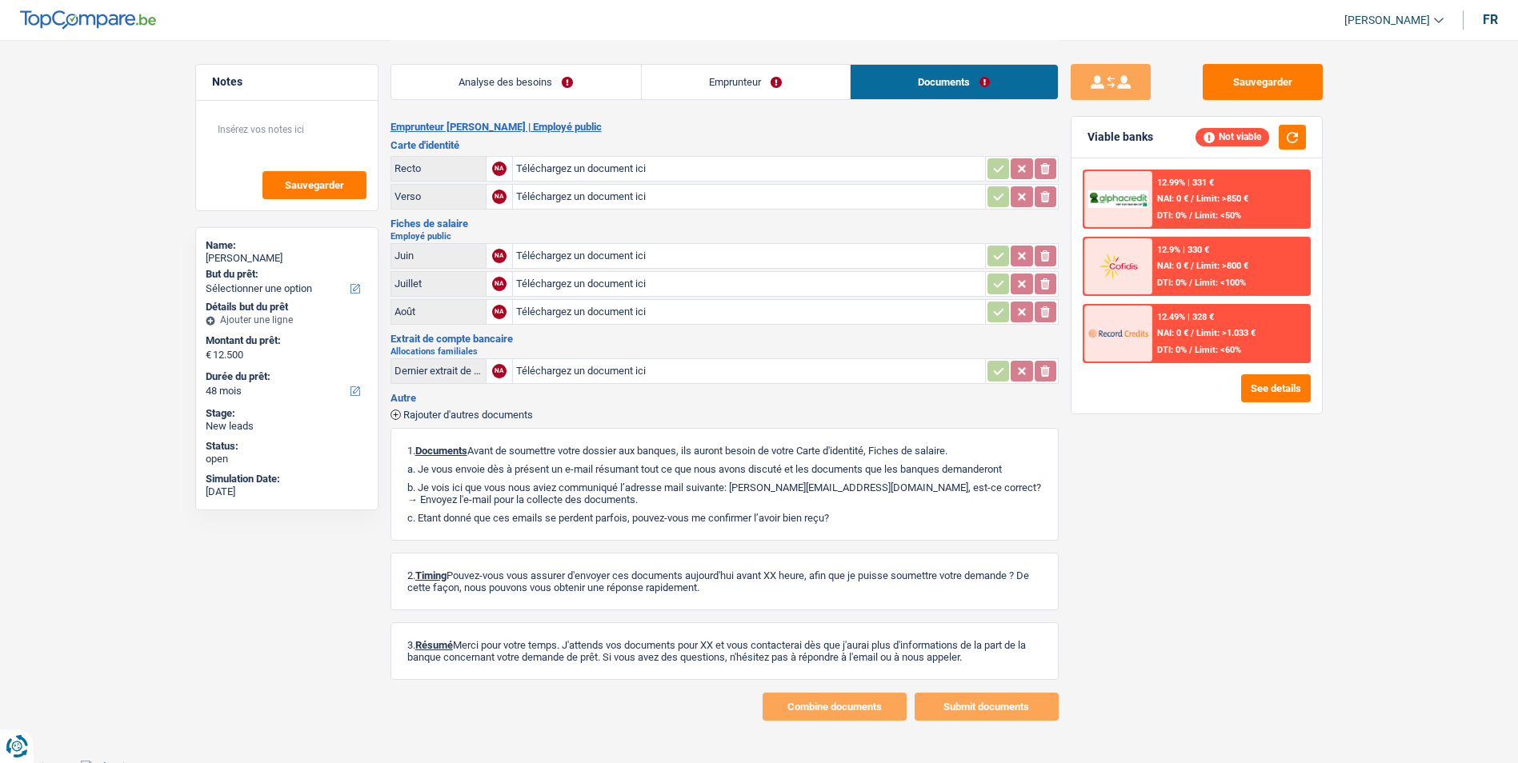
click at [737, 83] on link "Emprunteur" at bounding box center [746, 82] width 208 height 34
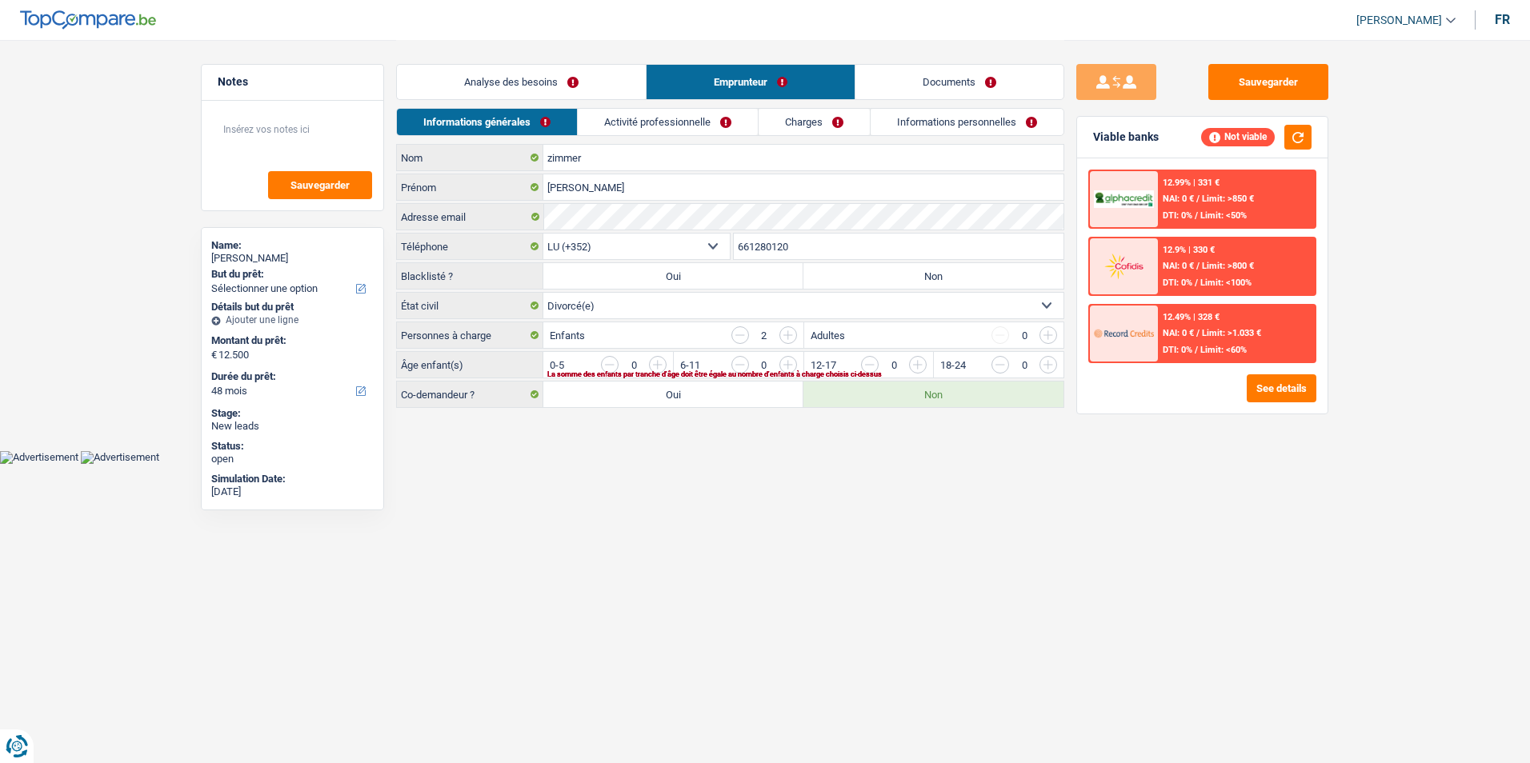
click at [601, 89] on link "Analyse des besoins" at bounding box center [521, 82] width 249 height 34
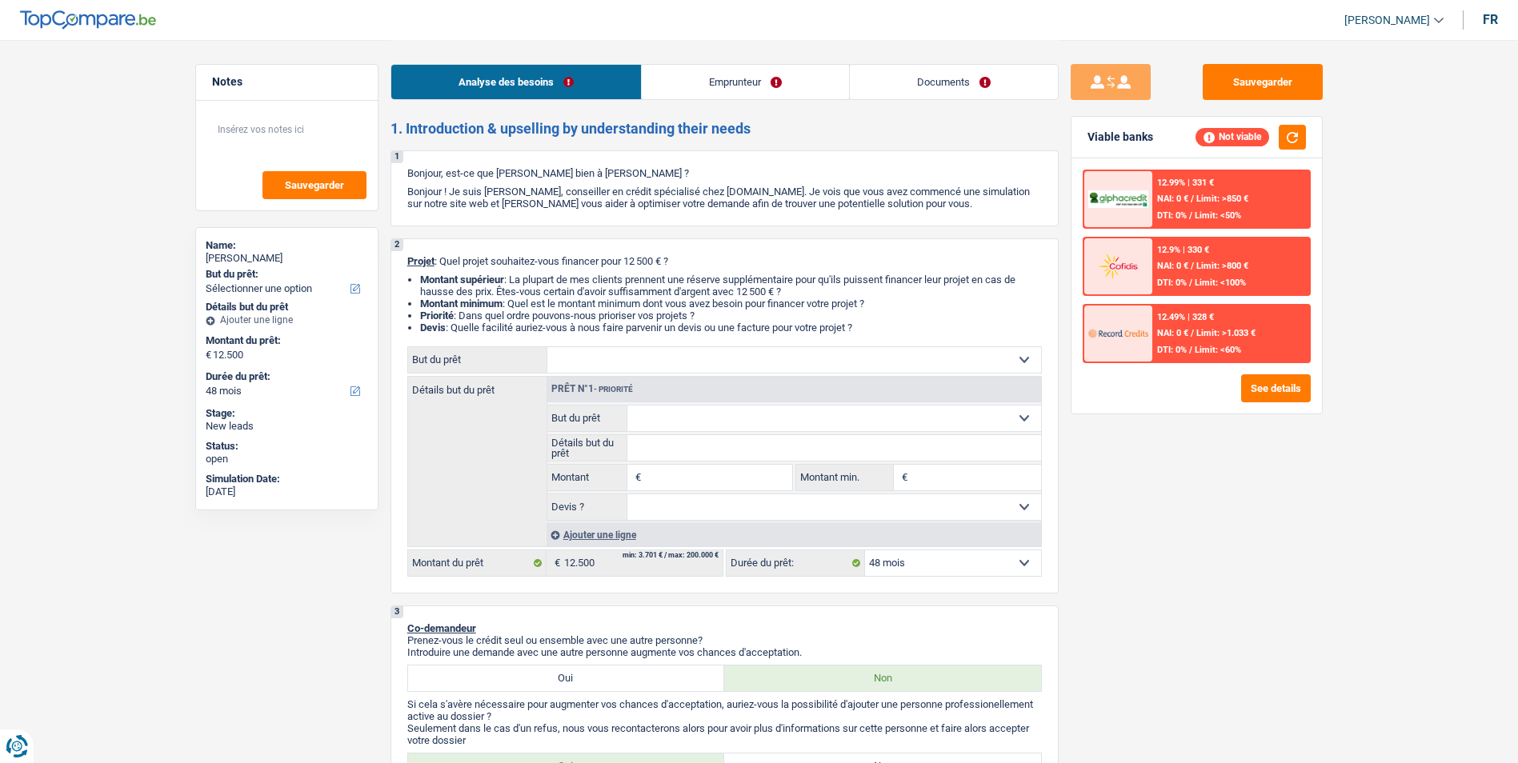
drag, startPoint x: 747, startPoint y: 90, endPoint x: 874, endPoint y: 90, distance: 126.4
click at [748, 90] on link "Emprunteur" at bounding box center [745, 82] width 207 height 34
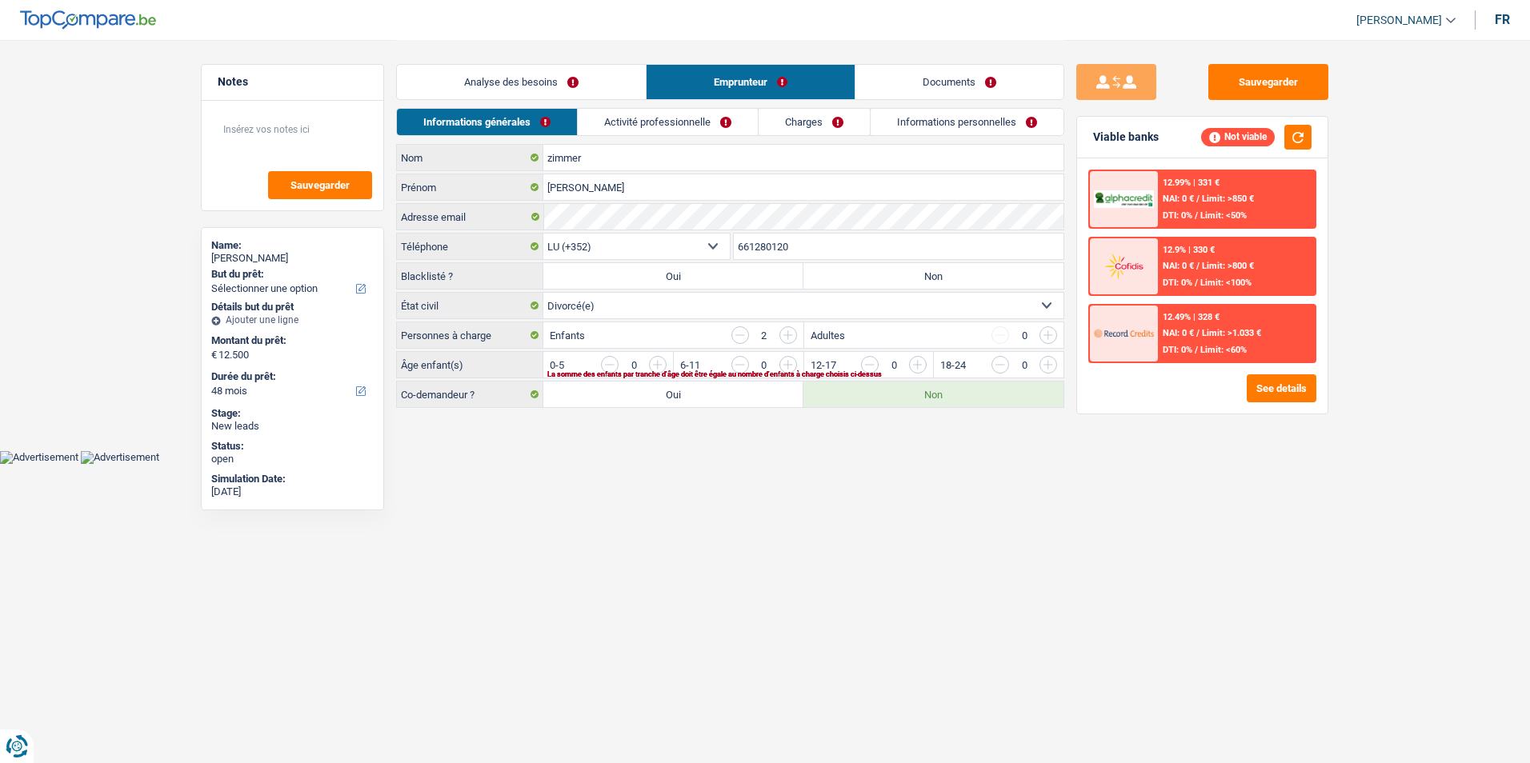
click at [880, 88] on link "Documents" at bounding box center [959, 82] width 208 height 34
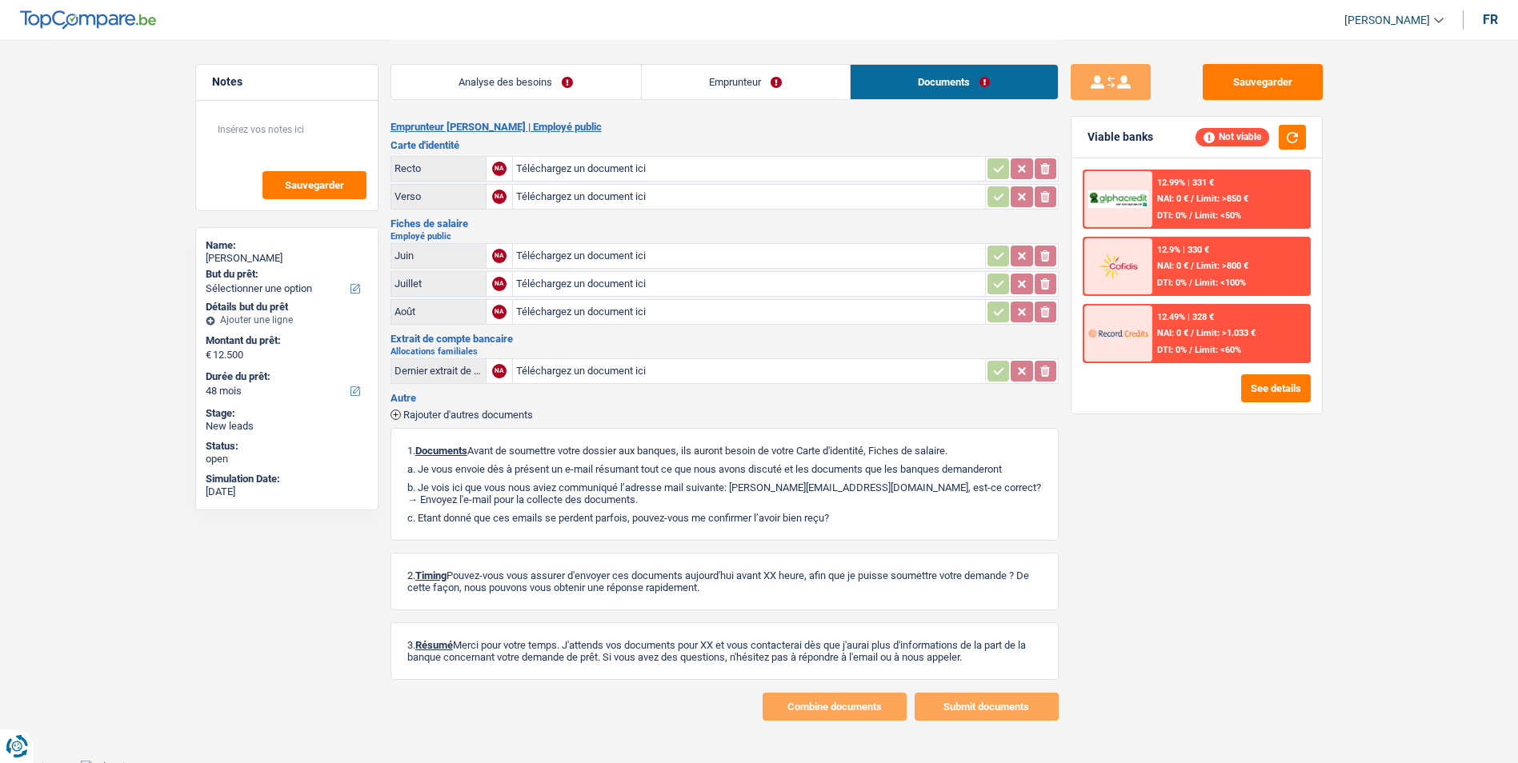
click at [750, 81] on link "Emprunteur" at bounding box center [746, 82] width 208 height 34
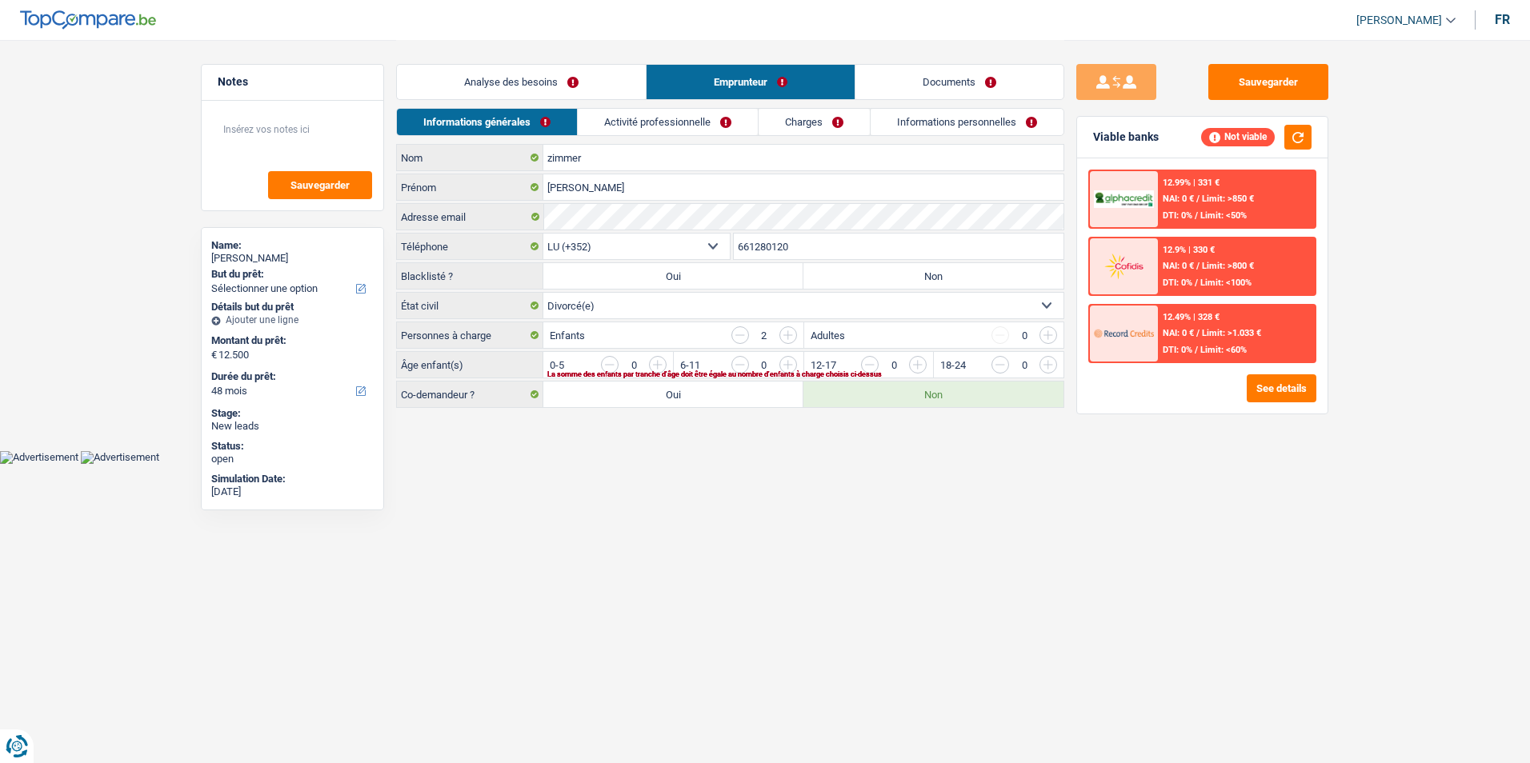
click at [591, 78] on link "Analyse des besoins" at bounding box center [521, 82] width 249 height 34
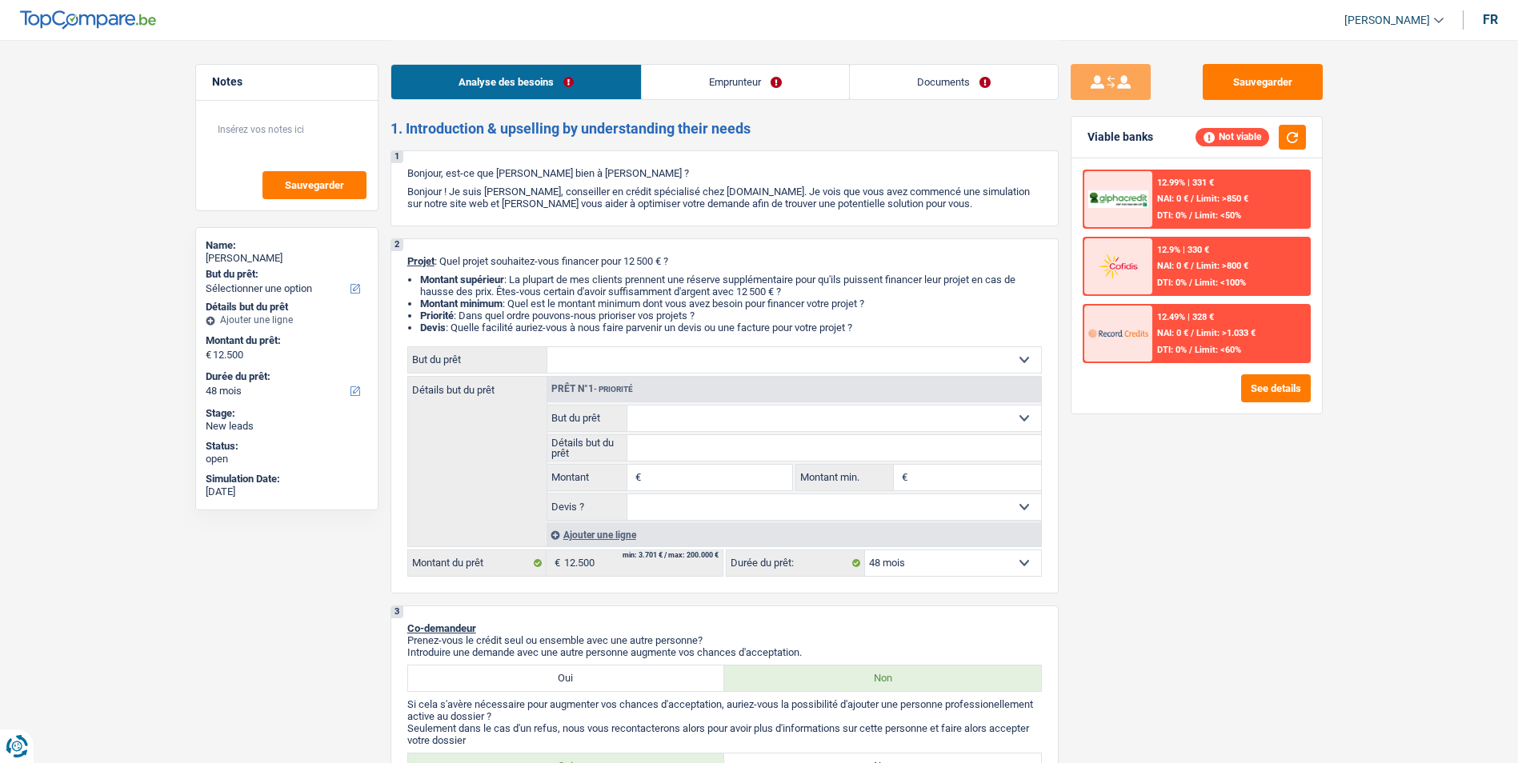
click at [723, 83] on link "Emprunteur" at bounding box center [745, 82] width 207 height 34
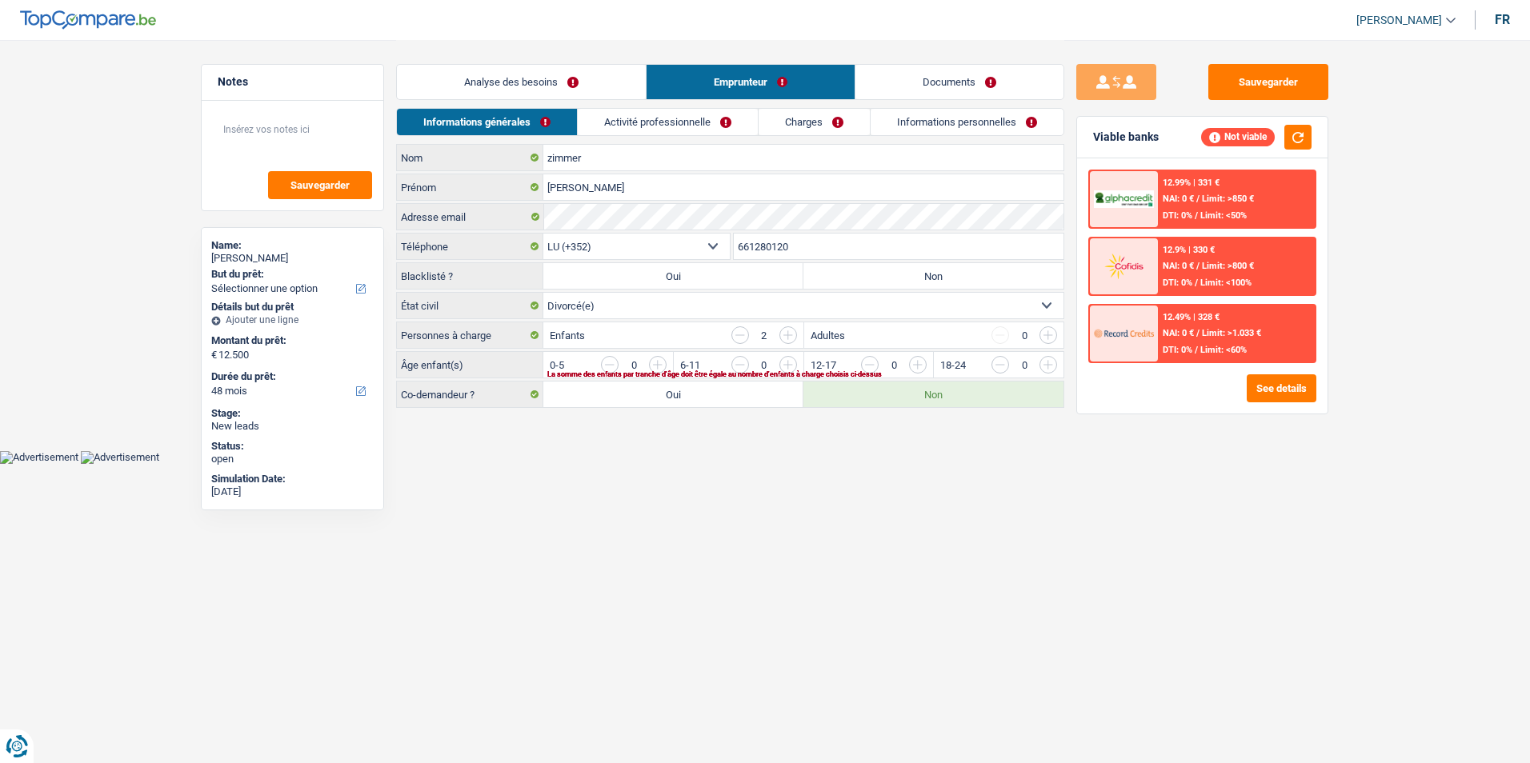
click at [885, 83] on link "Documents" at bounding box center [959, 82] width 208 height 34
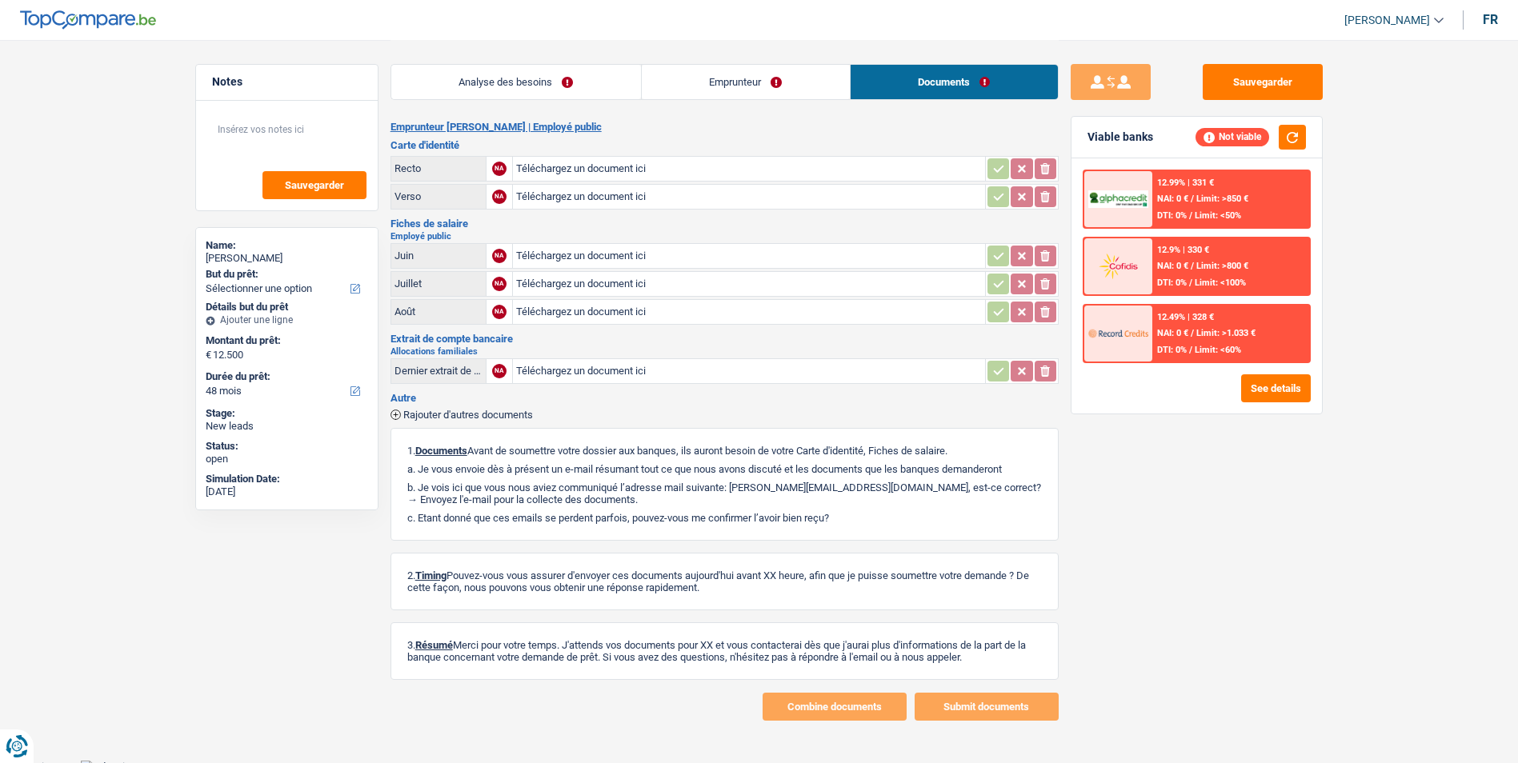
click at [761, 74] on link "Emprunteur" at bounding box center [746, 82] width 208 height 34
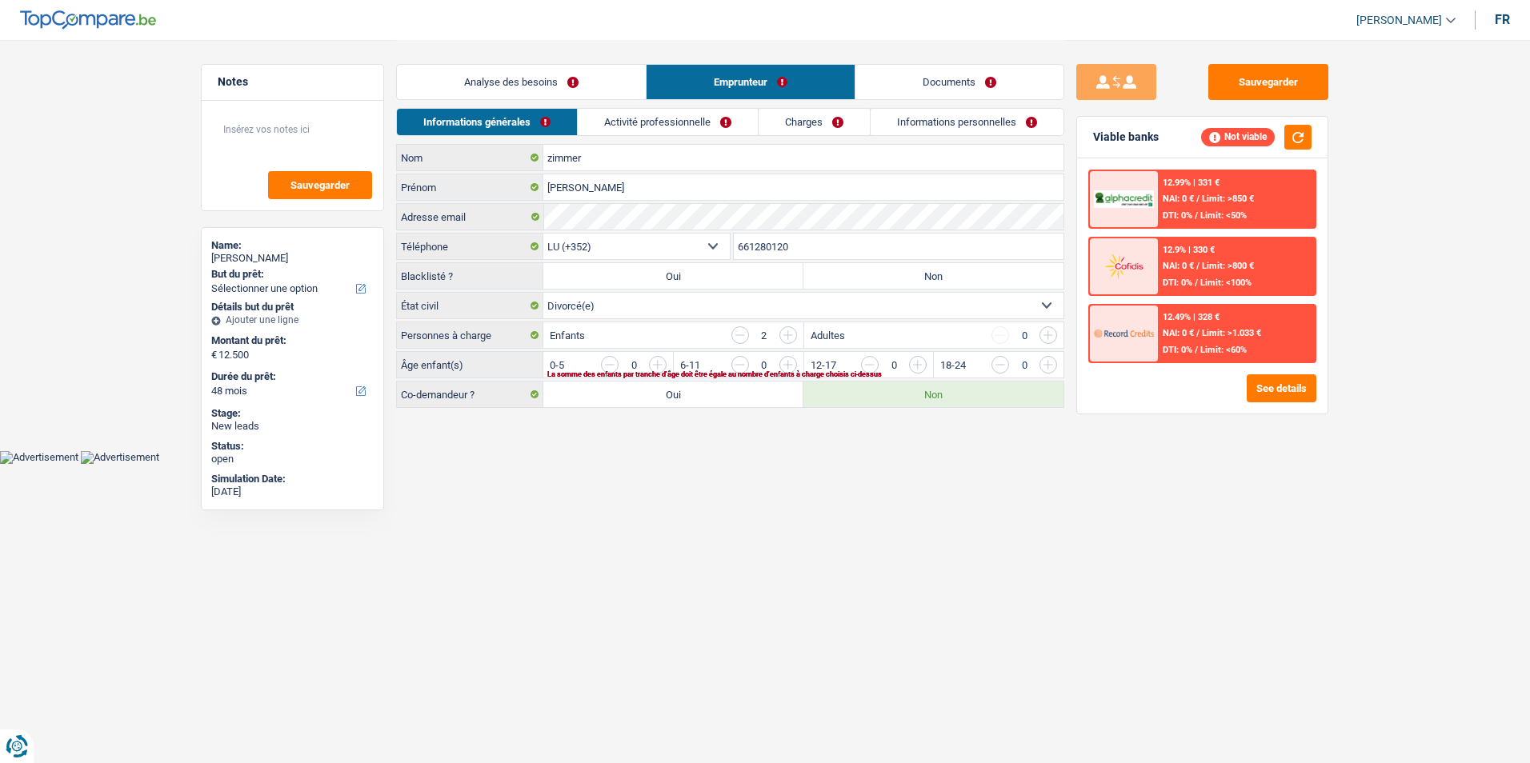
click at [601, 81] on link "Analyse des besoins" at bounding box center [521, 82] width 249 height 34
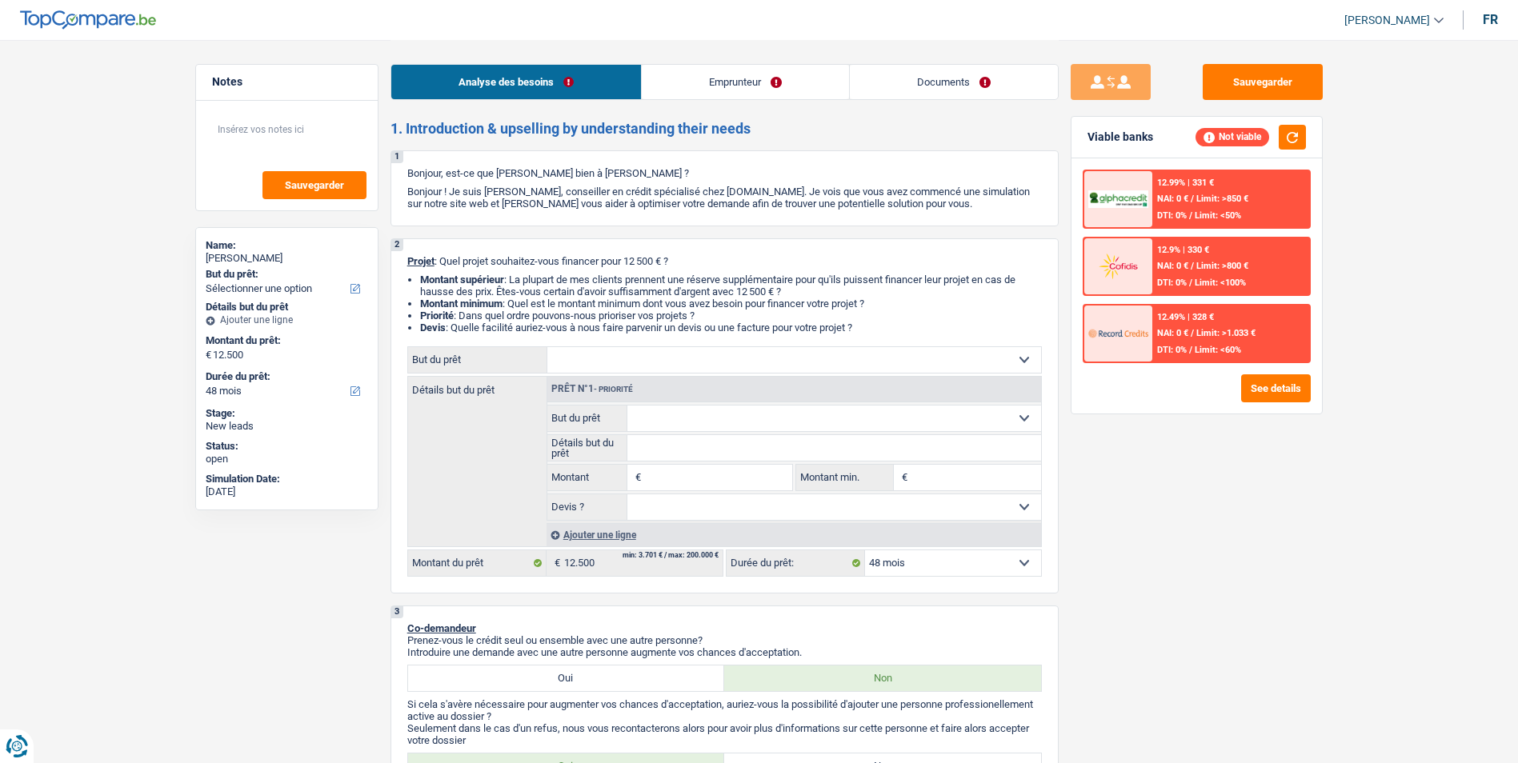
click at [722, 81] on link "Emprunteur" at bounding box center [745, 82] width 207 height 34
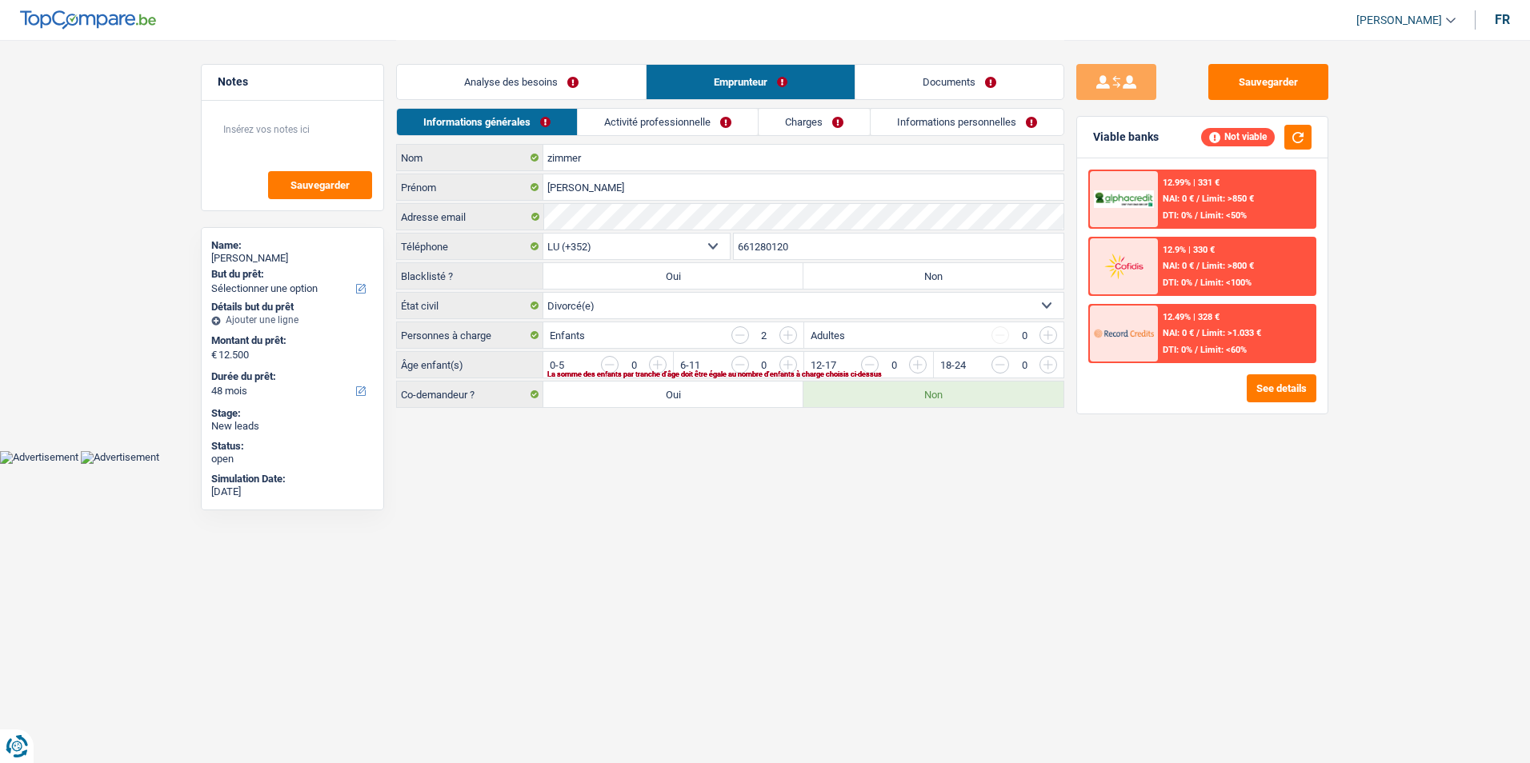
click at [879, 87] on link "Documents" at bounding box center [959, 82] width 208 height 34
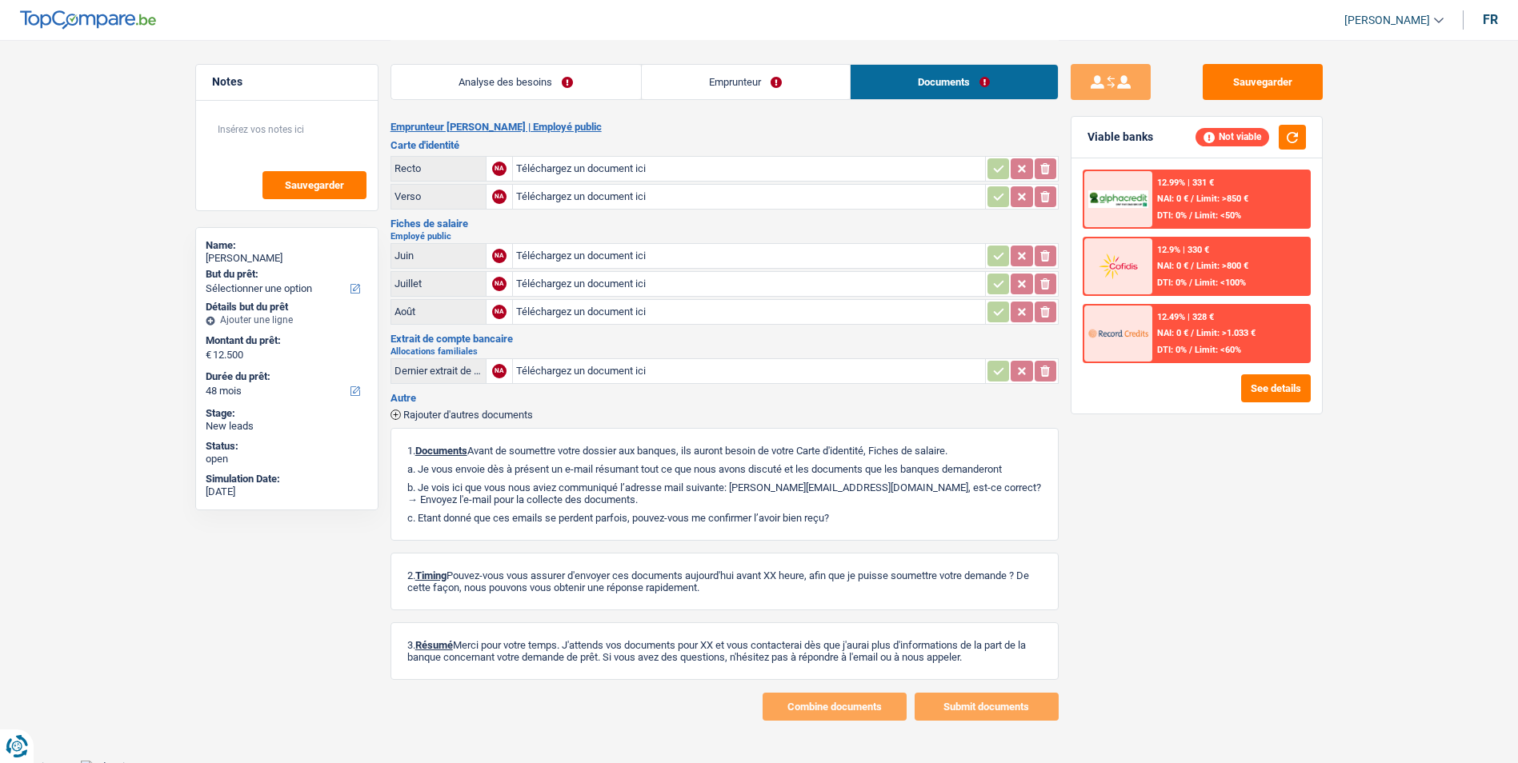
click at [771, 81] on link "Emprunteur" at bounding box center [746, 82] width 208 height 34
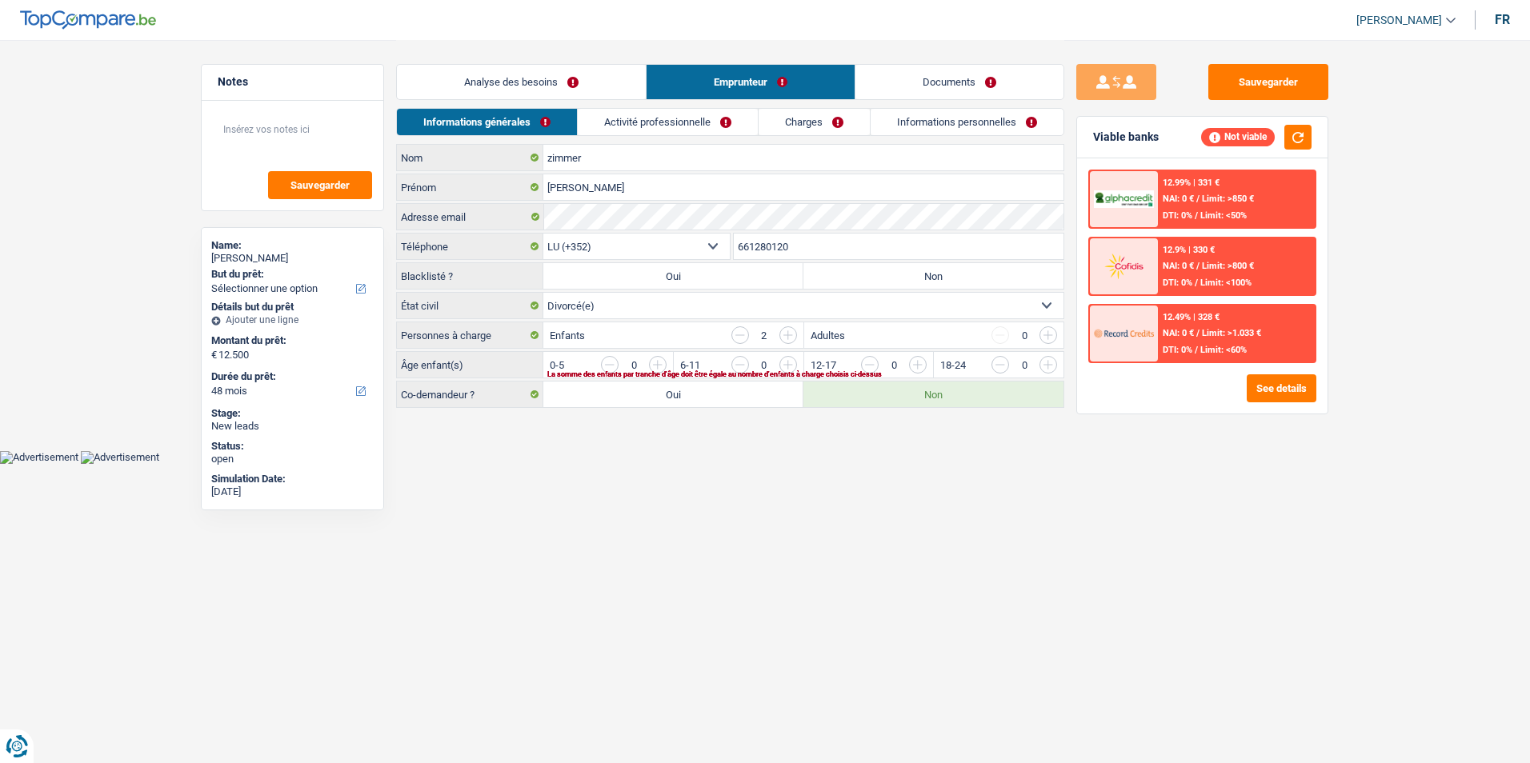
click at [590, 80] on link "Analyse des besoins" at bounding box center [521, 82] width 249 height 34
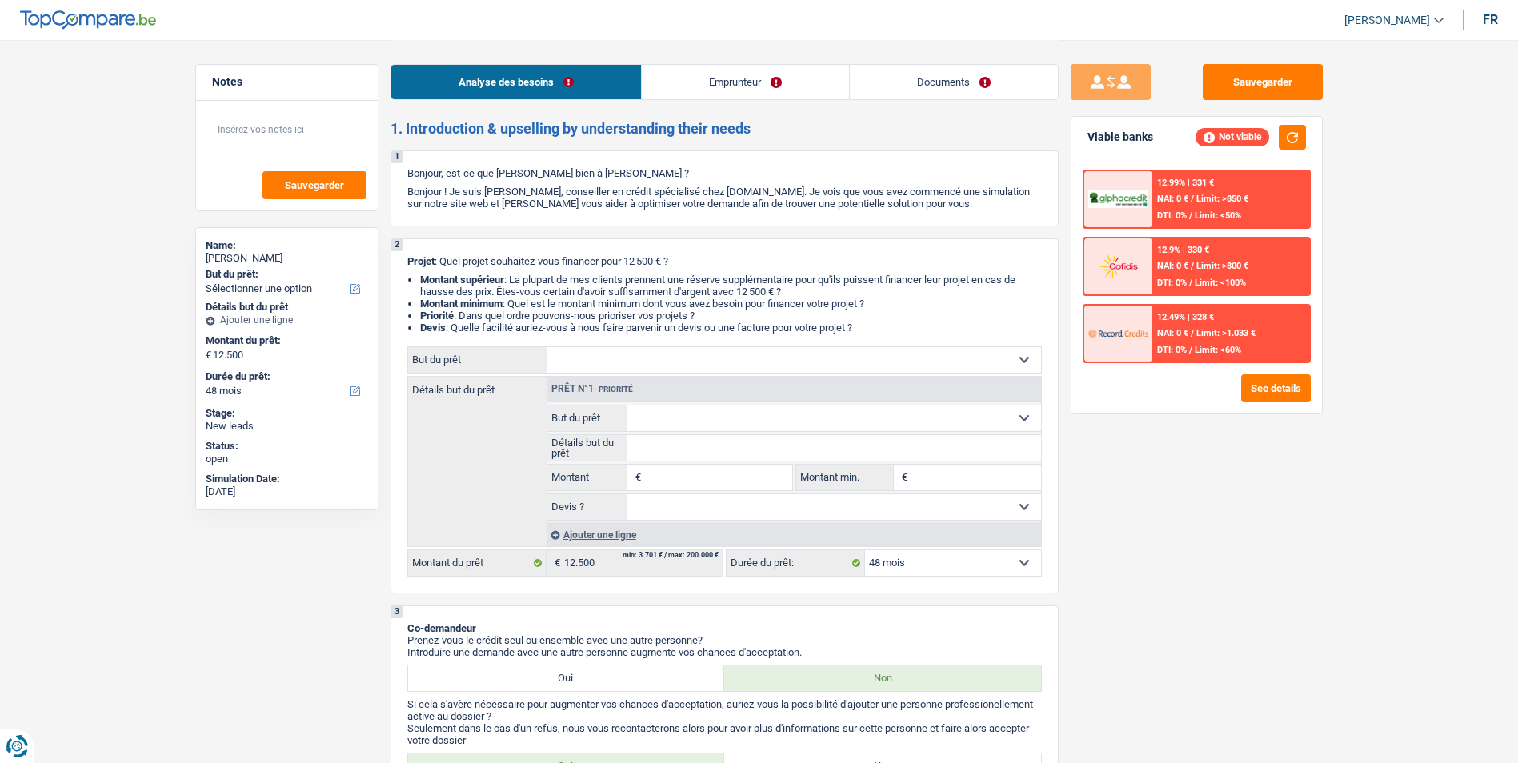
click at [731, 82] on link "Emprunteur" at bounding box center [745, 82] width 207 height 34
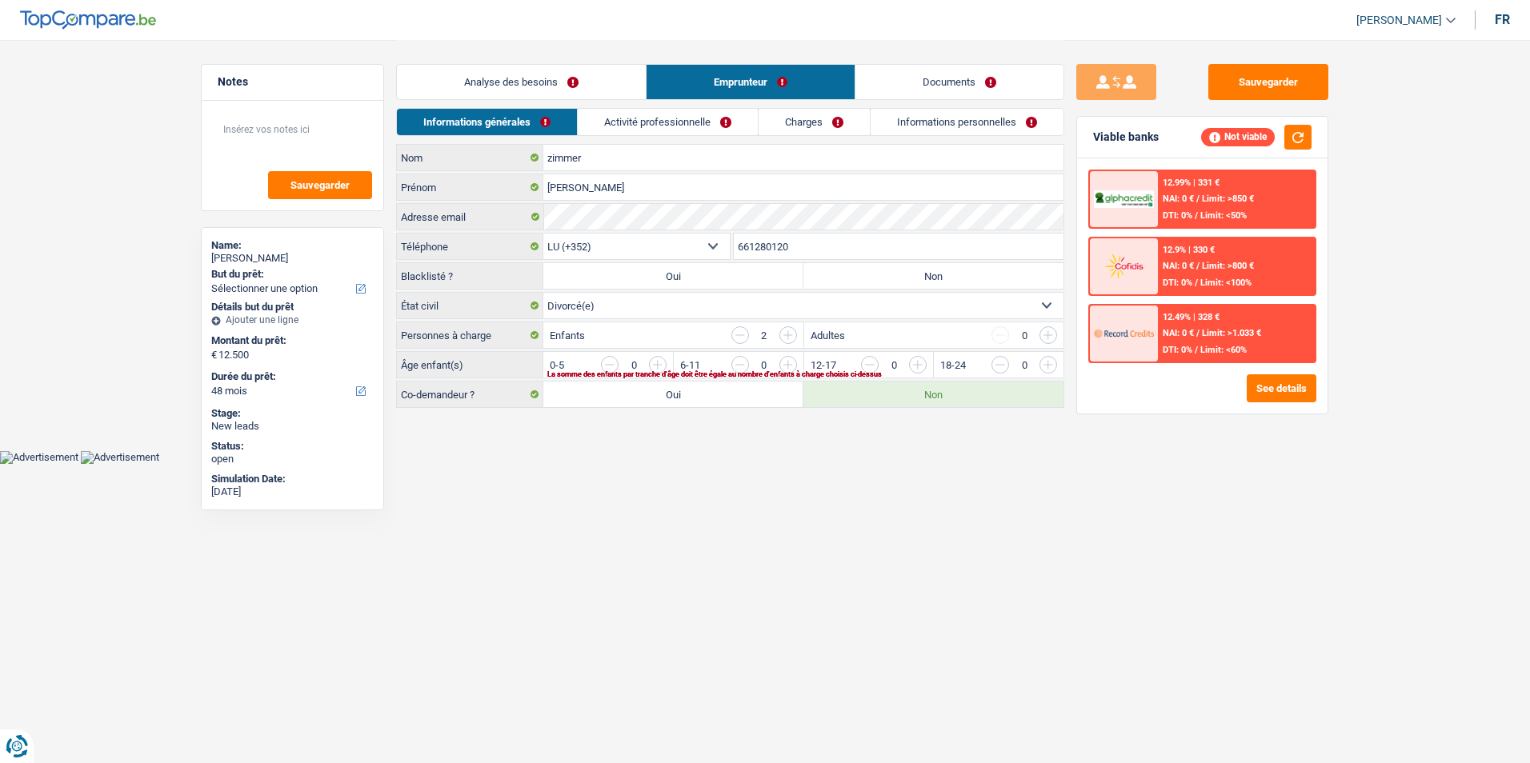
click at [871, 88] on link "Documents" at bounding box center [959, 82] width 208 height 34
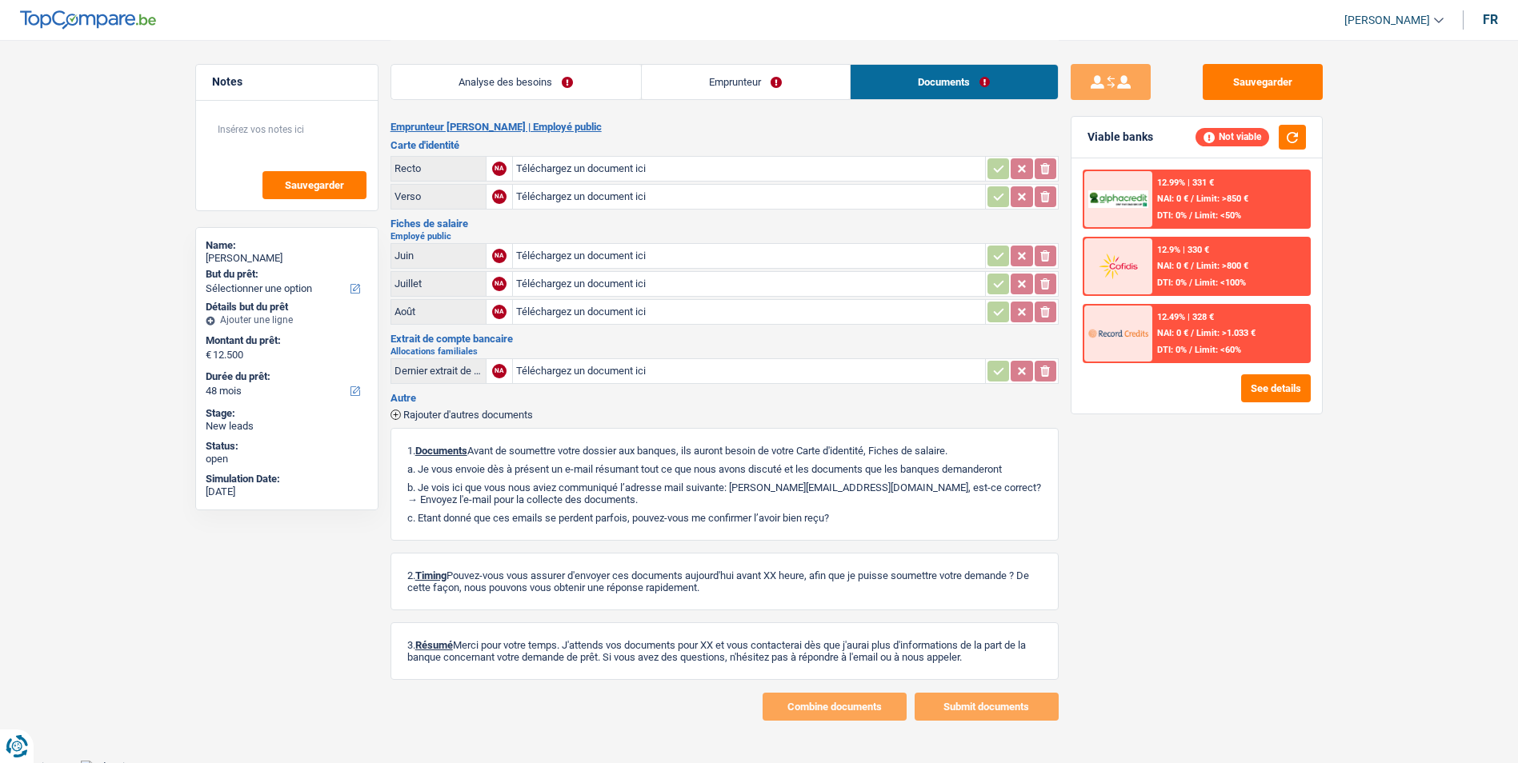
click at [773, 82] on link "Emprunteur" at bounding box center [746, 82] width 208 height 34
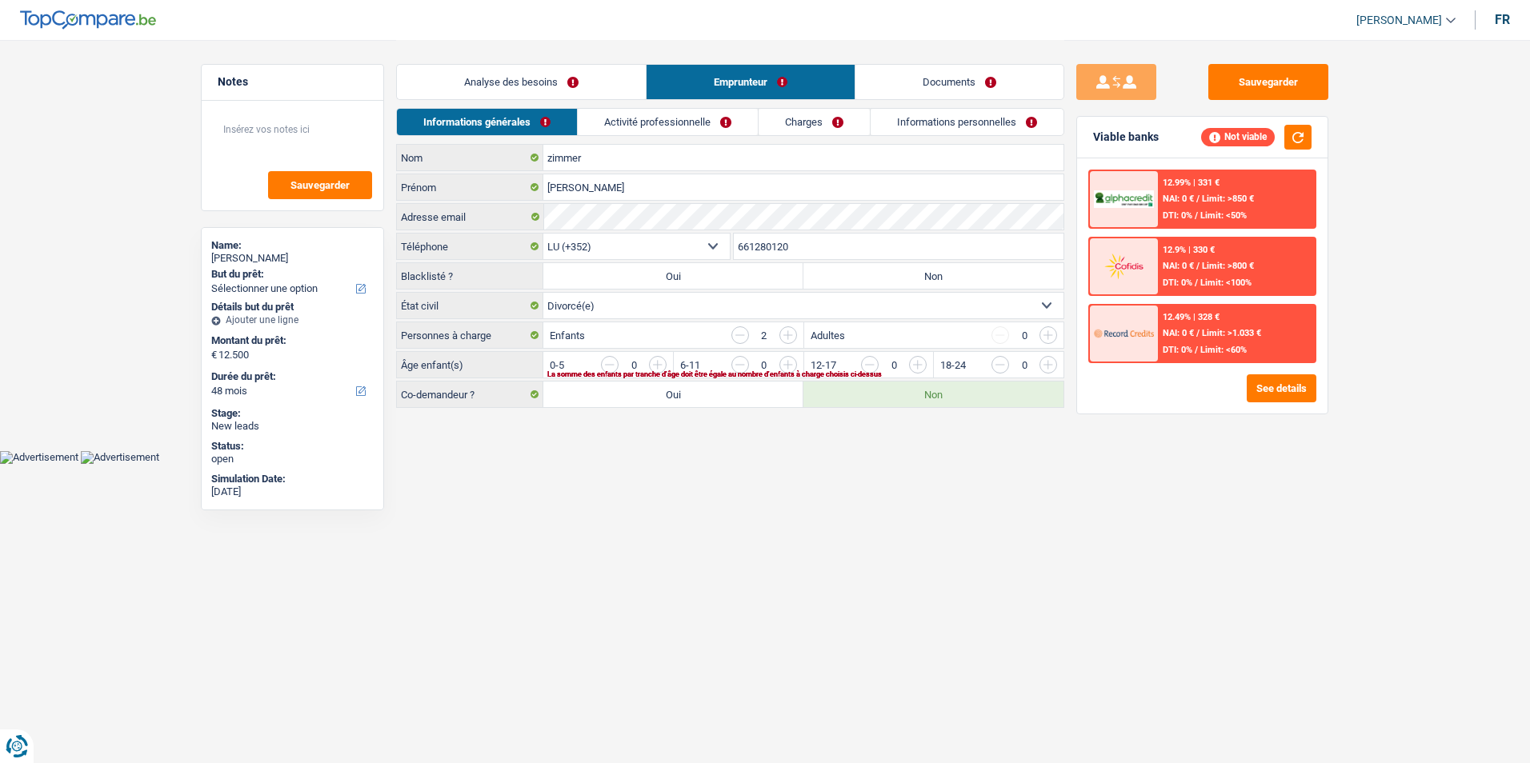
click at [589, 82] on link "Analyse des besoins" at bounding box center [521, 82] width 249 height 34
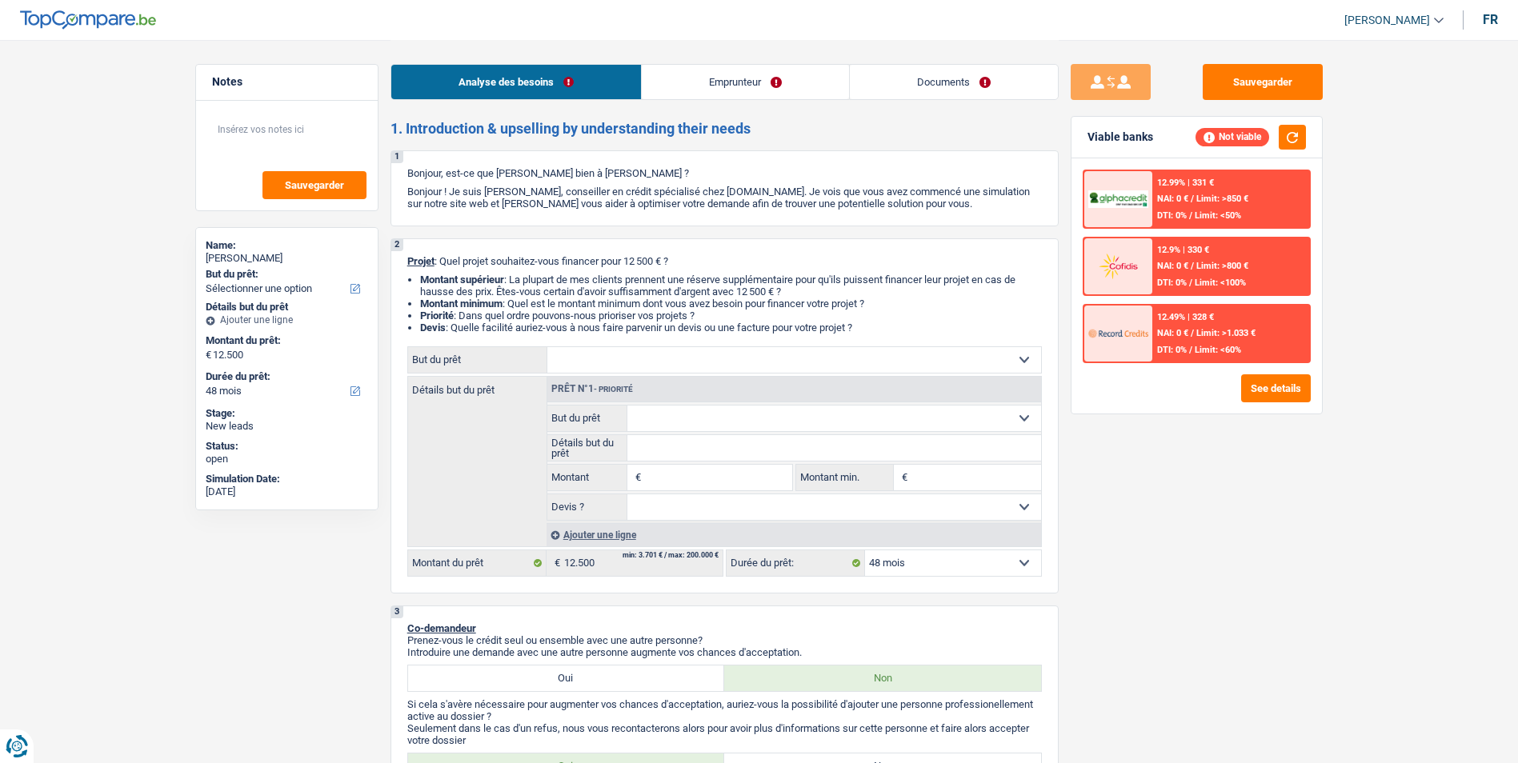
click at [761, 88] on link "Emprunteur" at bounding box center [745, 82] width 207 height 34
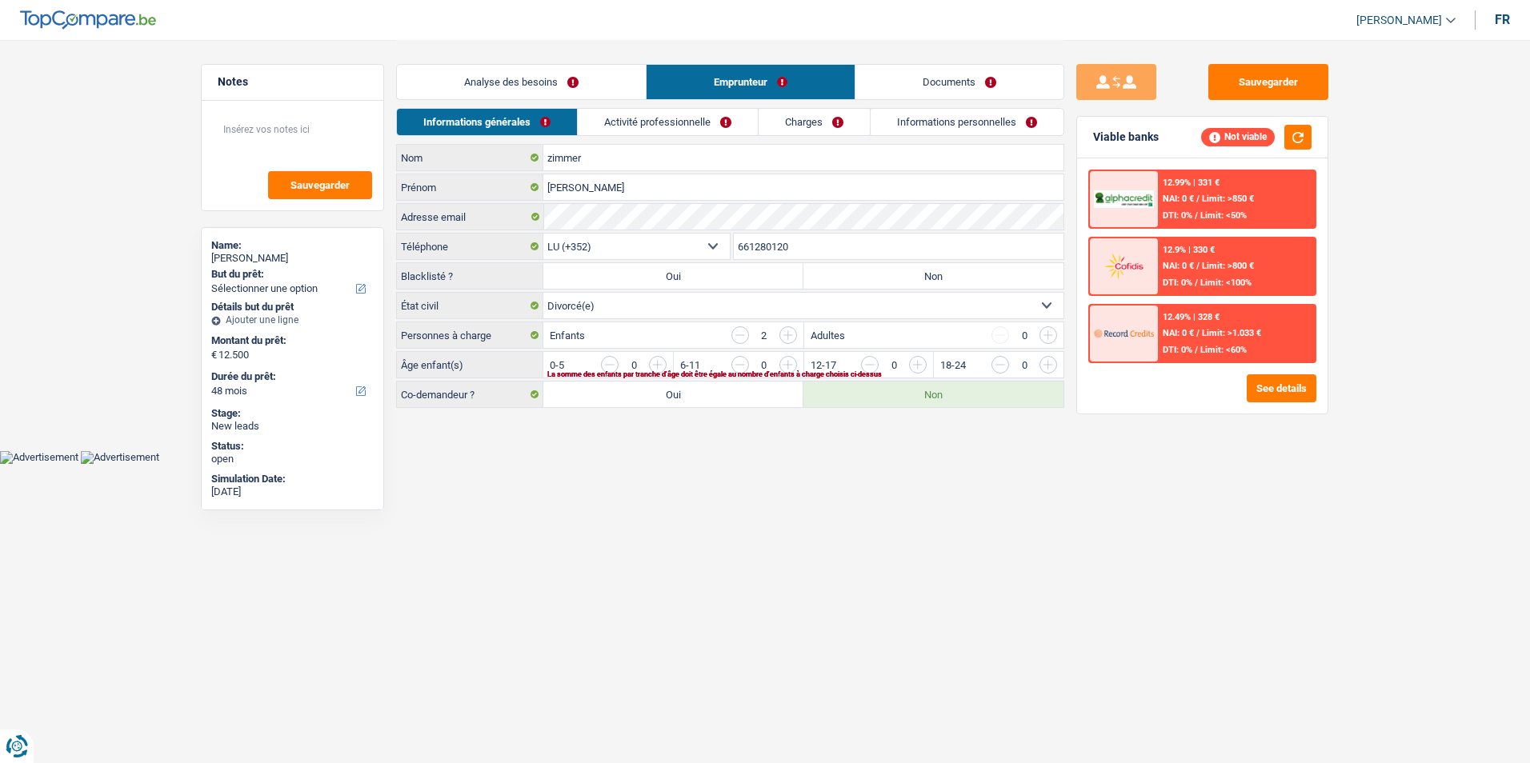
click at [884, 91] on link "Documents" at bounding box center [959, 82] width 208 height 34
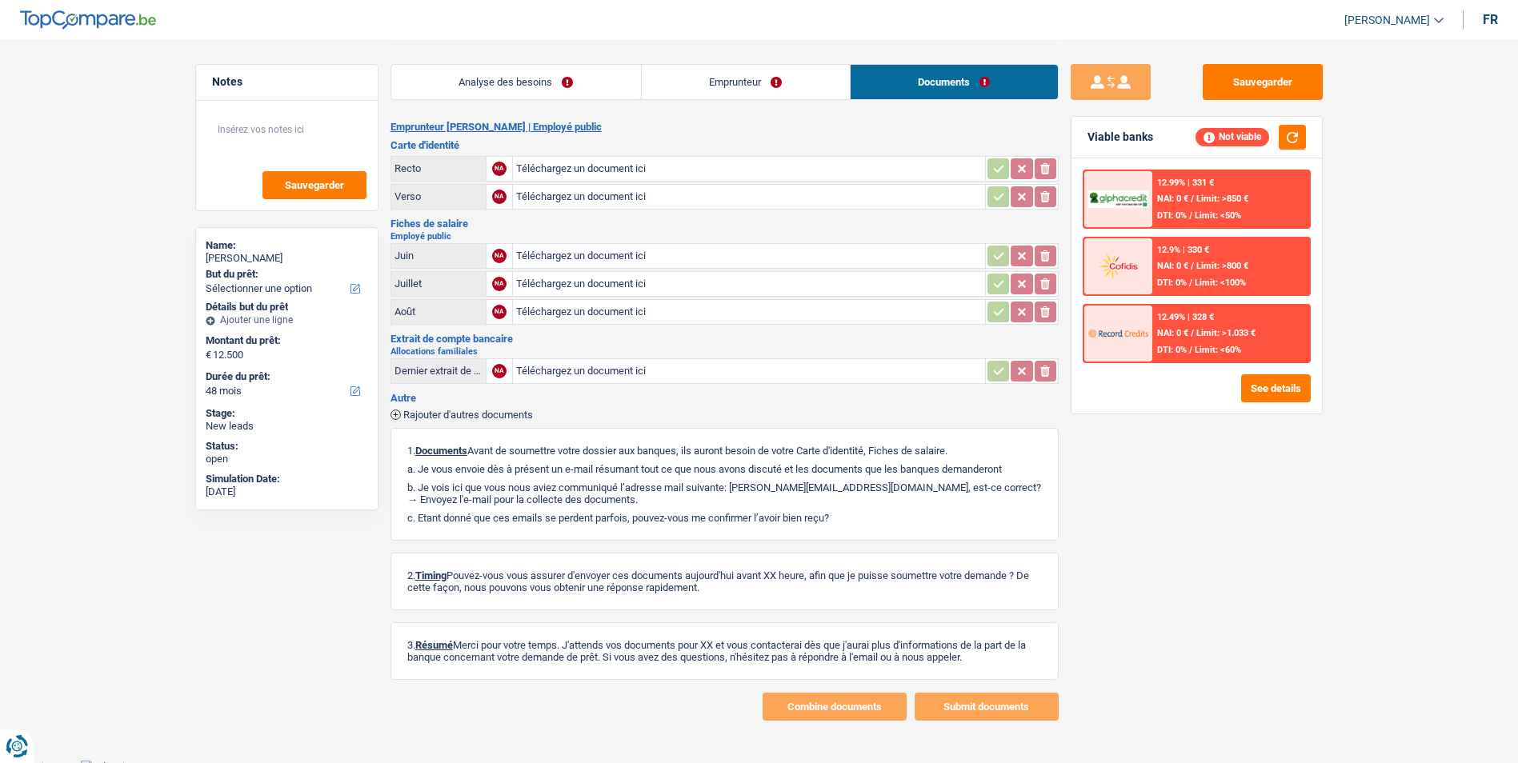
click at [783, 90] on link "Emprunteur" at bounding box center [746, 82] width 208 height 34
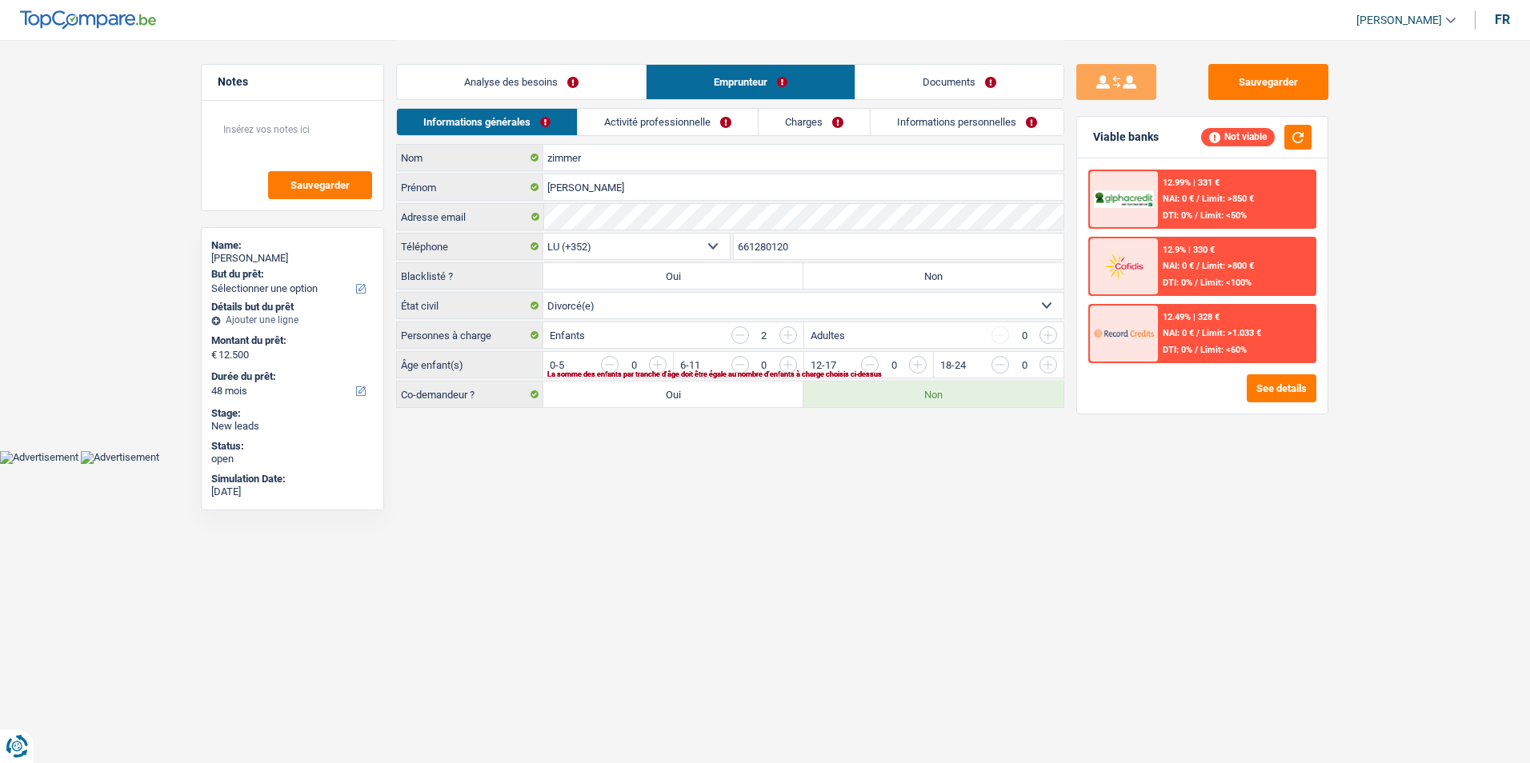
click at [590, 79] on link "Analyse des besoins" at bounding box center [521, 82] width 249 height 34
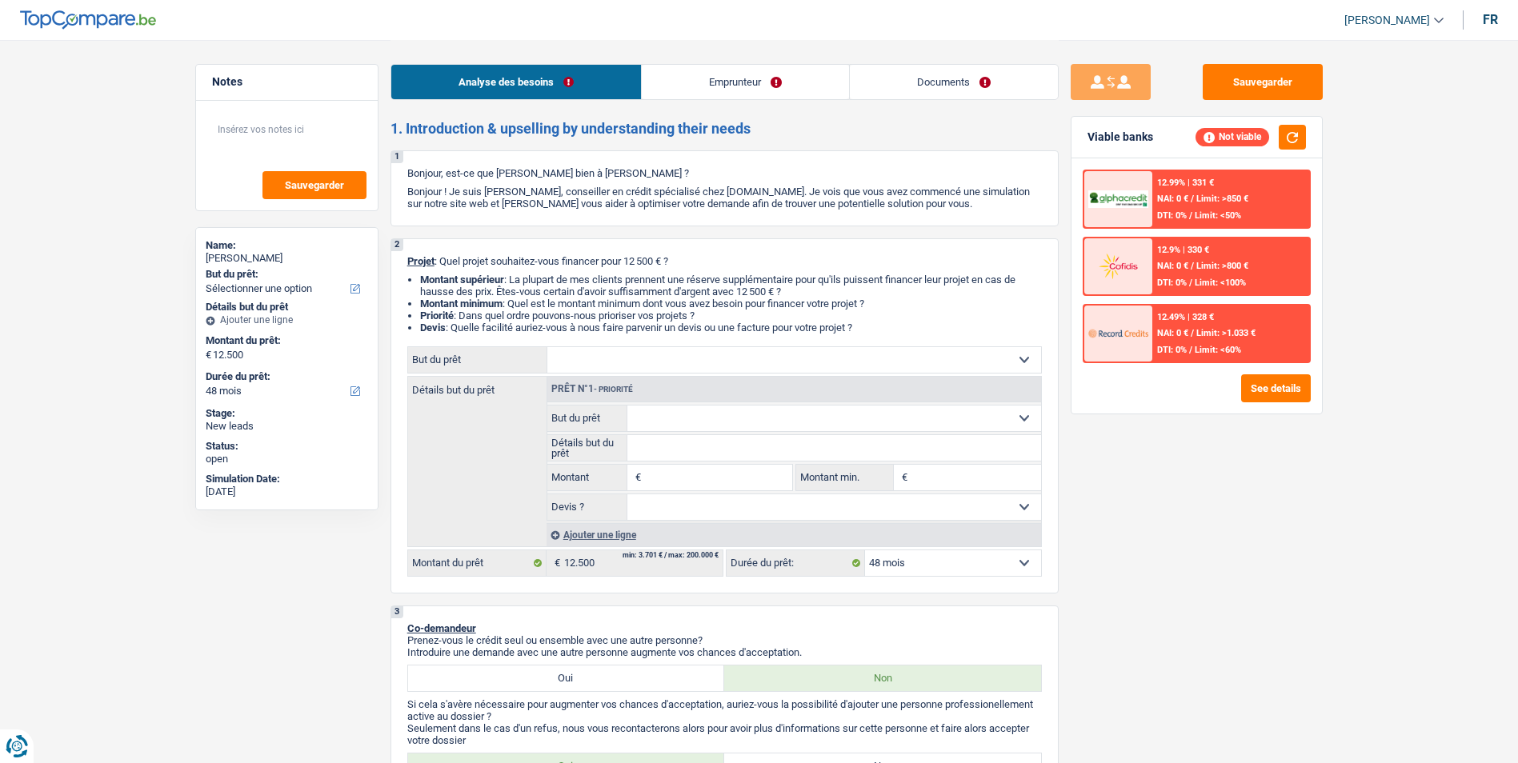
click at [750, 85] on link "Emprunteur" at bounding box center [745, 82] width 207 height 34
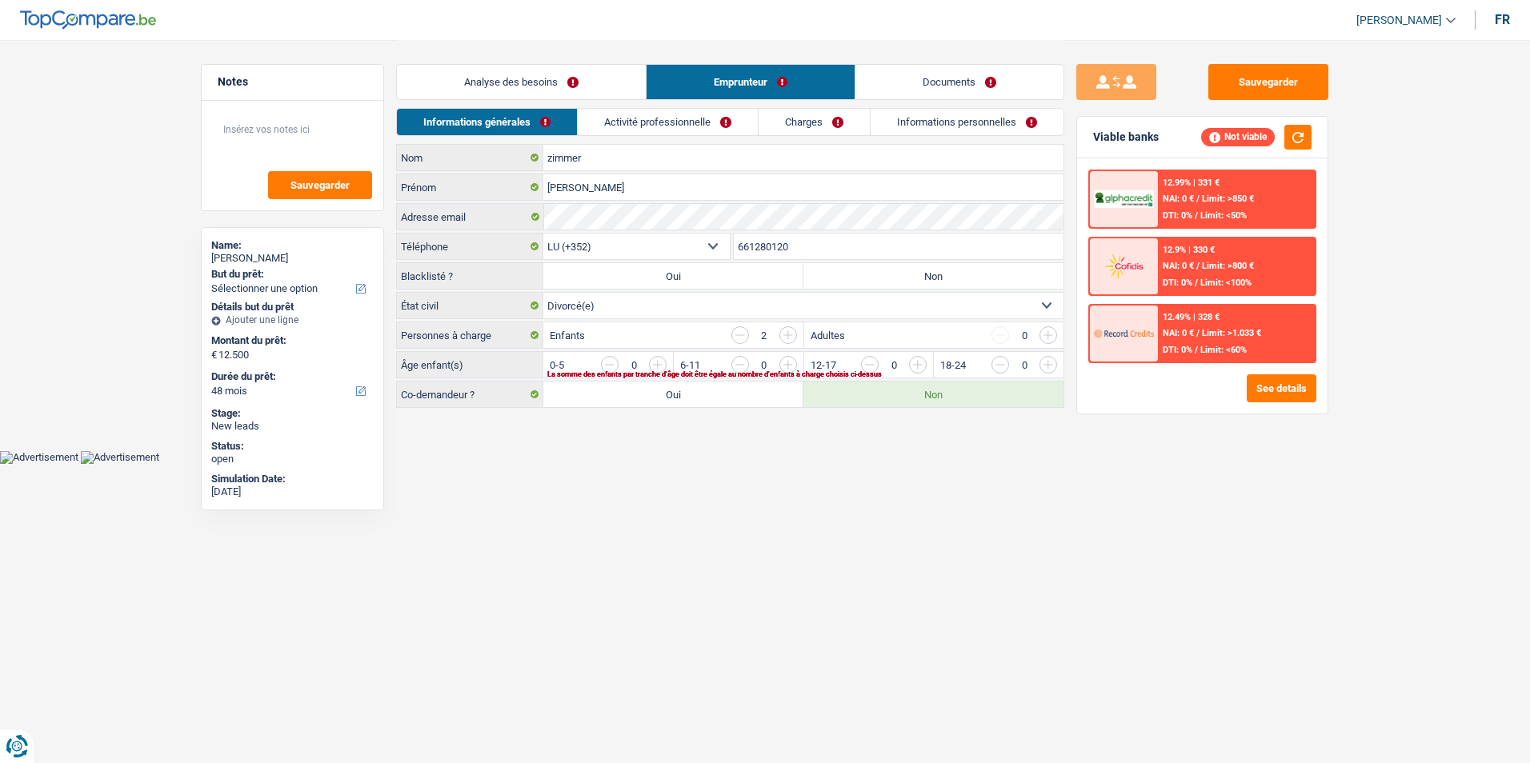
click at [890, 86] on link "Documents" at bounding box center [959, 82] width 208 height 34
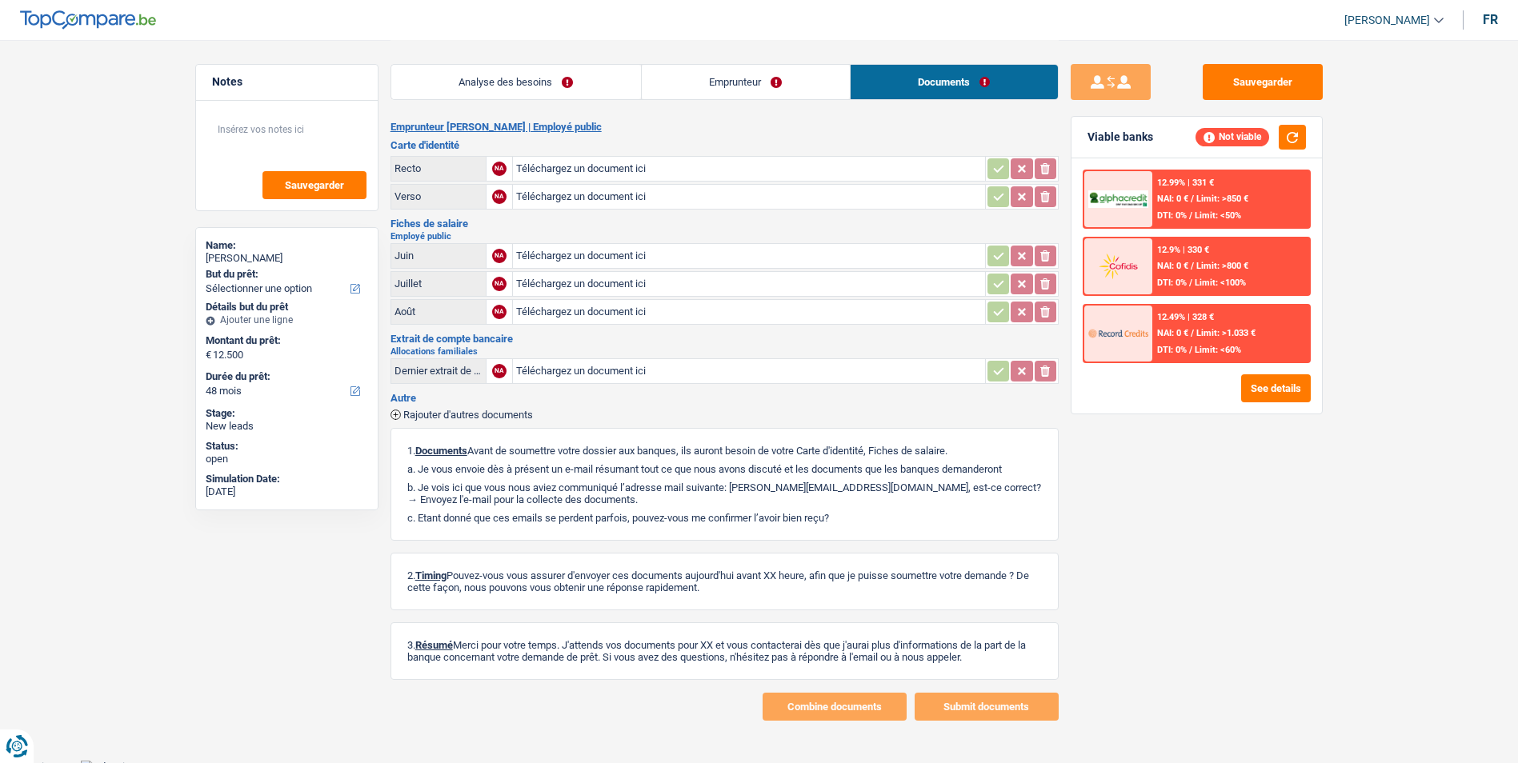
click at [774, 80] on link "Emprunteur" at bounding box center [746, 82] width 208 height 34
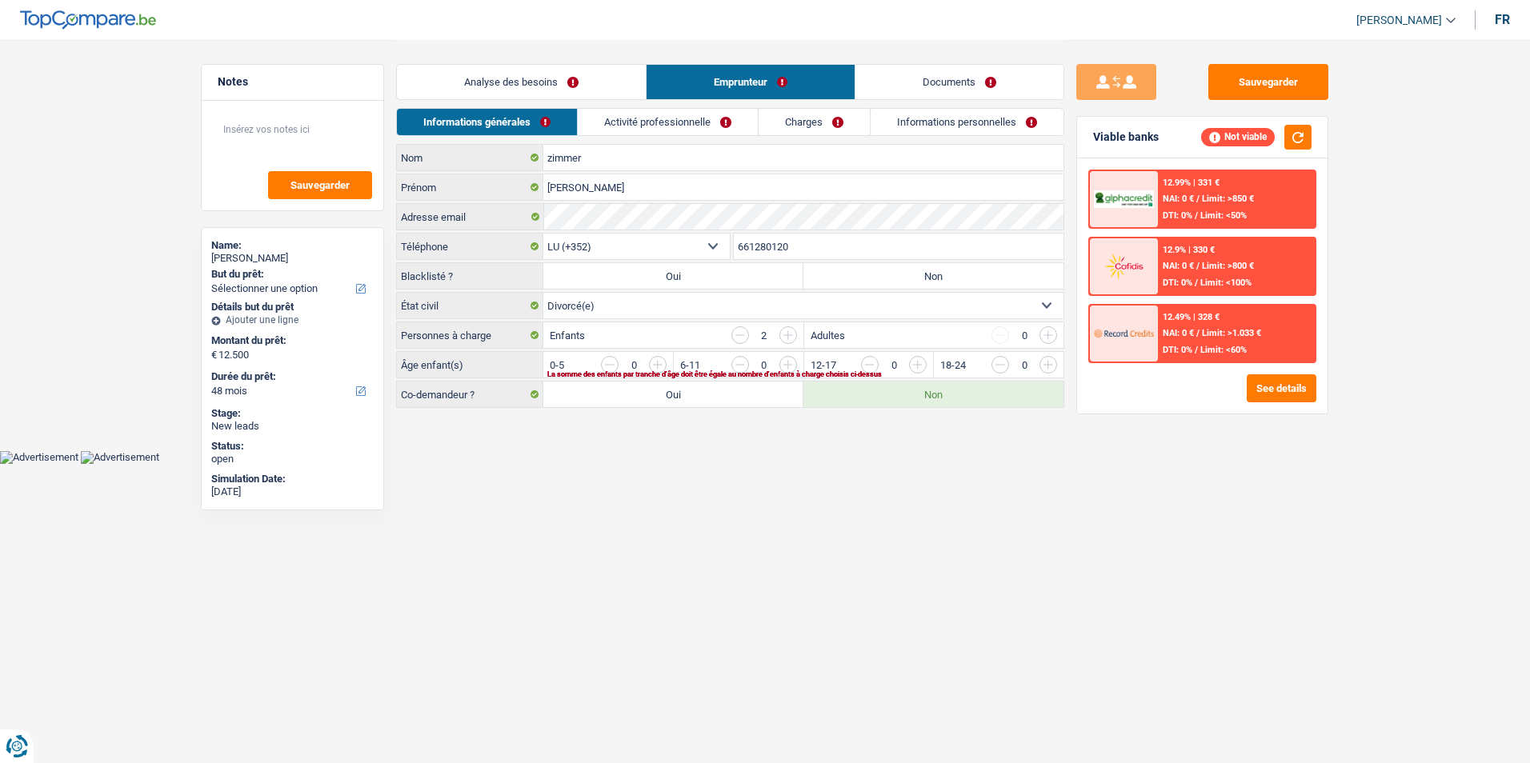
click at [623, 79] on link "Analyse des besoins" at bounding box center [521, 82] width 249 height 34
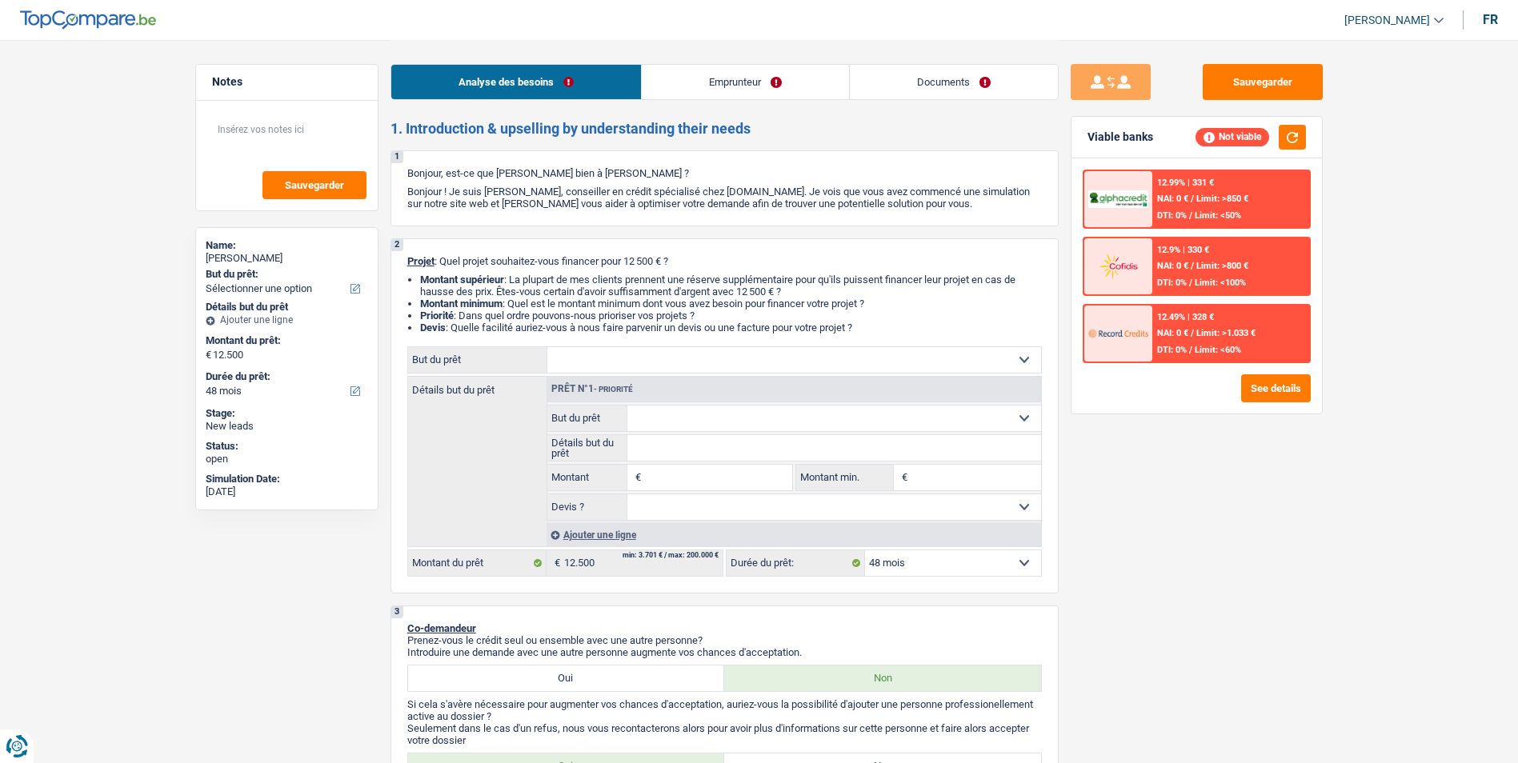
drag, startPoint x: 737, startPoint y: 83, endPoint x: 786, endPoint y: 83, distance: 48.8
click at [739, 83] on link "Emprunteur" at bounding box center [745, 82] width 207 height 34
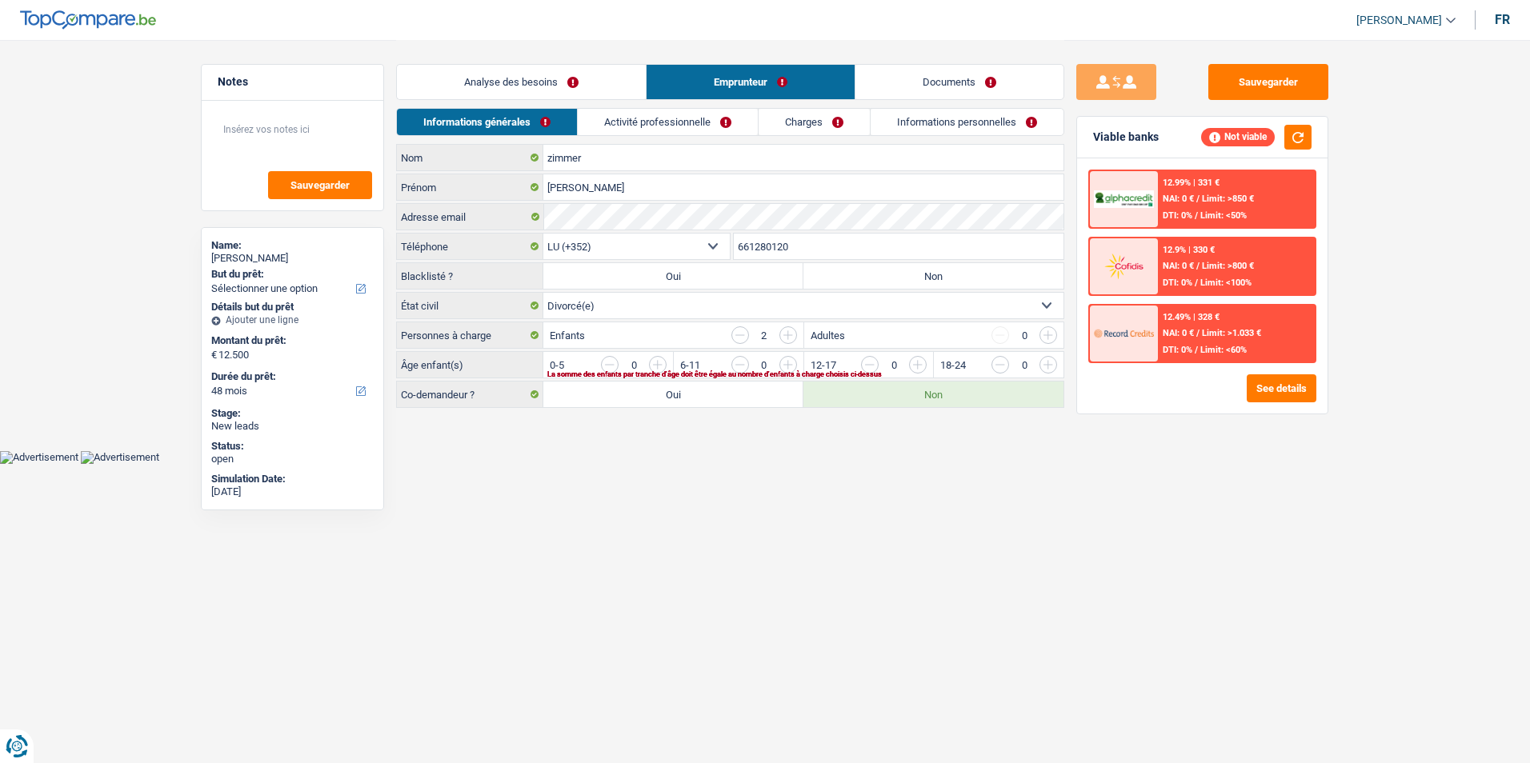
click at [915, 86] on link "Documents" at bounding box center [959, 82] width 208 height 34
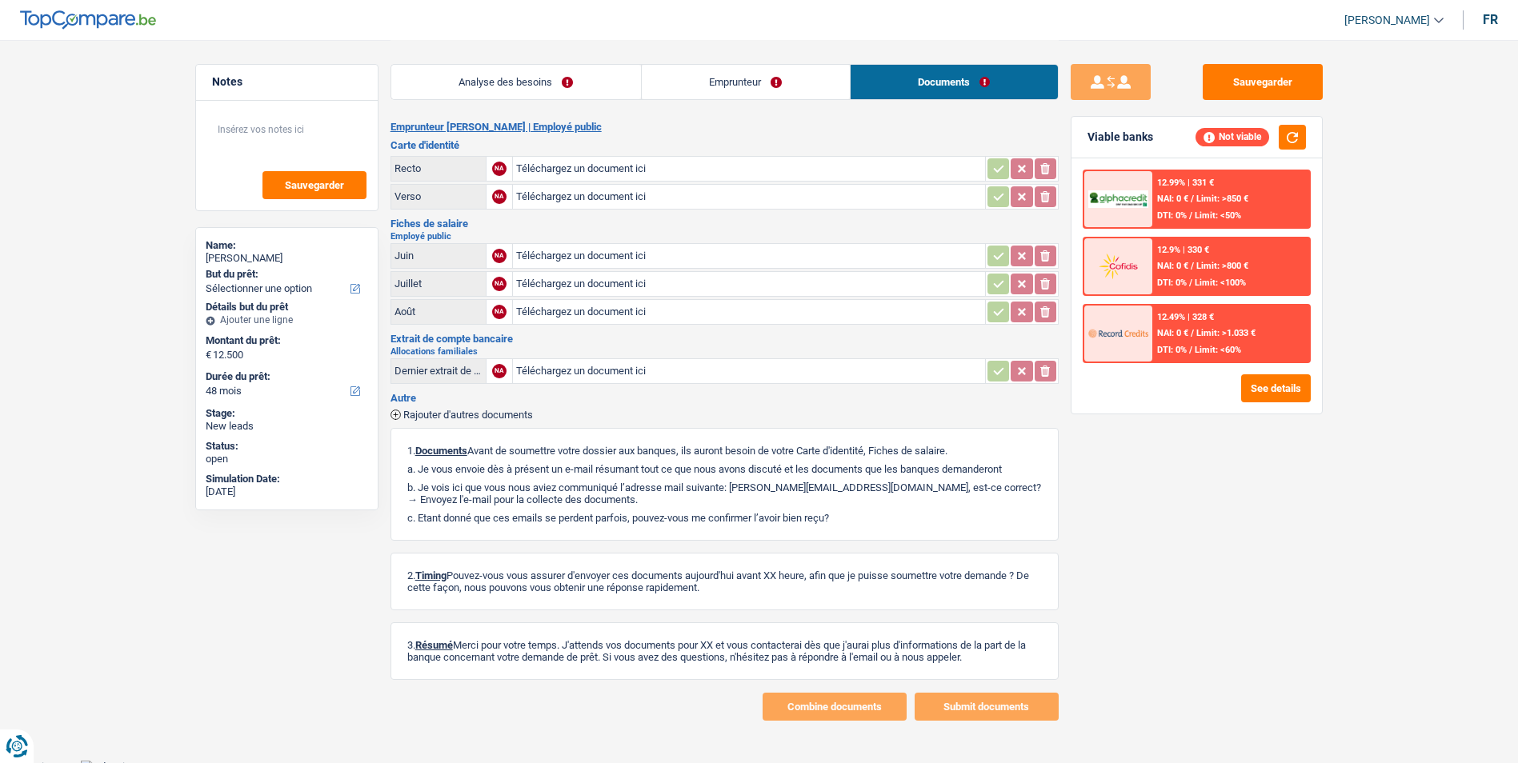
click at [787, 78] on link "Emprunteur" at bounding box center [746, 82] width 208 height 34
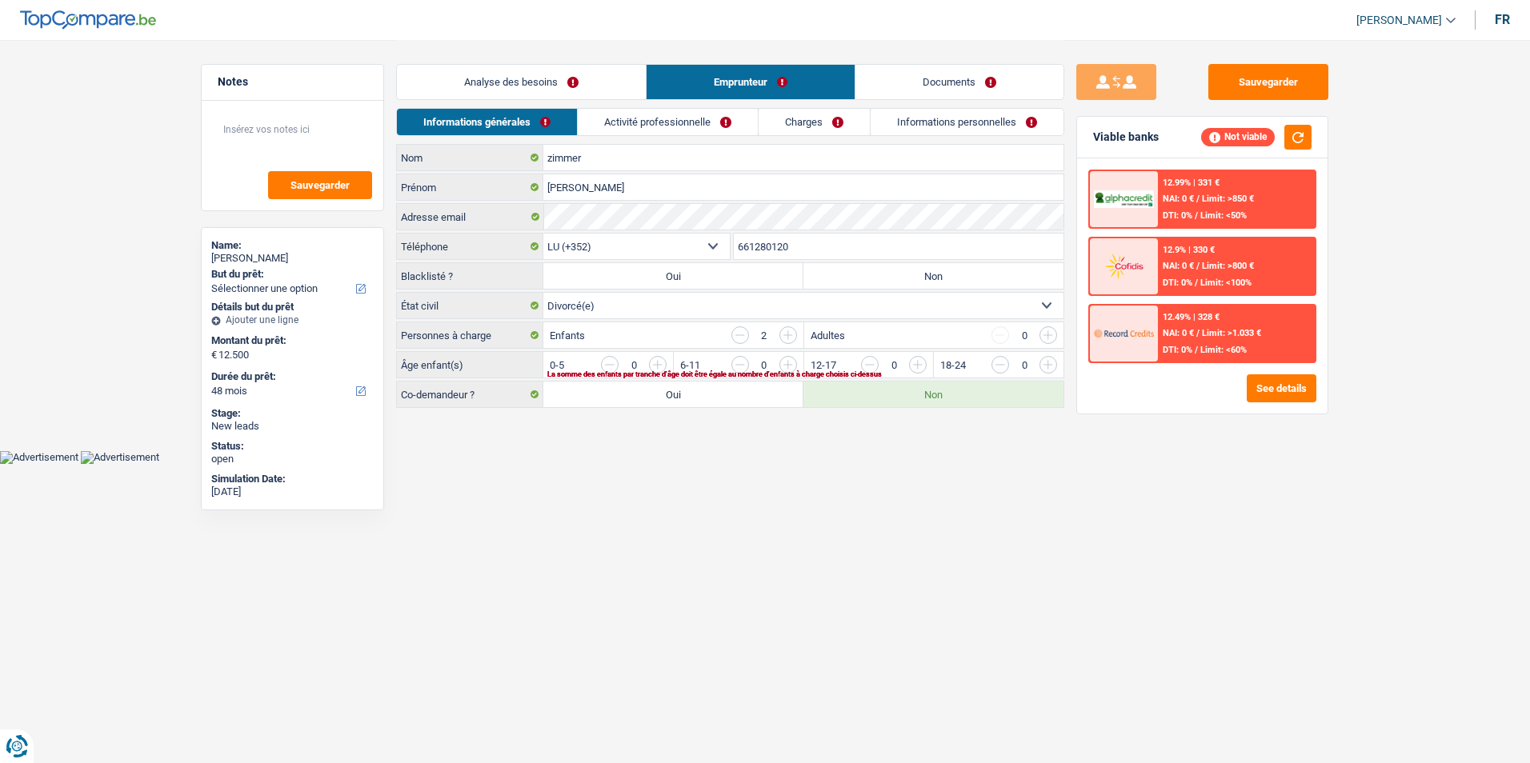
drag, startPoint x: 591, startPoint y: 90, endPoint x: 737, endPoint y: 92, distance: 146.5
click at [592, 90] on link "Analyse des besoins" at bounding box center [521, 82] width 249 height 34
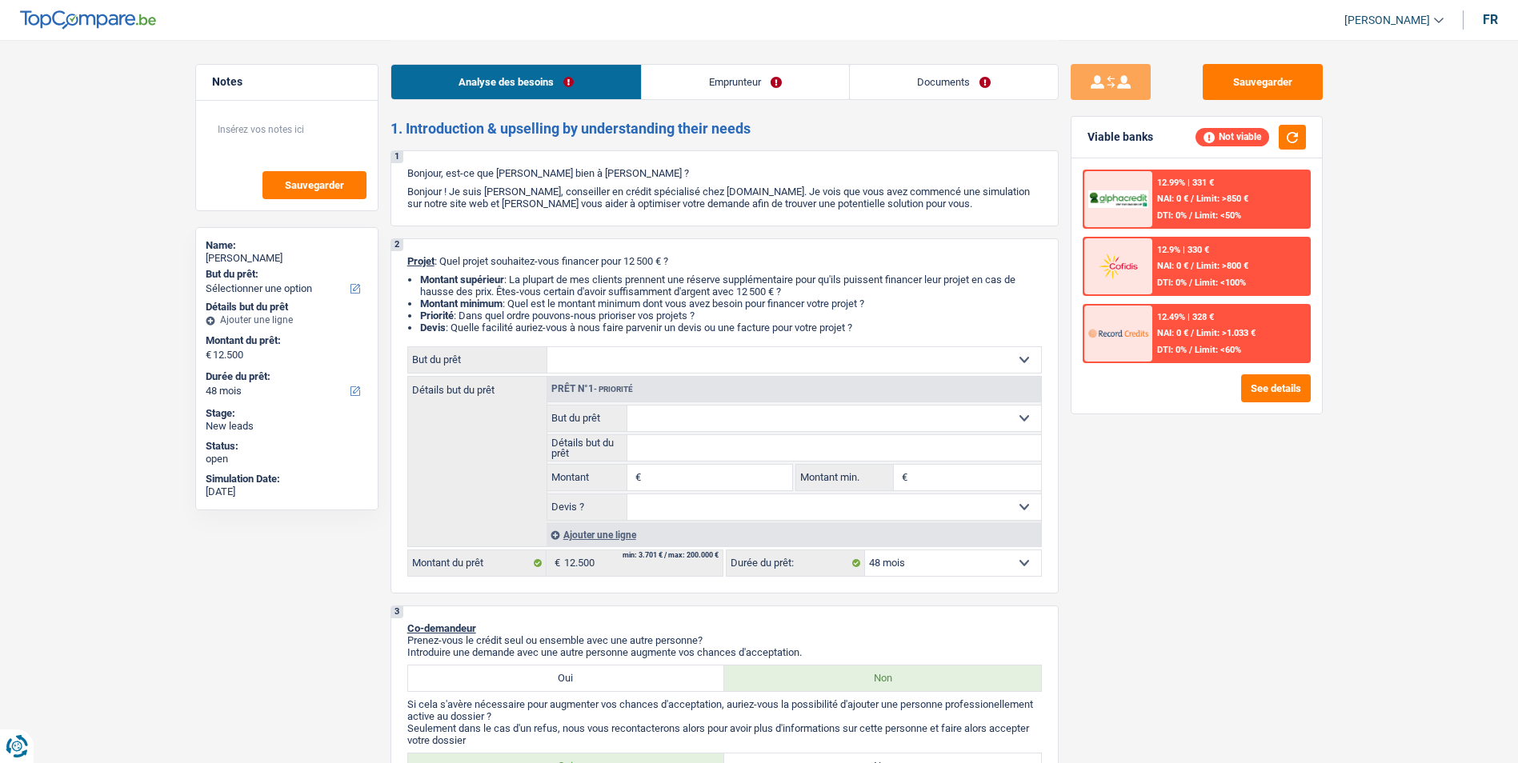
drag, startPoint x: 738, startPoint y: 92, endPoint x: 847, endPoint y: 91, distance: 109.6
click at [739, 92] on link "Emprunteur" at bounding box center [745, 82] width 207 height 34
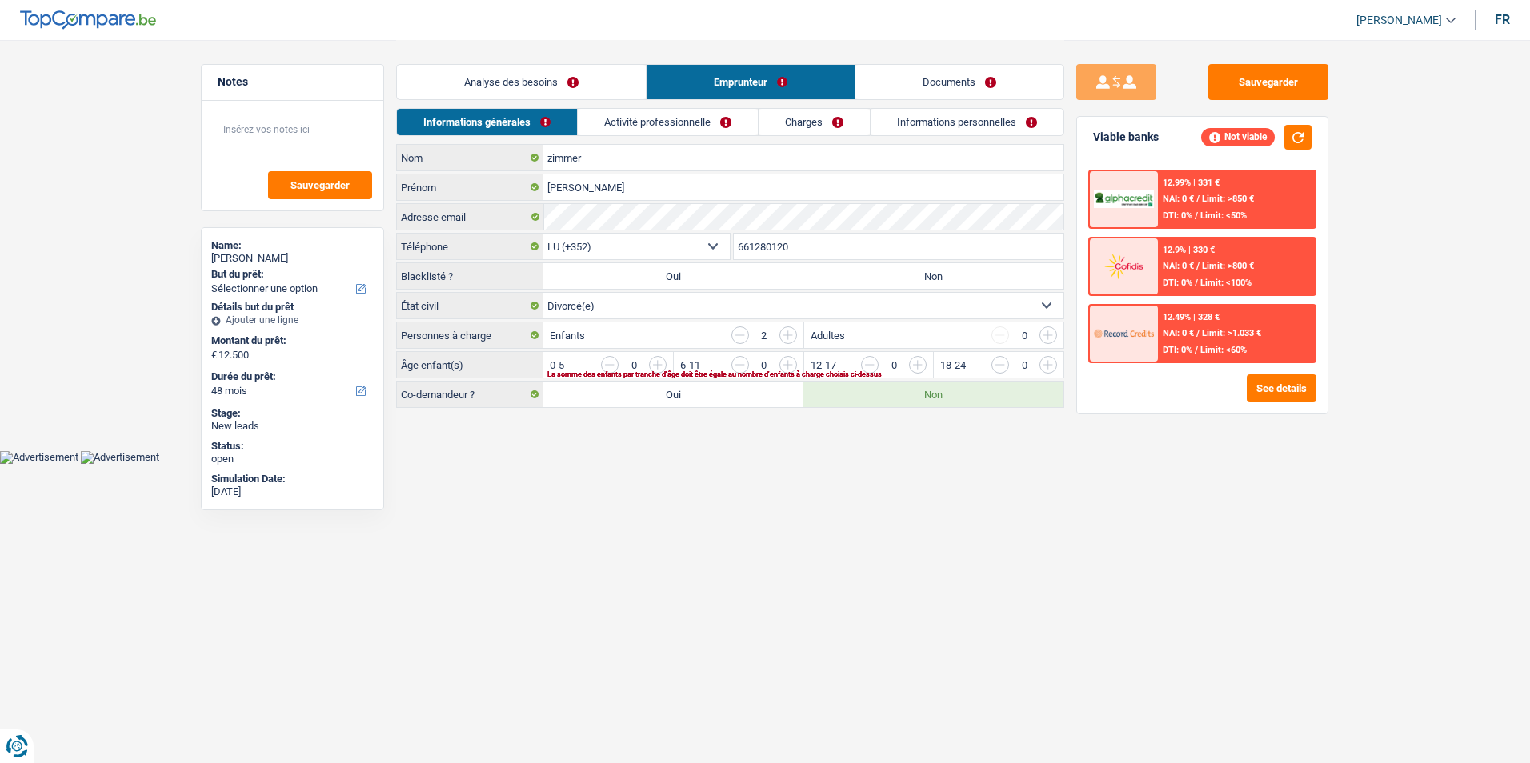
click at [877, 91] on link "Documents" at bounding box center [959, 82] width 208 height 34
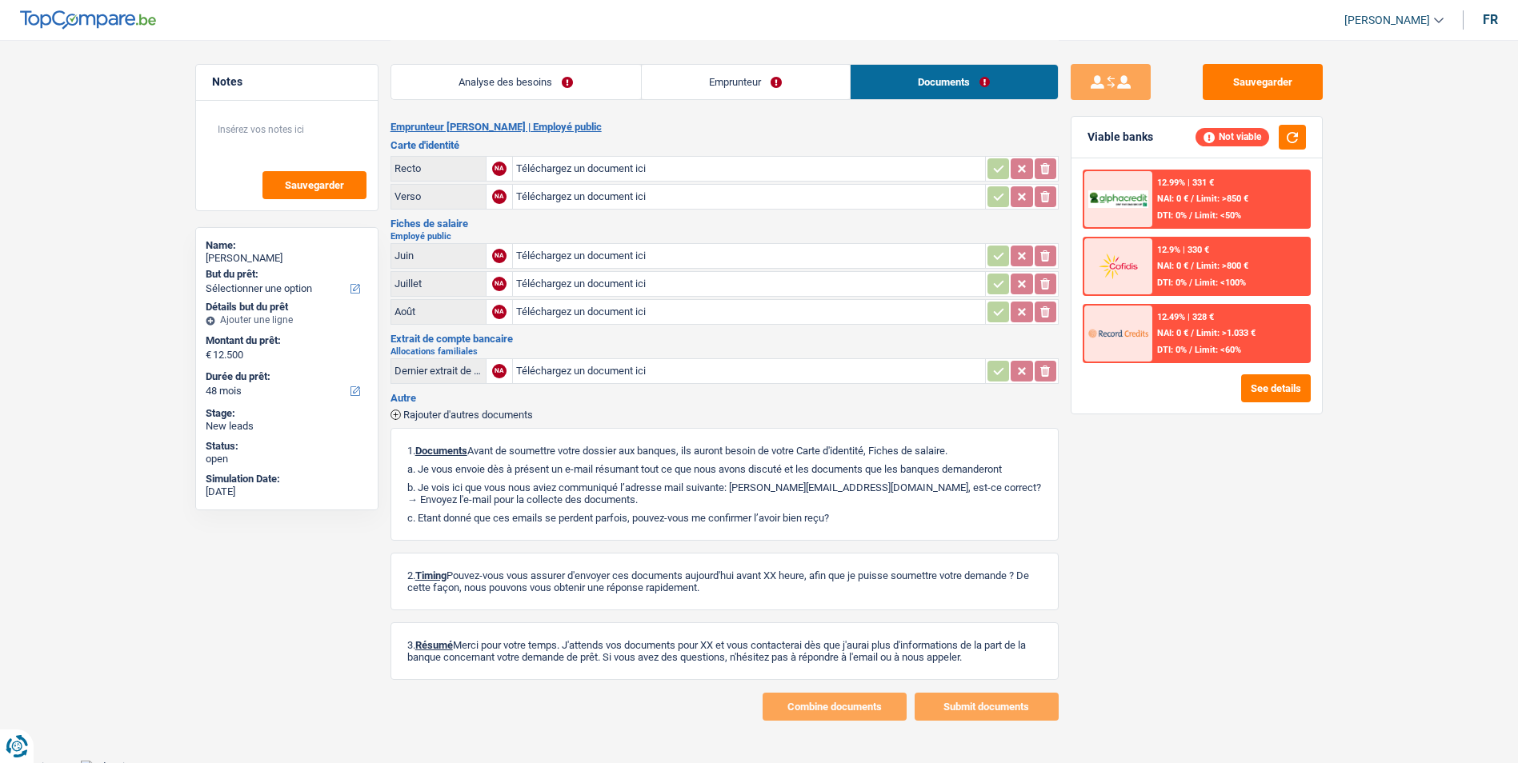
click at [751, 83] on link "Emprunteur" at bounding box center [746, 82] width 208 height 34
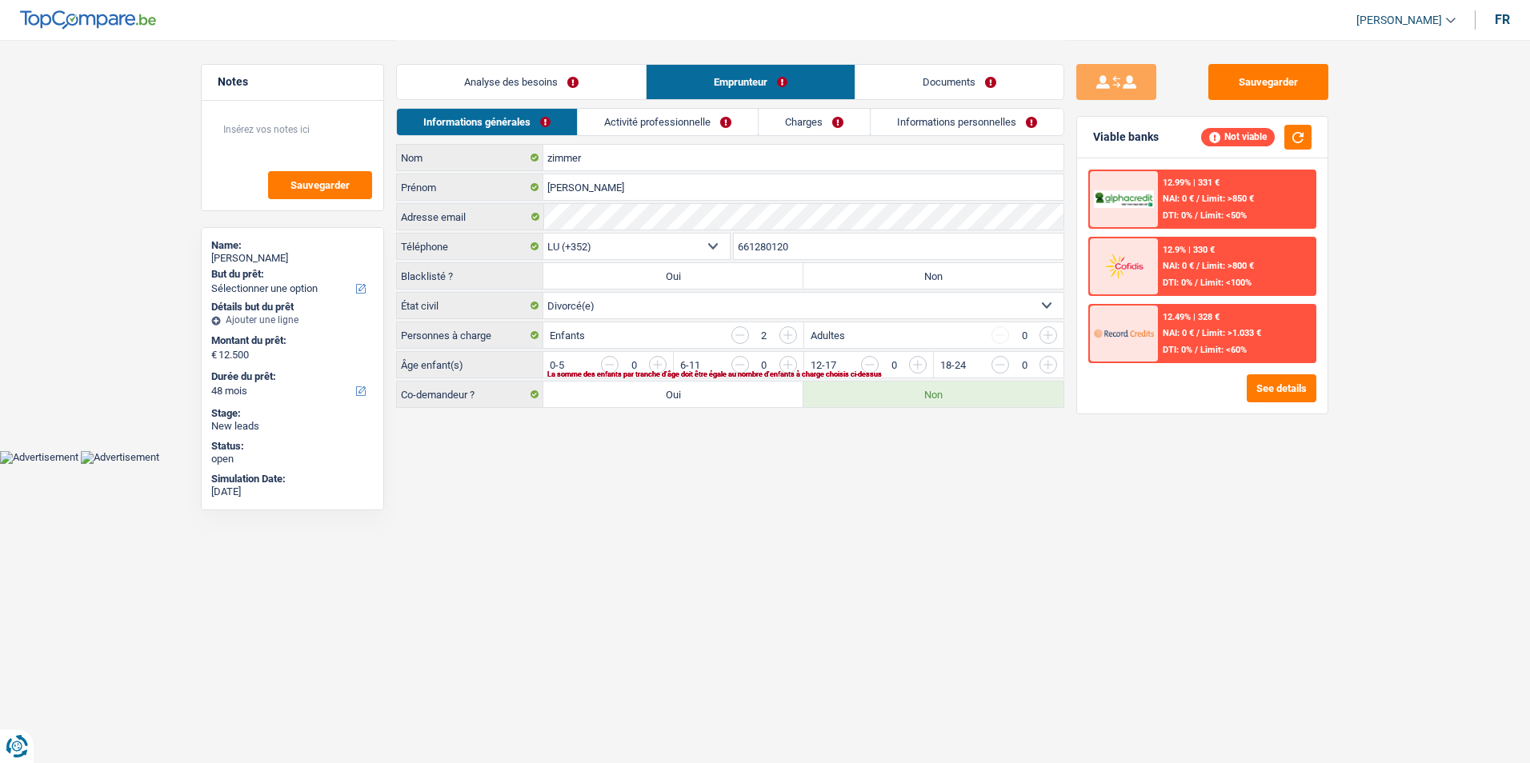
click at [615, 85] on link "Analyse des besoins" at bounding box center [521, 82] width 249 height 34
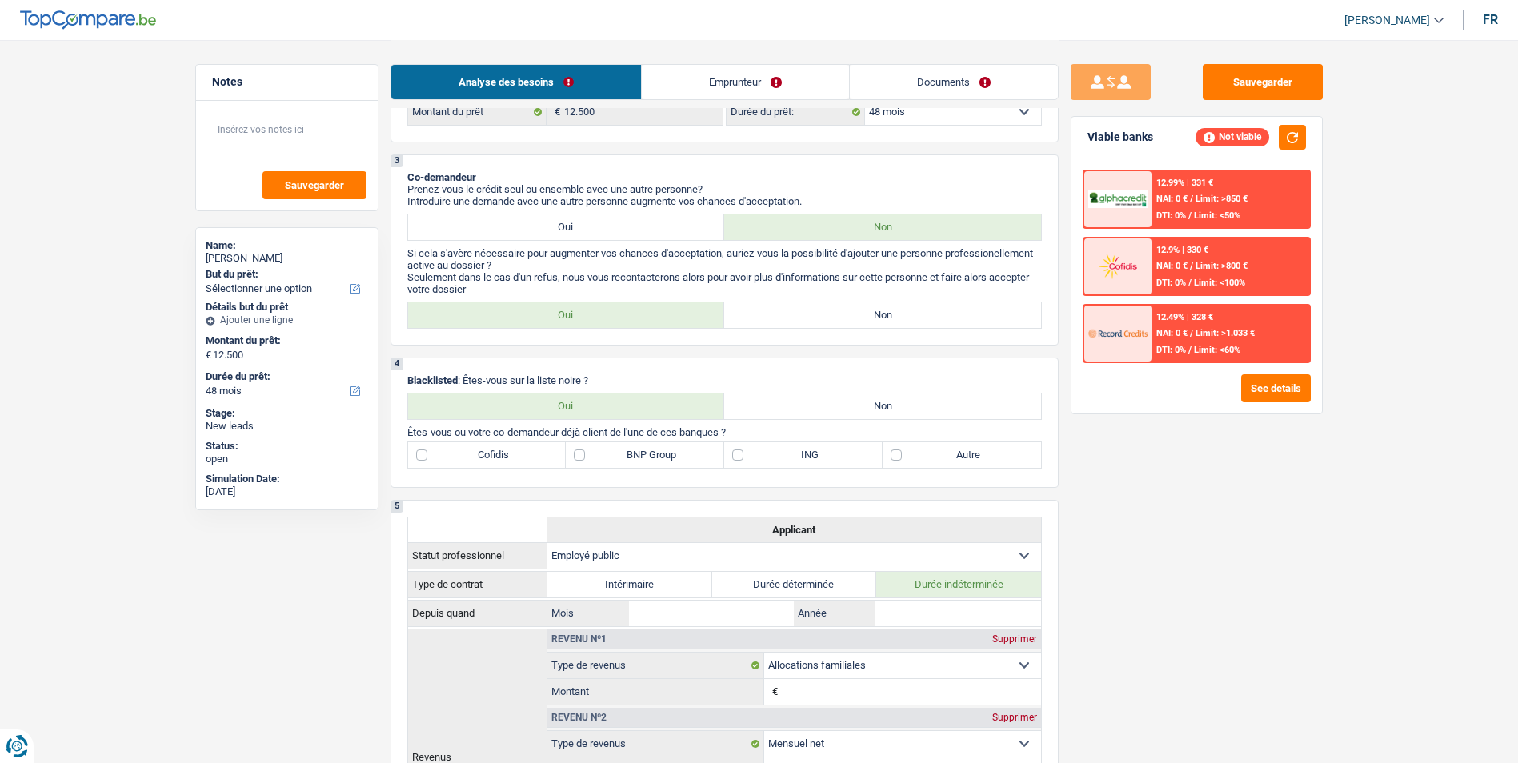
scroll to position [480, 0]
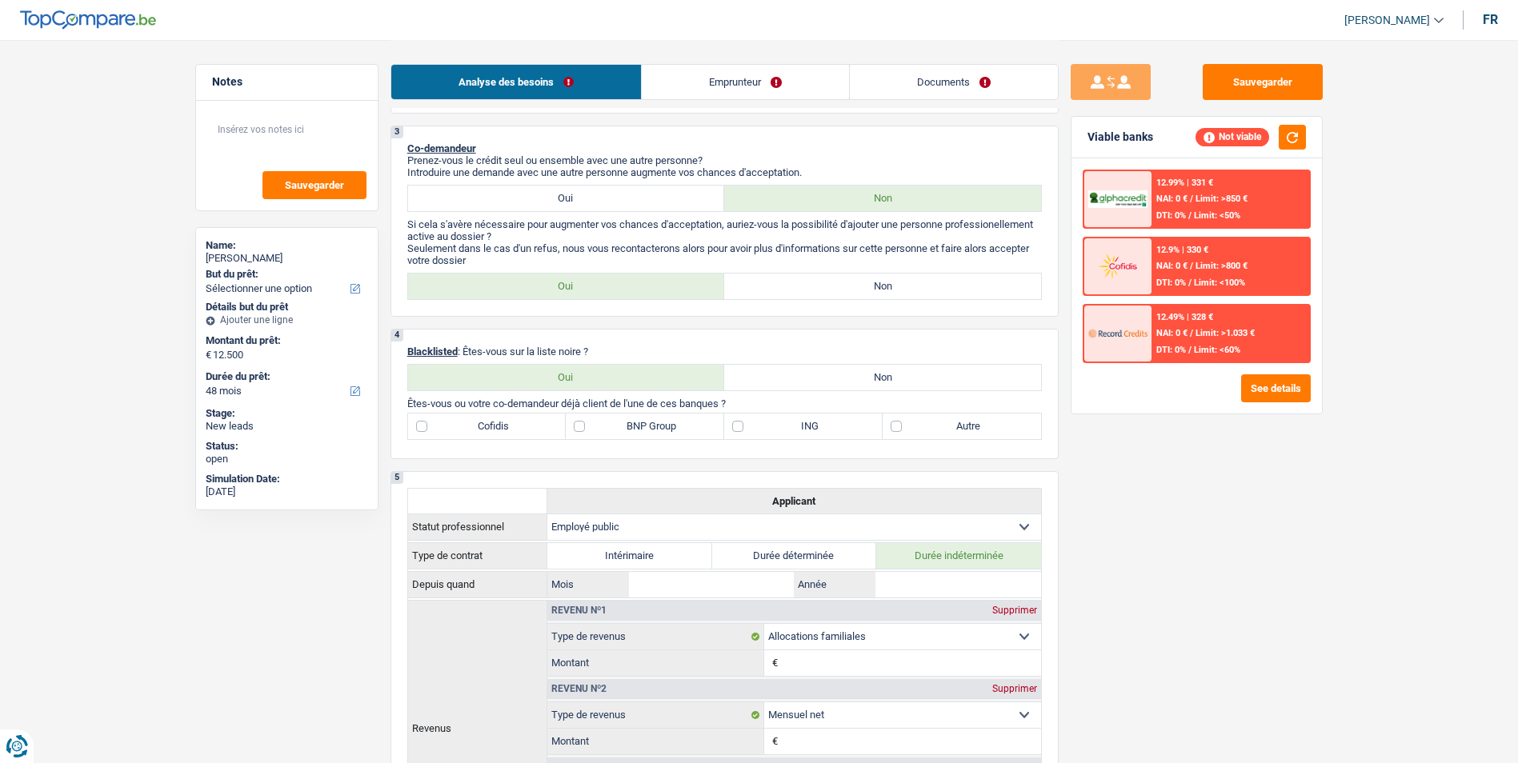
click at [874, 293] on label "Non" at bounding box center [882, 287] width 317 height 26
click at [874, 293] on input "Non" at bounding box center [882, 287] width 317 height 26
radio input "true"
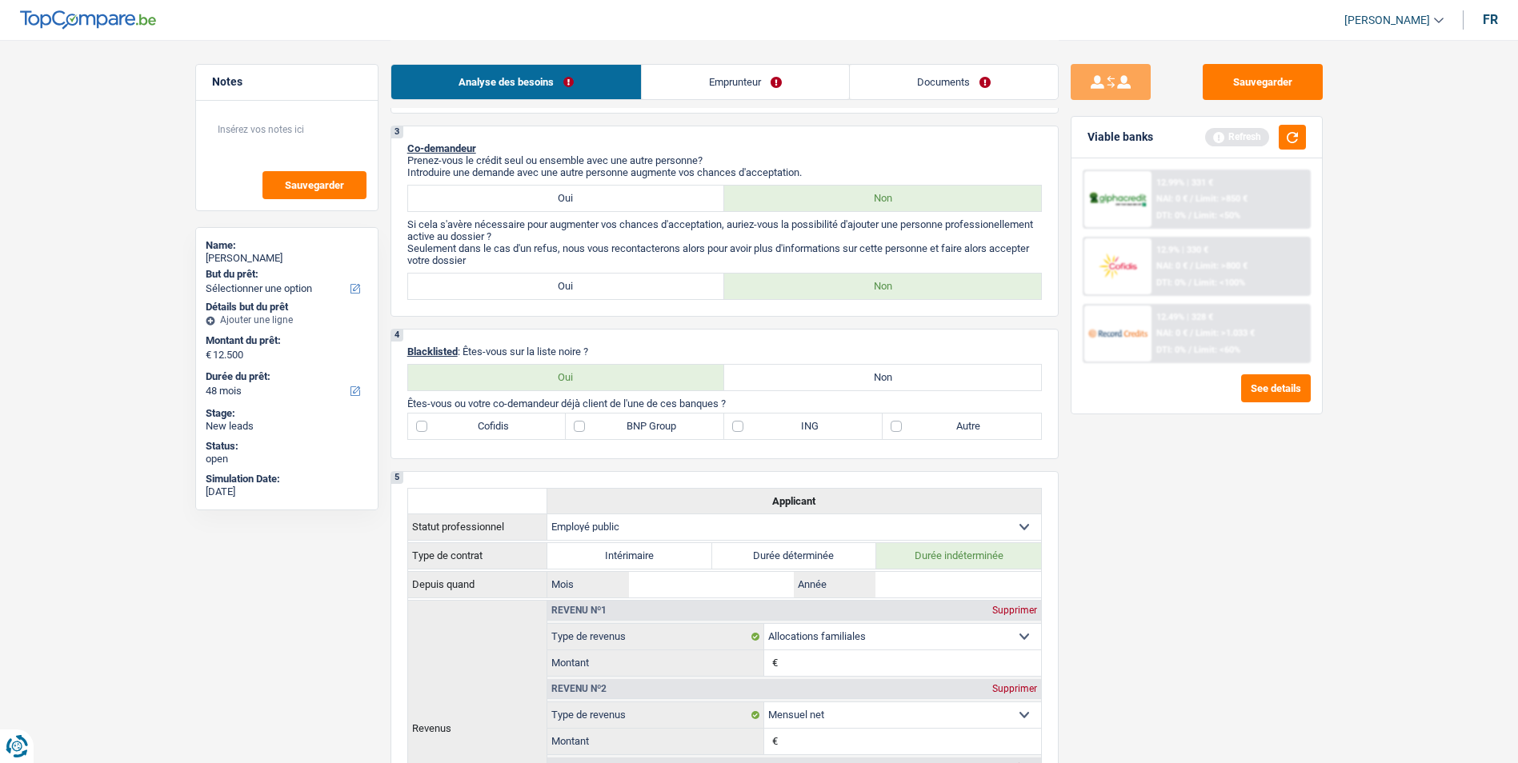
scroll to position [560, 0]
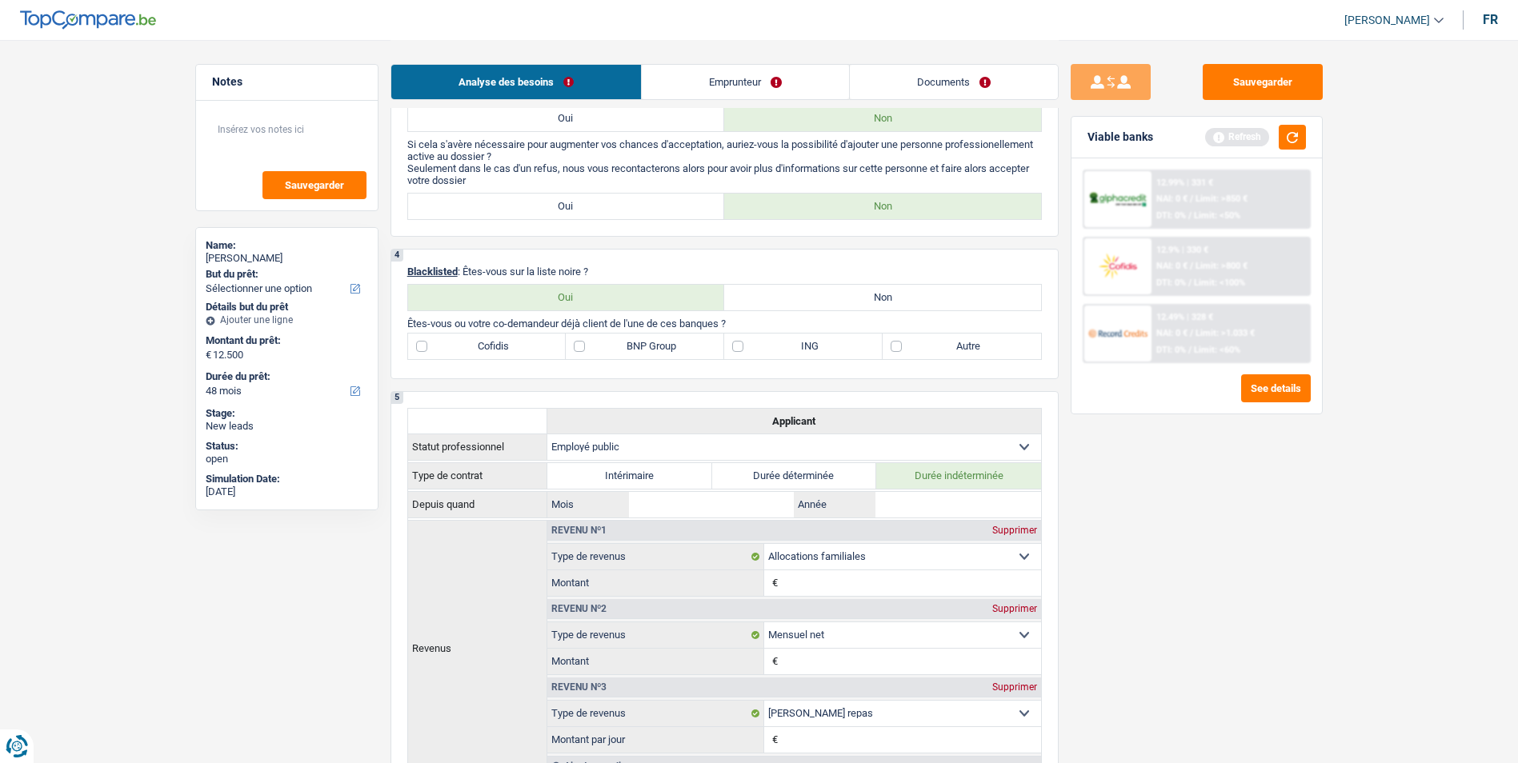
click at [770, 300] on label "Non" at bounding box center [882, 298] width 317 height 26
click at [770, 300] on input "Non" at bounding box center [882, 298] width 317 height 26
radio input "true"
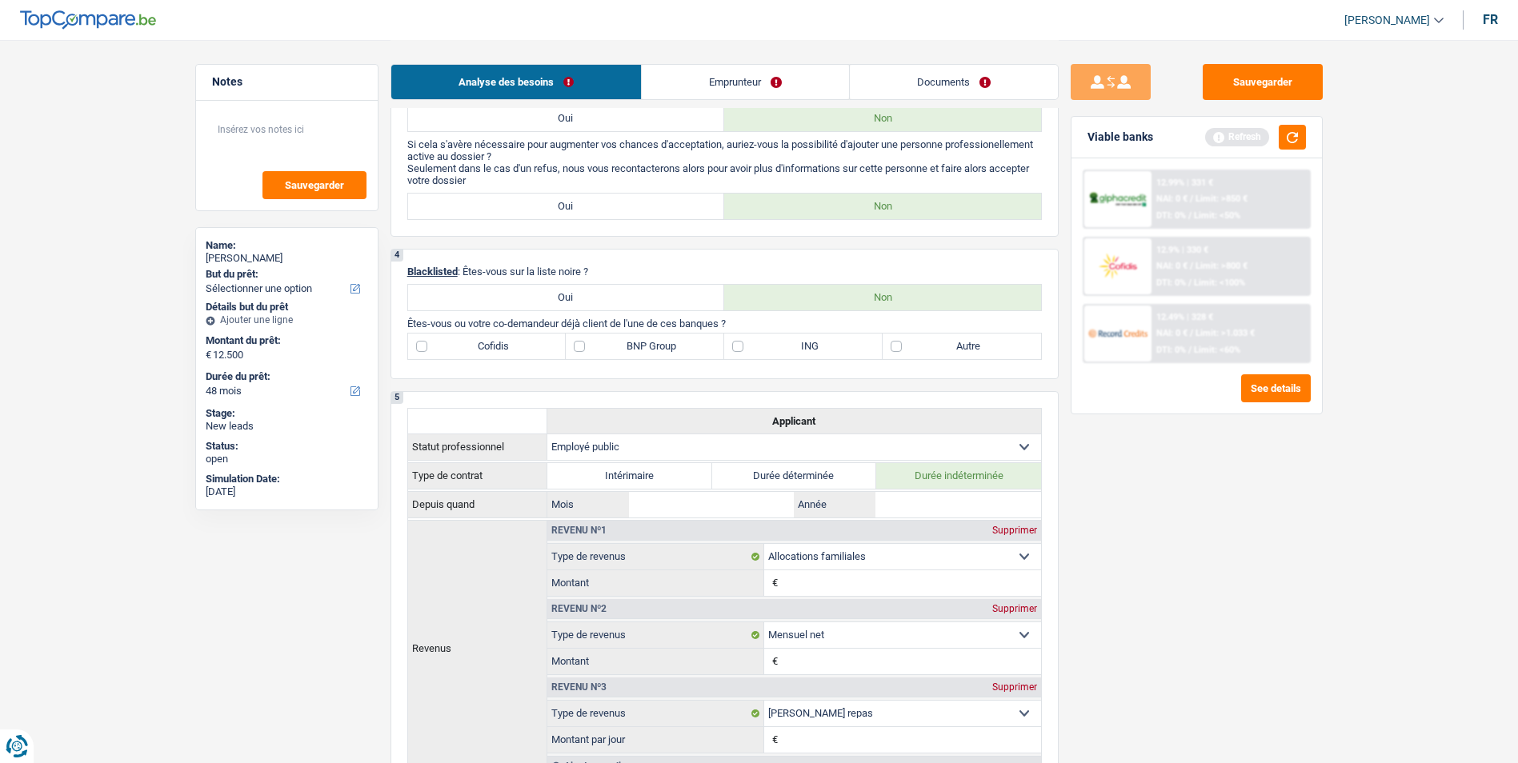
click at [580, 341] on label "BNP Group" at bounding box center [645, 347] width 158 height 26
click at [580, 341] on input "BNP Group" at bounding box center [645, 347] width 158 height 26
checkbox input "true"
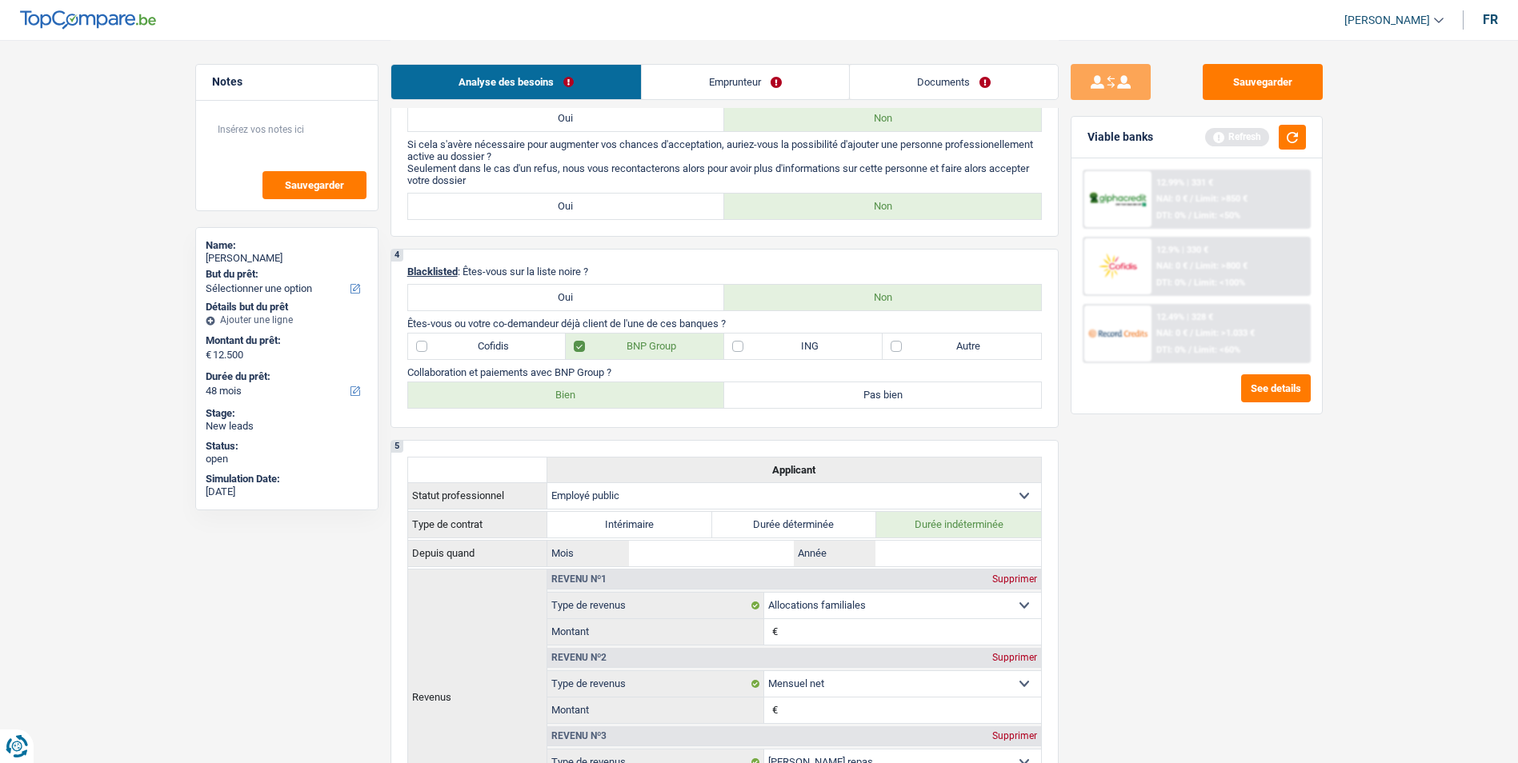
click at [731, 346] on label "ING" at bounding box center [803, 347] width 158 height 26
click at [731, 346] on input "ING" at bounding box center [803, 347] width 158 height 26
checkbox input "true"
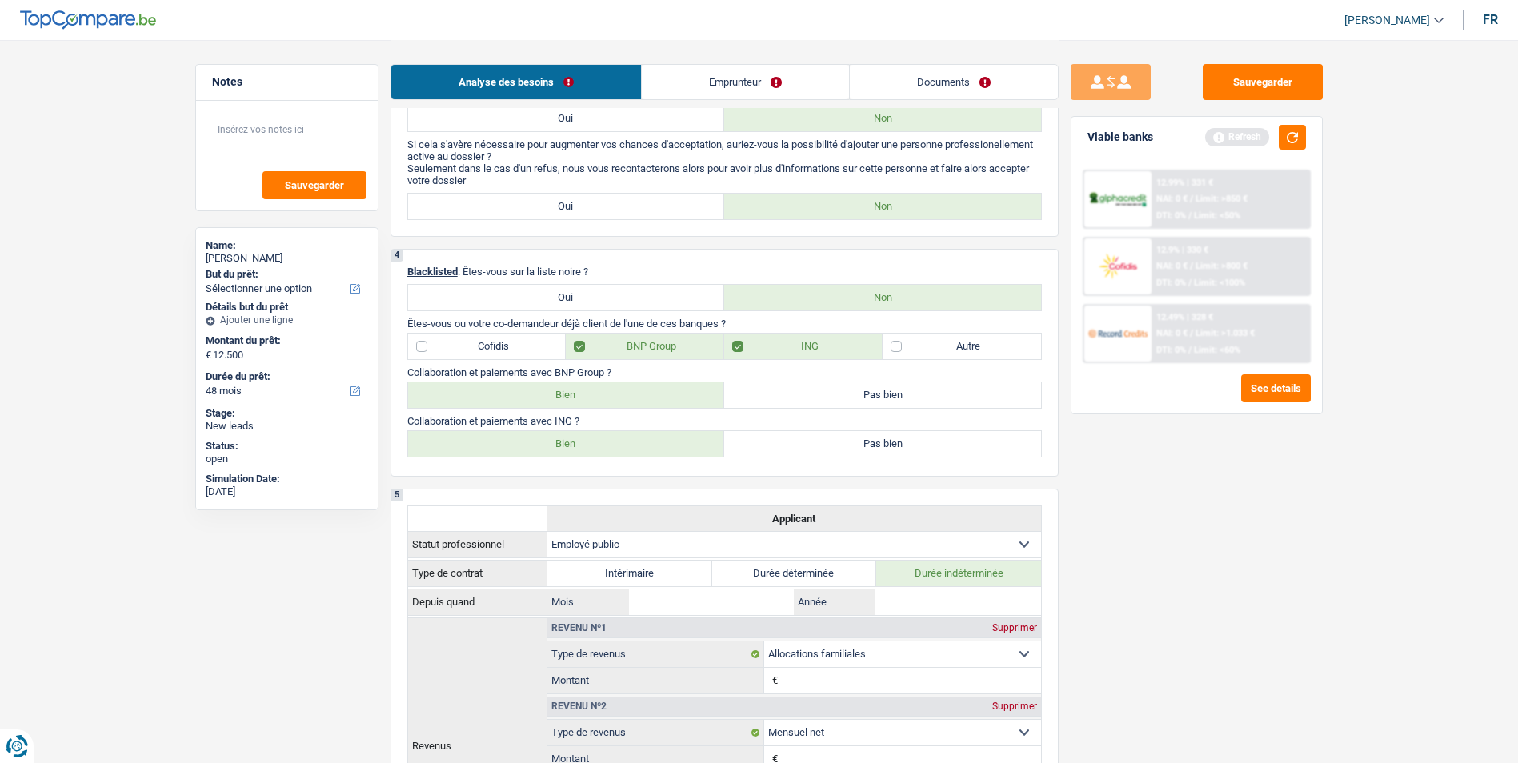
click at [628, 401] on label "Bien" at bounding box center [566, 396] width 317 height 26
click at [628, 401] on input "Bien" at bounding box center [566, 396] width 317 height 26
radio input "true"
click at [621, 444] on label "Bien" at bounding box center [566, 444] width 317 height 26
click at [621, 444] on input "Bien" at bounding box center [566, 444] width 317 height 26
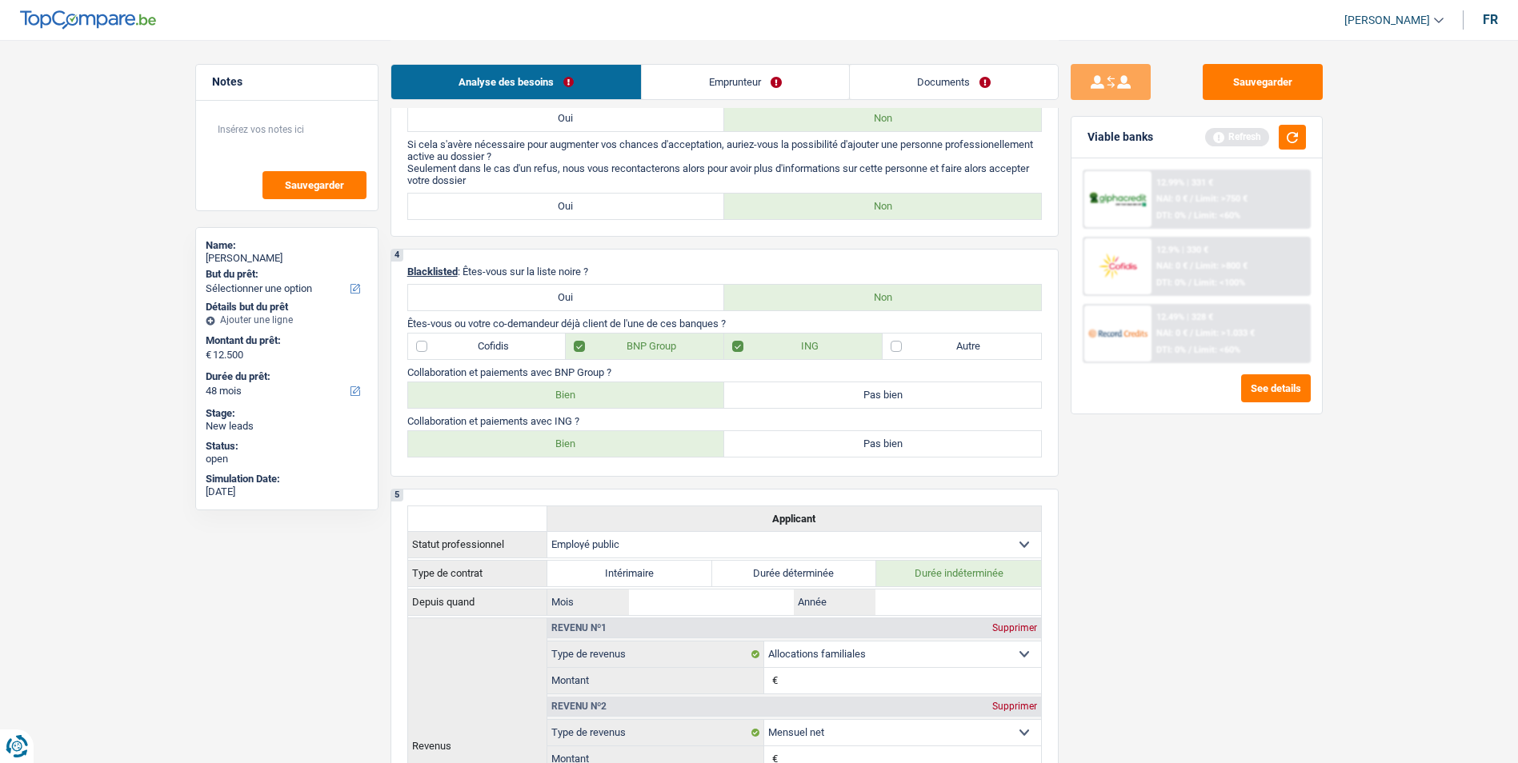
radio input "true"
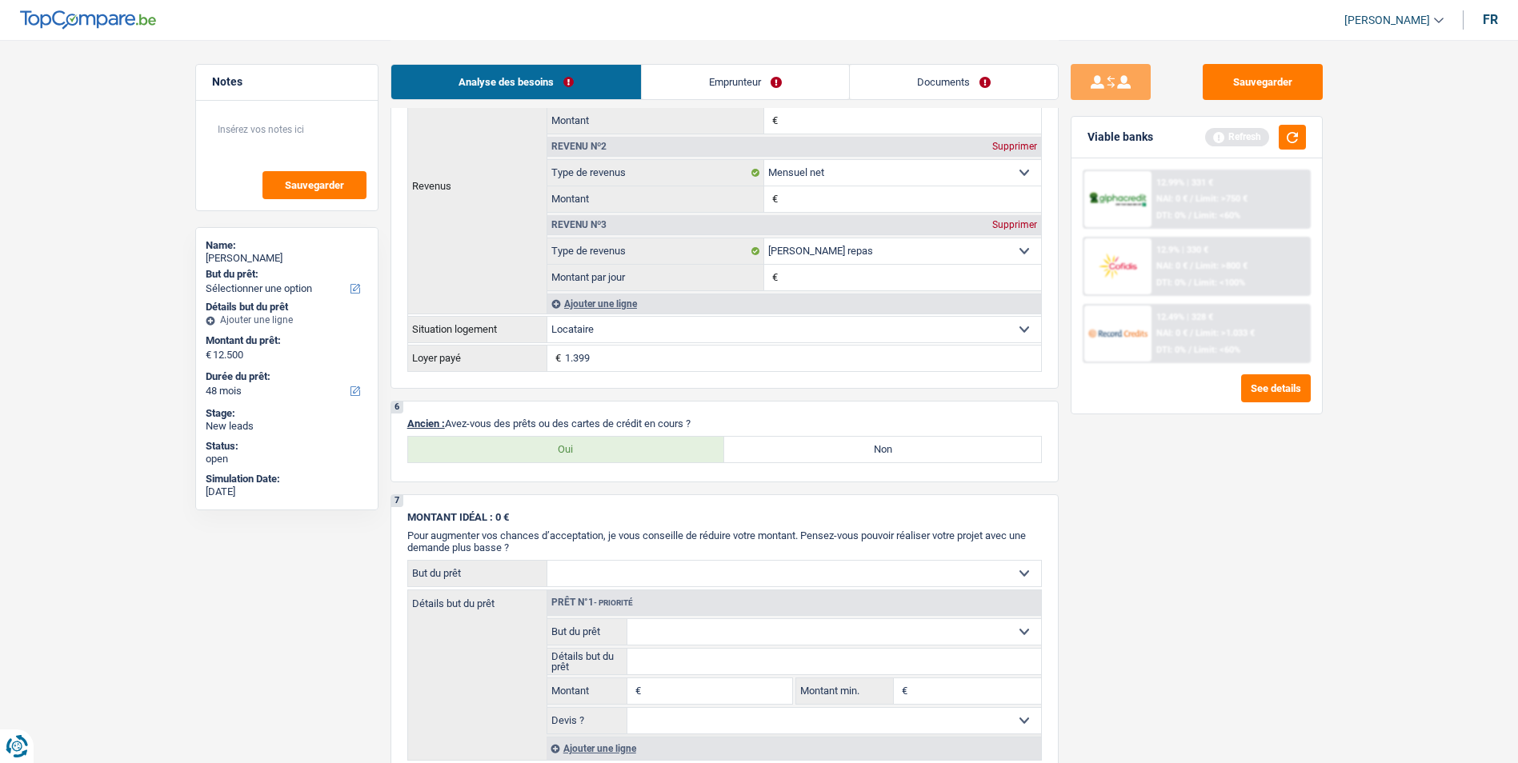
click at [631, 448] on label "Oui" at bounding box center [566, 450] width 317 height 26
click at [631, 448] on input "Oui" at bounding box center [566, 450] width 317 height 26
radio input "true"
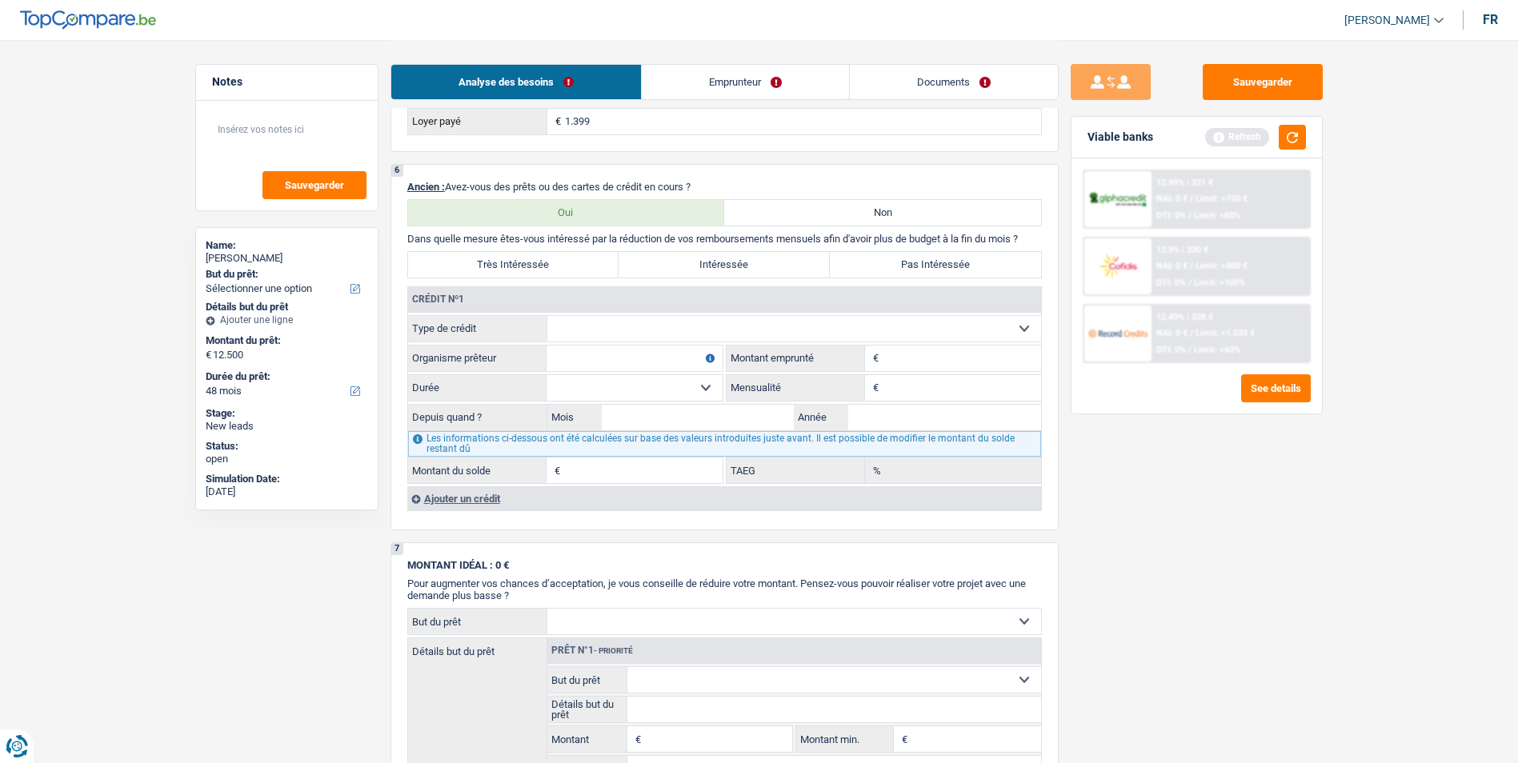
scroll to position [1360, 0]
click at [654, 325] on select "Carte ou ouverture de crédit Prêt hypothécaire Vente à tempérament Prêt à tempé…" at bounding box center [794, 326] width 494 height 26
select select "cardOrCredit"
type input "0"
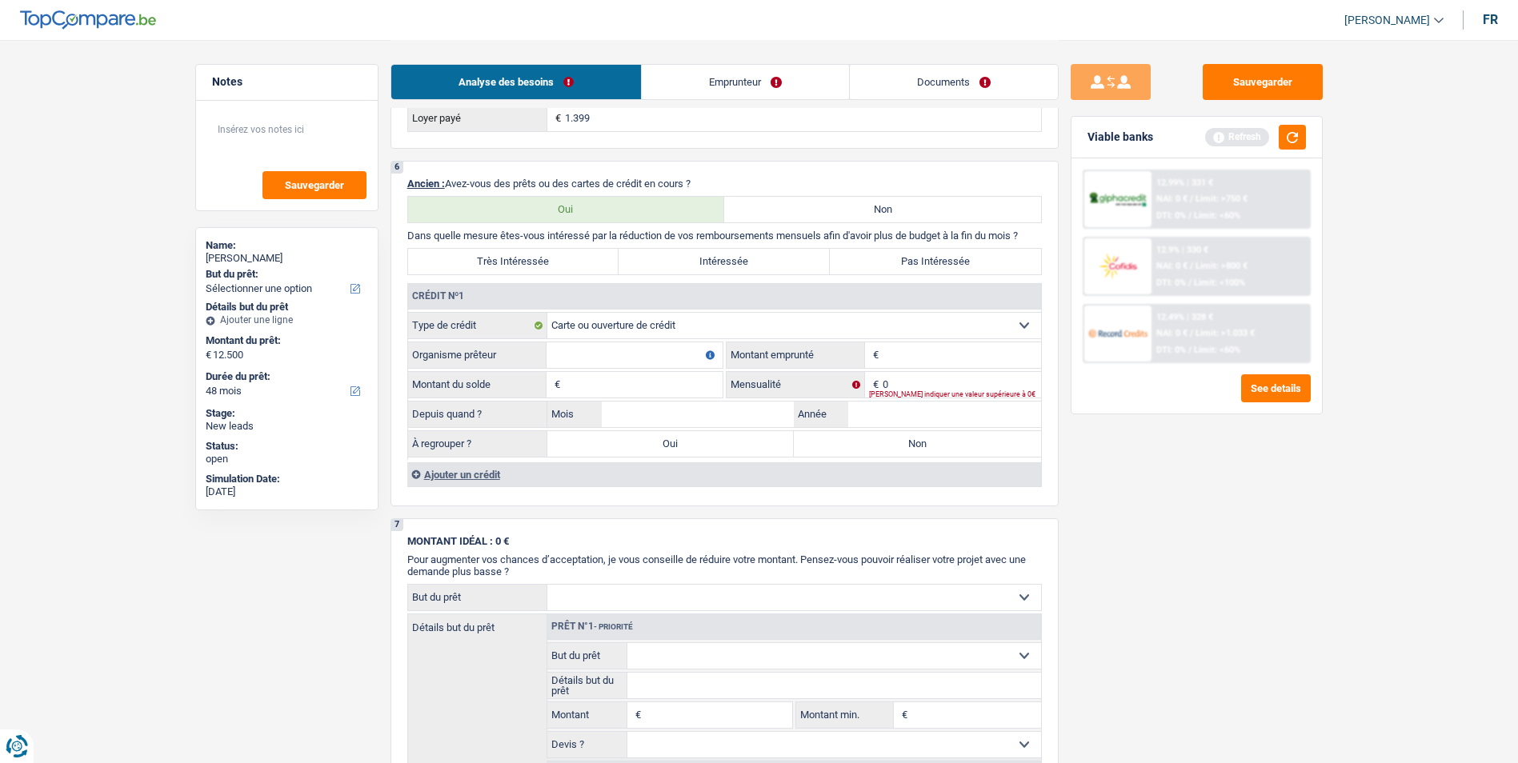
click at [636, 347] on input "Organisme prêteur" at bounding box center [635, 355] width 176 height 26
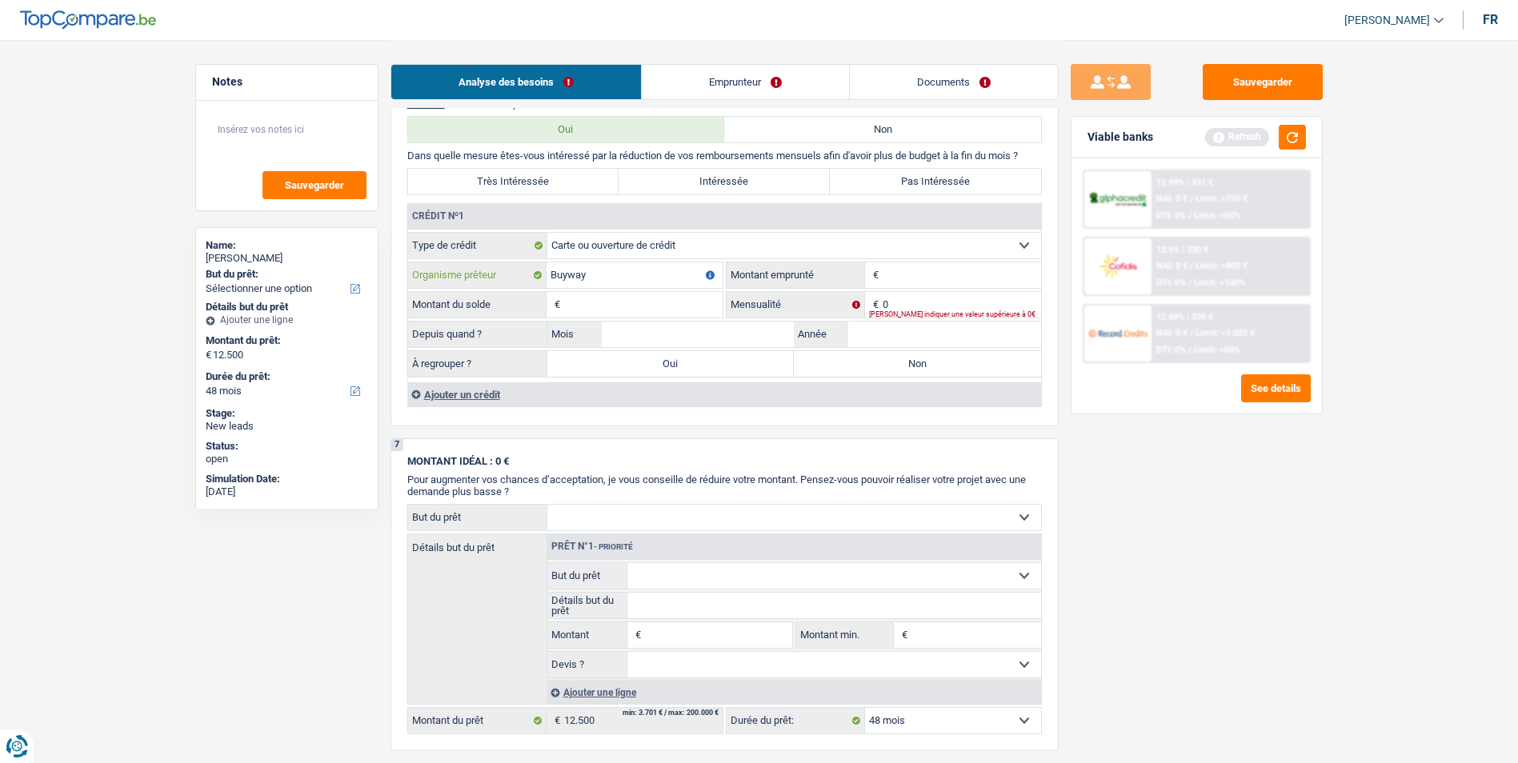
type input "Buyway"
click at [890, 286] on input "Montant" at bounding box center [962, 275] width 158 height 26
type input "5.500"
click at [629, 297] on input "Montant du solde" at bounding box center [643, 305] width 158 height 26
type input "5.500"
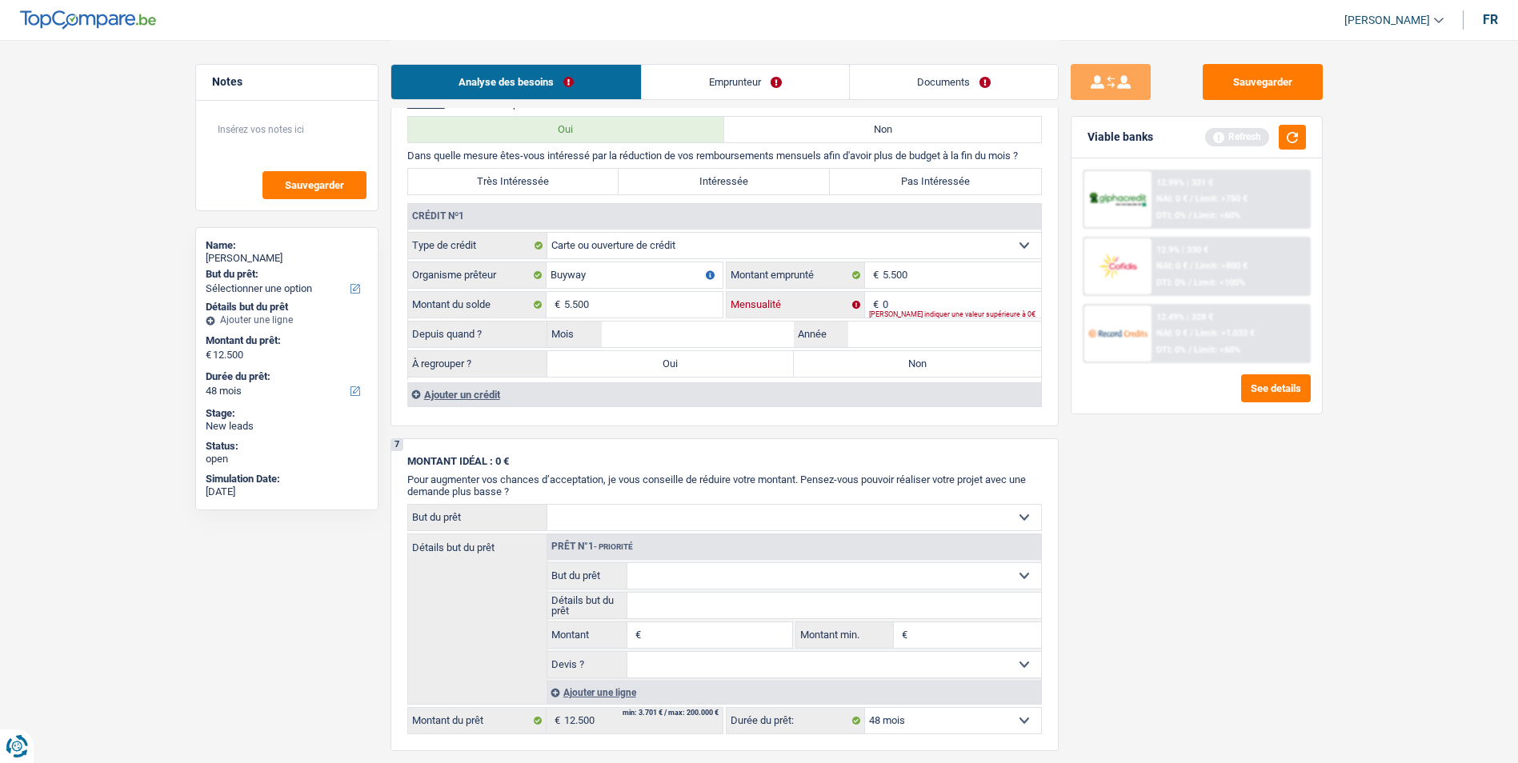
click at [959, 298] on input "0" at bounding box center [962, 305] width 158 height 26
type input "232"
click at [888, 330] on input "Année" at bounding box center [944, 335] width 193 height 26
type input "2023"
click at [760, 338] on input "Mois" at bounding box center [698, 335] width 193 height 26
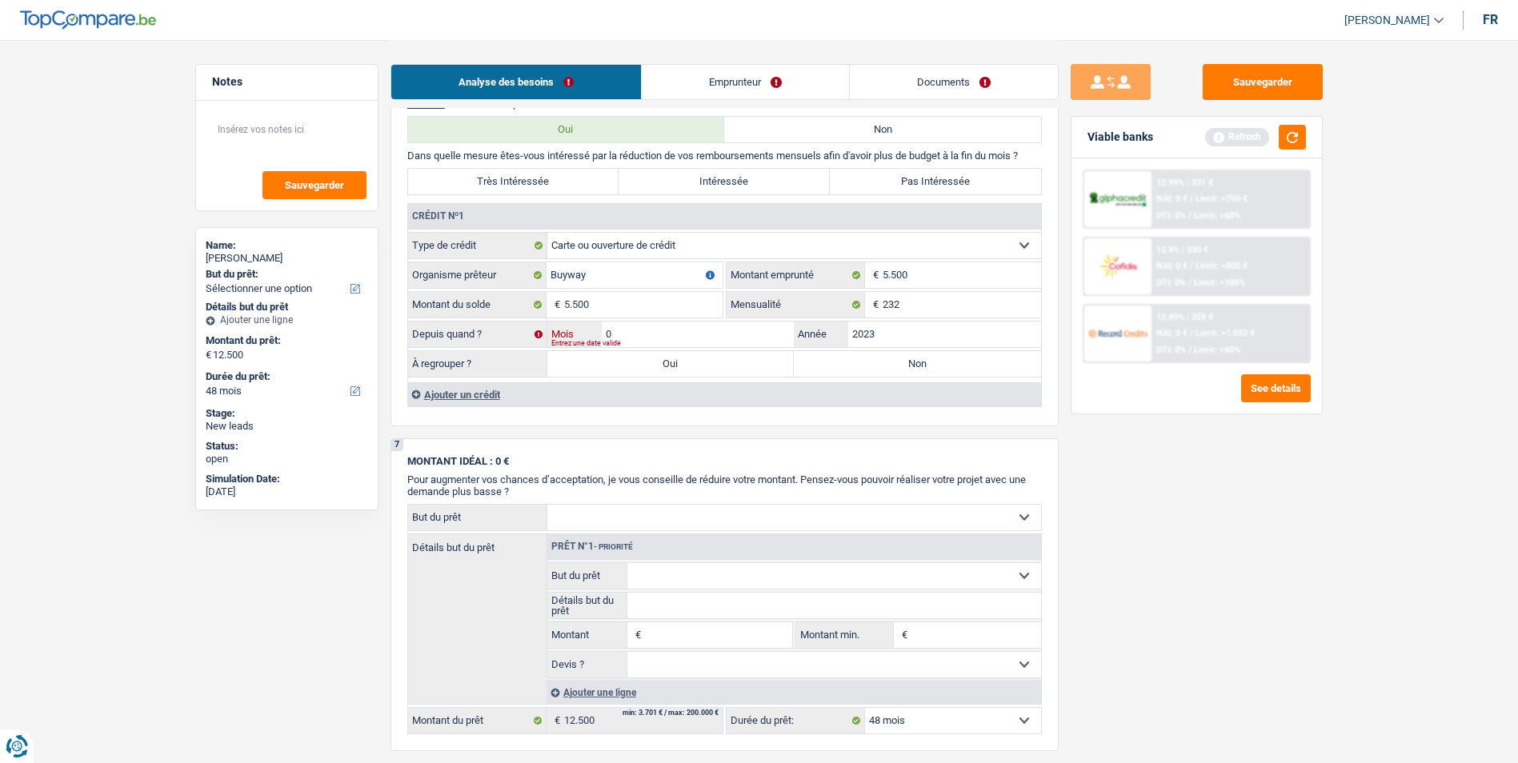
type input "04"
click at [483, 392] on div "Ajouter un crédit" at bounding box center [724, 395] width 634 height 24
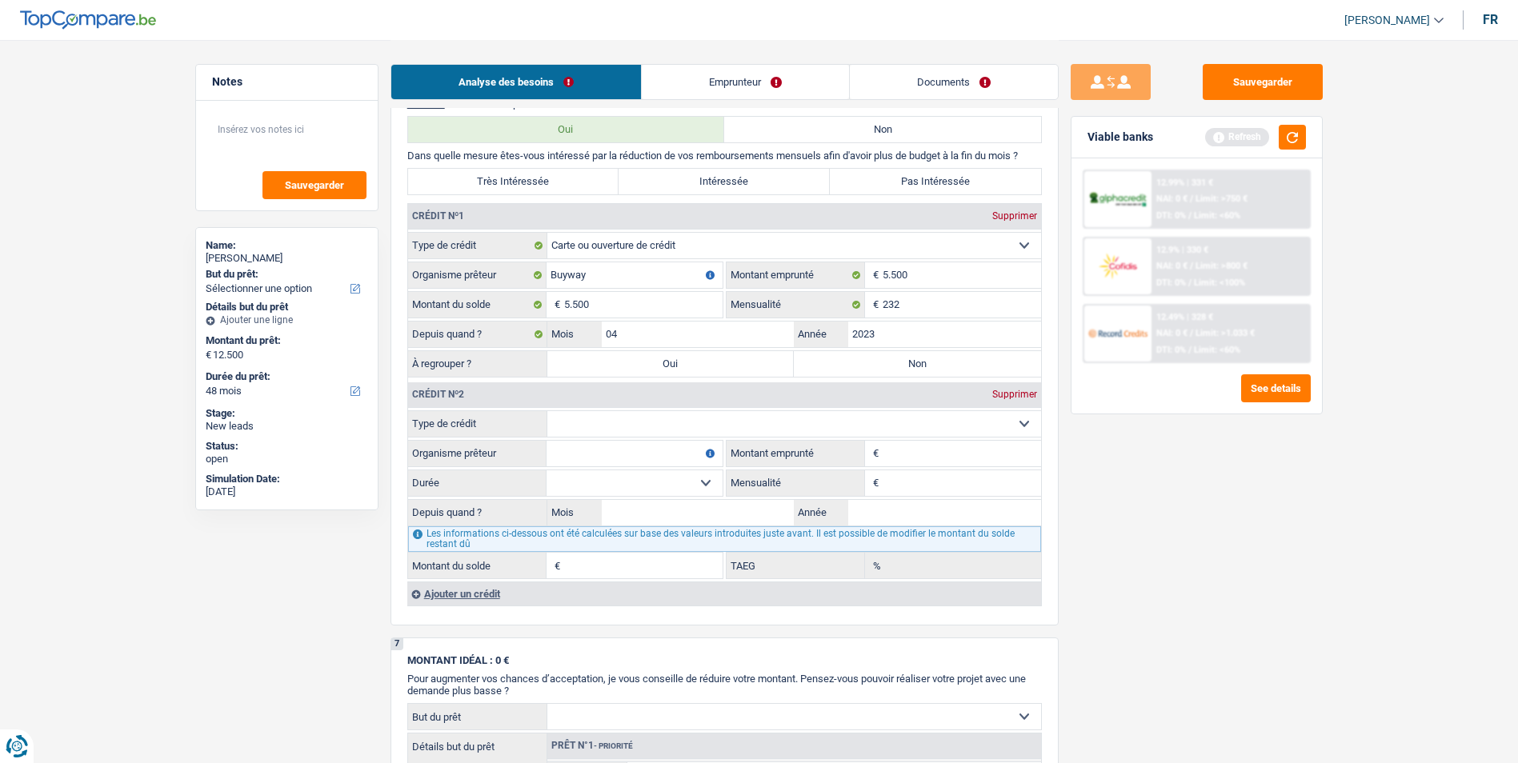
click at [619, 424] on select "Carte ou ouverture de crédit Prêt hypothécaire Vente à tempérament Prêt à tempé…" at bounding box center [794, 424] width 494 height 26
select select "cardOrCredit"
type input "0"
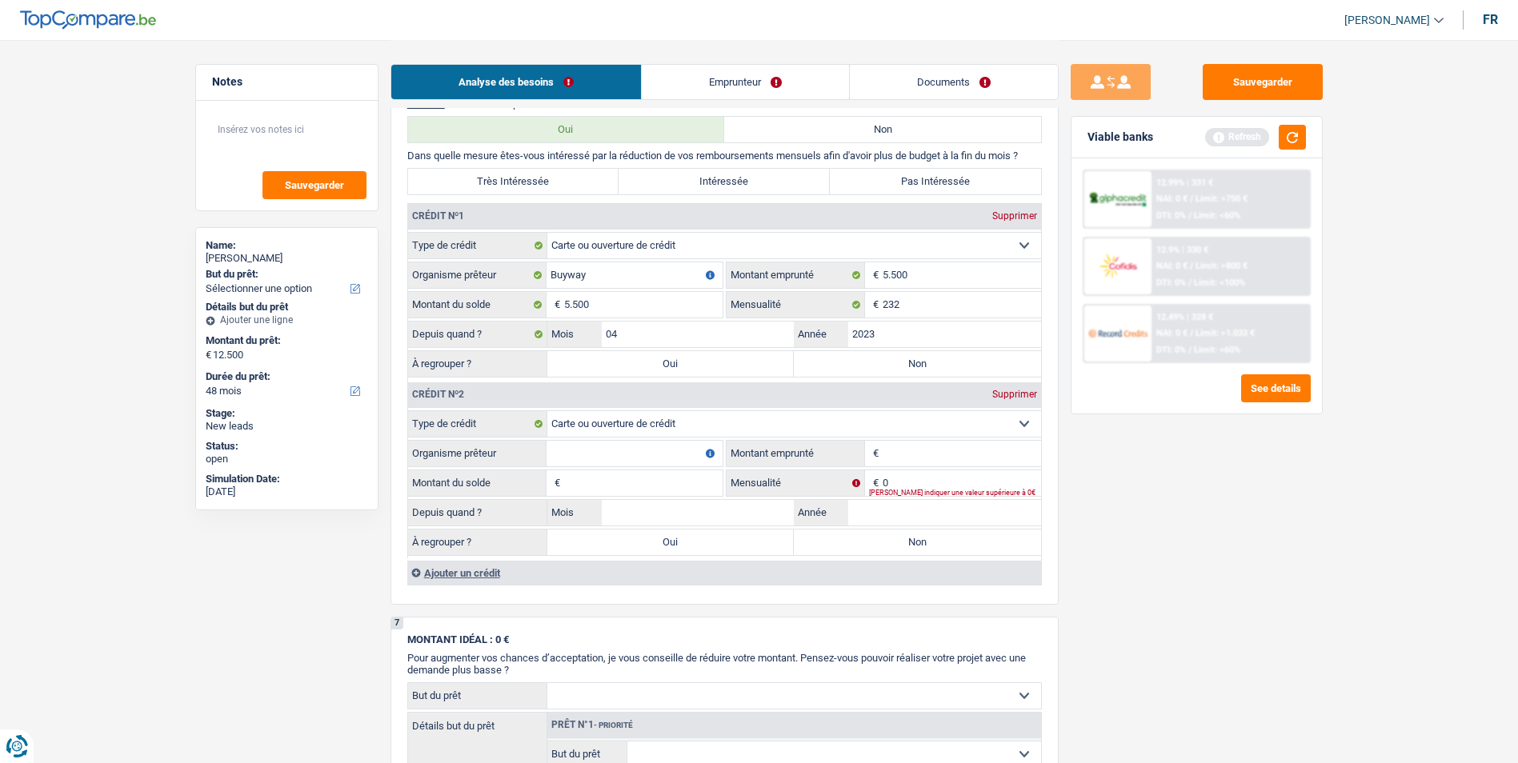
click at [622, 459] on input "Organisme prêteur" at bounding box center [635, 454] width 176 height 26
type input "Buyway"
click at [903, 454] on input "Montant emprunté" at bounding box center [962, 454] width 158 height 26
type input "2.500"
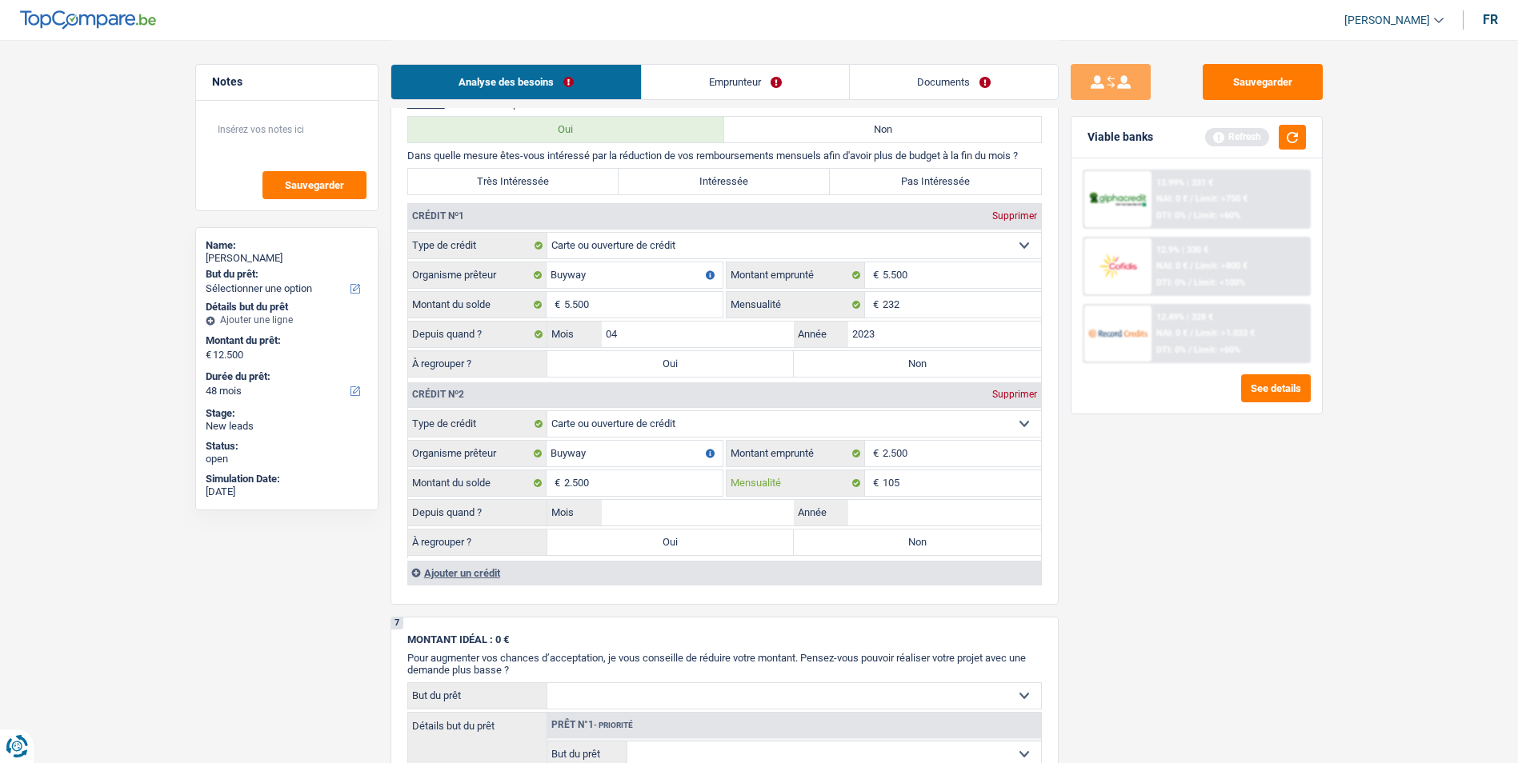
type input "105"
click at [677, 513] on input "Mois" at bounding box center [698, 513] width 193 height 26
type input "04"
type input "2023"
click at [705, 548] on label "Oui" at bounding box center [670, 543] width 247 height 26
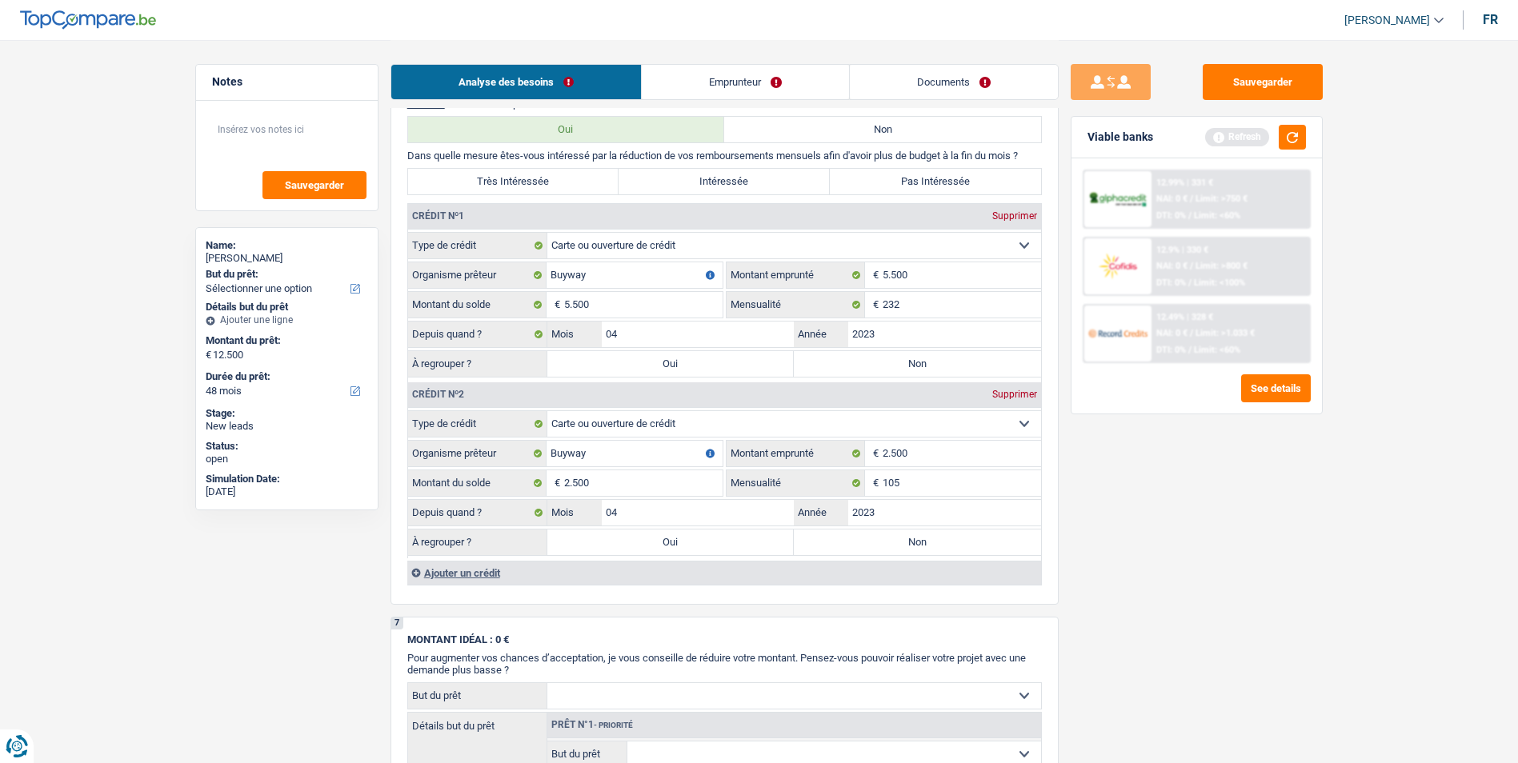
click at [705, 548] on input "Oui" at bounding box center [670, 543] width 247 height 26
radio input "true"
select select "refinancing"
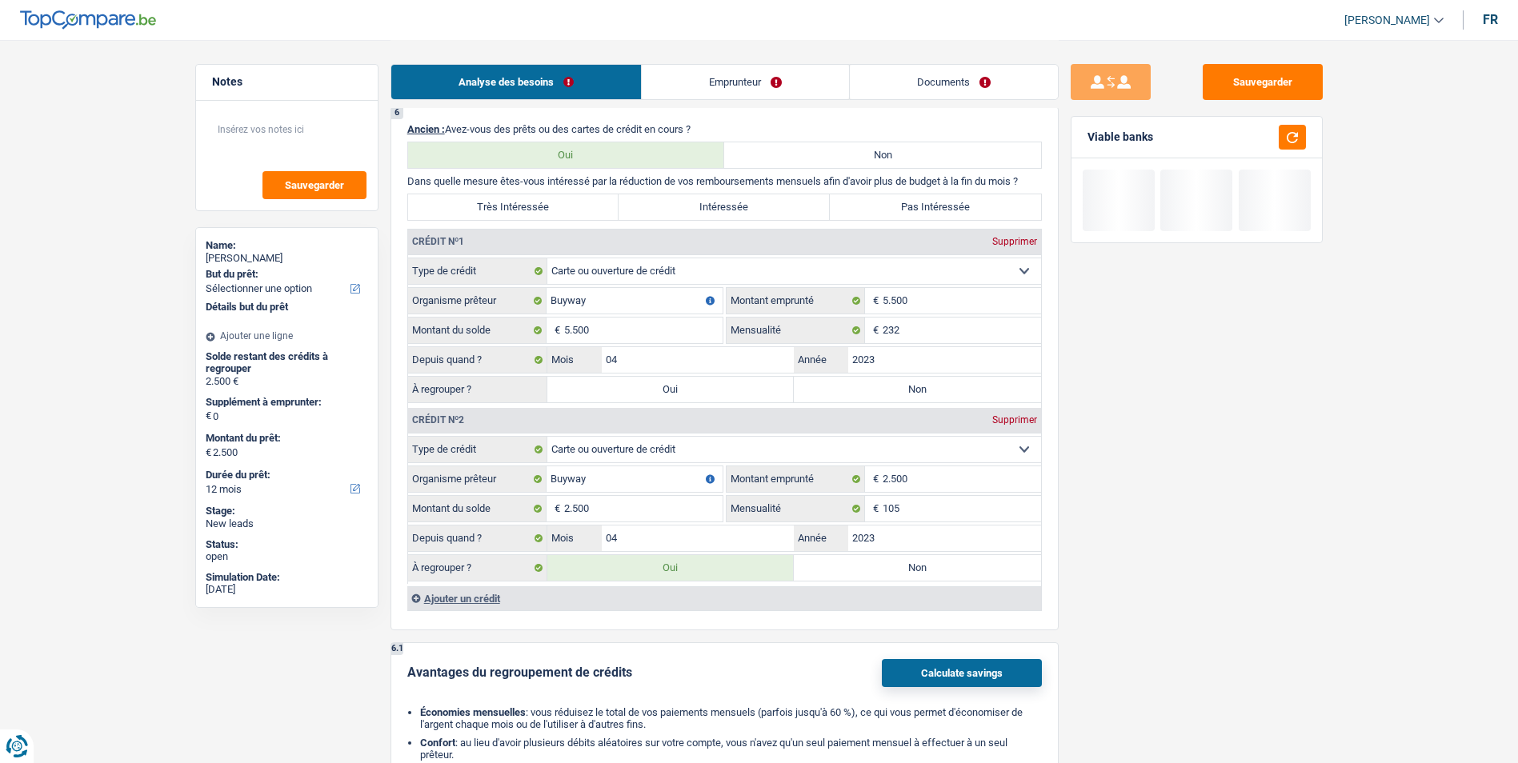
select select "refinancing"
select select "24"
select select "refinancing"
type input "2.500"
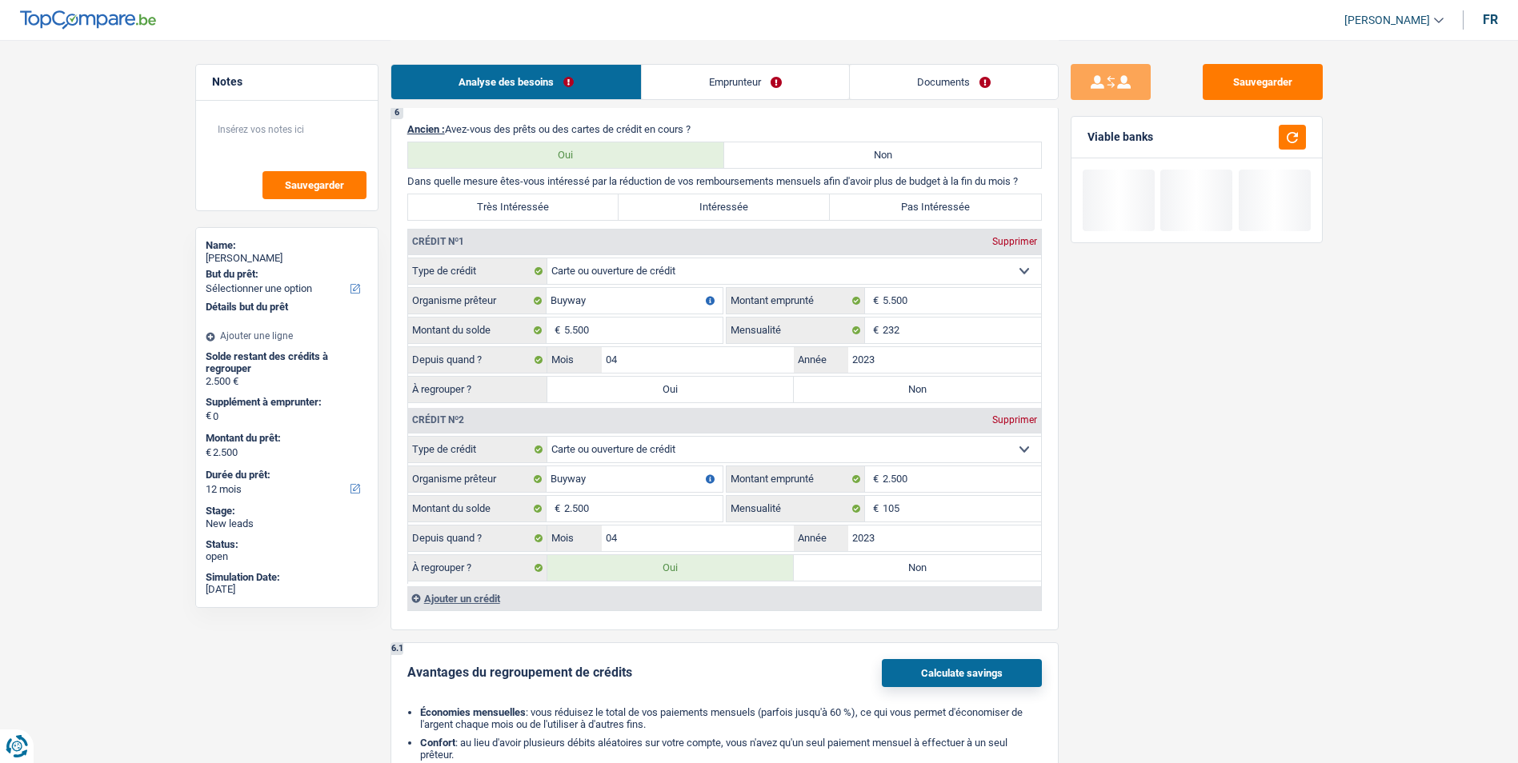
select select "24"
select select "refinancing"
type input "2.500"
select select "24"
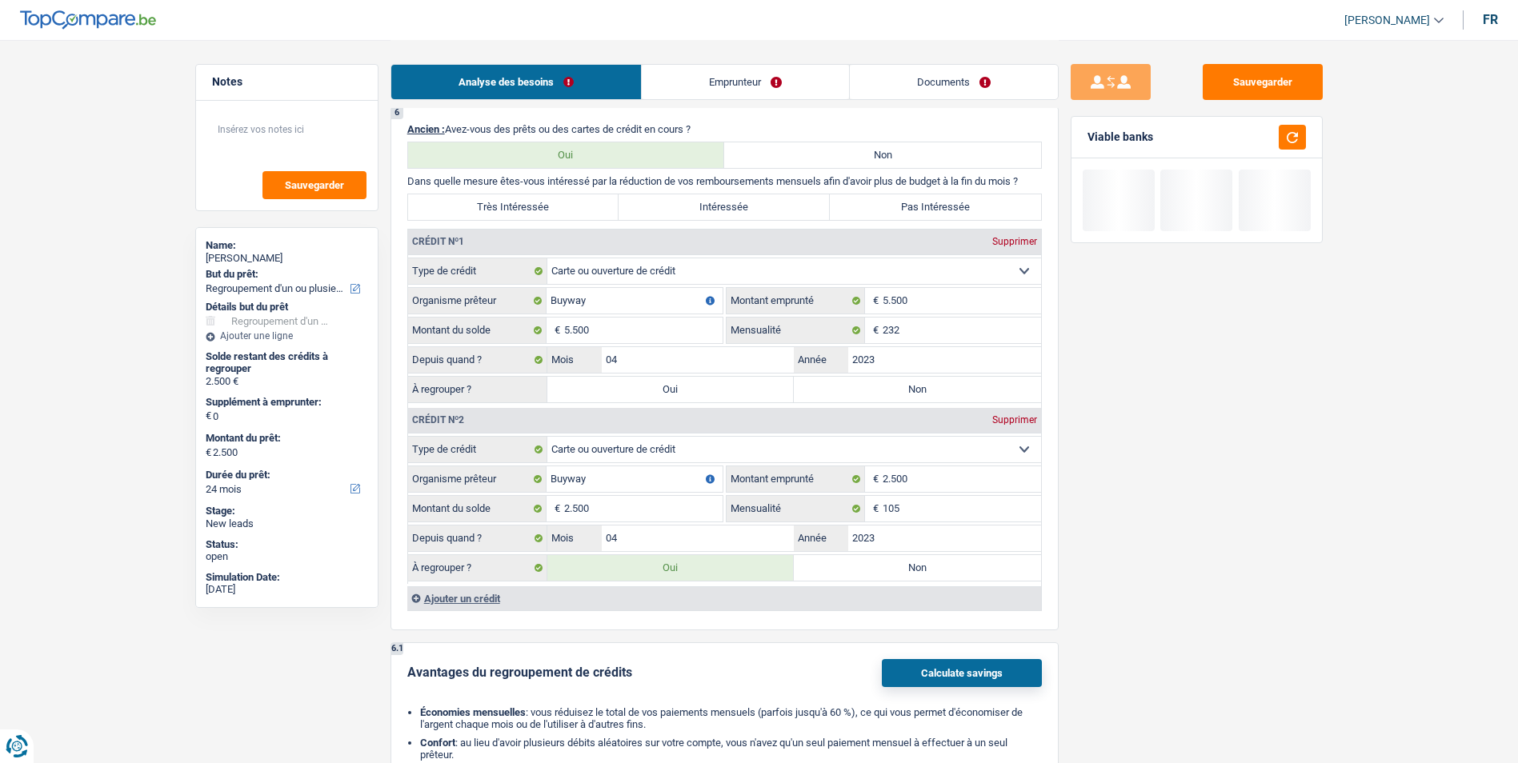
click at [654, 378] on label "Oui" at bounding box center [670, 390] width 247 height 26
click at [654, 378] on input "Oui" at bounding box center [670, 390] width 247 height 26
radio input "true"
type input "8.000"
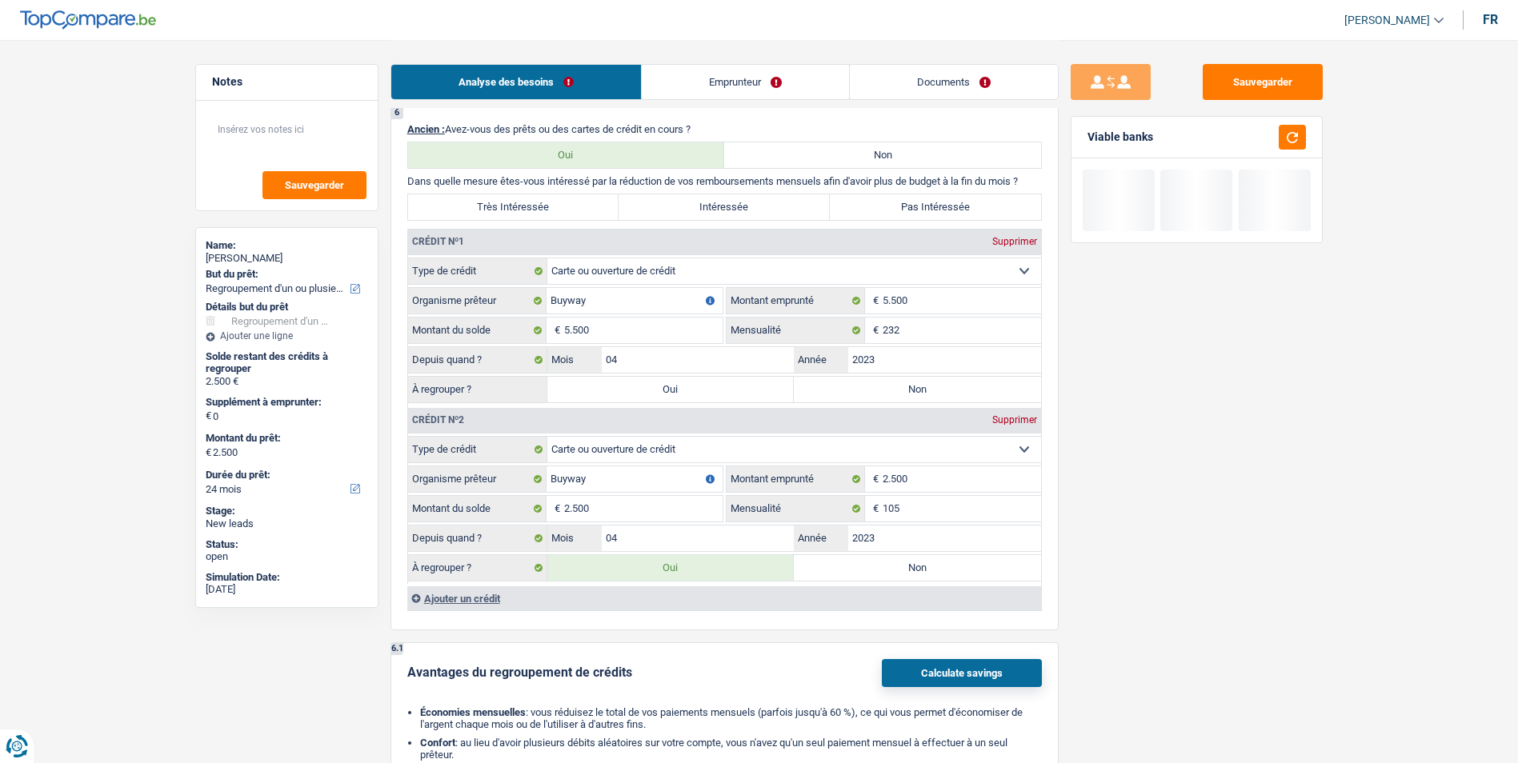
type input "8.000"
select select "48"
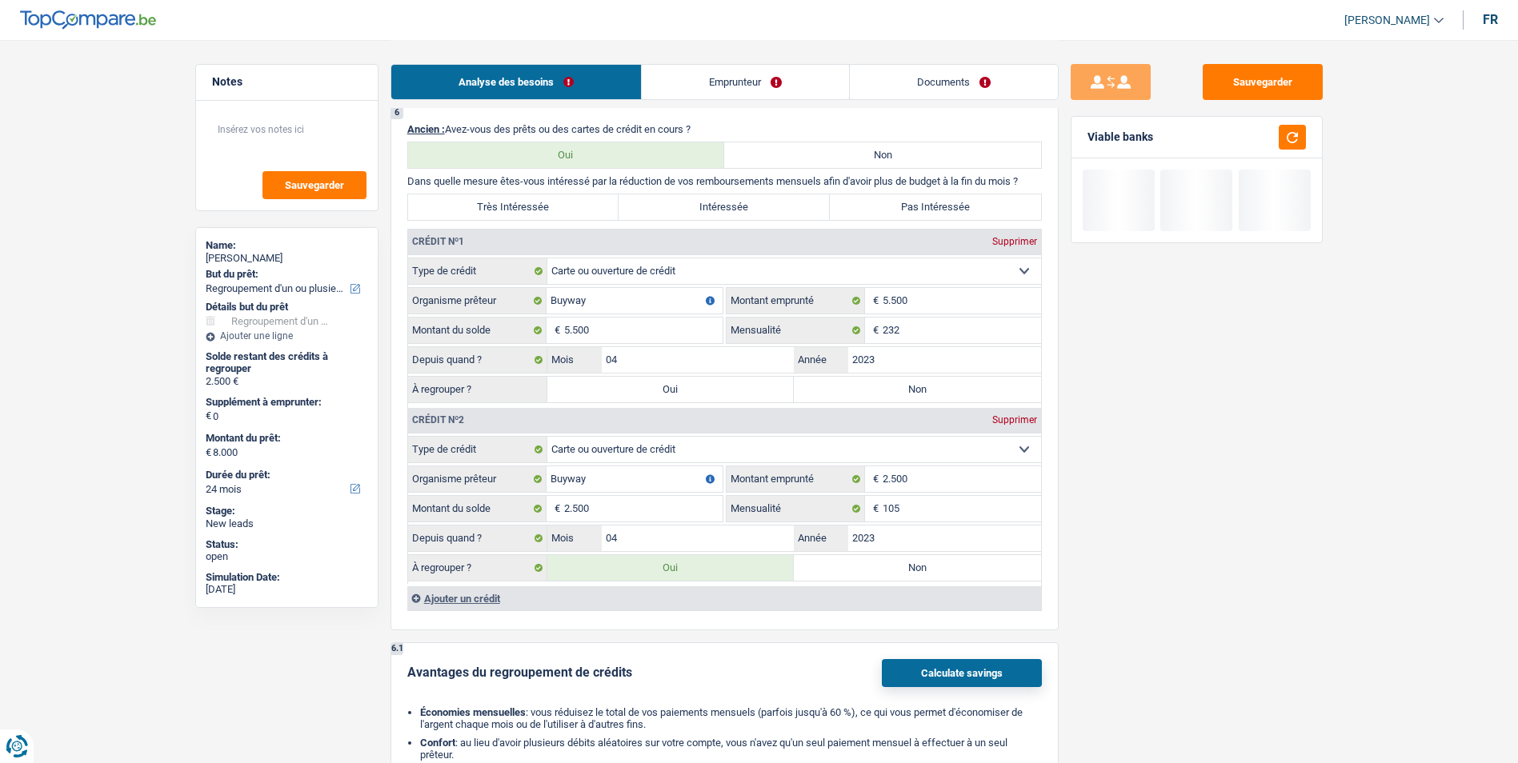
select select "48"
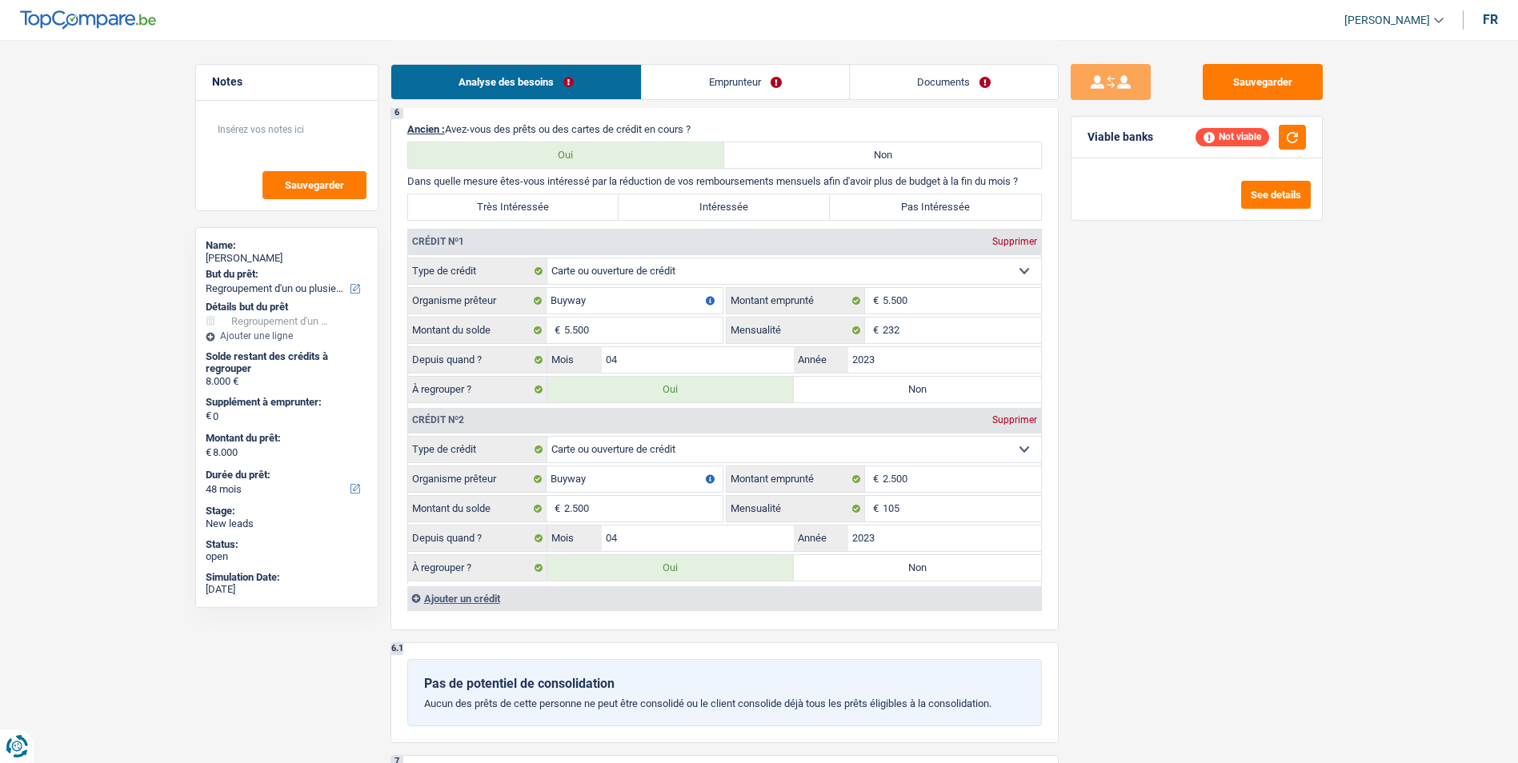
click at [451, 598] on div "Ajouter un crédit" at bounding box center [724, 599] width 634 height 24
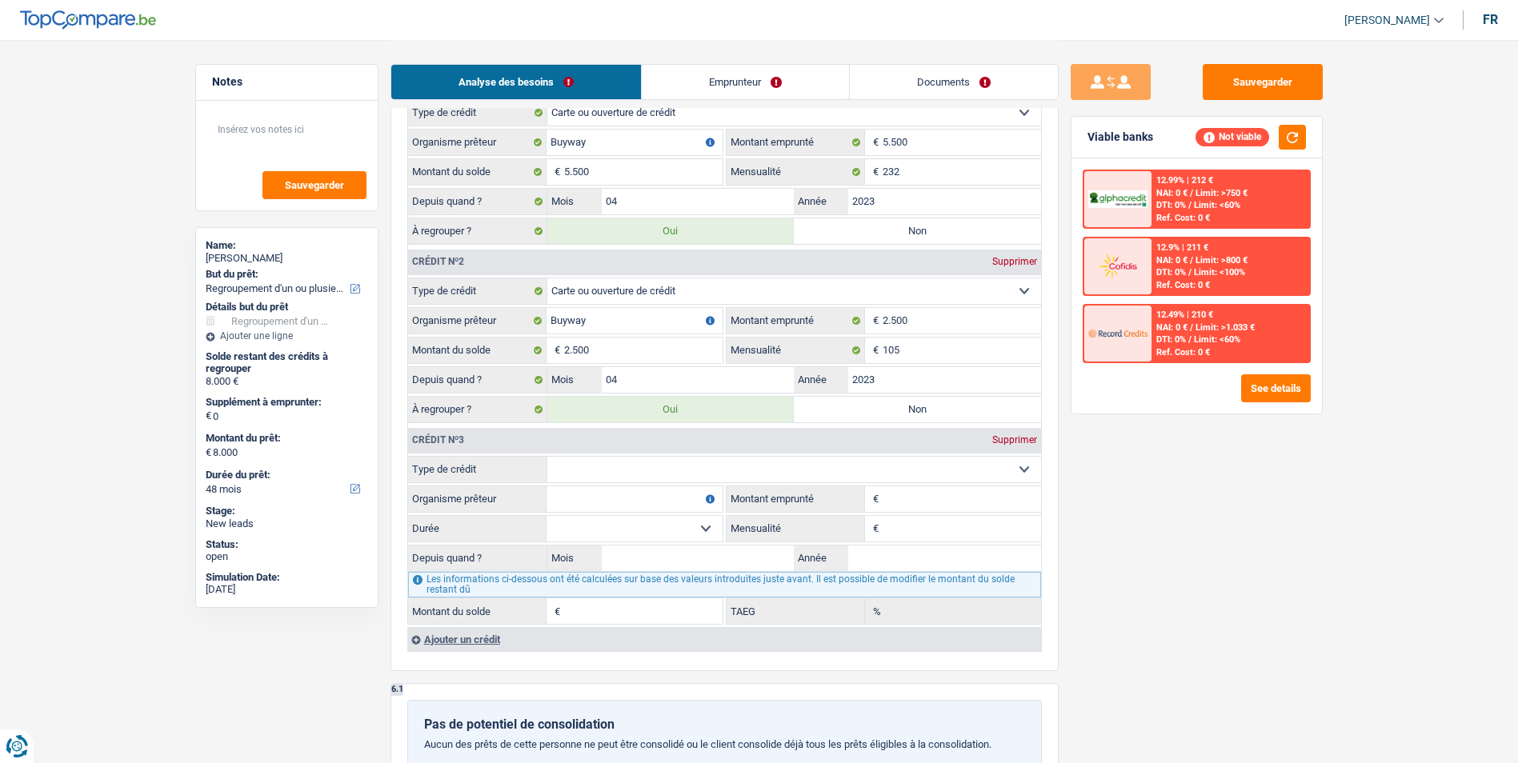
scroll to position [1600, 0]
click at [639, 469] on select "Carte ou ouverture de crédit Prêt hypothécaire Vente à tempérament Prêt à tempé…" at bounding box center [794, 468] width 494 height 26
select select "personalLoan"
type input "0"
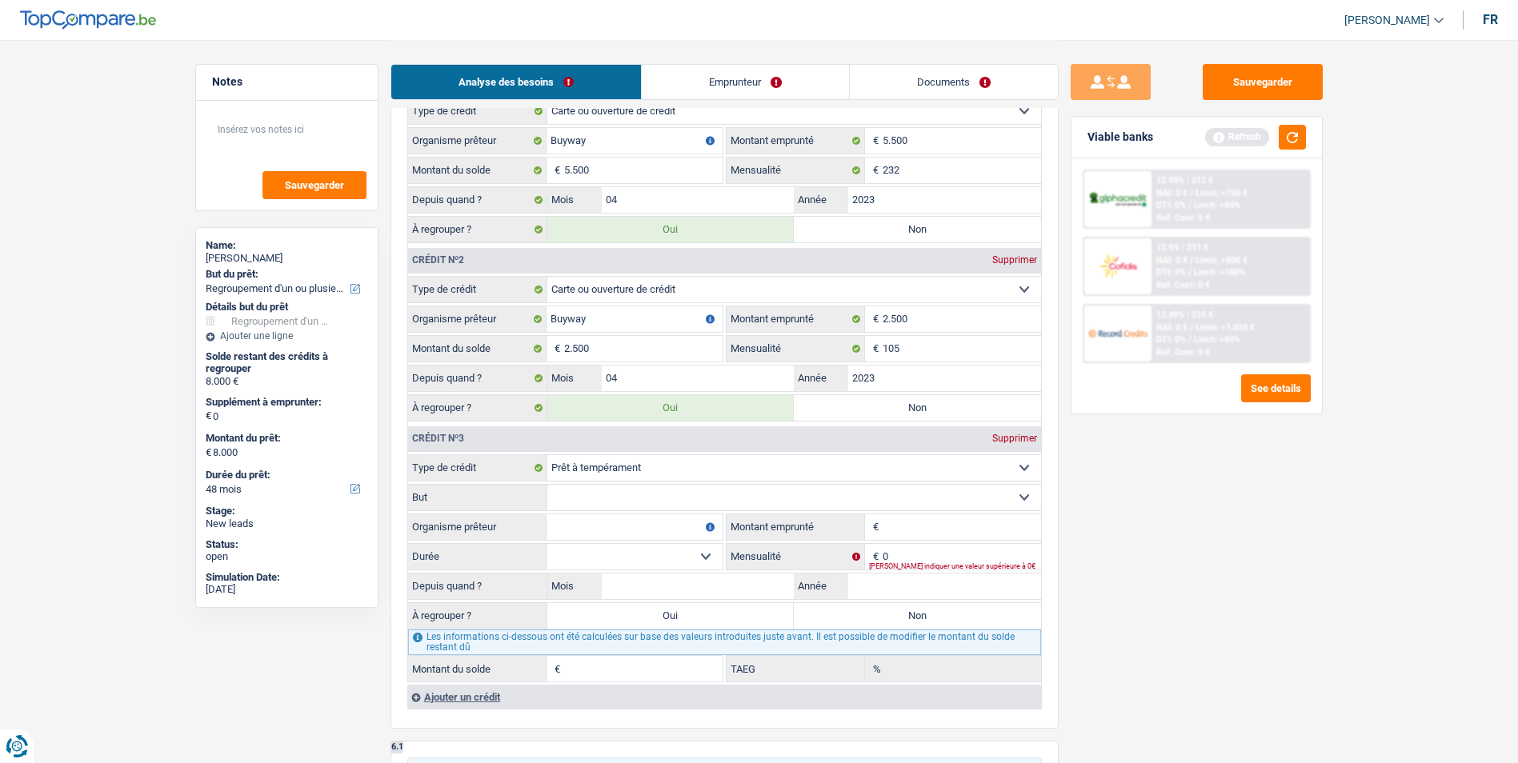
click at [707, 475] on select "Carte ou ouverture de crédit Prêt hypothécaire Vente à tempérament Prêt à tempé…" at bounding box center [794, 468] width 494 height 26
select select "carLoan"
click at [547, 455] on select "Carte ou ouverture de crédit Prêt hypothécaire Vente à tempérament Prêt à tempé…" at bounding box center [794, 468] width 494 height 26
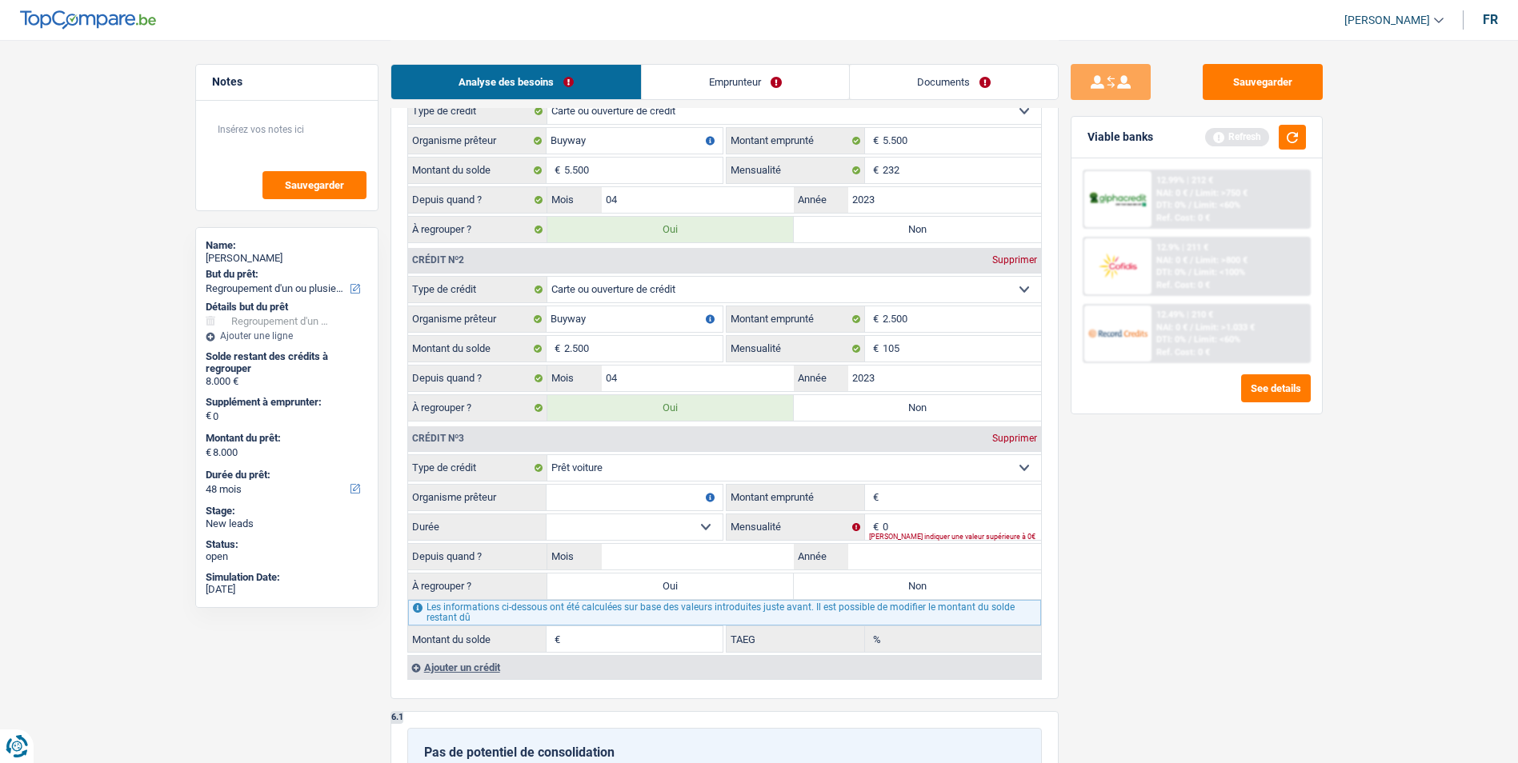
click at [675, 493] on input "Organisme prêteur" at bounding box center [635, 498] width 176 height 26
type input "Alpha crédit"
click at [904, 534] on div "[PERSON_NAME] indiquer une valeur supérieure à 0€" at bounding box center [955, 537] width 172 height 6
click at [906, 523] on input "0" at bounding box center [962, 528] width 158 height 26
type input "305"
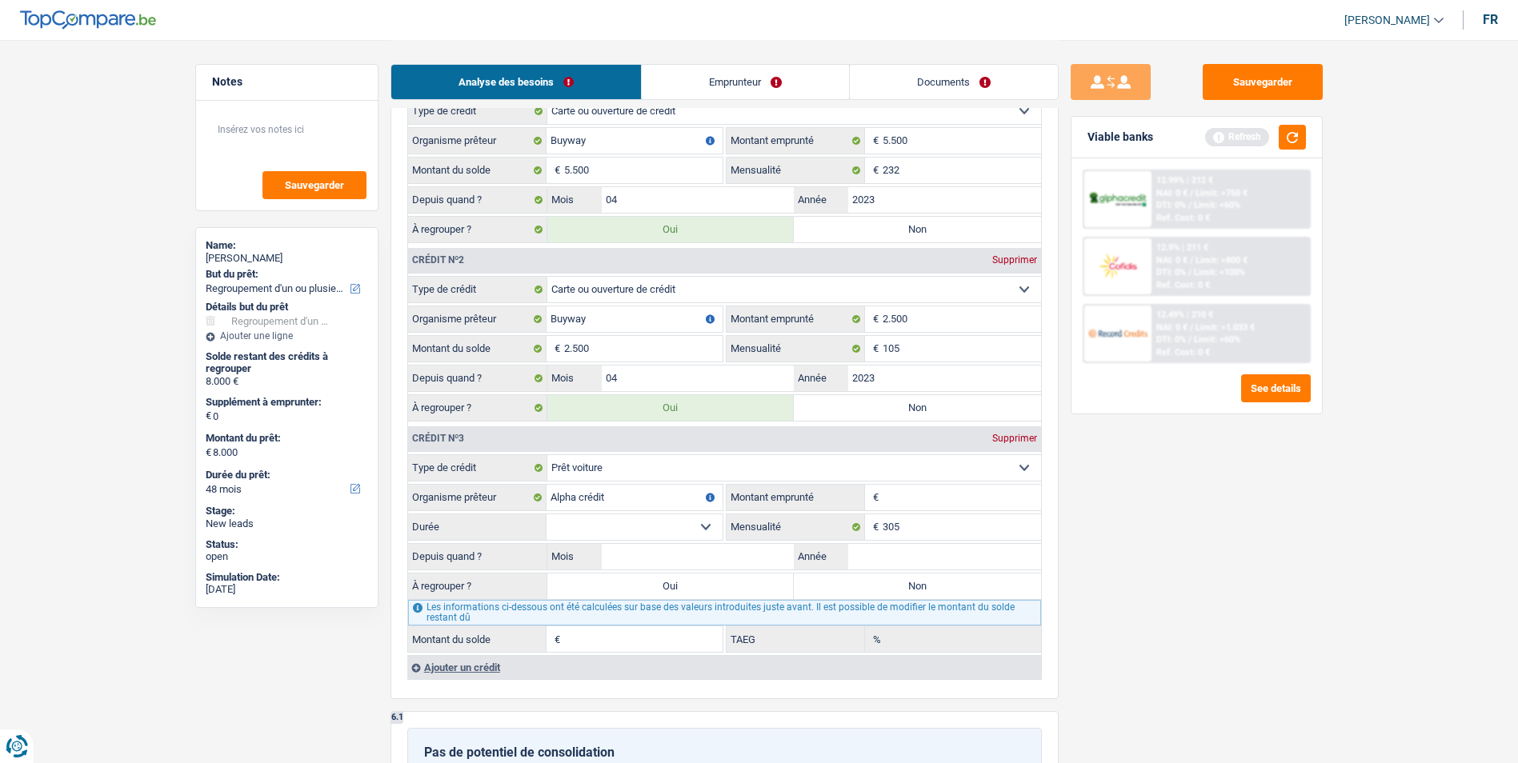
click at [927, 495] on input "Montant emprunté" at bounding box center [962, 498] width 158 height 26
type input "16.000"
click at [712, 531] on select "12 mois 18 mois 24 mois 30 mois 36 mois 42 mois 48 mois 60 mois 72 mois 84 mois…" at bounding box center [635, 528] width 176 height 26
select select "72"
click at [547, 515] on select "12 mois 18 mois 24 mois 30 mois 36 mois 42 mois 48 mois 60 mois 72 mois 84 mois…" at bounding box center [635, 528] width 176 height 26
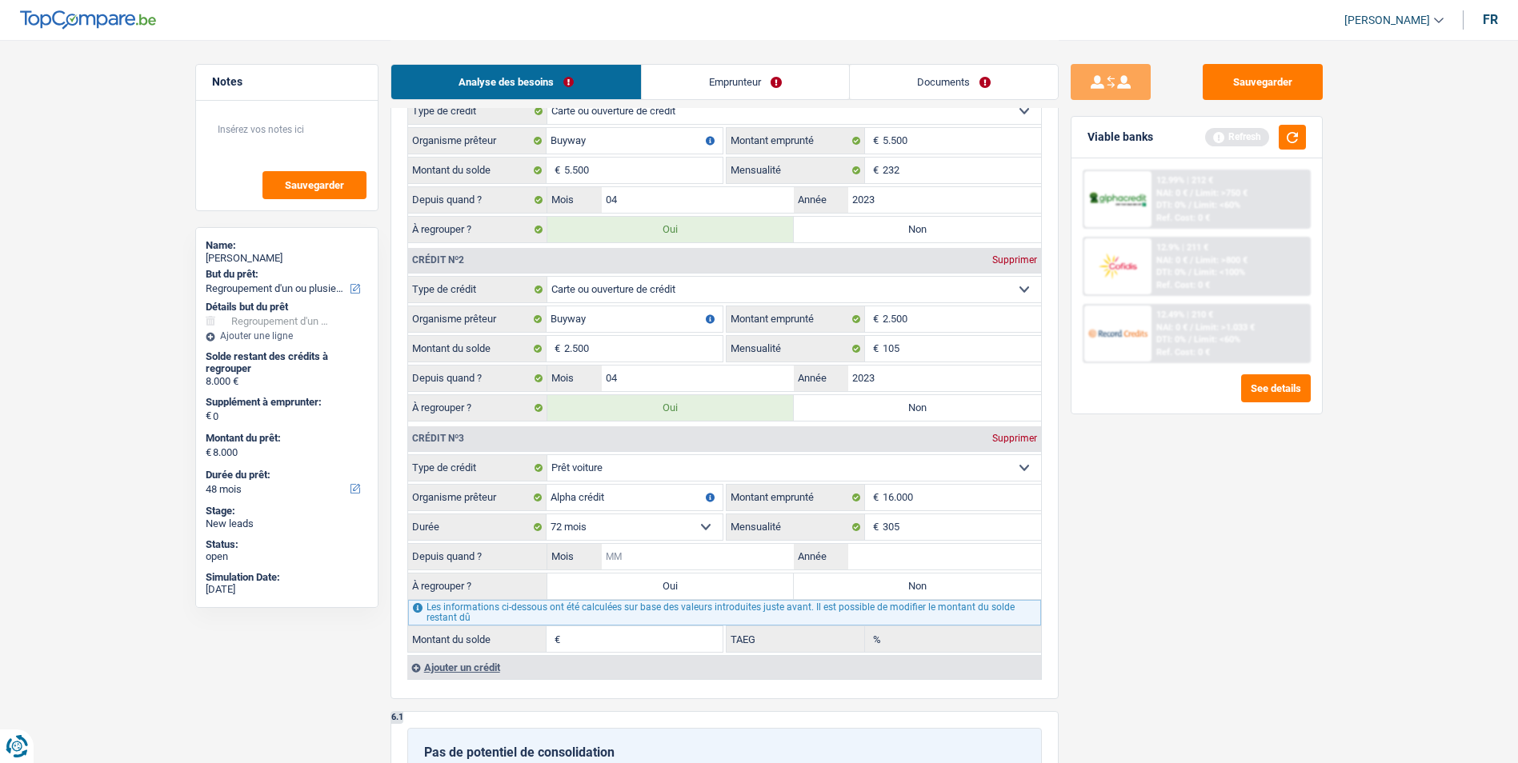
click at [755, 553] on input "Mois" at bounding box center [698, 557] width 193 height 26
click at [891, 564] on input "Année" at bounding box center [944, 557] width 193 height 26
type input "19"
click at [743, 552] on input "Mois" at bounding box center [698, 557] width 193 height 26
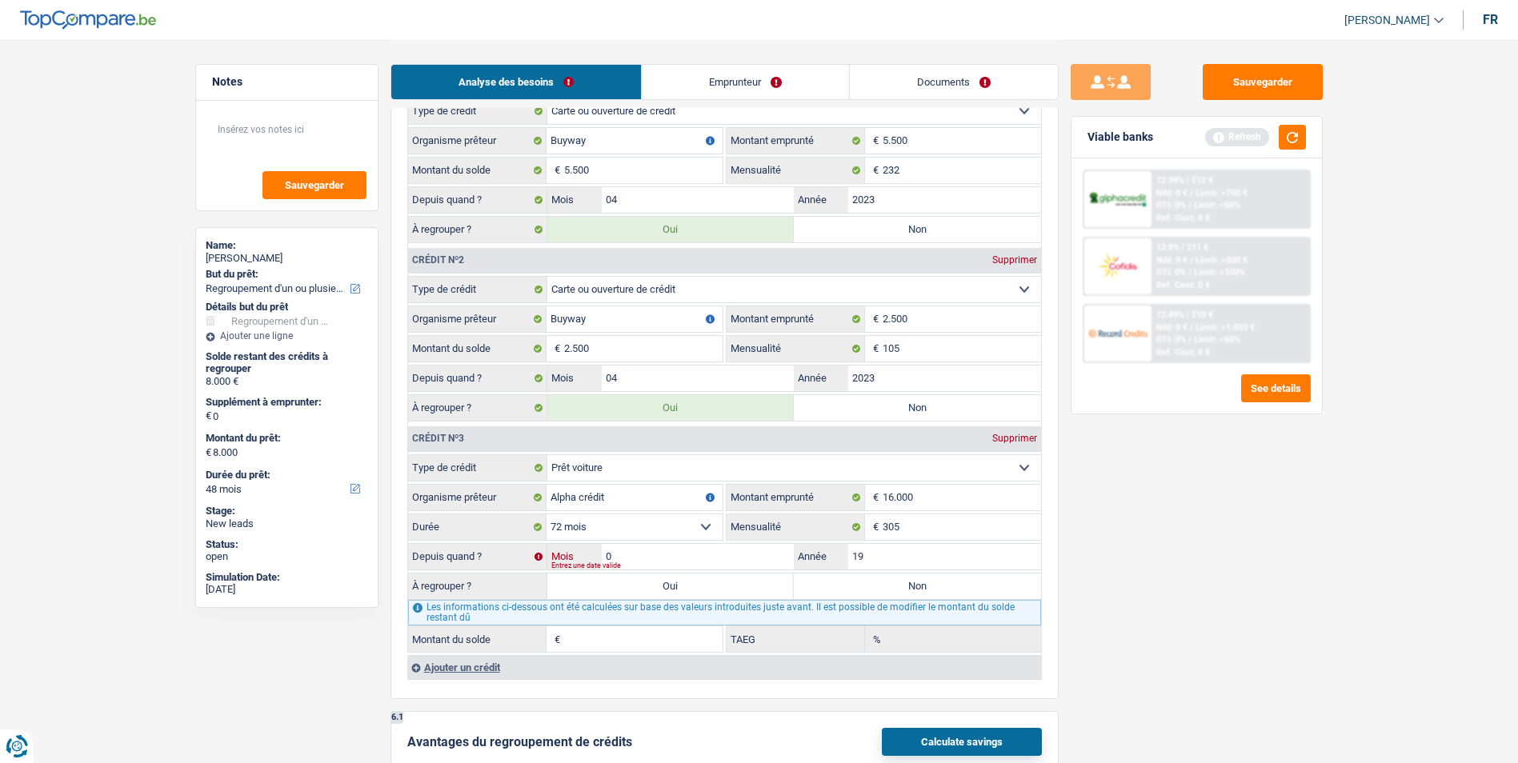
type input "07"
type input "1"
type input "11,63"
click at [899, 559] on input "19" at bounding box center [944, 557] width 193 height 26
type input "1"
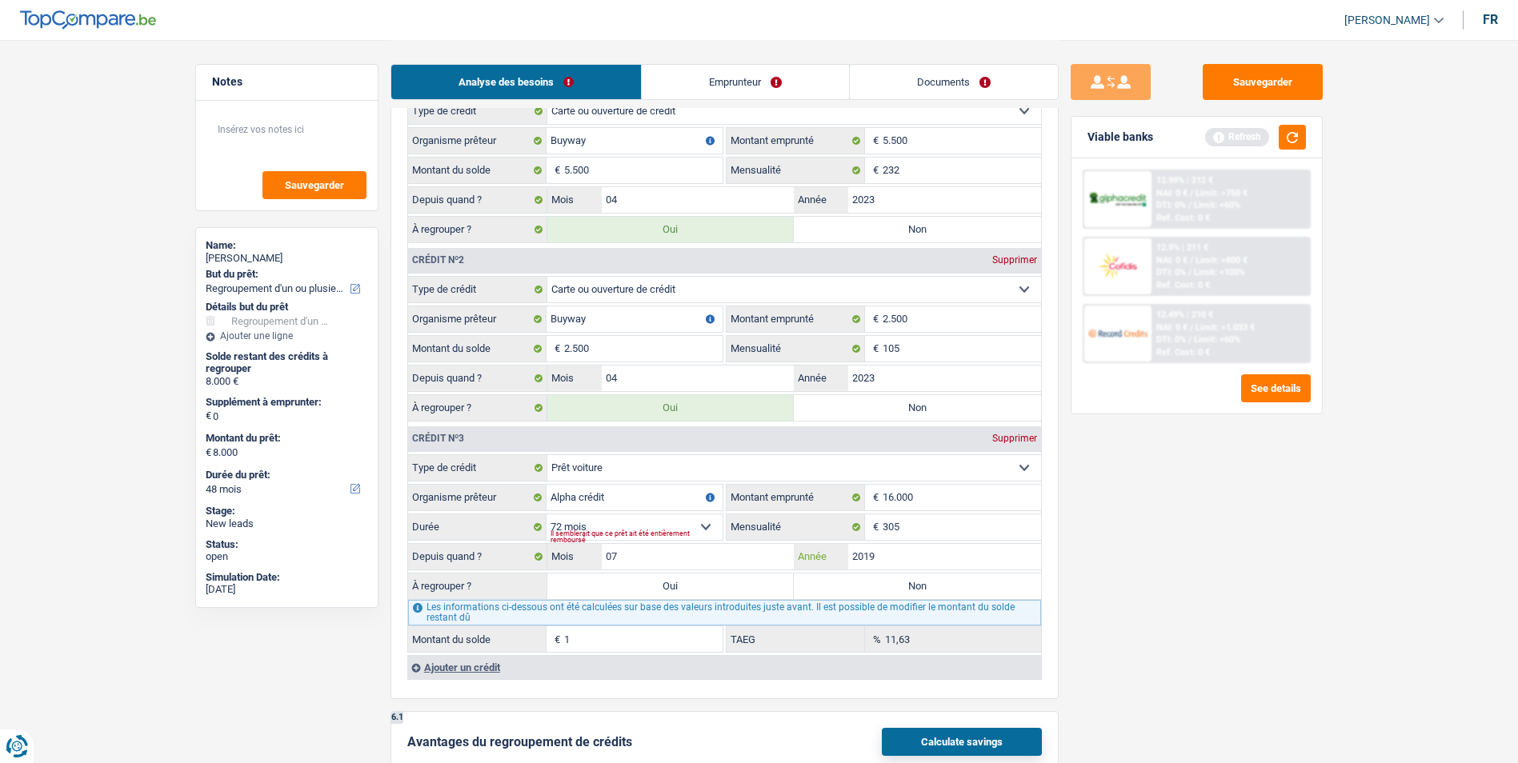
type input "2019"
click at [700, 520] on select "12 mois 18 mois 24 mois 30 mois 36 mois 42 mois 48 mois 60 mois 72 mois 84 mois…" at bounding box center [635, 528] width 176 height 26
select select "84"
click at [547, 515] on select "12 mois 18 mois 24 mois 30 mois 36 mois 42 mois 48 mois 60 mois 72 mois 84 mois…" at bounding box center [635, 528] width 176 height 26
type input "2.586"
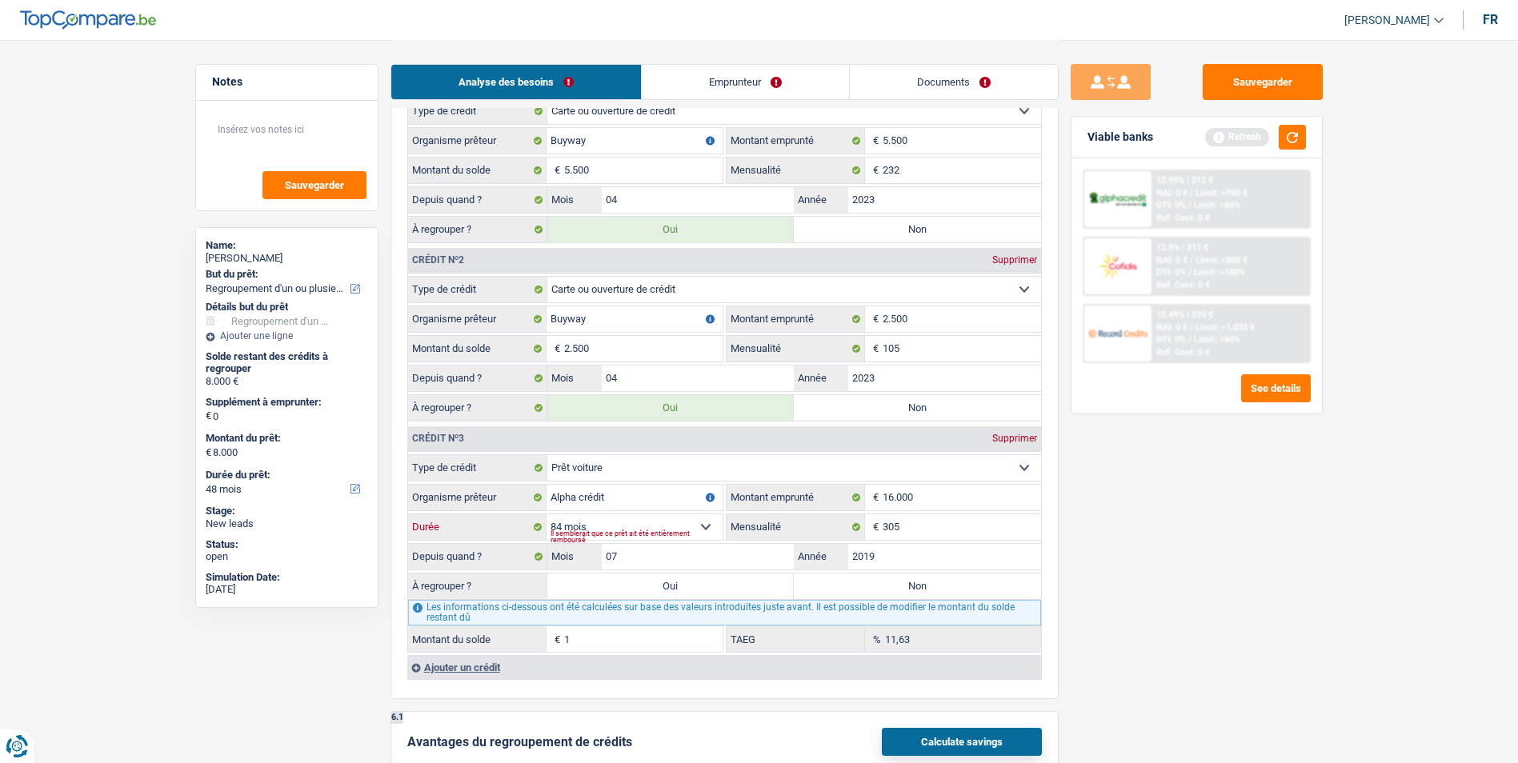
type input "15,60"
click at [739, 592] on label "Oui" at bounding box center [670, 587] width 247 height 26
click at [739, 592] on input "Oui" at bounding box center [670, 587] width 247 height 26
radio input "true"
type input "10.586"
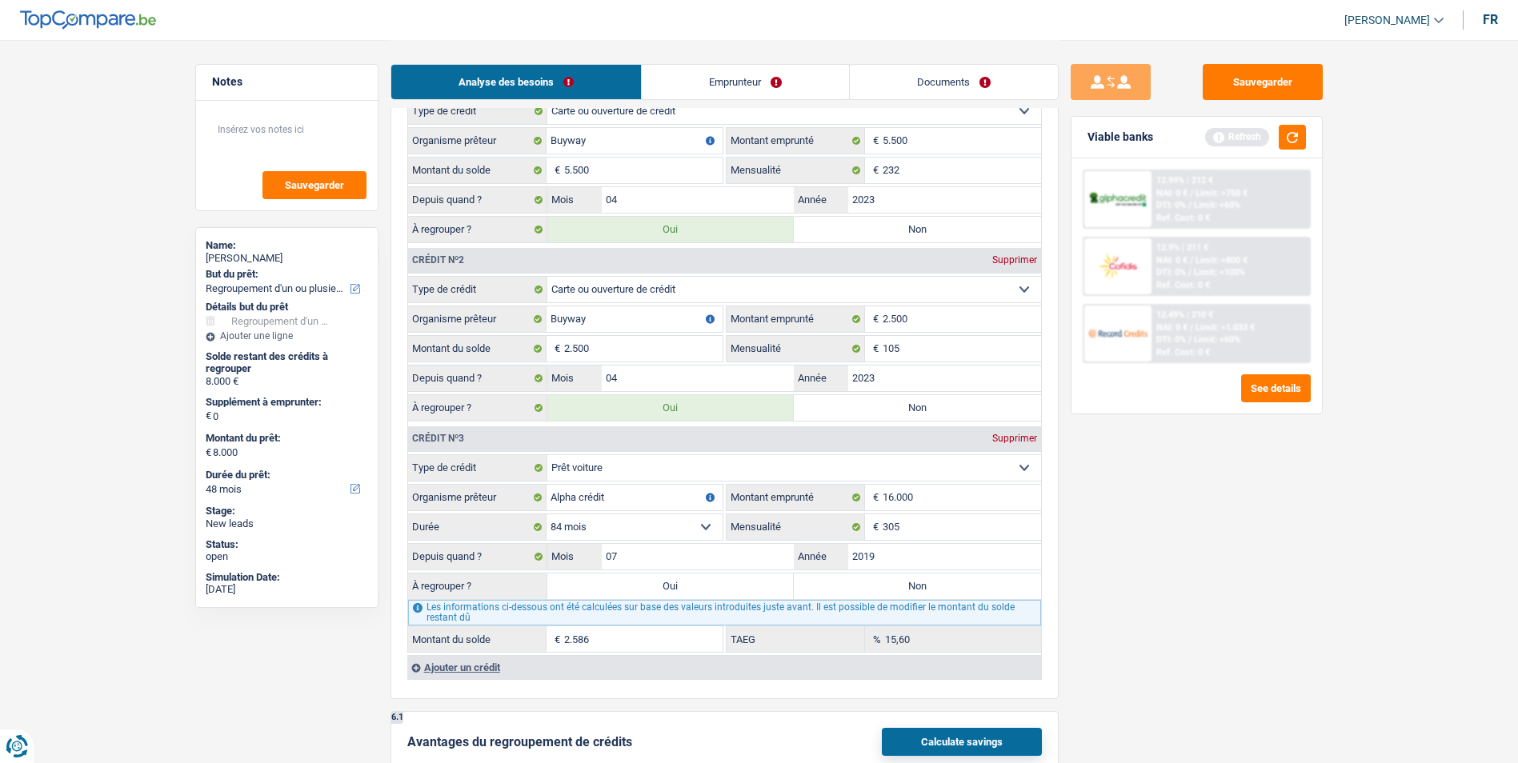
type input "10.586"
select select "60"
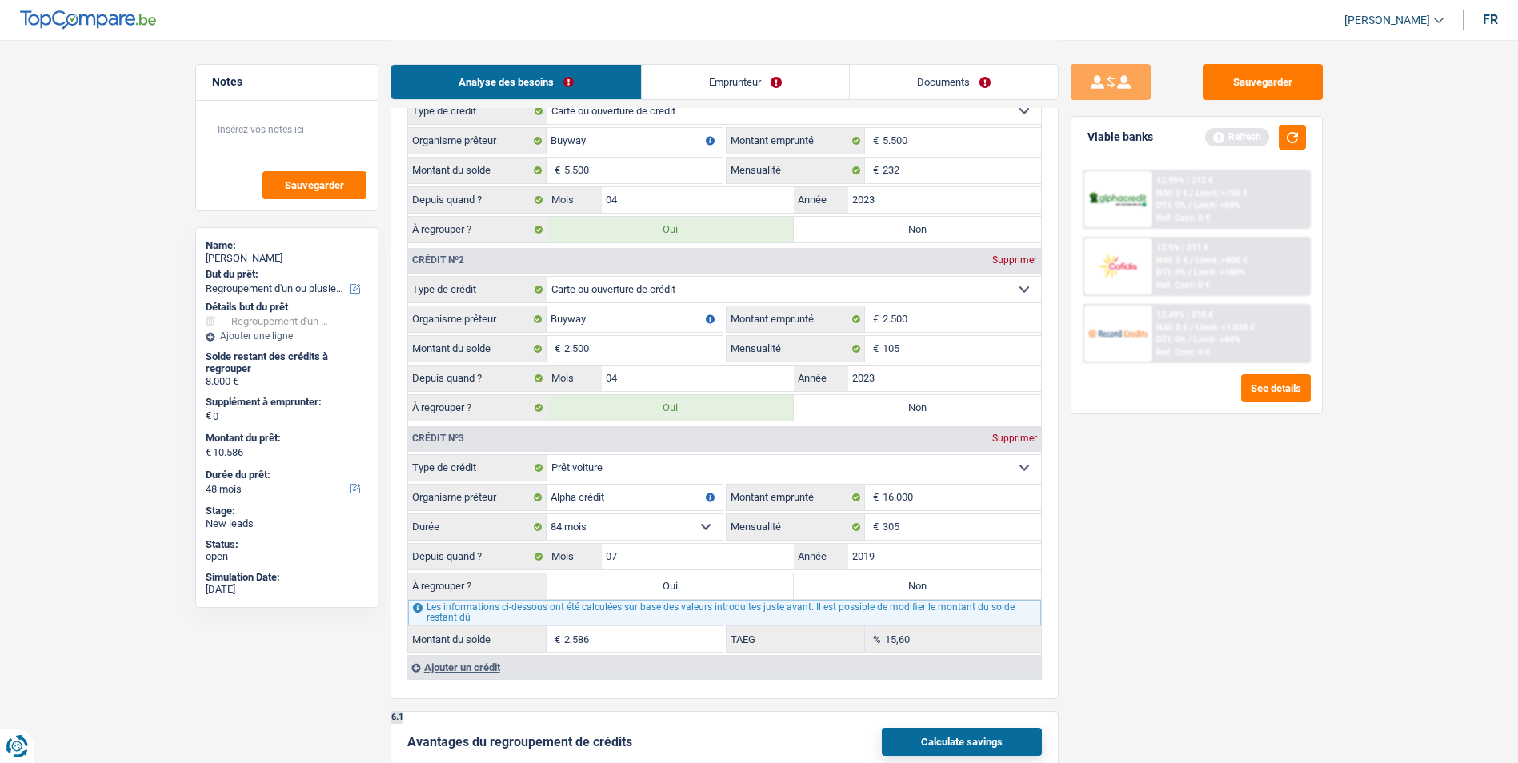
select select "60"
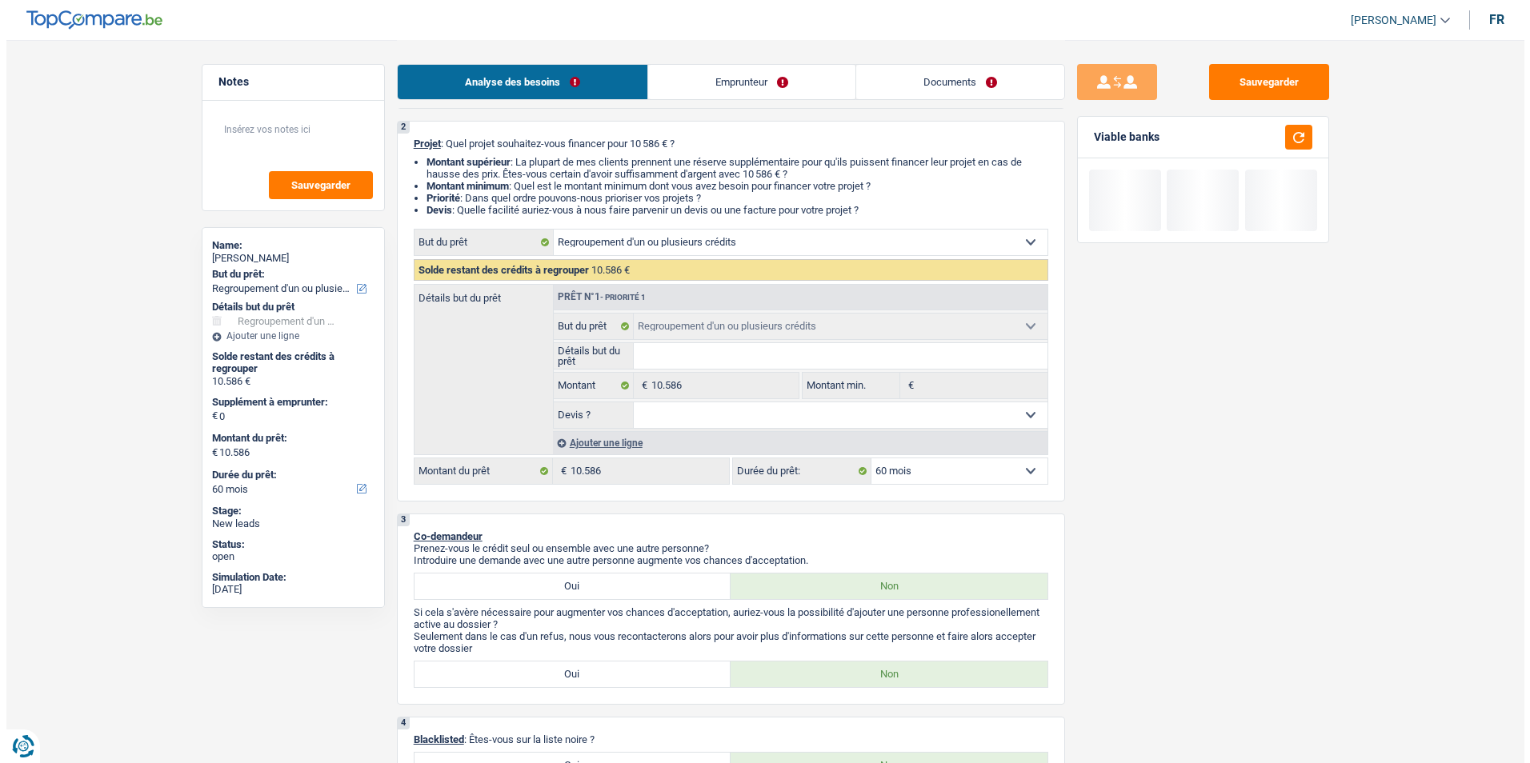
scroll to position [0, 0]
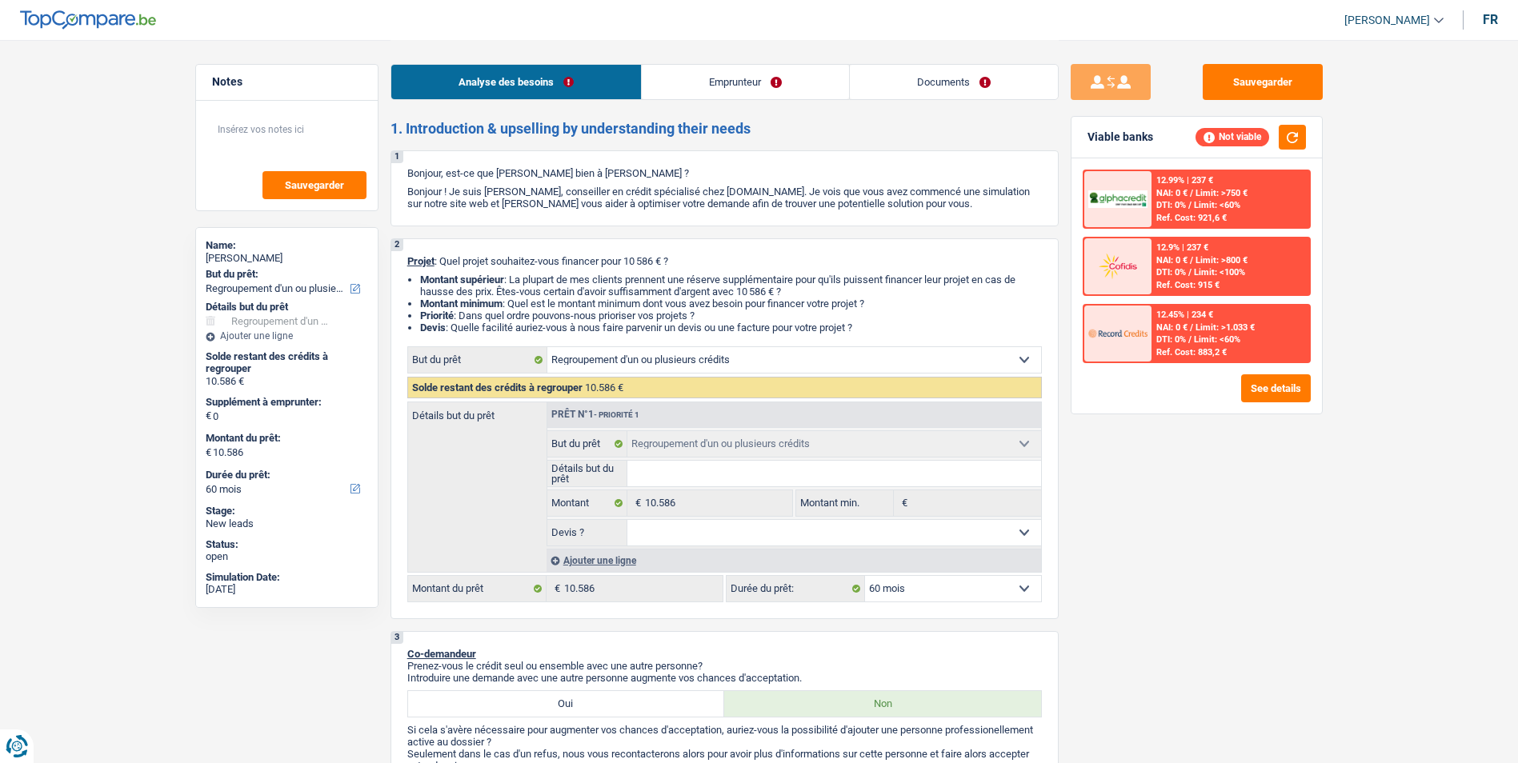
click at [702, 80] on link "Emprunteur" at bounding box center [745, 82] width 207 height 34
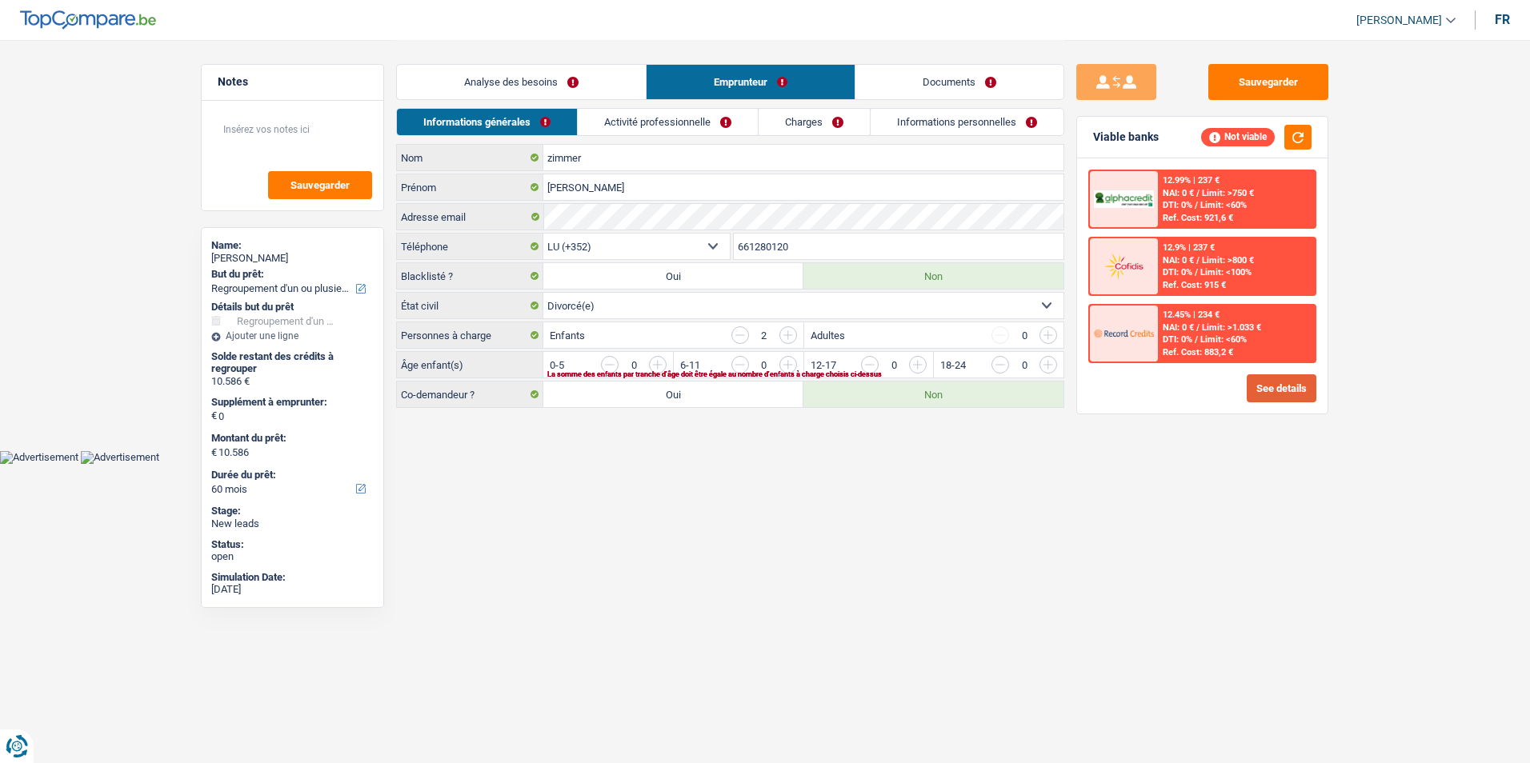
click at [1259, 388] on button "See details" at bounding box center [1282, 388] width 70 height 28
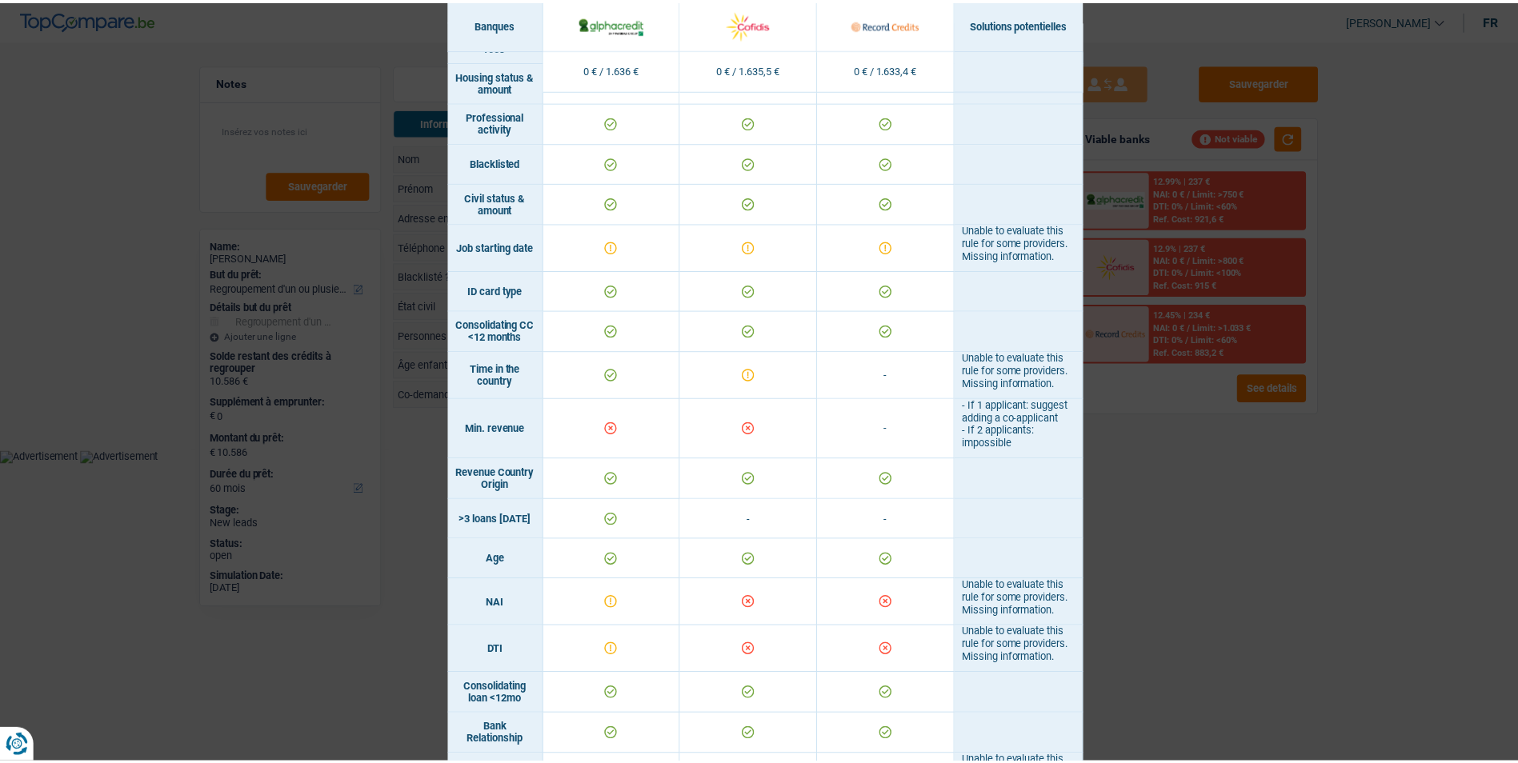
scroll to position [160, 0]
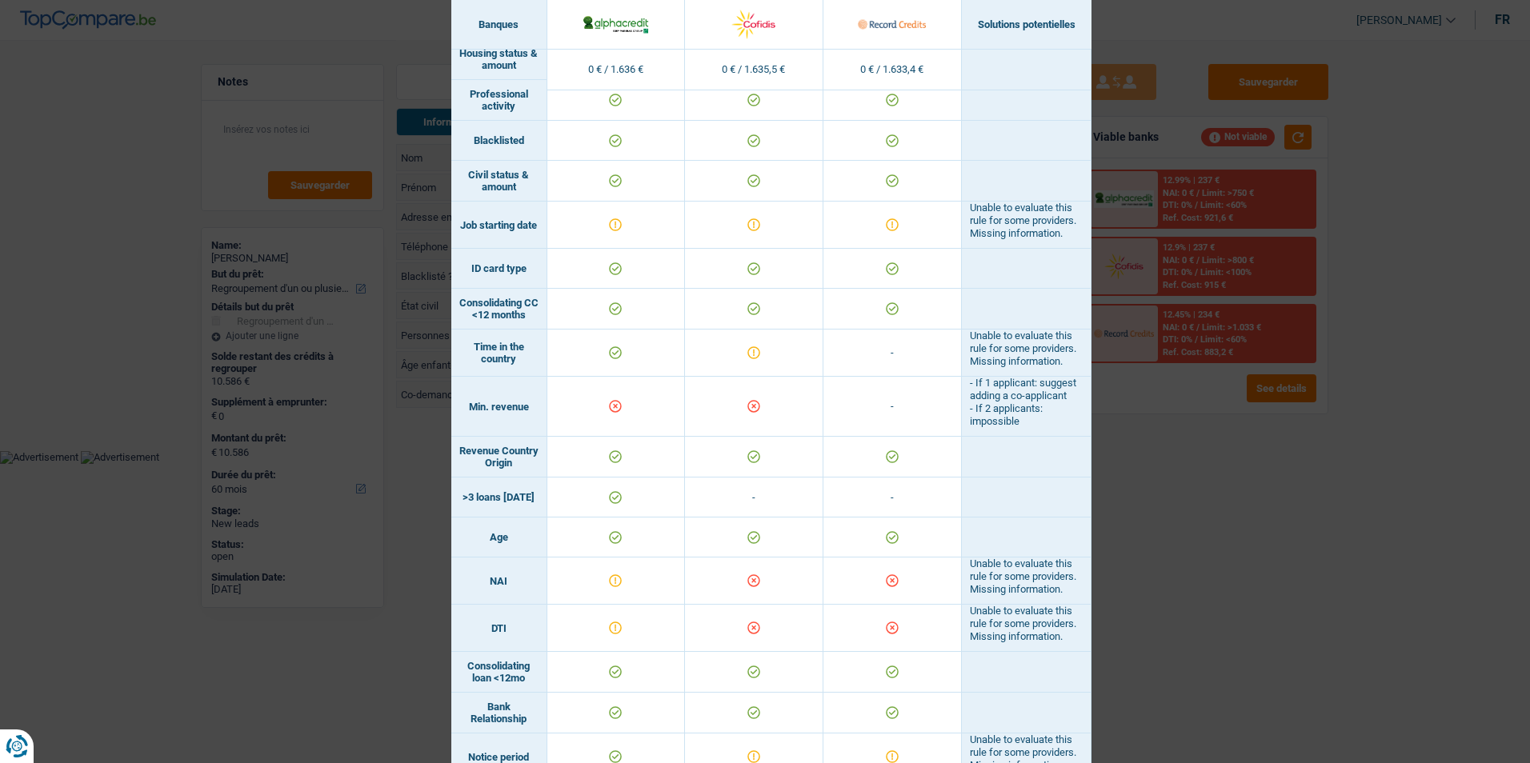
click at [1172, 458] on div "Banks conditions × Banques Solutions potentielles Revenus / Charges 0 € / 1.636…" at bounding box center [765, 381] width 1530 height 763
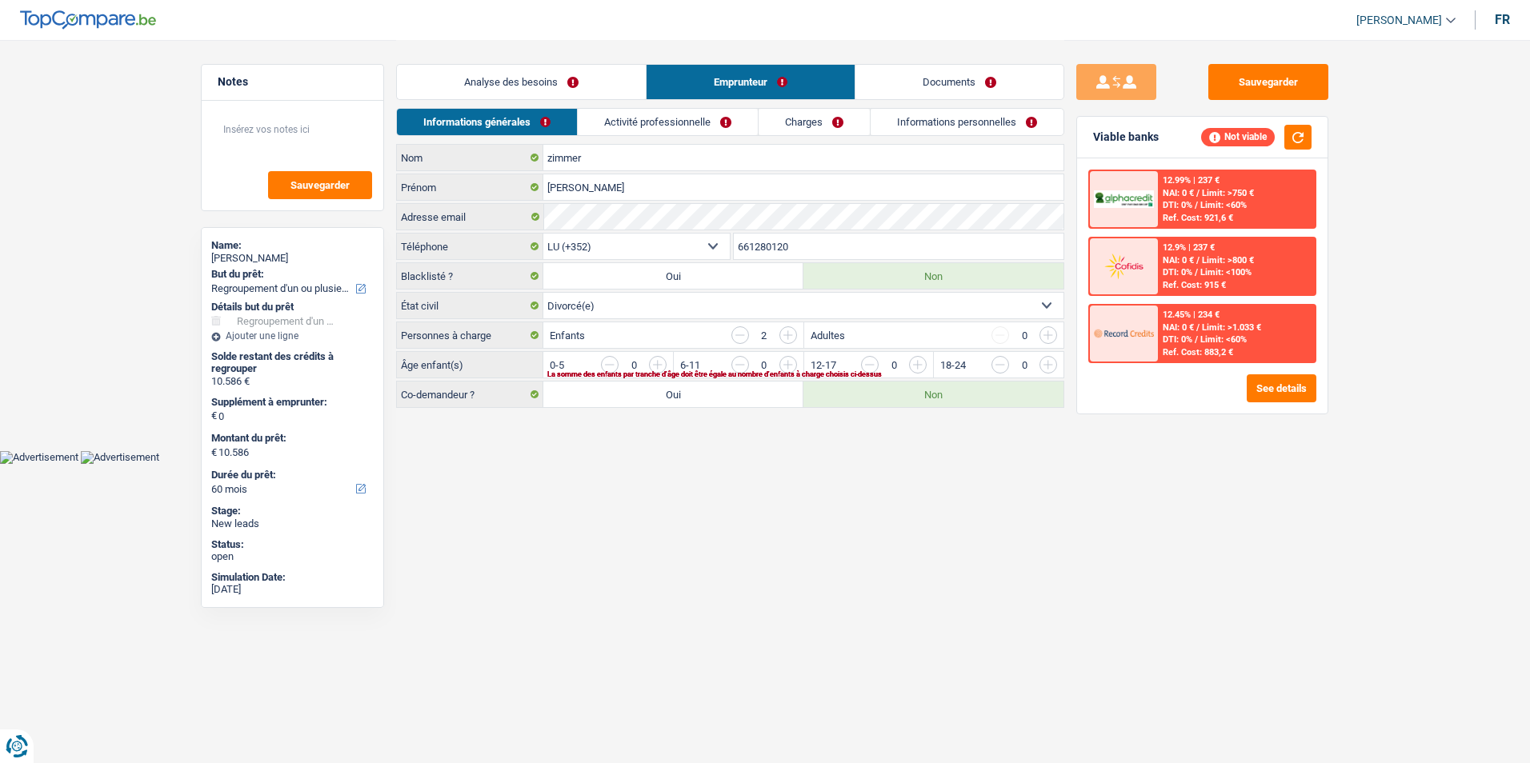
click at [747, 336] on input "button" at bounding box center [740, 335] width 18 height 18
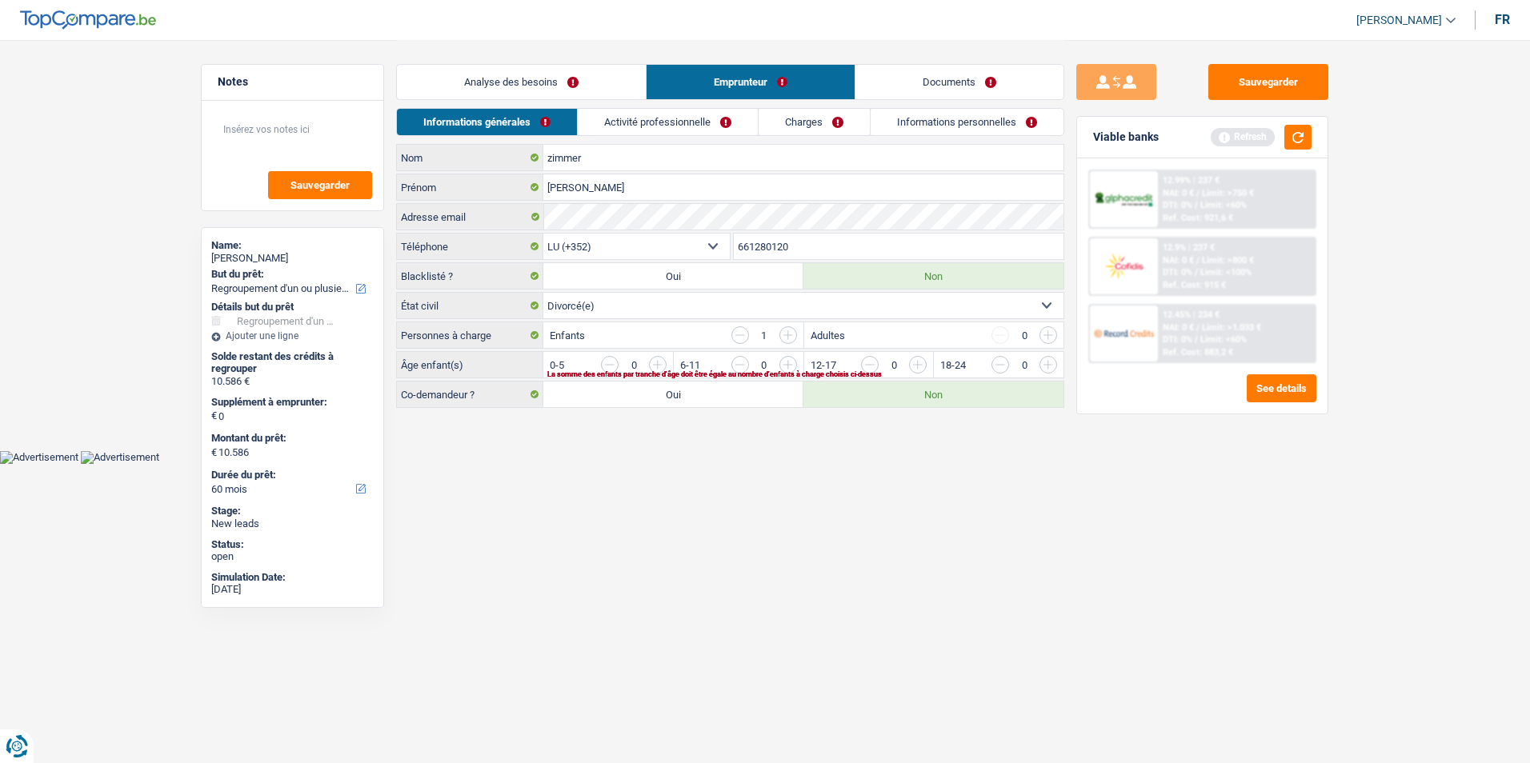
click at [914, 367] on input "button" at bounding box center [1242, 369] width 667 height 26
click at [1046, 365] on input "button" at bounding box center [1372, 369] width 667 height 26
click at [864, 365] on input "button" at bounding box center [870, 365] width 18 height 18
click at [1046, 366] on input "button" at bounding box center [1372, 369] width 667 height 26
click at [675, 119] on link "Activité professionnelle" at bounding box center [669, 122] width 180 height 26
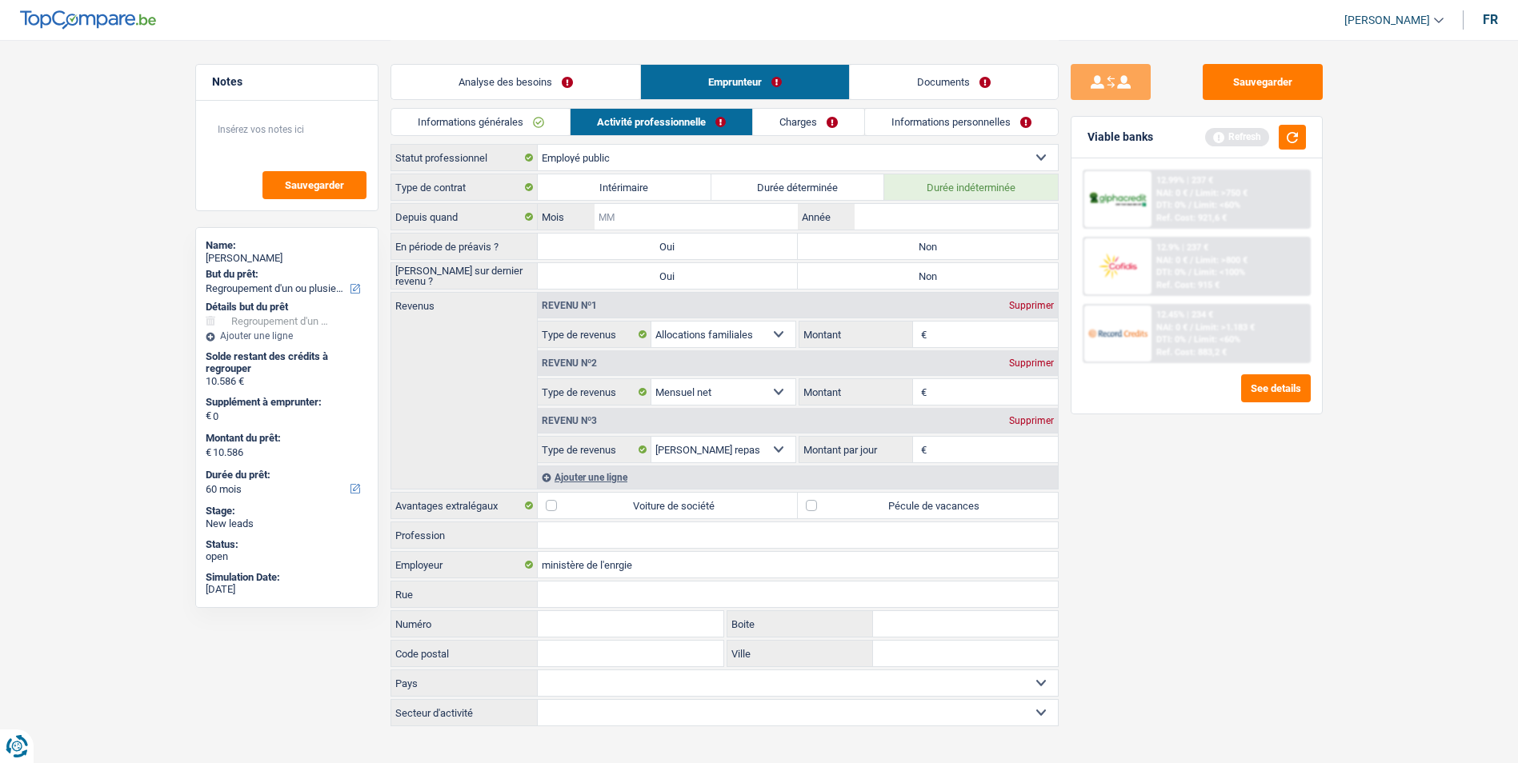
click at [751, 219] on input "Mois" at bounding box center [696, 217] width 202 height 26
click at [971, 211] on input "Année" at bounding box center [956, 217] width 202 height 26
type input "2012"
click at [738, 215] on input "Mois" at bounding box center [696, 217] width 202 height 26
type input "11"
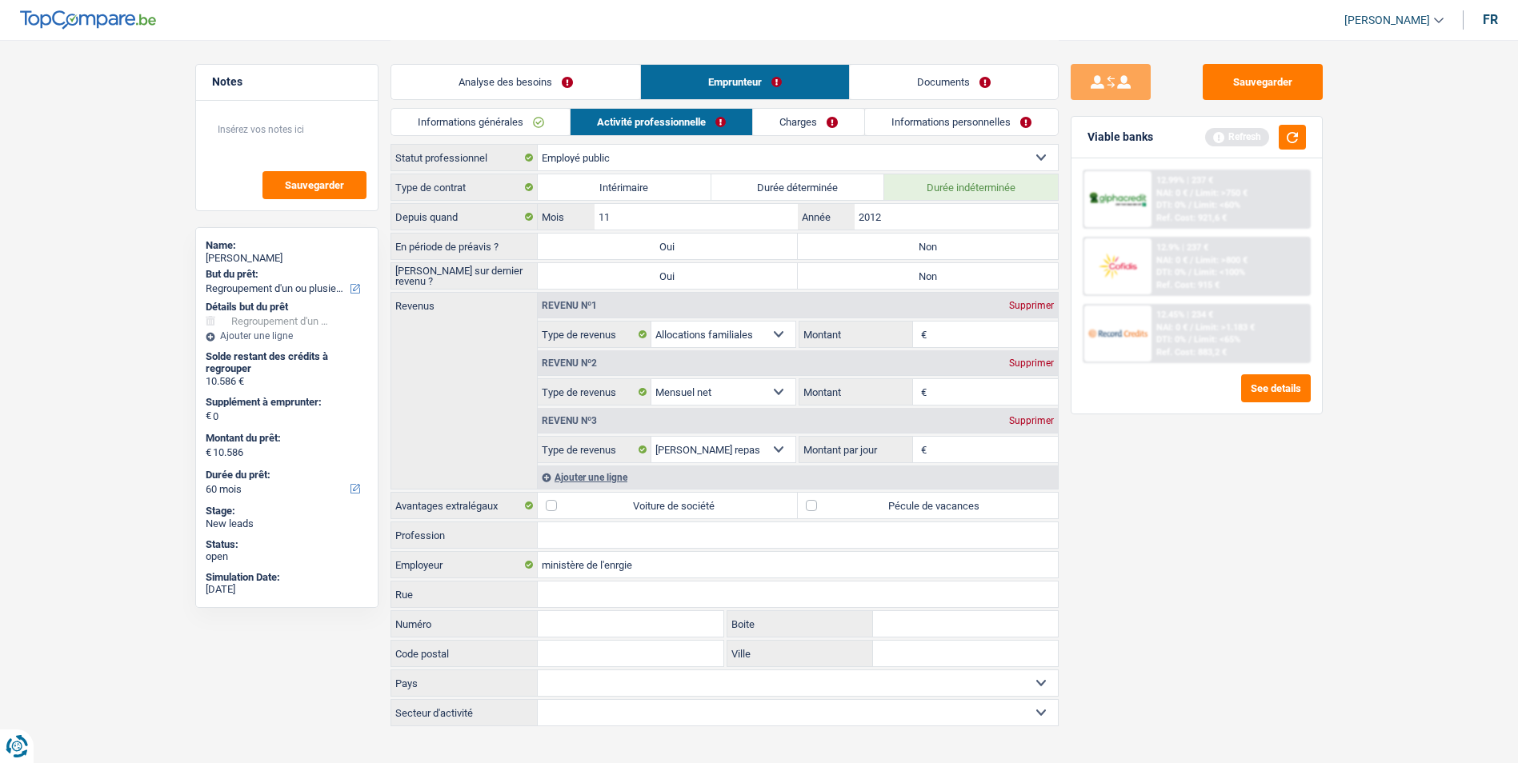
click at [935, 243] on label "Non" at bounding box center [928, 247] width 260 height 26
click at [935, 243] on input "Non" at bounding box center [928, 247] width 260 height 26
radio input "true"
click at [931, 273] on label "Non" at bounding box center [928, 276] width 260 height 26
click at [931, 273] on input "Non" at bounding box center [928, 276] width 260 height 26
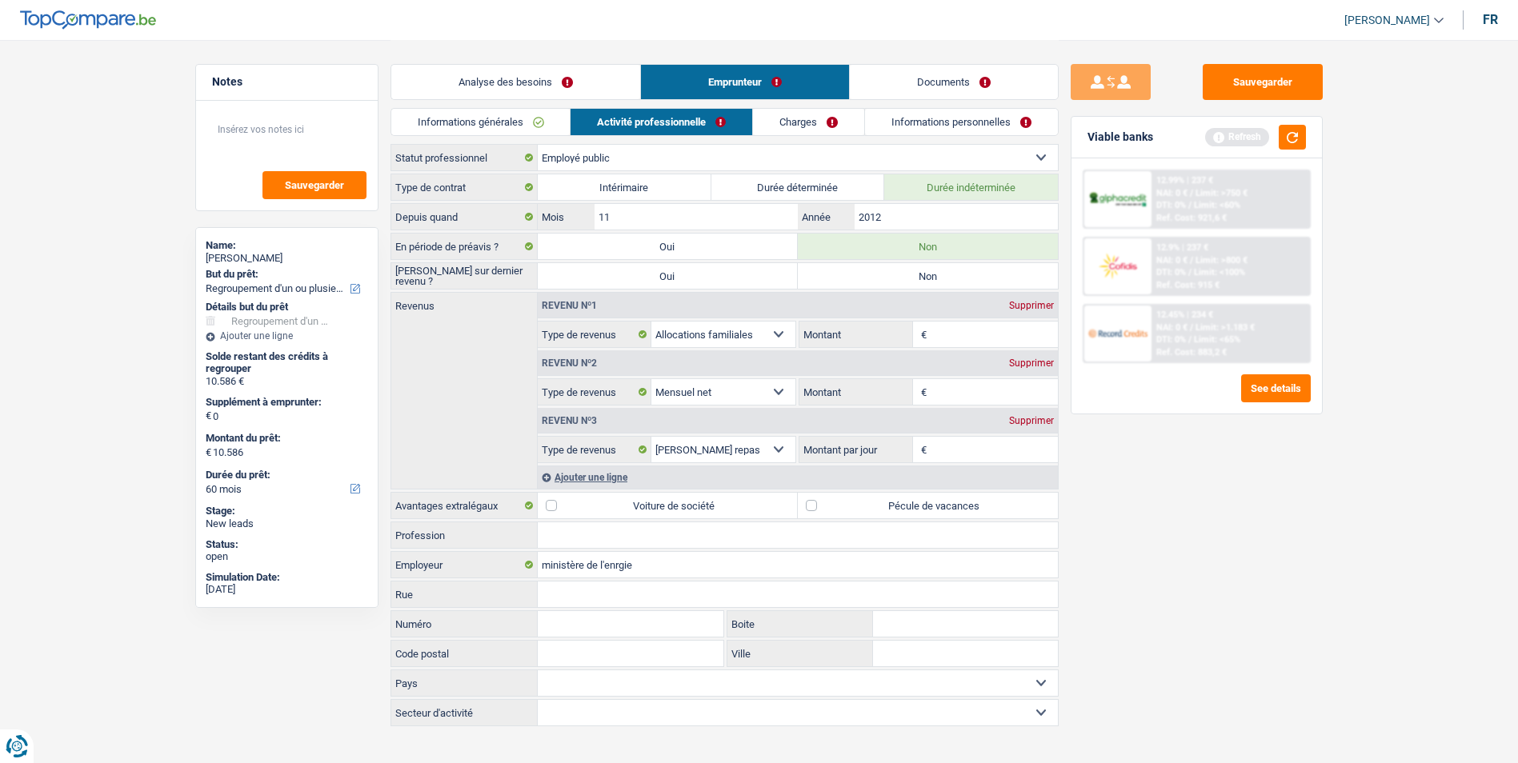
radio input "true"
click at [1023, 416] on div "Supprimer" at bounding box center [1031, 421] width 53 height 10
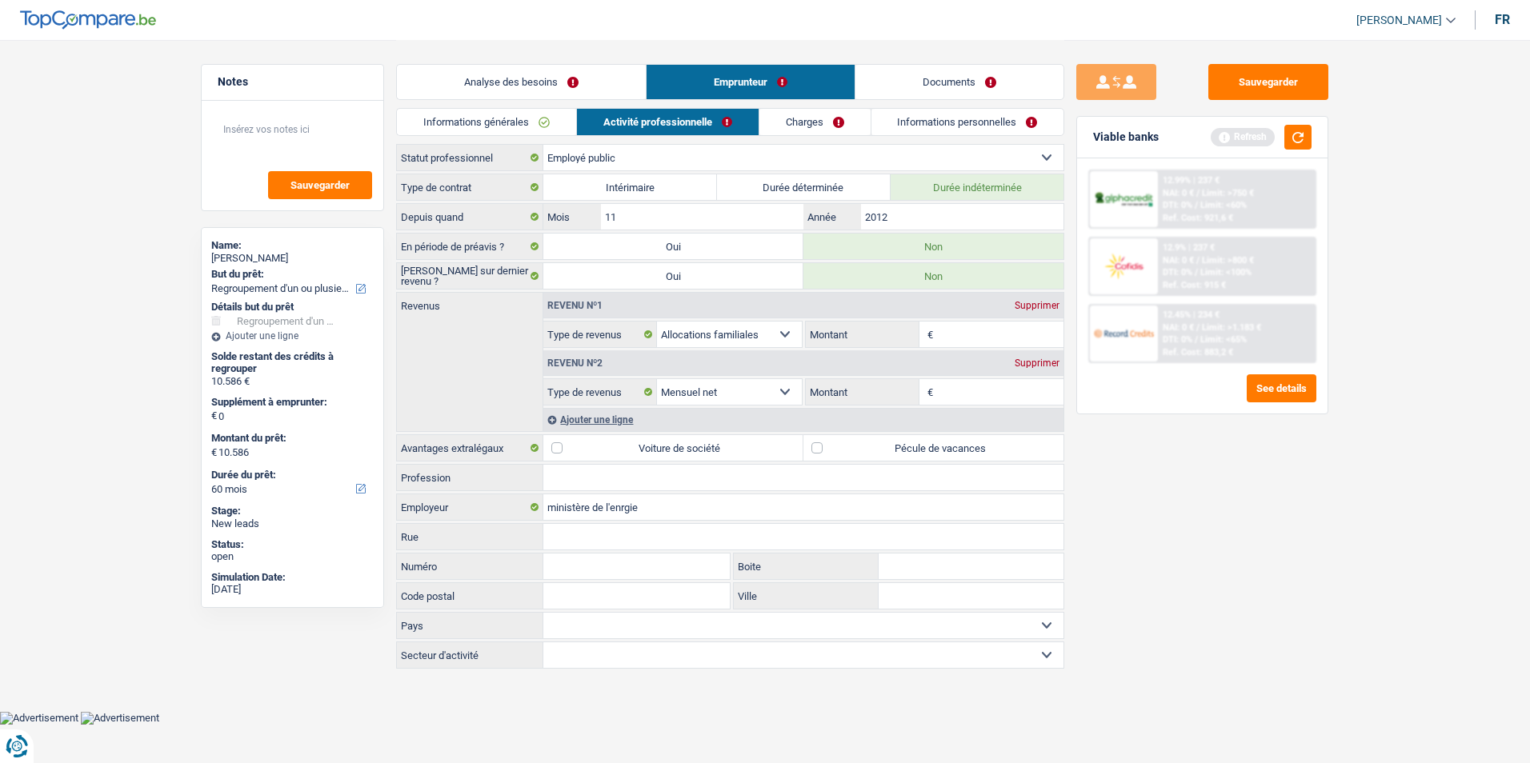
click at [951, 393] on input "Montant" at bounding box center [1000, 392] width 127 height 26
type input "5.250"
click at [967, 330] on input "Montant" at bounding box center [1000, 335] width 127 height 26
click at [785, 336] on select "Allocation d'handicap Allocations chômage Allocations familiales Chèques repas …" at bounding box center [729, 335] width 145 height 26
click at [1119, 455] on div "Sauvegarder Viable banks Refresh 12.99% | 237 € NAI: 0 € / Limit: >750 € DTI: 0…" at bounding box center [1202, 401] width 276 height 674
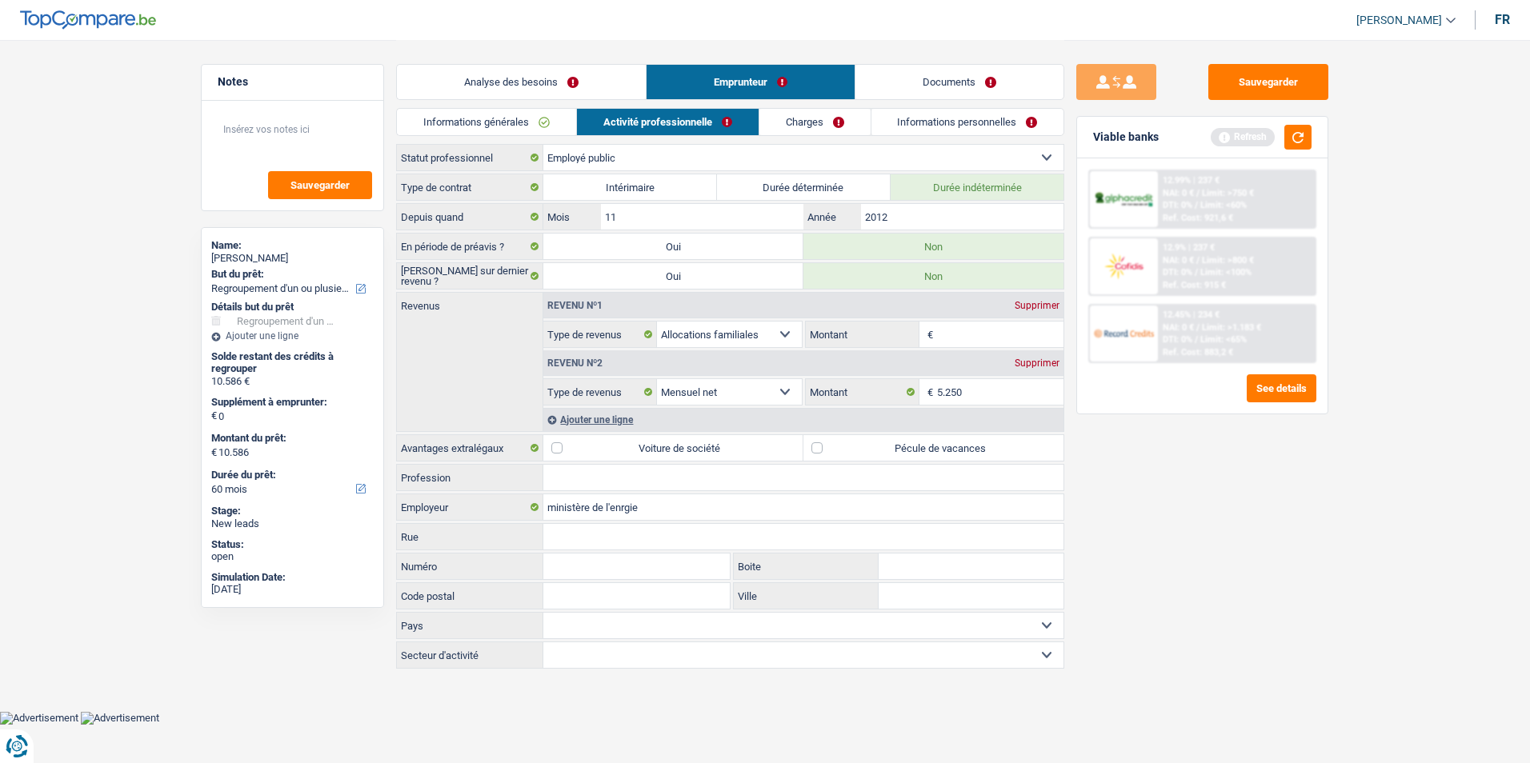
click at [983, 330] on input "Montant" at bounding box center [1000, 335] width 127 height 26
type input "400"
click at [573, 473] on input "Profession" at bounding box center [803, 478] width 520 height 26
click at [816, 116] on link "Charges" at bounding box center [814, 122] width 111 height 26
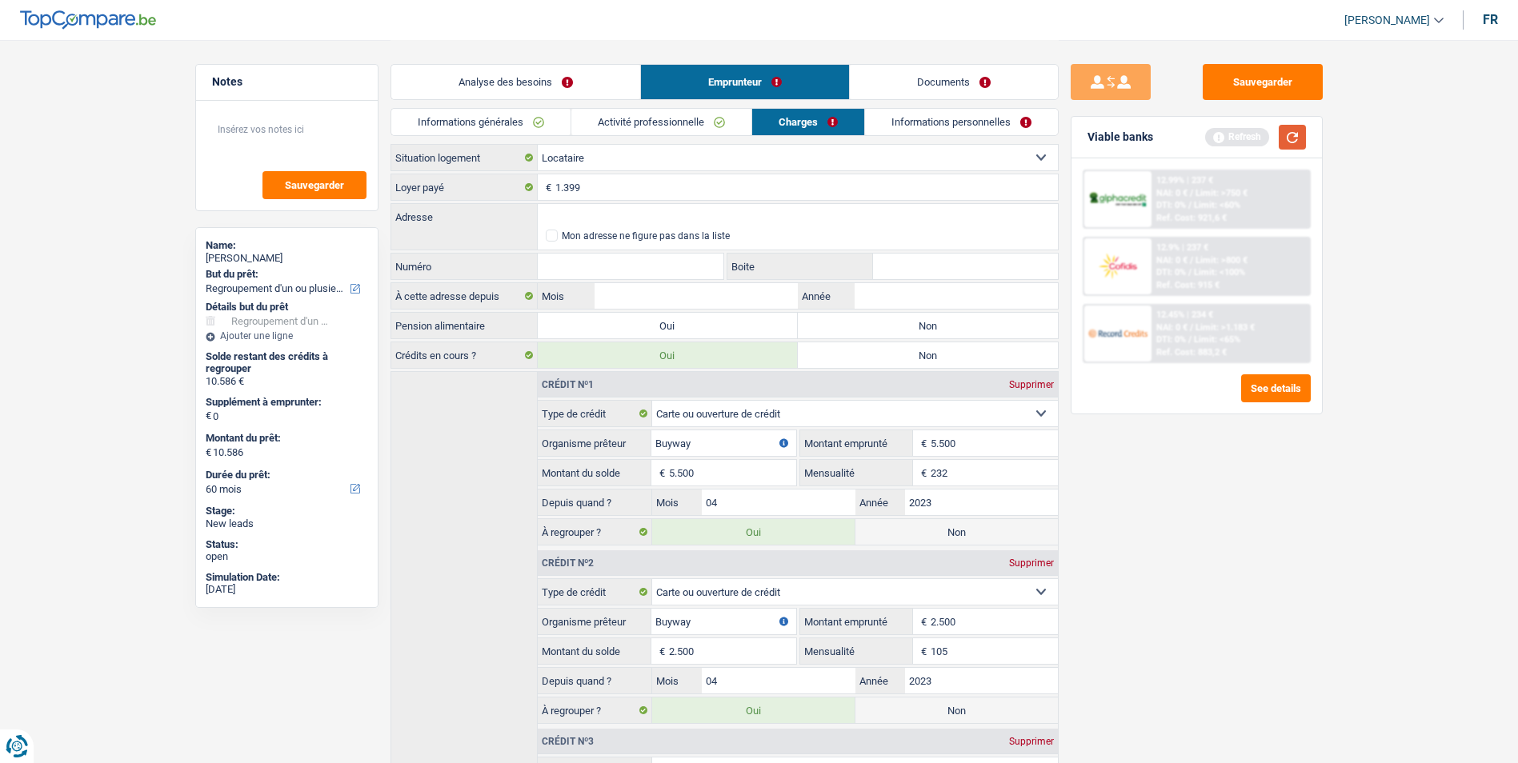
click at [1284, 130] on button "button" at bounding box center [1292, 137] width 27 height 25
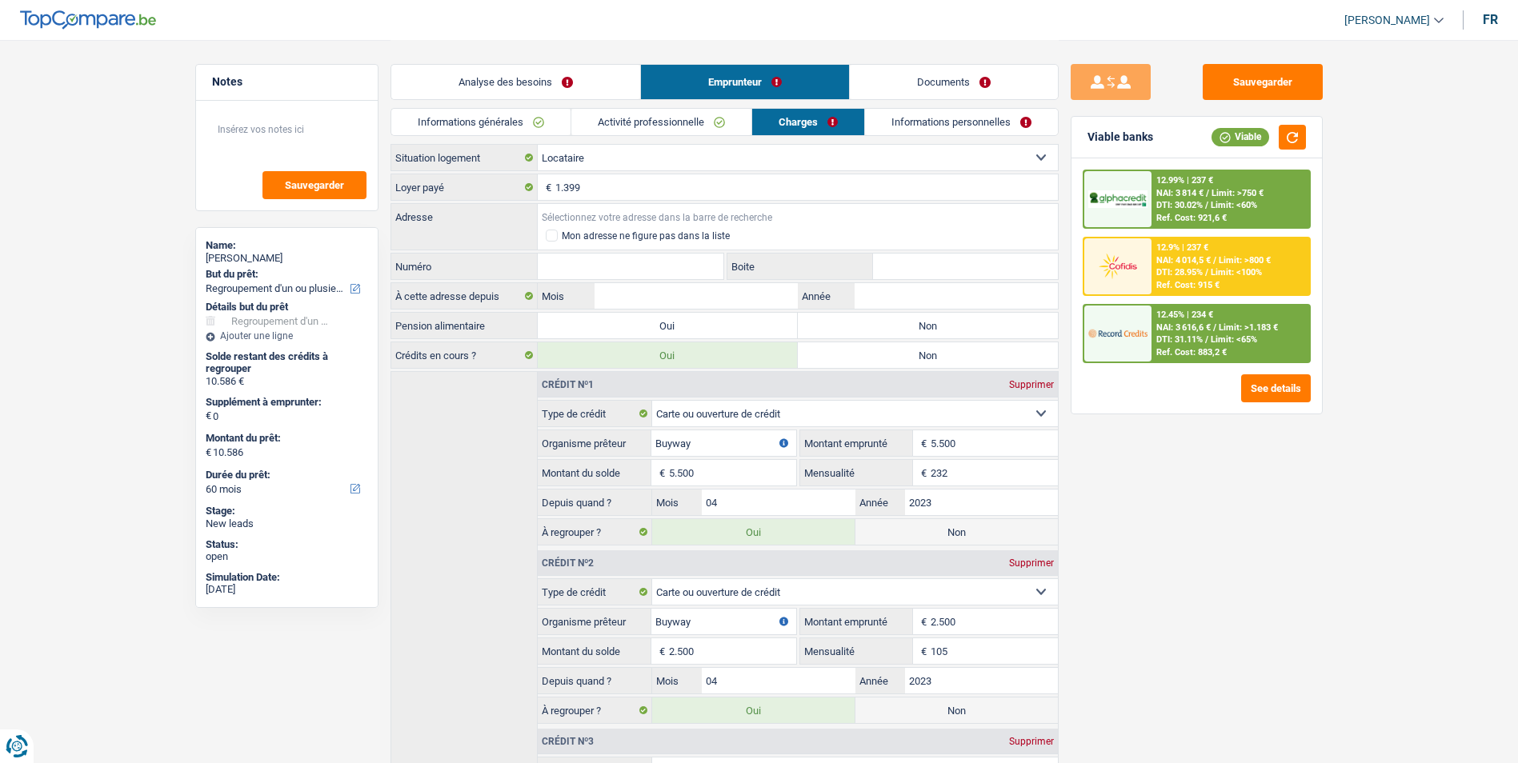
click at [660, 219] on input "Adresse" at bounding box center [798, 217] width 520 height 26
click at [659, 198] on input "1.399" at bounding box center [806, 187] width 503 height 26
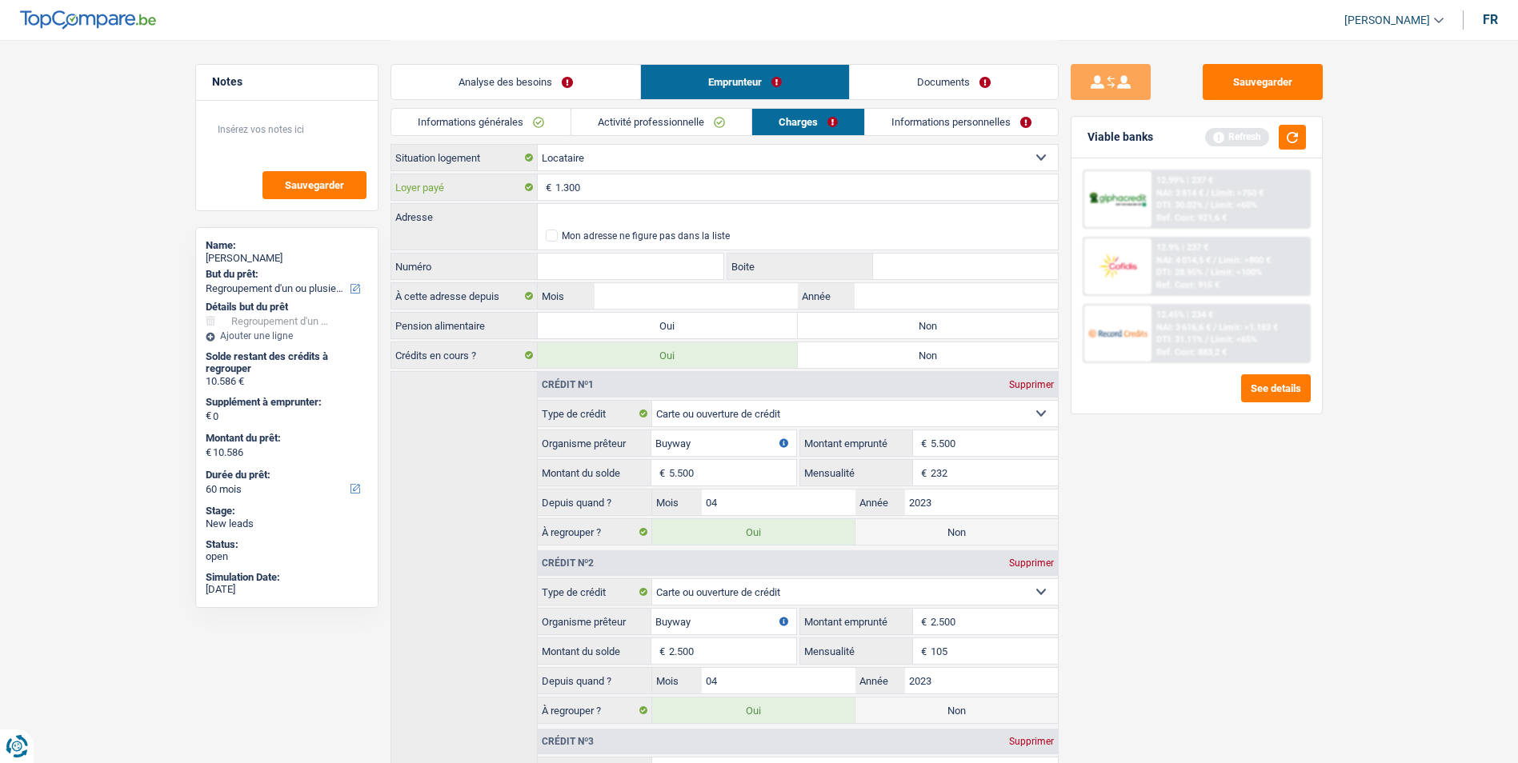
type input "1.300"
click at [628, 214] on input "Adresse" at bounding box center [798, 217] width 520 height 26
type input "Route d'Ellange, 5617, [GEOGRAPHIC_DATA], [GEOGRAPHIC_DATA]"
type input "68"
click at [634, 272] on input "68" at bounding box center [631, 267] width 186 height 26
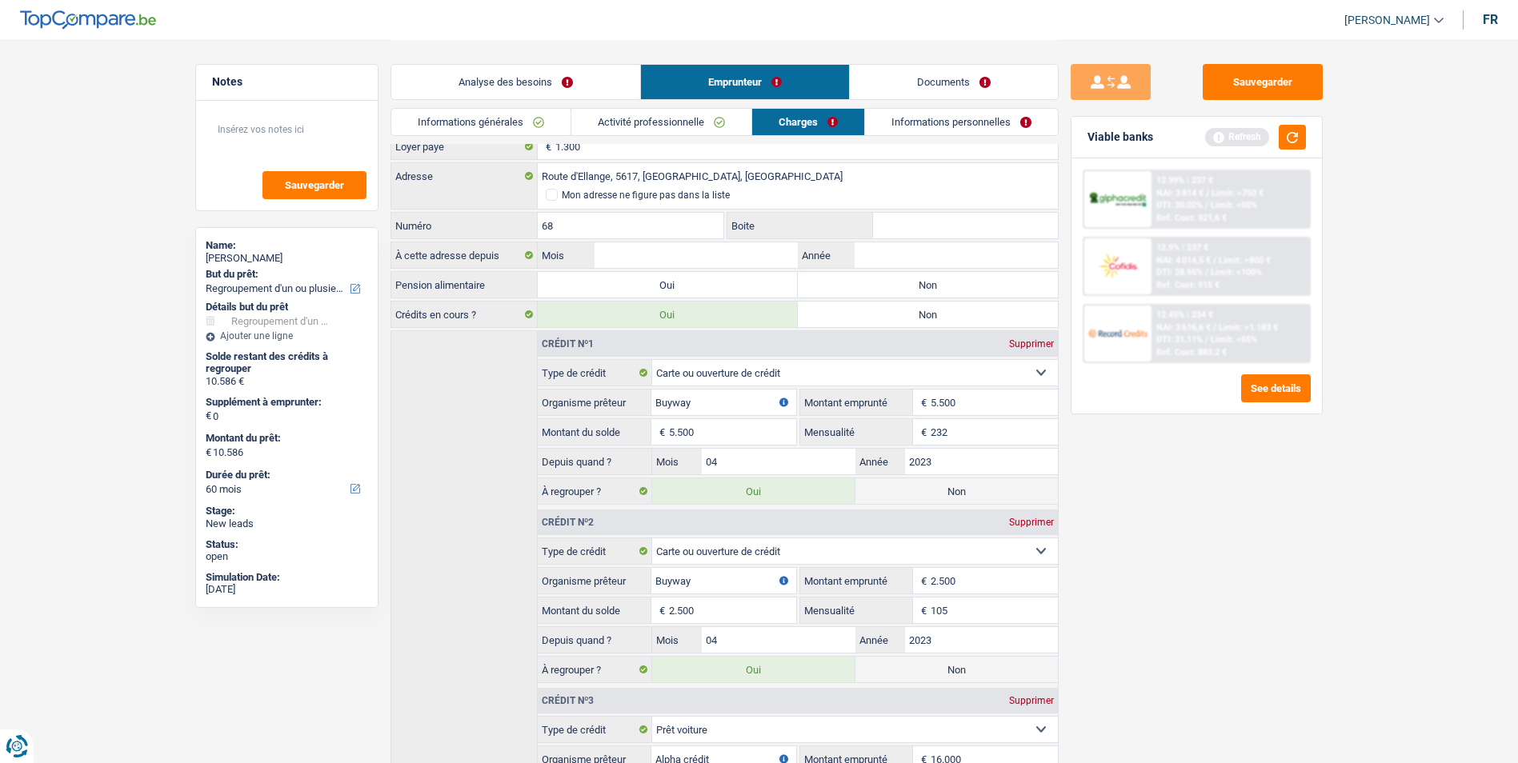
scroll to position [80, 0]
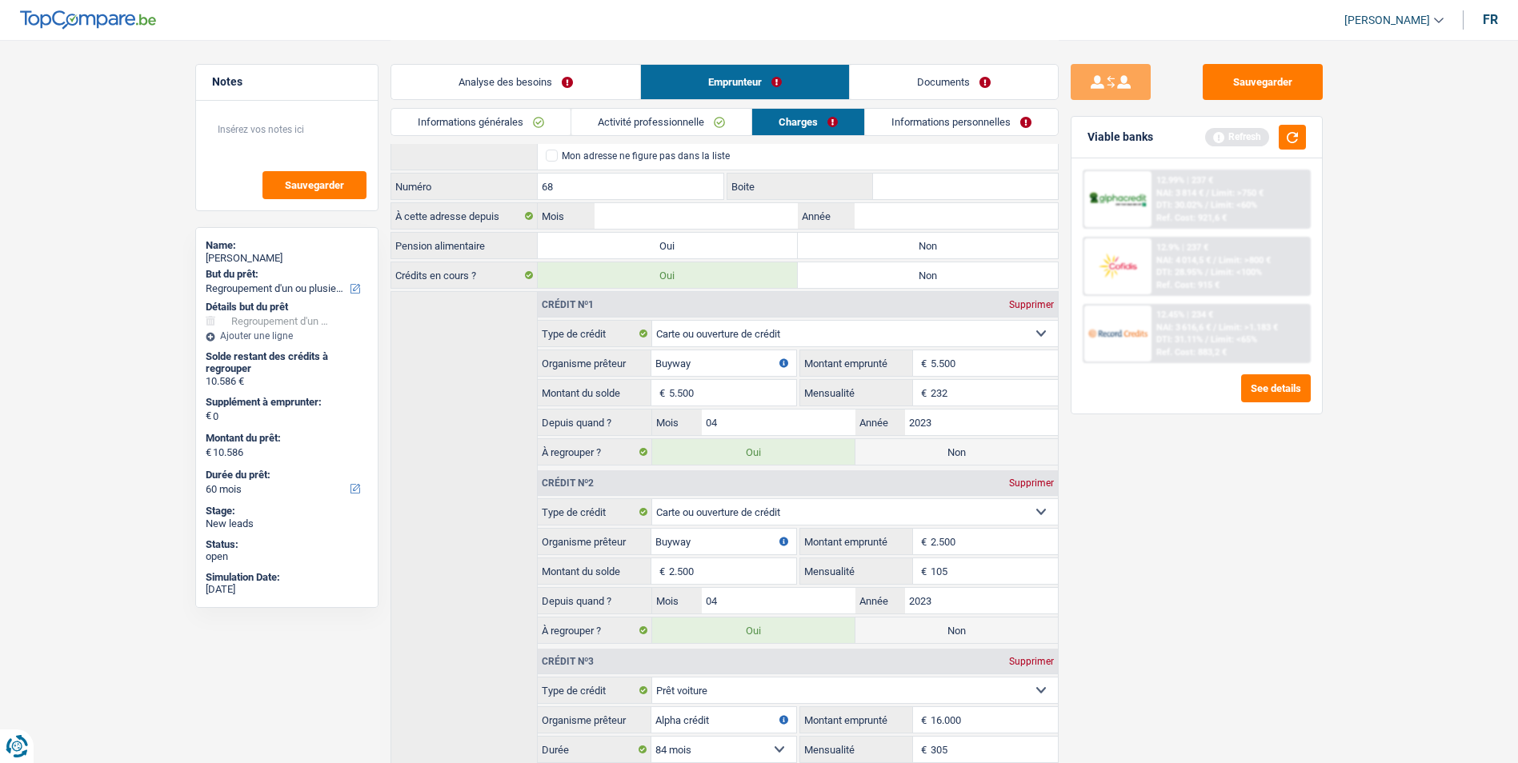
click at [839, 249] on label "Non" at bounding box center [928, 246] width 260 height 26
click at [839, 249] on input "Non" at bounding box center [928, 246] width 260 height 26
radio input "true"
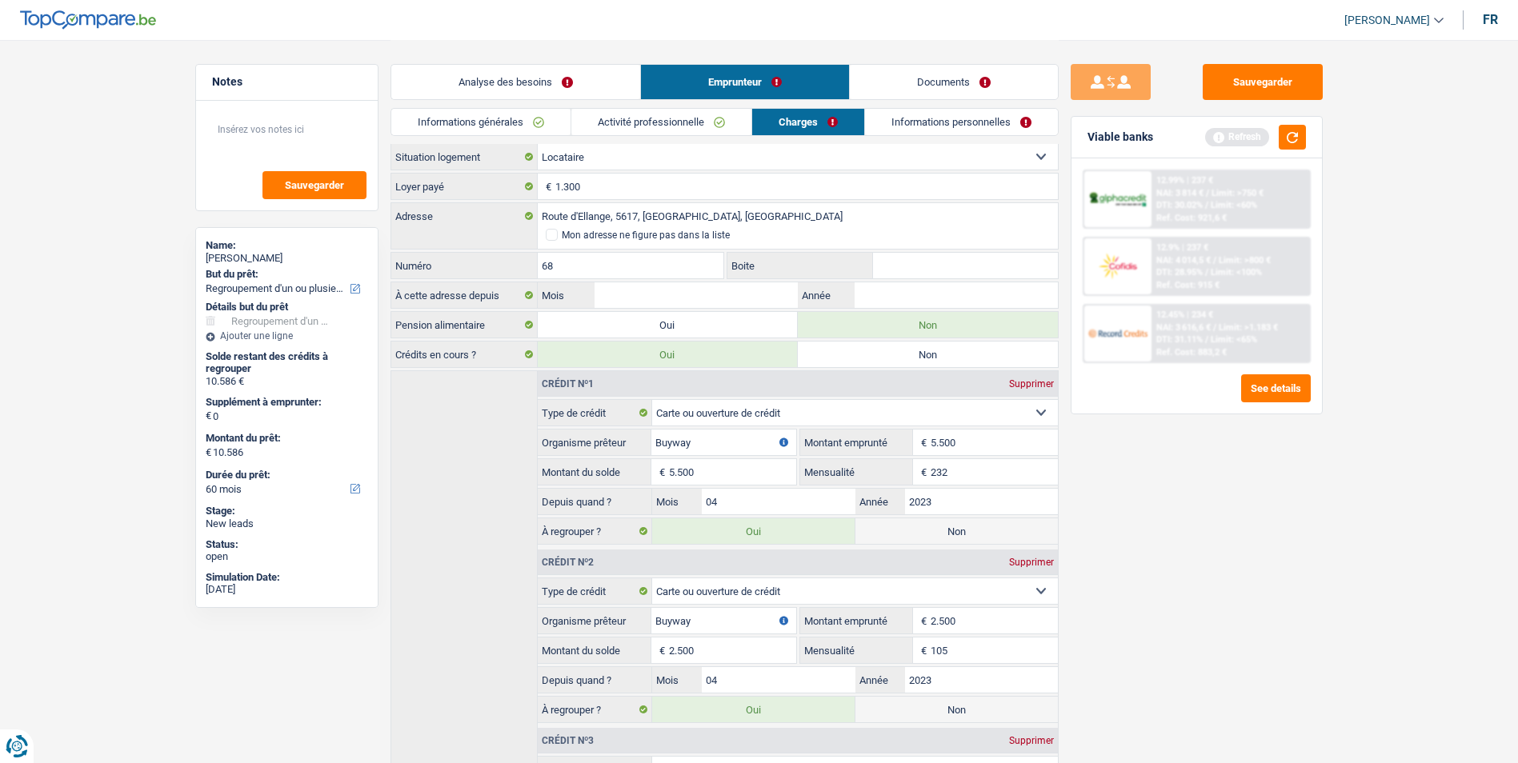
scroll to position [0, 0]
click at [912, 126] on link "Informations personnelles" at bounding box center [961, 122] width 193 height 26
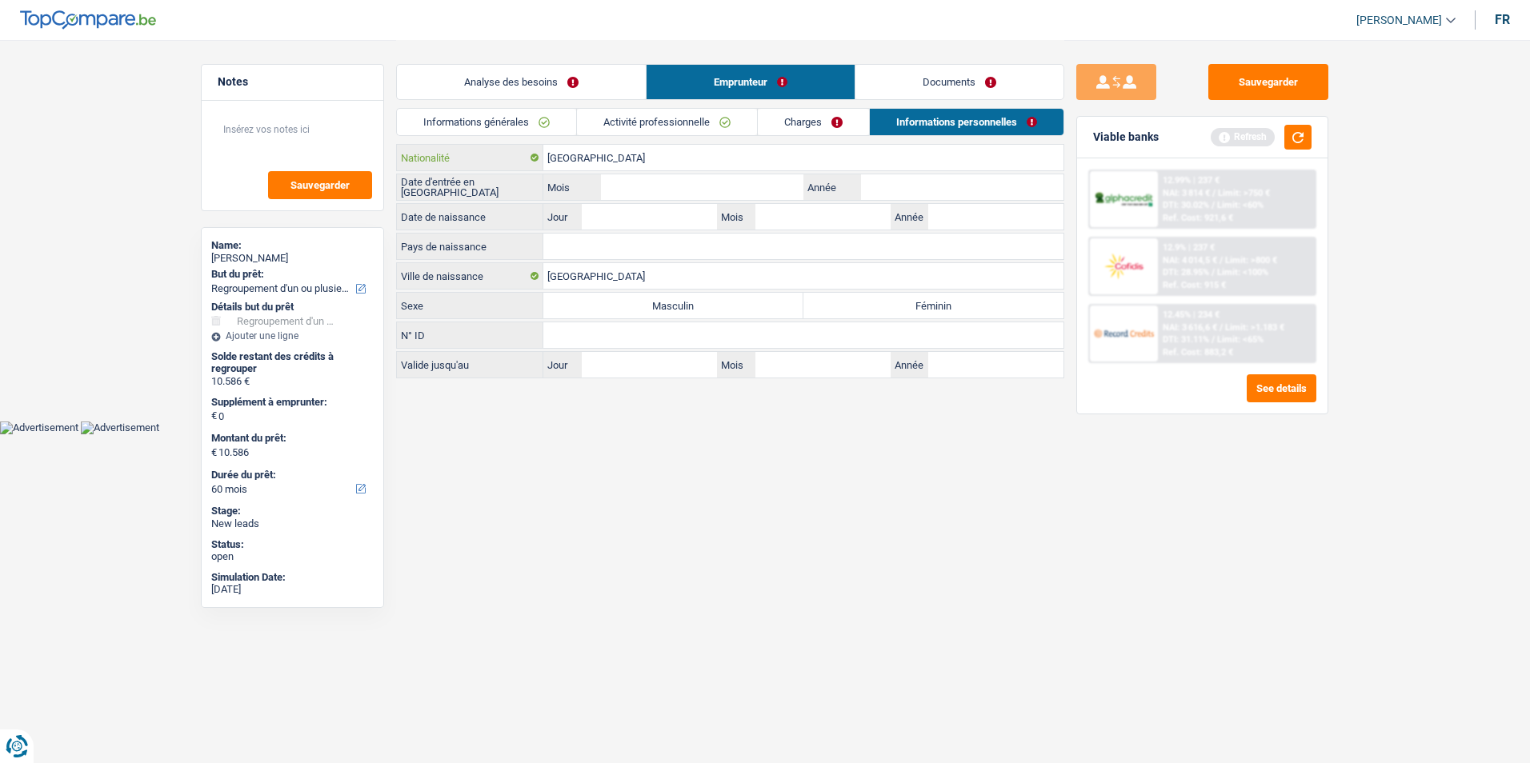
click at [618, 156] on input "[GEOGRAPHIC_DATA]" at bounding box center [803, 158] width 520 height 26
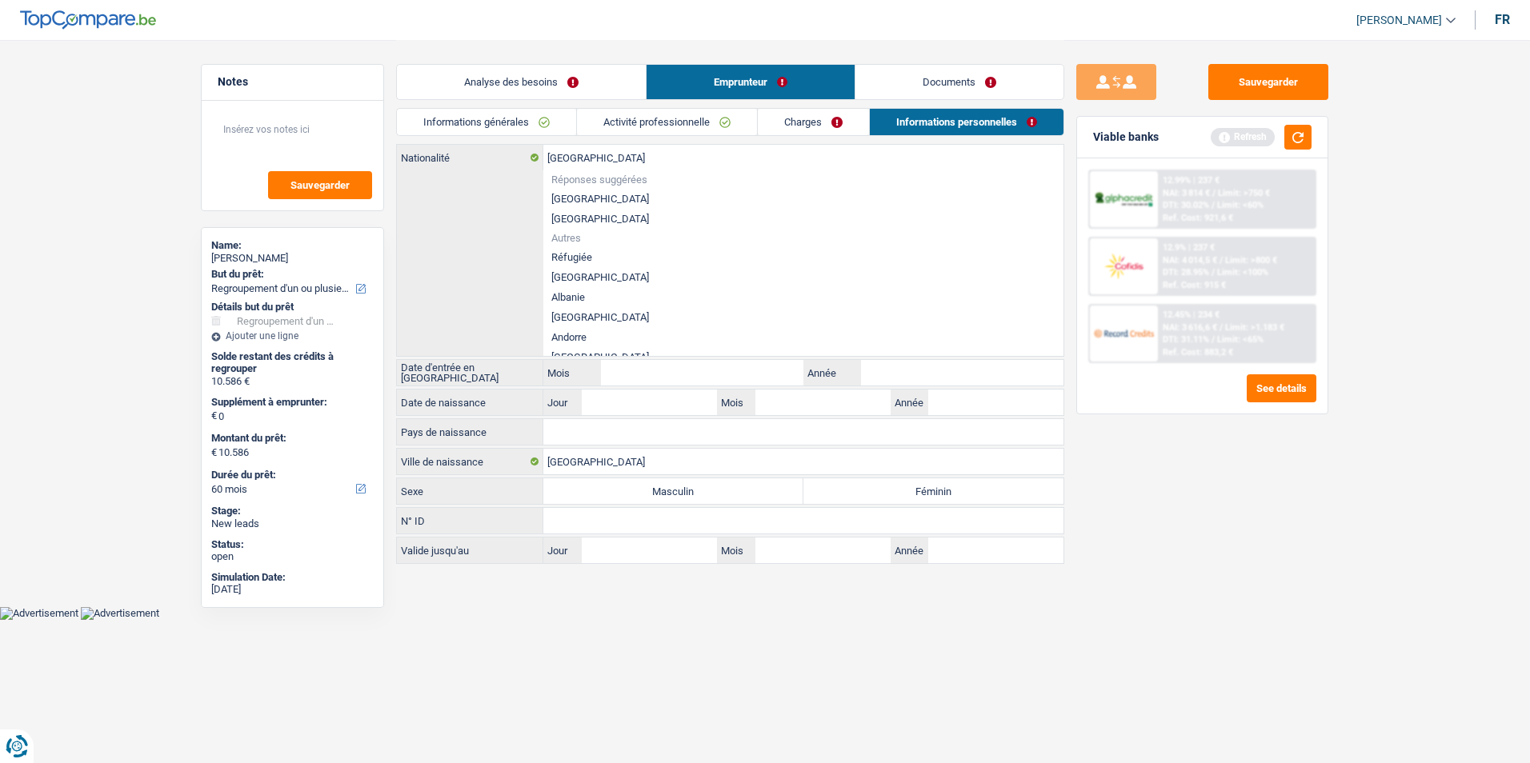
click at [606, 218] on li "[GEOGRAPHIC_DATA]" at bounding box center [803, 219] width 520 height 20
type input "[GEOGRAPHIC_DATA]"
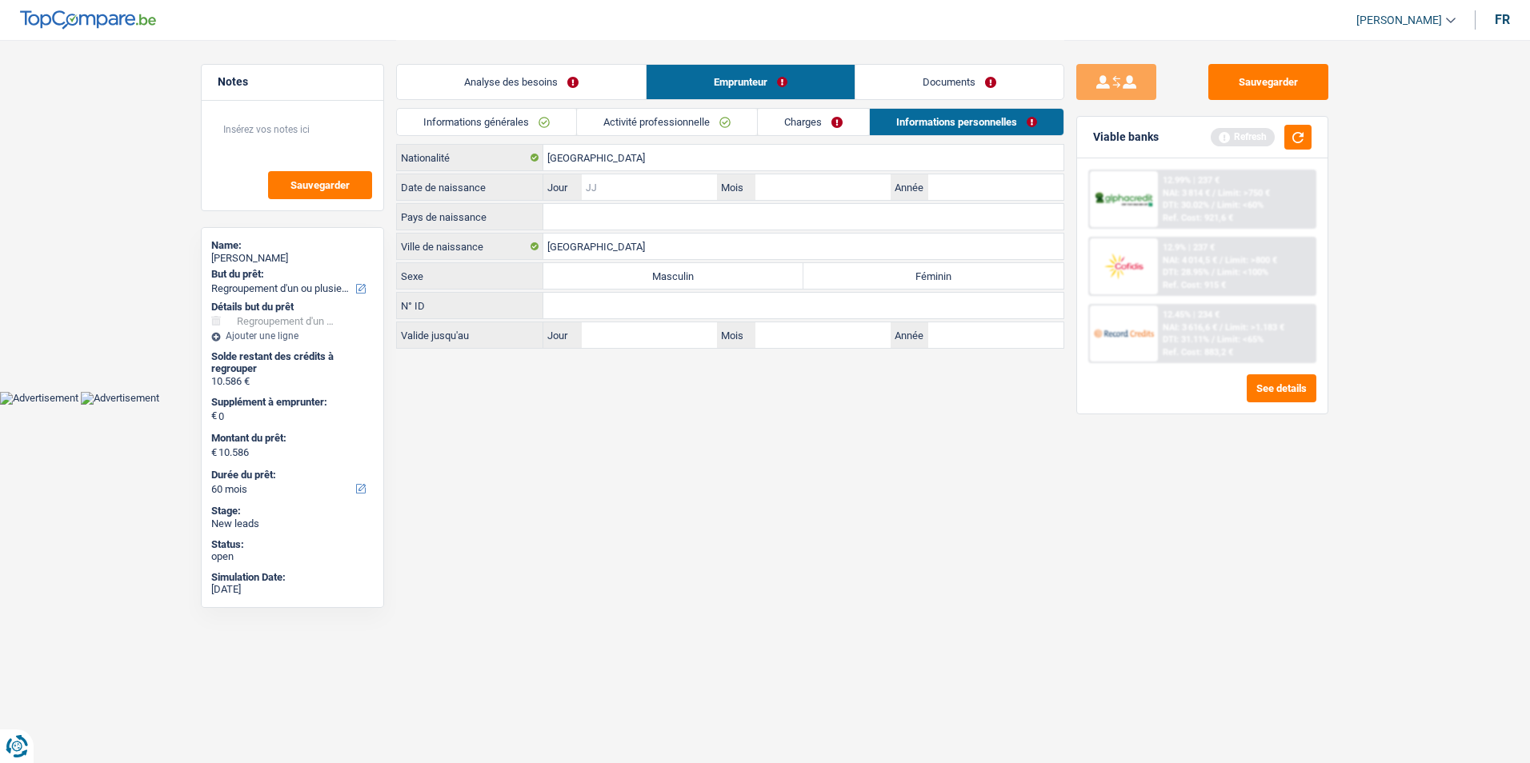
click at [643, 190] on input "Jour" at bounding box center [649, 187] width 135 height 26
type input "02"
type input "04"
type input "1968"
click at [635, 209] on input "Pays de naissance" at bounding box center [803, 217] width 520 height 26
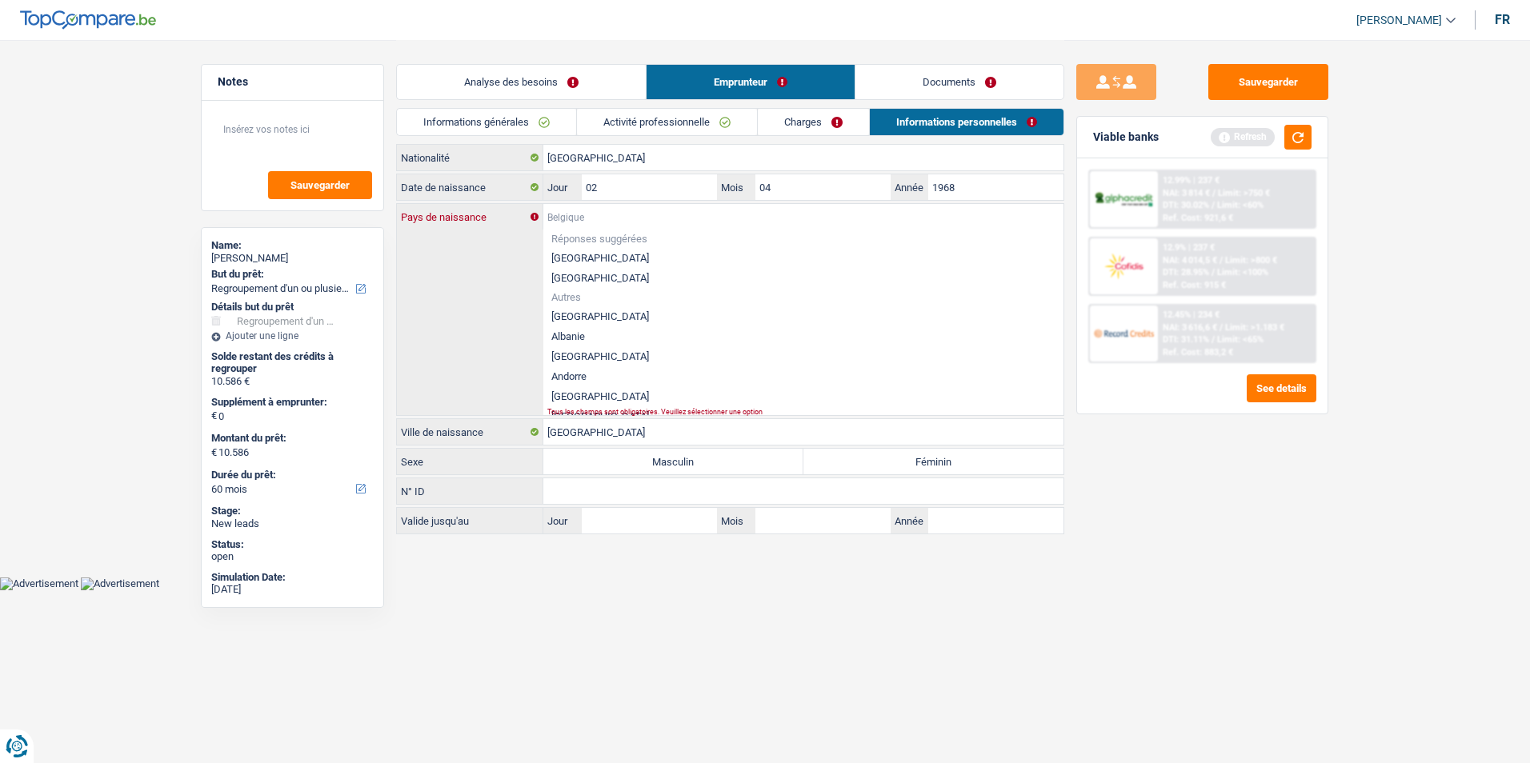
type input "L"
click at [607, 278] on li "[GEOGRAPHIC_DATA]" at bounding box center [803, 278] width 520 height 20
type input "[GEOGRAPHIC_DATA]"
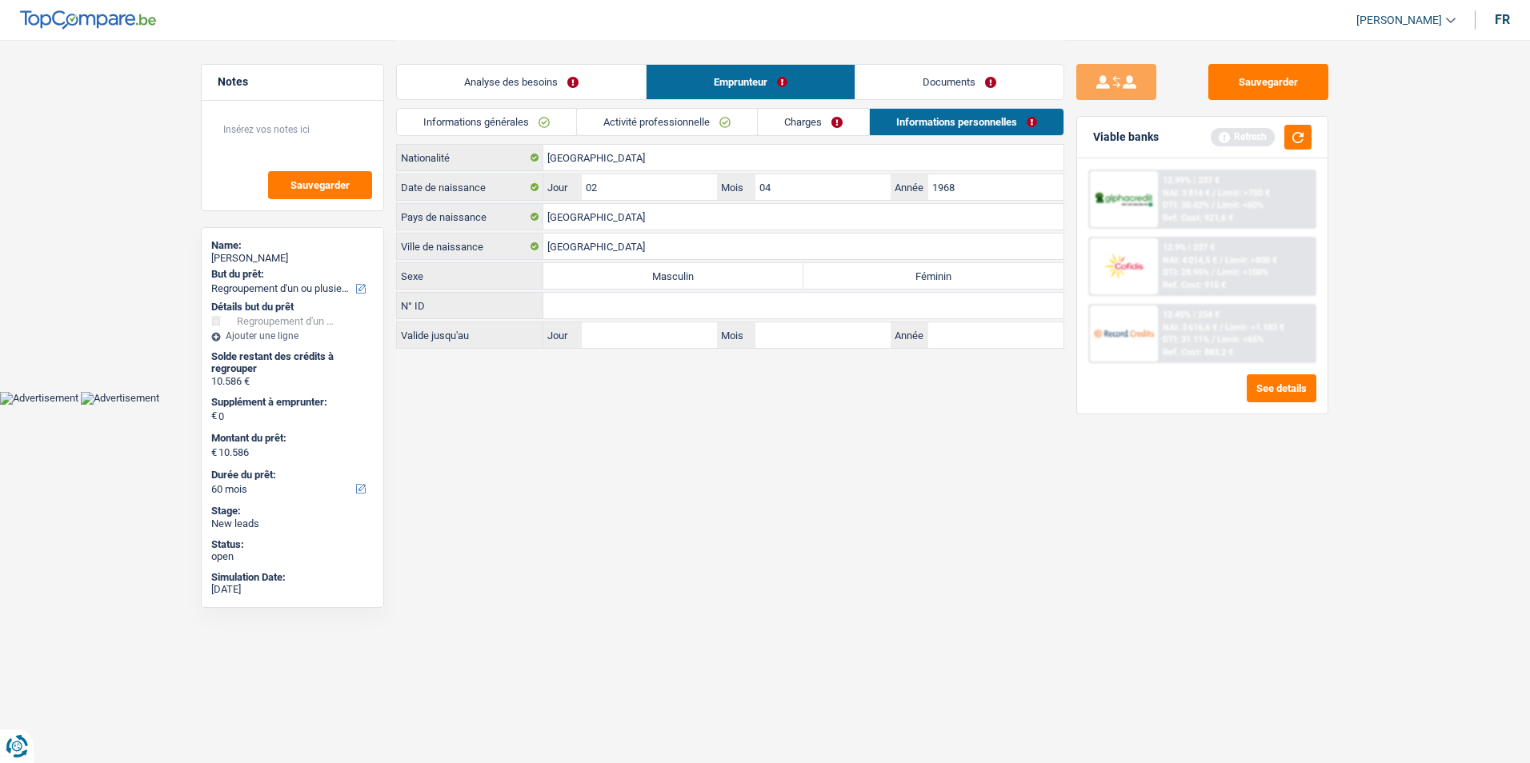
click at [899, 266] on label "Féminin" at bounding box center [933, 276] width 260 height 26
click at [899, 266] on input "Féminin" at bounding box center [933, 276] width 260 height 26
radio input "true"
click at [631, 250] on input "[GEOGRAPHIC_DATA]" at bounding box center [803, 247] width 520 height 26
type input "l"
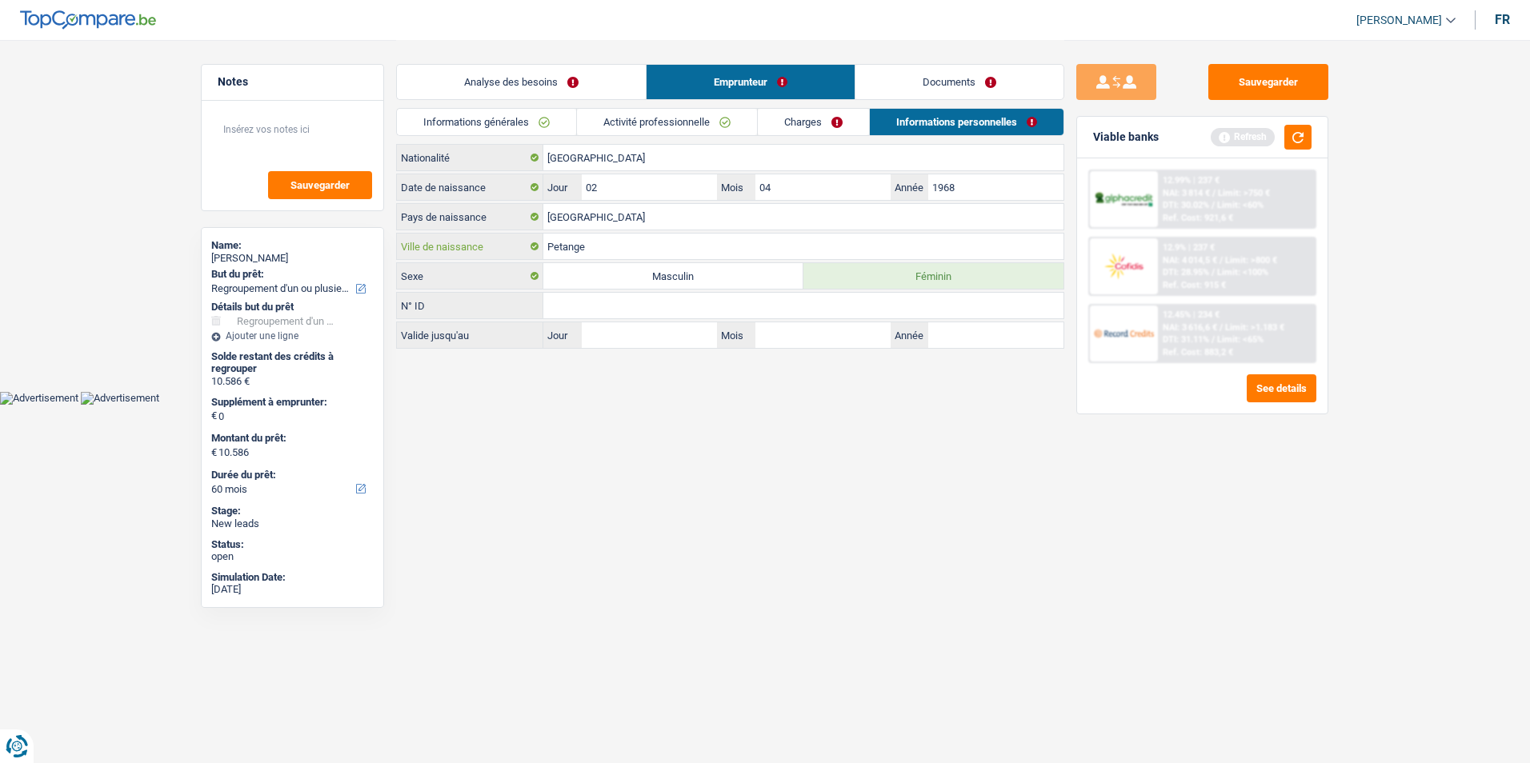
type input "Petange"
click at [828, 117] on link "Charges" at bounding box center [813, 122] width 111 height 26
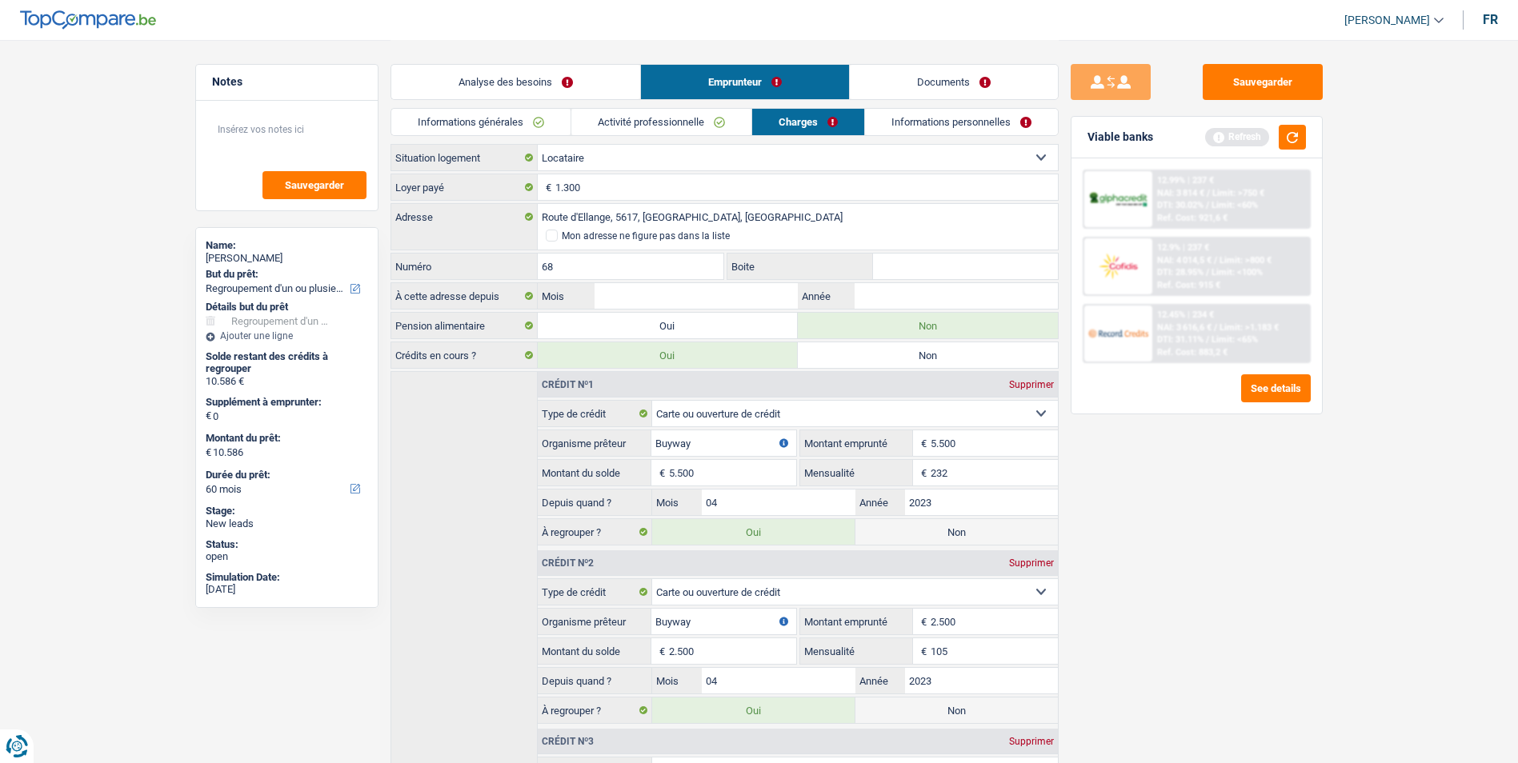
click at [630, 128] on link "Activité professionnelle" at bounding box center [661, 122] width 180 height 26
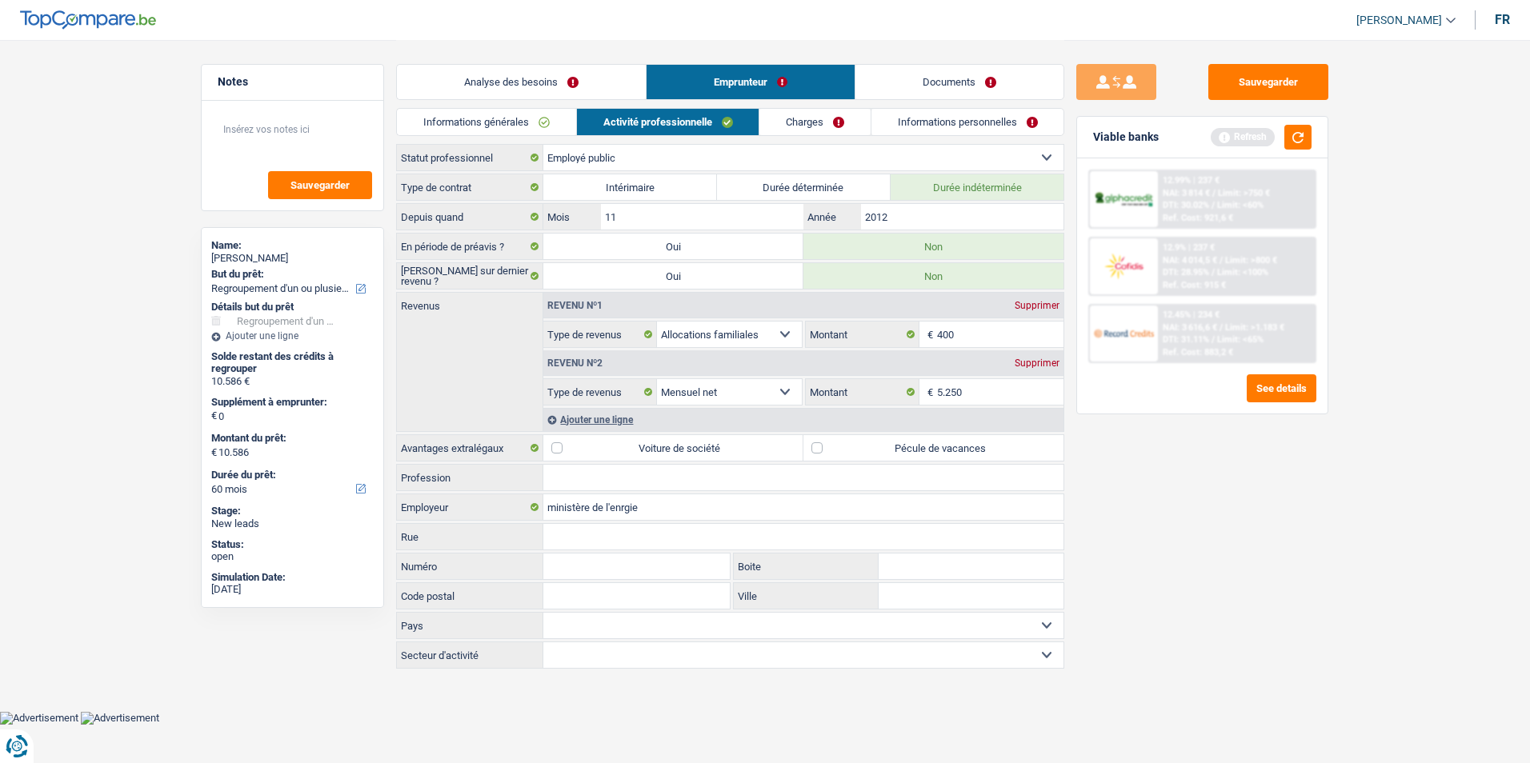
click at [548, 115] on link "Informations générales" at bounding box center [486, 122] width 179 height 26
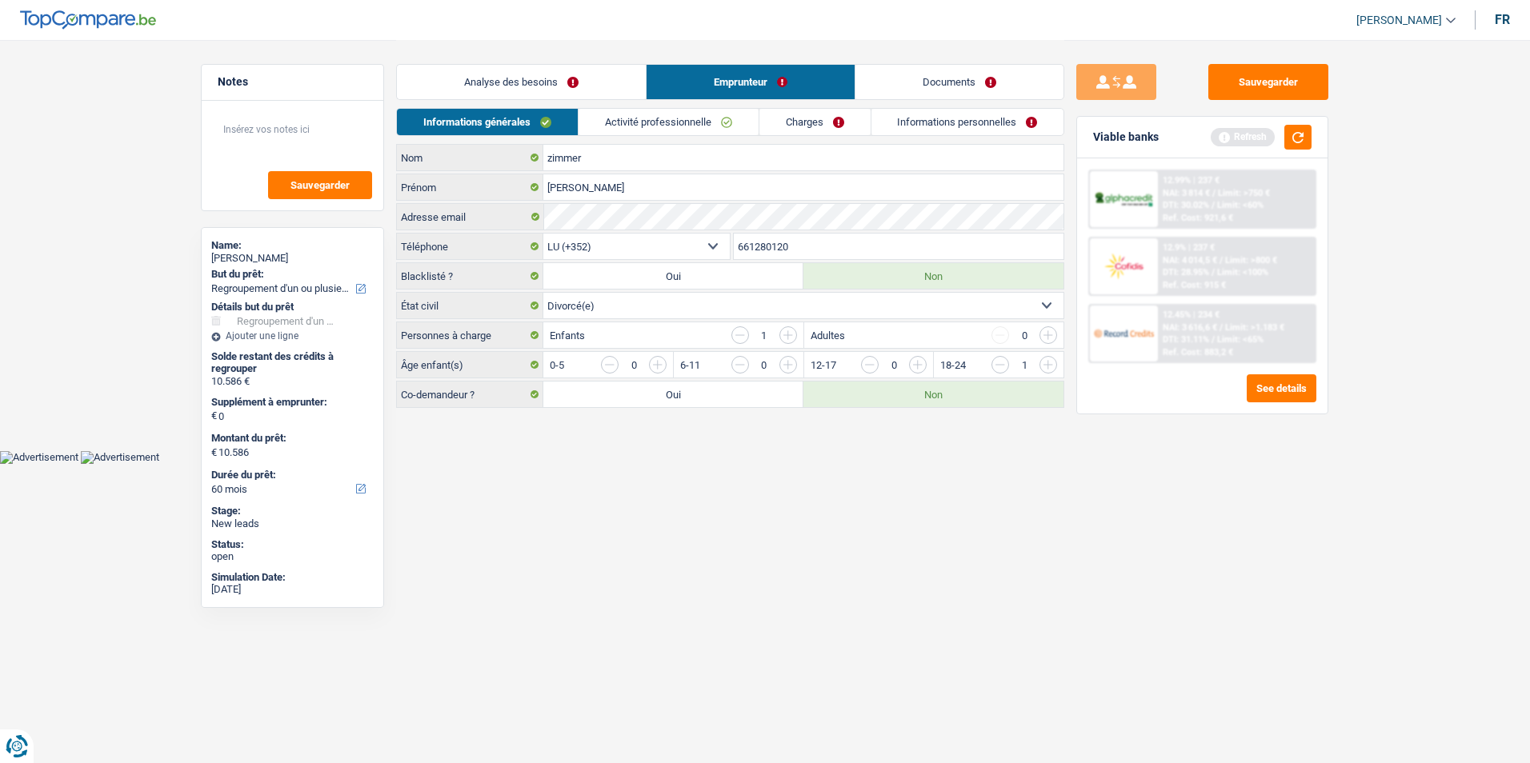
click at [550, 85] on link "Analyse des besoins" at bounding box center [521, 82] width 249 height 34
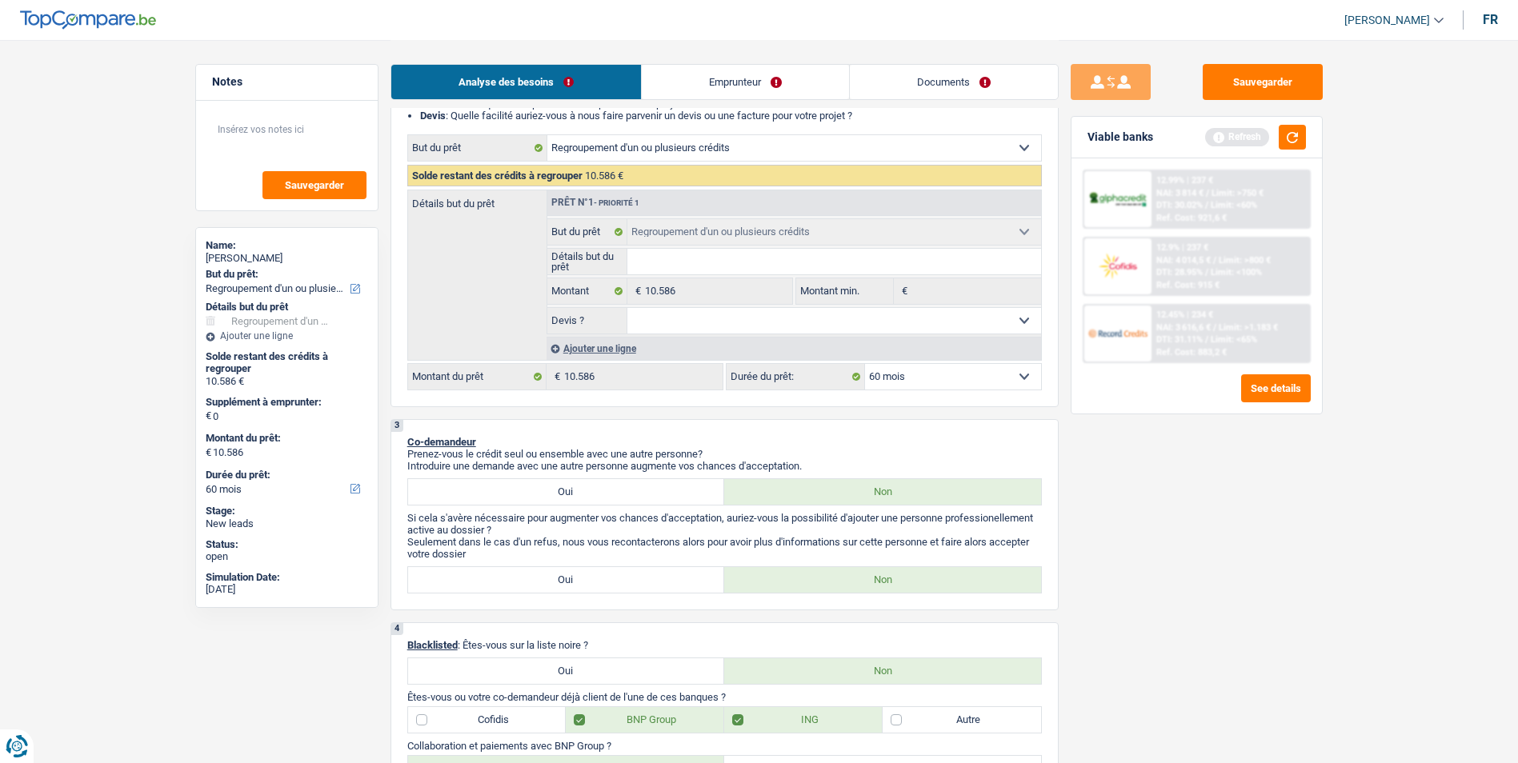
scroll to position [240, 0]
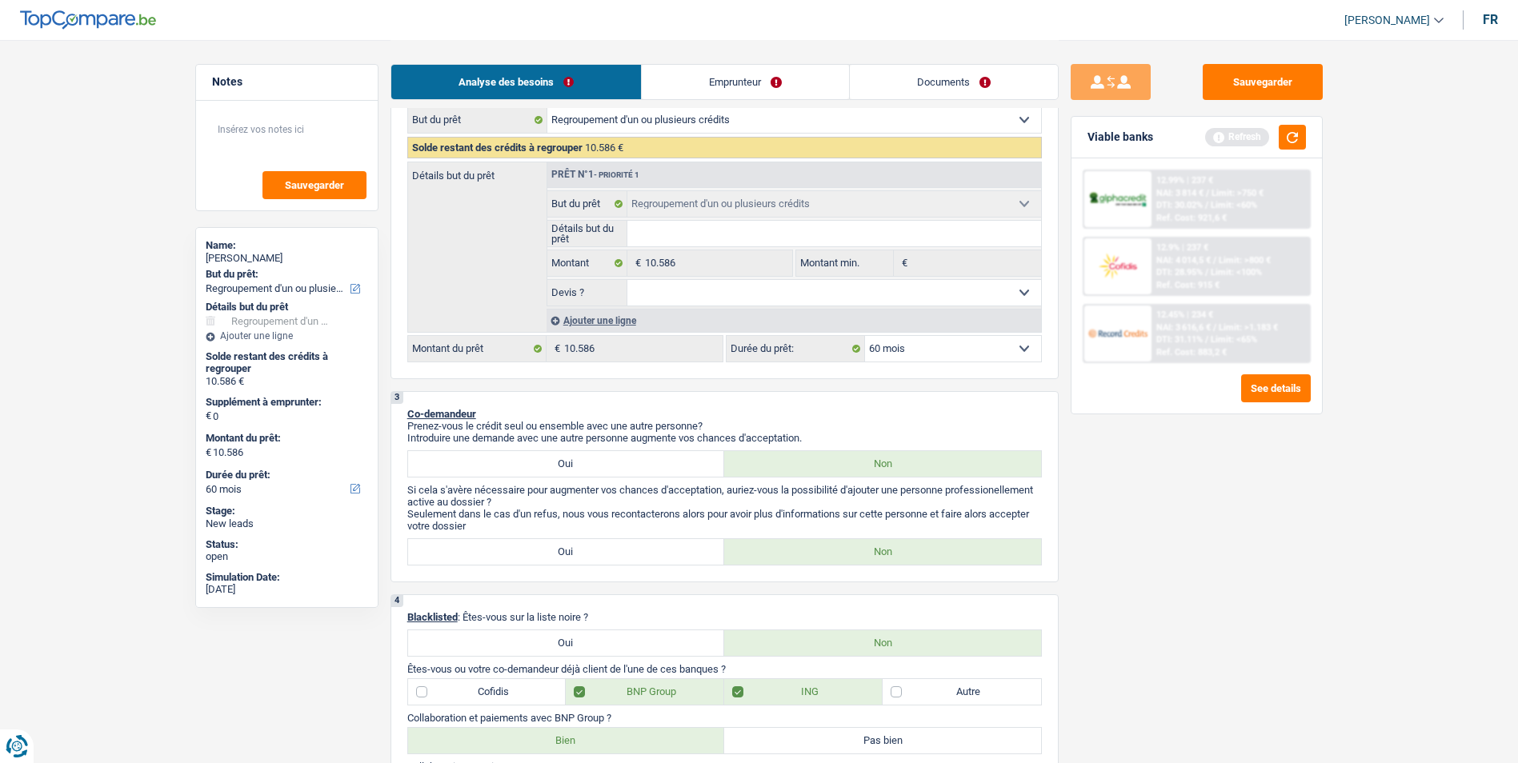
click at [724, 294] on select "Oui Non Non répondu Sélectionner une option" at bounding box center [834, 293] width 414 height 26
select select "false"
click at [627, 280] on select "Oui Non Non répondu Sélectionner une option" at bounding box center [834, 293] width 414 height 26
select select "false"
click at [719, 242] on input "Détails but du prêt" at bounding box center [834, 234] width 414 height 26
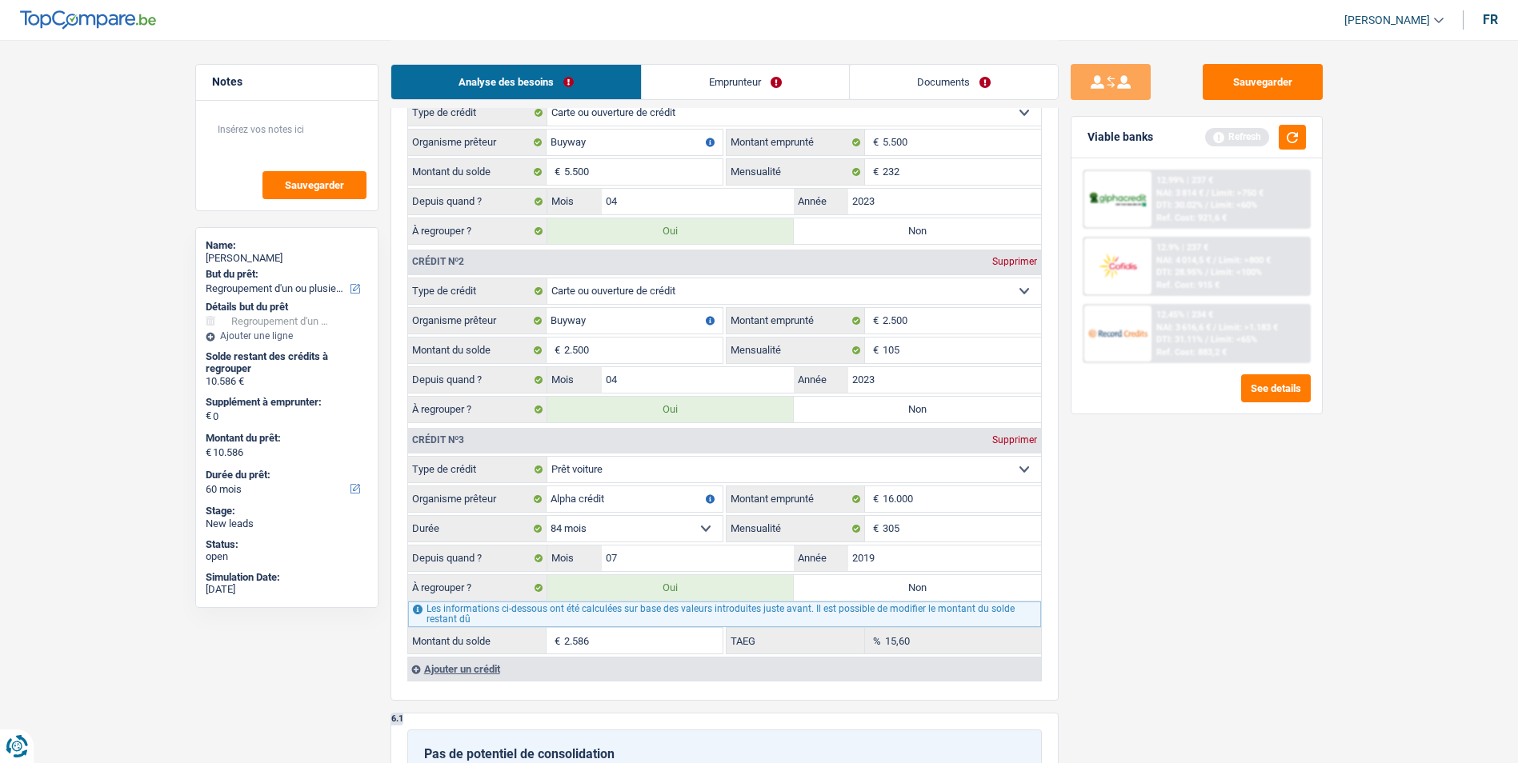
scroll to position [1680, 0]
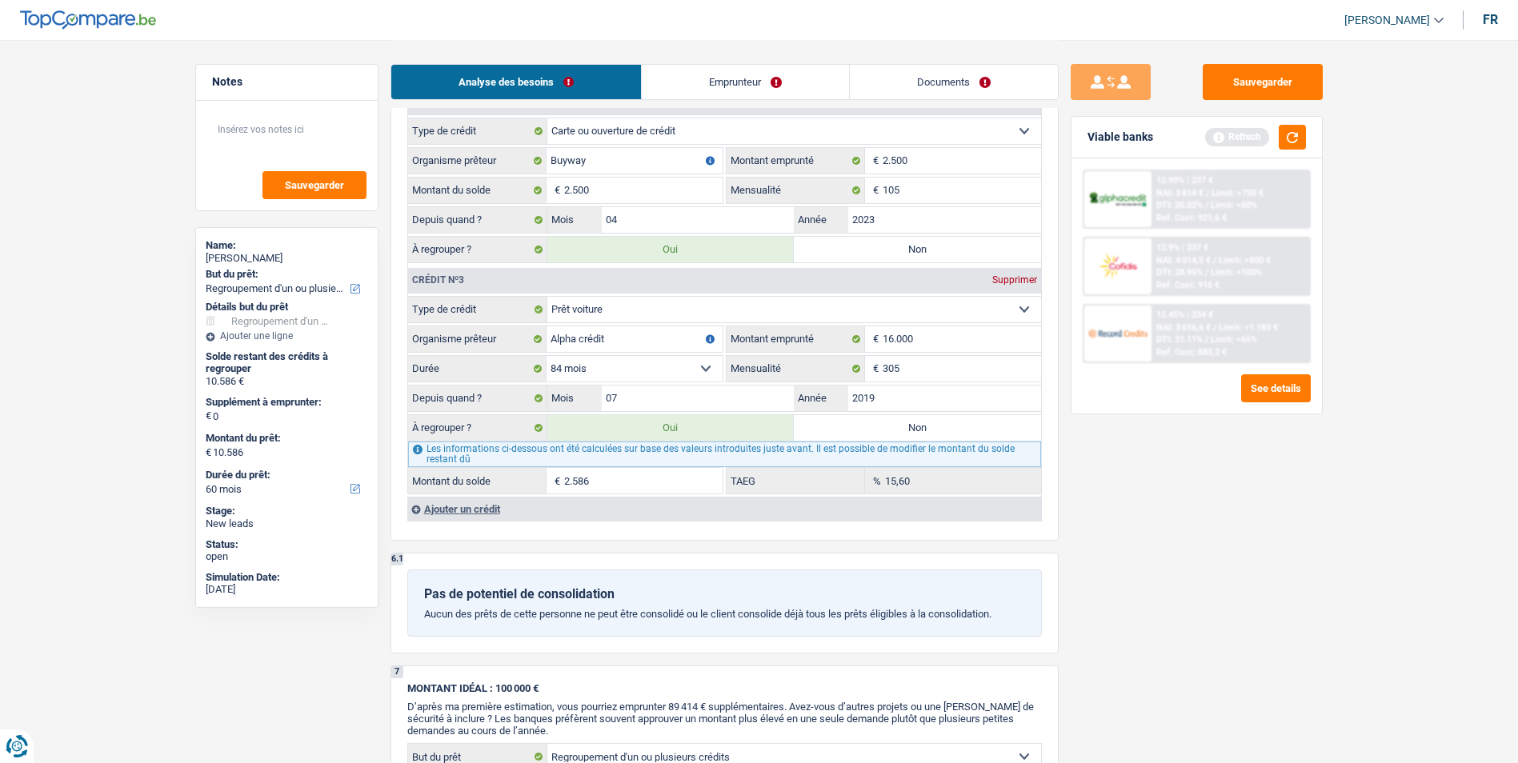
click at [477, 512] on div "Ajouter un crédit" at bounding box center [724, 509] width 634 height 24
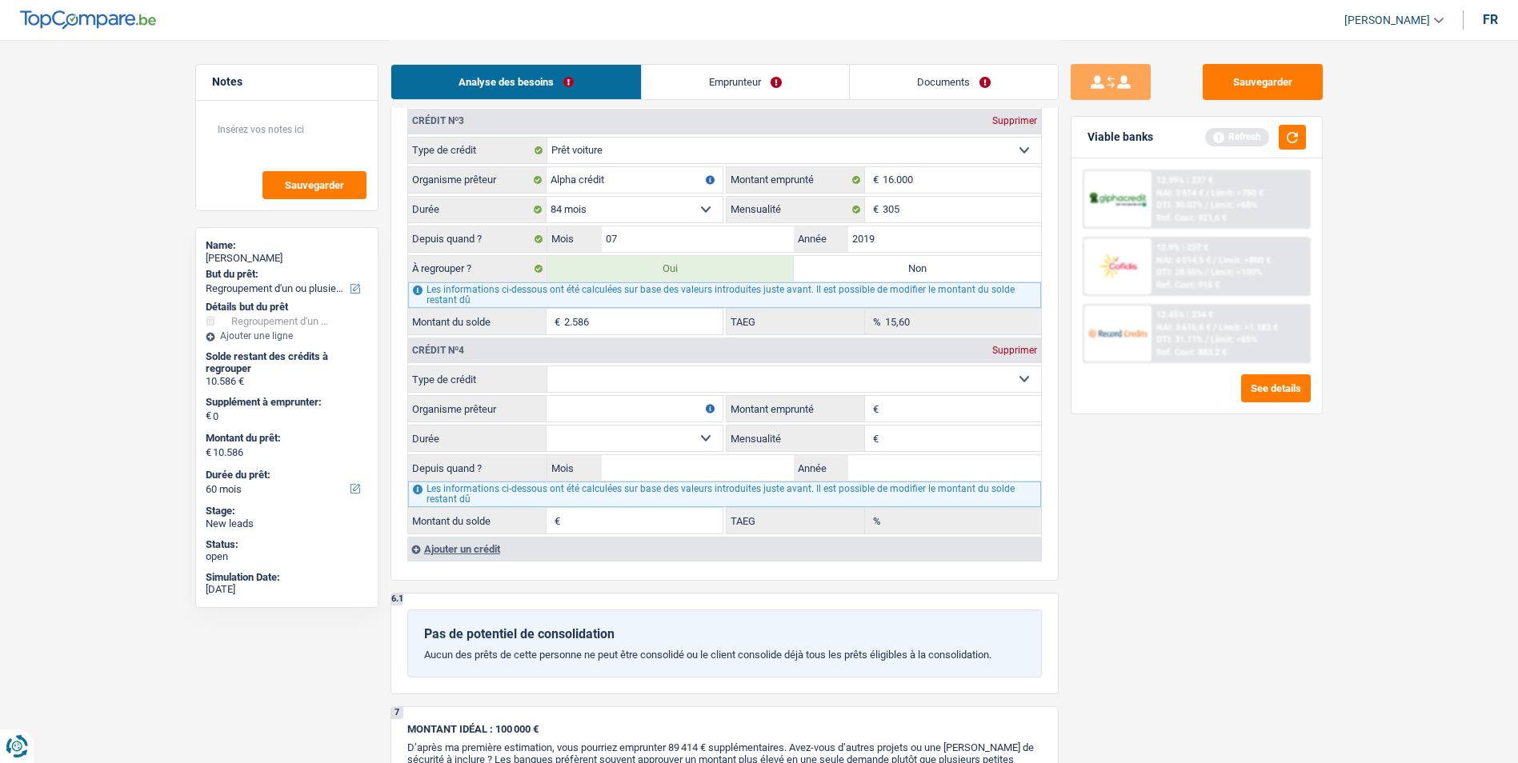
scroll to position [1840, 0]
click at [625, 380] on select "Carte ou ouverture de crédit Prêt hypothécaire Vente à tempérament Prêt à tempé…" at bounding box center [794, 379] width 494 height 26
select select "personalLoan"
type input "0"
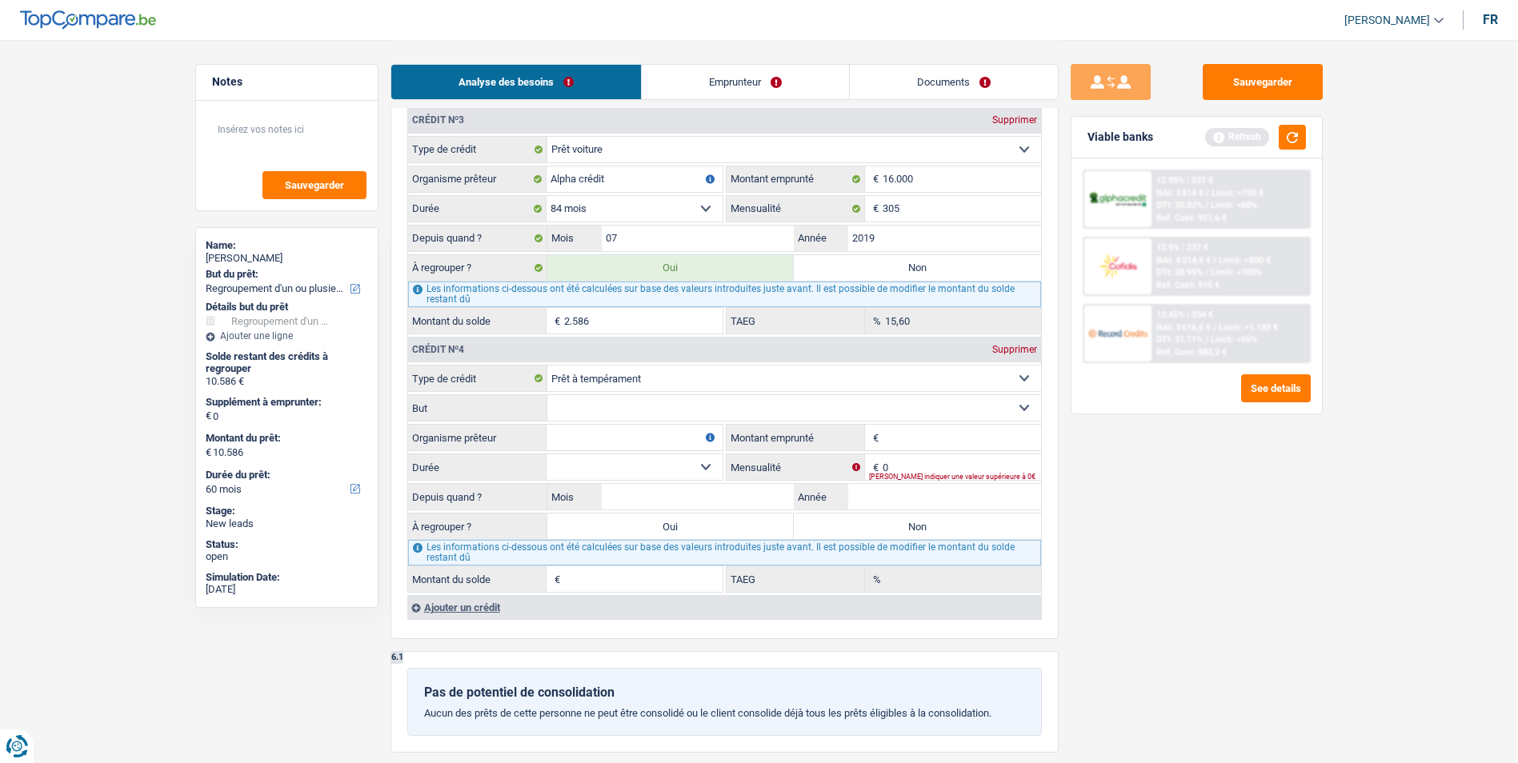
click at [702, 379] on select "Carte ou ouverture de crédit Prêt hypothécaire Vente à tempérament Prêt à tempé…" at bounding box center [794, 379] width 494 height 26
click at [547, 366] on select "Carte ou ouverture de crédit Prêt hypothécaire Vente à tempérament Prêt à tempé…" at bounding box center [794, 379] width 494 height 26
click at [687, 404] on select "Confort maison: meubles, textile, peinture, électroménager, outillage non-profe…" at bounding box center [794, 408] width 494 height 26
select select "homeFurnishingOrRelocation"
click at [547, 395] on select "Confort maison: meubles, textile, peinture, électroménager, outillage non-profe…" at bounding box center [794, 408] width 494 height 26
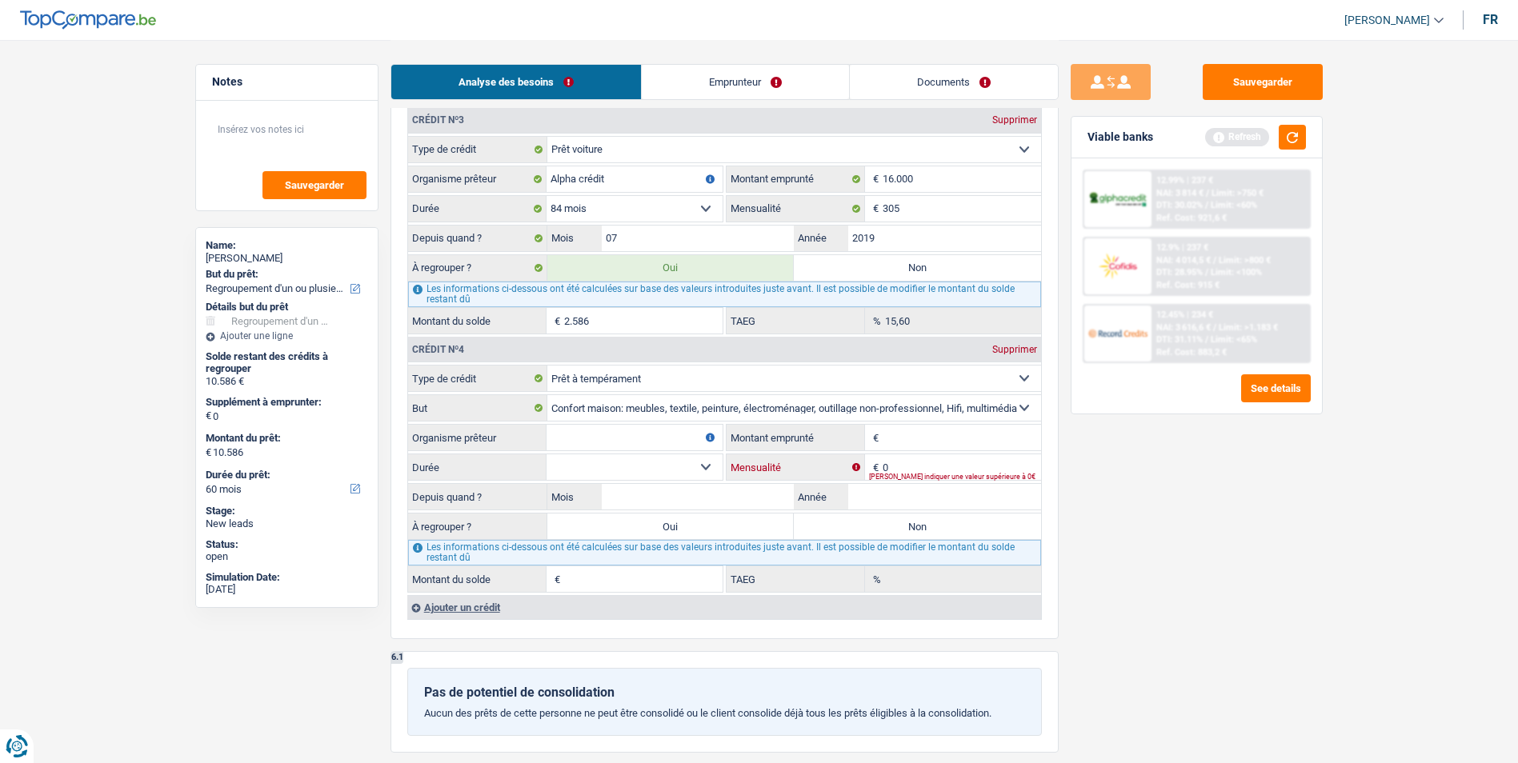
click at [897, 465] on input "0" at bounding box center [962, 468] width 158 height 26
type input "186"
click at [646, 426] on input "Organisme prêteur" at bounding box center [635, 438] width 176 height 26
type input "Buyway"
click at [904, 443] on input "Montant emprunté" at bounding box center [962, 438] width 158 height 26
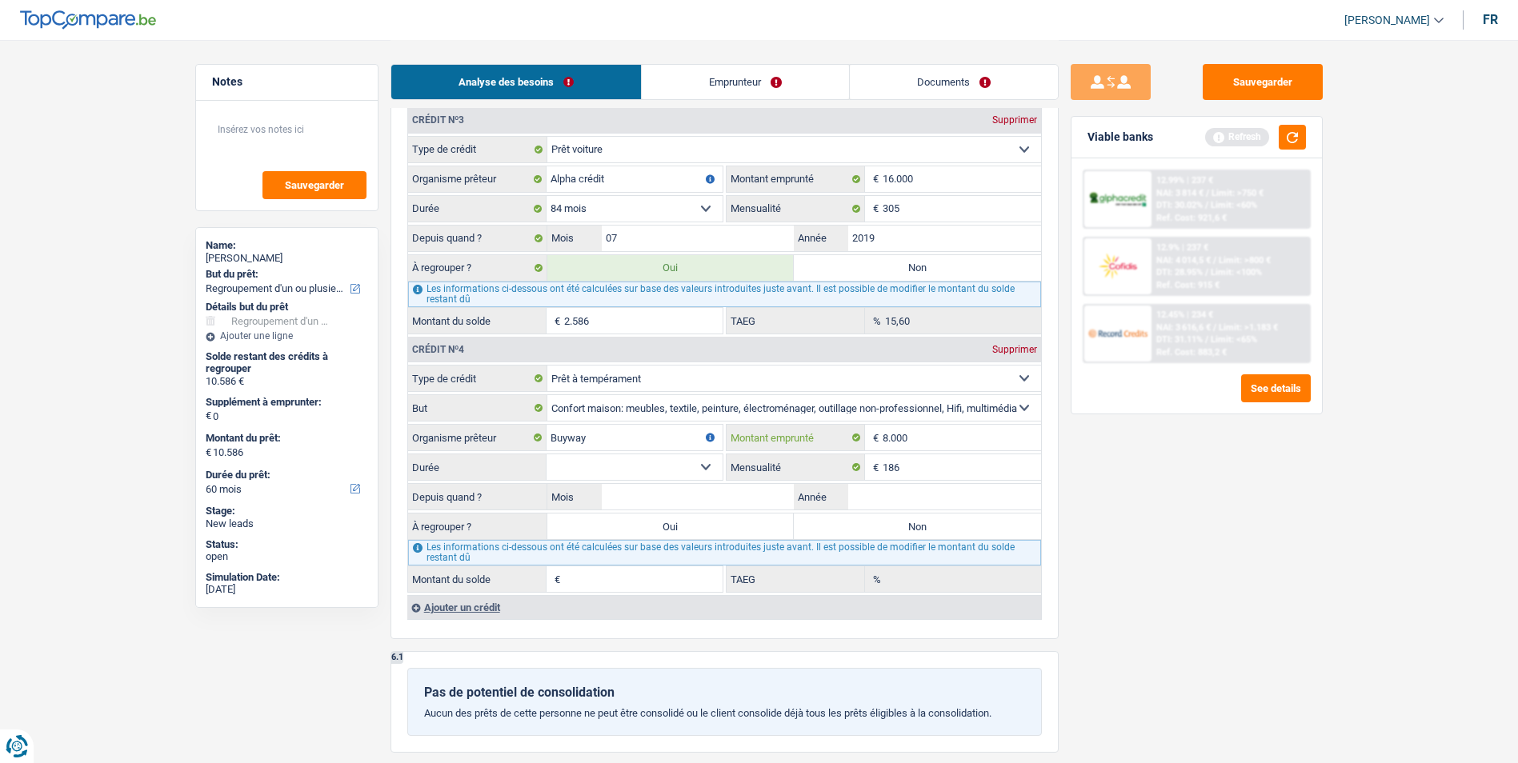
type input "8.000"
click at [701, 467] on select "12 mois 18 mois 24 mois 30 mois 36 mois 42 mois 48 mois Sélectionner une option" at bounding box center [635, 468] width 176 height 26
select select "48"
click at [547, 455] on select "12 mois 18 mois 24 mois 30 mois 36 mois 42 mois 48 mois Sélectionner une option" at bounding box center [635, 468] width 176 height 26
click at [726, 495] on input "Mois" at bounding box center [698, 497] width 193 height 26
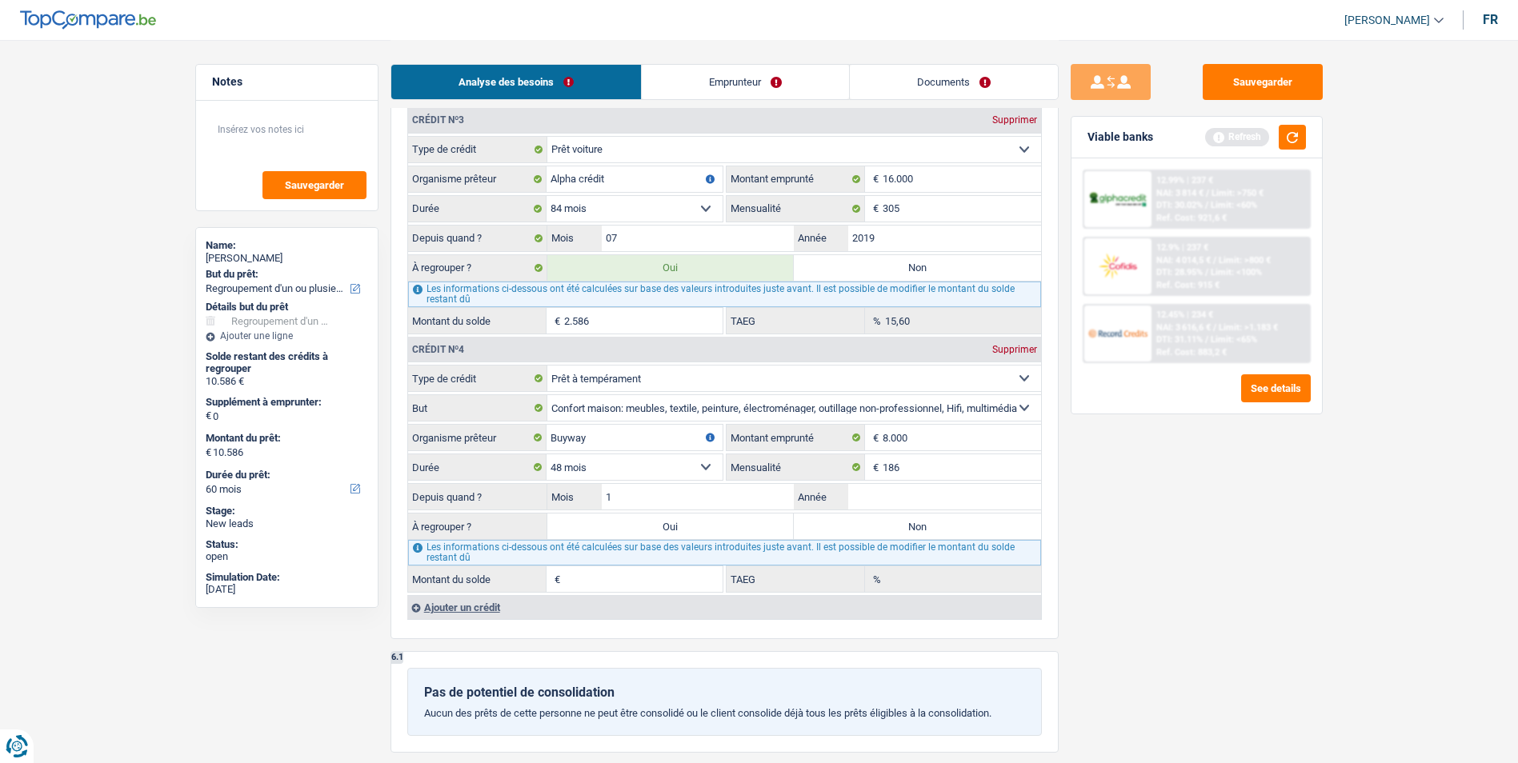
type input "12"
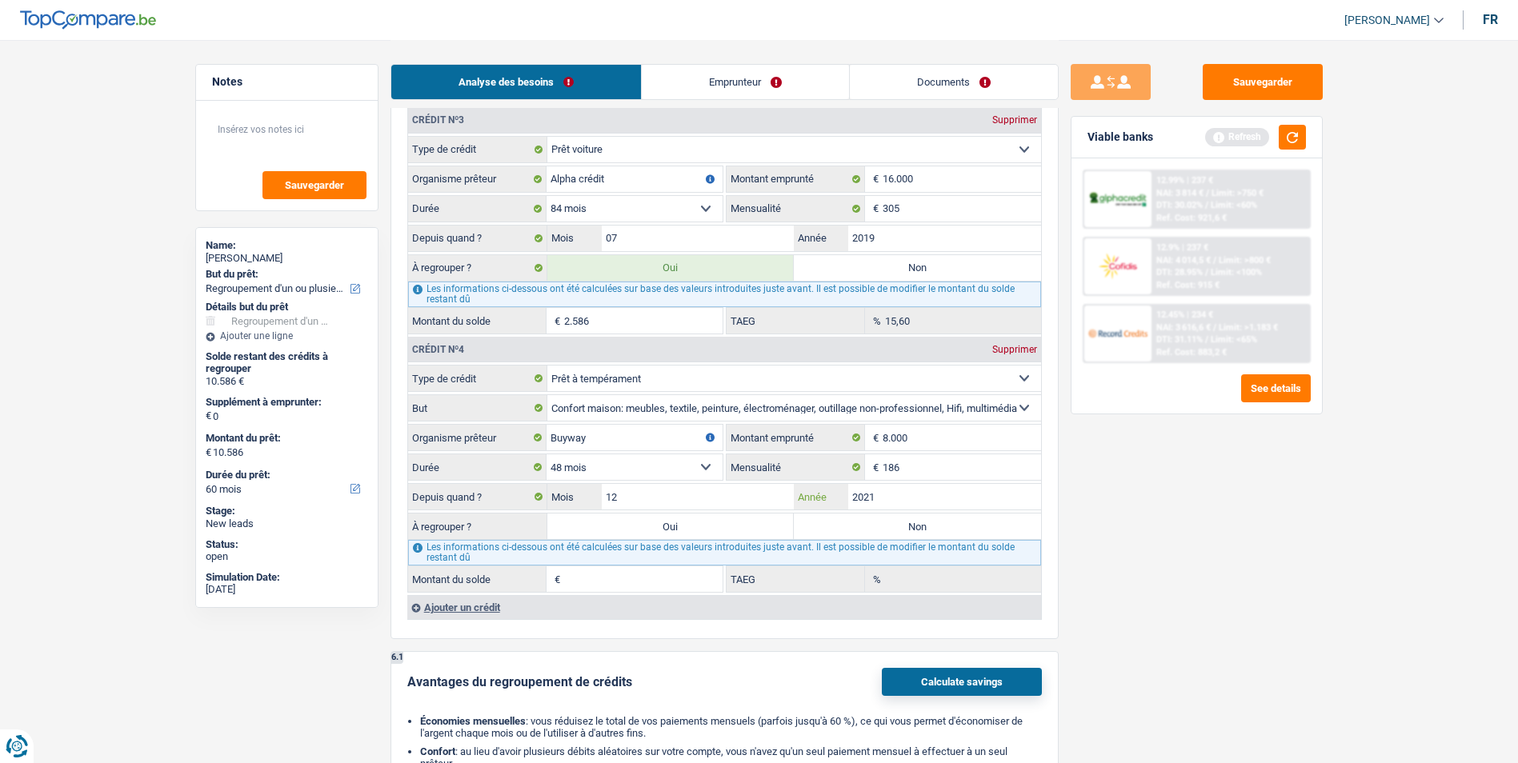
type input "2021"
type input "370"
type input "5,63"
click at [761, 525] on label "Oui" at bounding box center [670, 527] width 247 height 26
click at [761, 525] on input "Oui" at bounding box center [670, 527] width 247 height 26
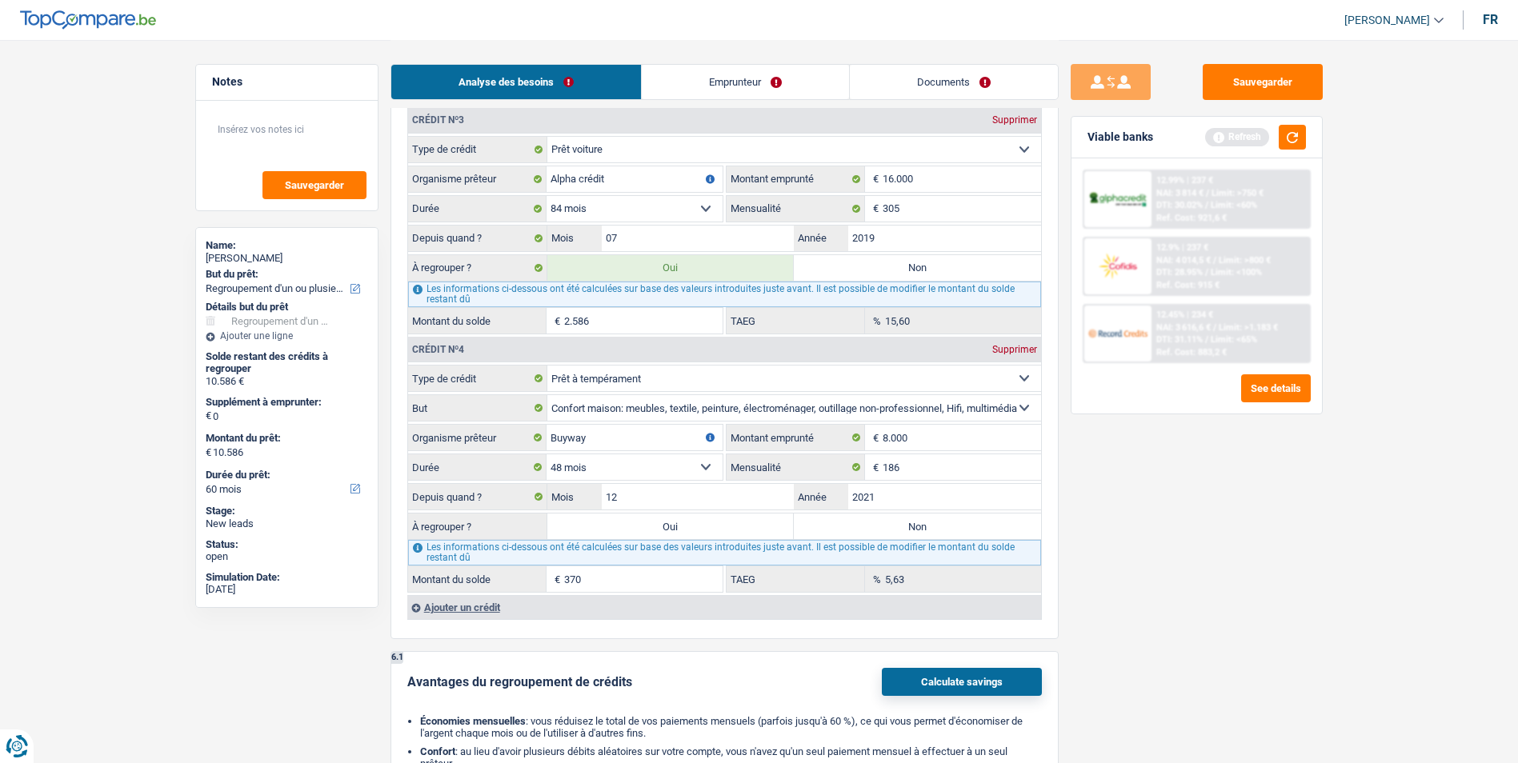
radio input "true"
type input "10.956"
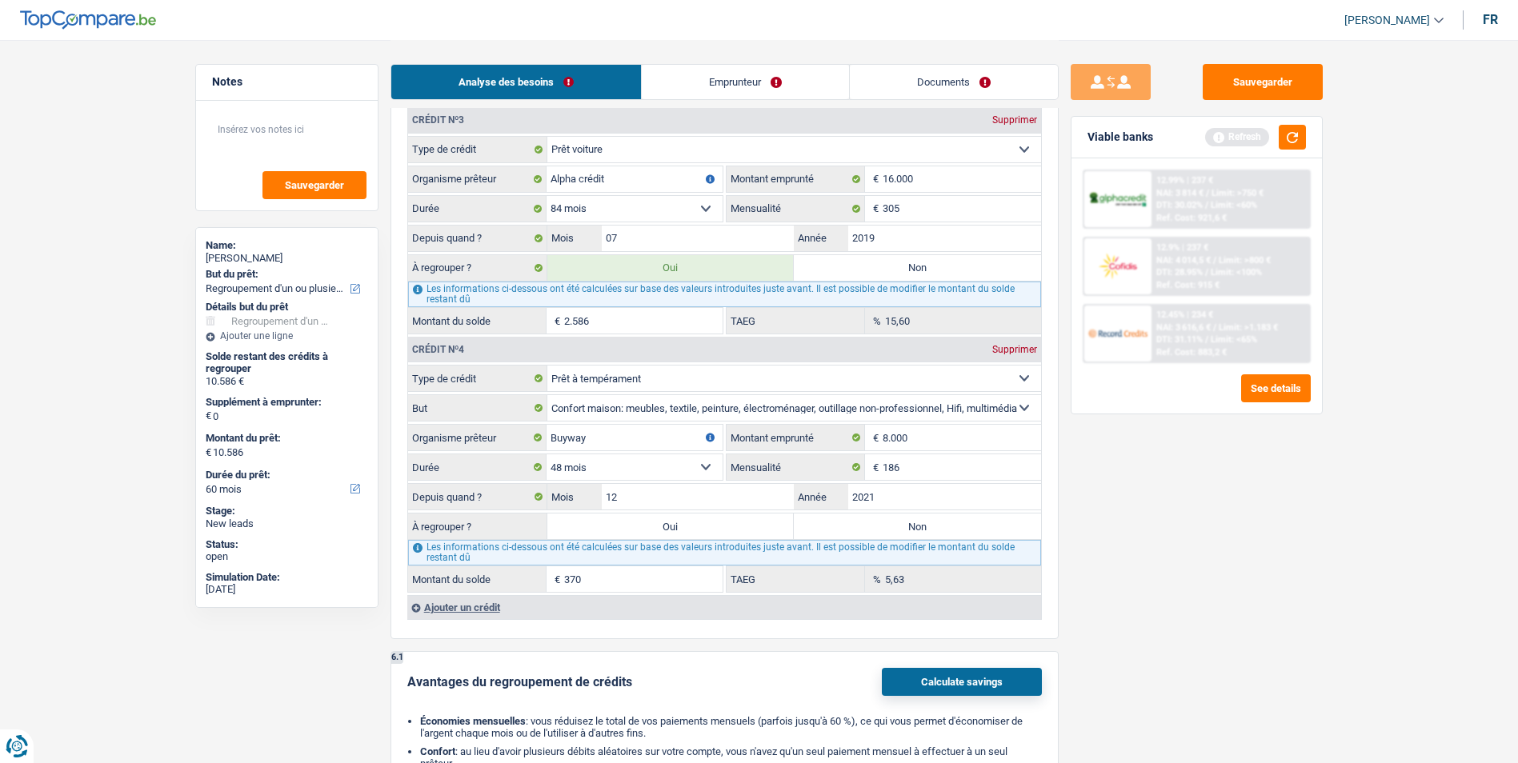
type input "10.956"
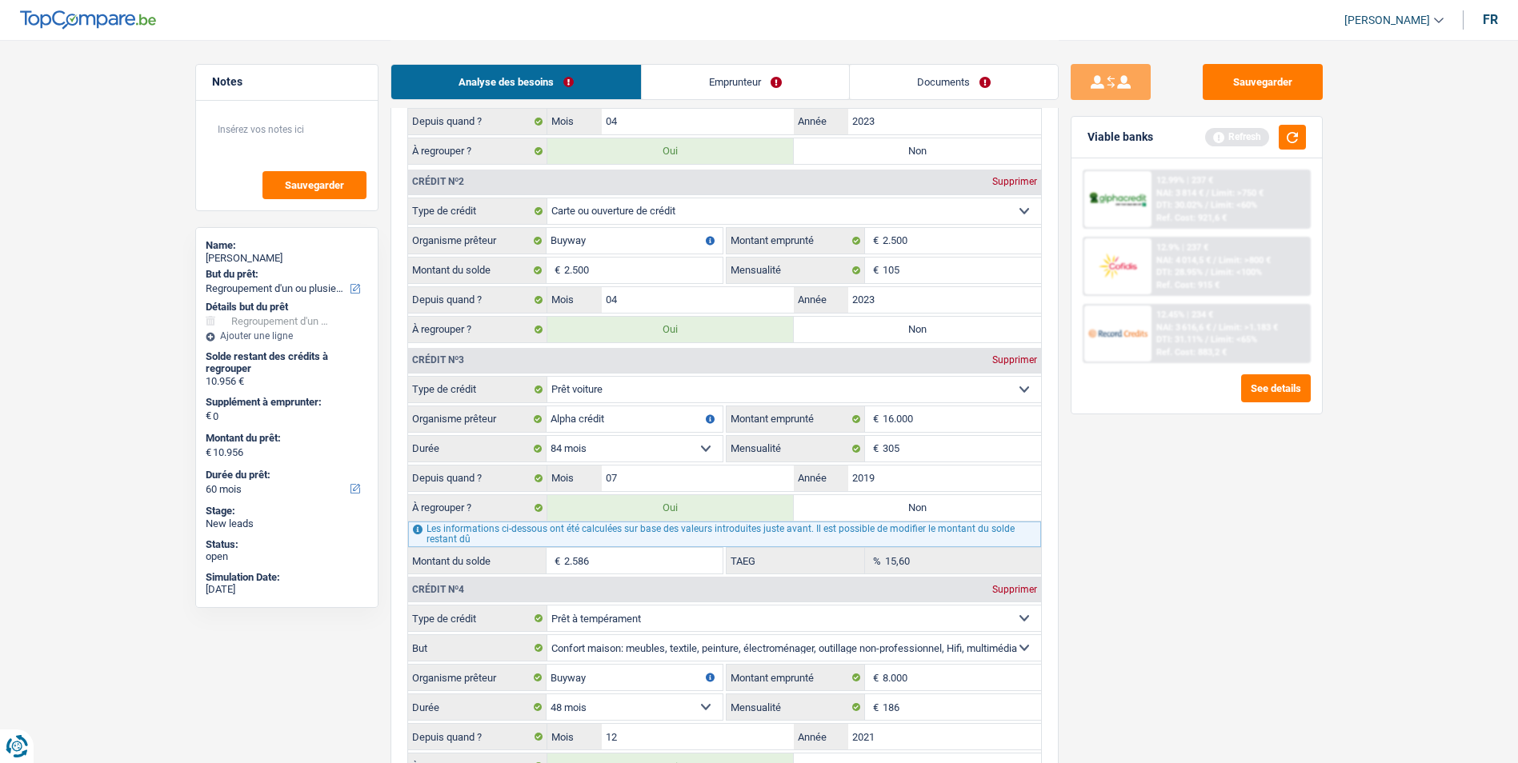
scroll to position [1680, 0]
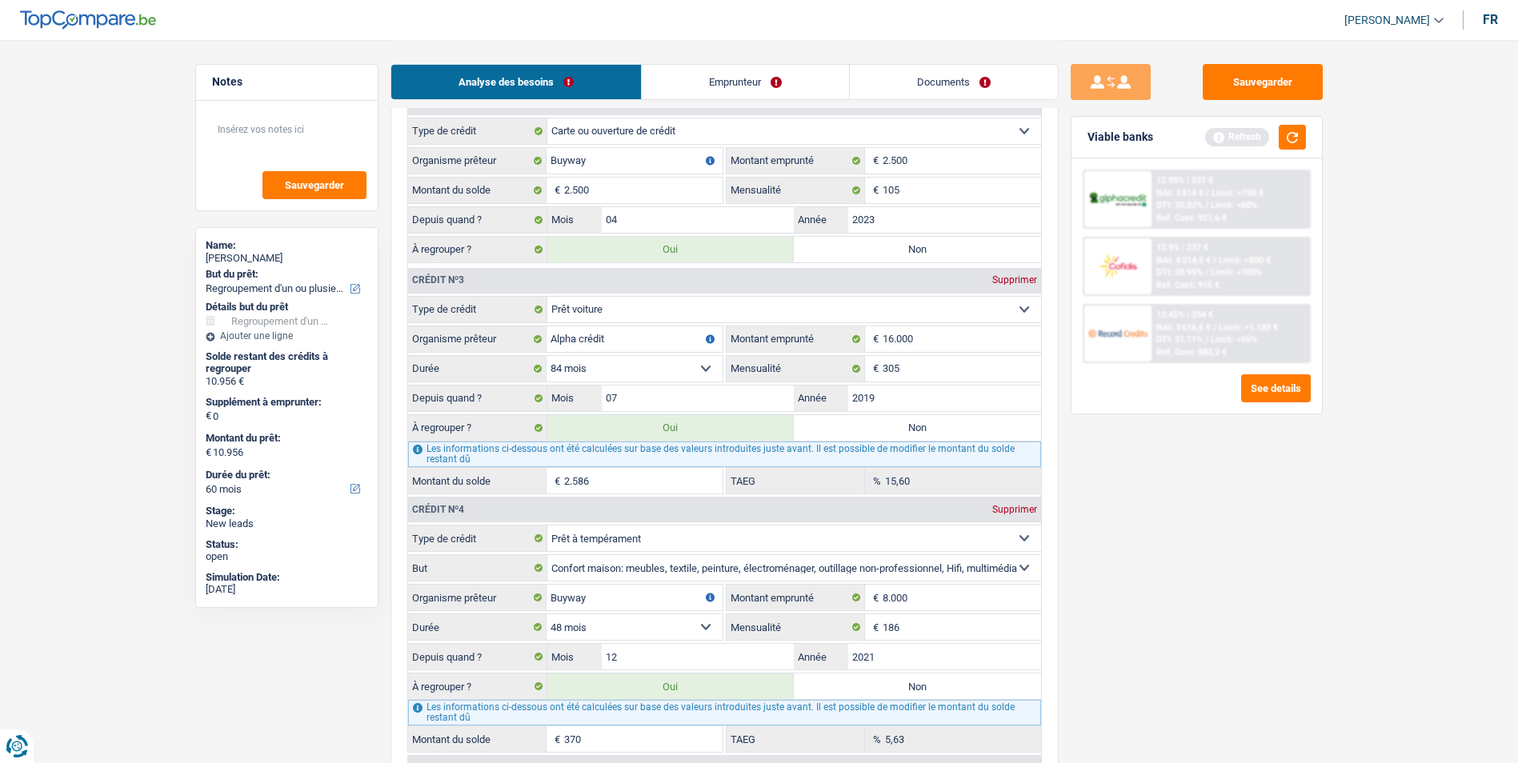
click at [877, 427] on label "Non" at bounding box center [917, 428] width 247 height 26
click at [877, 427] on input "Non" at bounding box center [917, 428] width 247 height 26
radio input "true"
select select "48"
type input "8.370"
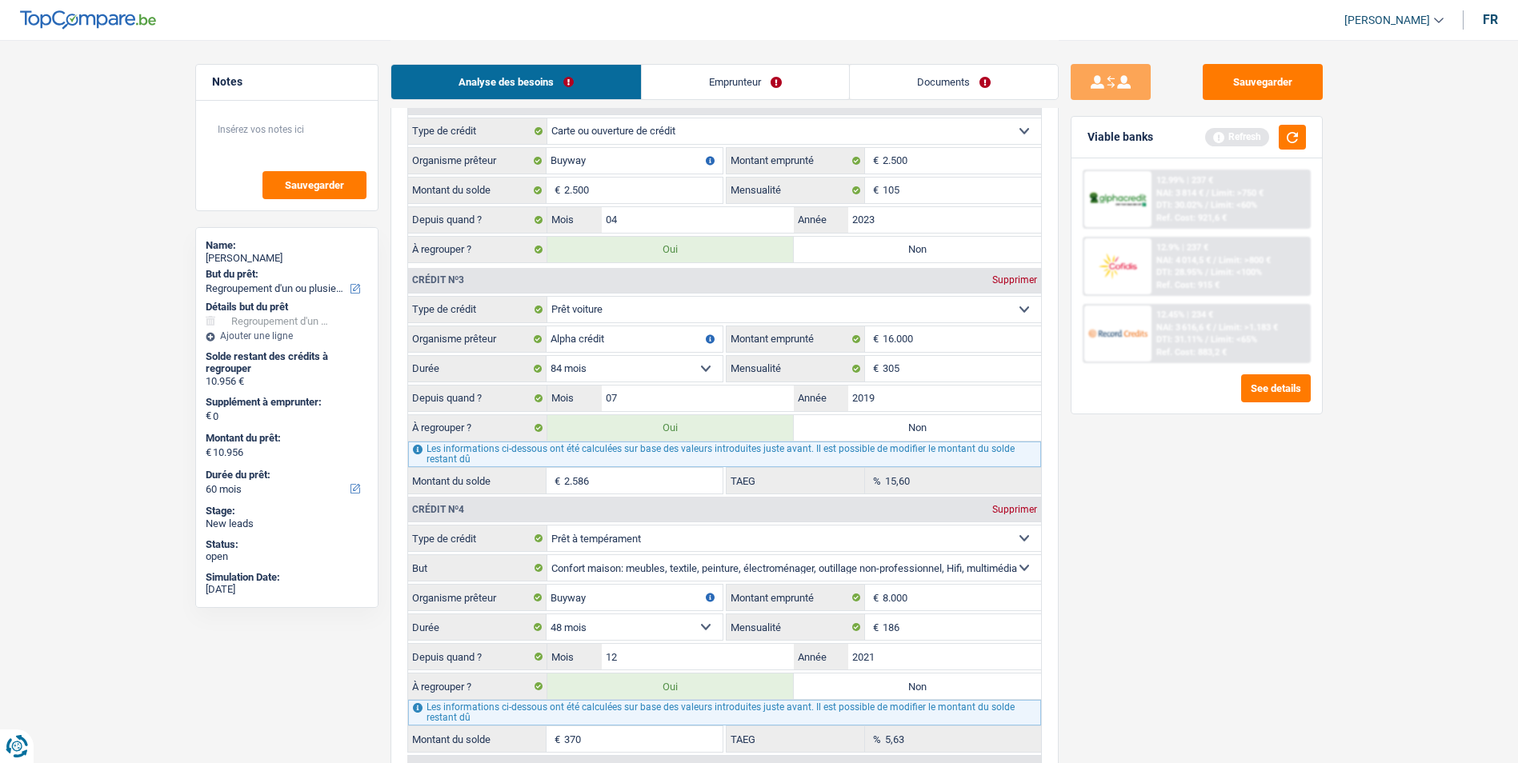
select select "48"
type input "8.370"
select select "48"
type input "8.370"
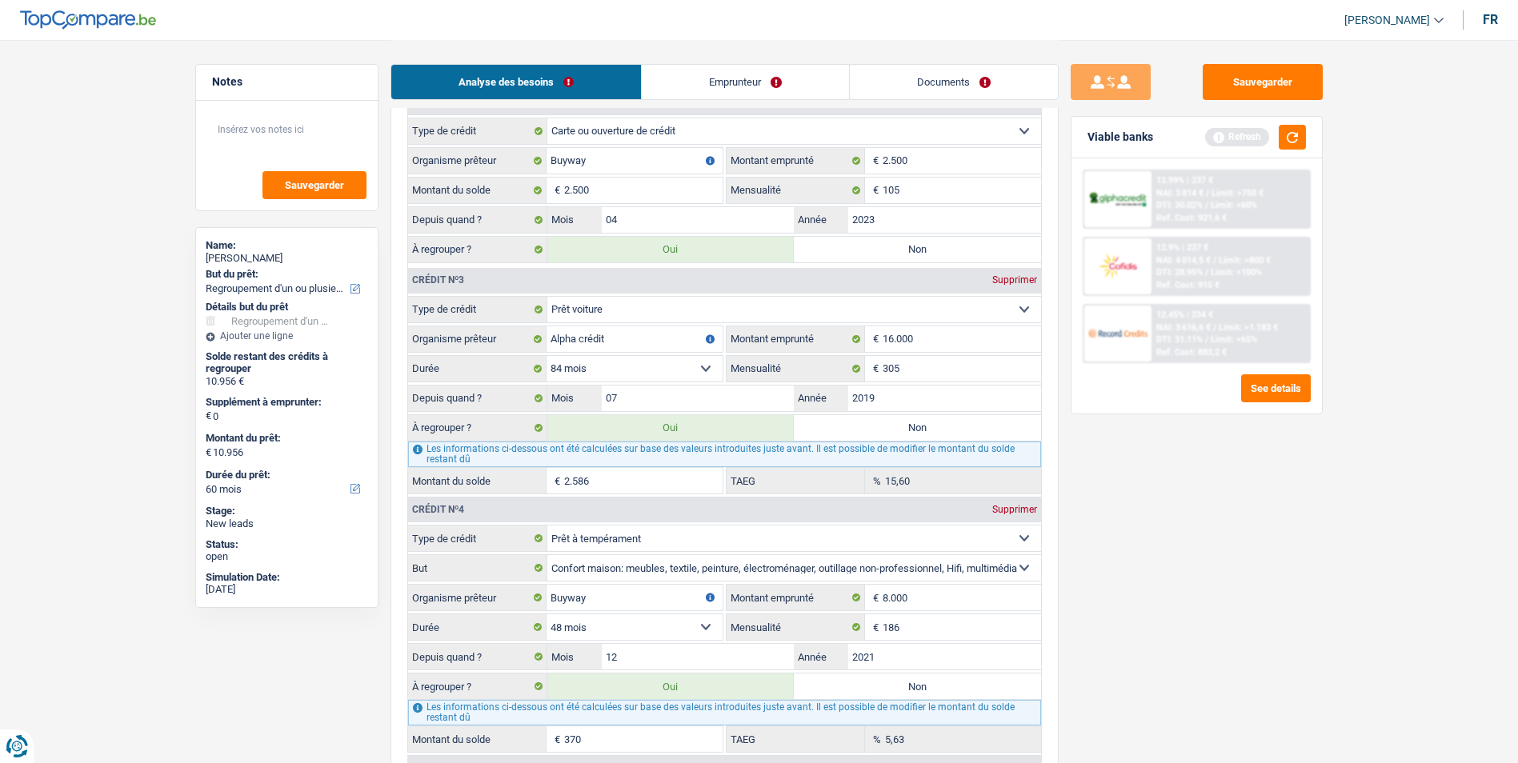
type input "8.370"
radio input "false"
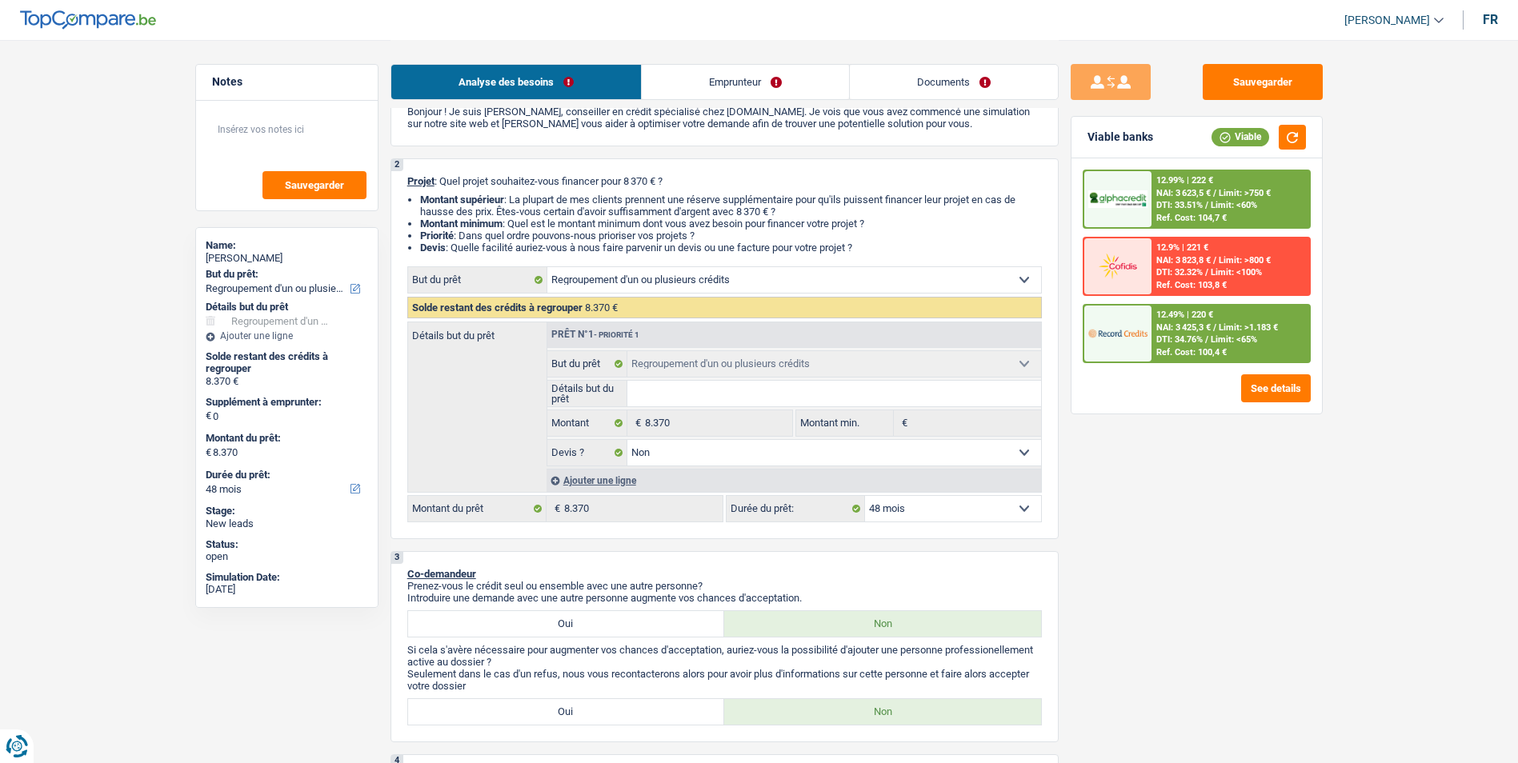
scroll to position [0, 0]
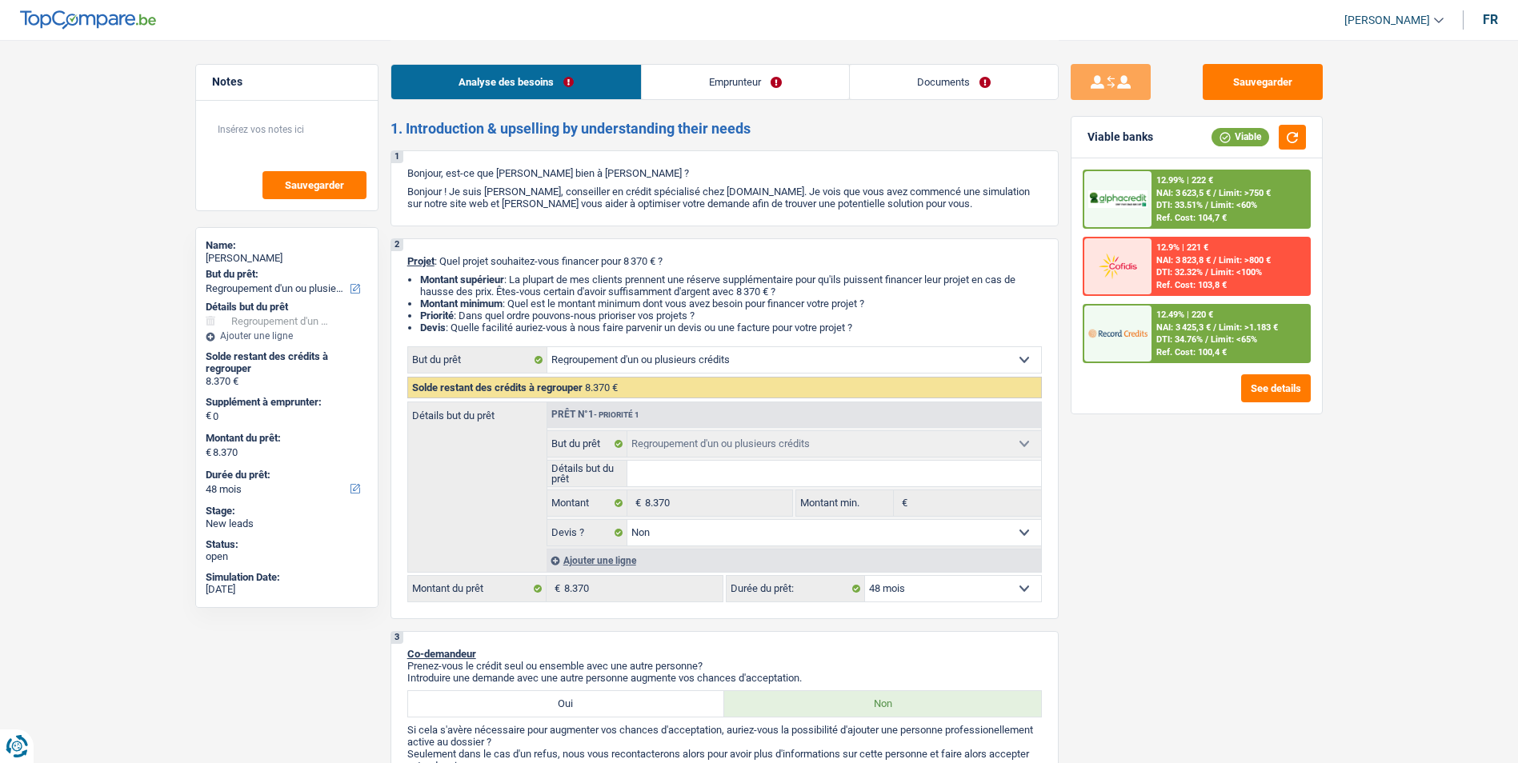
click at [626, 558] on div "Ajouter une ligne" at bounding box center [794, 560] width 495 height 23
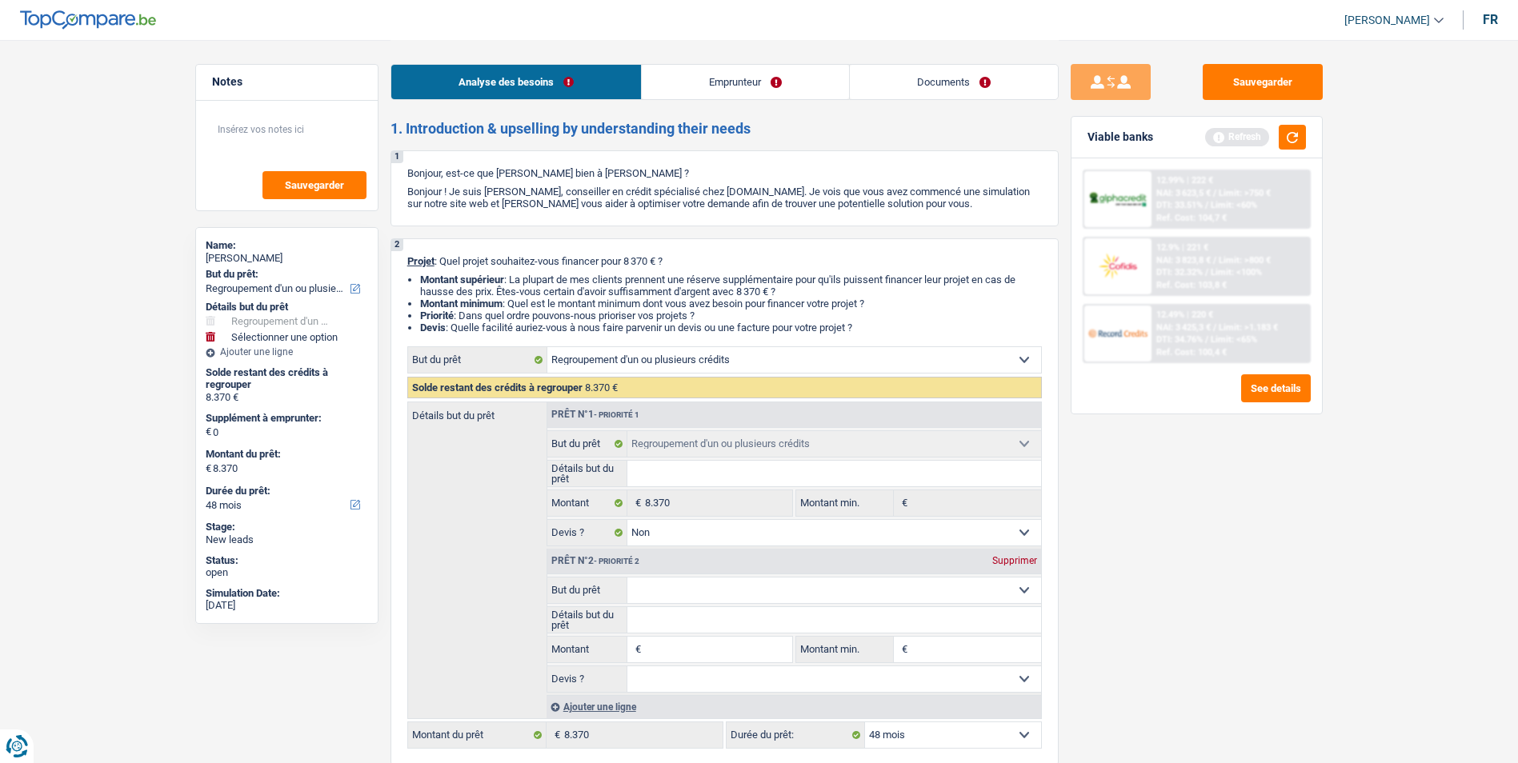
click at [662, 651] on input "Montant" at bounding box center [718, 650] width 146 height 26
type input "4"
type input "41"
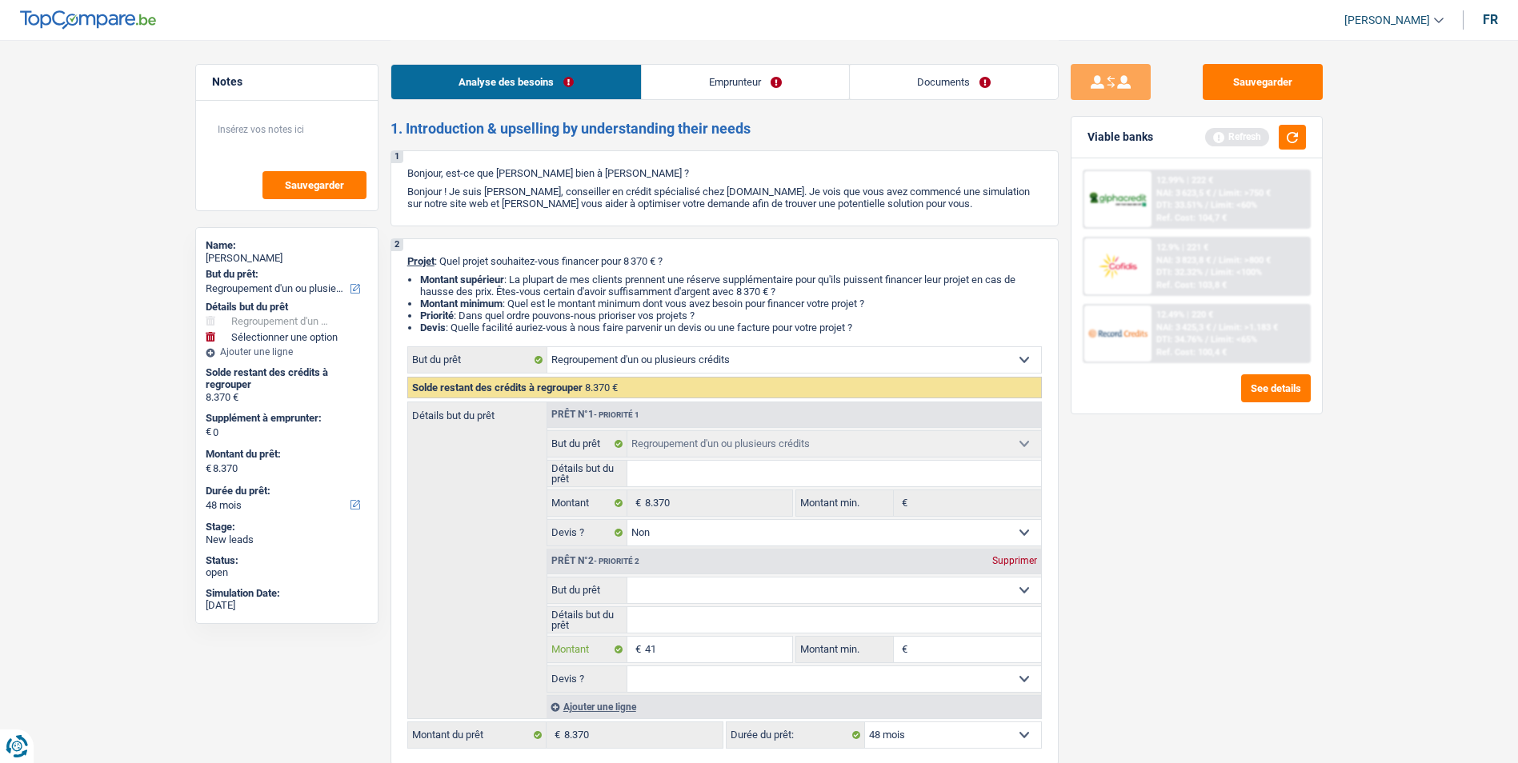
type input "413"
type input "4.130"
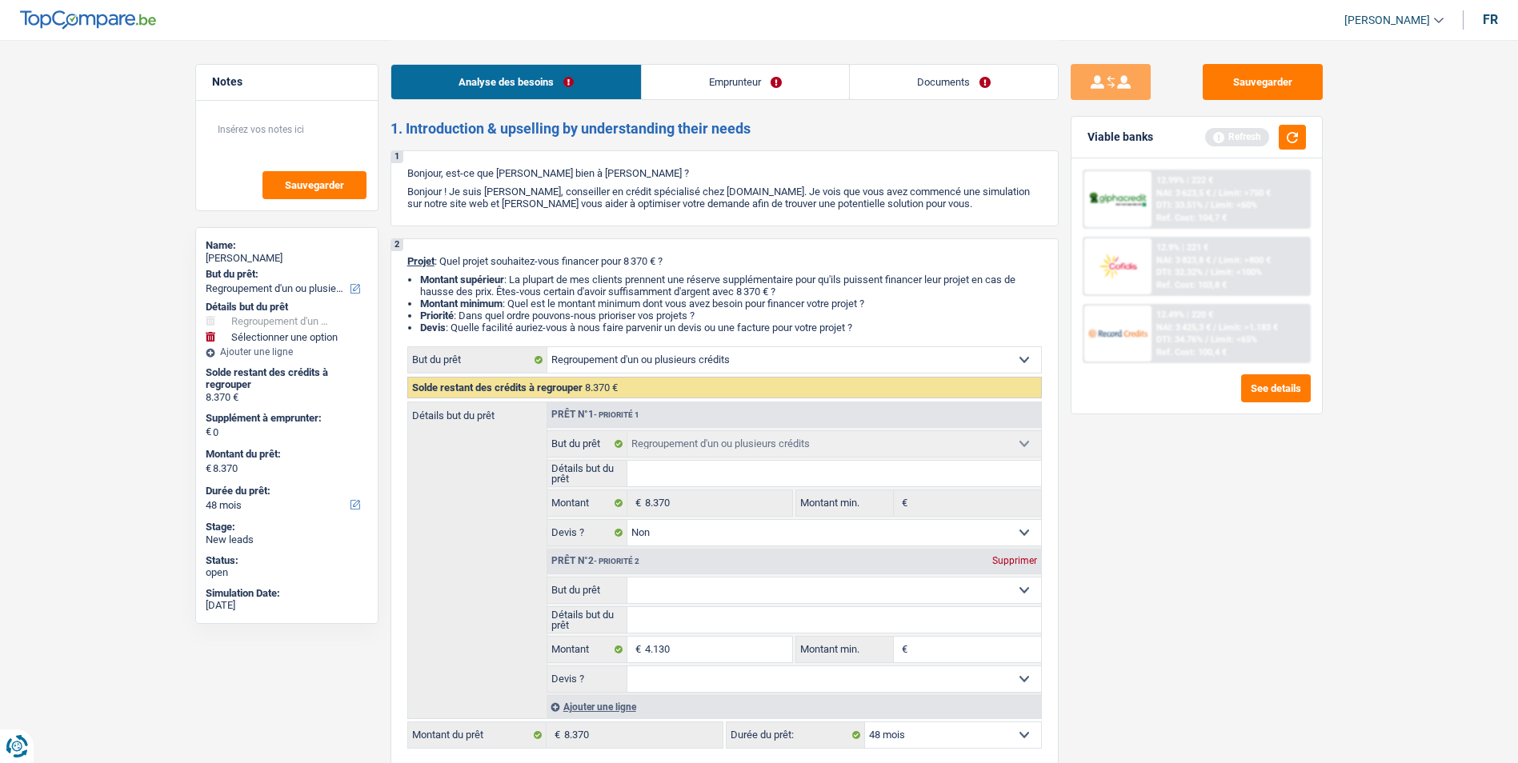
type input "4.130"
type input "12.500"
click at [731, 595] on select "Confort maison: meubles, textile, peinture, électroménager, outillage non-profe…" at bounding box center [834, 591] width 414 height 26
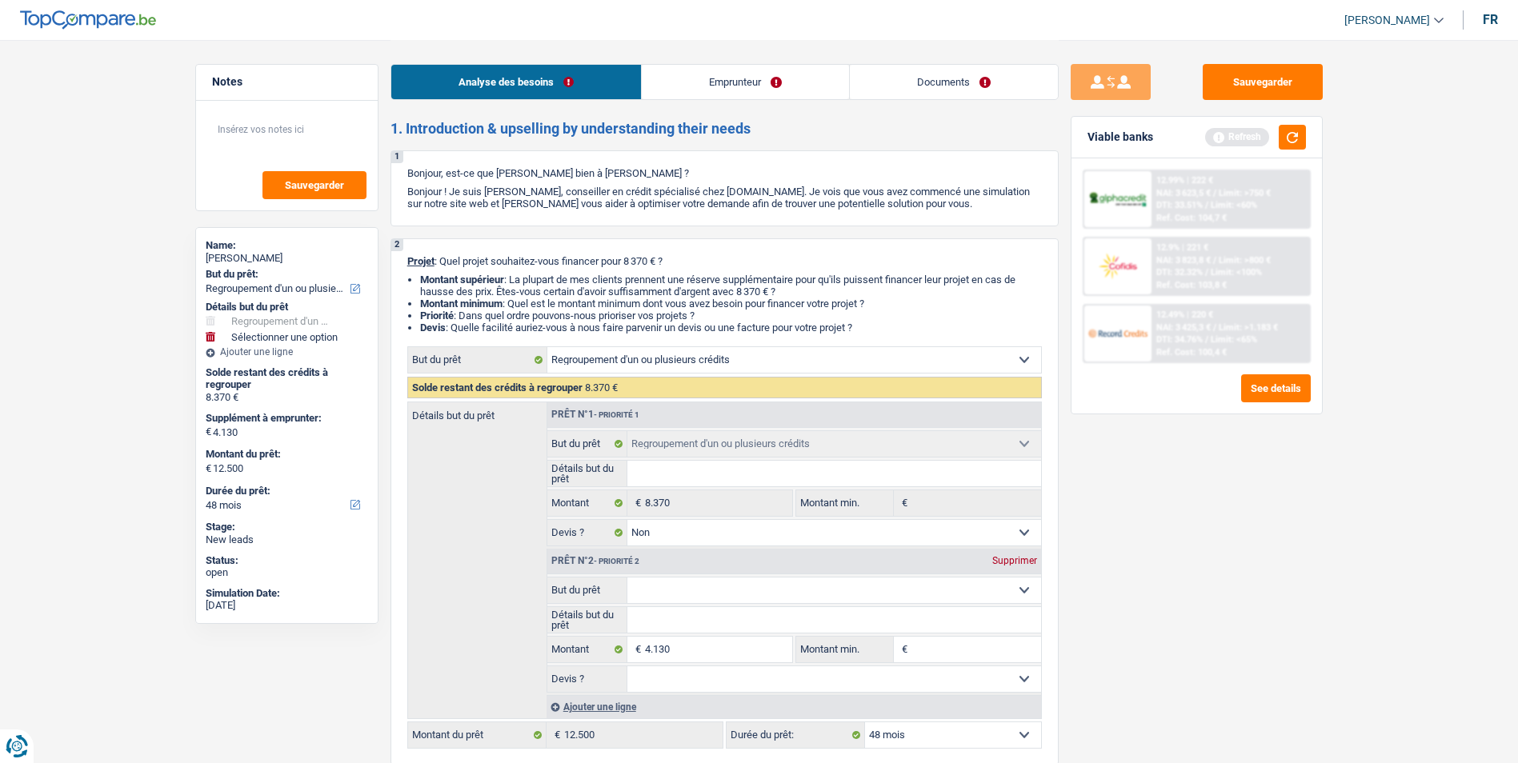
select select "60"
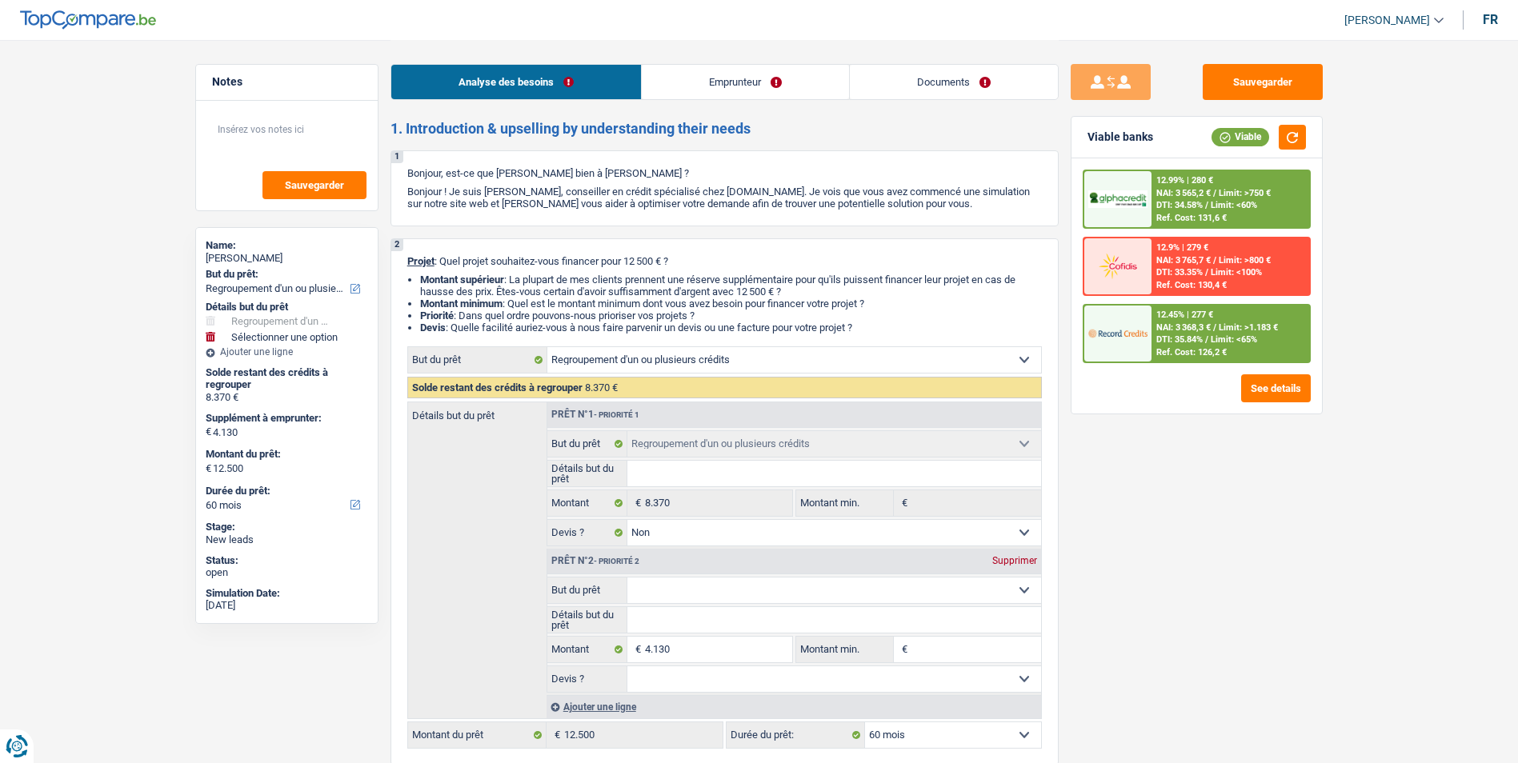
select select "houseOrGarden"
click at [627, 578] on select "Confort maison: meubles, textile, peinture, électroménager, outillage non-profe…" at bounding box center [834, 591] width 414 height 26
select select "houseOrGarden"
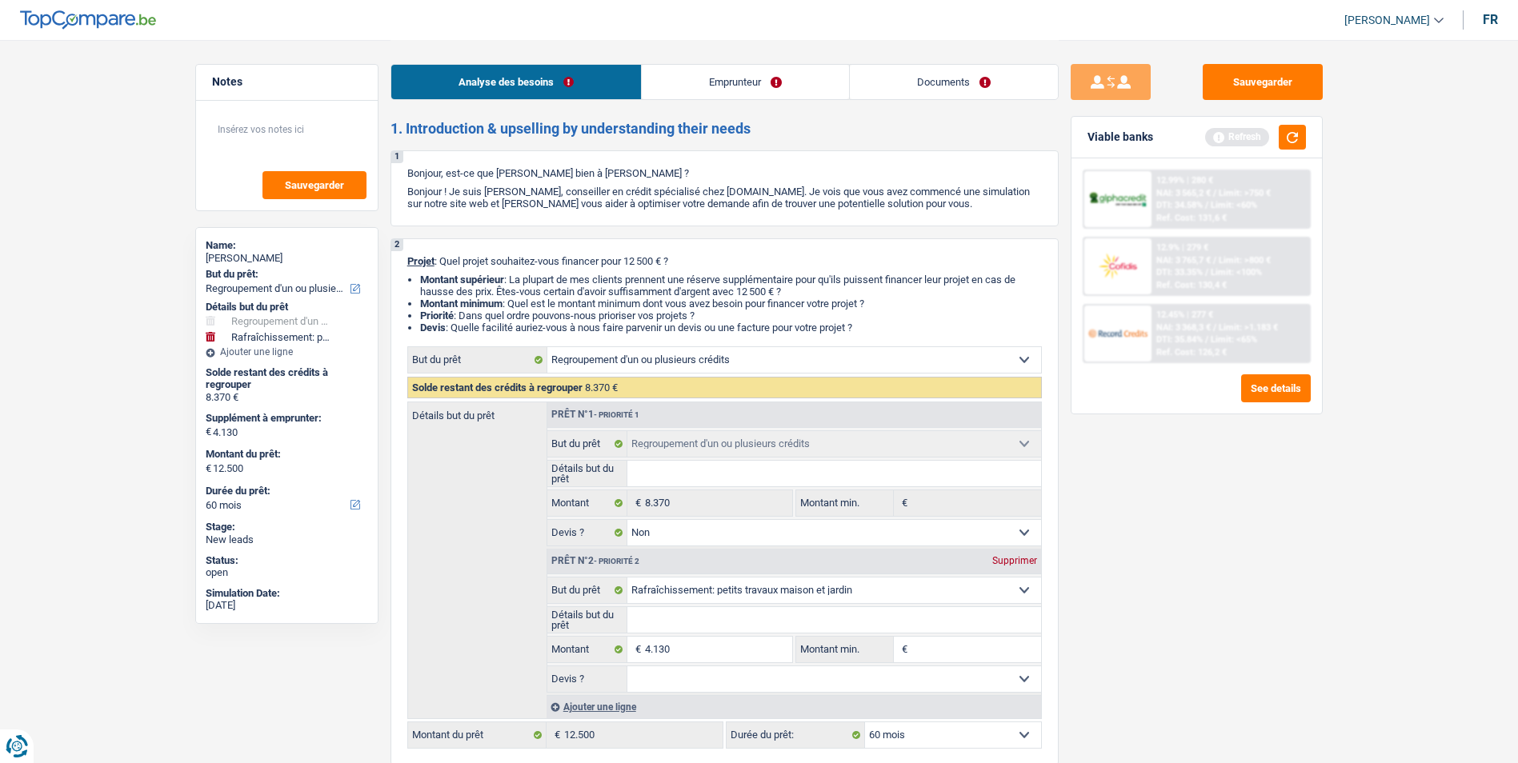
click at [678, 620] on input "Détails but du prêt" at bounding box center [834, 620] width 414 height 26
type input "p"
type input "pe"
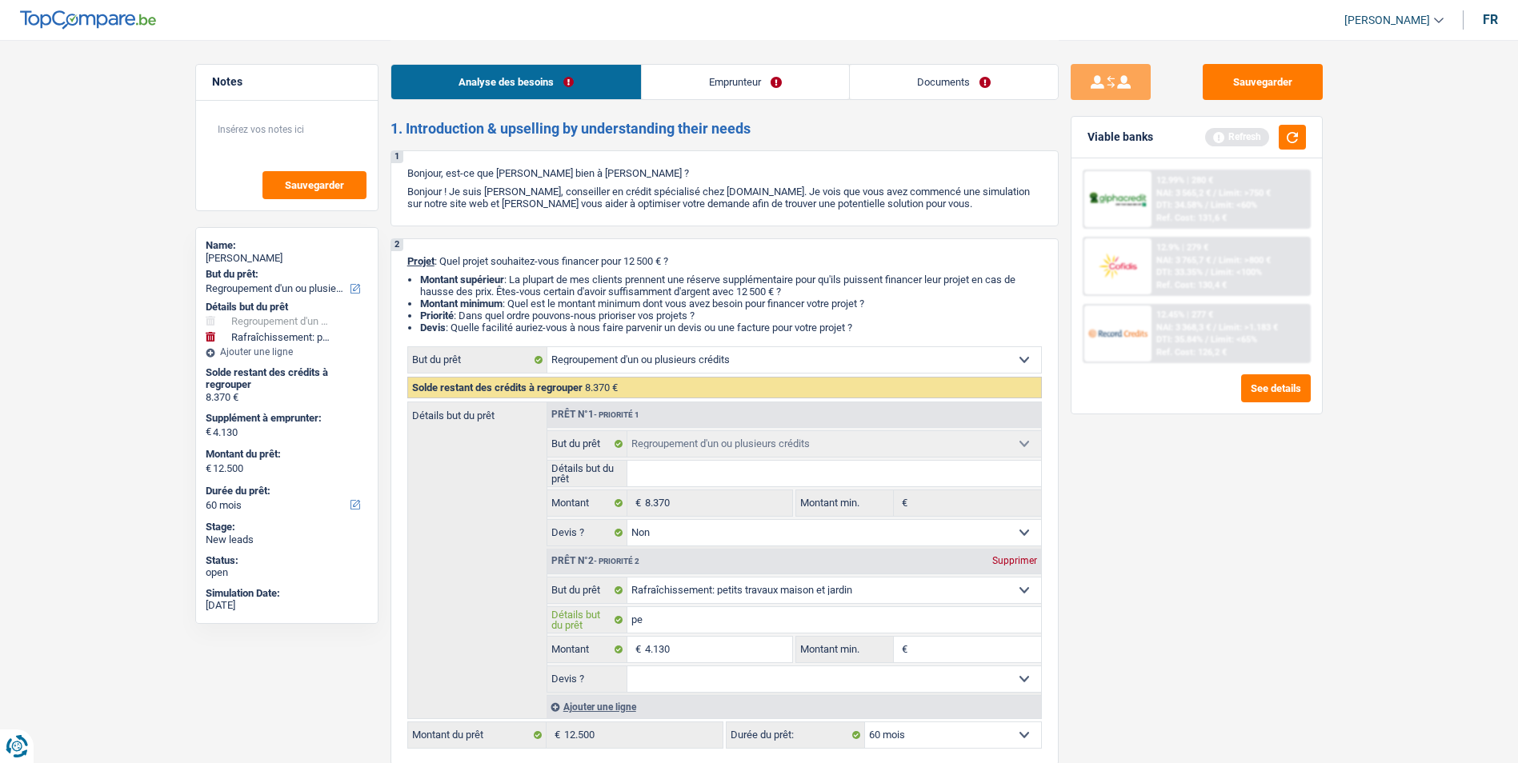
type input "pet"
type input "peti"
type input "petit"
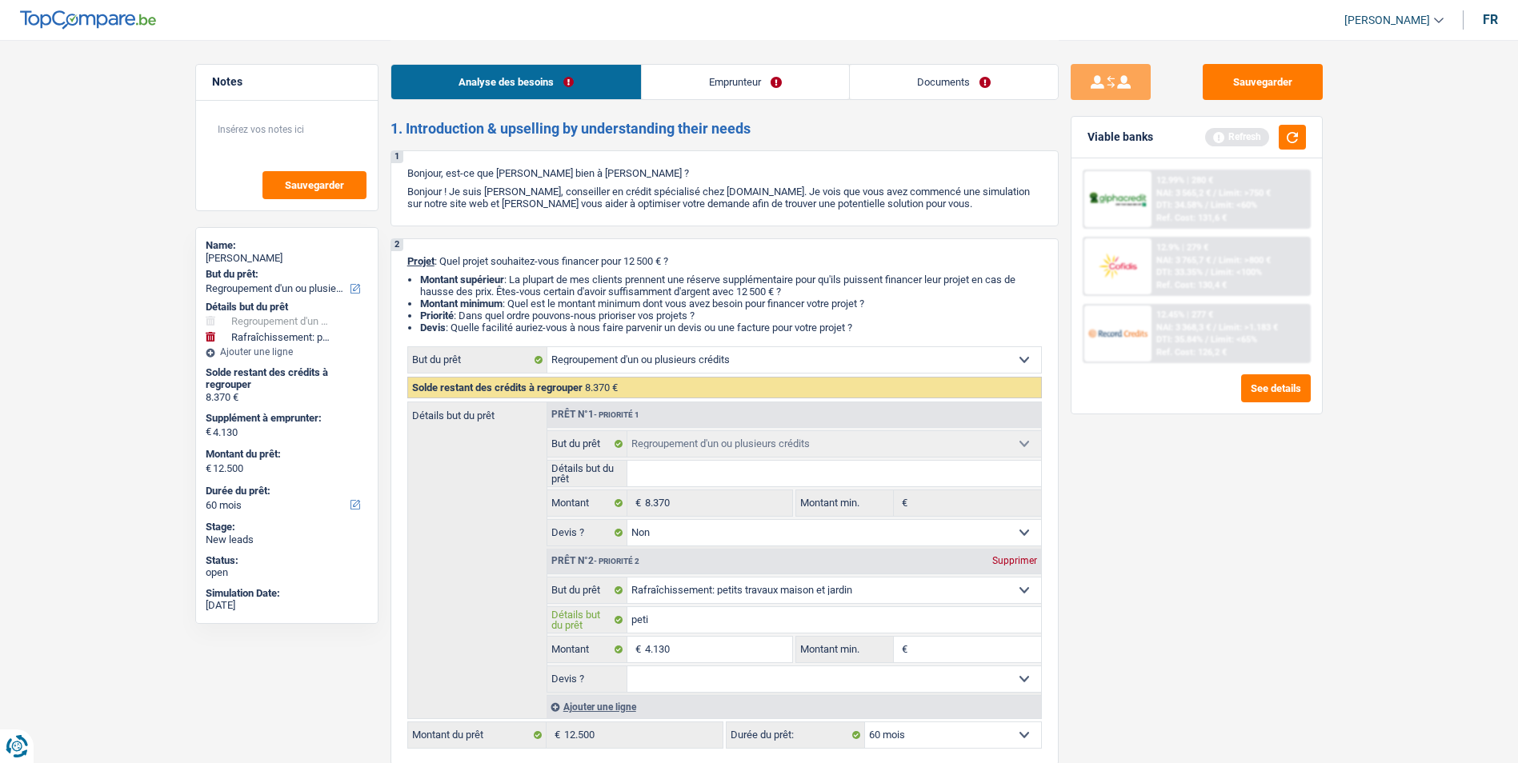
type input "petit"
type input "petit t"
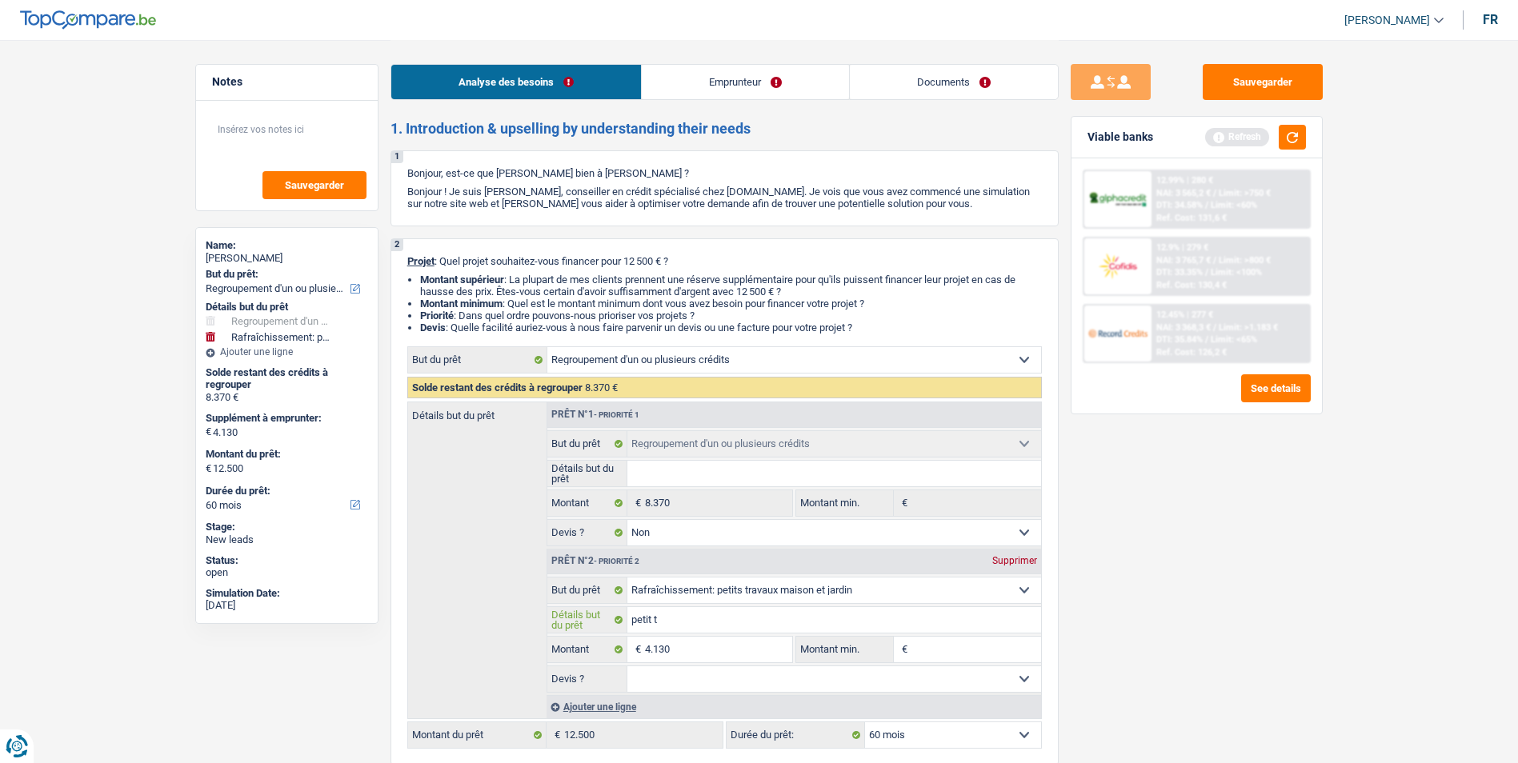
type input "petit tr"
type input "petit tra"
type input "petit trav"
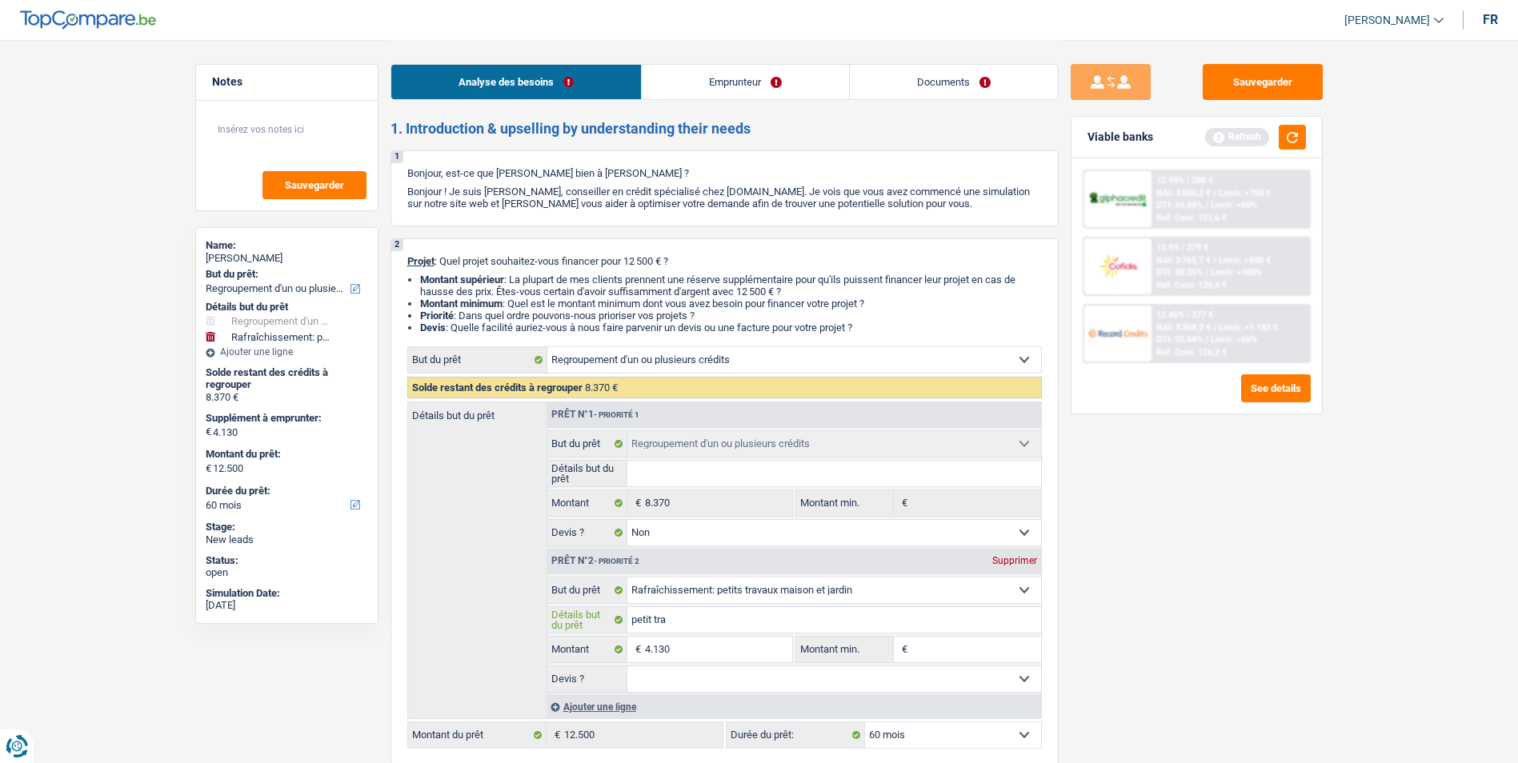
type input "petit trav"
type input "petit trava"
type input "petit travau"
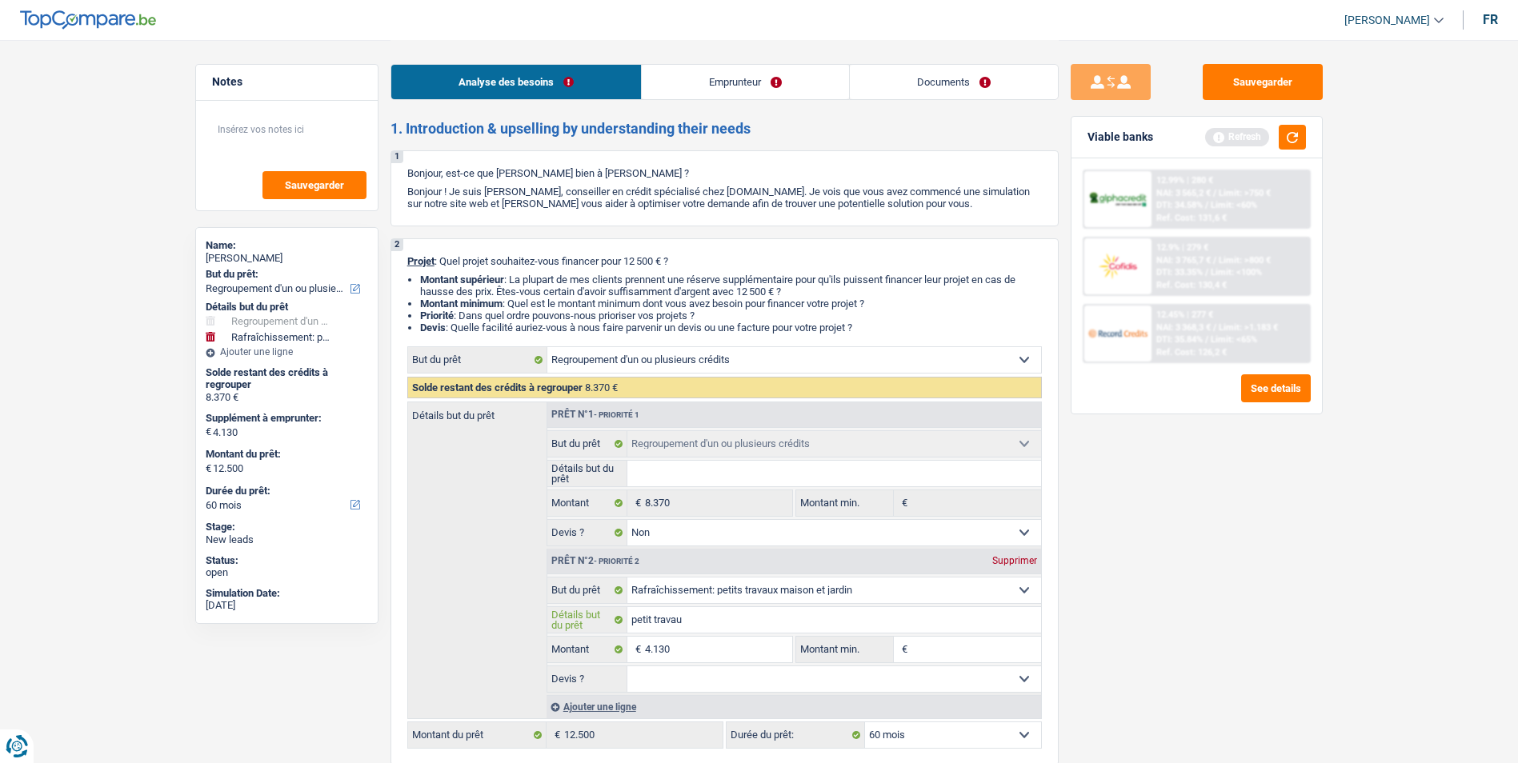
type input "petit travaux"
type input "petit travaux d"
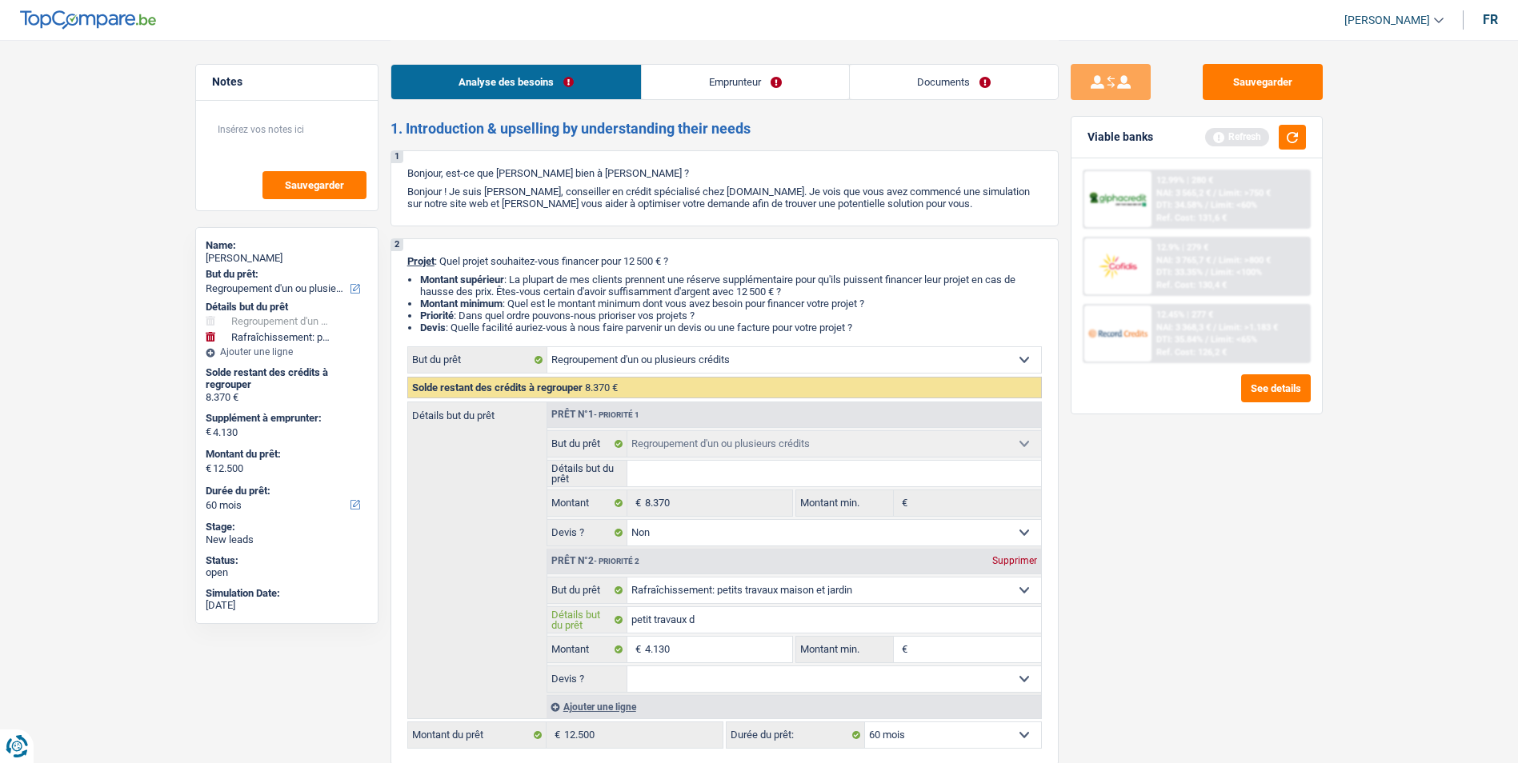
type input "petit travaux d"
type input "petit travaux de"
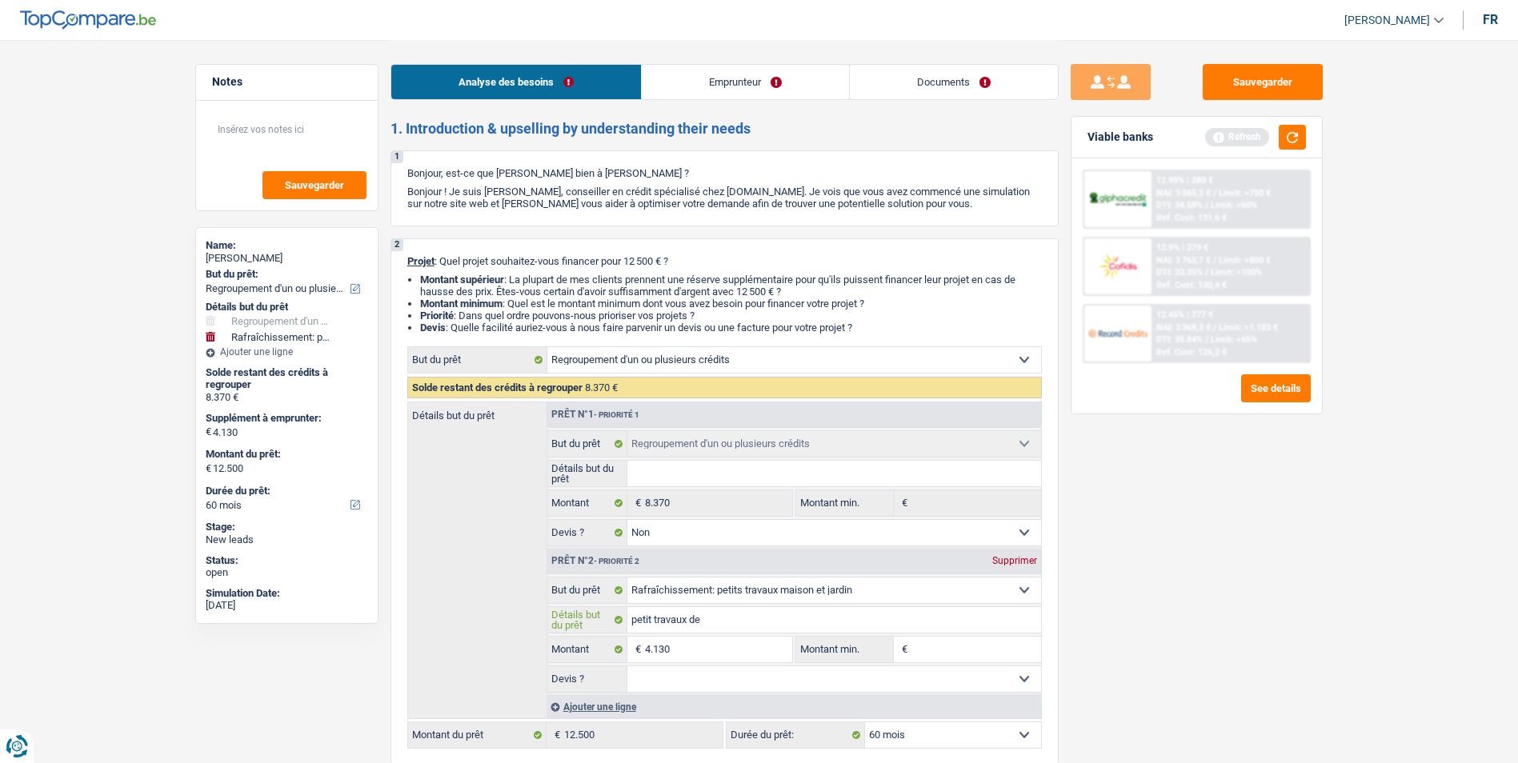
type input "petit travaux de r"
type input "petit travaux de ré"
type input "petit travaux de rén"
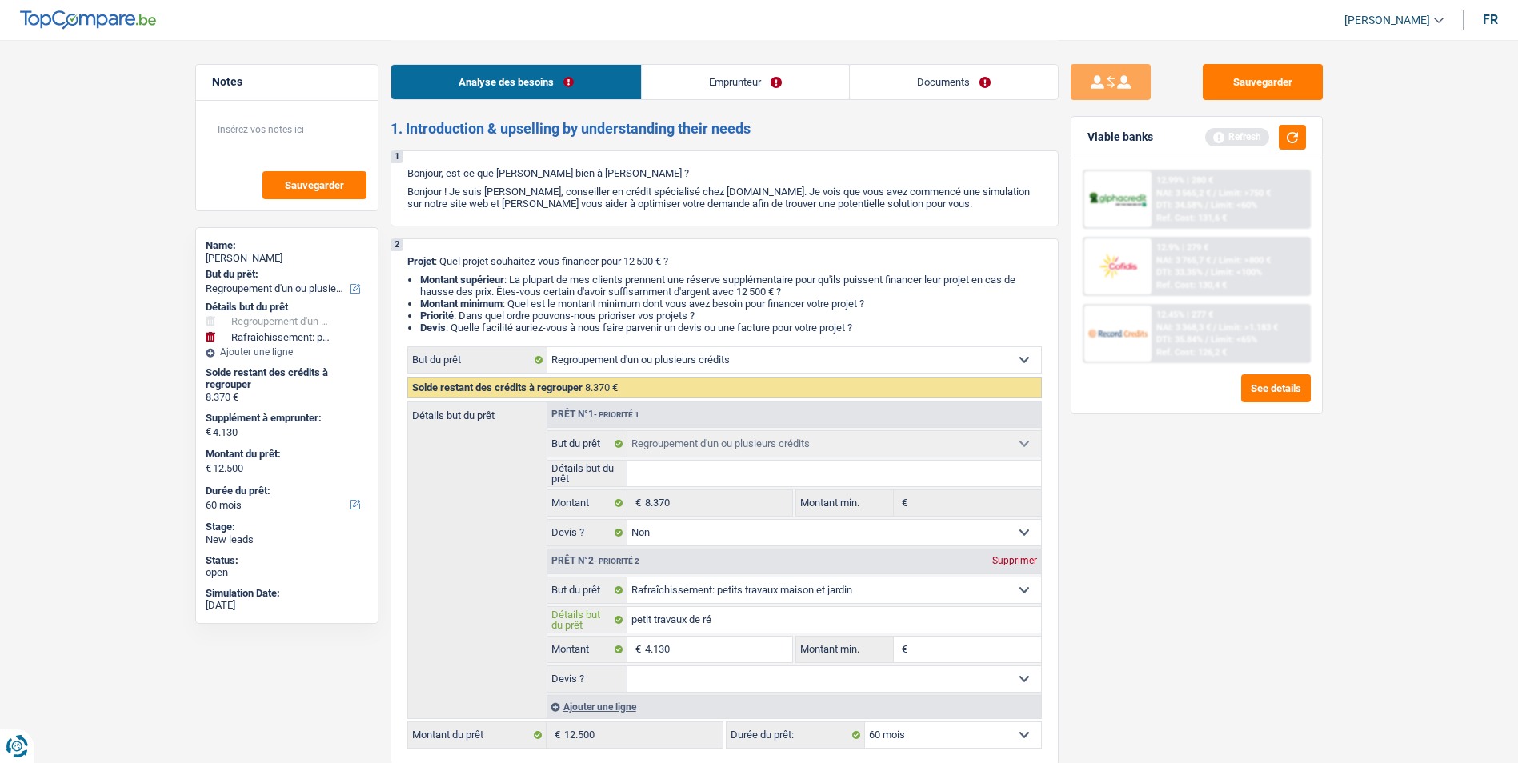
type input "petit travaux de rén"
type input "petit travaux [PERSON_NAME]"
type input "petit travaux de [PERSON_NAME]"
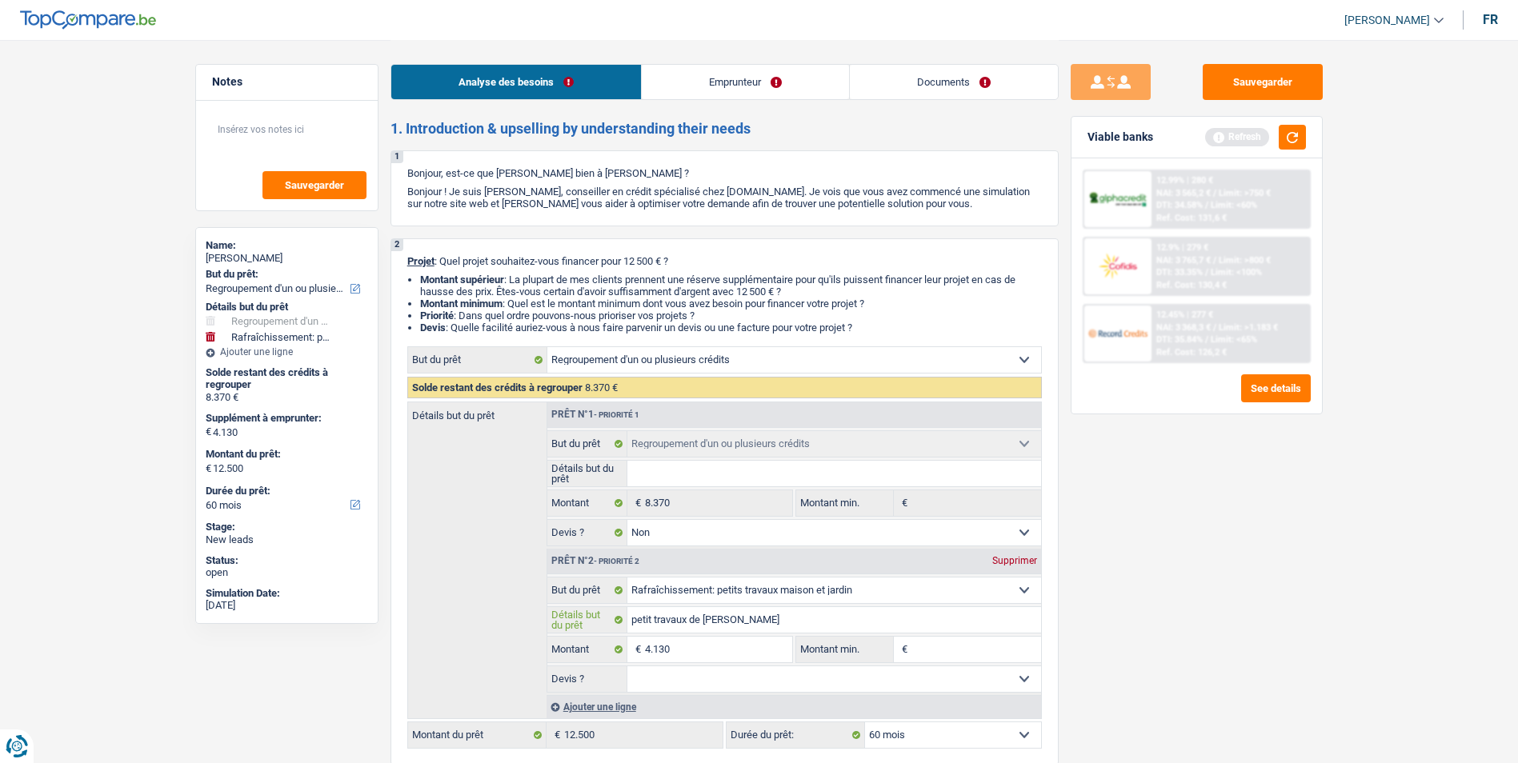
type input "petit travaux de rénovat"
type input "petit travaux de rénovati"
type input "petit travaux de rénovatio"
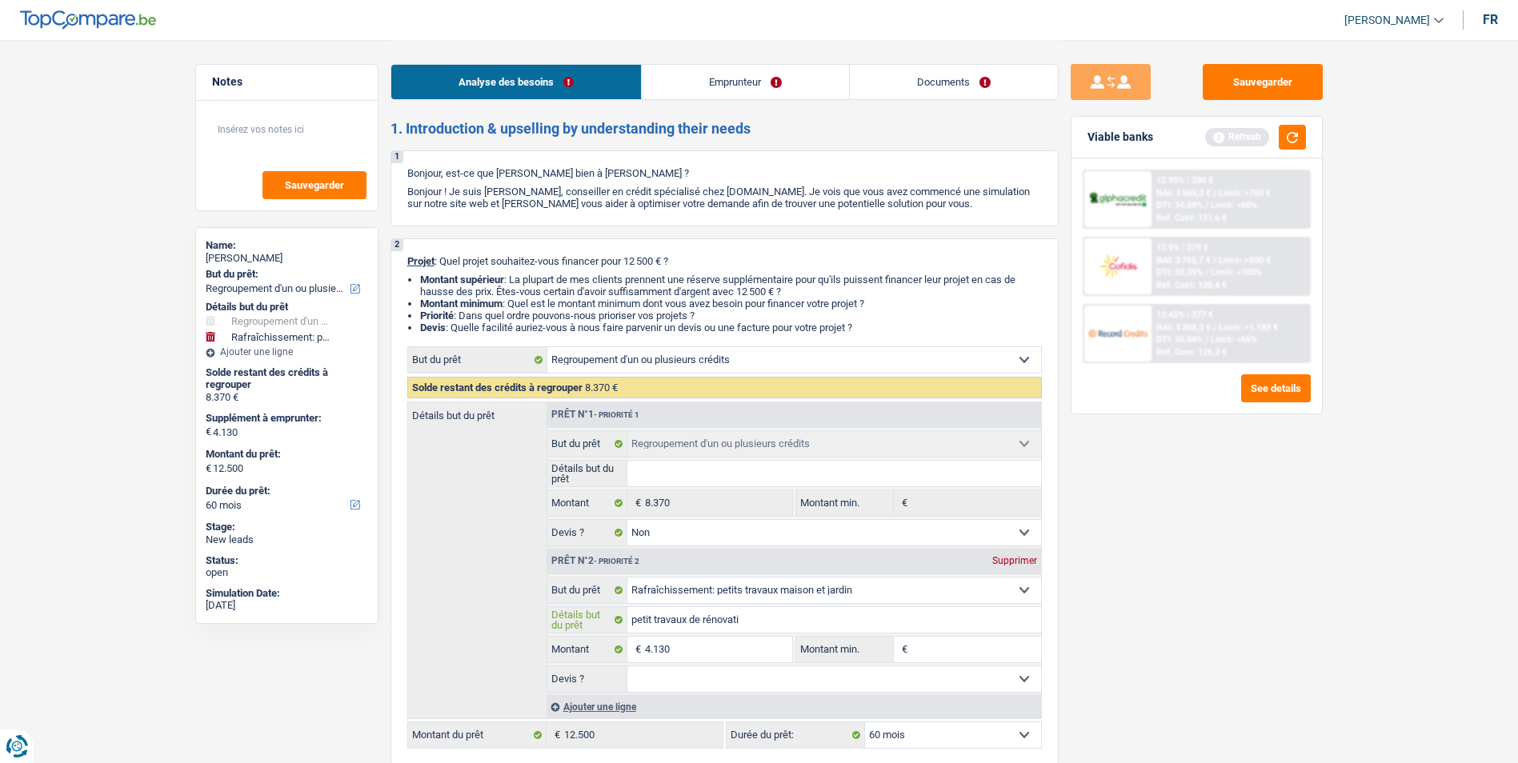
type input "petit travaux de rénovatio"
type input "petit travaux de rénovation"
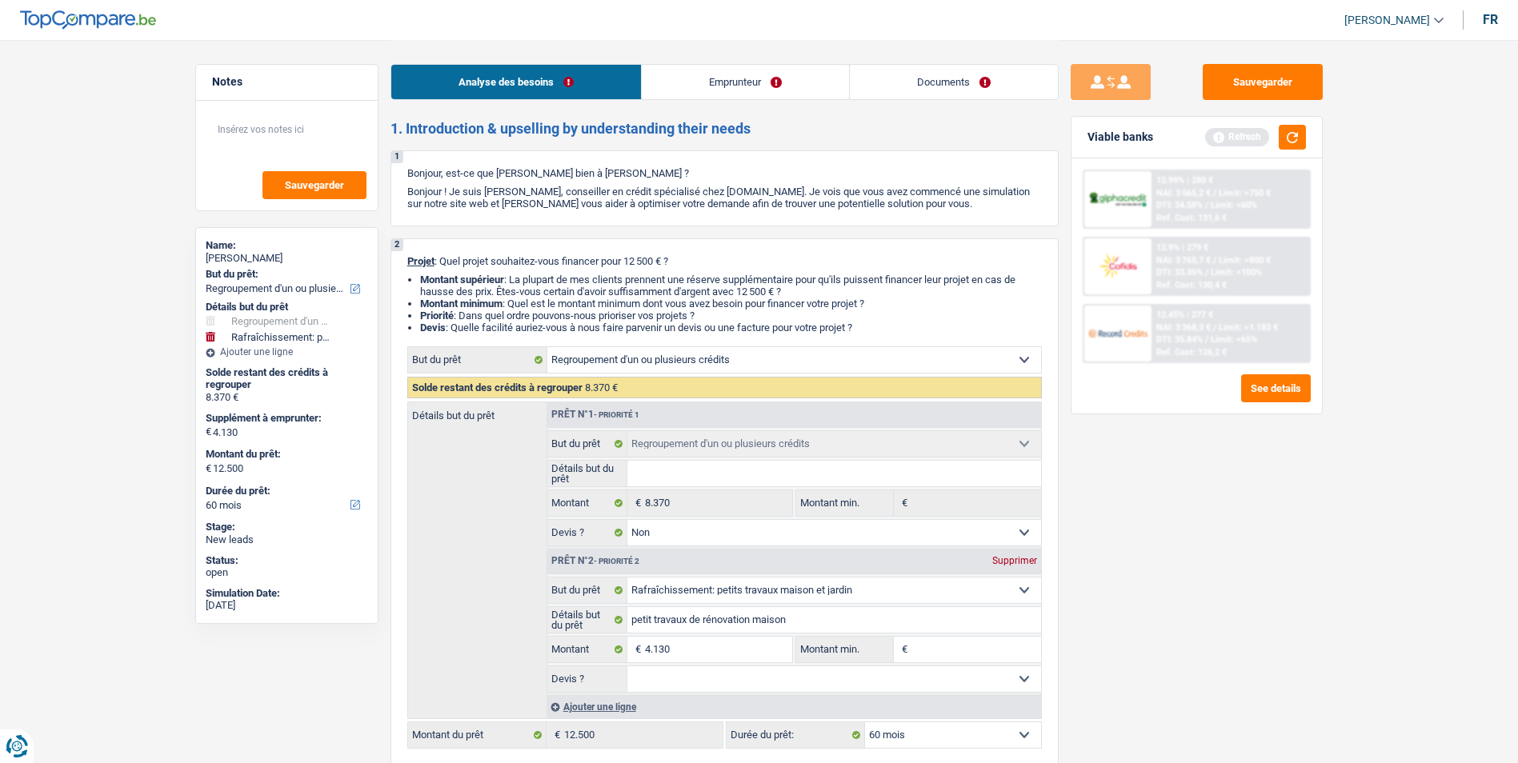
click at [751, 674] on select "Oui Non Non répondu Sélectionner une option" at bounding box center [834, 680] width 414 height 26
click at [627, 667] on select "Oui Non Non répondu Sélectionner une option" at bounding box center [834, 680] width 414 height 26
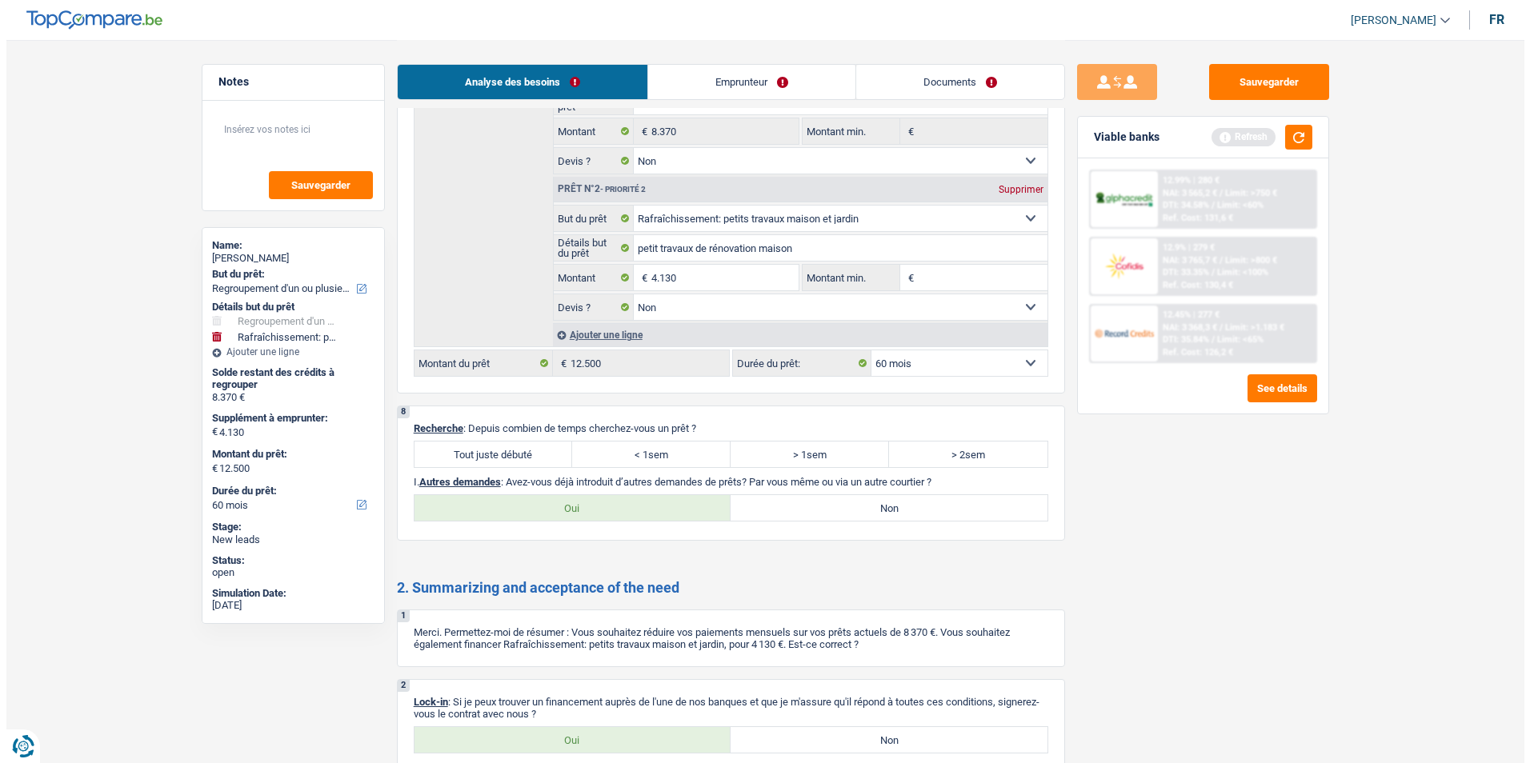
scroll to position [3041, 0]
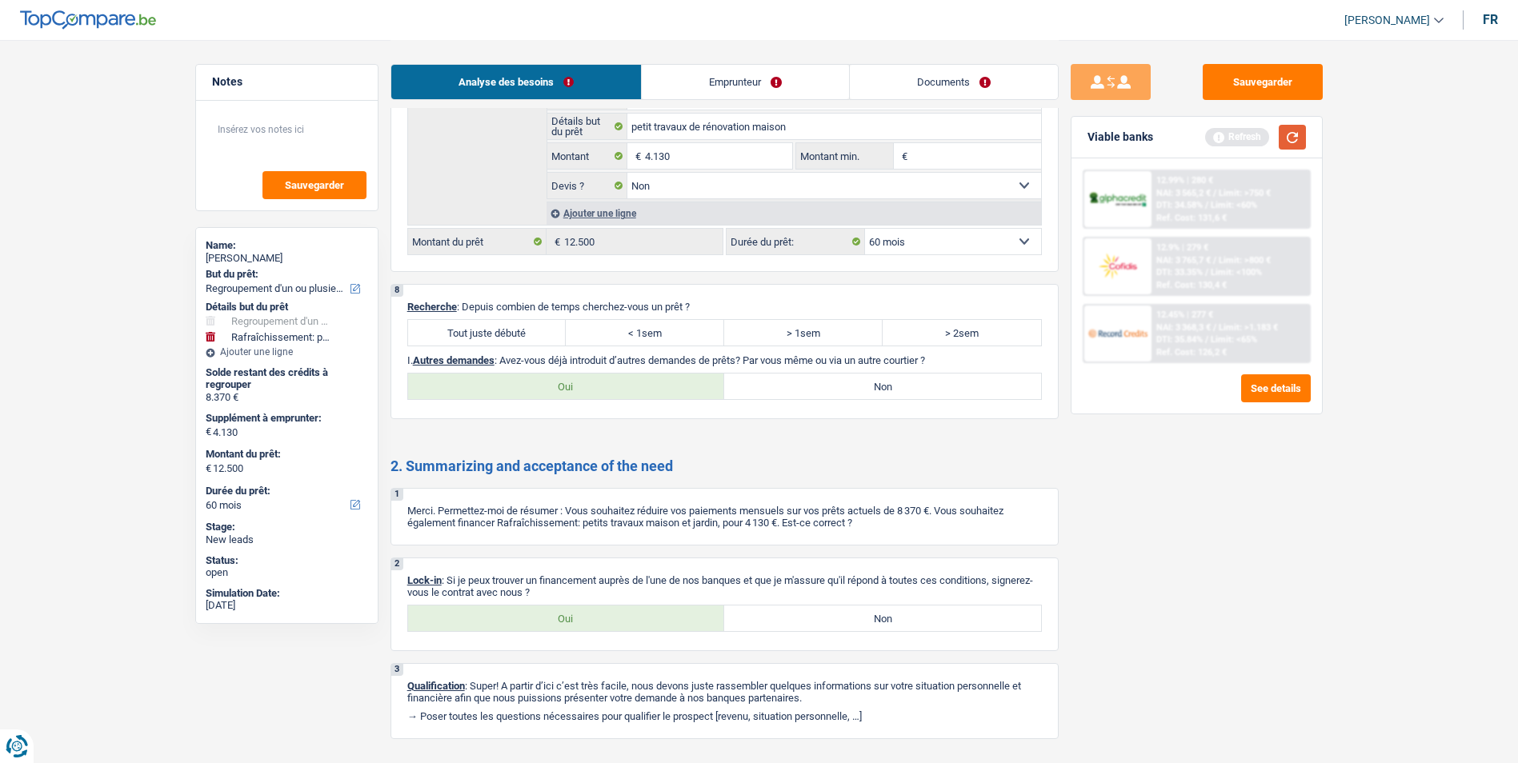
click at [1295, 136] on button "button" at bounding box center [1292, 137] width 27 height 25
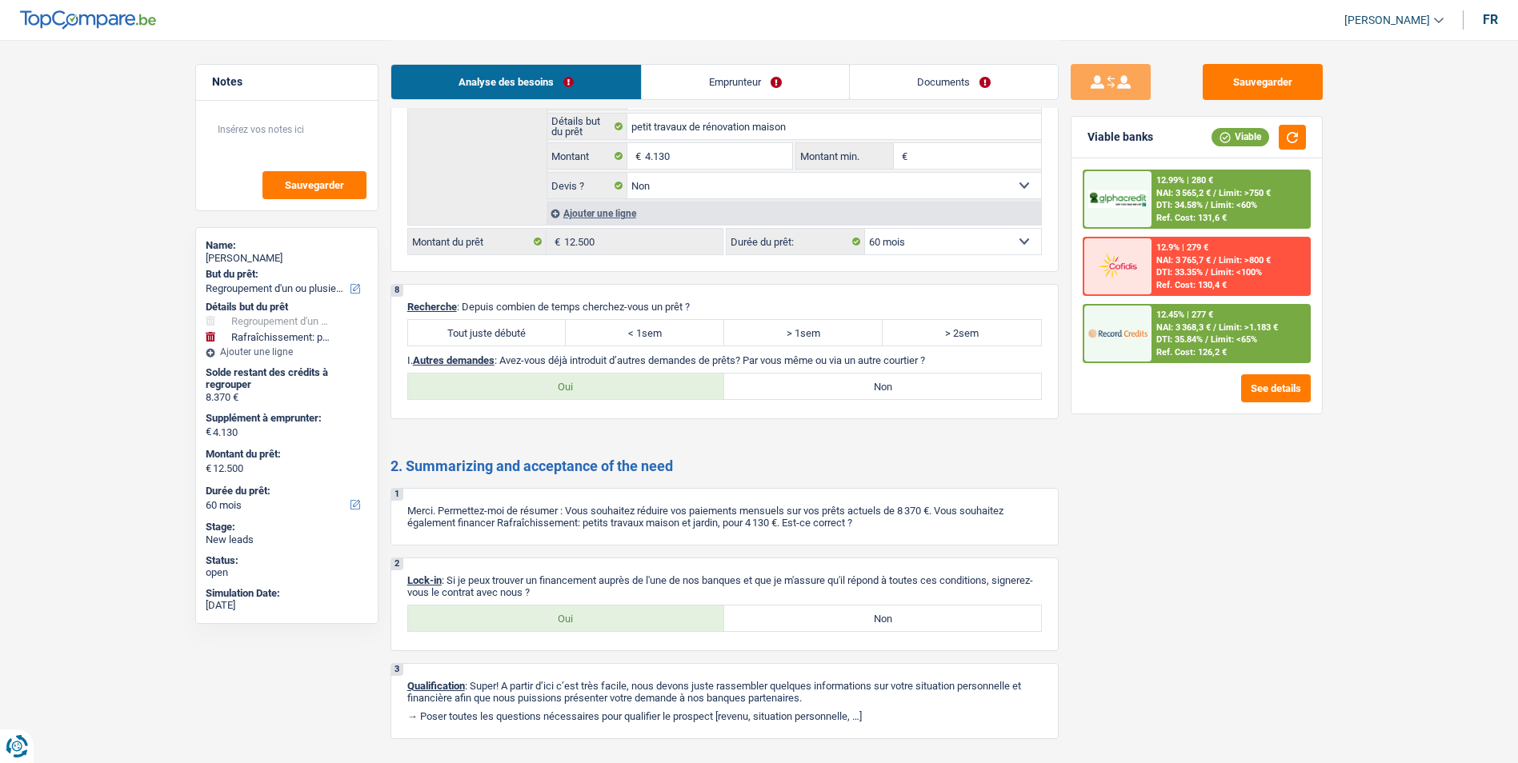
click at [537, 330] on label "Tout juste débuté" at bounding box center [487, 333] width 158 height 26
click at [537, 330] on input "Tout juste débuté" at bounding box center [487, 333] width 158 height 26
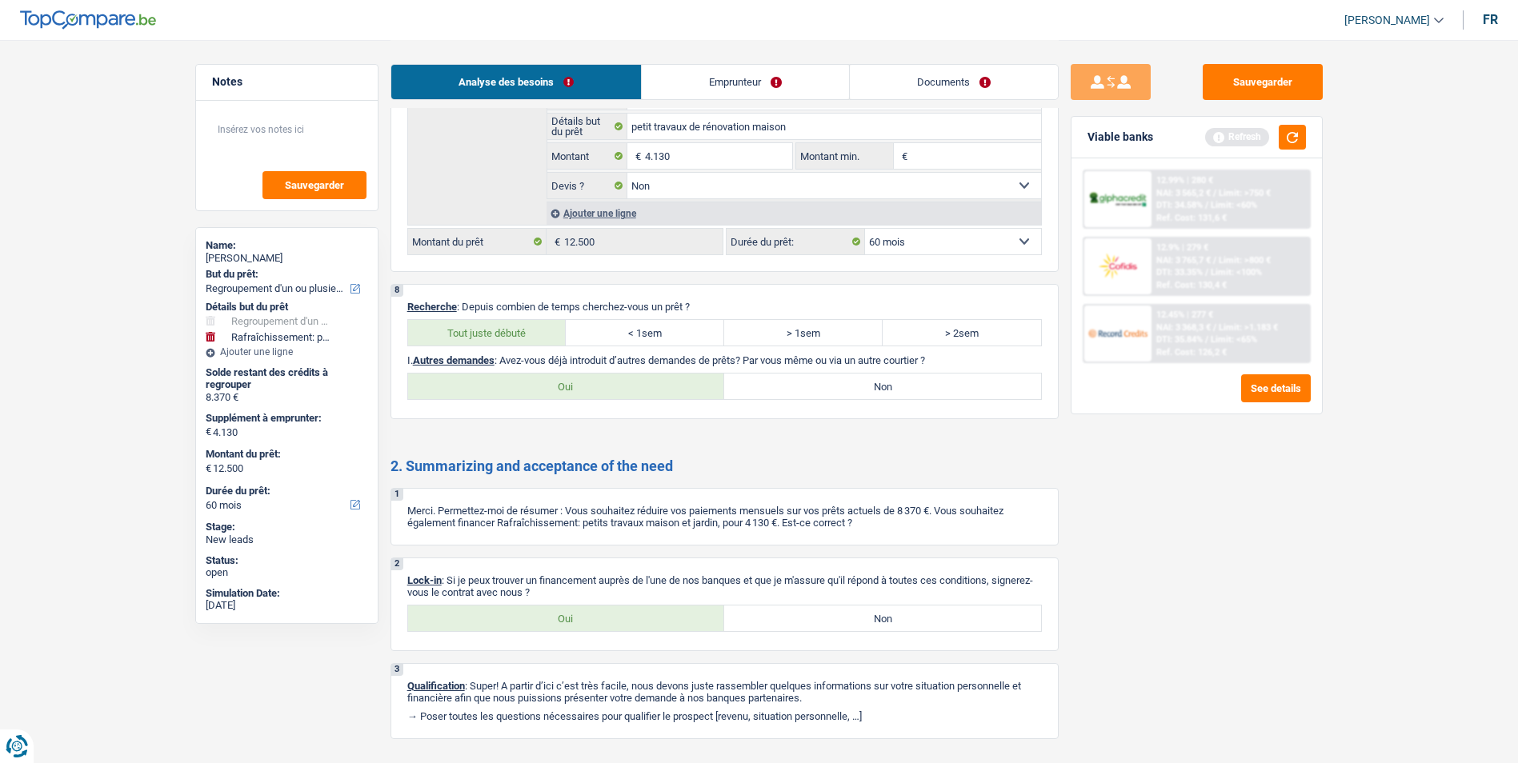
click at [803, 403] on div "8 Recherche : Depuis combien de temps cherchez-vous un prêt ? Tout juste débuté…" at bounding box center [725, 351] width 668 height 135
click at [844, 386] on label "Non" at bounding box center [882, 387] width 317 height 26
click at [844, 386] on input "Non" at bounding box center [882, 387] width 317 height 26
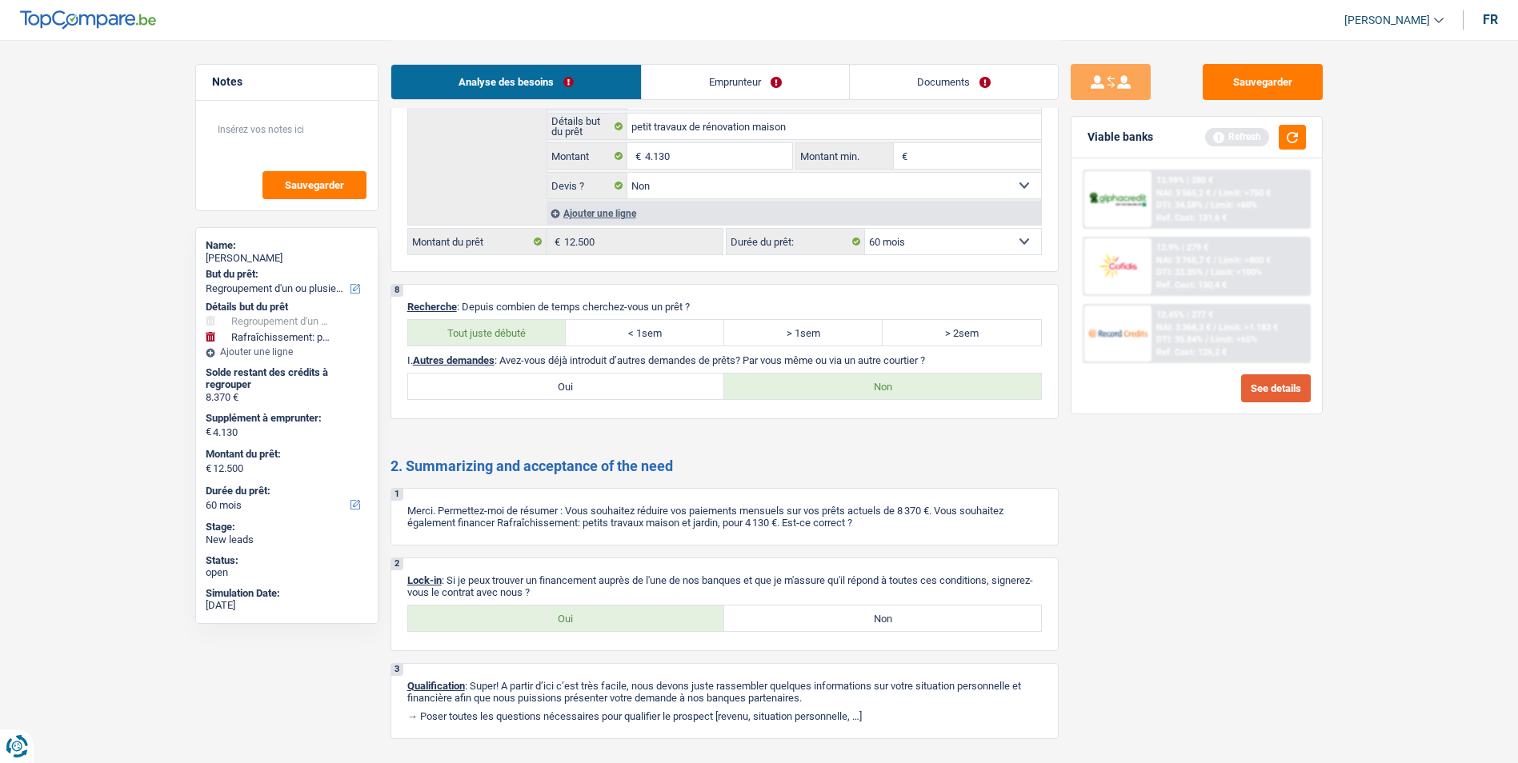
click at [1278, 392] on button "See details" at bounding box center [1276, 388] width 70 height 28
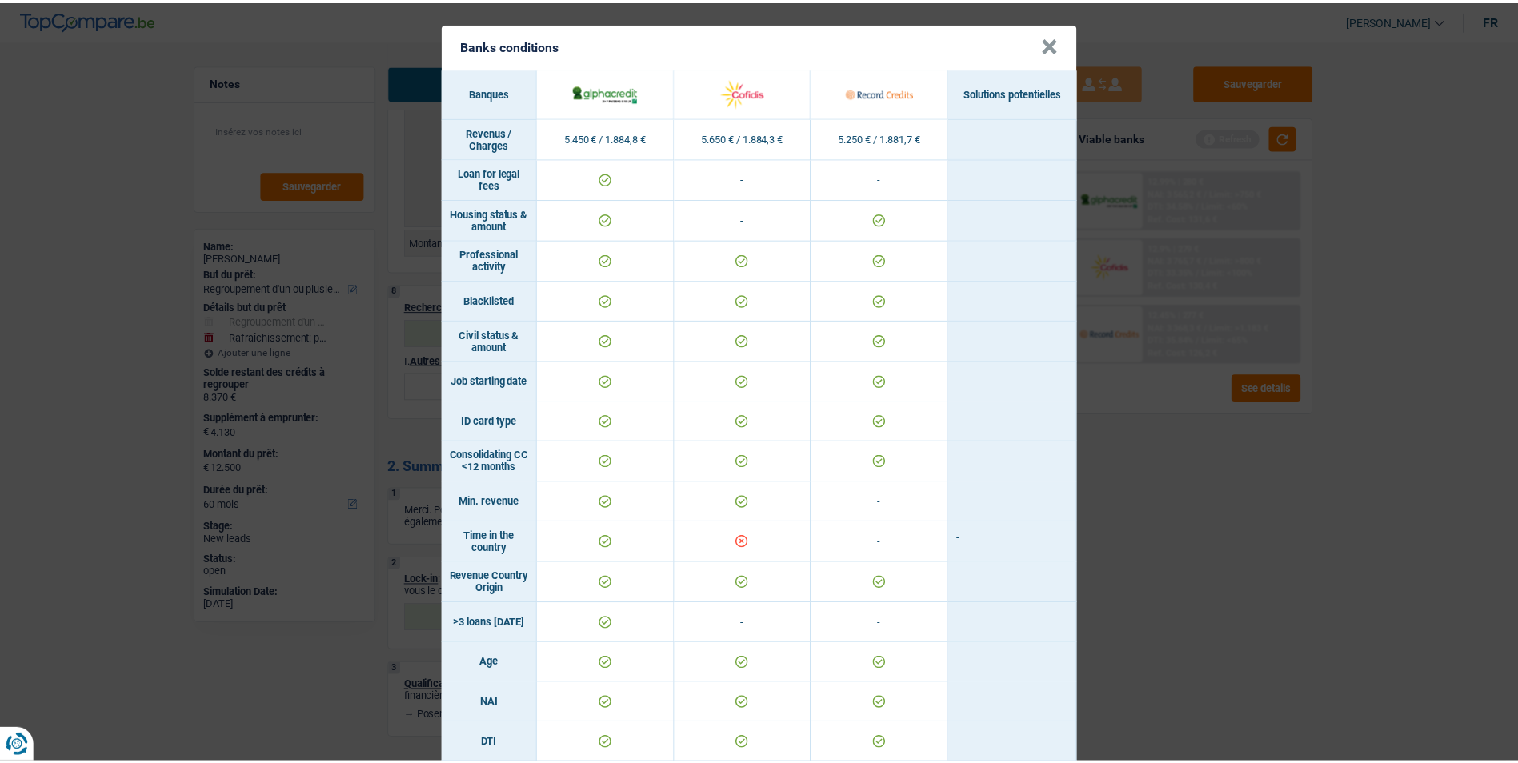
scroll to position [0, 0]
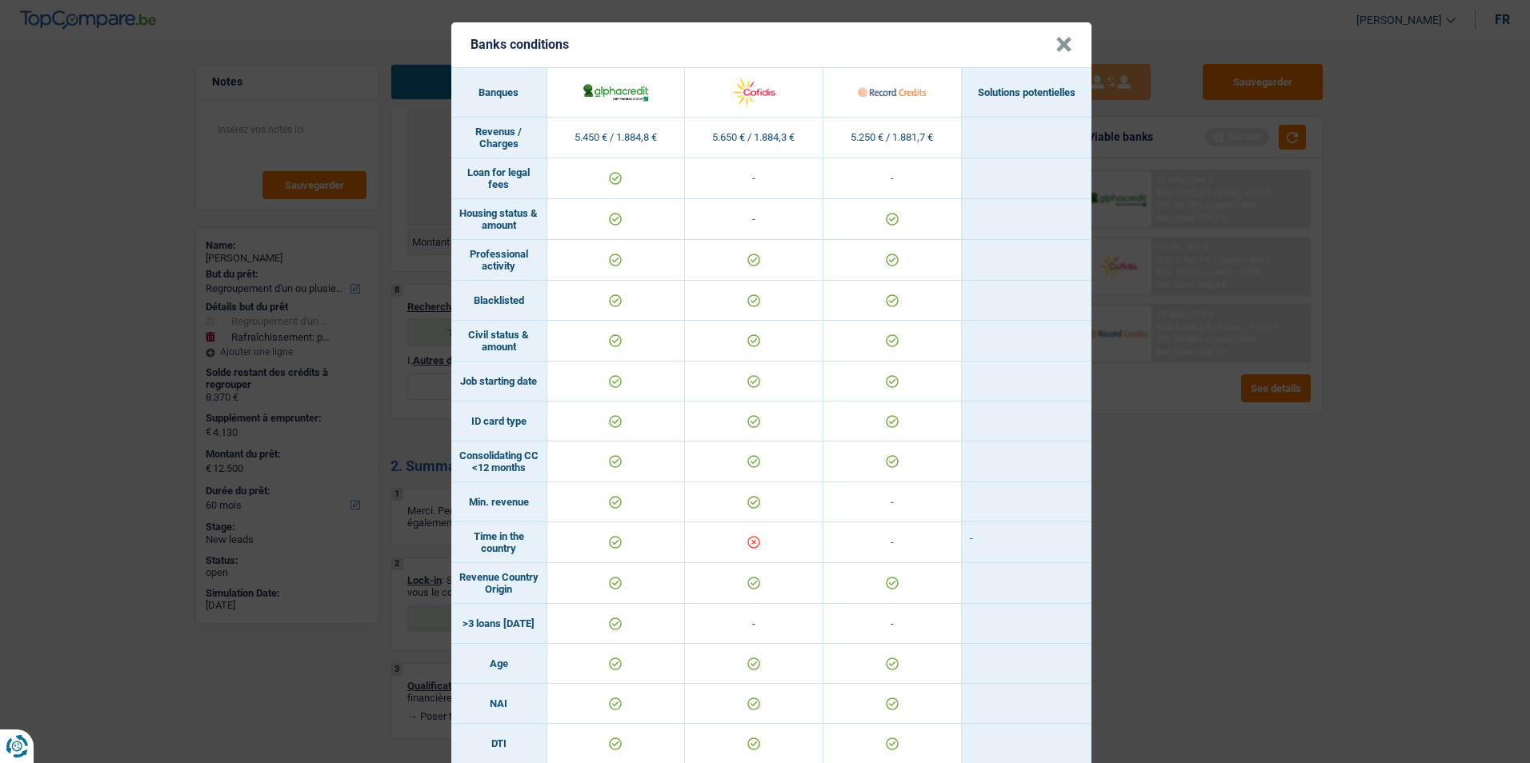
click at [1072, 56] on header "Banks conditions ×" at bounding box center [771, 44] width 640 height 45
click at [1059, 45] on button "×" at bounding box center [1063, 45] width 17 height 16
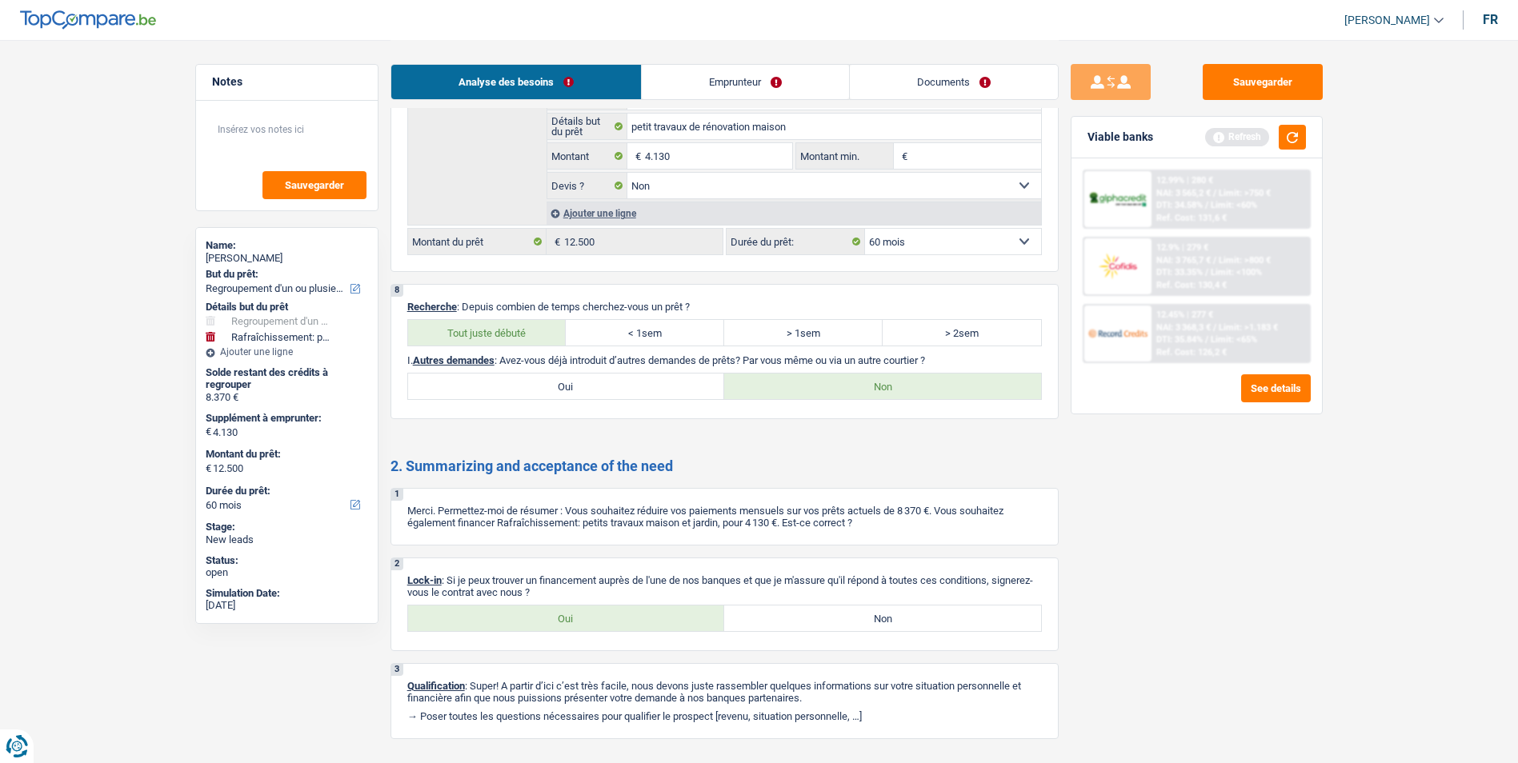
click at [1306, 134] on div "Viable banks Refresh" at bounding box center [1196, 138] width 250 height 42
click at [1301, 134] on button "button" at bounding box center [1292, 137] width 27 height 25
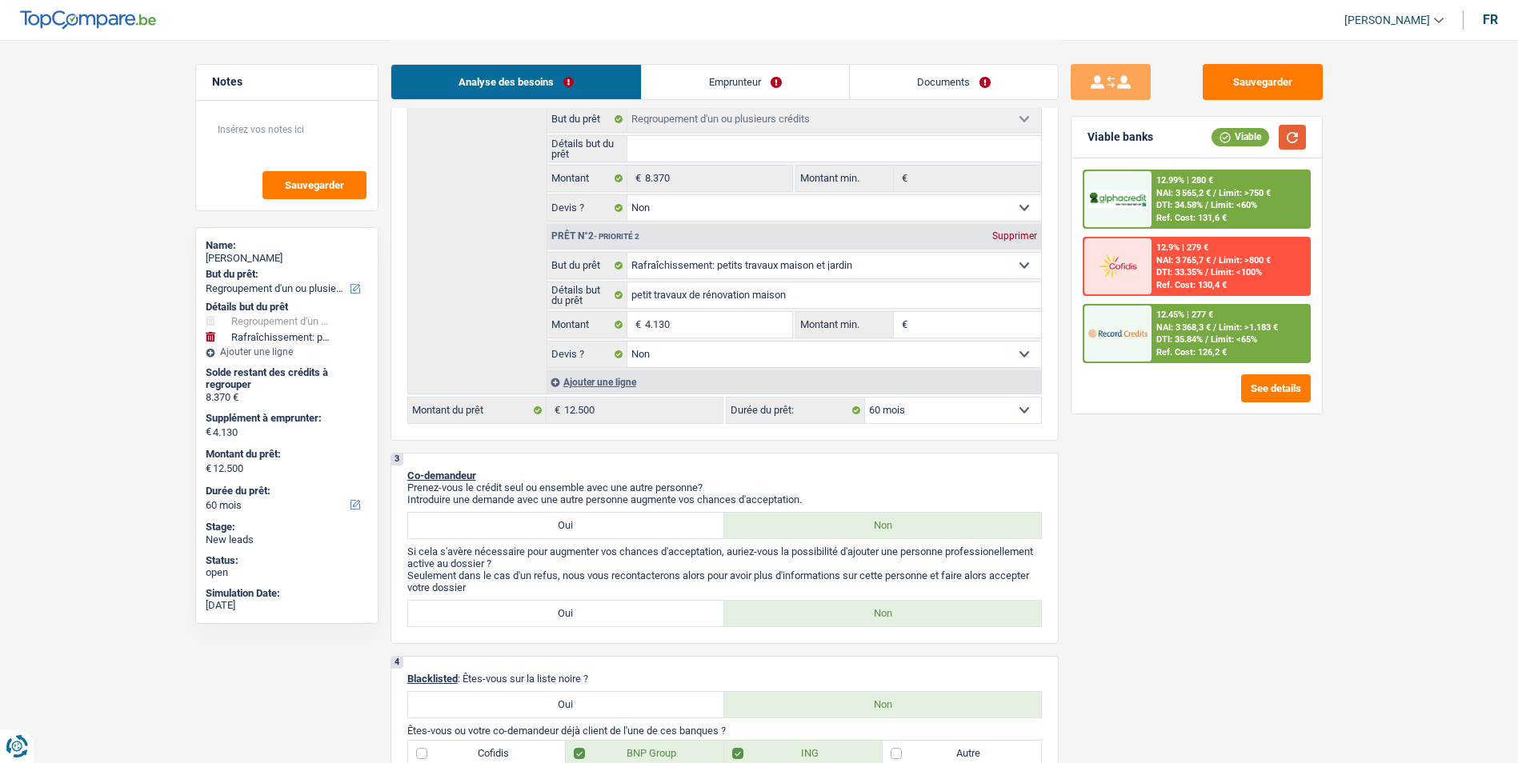
scroll to position [320, 0]
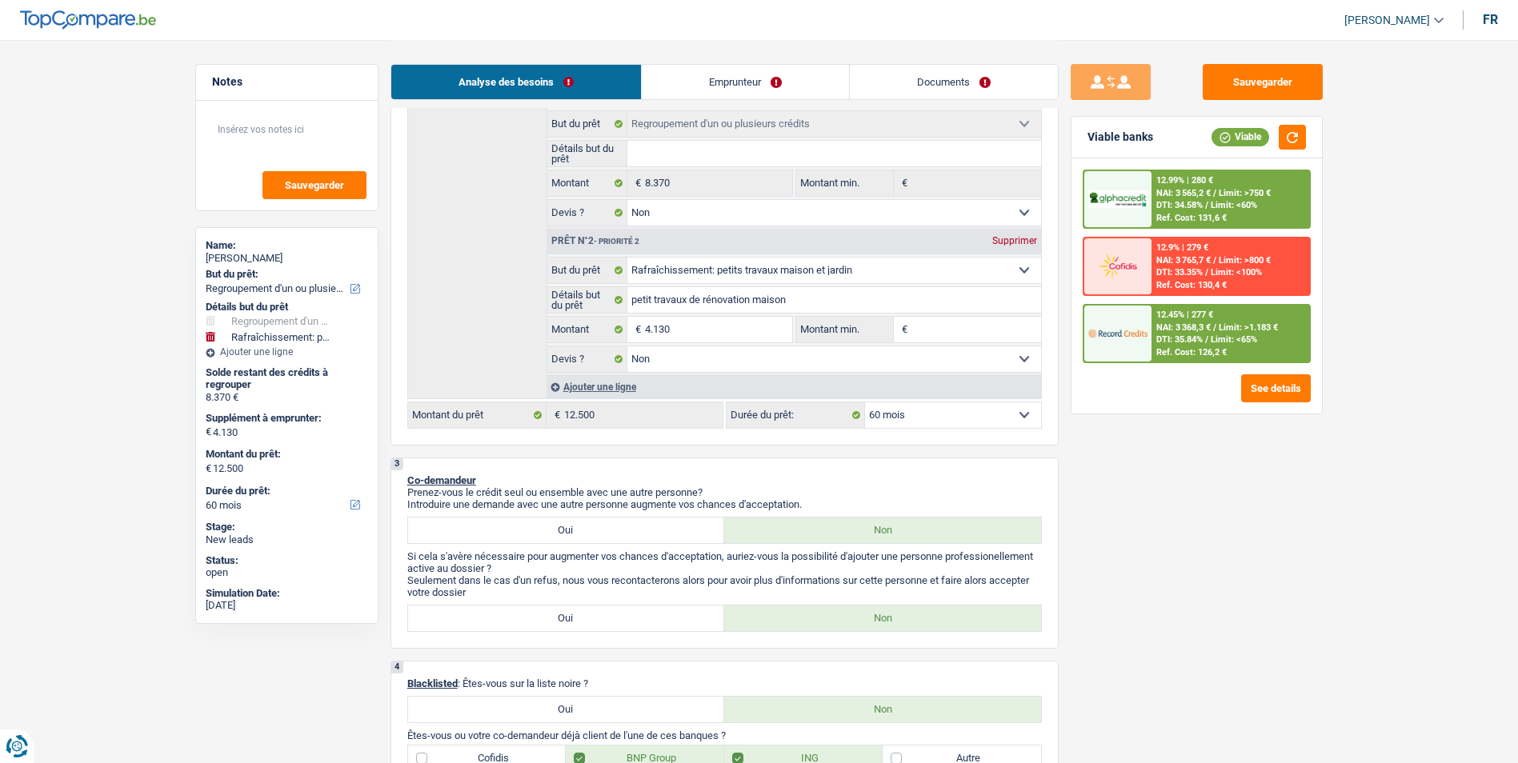
click at [904, 410] on select "12 mois 18 mois 24 mois 30 mois 36 mois 42 mois 48 mois 60 mois Sélectionner un…" at bounding box center [953, 416] width 176 height 26
click at [865, 403] on select "12 mois 18 mois 24 mois 30 mois 36 mois 42 mois 48 mois 60 mois Sélectionner un…" at bounding box center [953, 416] width 176 height 26
click at [1208, 340] on span "/" at bounding box center [1206, 339] width 3 height 10
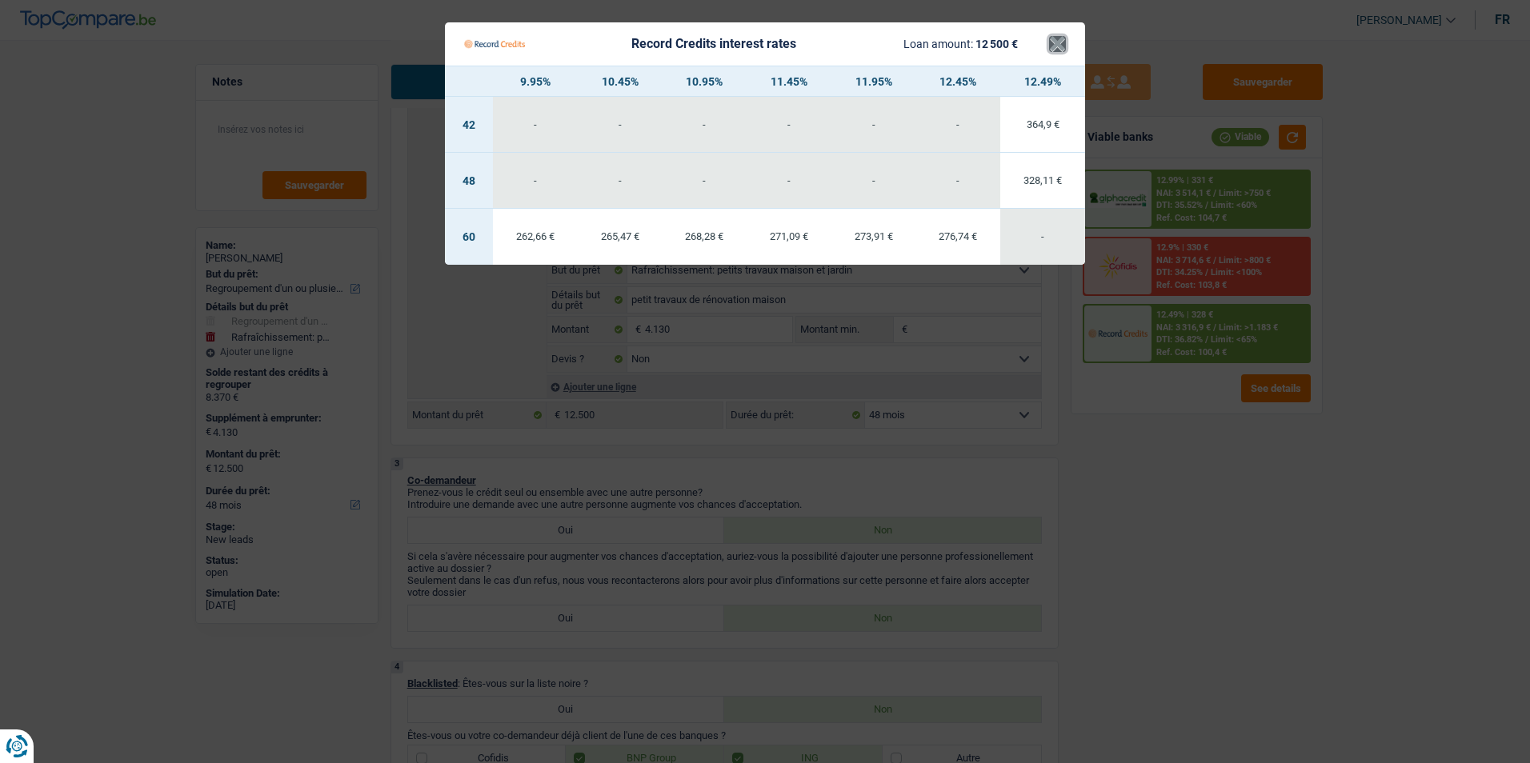
click at [1055, 50] on button "×" at bounding box center [1057, 44] width 17 height 16
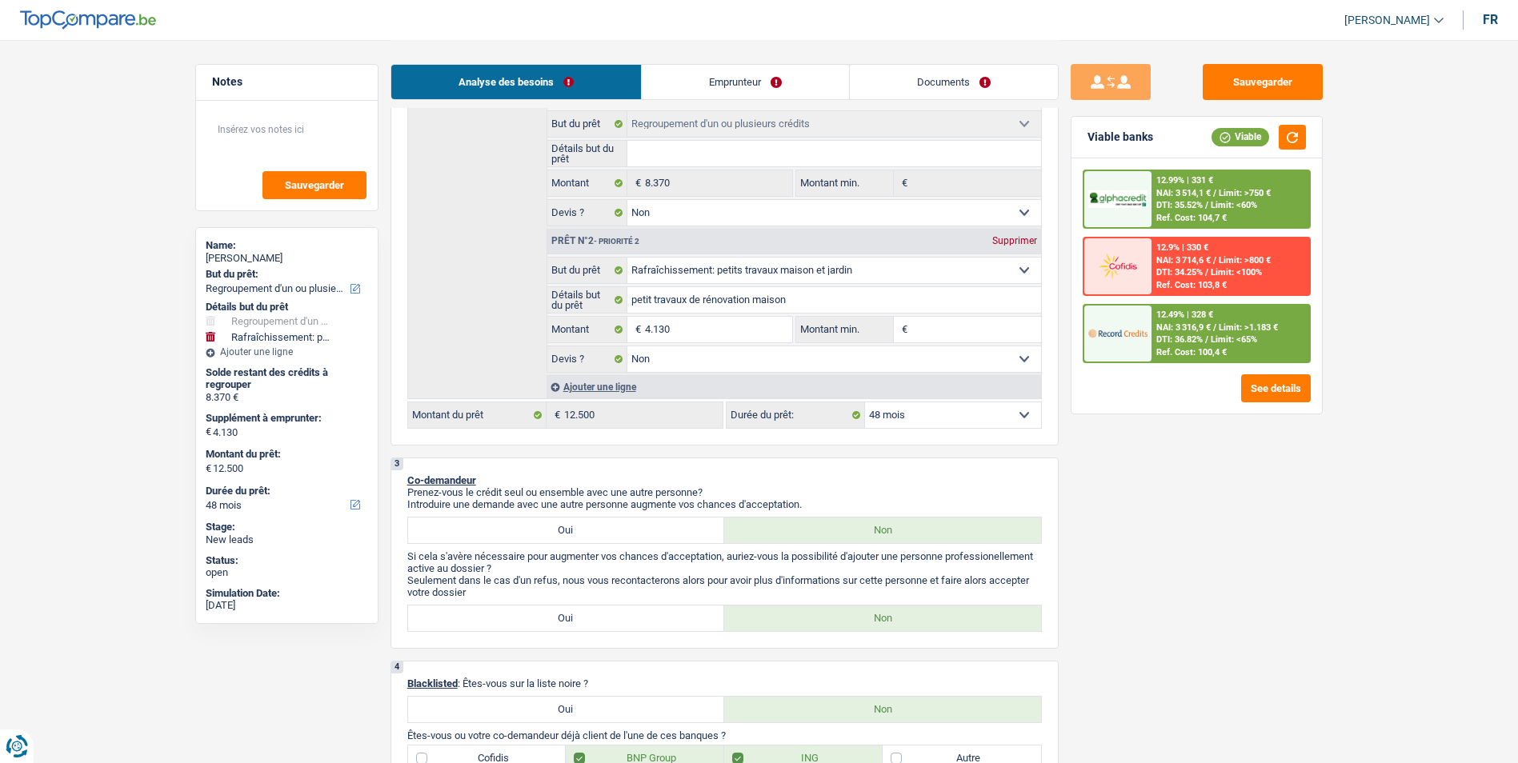
click at [1211, 196] on span "NAI: 3 514,1 €" at bounding box center [1183, 193] width 54 height 10
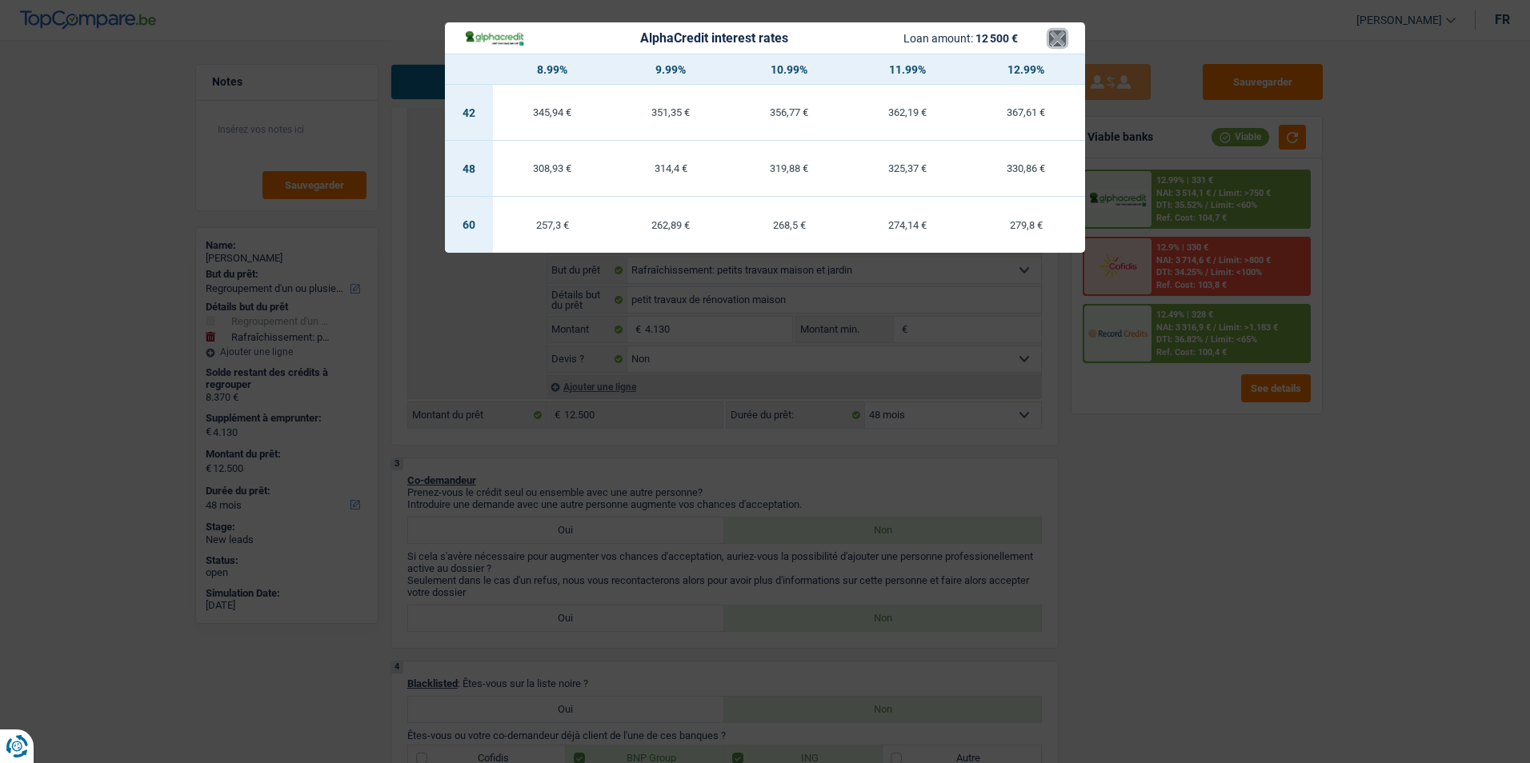
click at [1051, 30] on button "×" at bounding box center [1057, 38] width 17 height 16
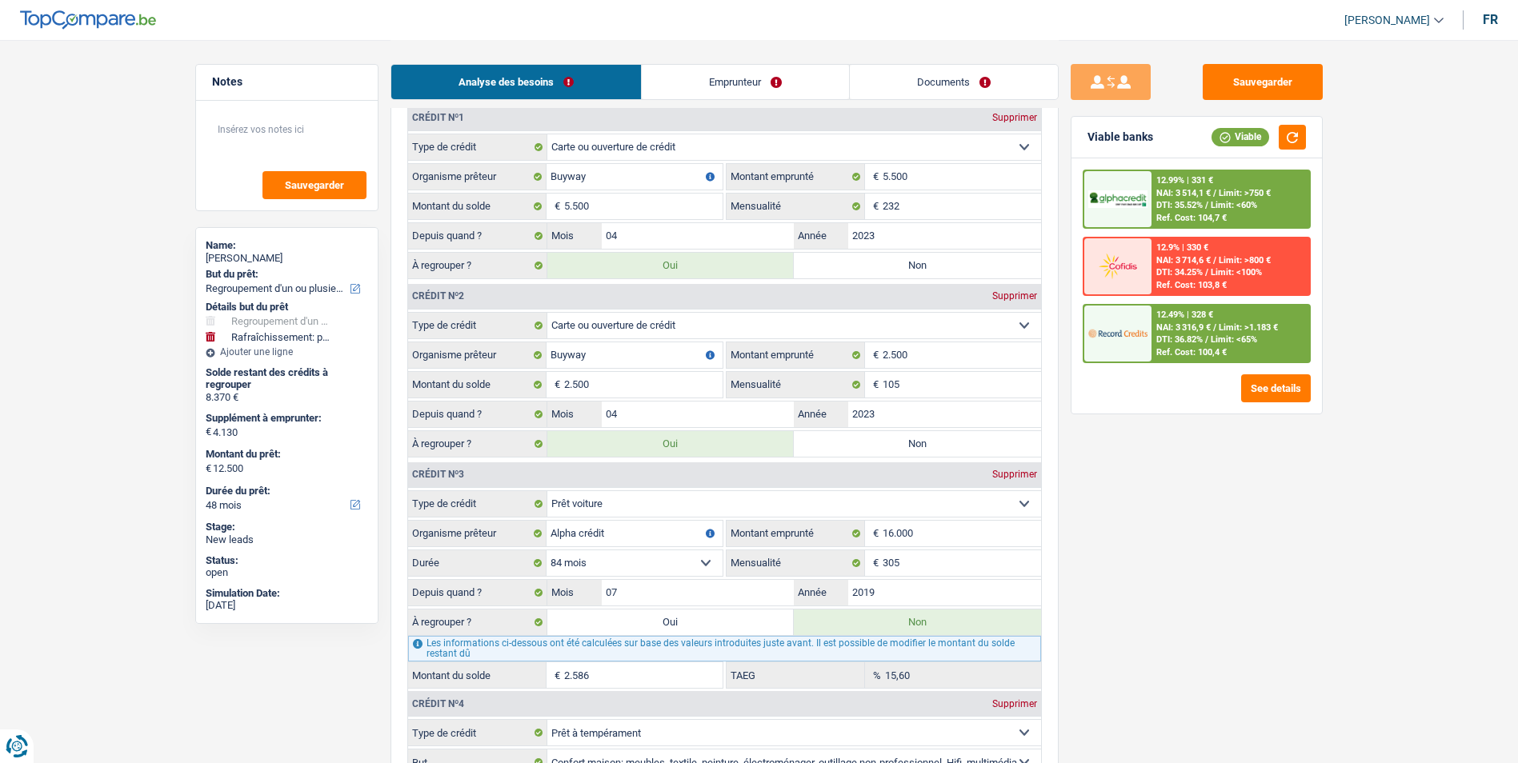
scroll to position [1680, 0]
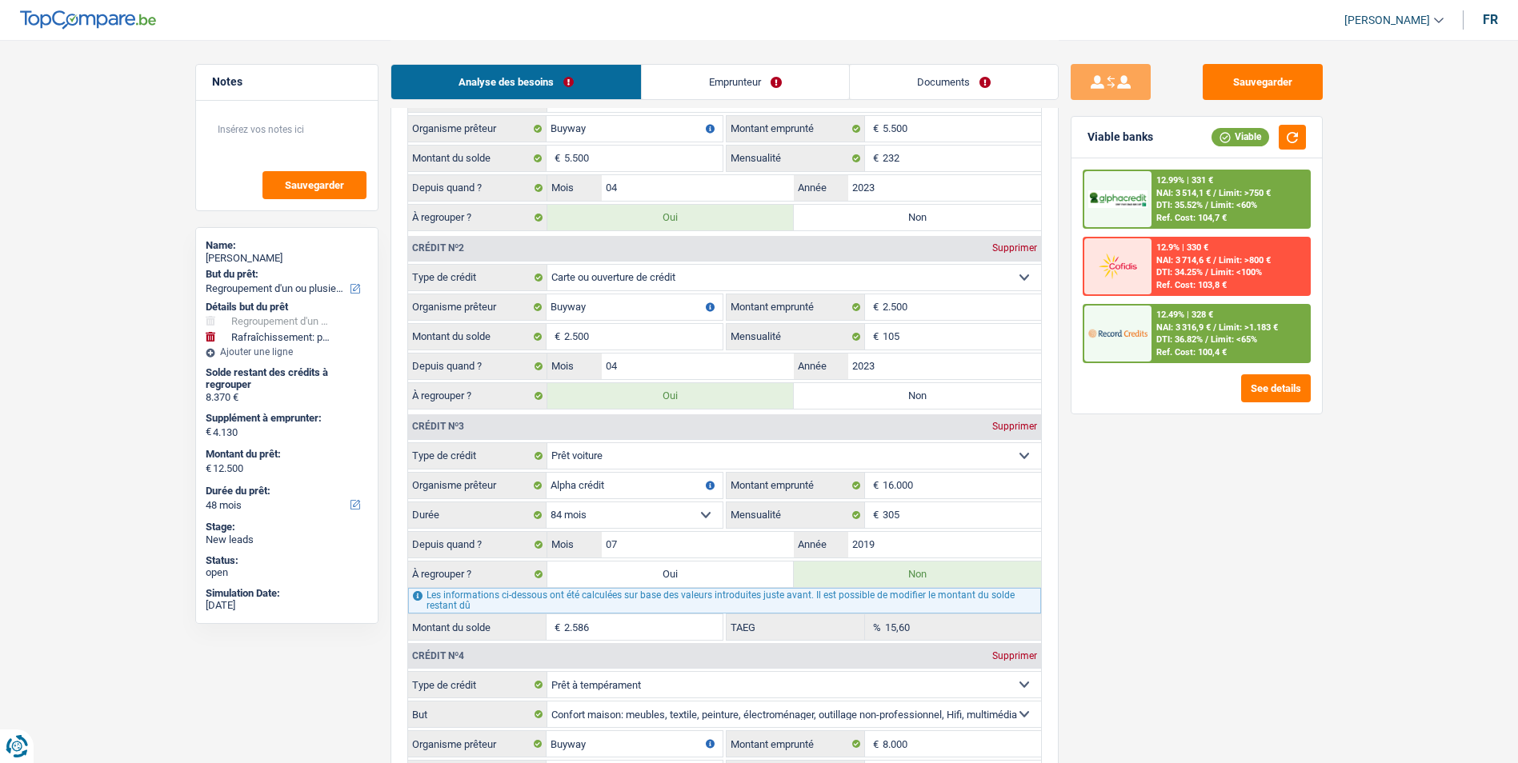
click at [712, 89] on link "Emprunteur" at bounding box center [745, 82] width 207 height 34
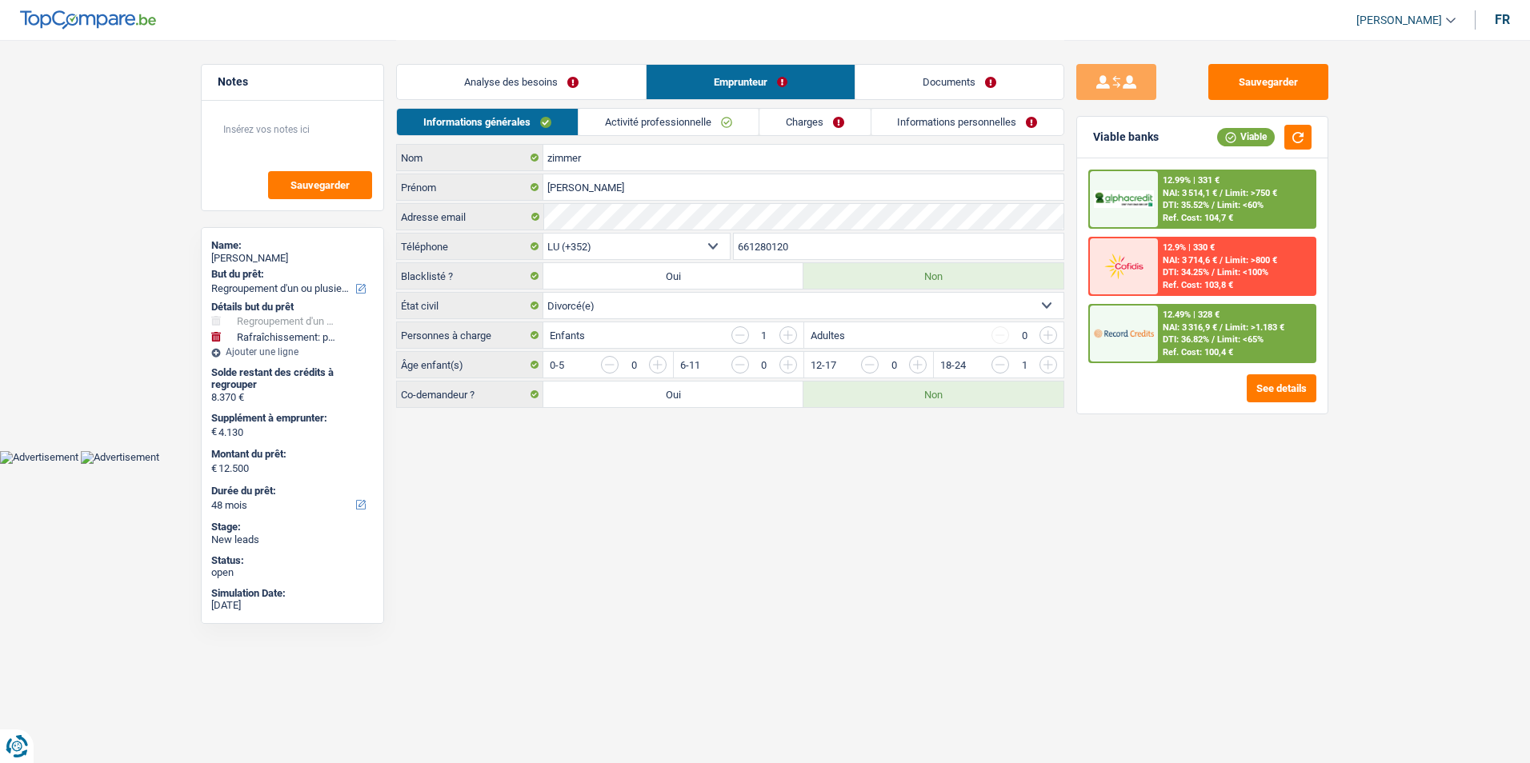
click at [511, 78] on link "Analyse des besoins" at bounding box center [521, 82] width 249 height 34
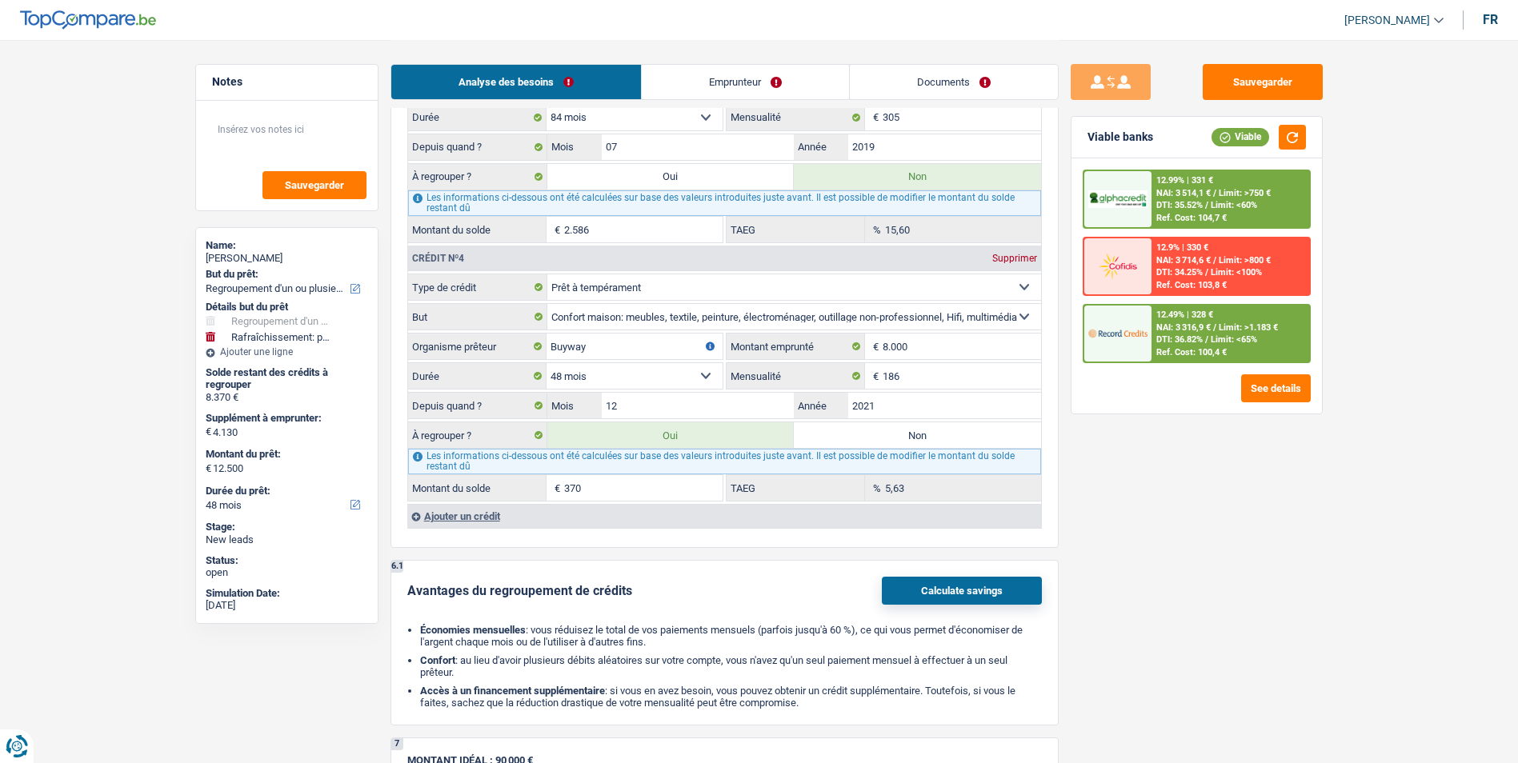
scroll to position [2081, 0]
click at [487, 517] on div "Ajouter un crédit" at bounding box center [724, 514] width 634 height 24
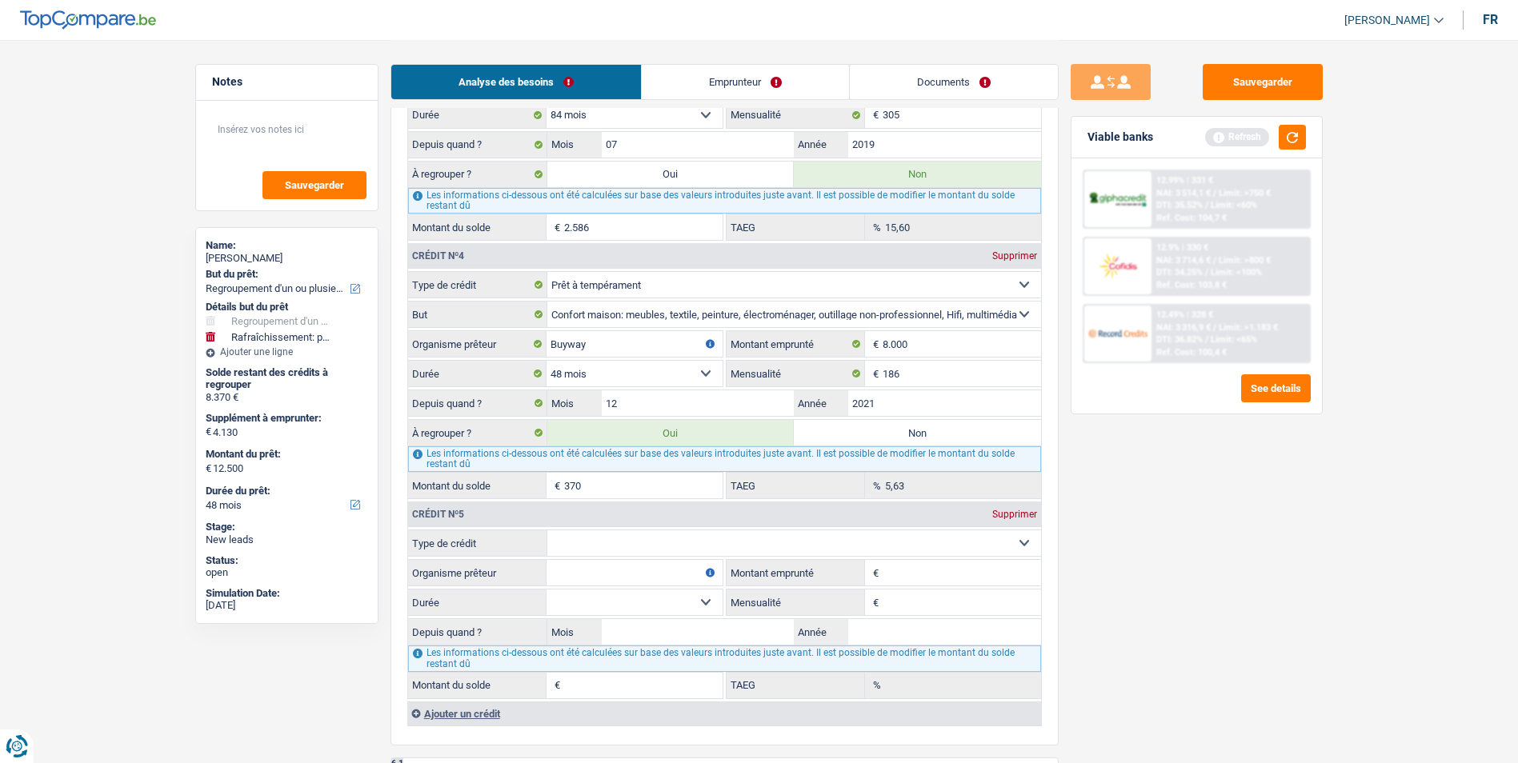
click at [786, 543] on select "Carte ou ouverture de crédit Prêt hypothécaire Vente à tempérament Prêt à tempé…" at bounding box center [794, 544] width 494 height 26
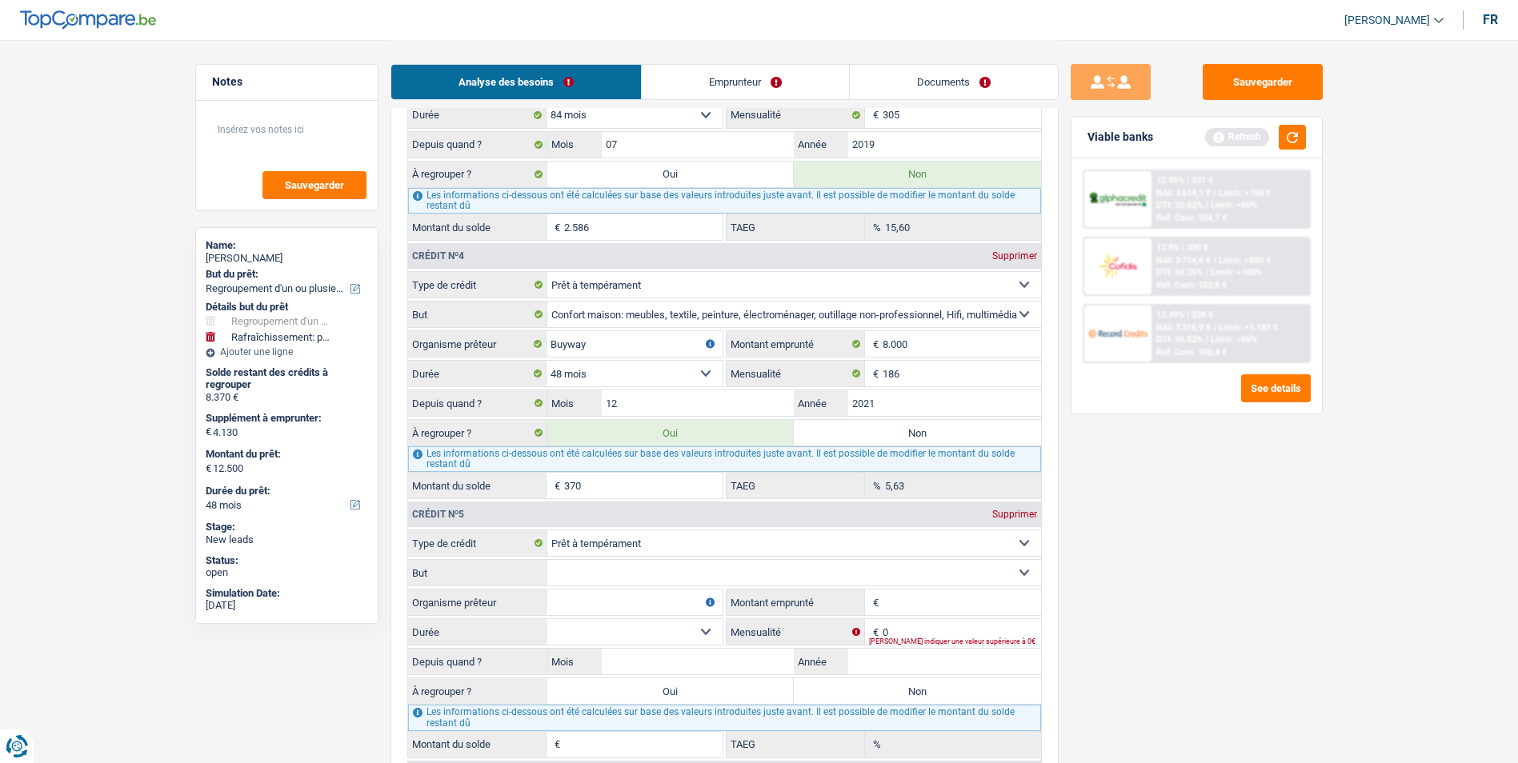
click at [672, 573] on select "Confort maison: meubles, textile, peinture, électroménager, outillage non-profe…" at bounding box center [794, 573] width 494 height 26
click at [469, 499] on div "Crédit nº5 Supprimer Carte ou ouverture de crédit Prêt hypothécaire Vente à tem…" at bounding box center [724, 628] width 634 height 258
click at [699, 537] on select "Carte ou ouverture de crédit Prêt hypothécaire Vente à tempérament Prêt à tempé…" at bounding box center [794, 544] width 494 height 26
click at [547, 531] on select "Carte ou ouverture de crédit Prêt hypothécaire Vente à tempérament Prêt à tempé…" at bounding box center [794, 544] width 494 height 26
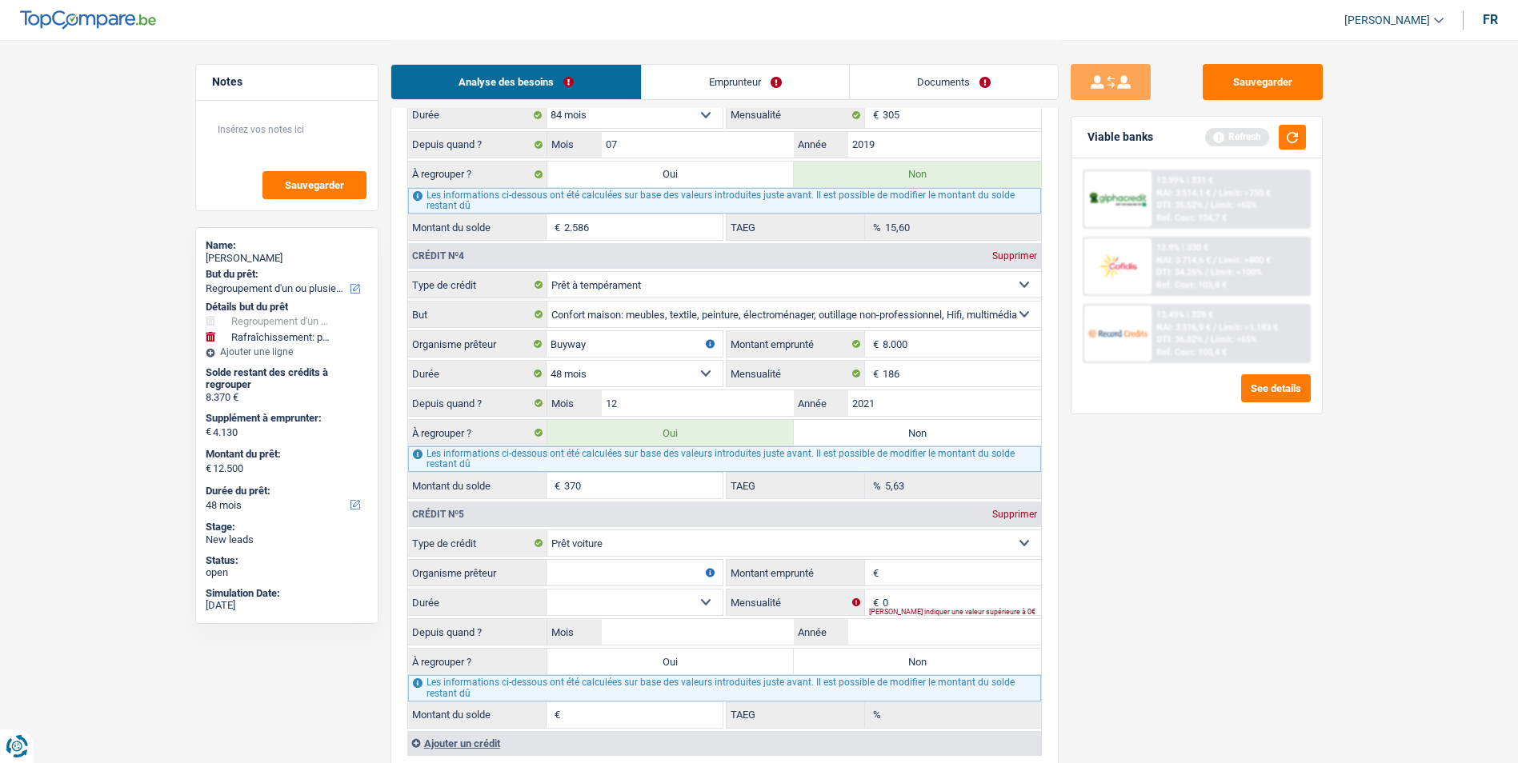
click at [902, 571] on input "Montant emprunté" at bounding box center [962, 573] width 158 height 26
click at [921, 609] on div "[PERSON_NAME] indiquer une valeur supérieure à 0€" at bounding box center [955, 612] width 172 height 6
click at [923, 599] on input "0" at bounding box center [962, 603] width 158 height 26
click at [909, 564] on input "Montant emprunté" at bounding box center [962, 573] width 158 height 26
click at [628, 578] on input "Organisme prêteur" at bounding box center [635, 573] width 176 height 26
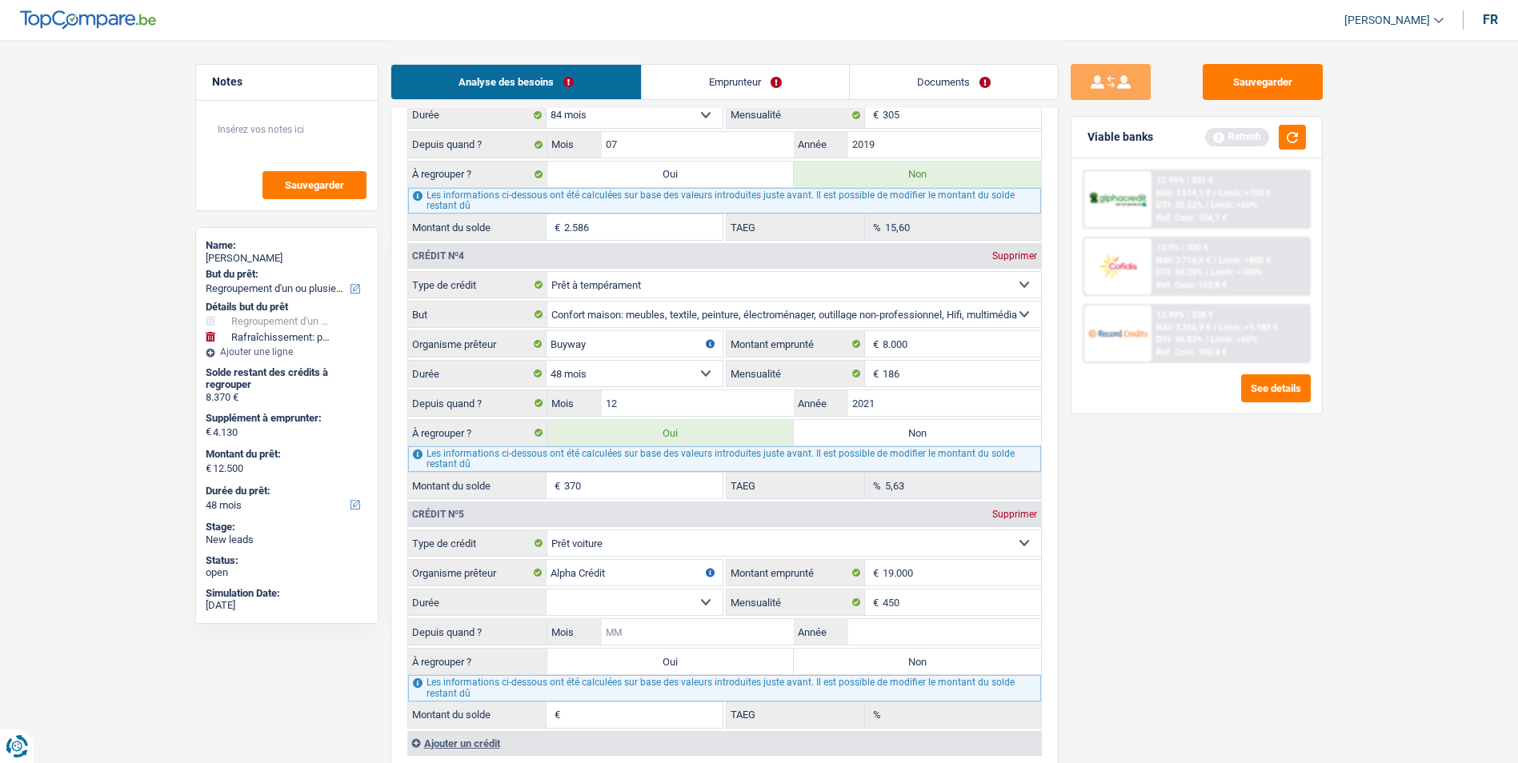
click at [758, 635] on input "Mois" at bounding box center [698, 632] width 193 height 26
click at [823, 670] on label "Non" at bounding box center [917, 662] width 247 height 26
click at [823, 670] on input "Non" at bounding box center [917, 662] width 247 height 26
click at [684, 609] on select "12 mois 18 mois 24 mois 30 mois 36 mois 42 mois 48 mois 60 mois 72 mois 84 mois…" at bounding box center [635, 603] width 176 height 26
click at [547, 590] on select "12 mois 18 mois 24 mois 30 mois 36 mois 42 mois 48 mois 60 mois 72 mois 84 mois…" at bounding box center [635, 603] width 176 height 26
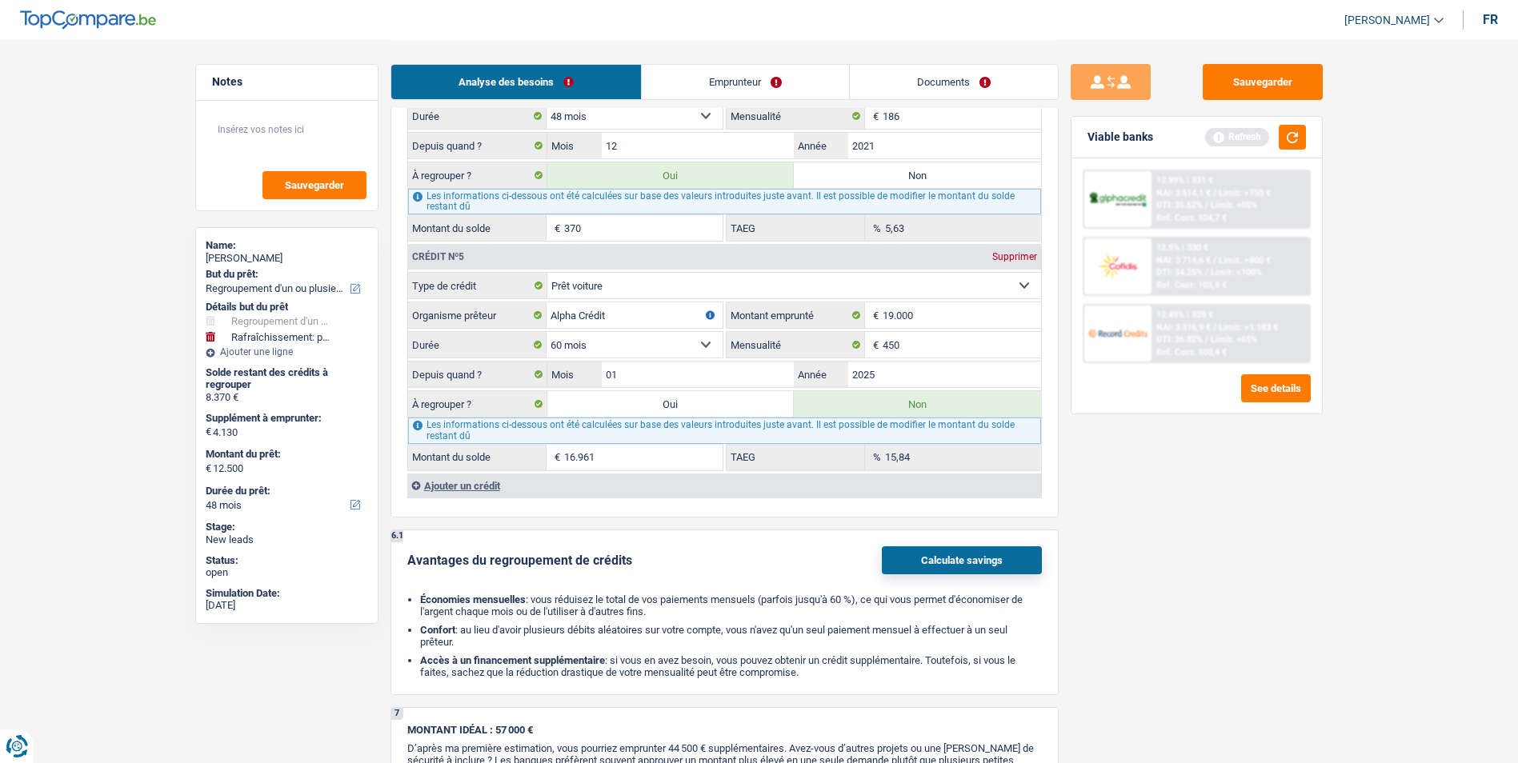
scroll to position [2401, 0]
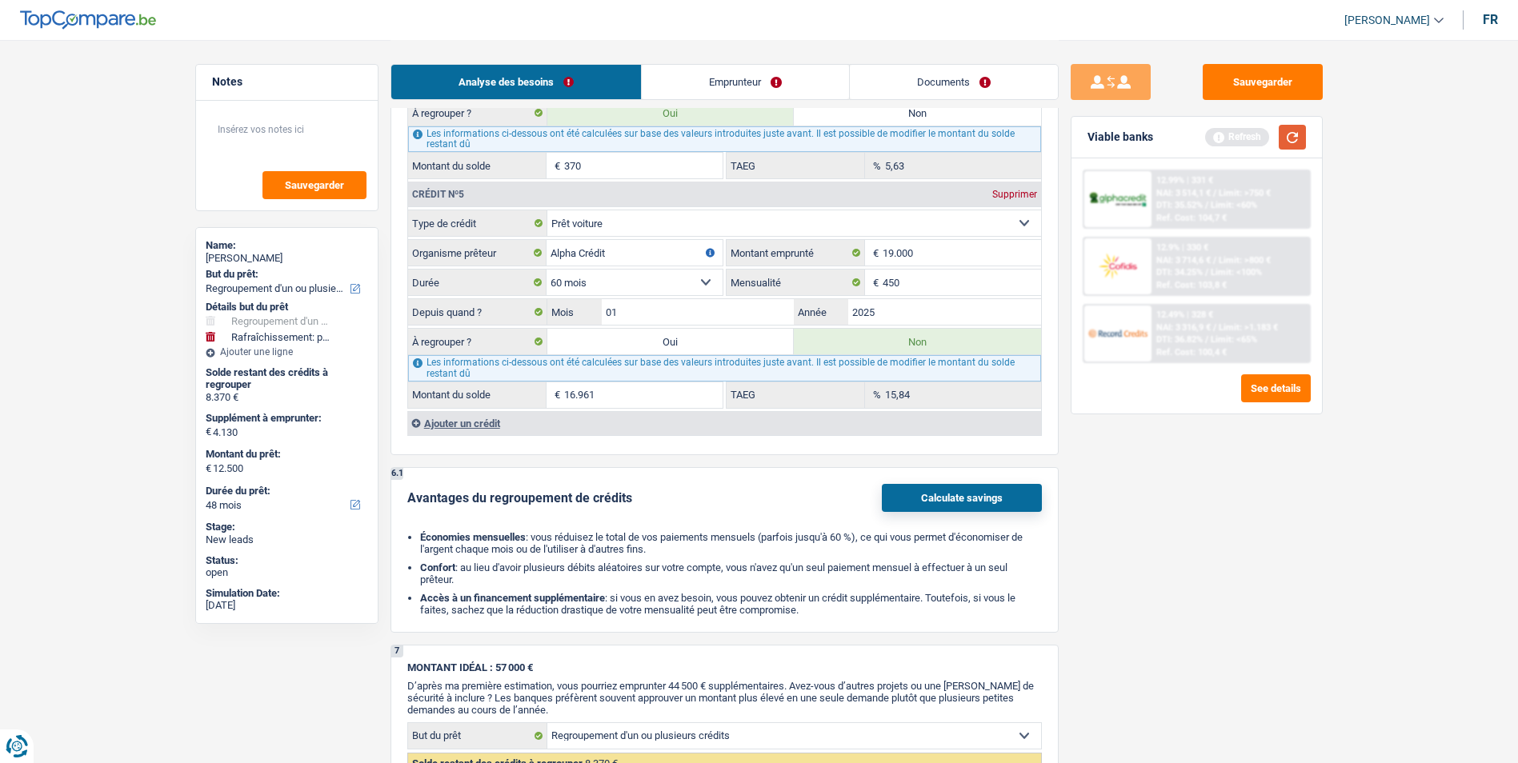
click at [1285, 146] on button "button" at bounding box center [1292, 137] width 27 height 25
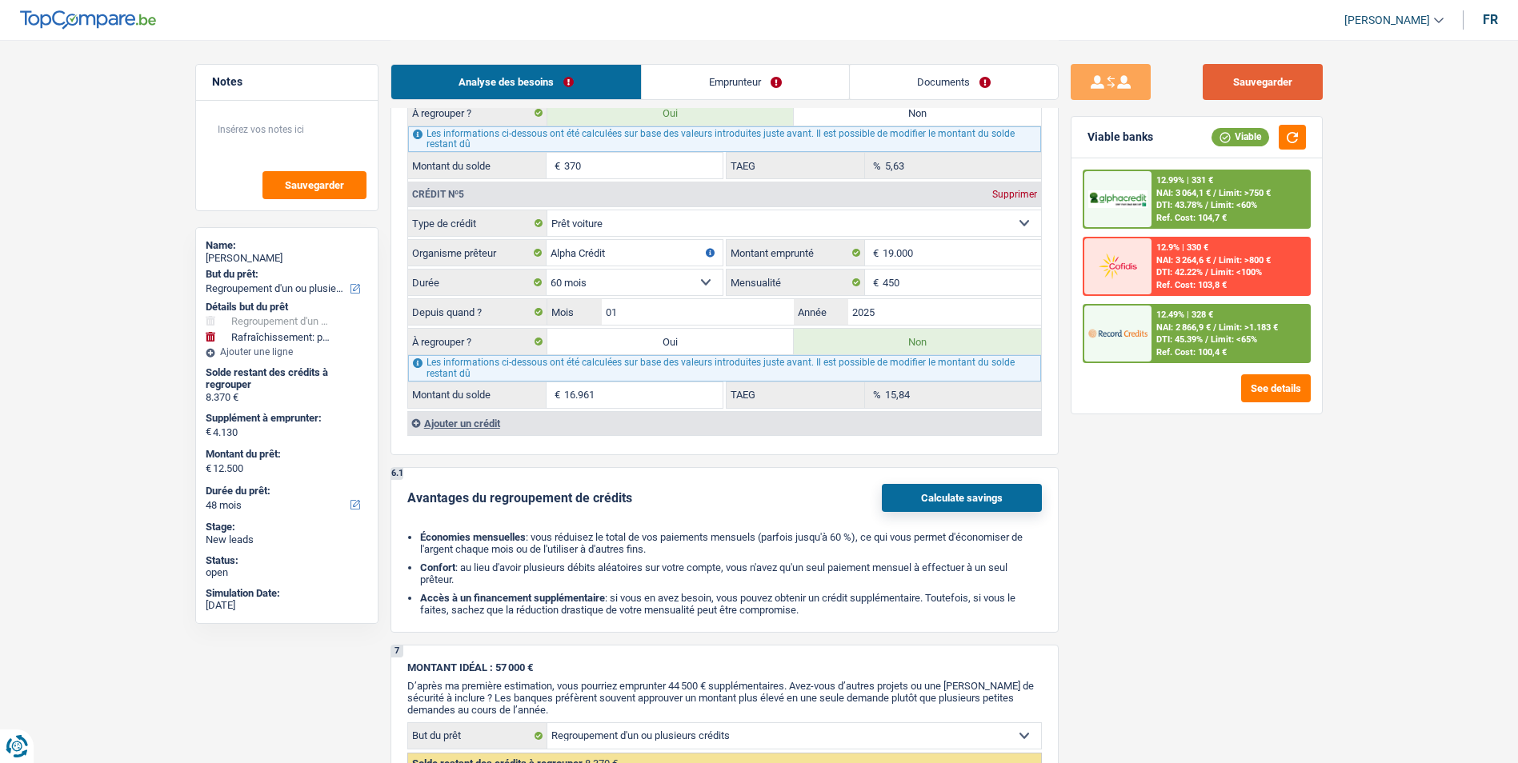
click at [1260, 88] on button "Sauvegarder" at bounding box center [1263, 82] width 120 height 36
